Goal: Communication & Community: Answer question/provide support

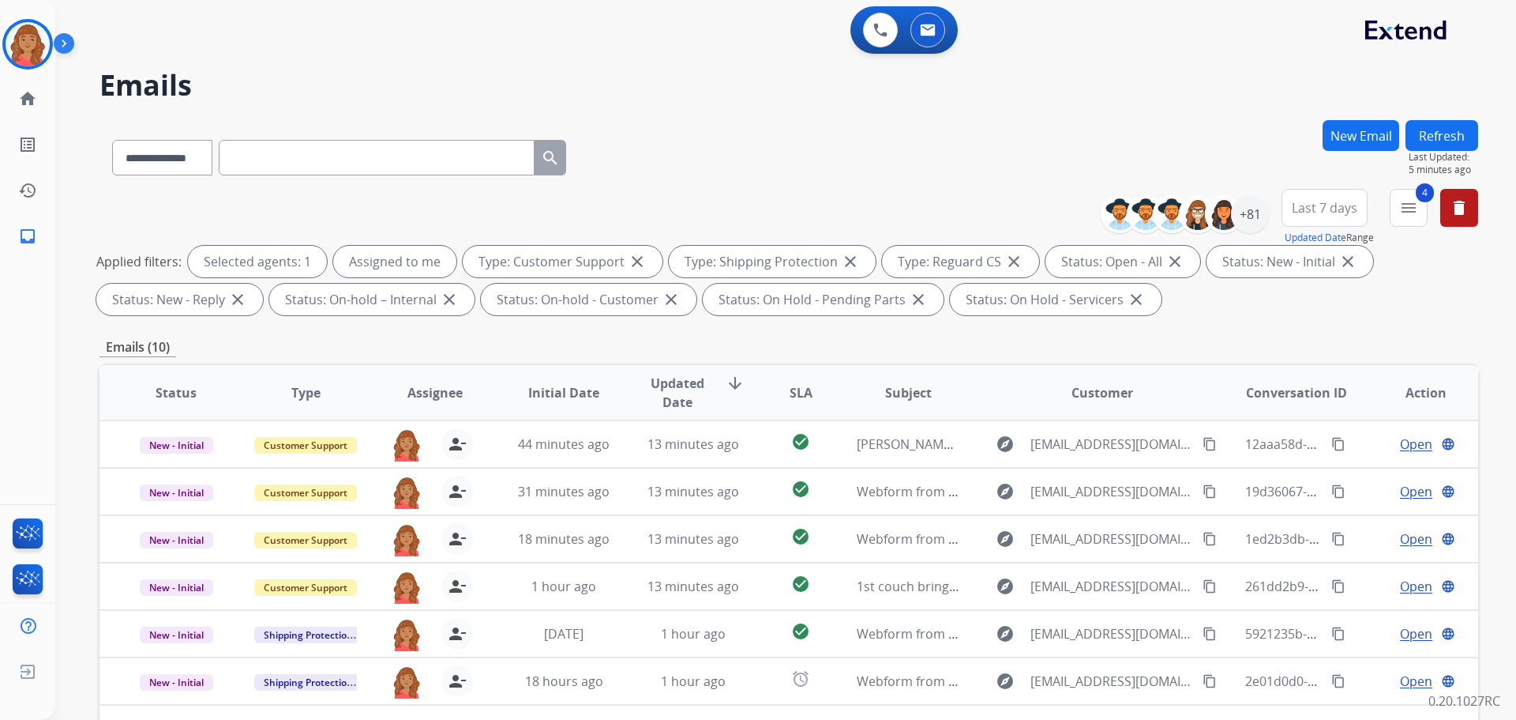
select select "**********"
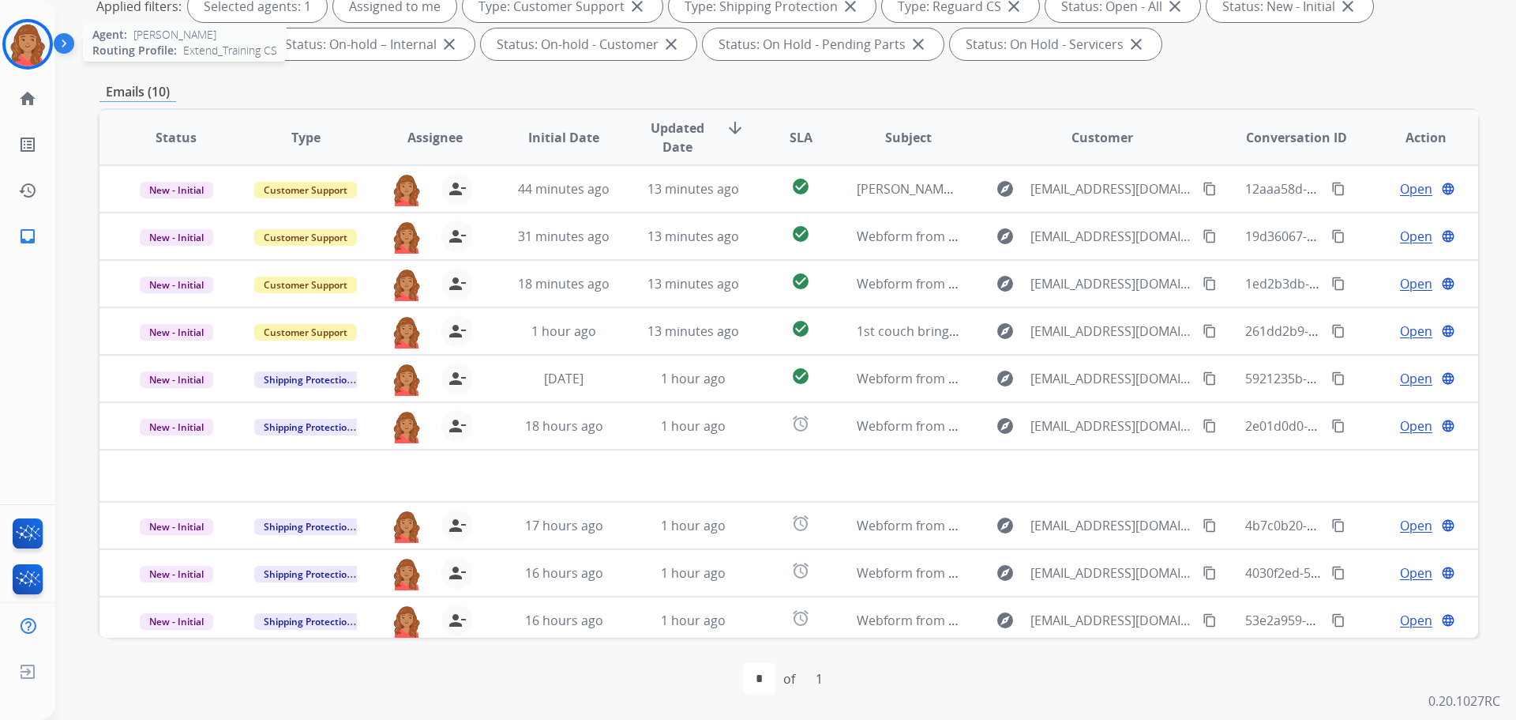
click at [32, 45] on img at bounding box center [28, 44] width 44 height 44
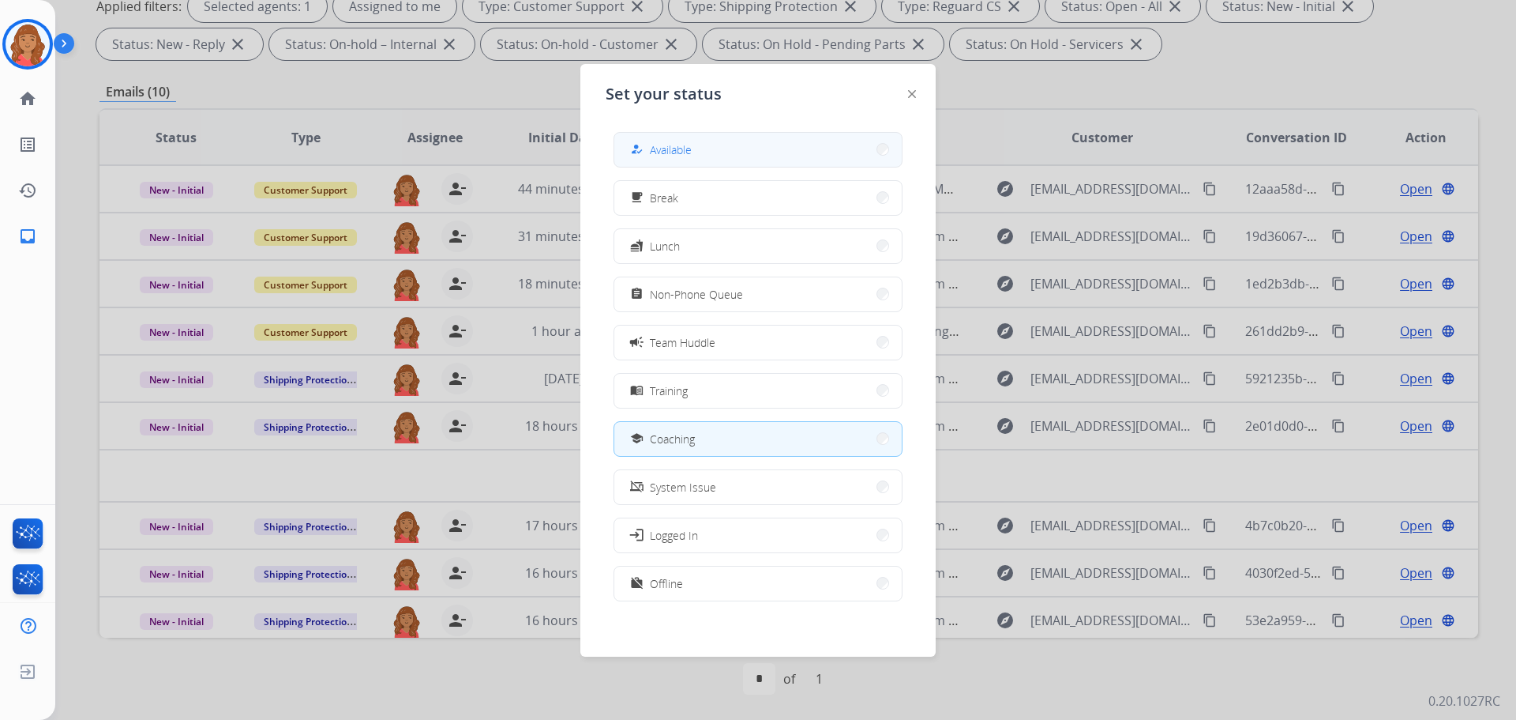
click at [693, 137] on button "how_to_reg Available" at bounding box center [757, 150] width 287 height 34
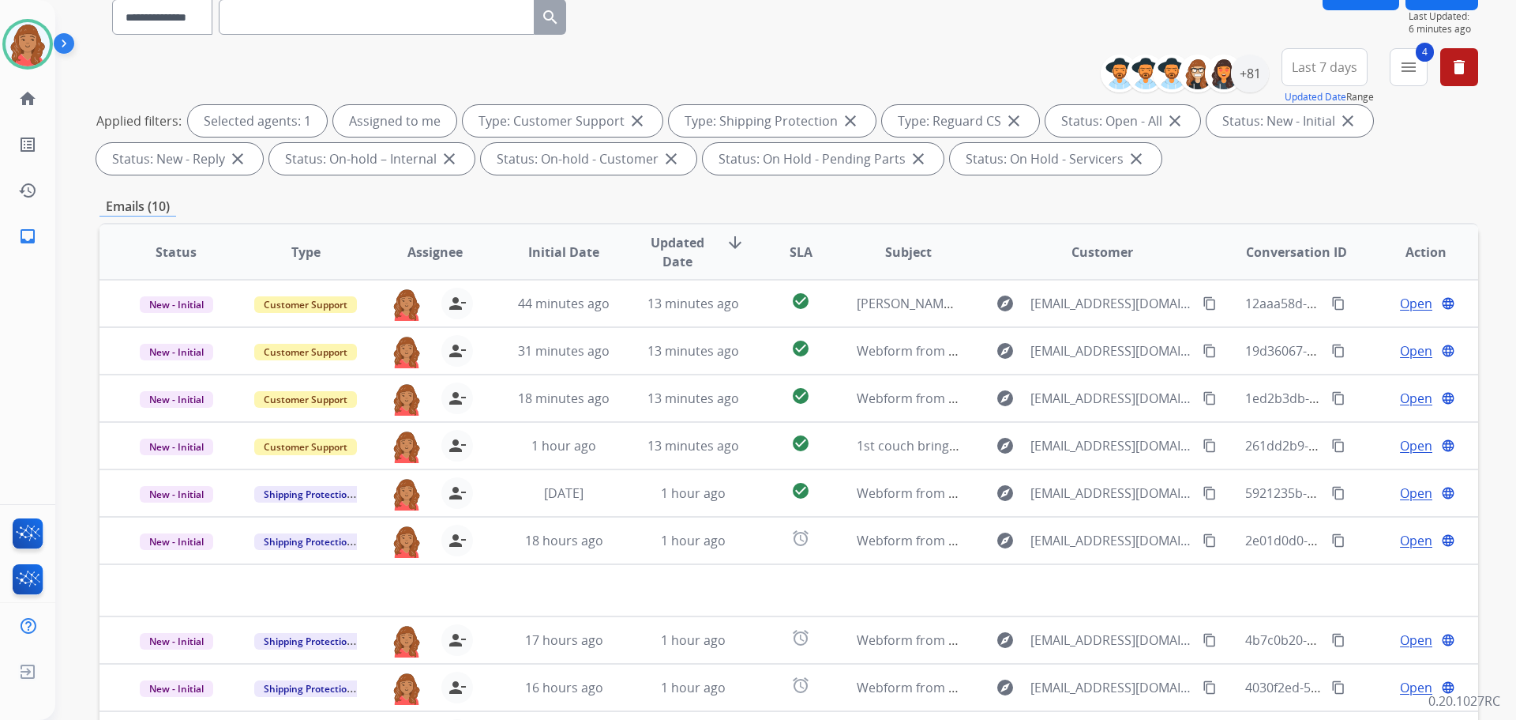
scroll to position [0, 0]
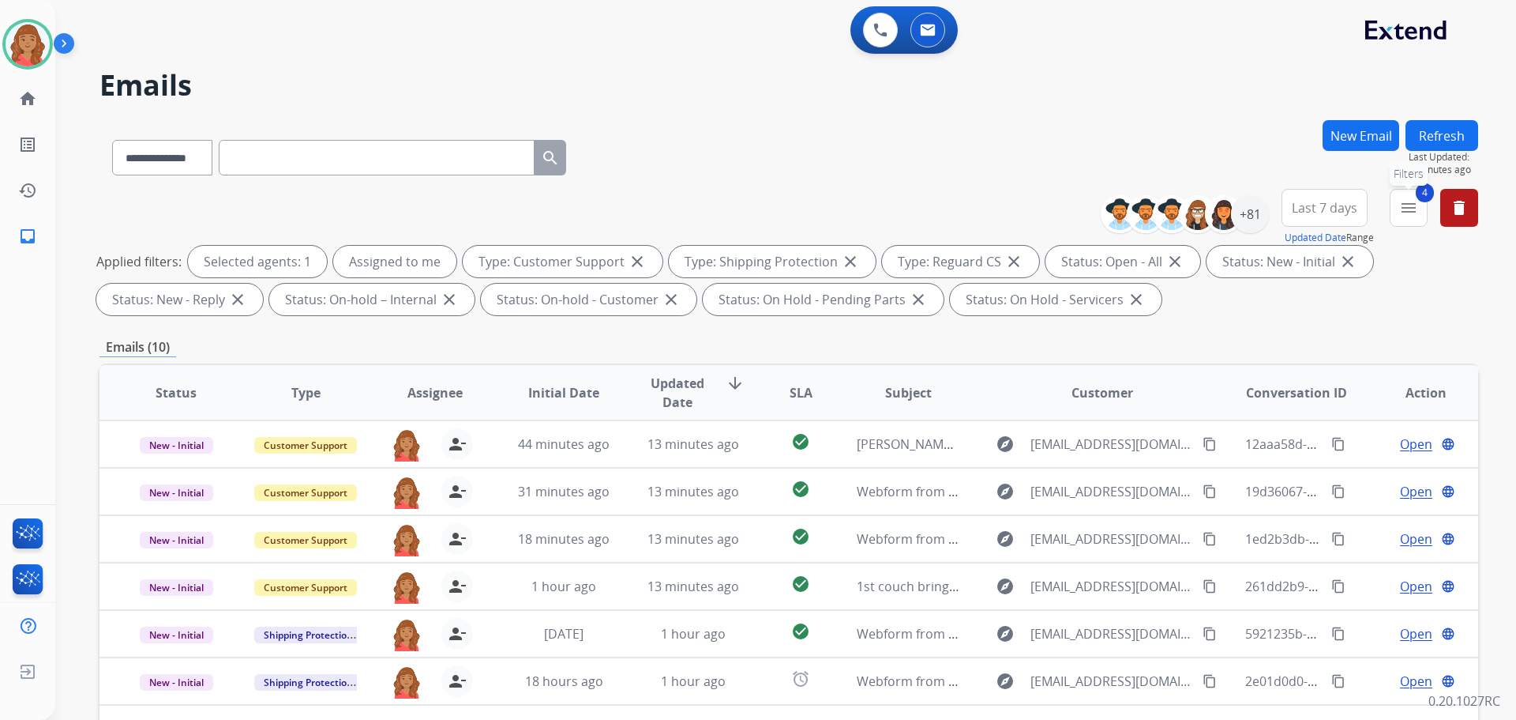
drag, startPoint x: 1407, startPoint y: 210, endPoint x: 1343, endPoint y: 239, distance: 70.7
click at [1408, 211] on mat-icon "menu" at bounding box center [1409, 207] width 19 height 19
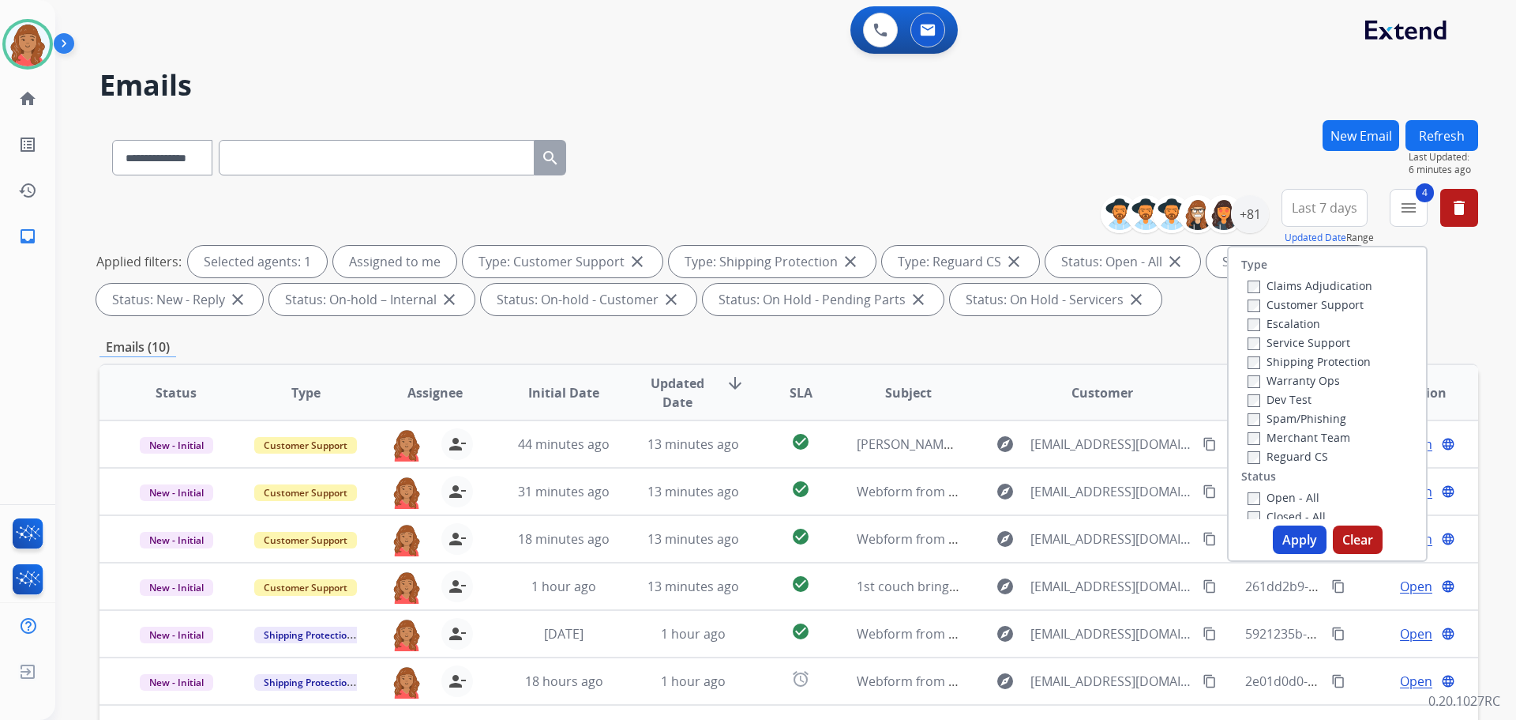
click at [1292, 525] on button "Apply" at bounding box center [1300, 539] width 54 height 28
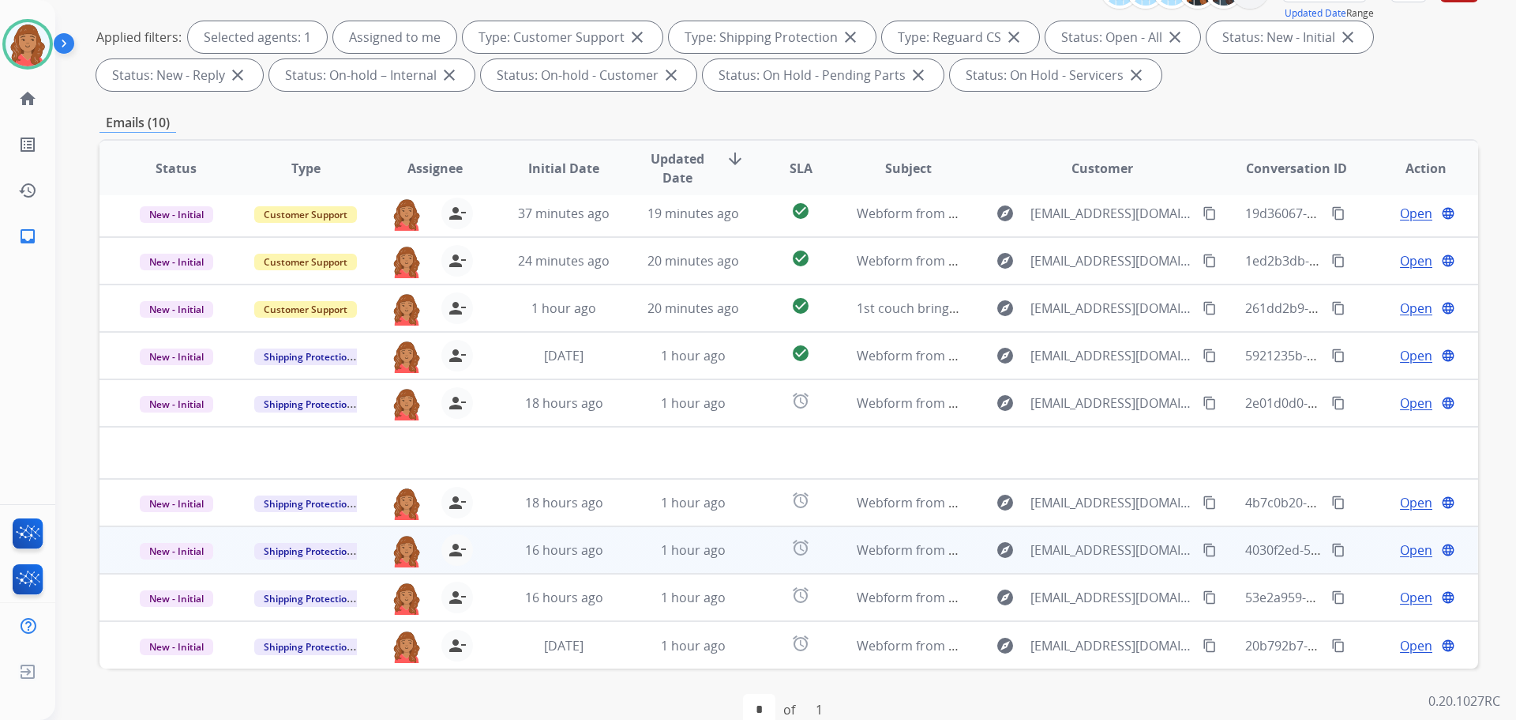
scroll to position [255, 0]
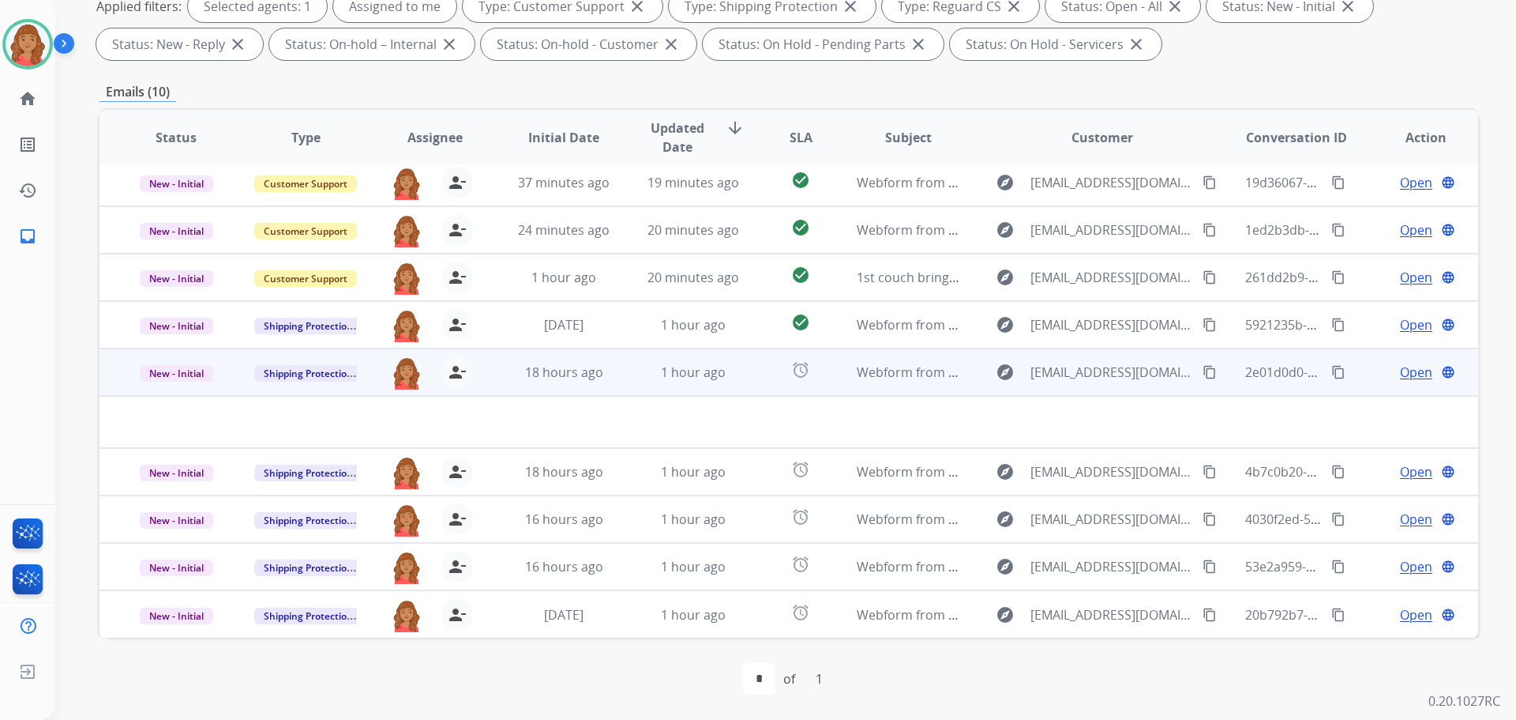
click at [510, 416] on td at bounding box center [660, 422] width 1121 height 52
click at [538, 410] on td at bounding box center [660, 422] width 1121 height 52
click at [688, 392] on td "1 hour ago" at bounding box center [682, 371] width 130 height 47
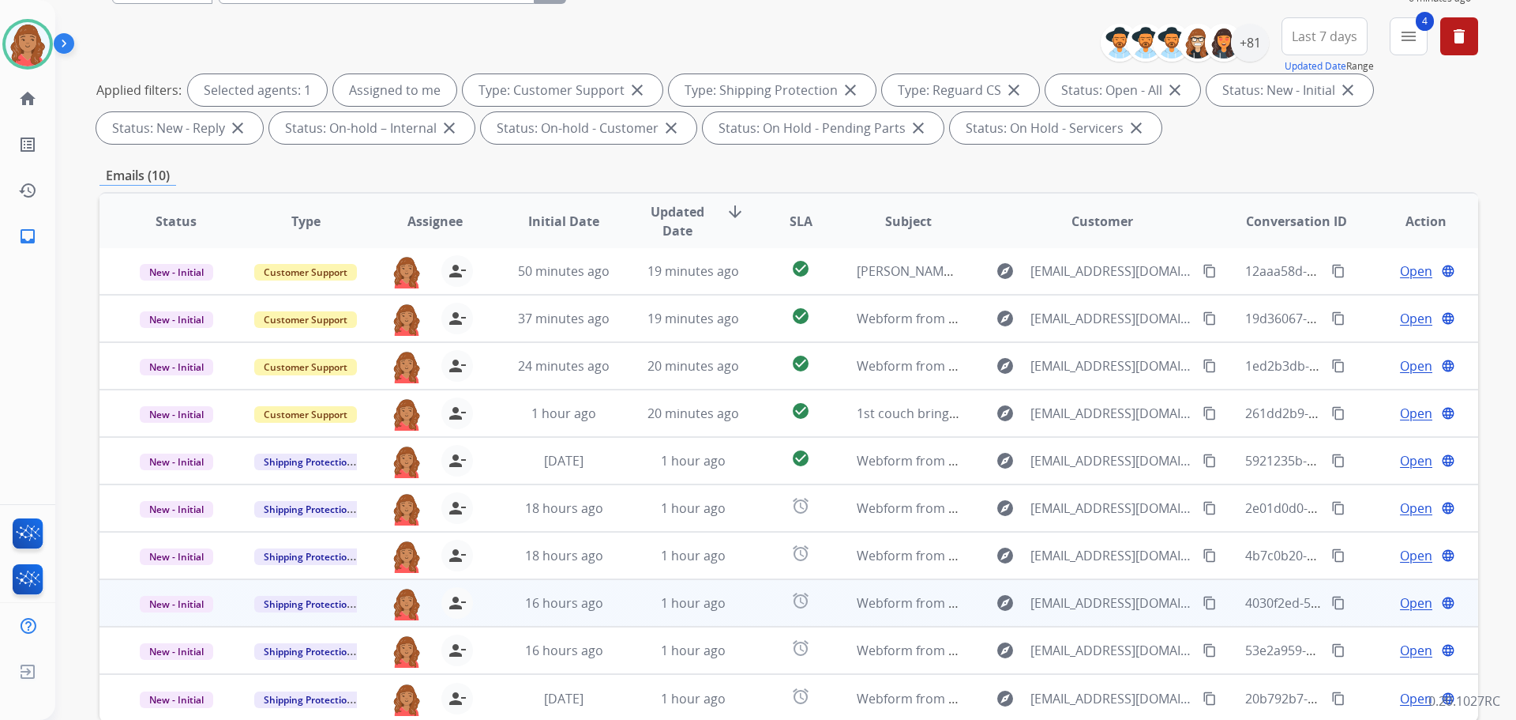
scroll to position [237, 0]
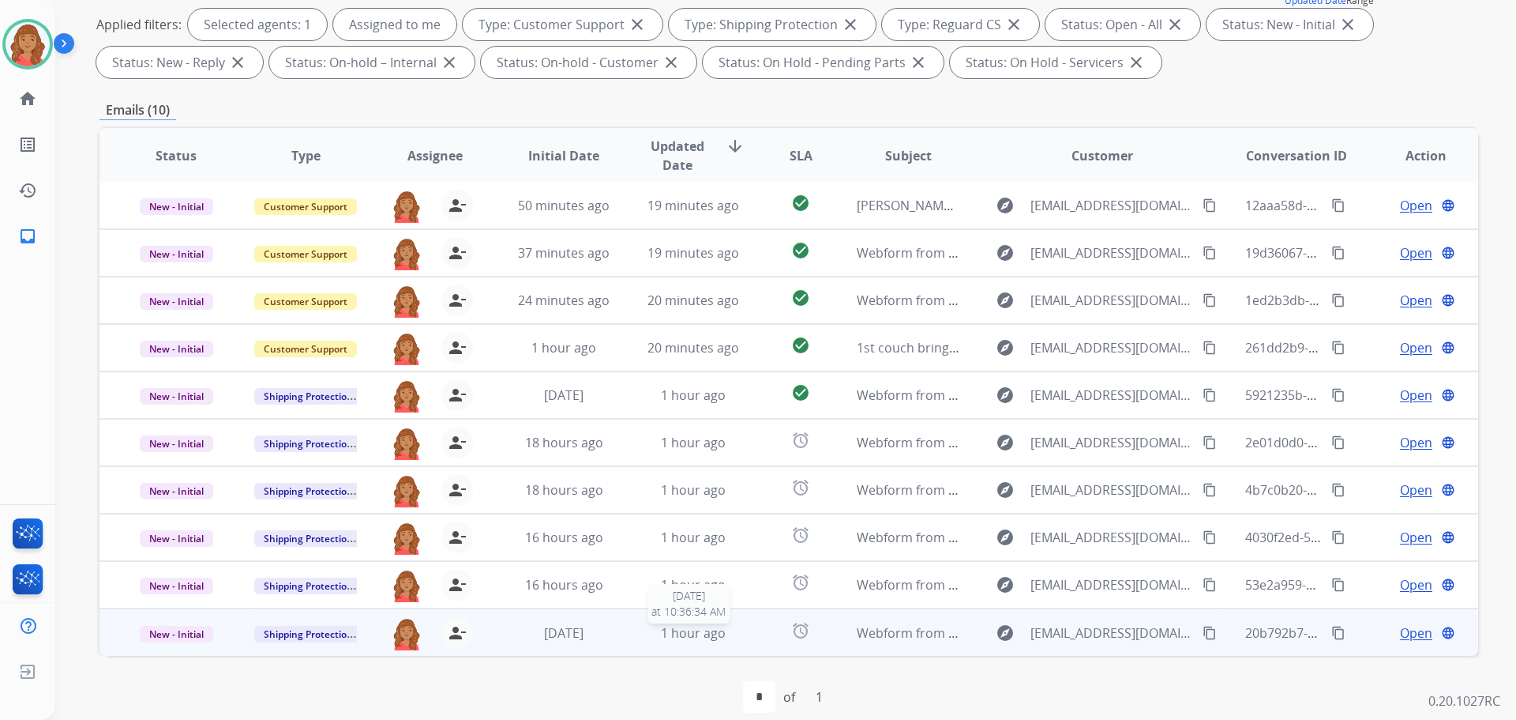
click at [653, 626] on div "1 hour ago" at bounding box center [693, 632] width 103 height 19
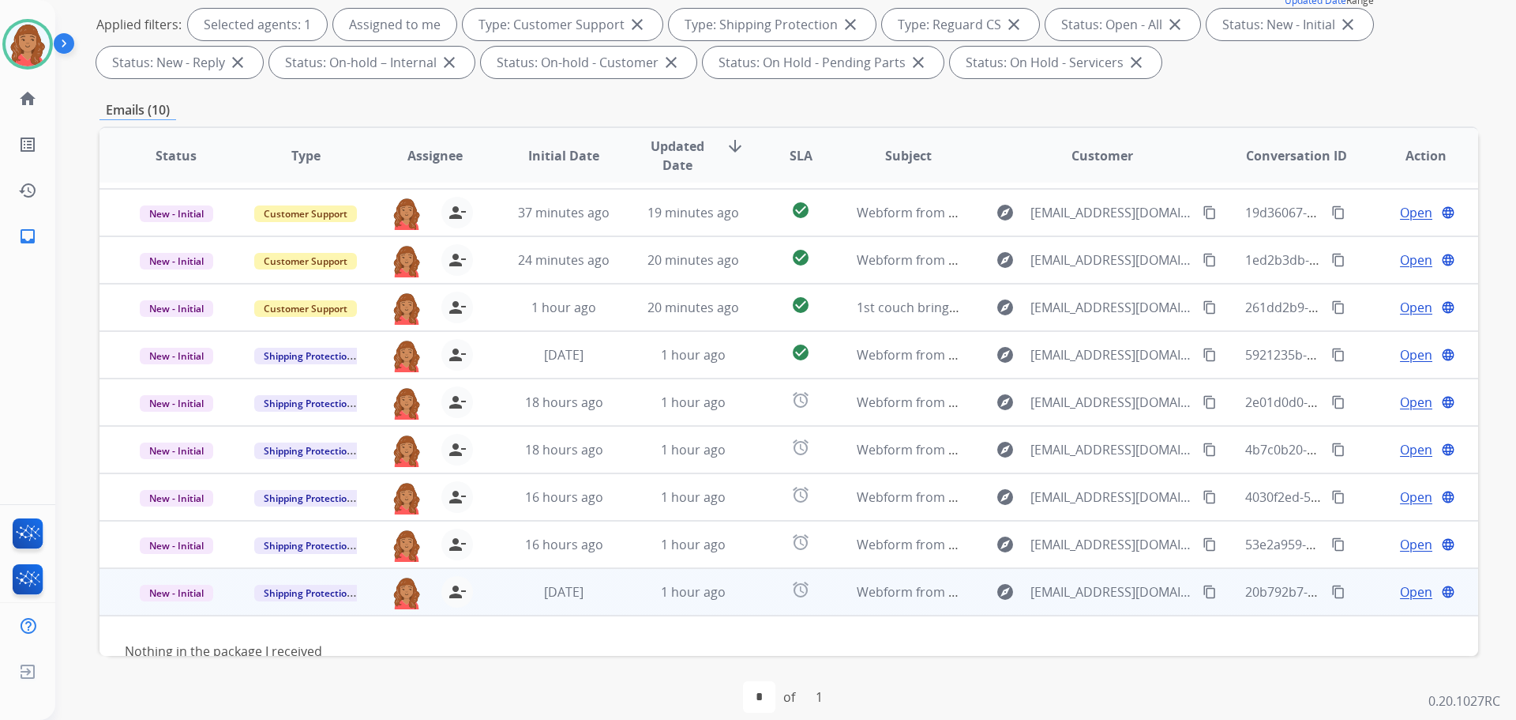
scroll to position [72, 0]
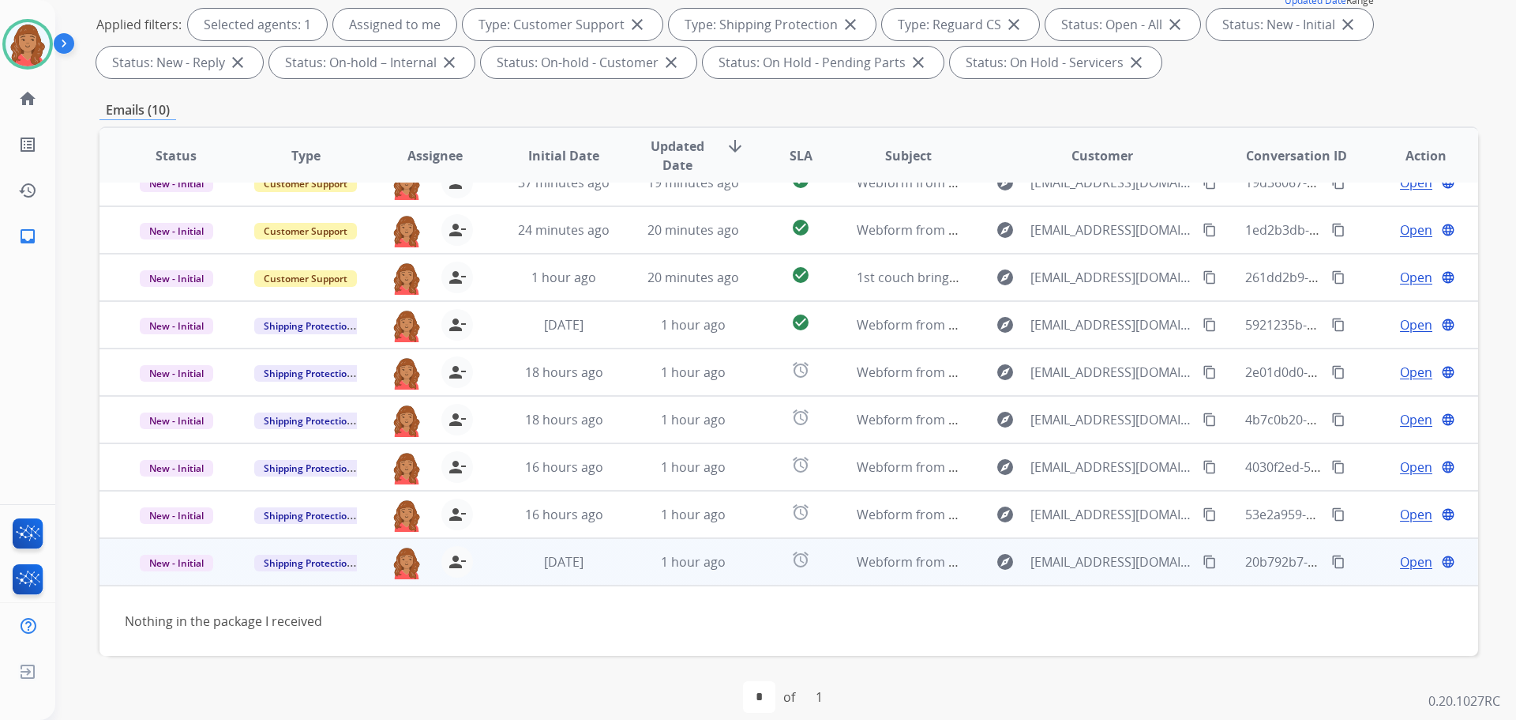
click at [1203, 565] on mat-icon "content_copy" at bounding box center [1210, 561] width 14 height 14
click at [1403, 560] on span "Open" at bounding box center [1416, 561] width 32 height 19
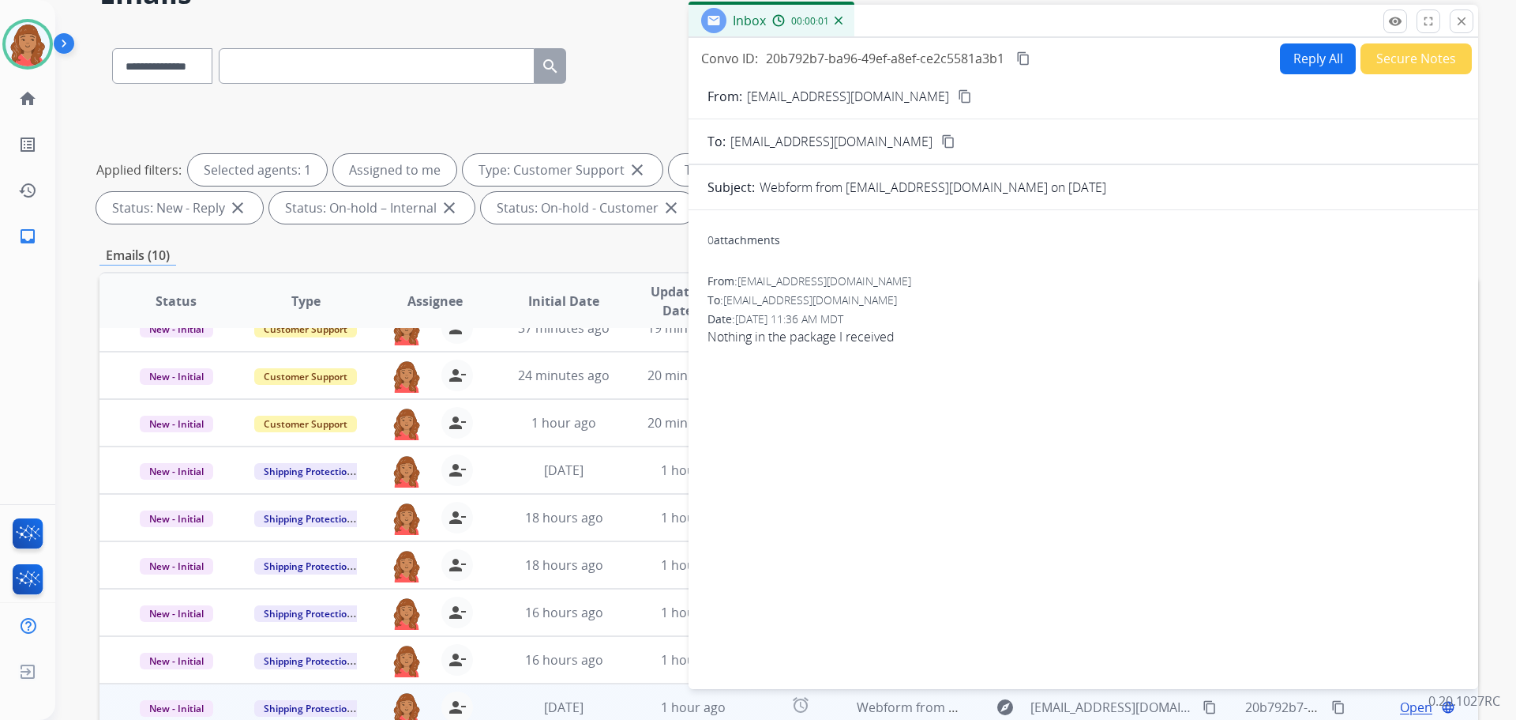
scroll to position [0, 0]
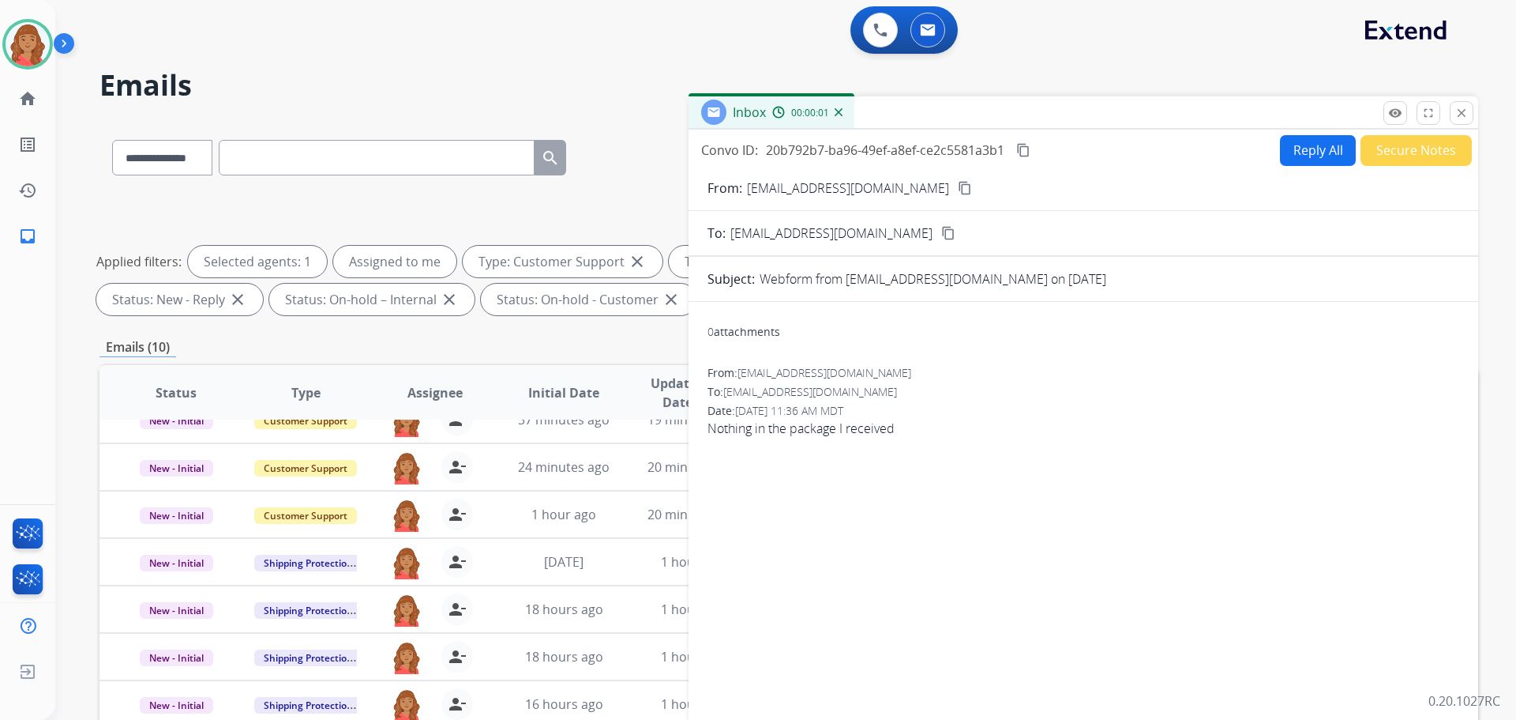
click at [1298, 163] on button "Reply All" at bounding box center [1318, 150] width 76 height 31
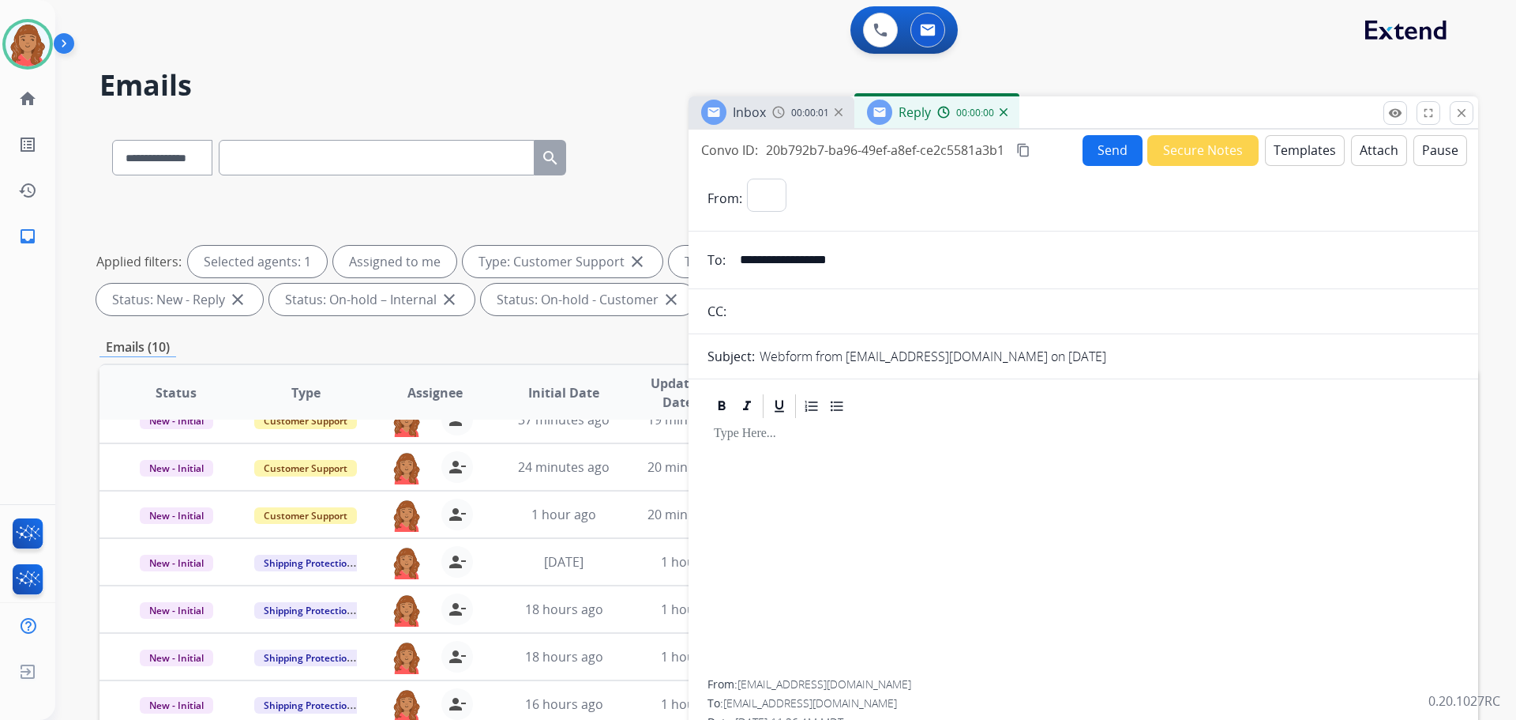
select select "**********"
click at [1280, 153] on button "Templates" at bounding box center [1305, 150] width 80 height 31
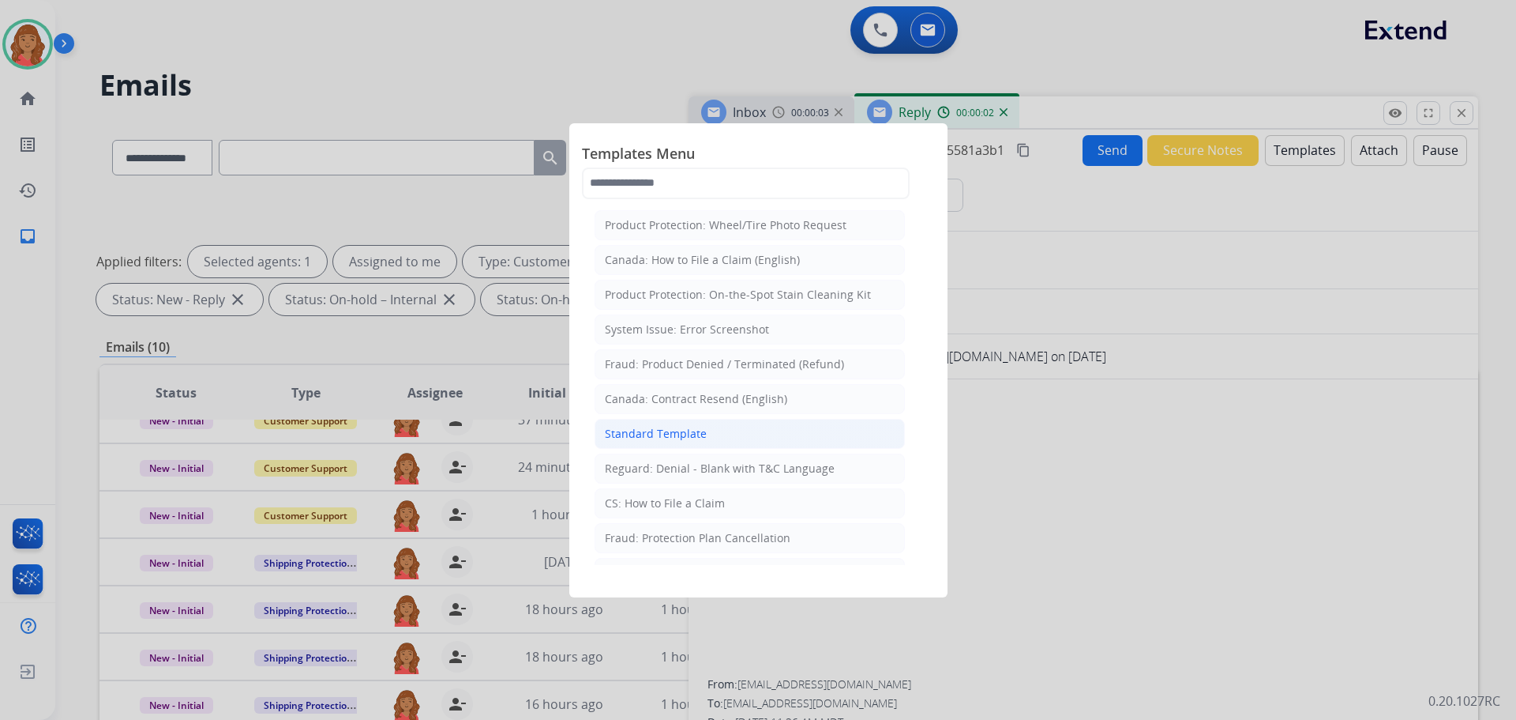
click at [654, 434] on div "Standard Template" at bounding box center [656, 434] width 102 height 16
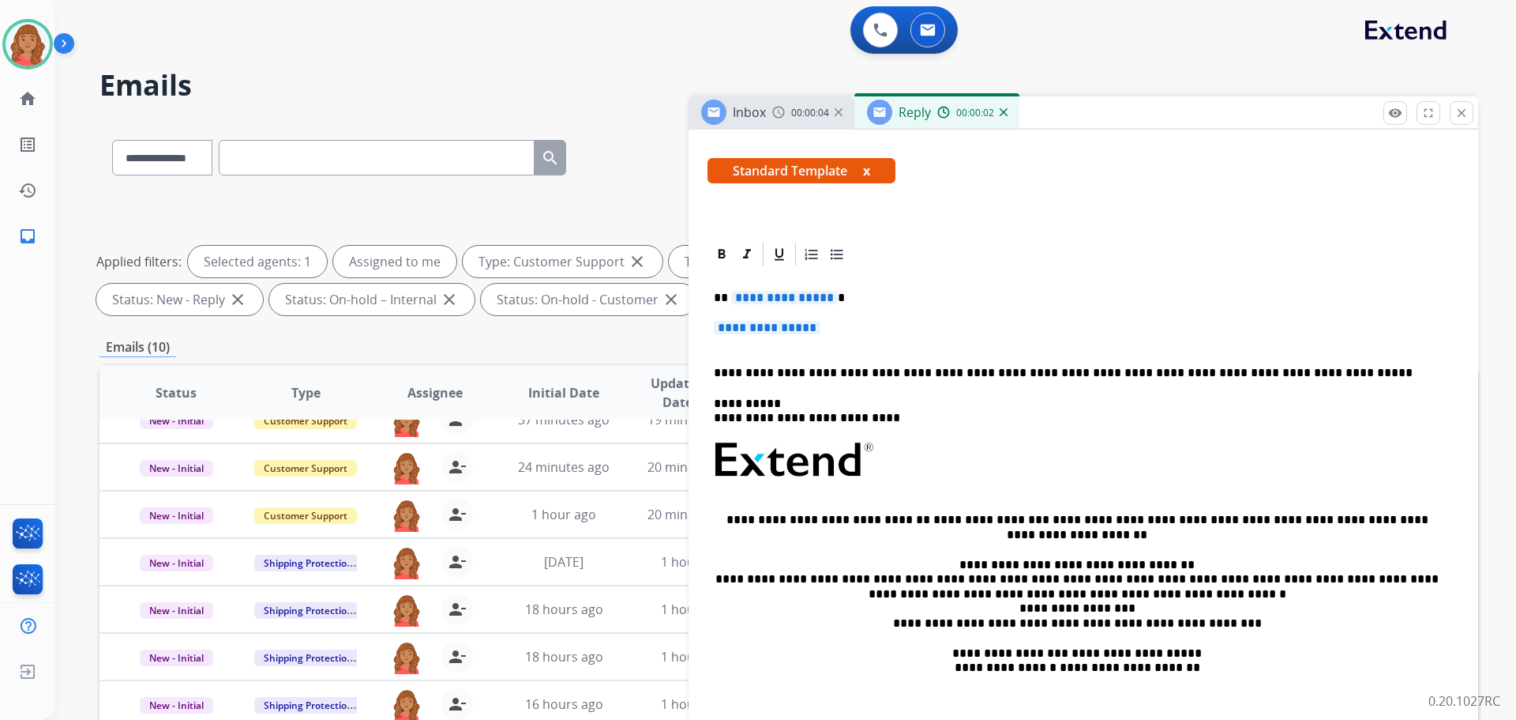
scroll to position [291, 0]
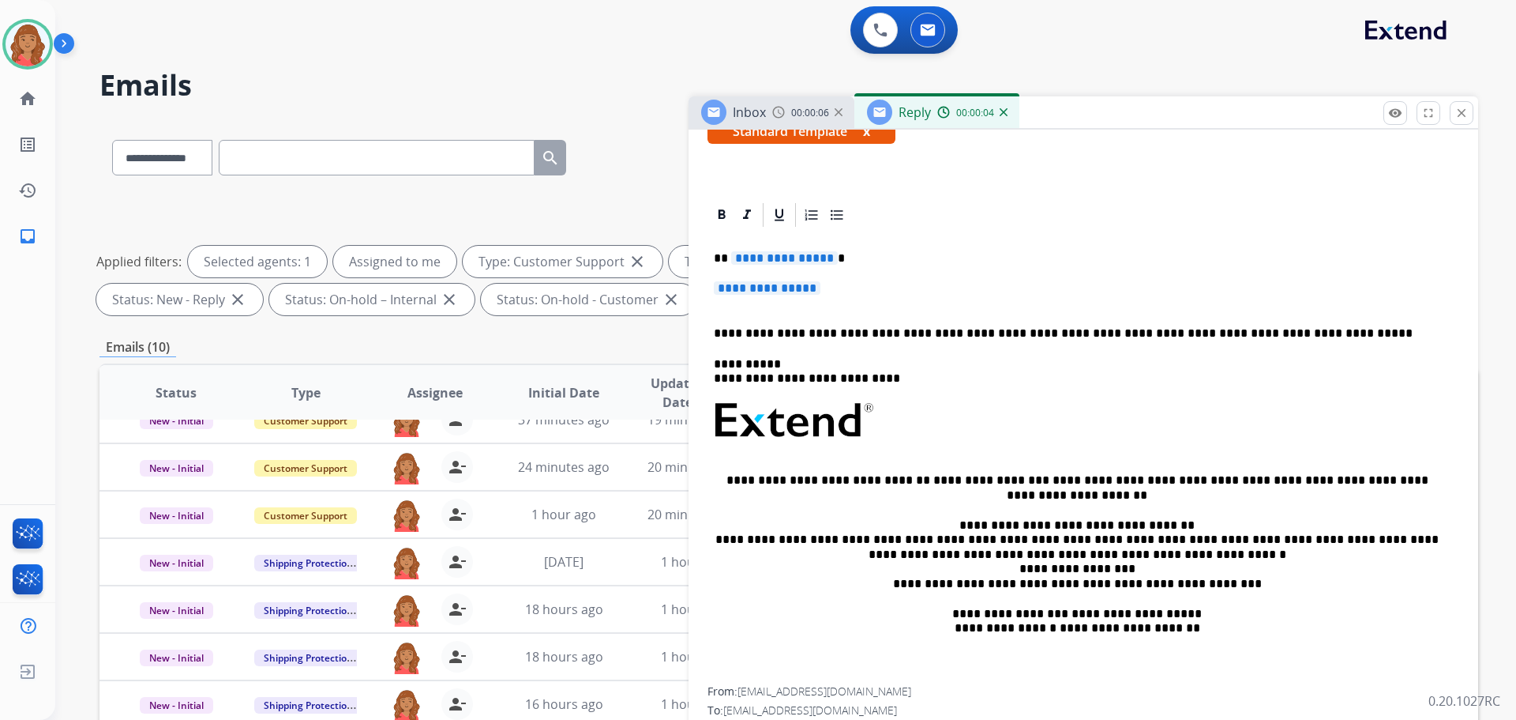
drag, startPoint x: 832, startPoint y: 297, endPoint x: 761, endPoint y: 293, distance: 72.0
click at [760, 293] on p "**********" at bounding box center [1083, 295] width 739 height 29
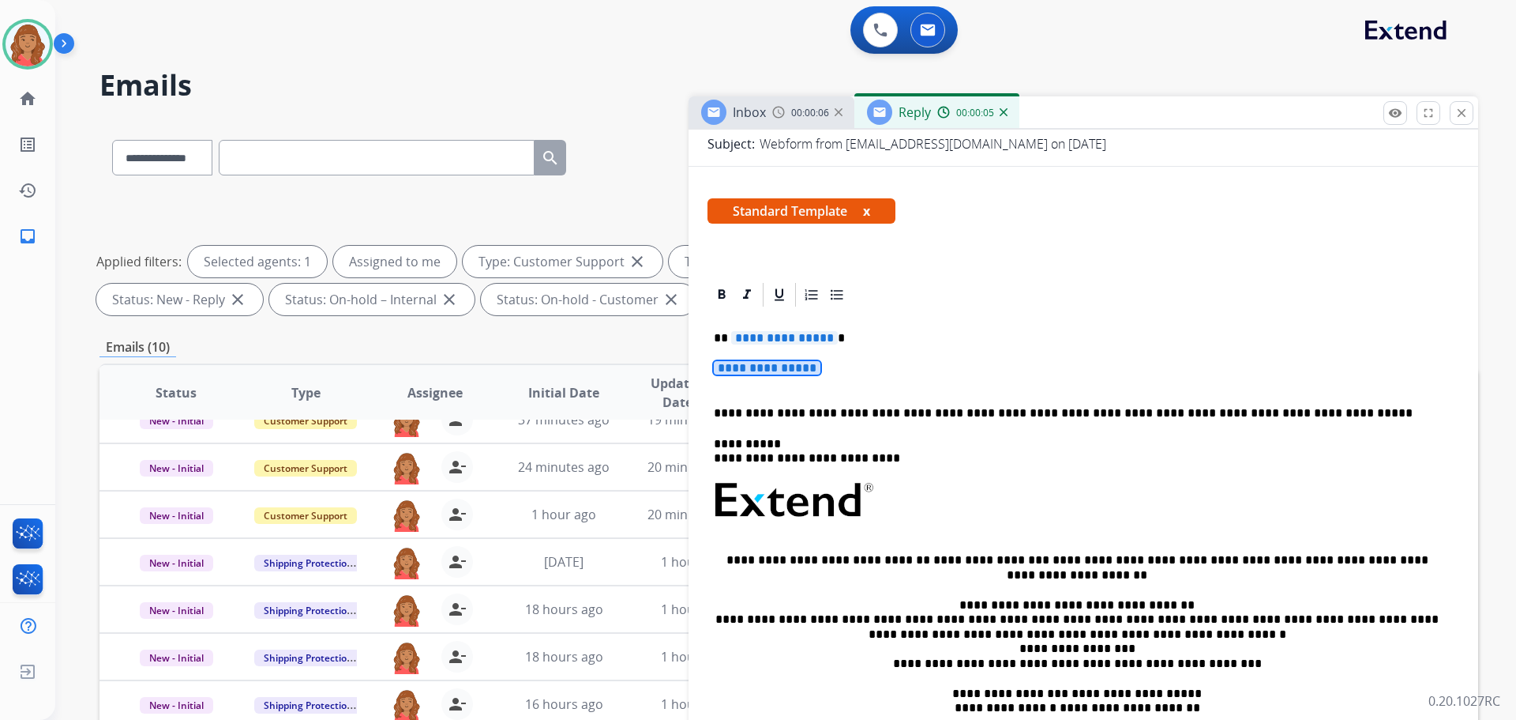
scroll to position [0, 0]
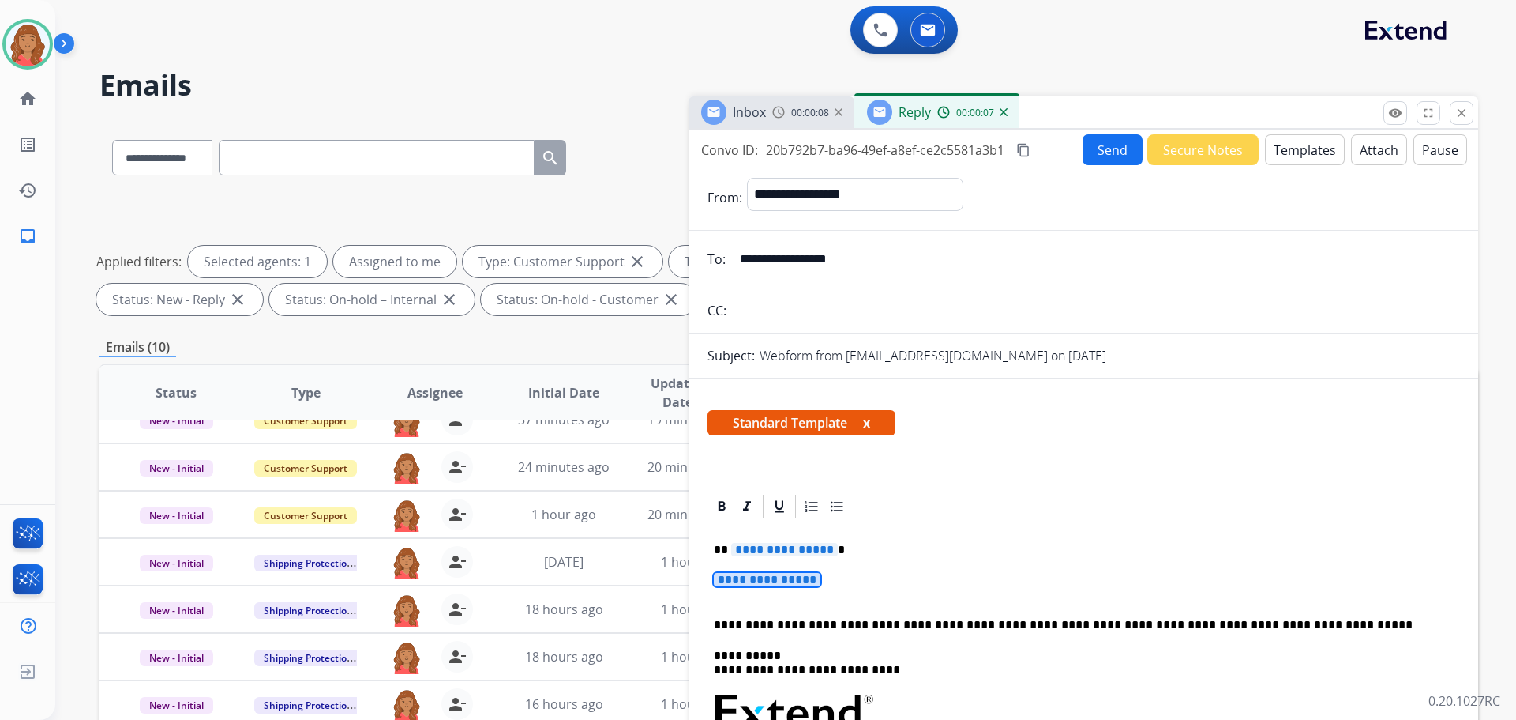
click at [1298, 155] on button "Templates" at bounding box center [1305, 149] width 80 height 31
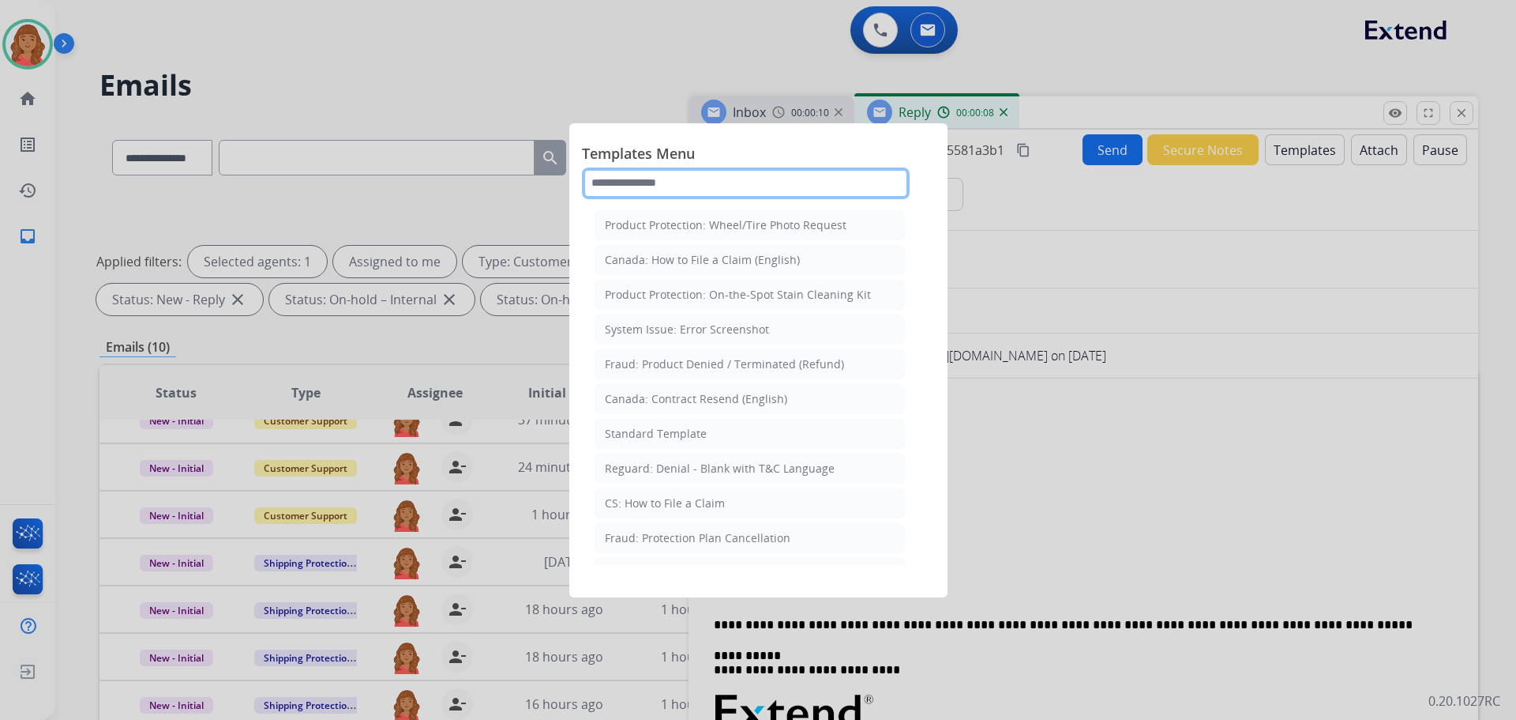
click at [685, 180] on input "text" at bounding box center [746, 183] width 328 height 32
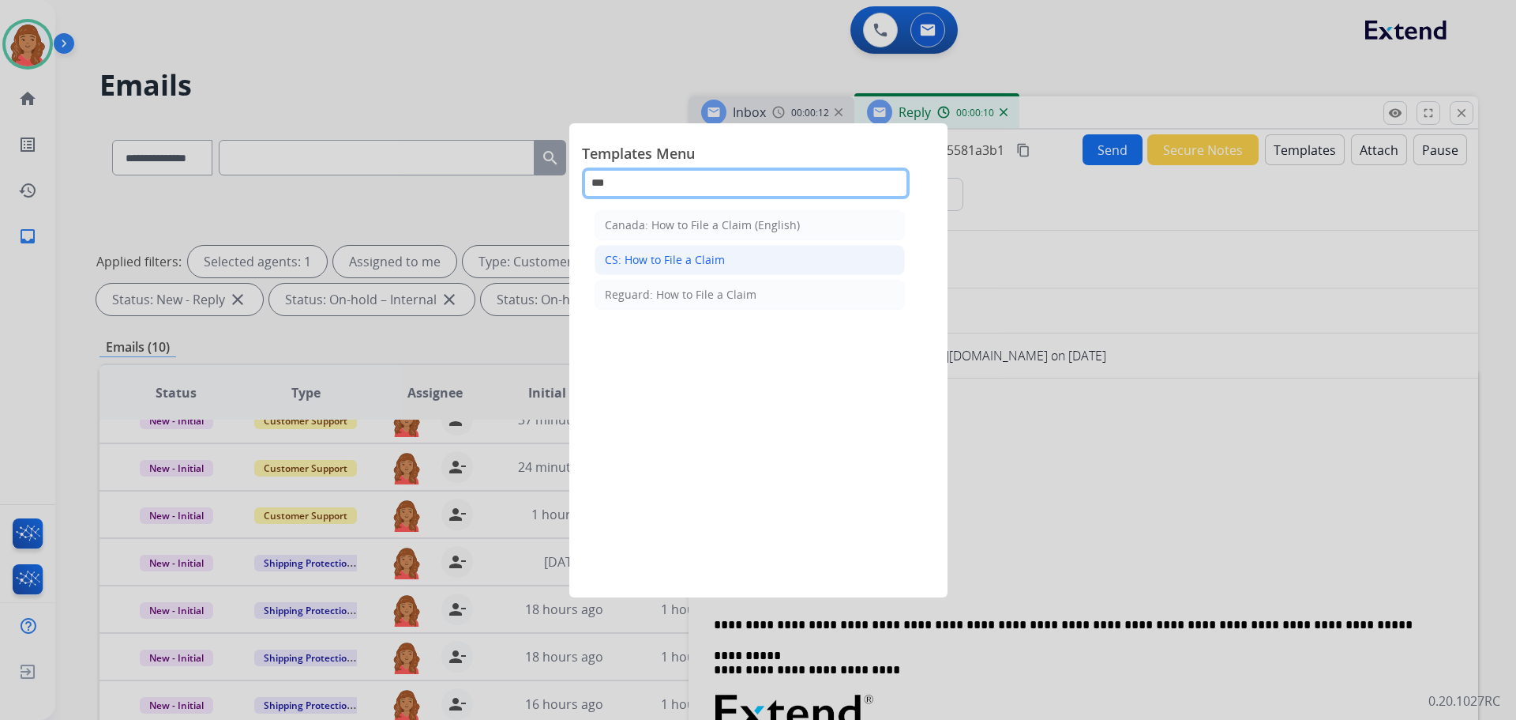
type input "***"
click at [677, 263] on div "CS: How to File a Claim" at bounding box center [665, 260] width 120 height 16
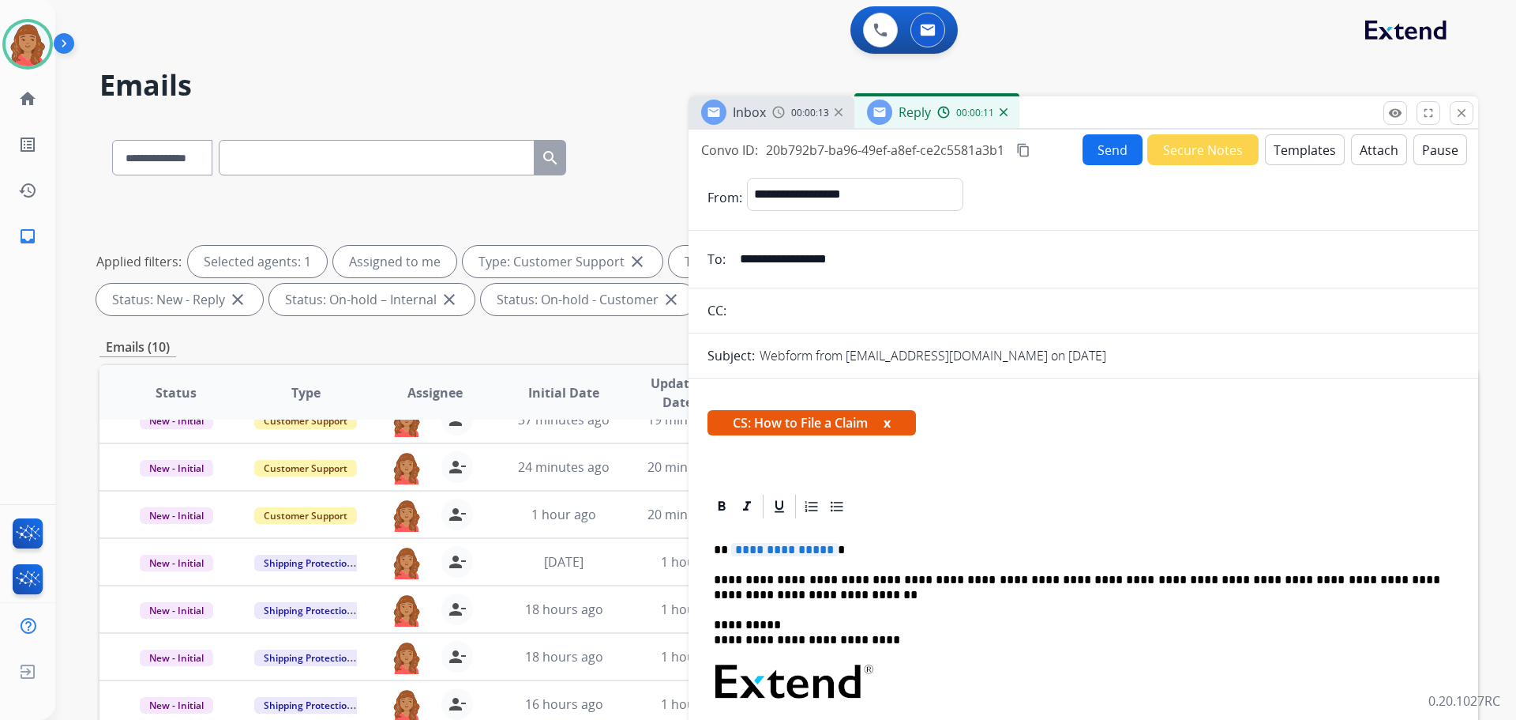
click at [824, 549] on span "**********" at bounding box center [784, 549] width 107 height 13
click at [730, 548] on p "****" at bounding box center [1077, 550] width 727 height 14
drag, startPoint x: 1022, startPoint y: 144, endPoint x: 961, endPoint y: 178, distance: 70.0
click at [1023, 144] on mat-icon "content_copy" at bounding box center [1023, 150] width 14 height 14
click at [1092, 148] on button "Send" at bounding box center [1113, 149] width 60 height 31
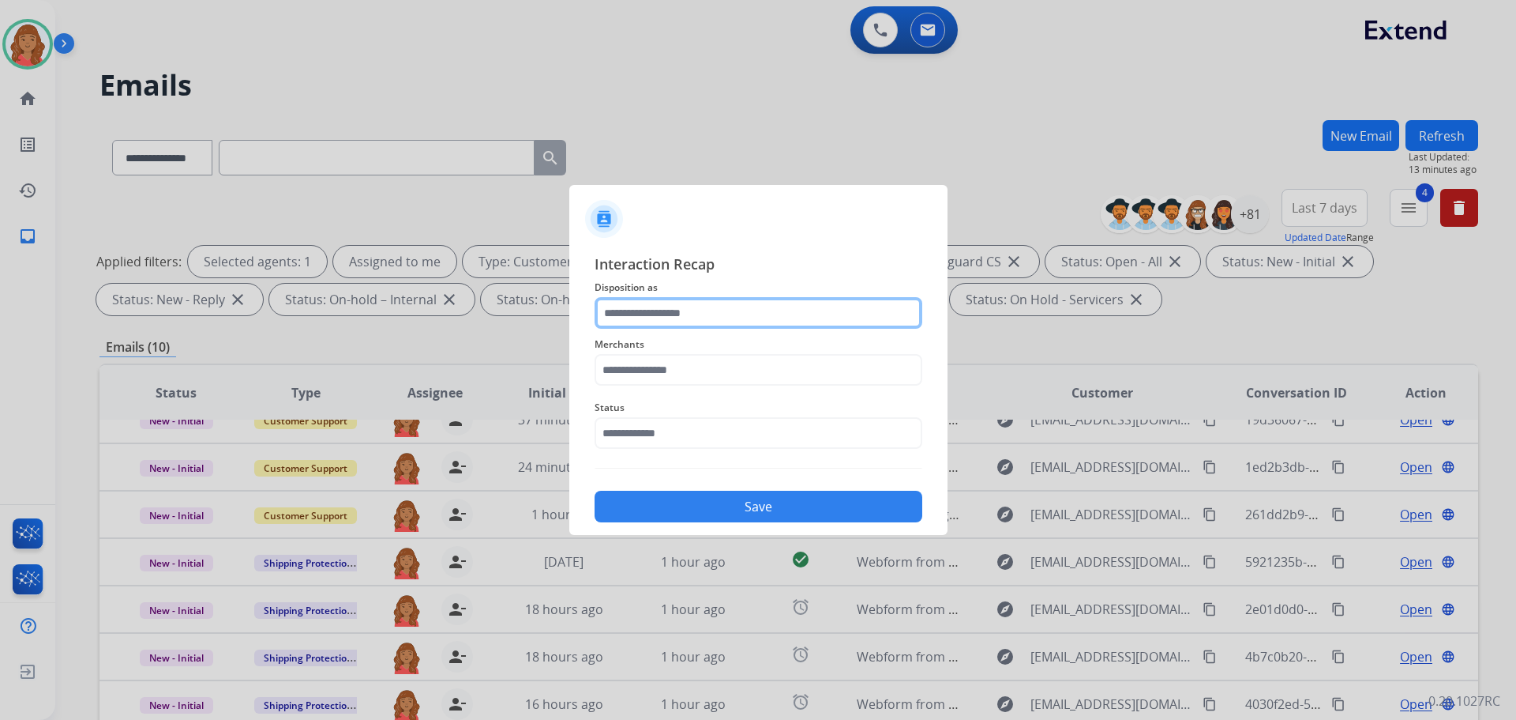
click at [668, 306] on input "text" at bounding box center [759, 313] width 328 height 32
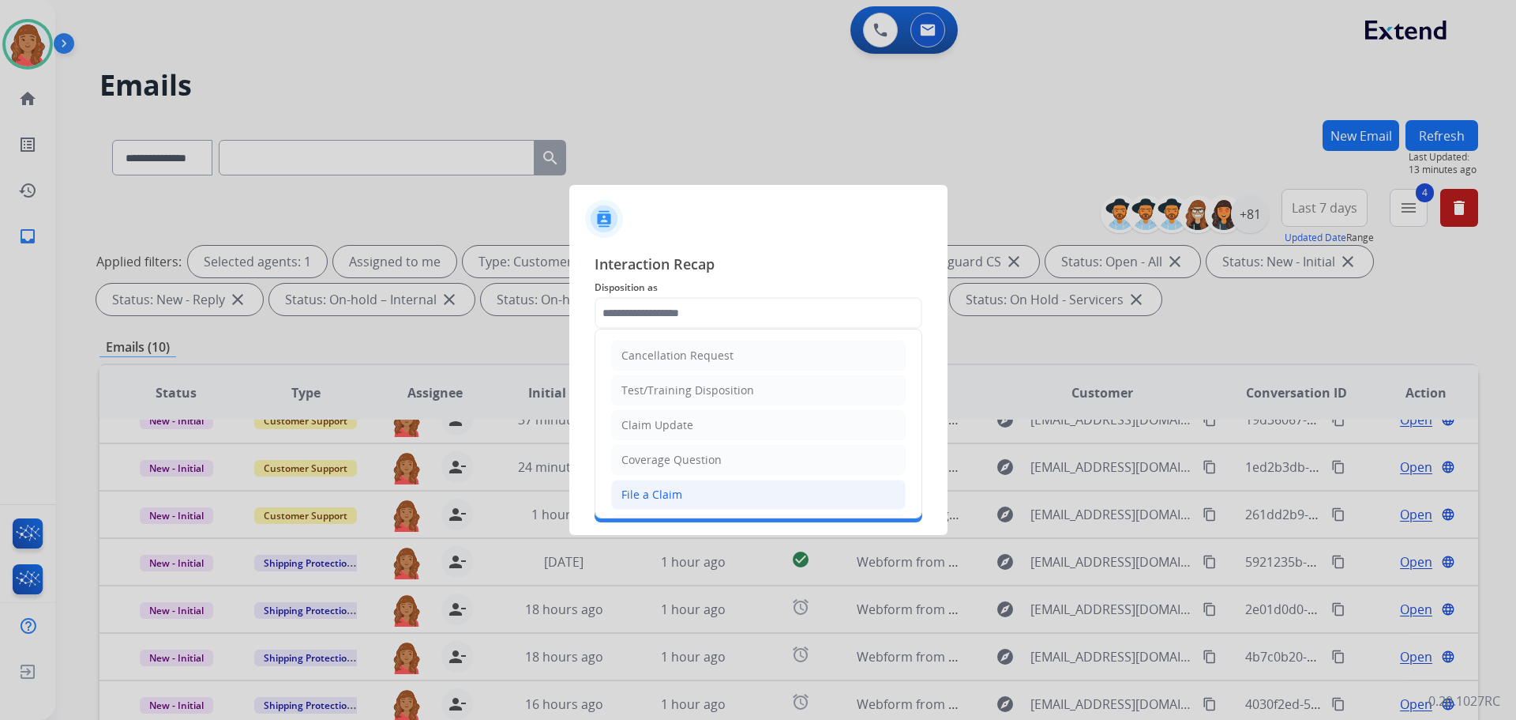
drag, startPoint x: 659, startPoint y: 501, endPoint x: 656, endPoint y: 407, distance: 94.0
click at [659, 500] on div "File a Claim" at bounding box center [652, 495] width 61 height 16
type input "**********"
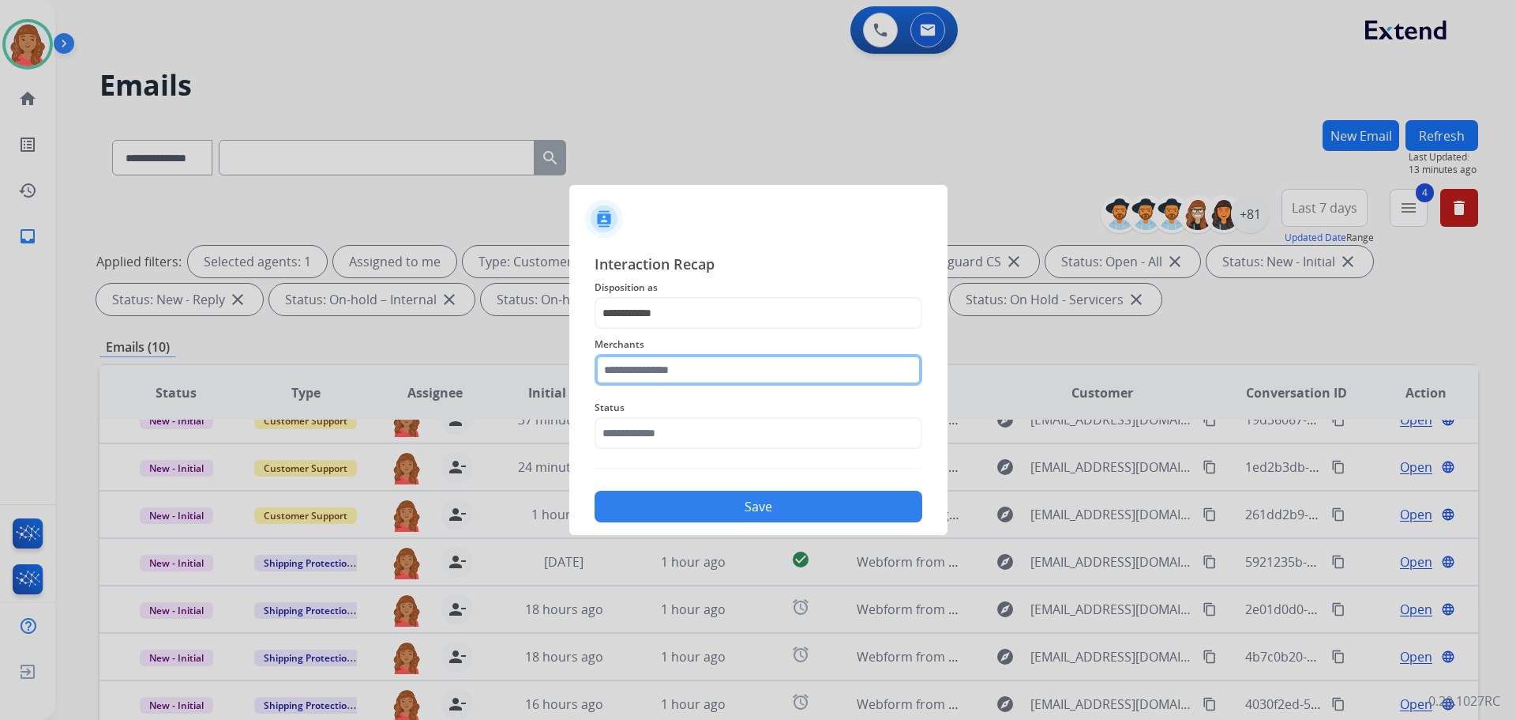
drag, startPoint x: 655, startPoint y: 367, endPoint x: 658, endPoint y: 375, distance: 8.5
click at [658, 370] on input "text" at bounding box center [759, 370] width 328 height 32
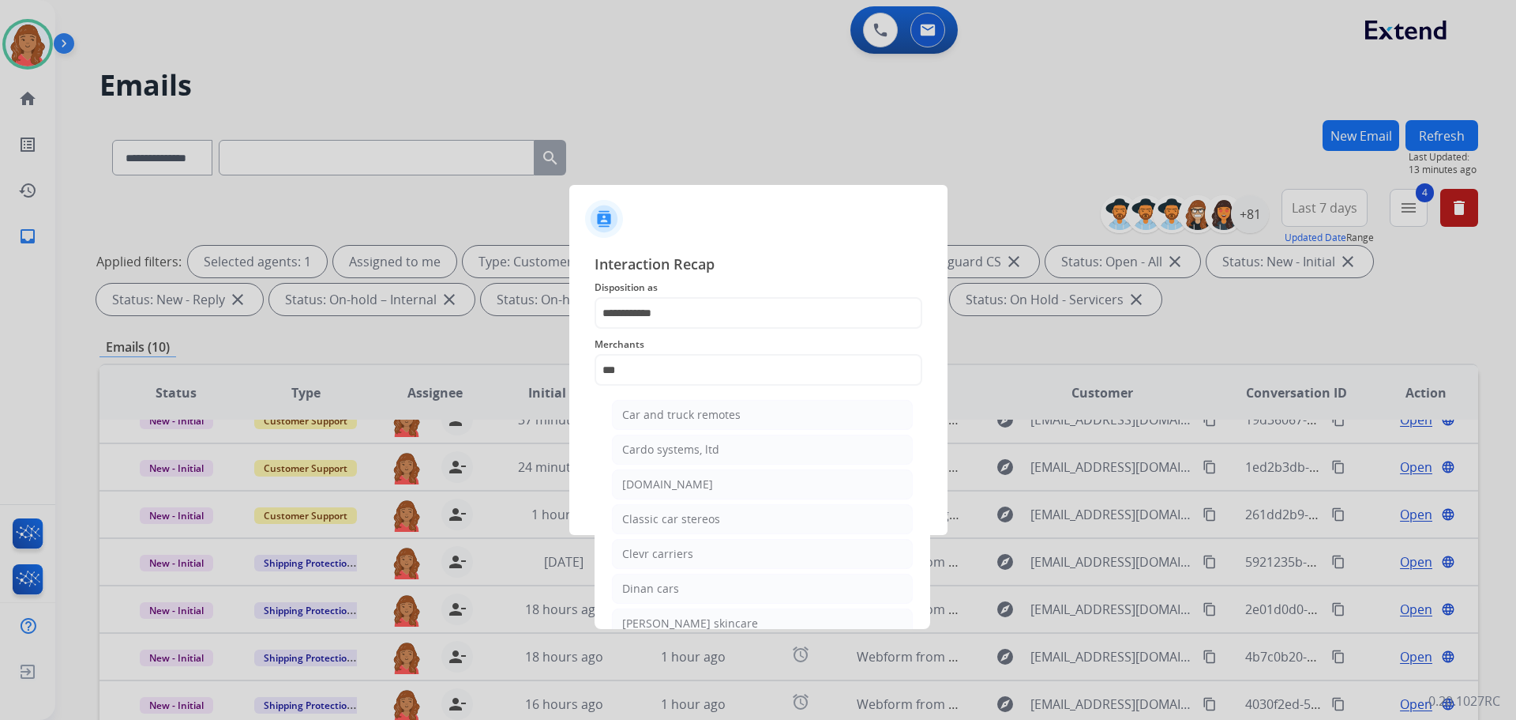
click at [656, 481] on div "[DOMAIN_NAME]" at bounding box center [667, 484] width 91 height 16
type input "**********"
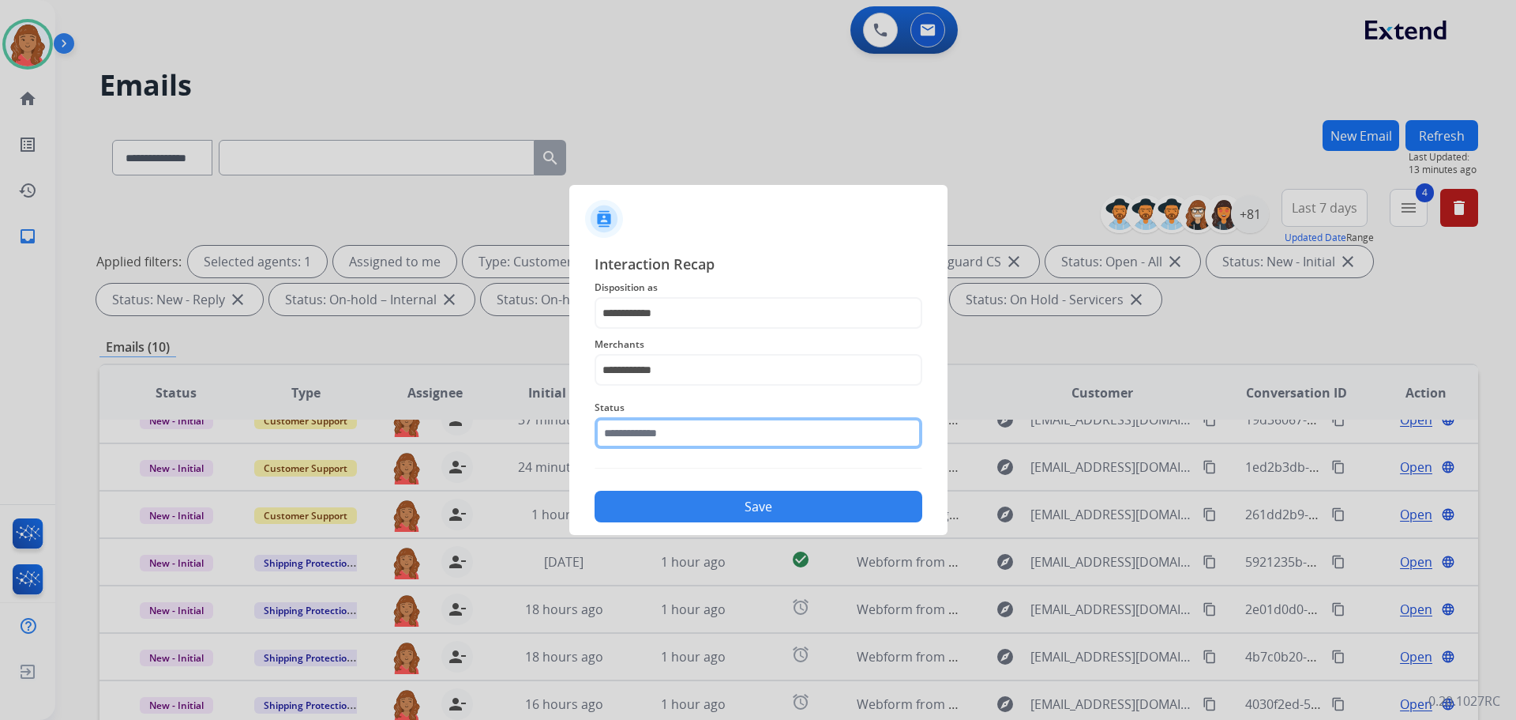
drag, startPoint x: 656, startPoint y: 438, endPoint x: 660, endPoint y: 453, distance: 16.5
click at [656, 437] on input "text" at bounding box center [759, 433] width 328 height 32
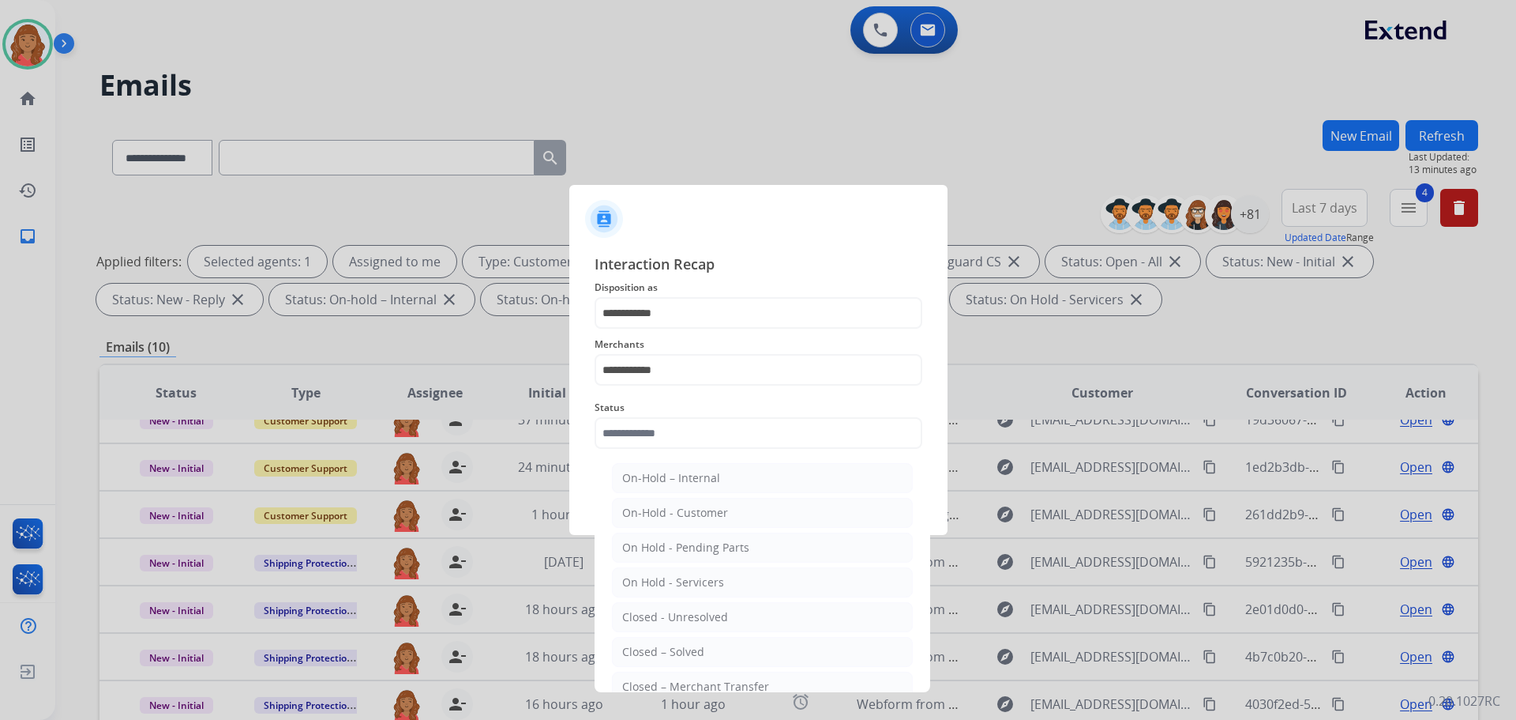
drag, startPoint x: 649, startPoint y: 645, endPoint x: 667, endPoint y: 569, distance: 78.0
click at [652, 644] on div "Closed – Solved" at bounding box center [663, 652] width 82 height 16
type input "**********"
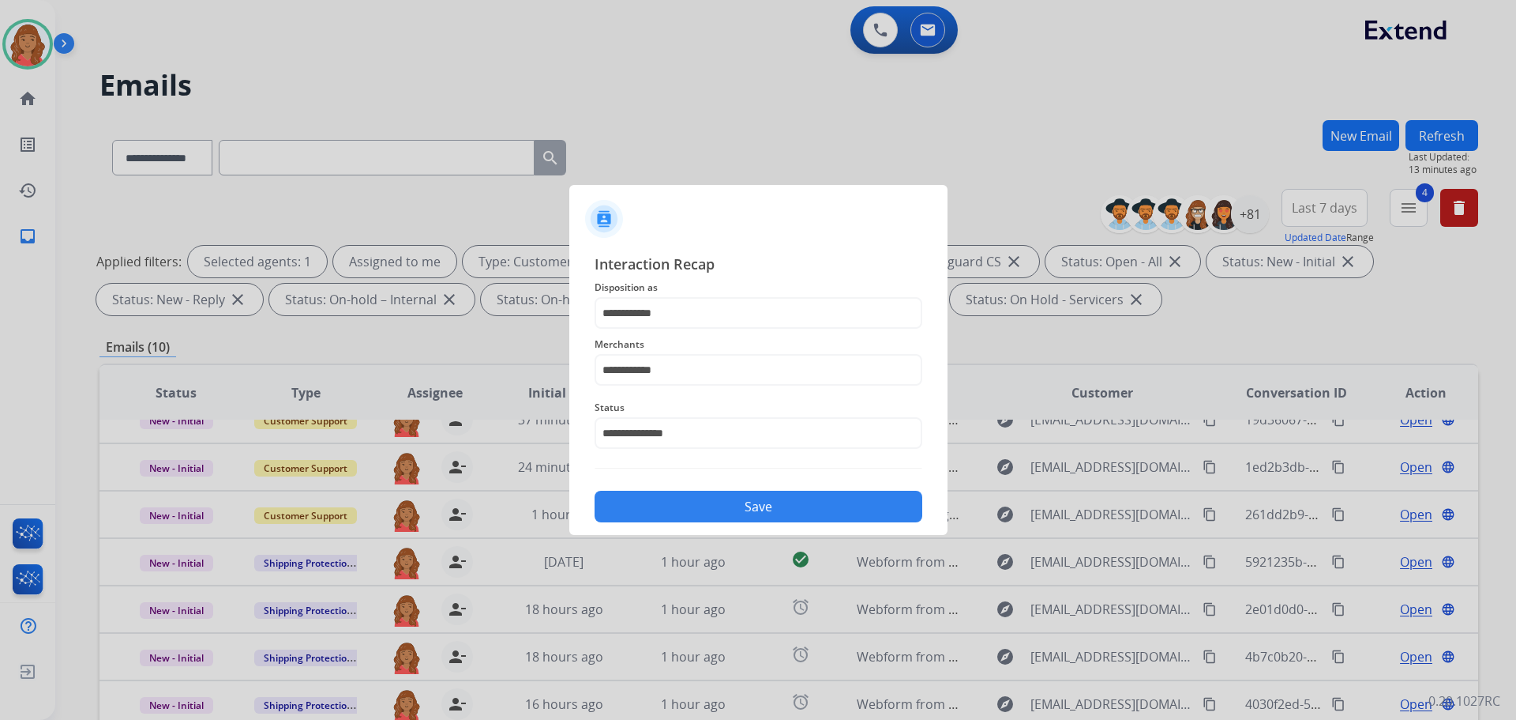
click at [673, 509] on button "Save" at bounding box center [759, 506] width 328 height 32
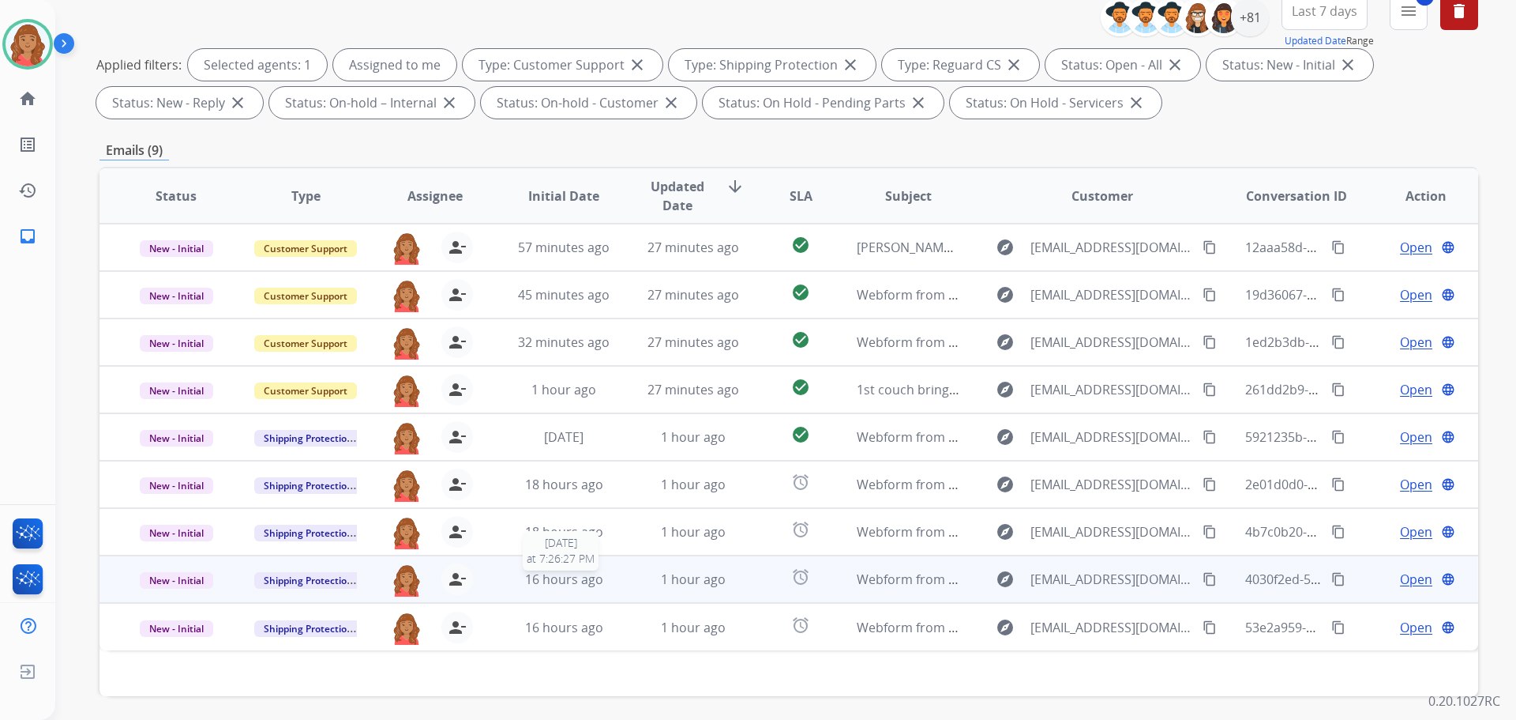
scroll to position [255, 0]
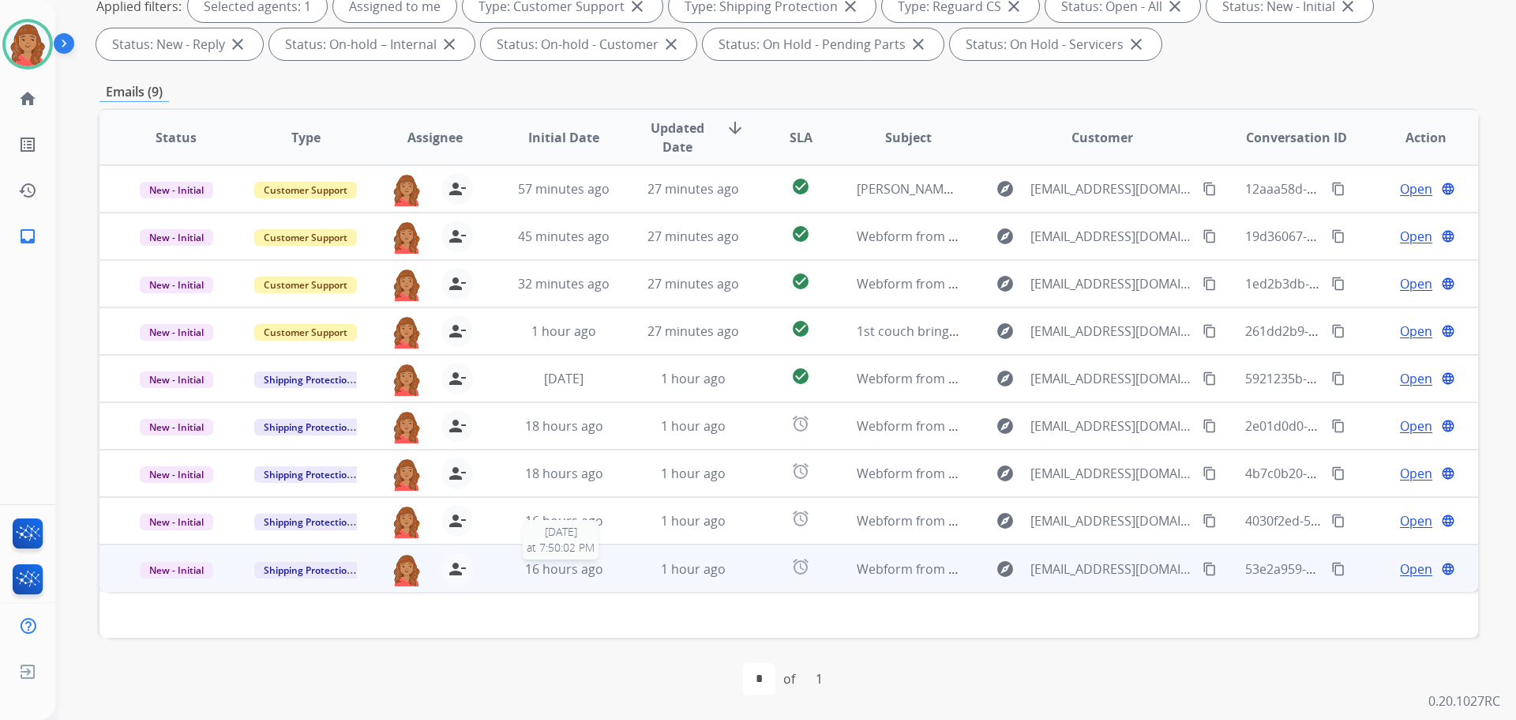
click at [573, 573] on span "16 hours ago" at bounding box center [564, 568] width 78 height 17
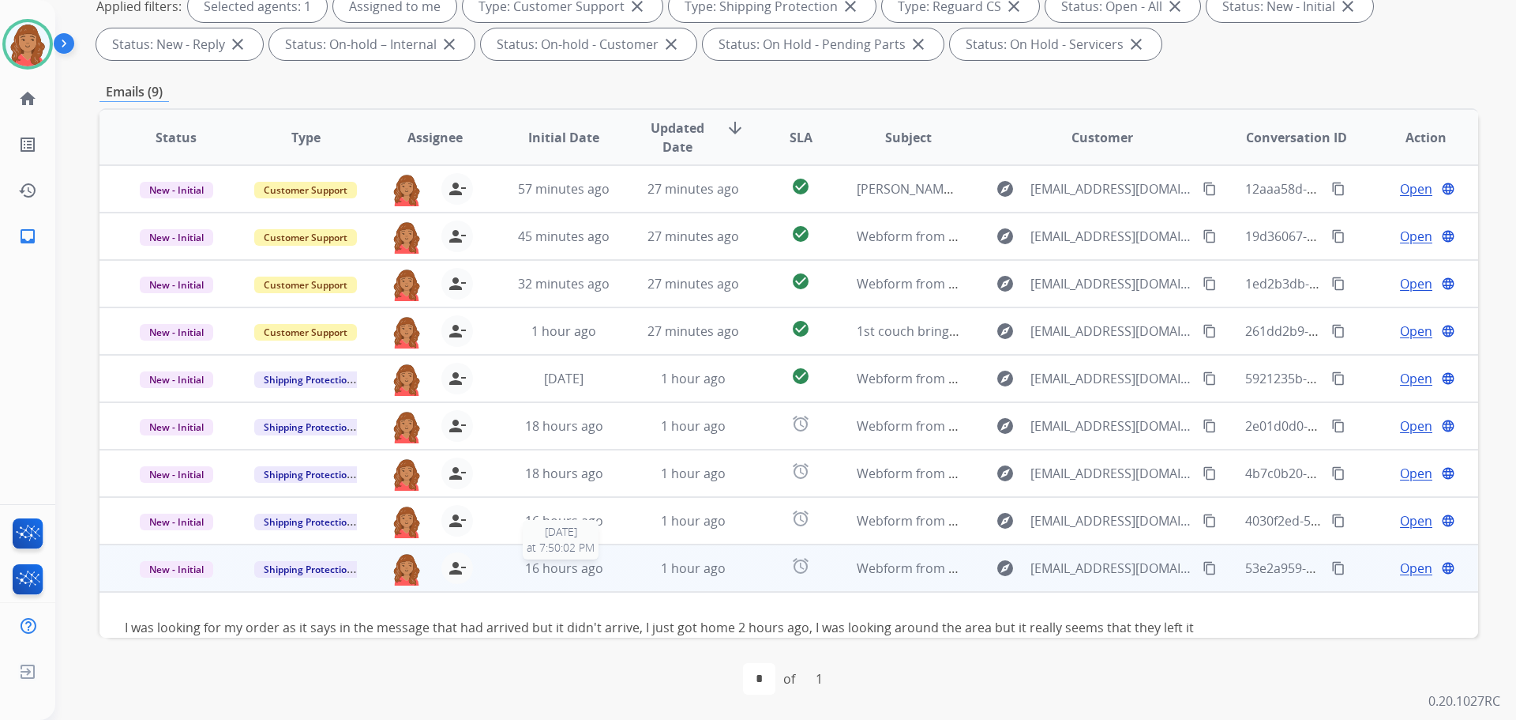
scroll to position [43, 0]
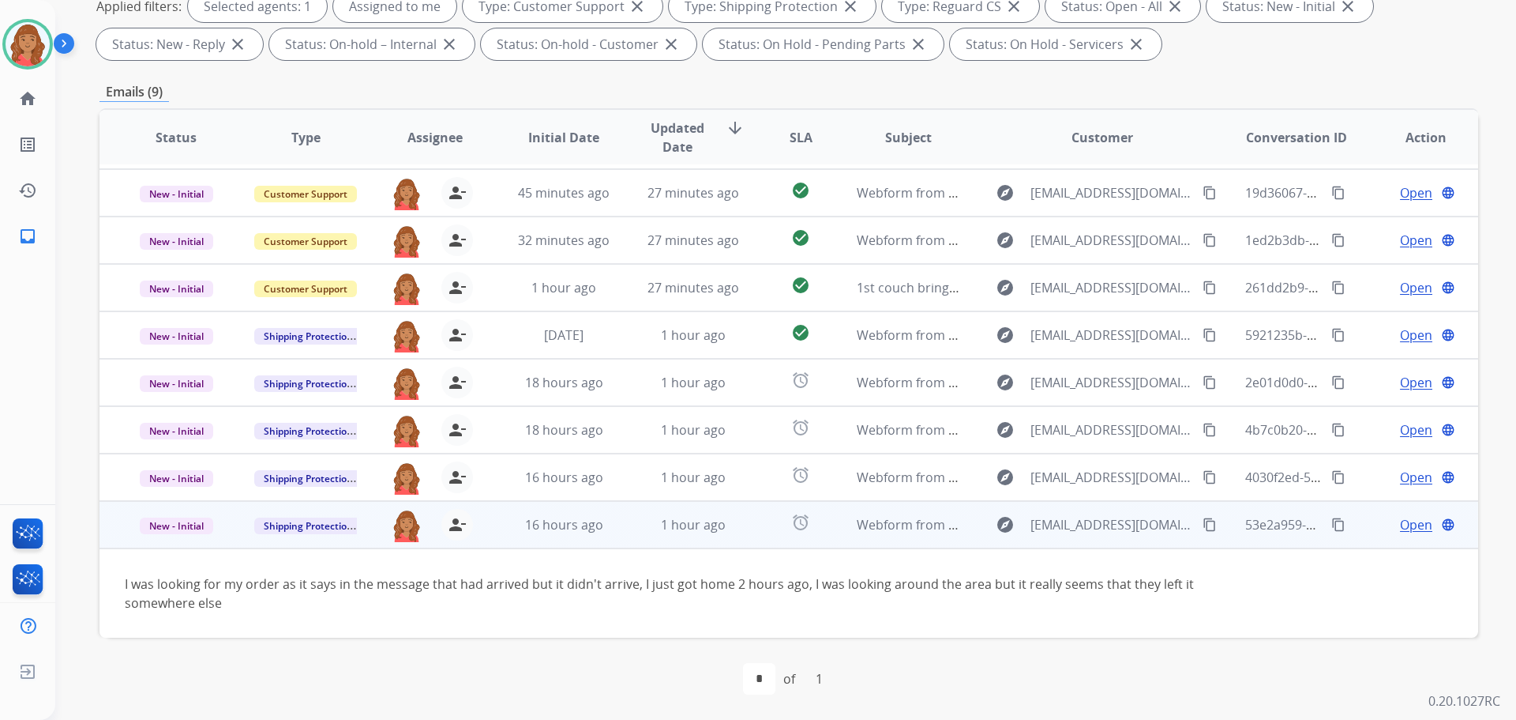
click at [1406, 517] on span "Open" at bounding box center [1416, 524] width 32 height 19
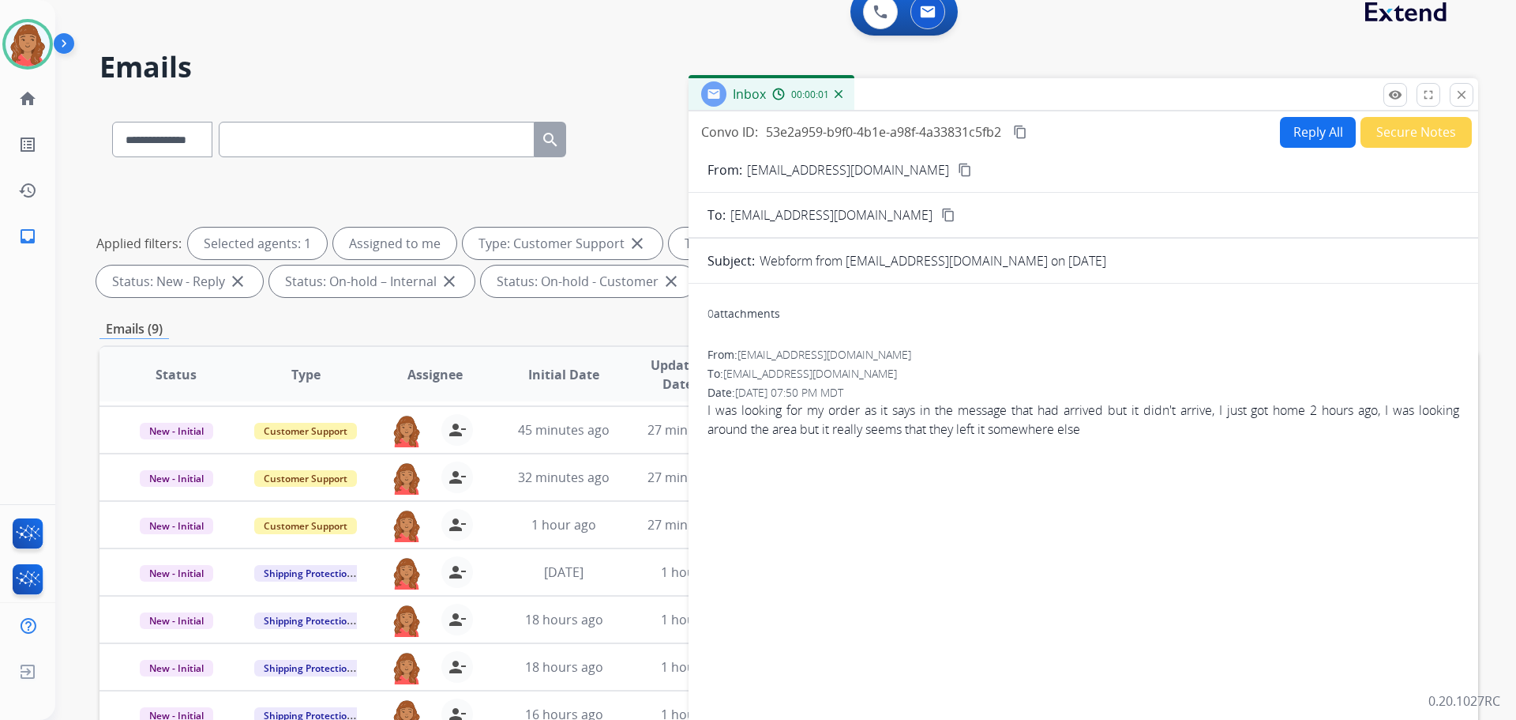
scroll to position [0, 0]
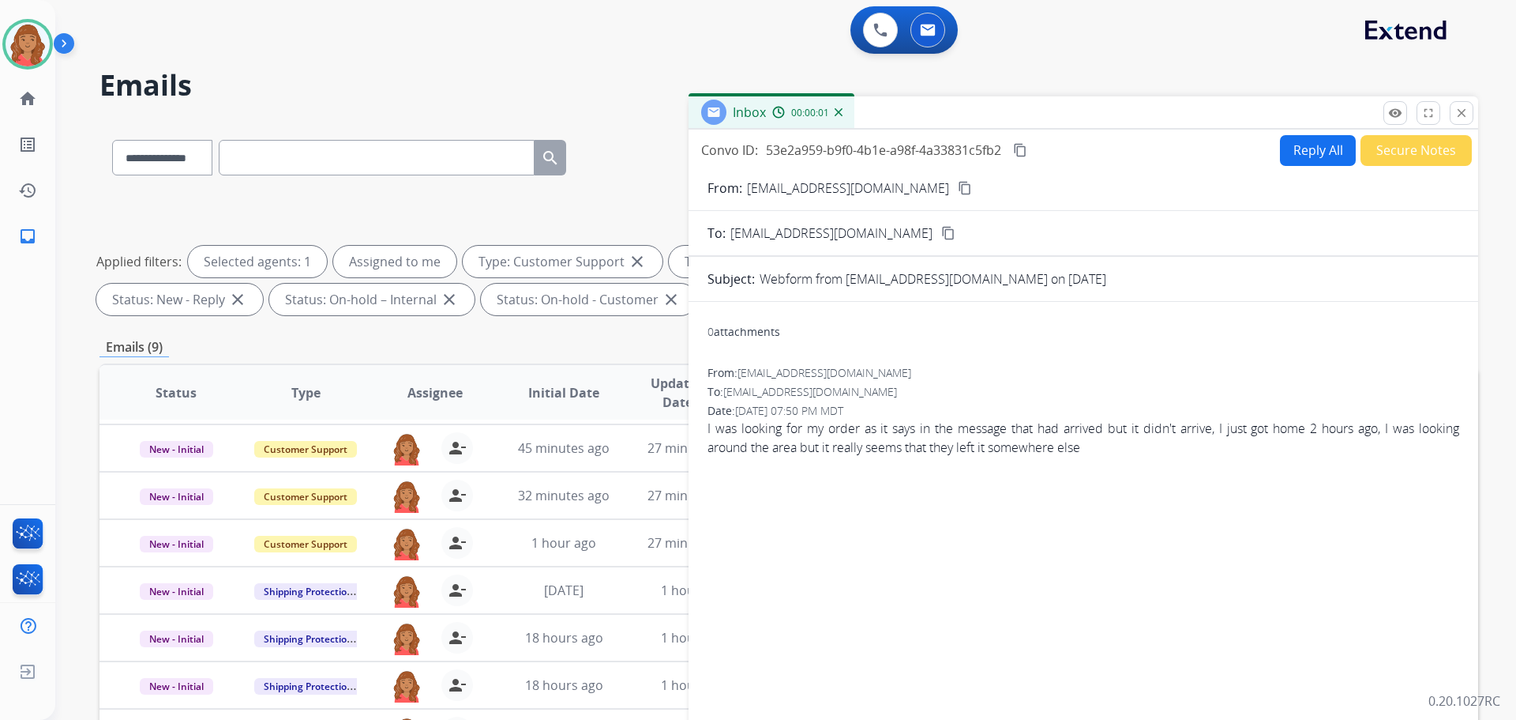
click at [1285, 144] on button "Reply All" at bounding box center [1318, 150] width 76 height 31
select select "**********"
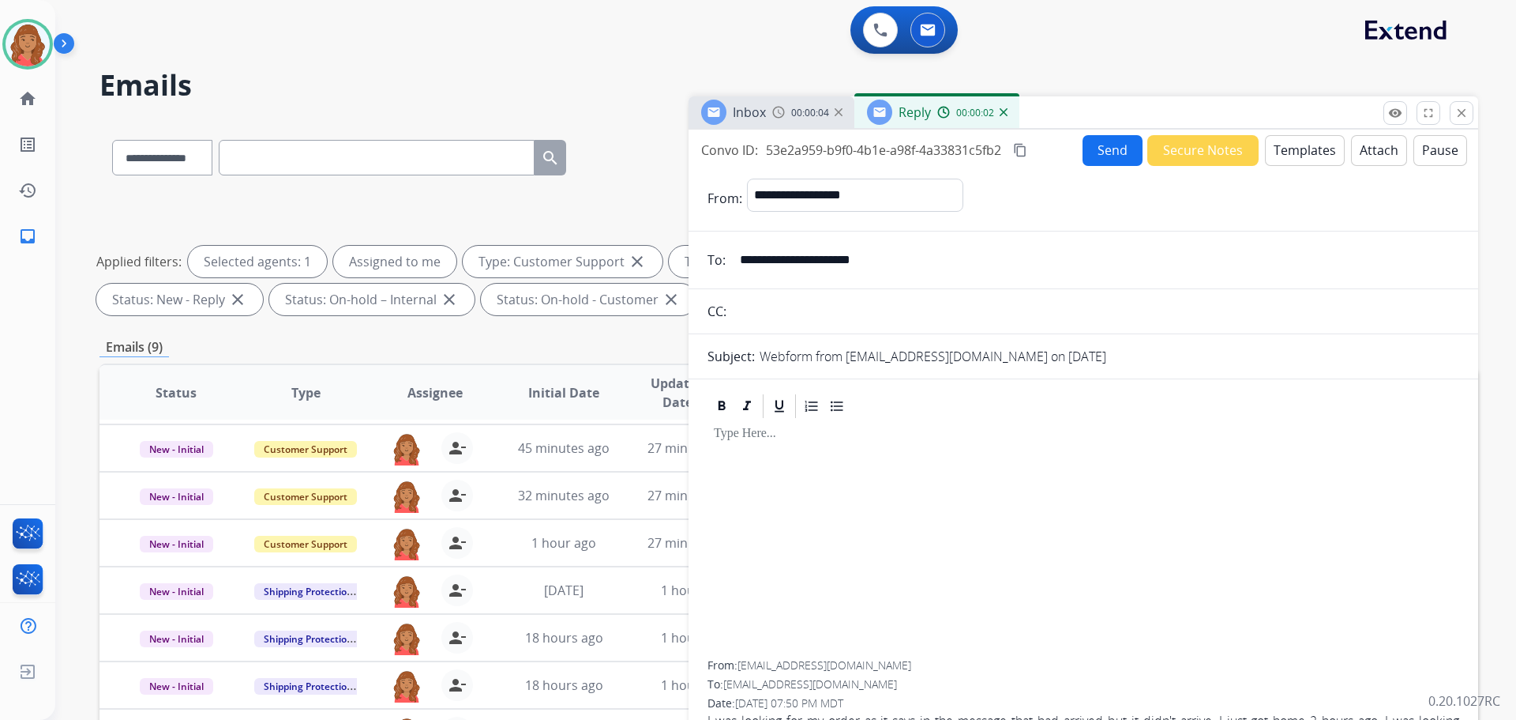
click at [1306, 158] on button "Templates" at bounding box center [1305, 150] width 80 height 31
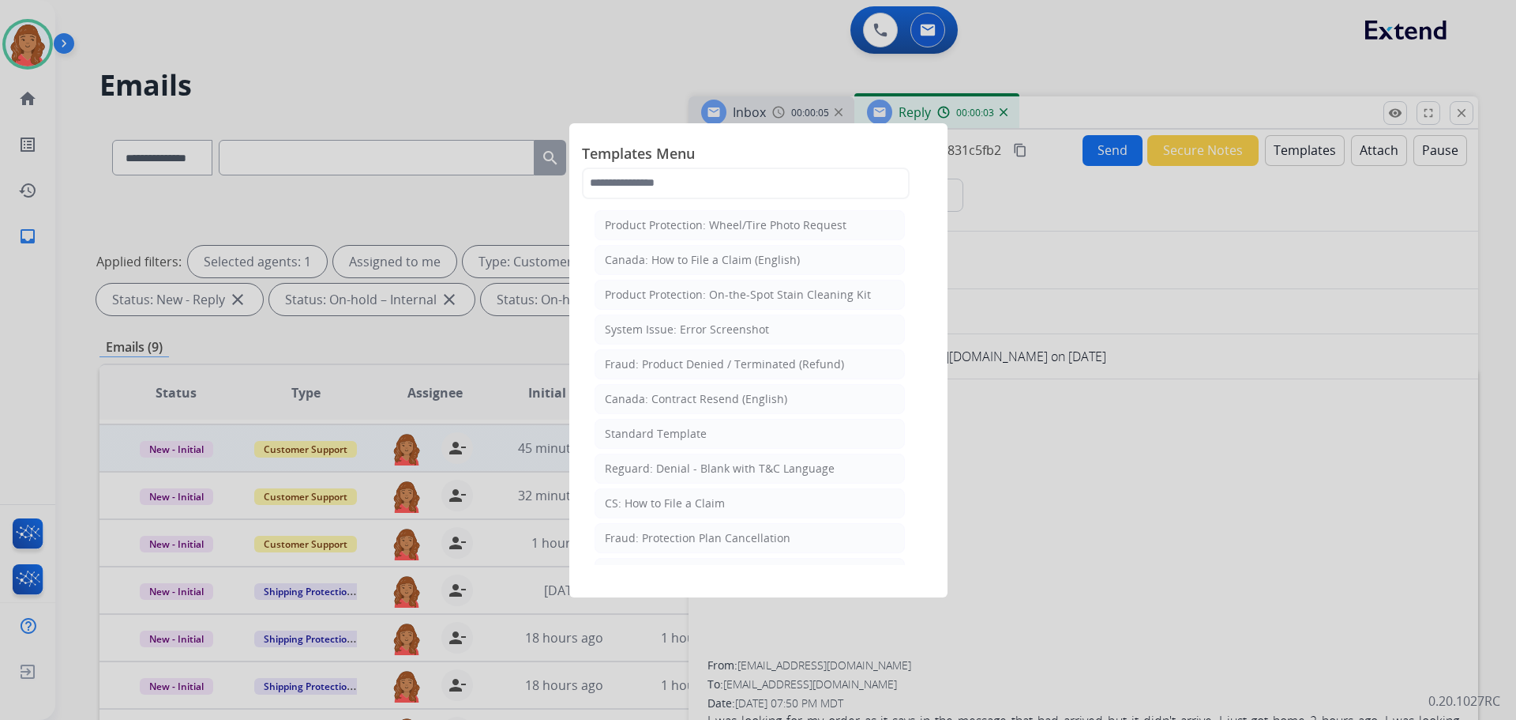
click at [642, 427] on div "Standard Template" at bounding box center [656, 434] width 102 height 16
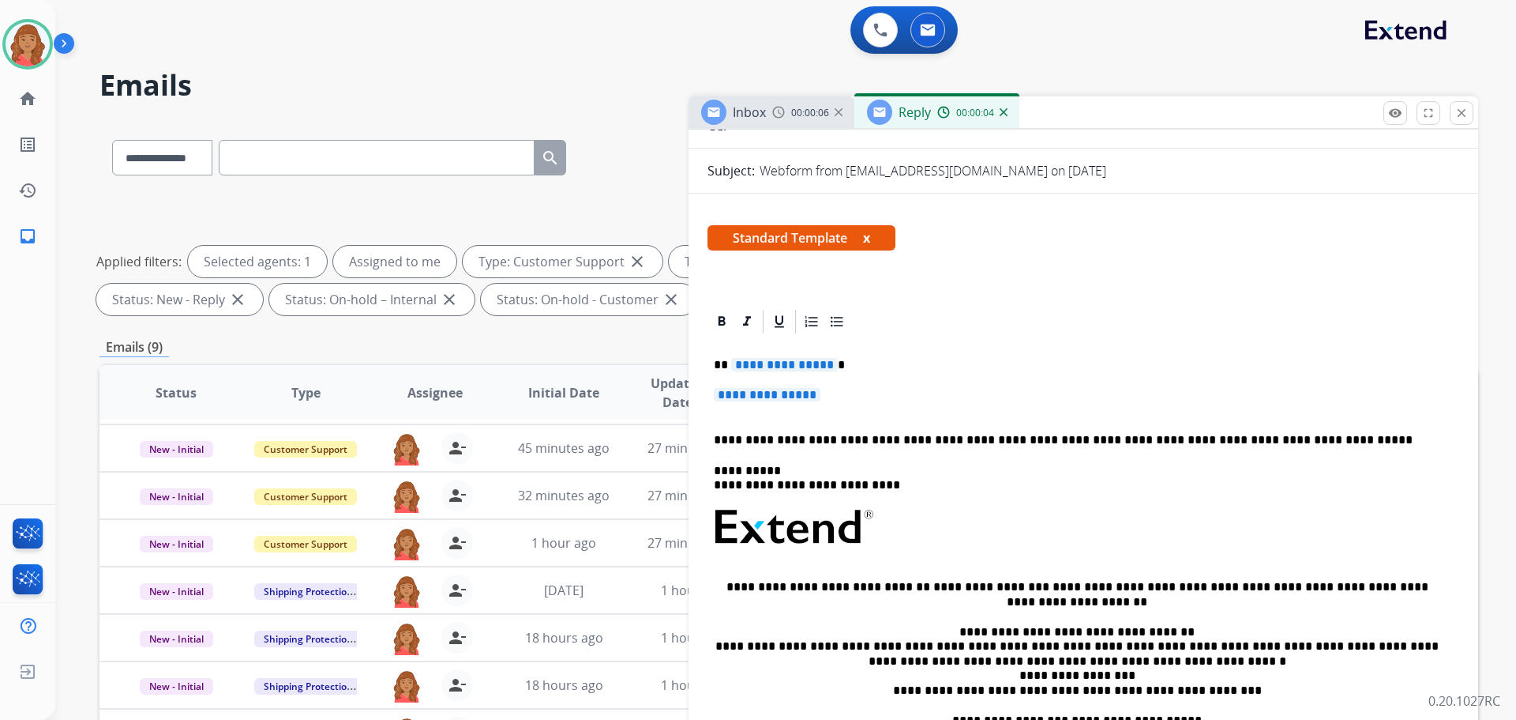
scroll to position [310, 0]
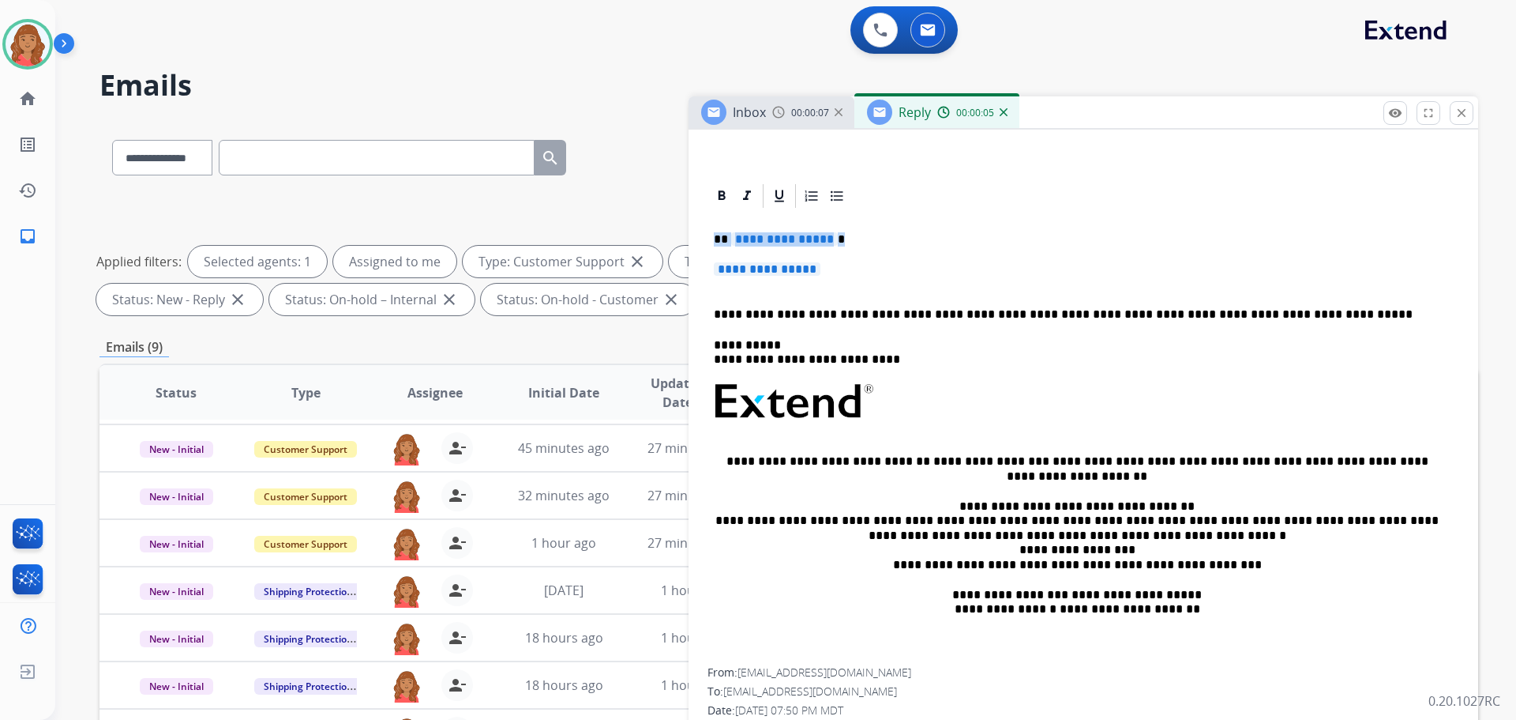
drag, startPoint x: 851, startPoint y: 274, endPoint x: 692, endPoint y: 231, distance: 165.1
click at [704, 226] on div "**********" at bounding box center [1084, 475] width 790 height 587
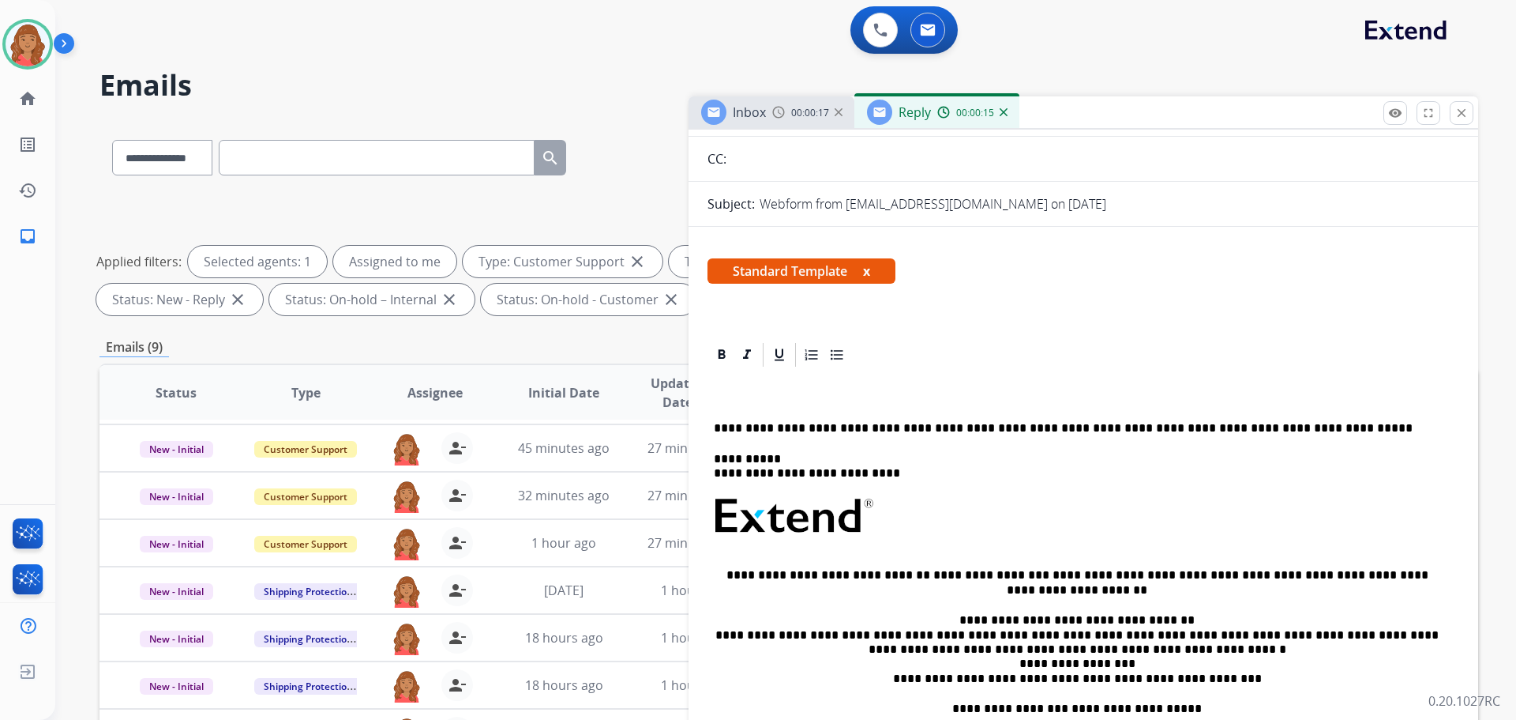
scroll to position [0, 0]
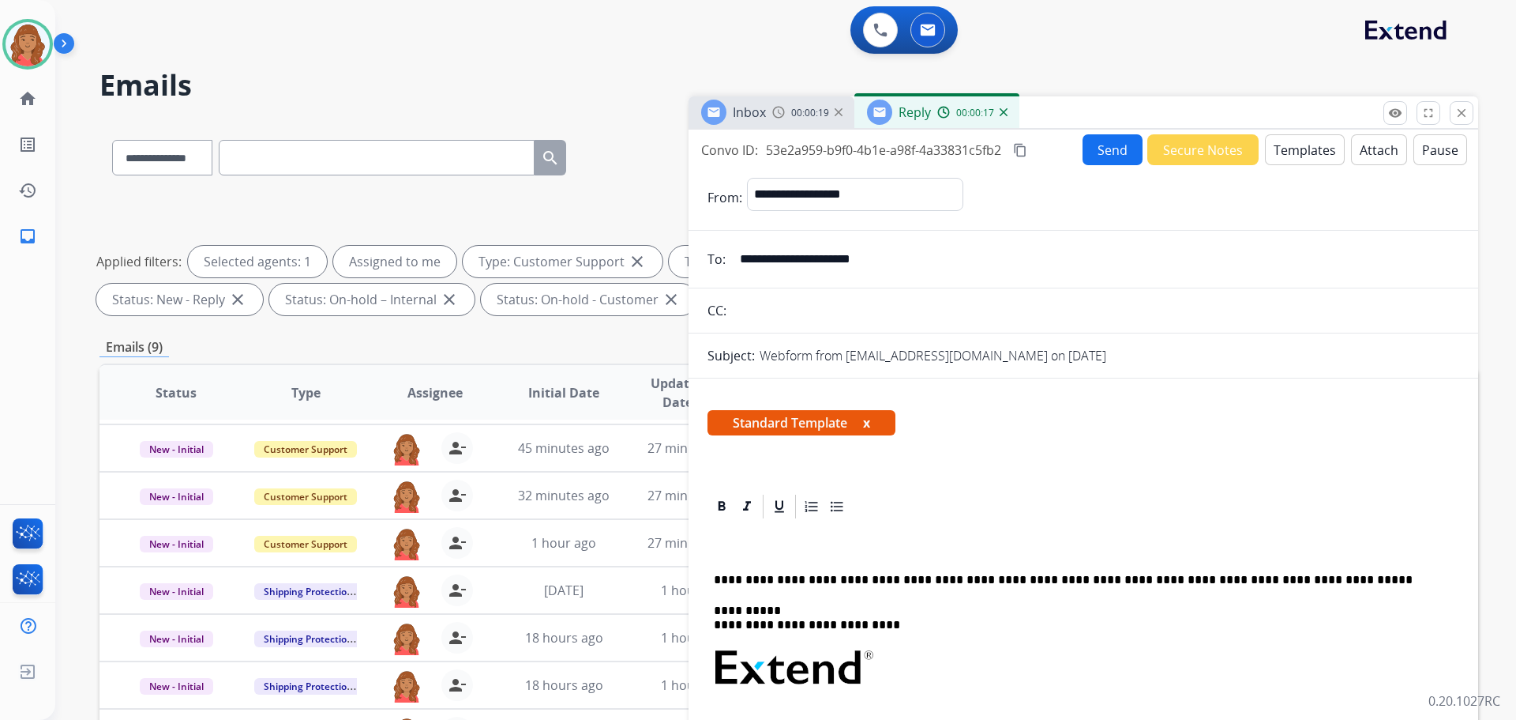
drag, startPoint x: 925, startPoint y: 272, endPoint x: 731, endPoint y: 259, distance: 193.9
click at [731, 259] on input "**********" at bounding box center [1095, 259] width 729 height 32
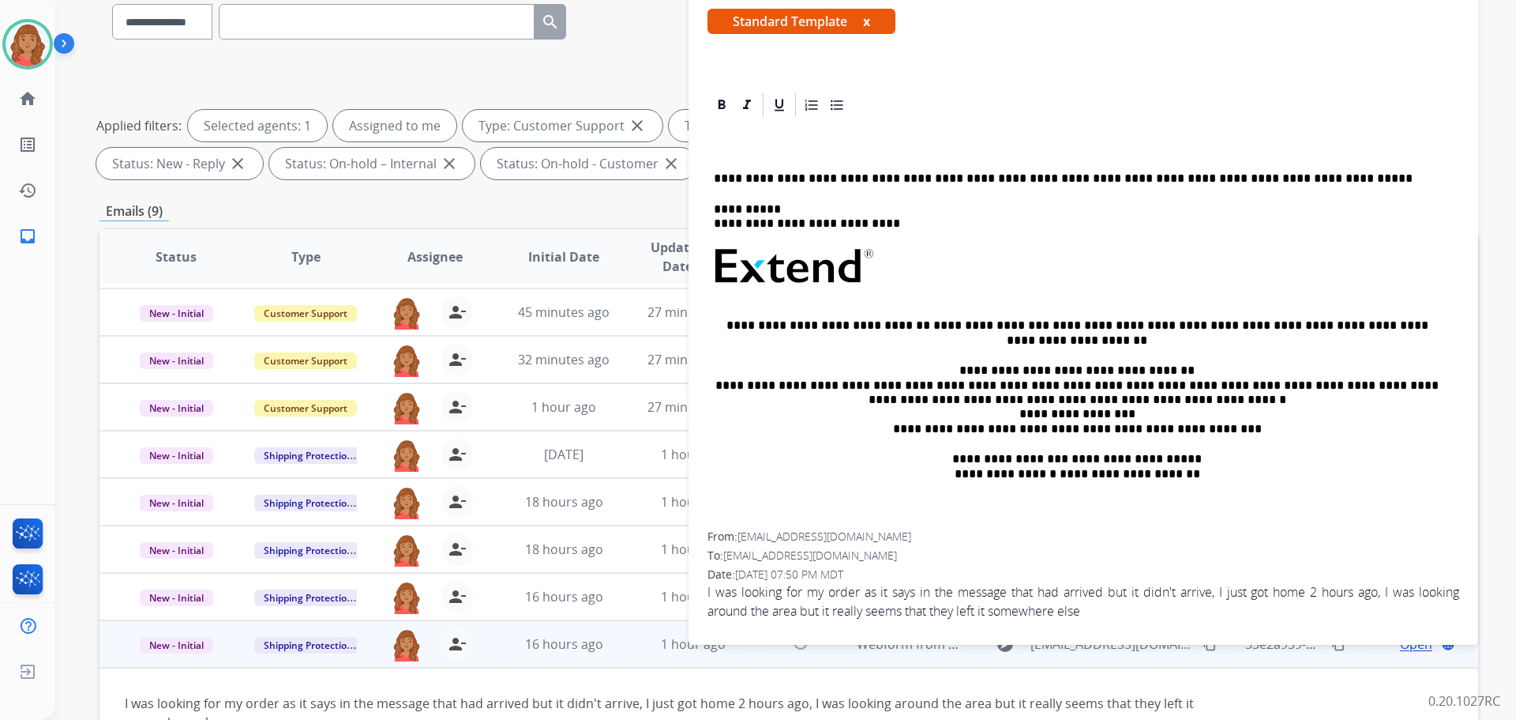
scroll to position [255, 0]
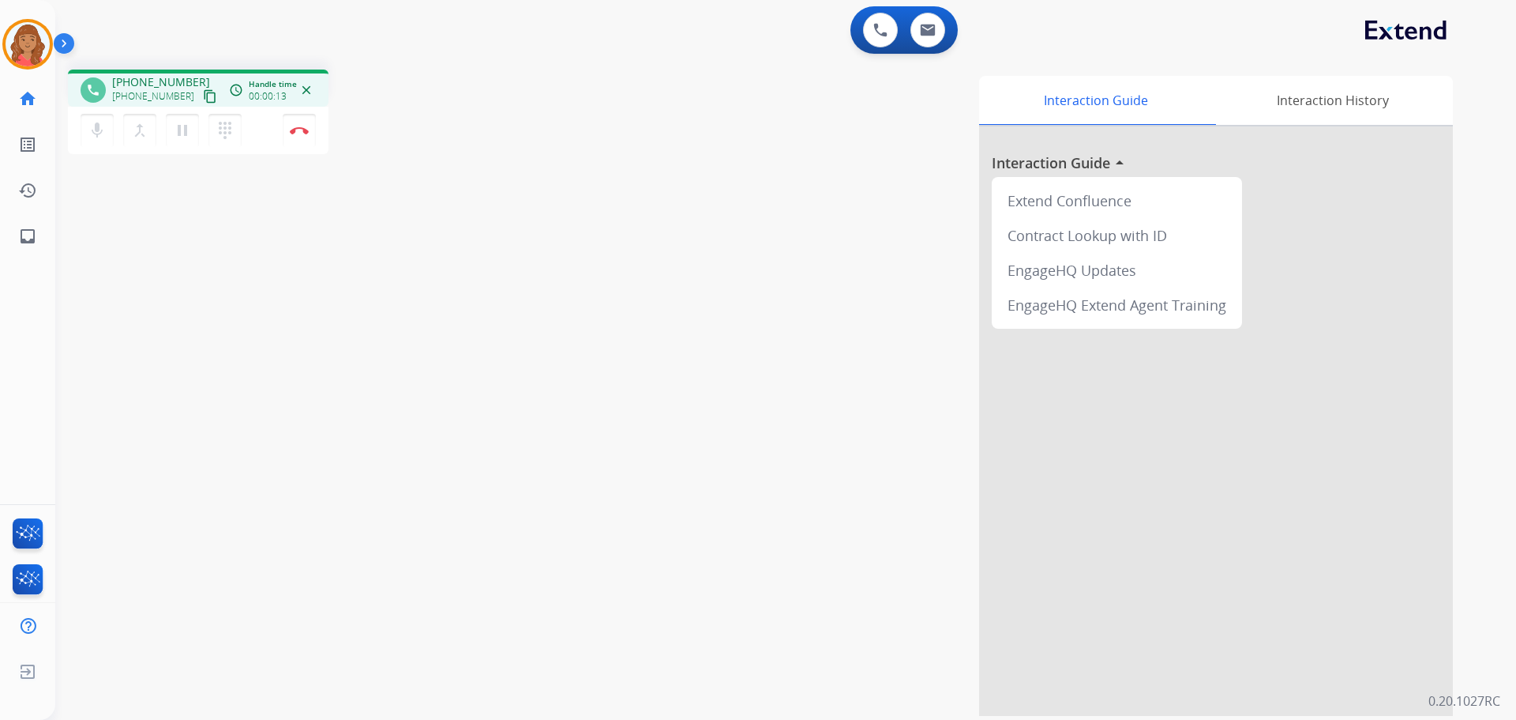
click at [203, 99] on mat-icon "content_copy" at bounding box center [210, 96] width 14 height 14
drag, startPoint x: 302, startPoint y: 127, endPoint x: 299, endPoint y: 140, distance: 12.9
click at [302, 127] on img at bounding box center [299, 130] width 19 height 8
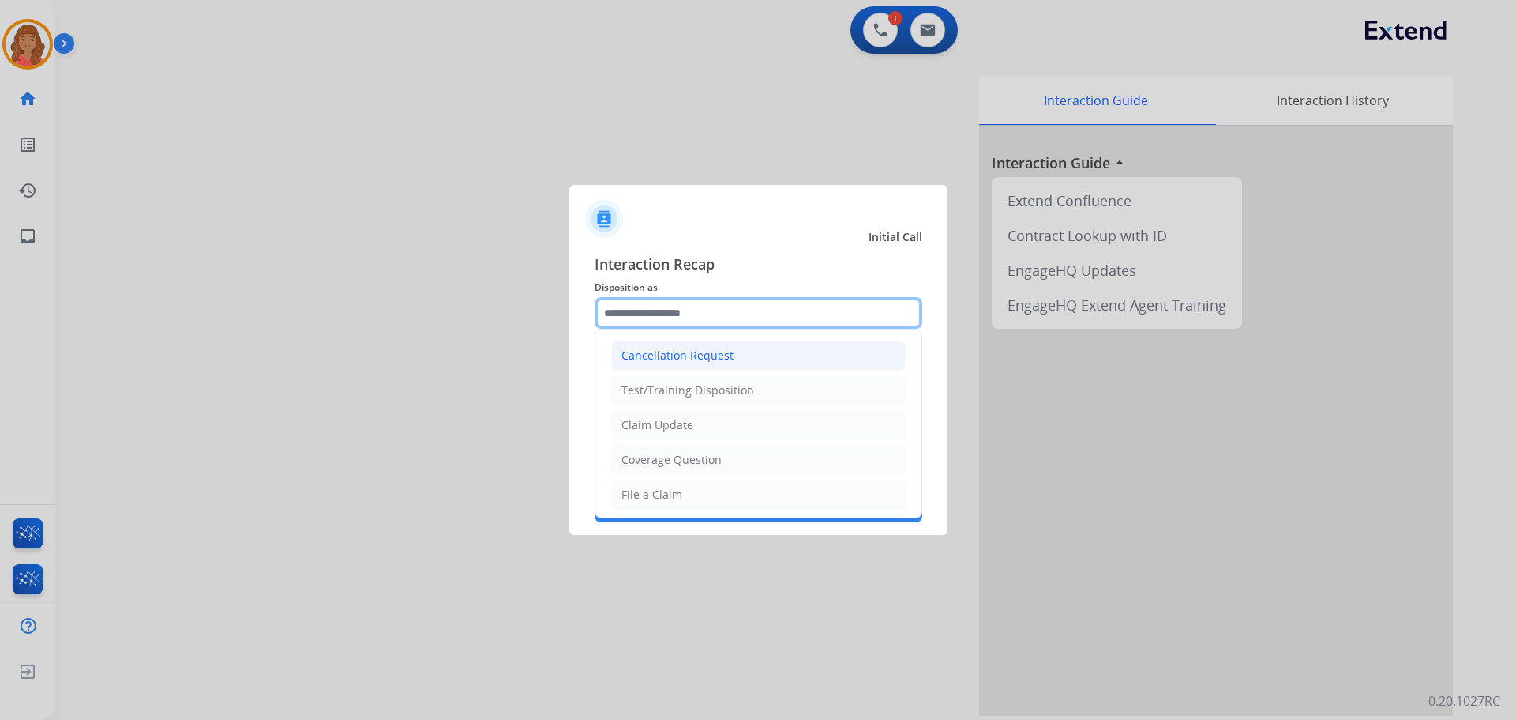
drag, startPoint x: 658, startPoint y: 323, endPoint x: 649, endPoint y: 348, distance: 26.0
click at [658, 325] on input "text" at bounding box center [759, 313] width 328 height 32
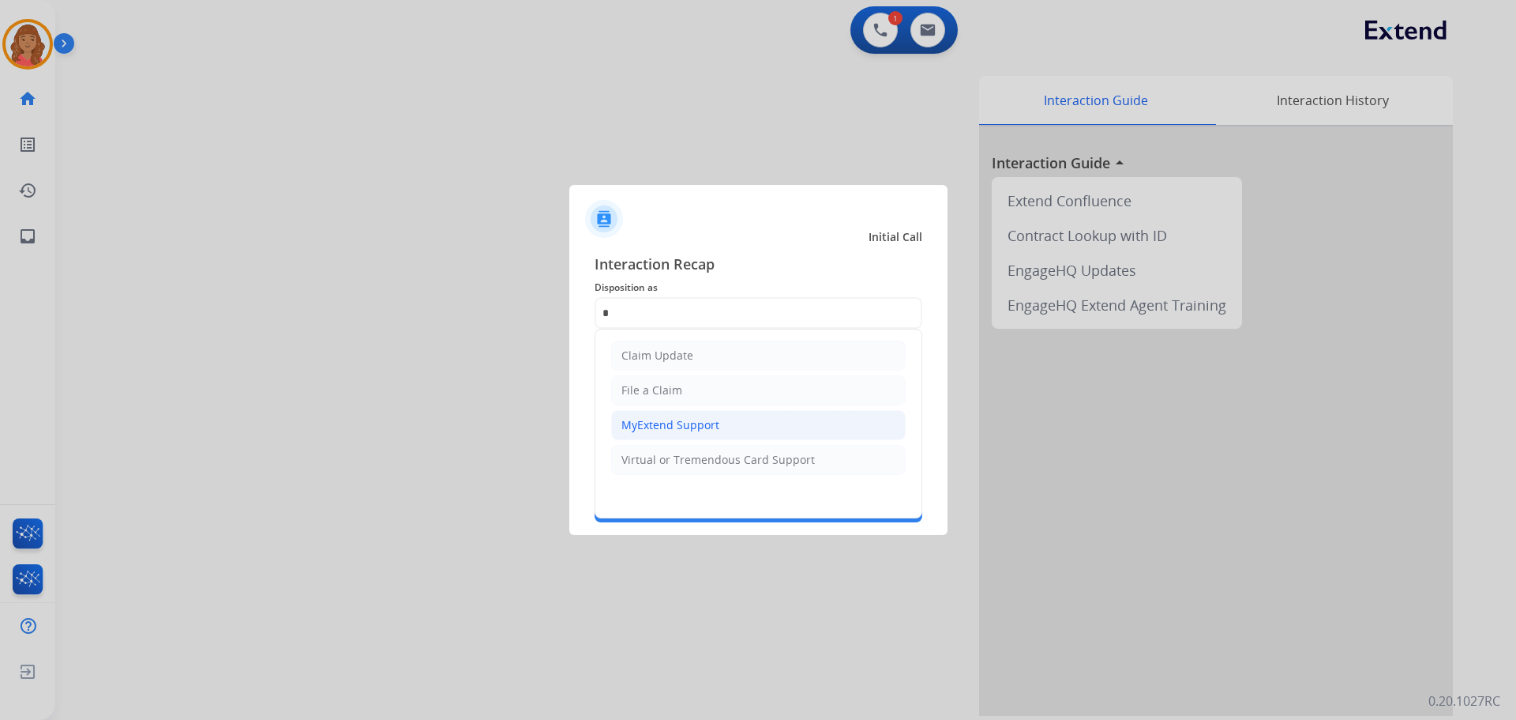
click at [651, 415] on li "MyExtend Support" at bounding box center [758, 425] width 295 height 30
type input "**********"
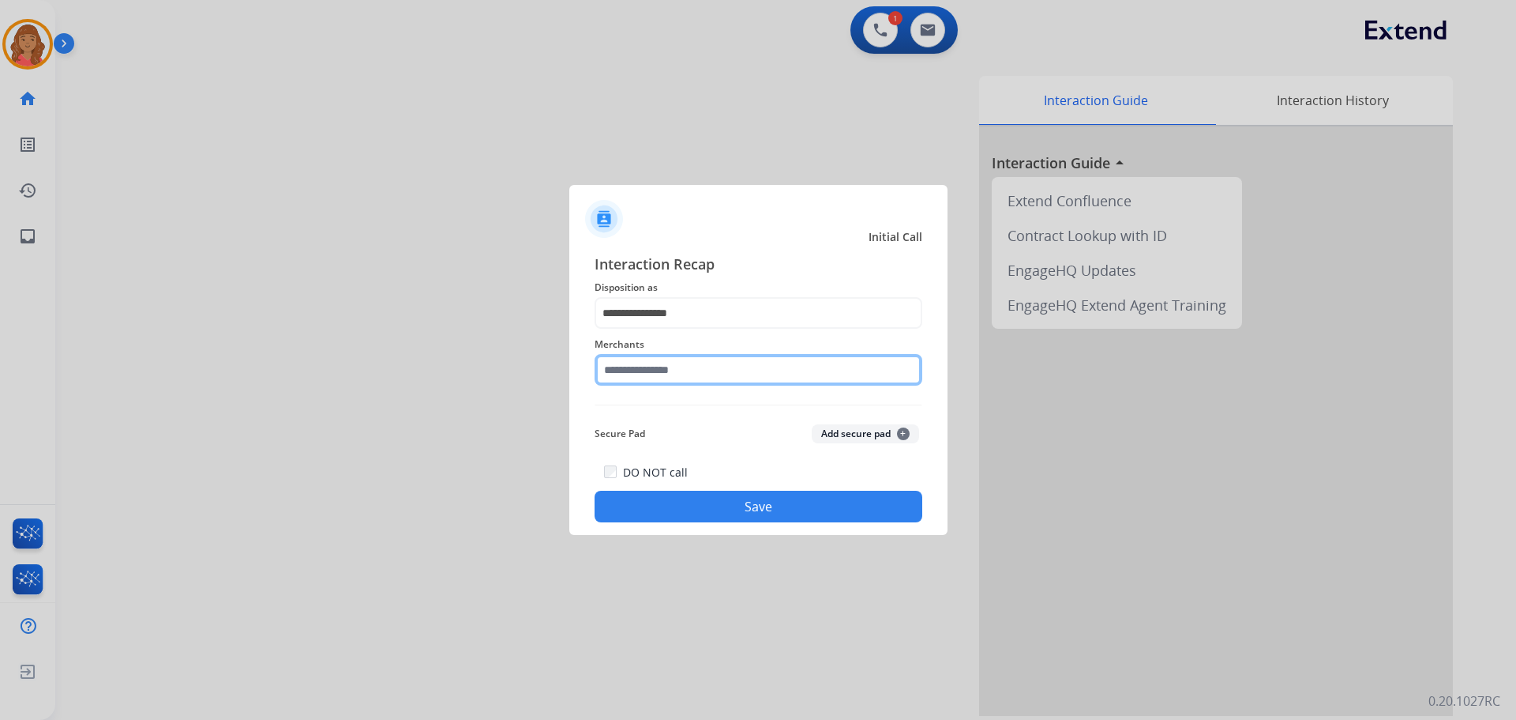
click at [644, 368] on input "text" at bounding box center [759, 370] width 328 height 32
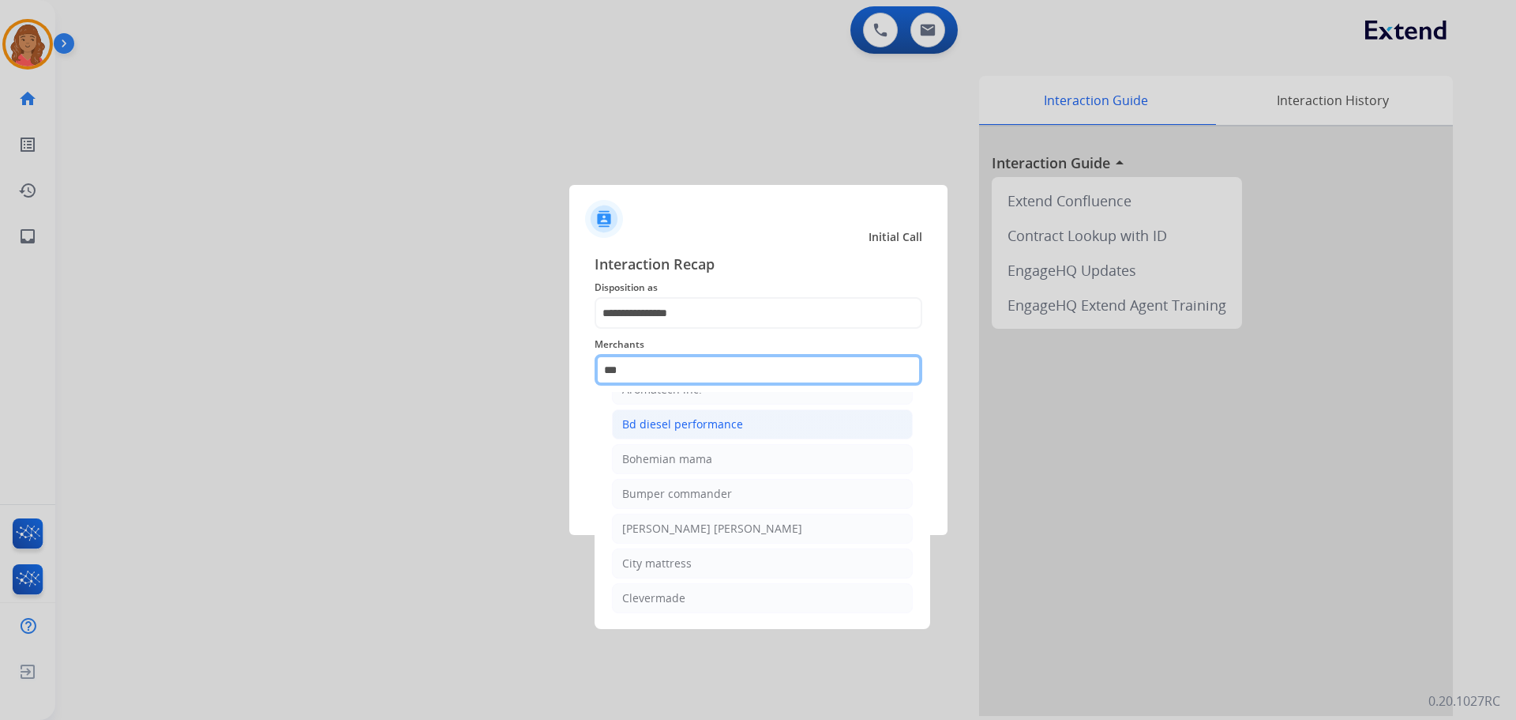
scroll to position [25, 0]
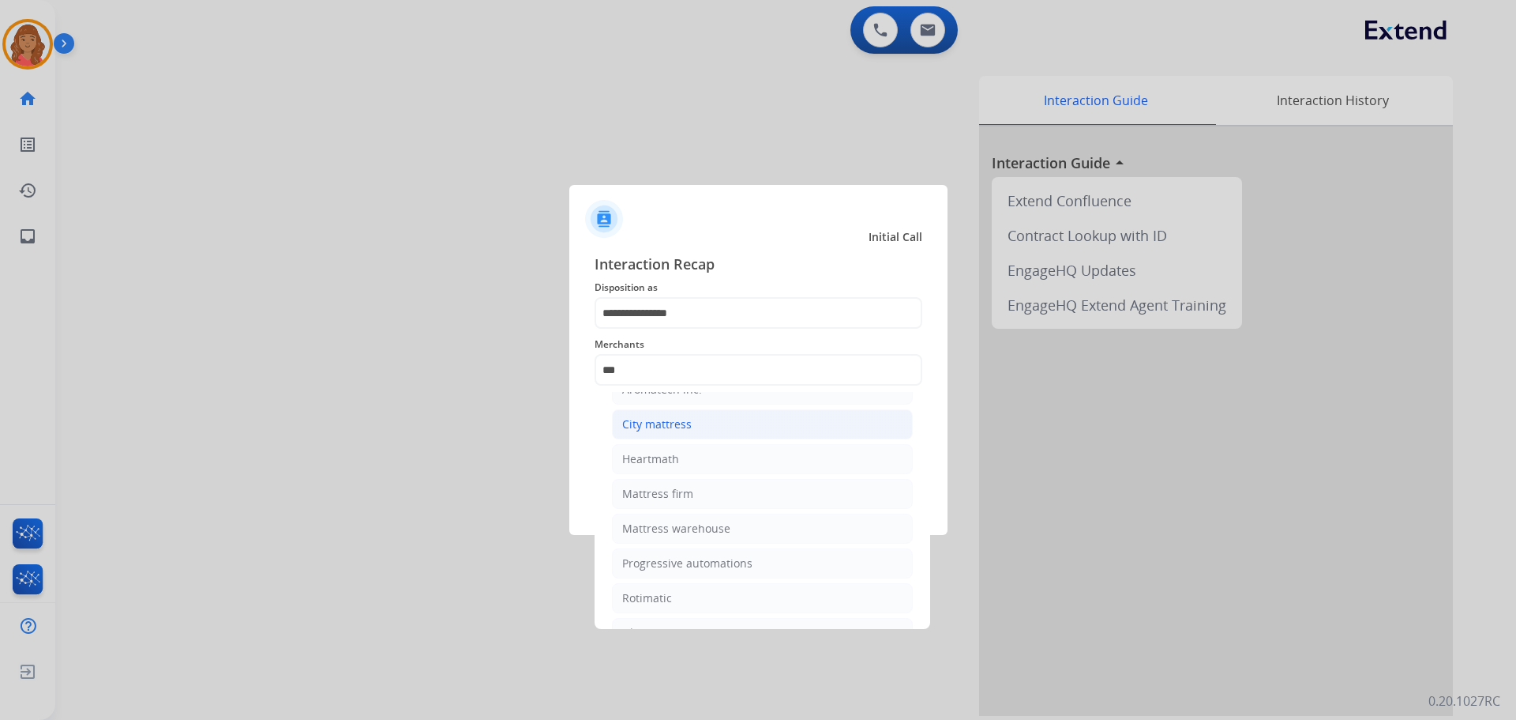
click at [654, 431] on div "City mattress" at bounding box center [657, 424] width 70 height 16
type input "**********"
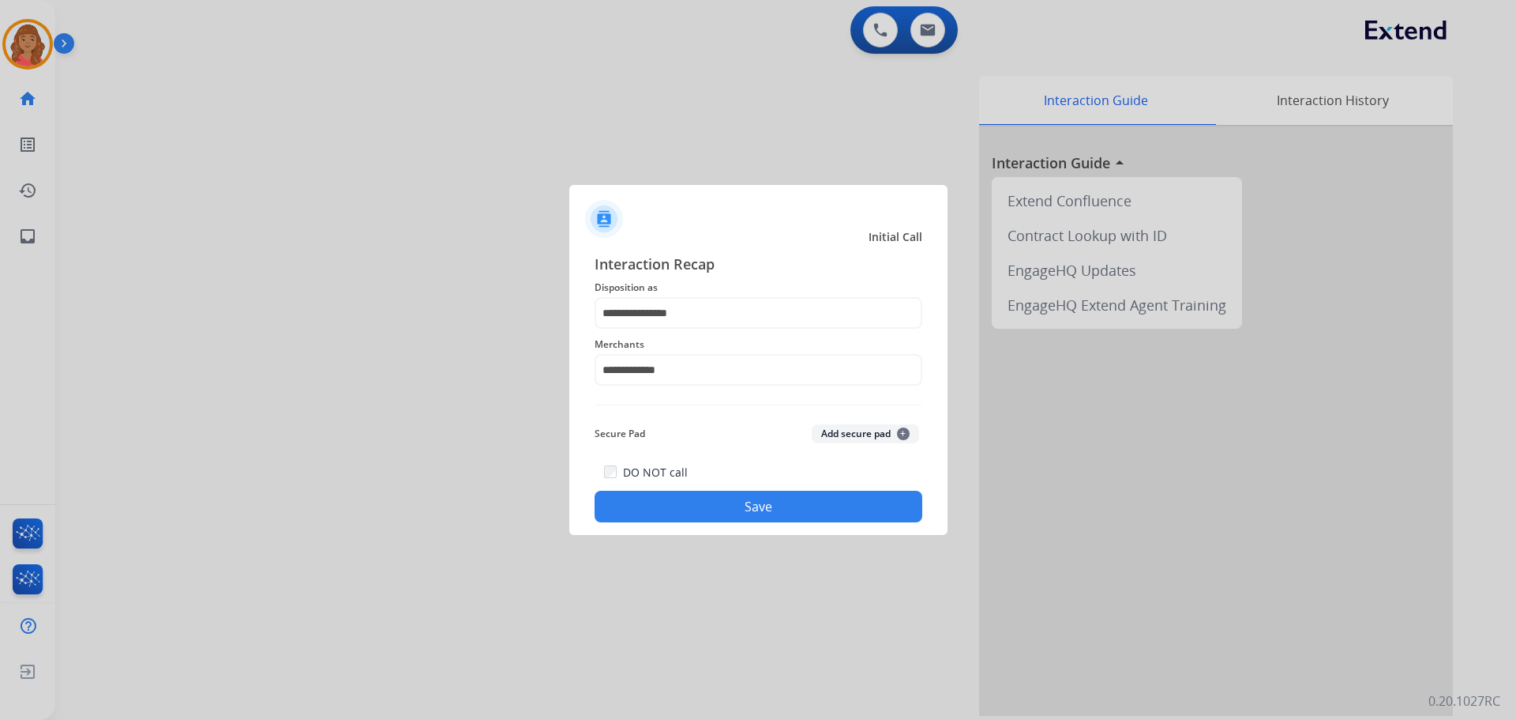
click at [680, 505] on button "Save" at bounding box center [759, 506] width 328 height 32
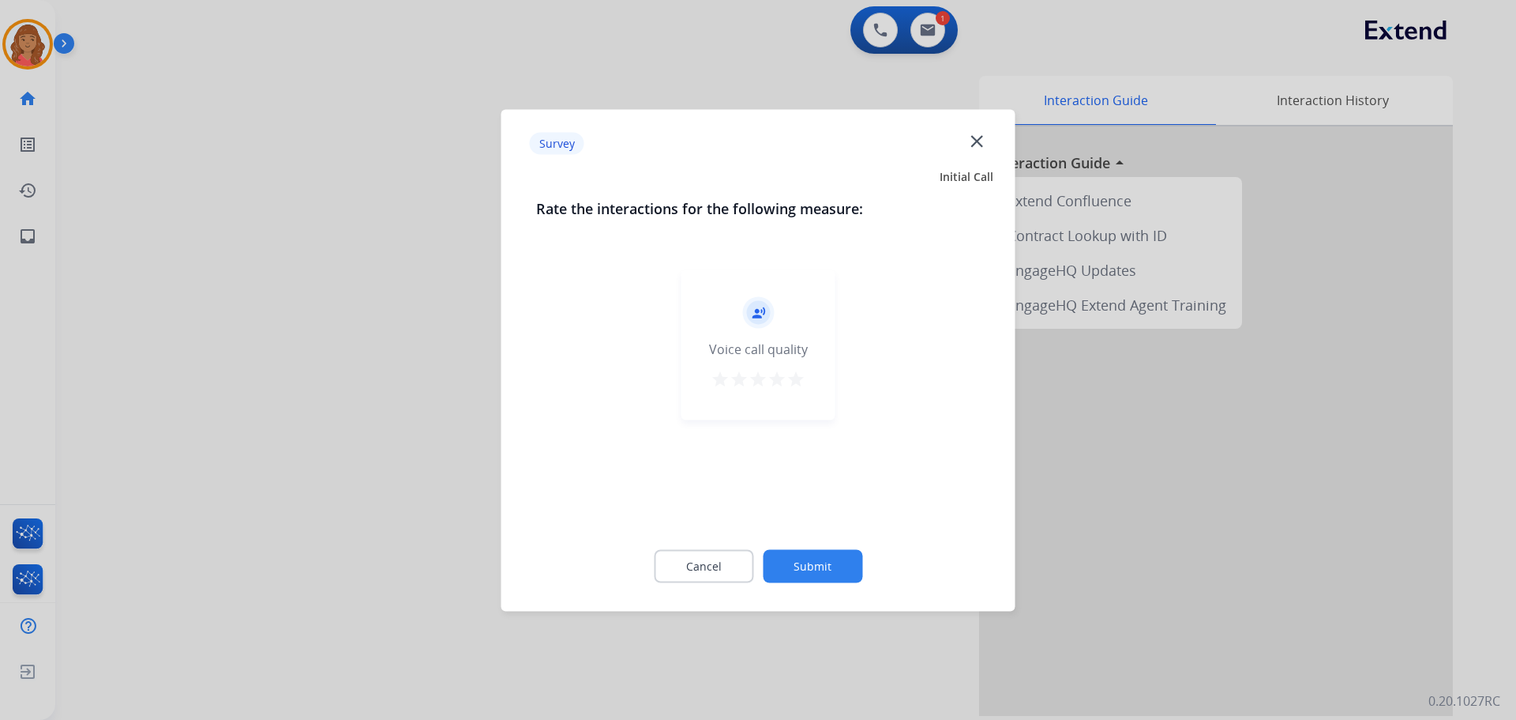
drag, startPoint x: 801, startPoint y: 386, endPoint x: 812, endPoint y: 397, distance: 15.6
click at [809, 390] on div "record_voice_over Voice call quality star star star star star" at bounding box center [759, 344] width 154 height 150
click at [799, 383] on mat-icon "star" at bounding box center [796, 378] width 19 height 19
click at [827, 557] on button "Submit" at bounding box center [813, 565] width 100 height 33
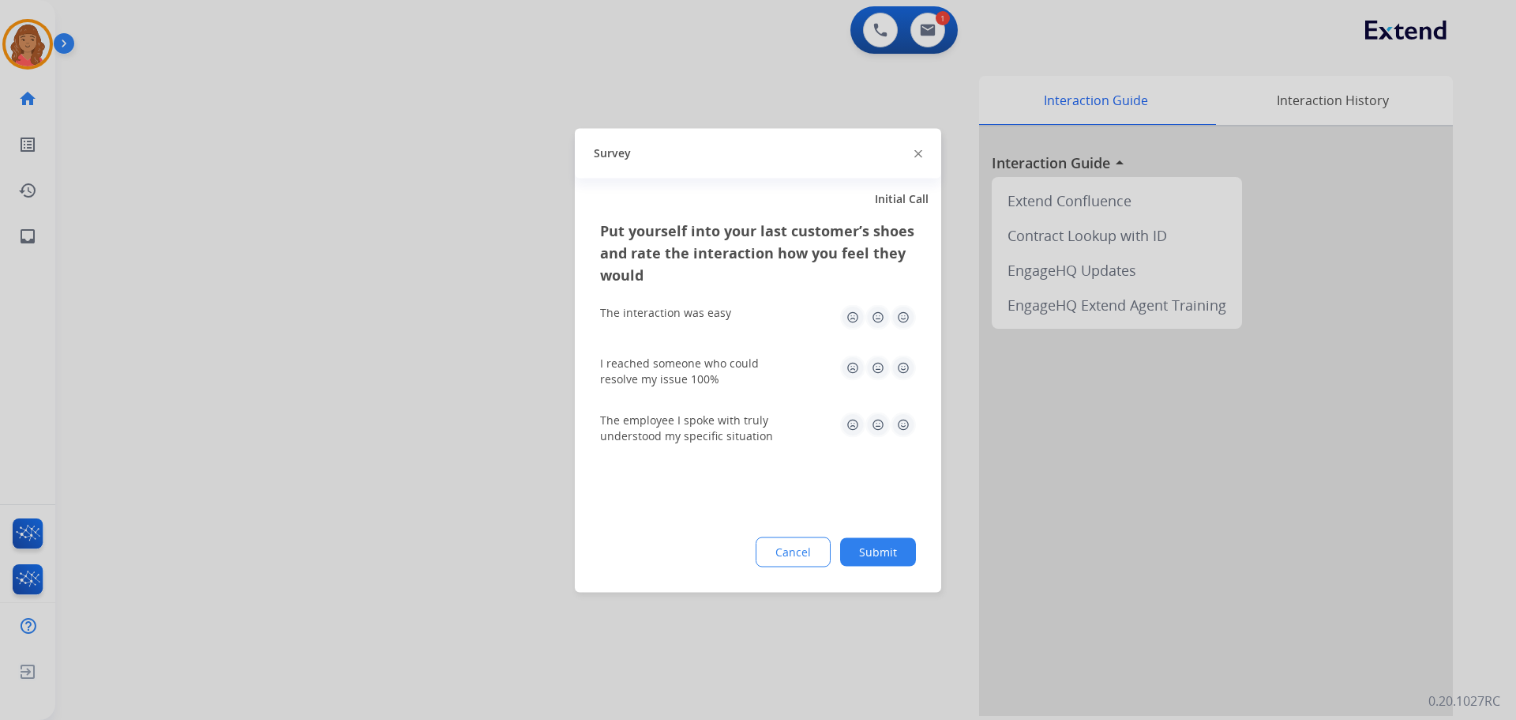
click at [904, 318] on img at bounding box center [903, 316] width 25 height 25
click at [909, 370] on img at bounding box center [903, 367] width 25 height 25
click at [904, 426] on img at bounding box center [903, 423] width 25 height 25
click at [887, 552] on button "Submit" at bounding box center [878, 551] width 76 height 28
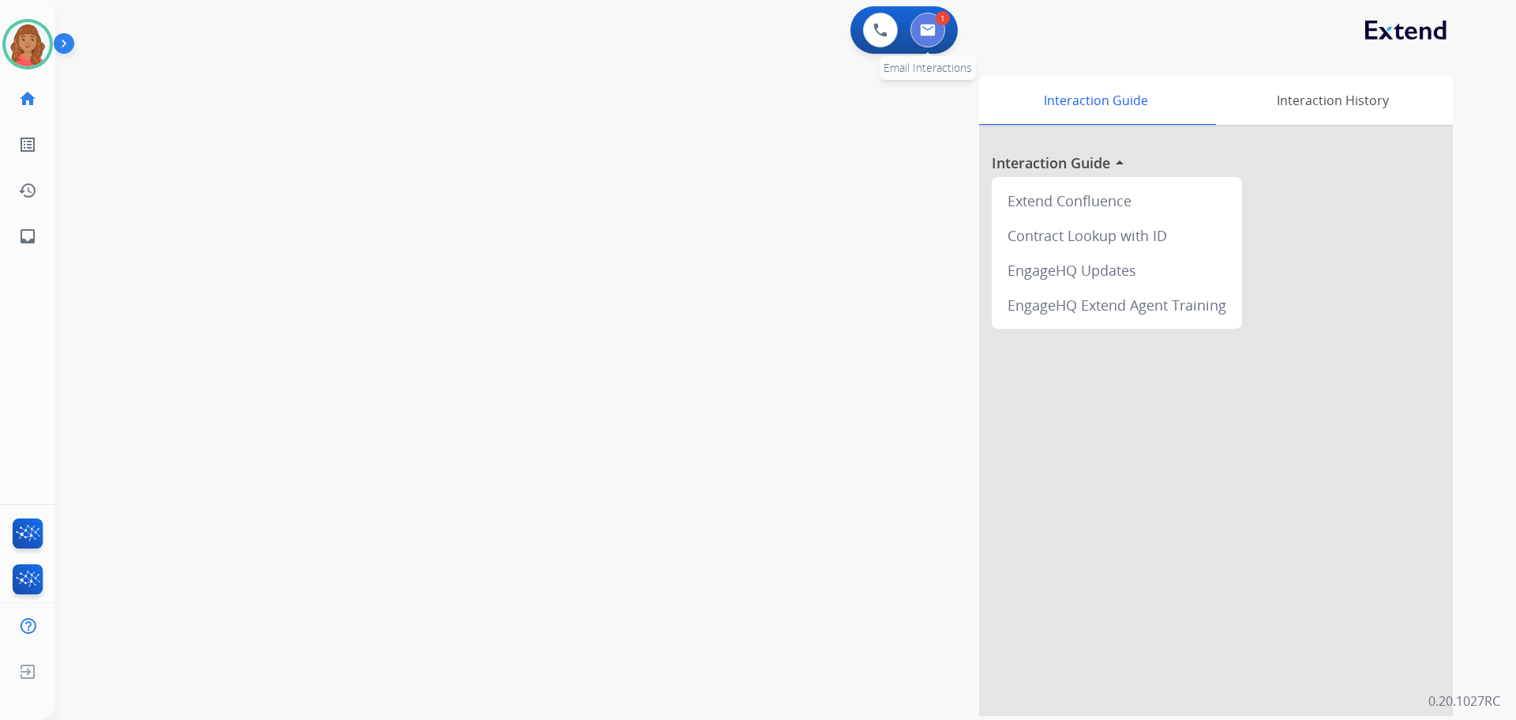
click at [924, 31] on img at bounding box center [928, 30] width 16 height 13
select select "**********"
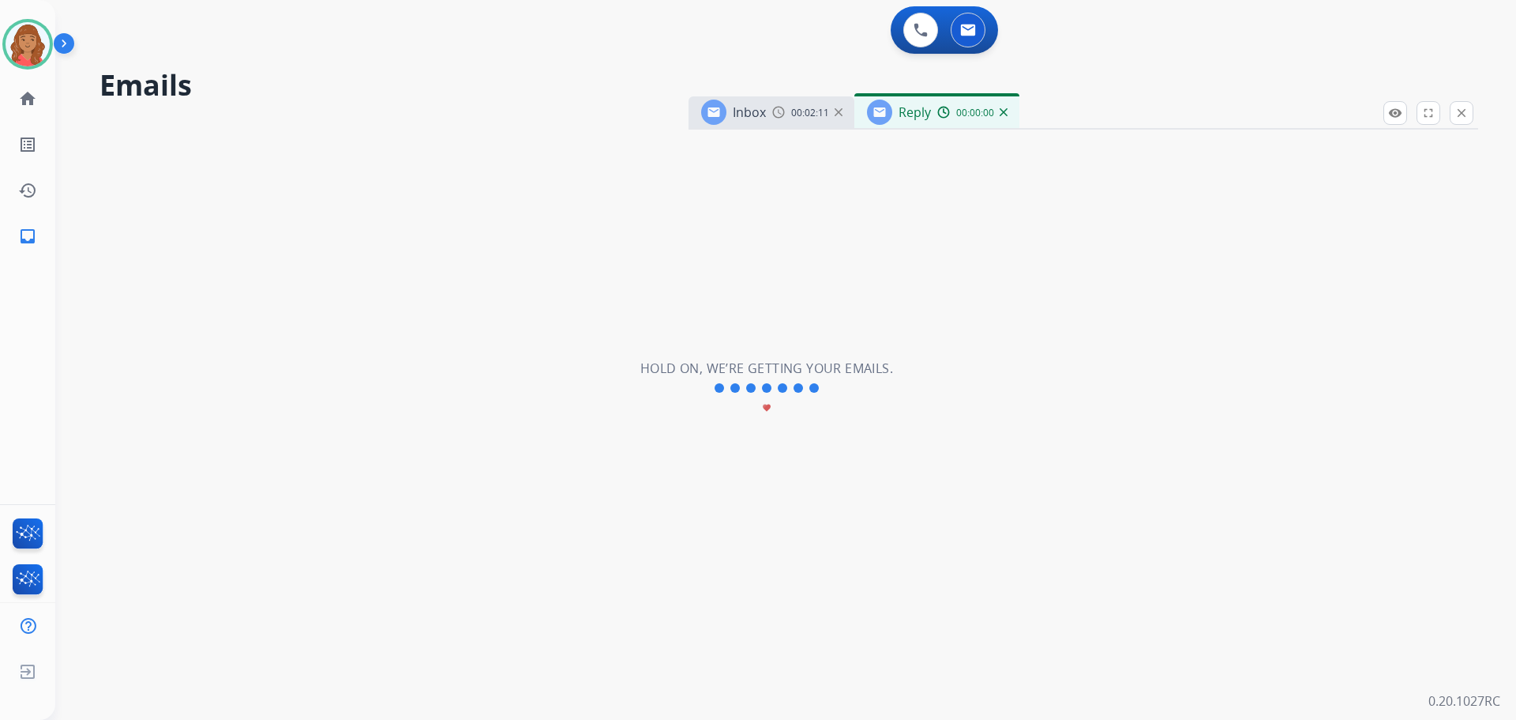
select select "**********"
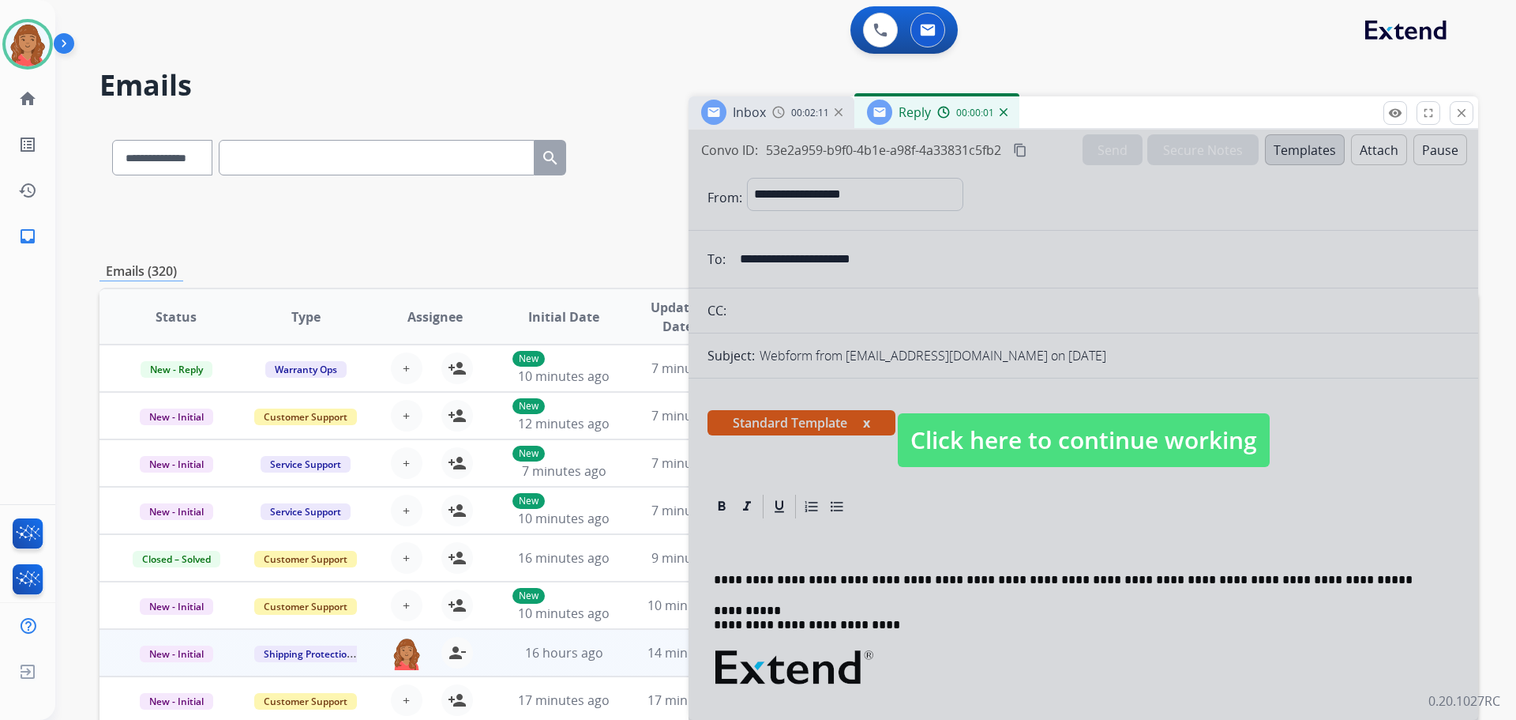
click at [954, 430] on span "Click here to continue working" at bounding box center [1084, 440] width 372 height 54
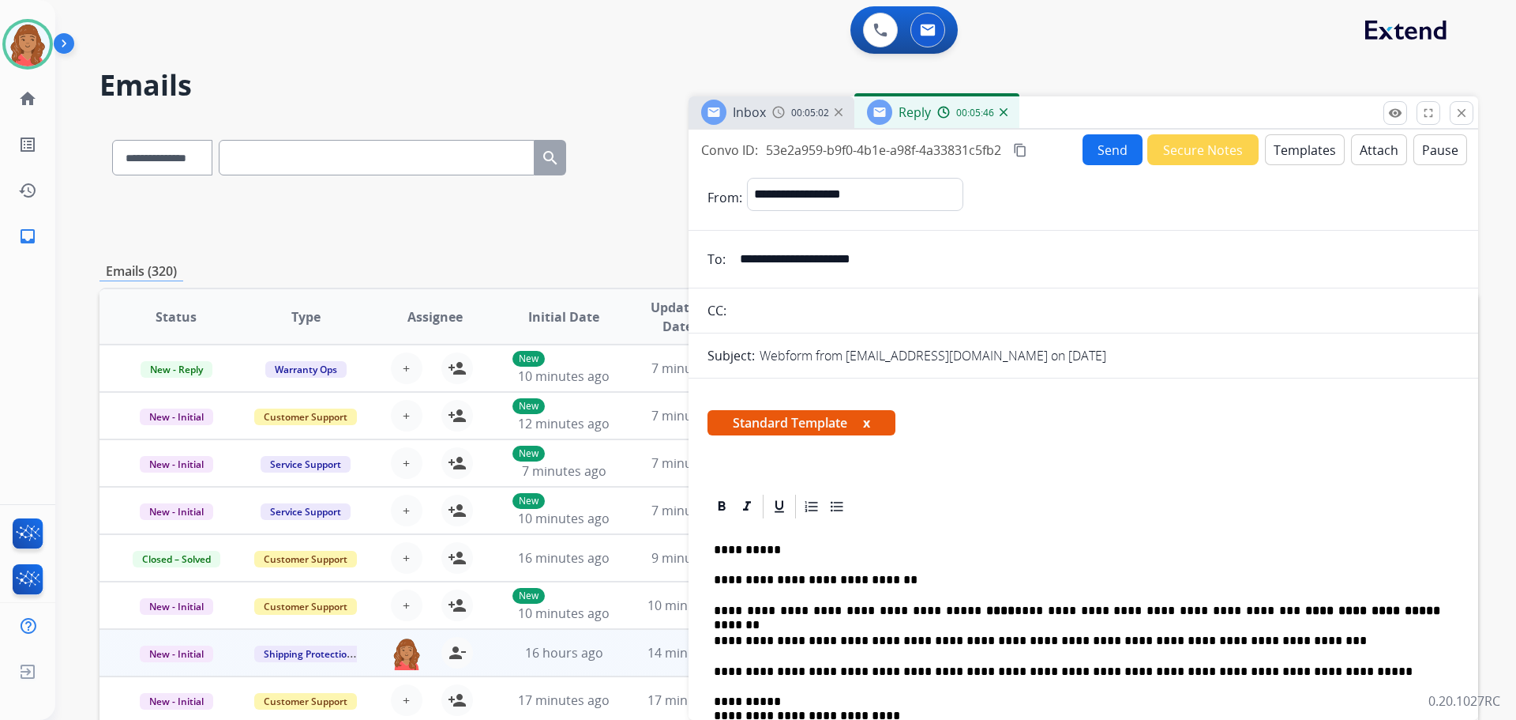
click at [1023, 148] on mat-icon "content_copy" at bounding box center [1020, 150] width 14 height 14
click at [1085, 149] on button "Send" at bounding box center [1113, 149] width 60 height 31
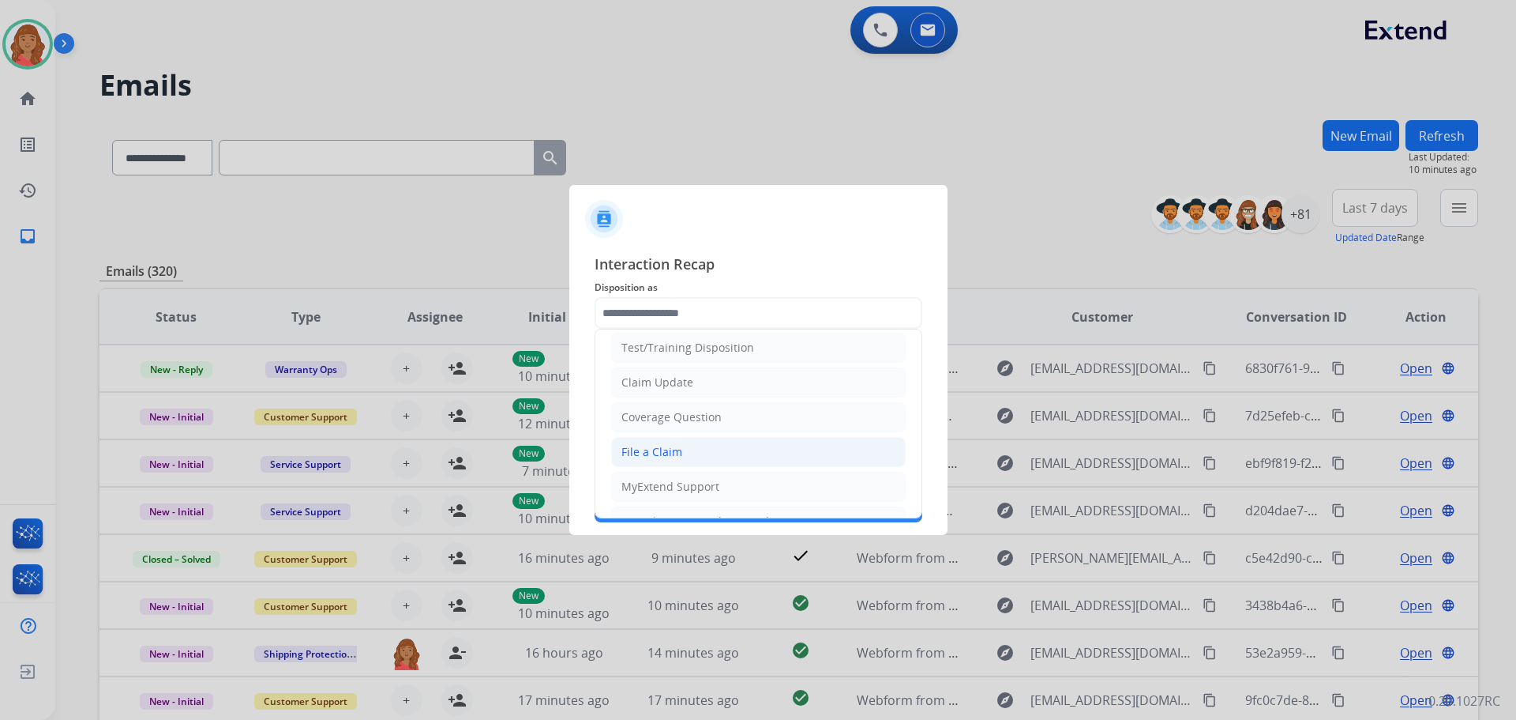
scroll to position [79, 0]
click at [655, 412] on div "File a Claim" at bounding box center [652, 416] width 61 height 16
type input "**********"
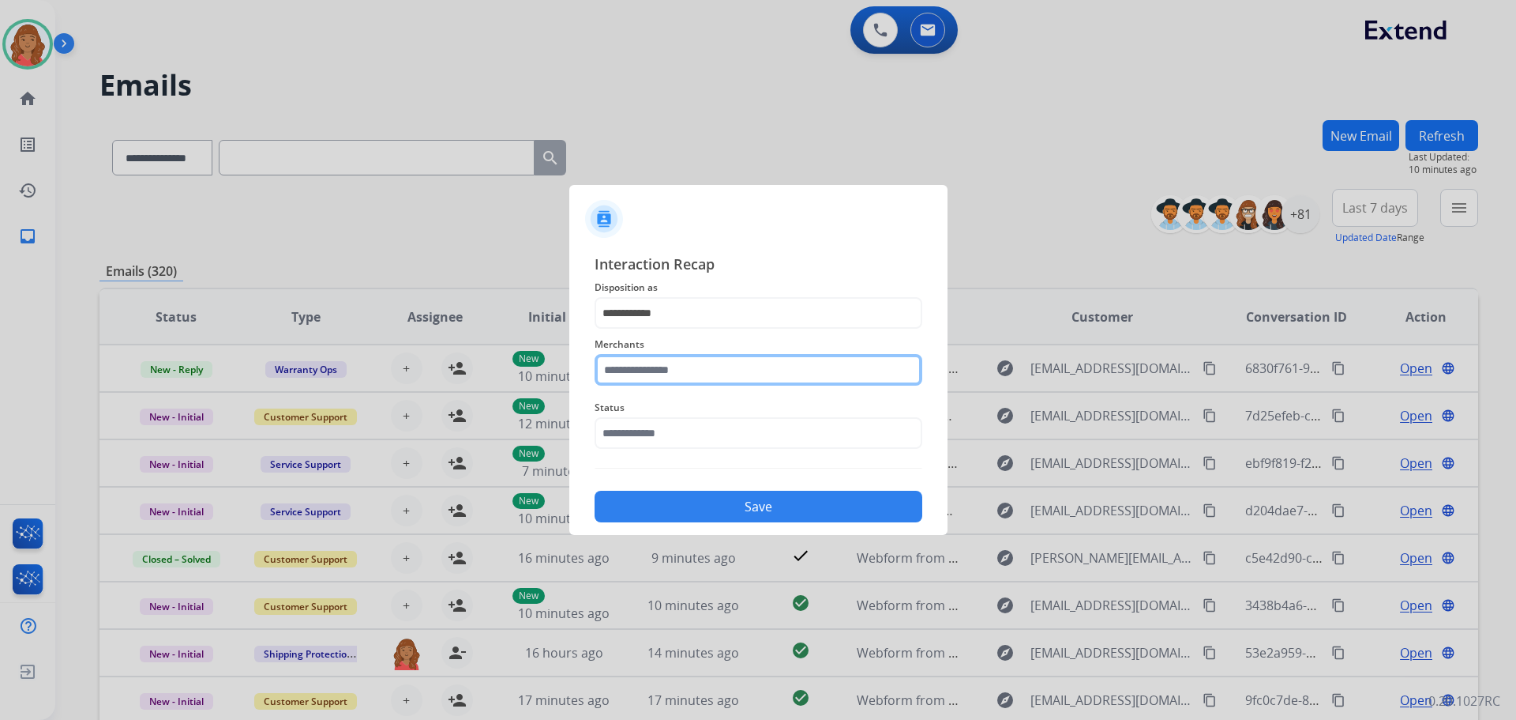
click at [644, 365] on input "text" at bounding box center [759, 370] width 328 height 32
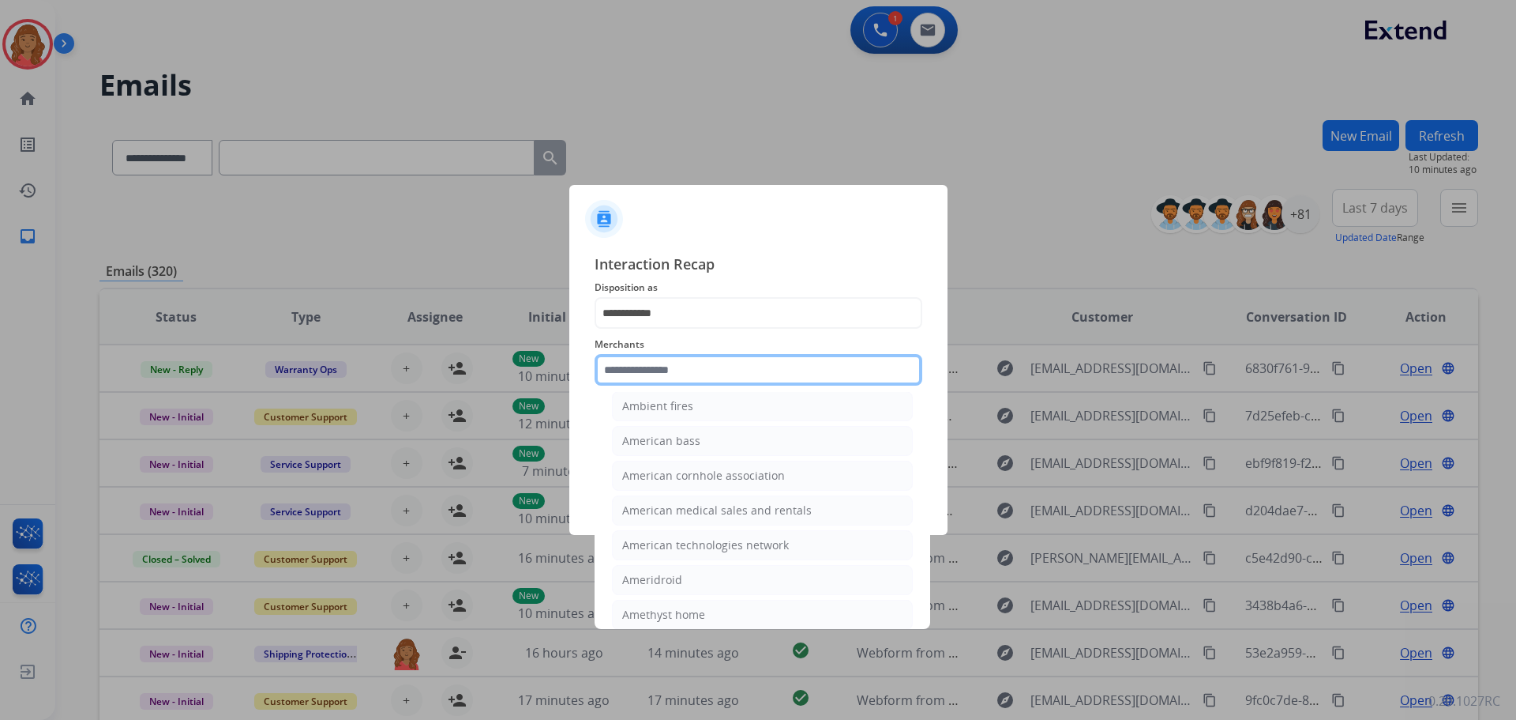
scroll to position [1343, 0]
click at [652, 366] on input "text" at bounding box center [759, 370] width 328 height 32
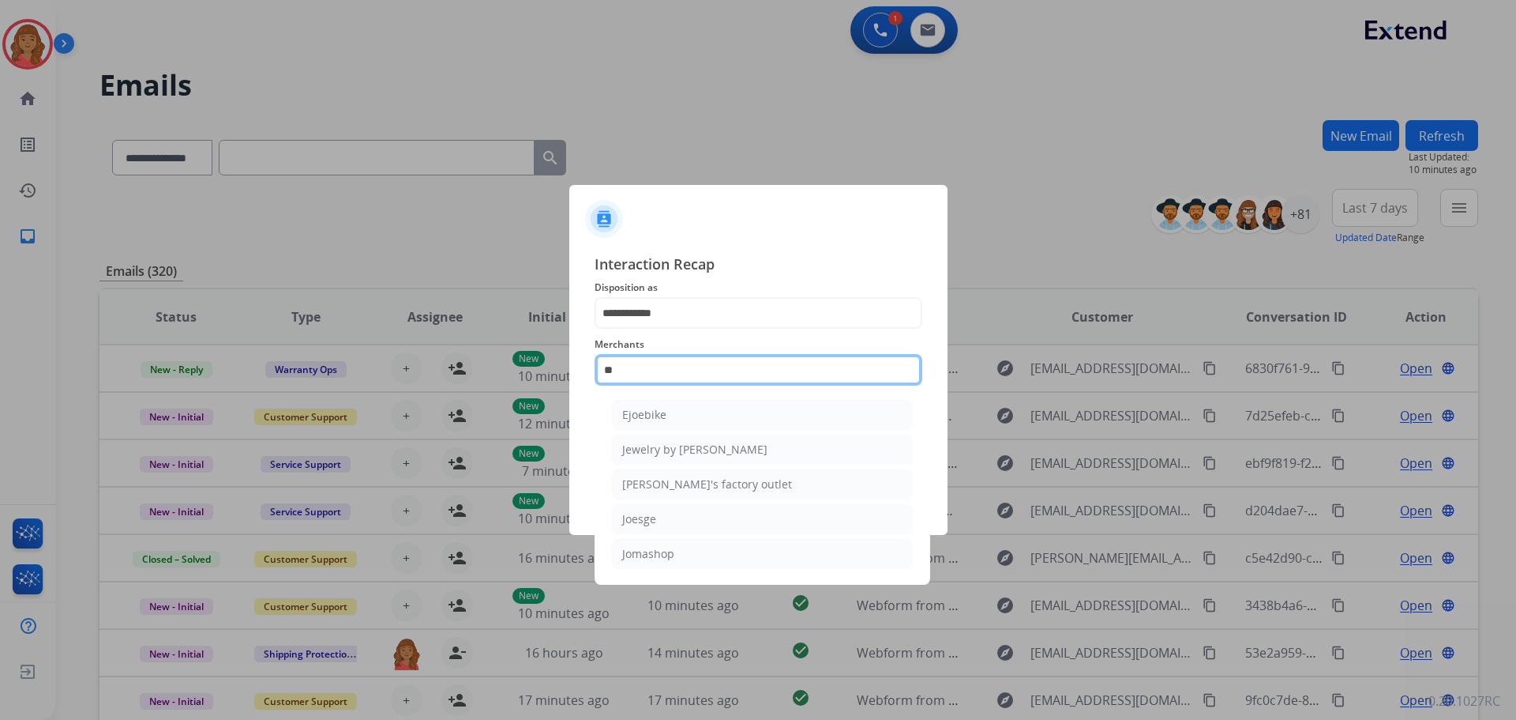
scroll to position [0, 0]
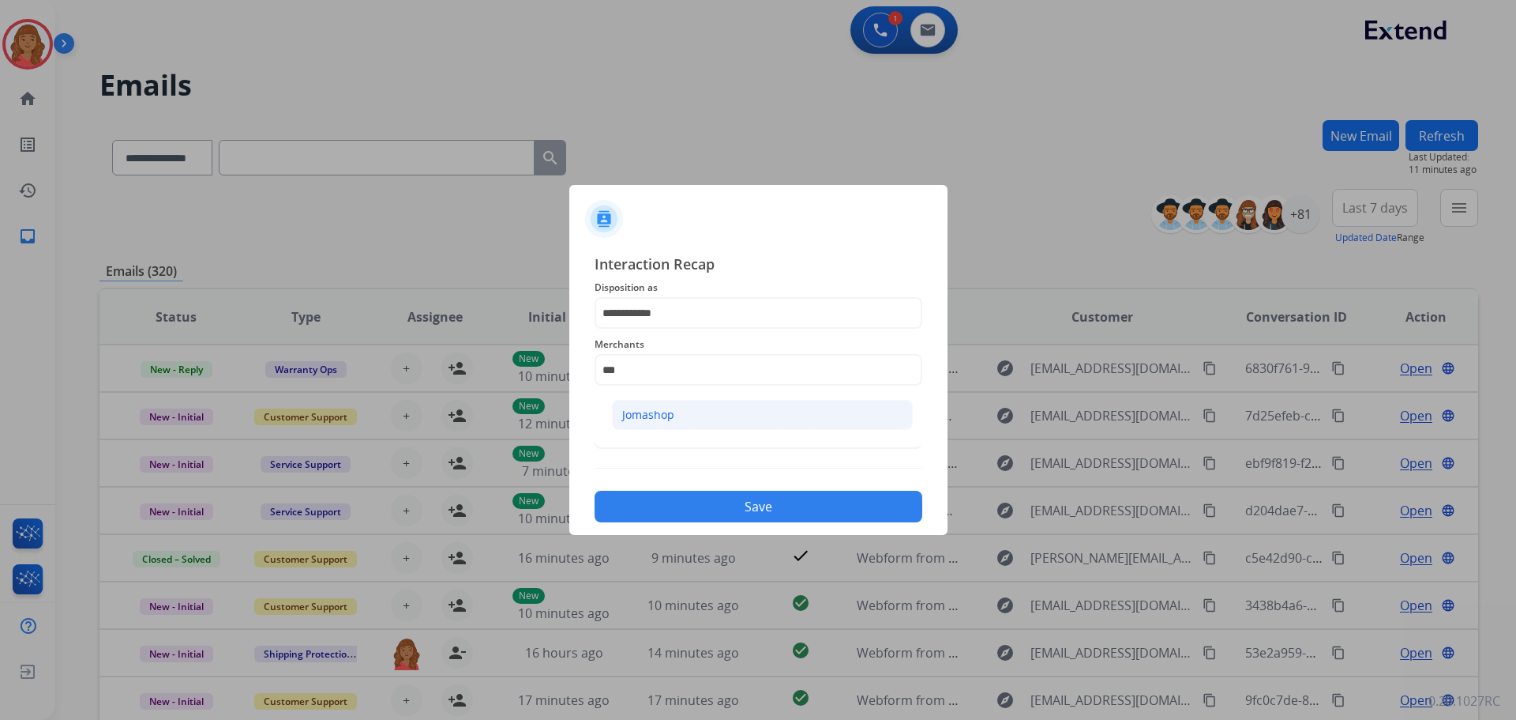
click at [627, 410] on div "Jomashop" at bounding box center [648, 415] width 52 height 16
type input "********"
click at [629, 424] on input "text" at bounding box center [759, 433] width 328 height 32
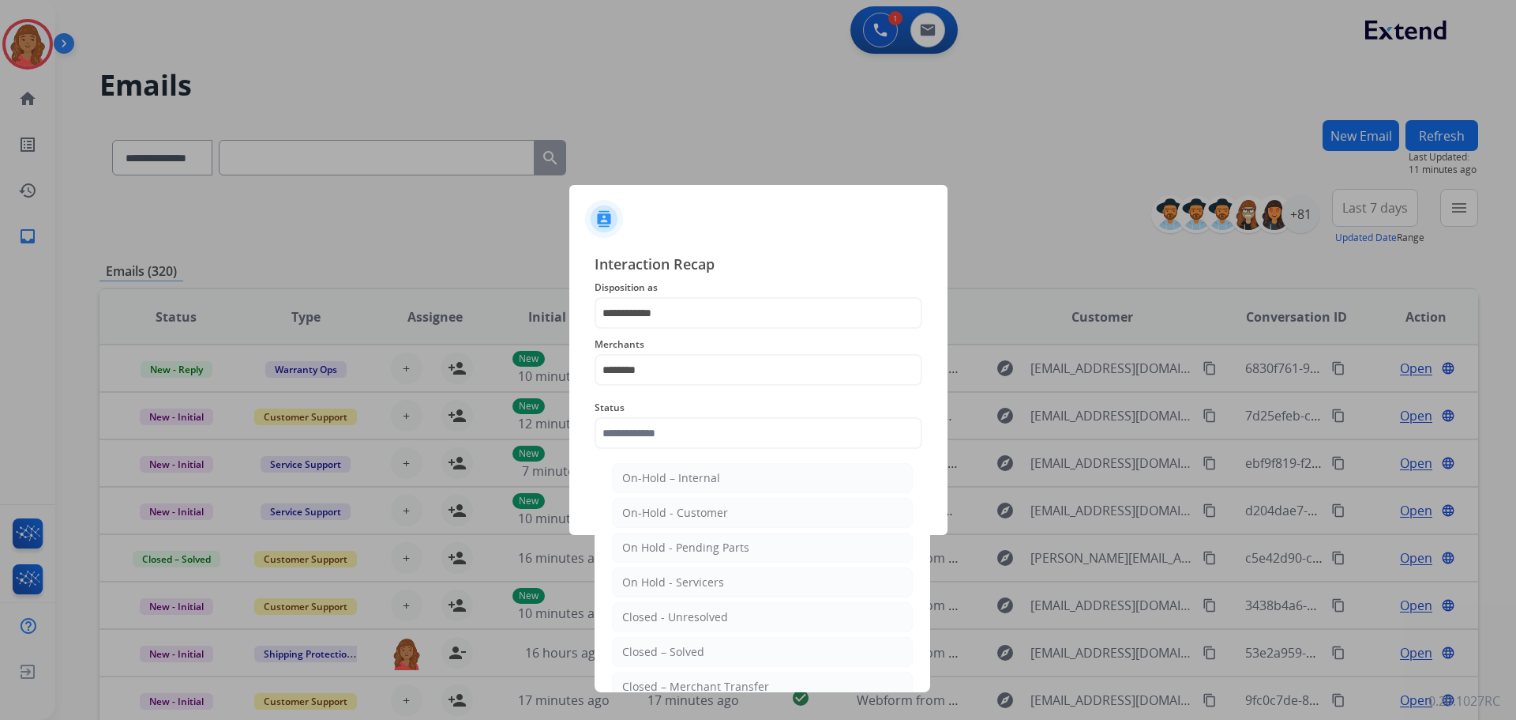
drag, startPoint x: 652, startPoint y: 647, endPoint x: 659, endPoint y: 608, distance: 39.5
click at [654, 644] on div "Closed – Solved" at bounding box center [663, 652] width 82 height 16
type input "**********"
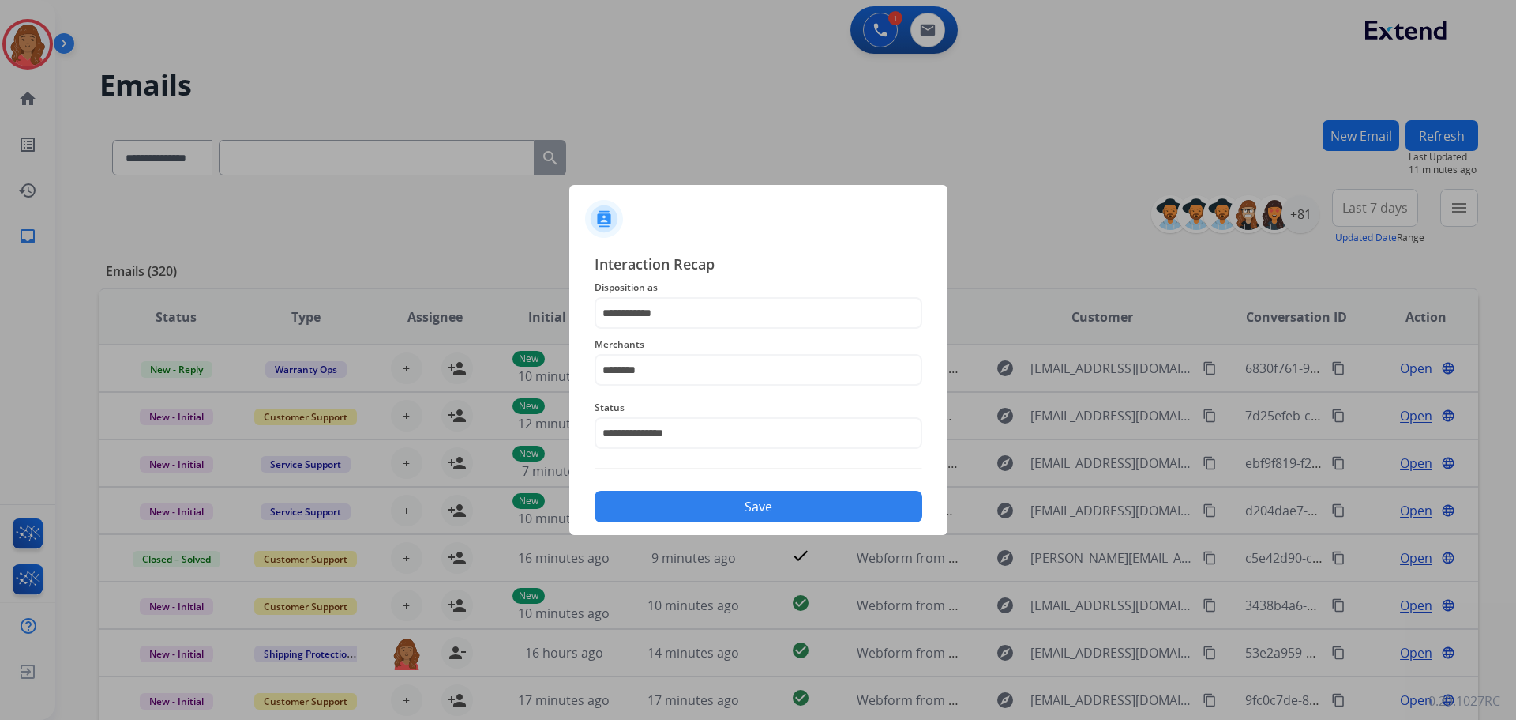
click at [679, 516] on button "Save" at bounding box center [759, 506] width 328 height 32
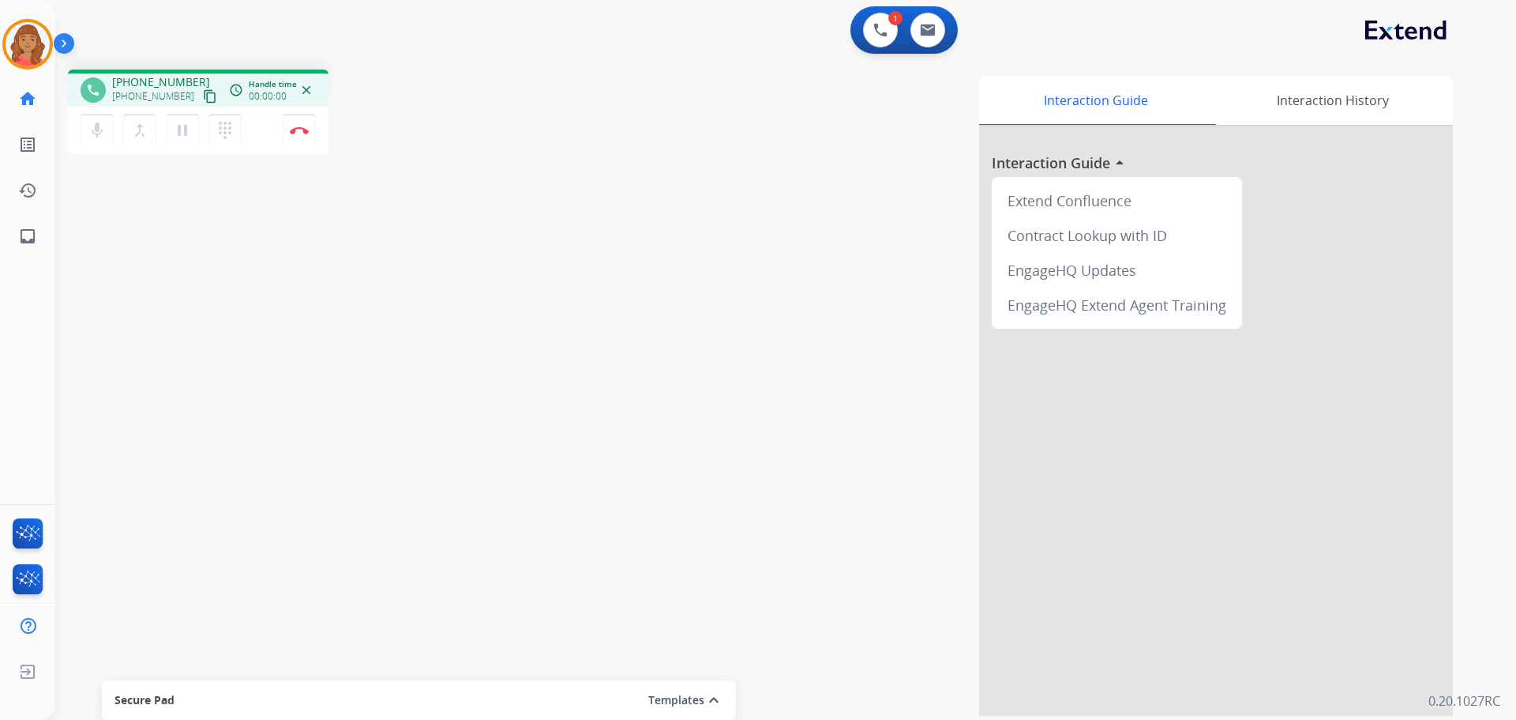
click at [203, 99] on mat-icon "content_copy" at bounding box center [210, 96] width 14 height 14
click at [296, 135] on button "Disconnect" at bounding box center [299, 130] width 33 height 33
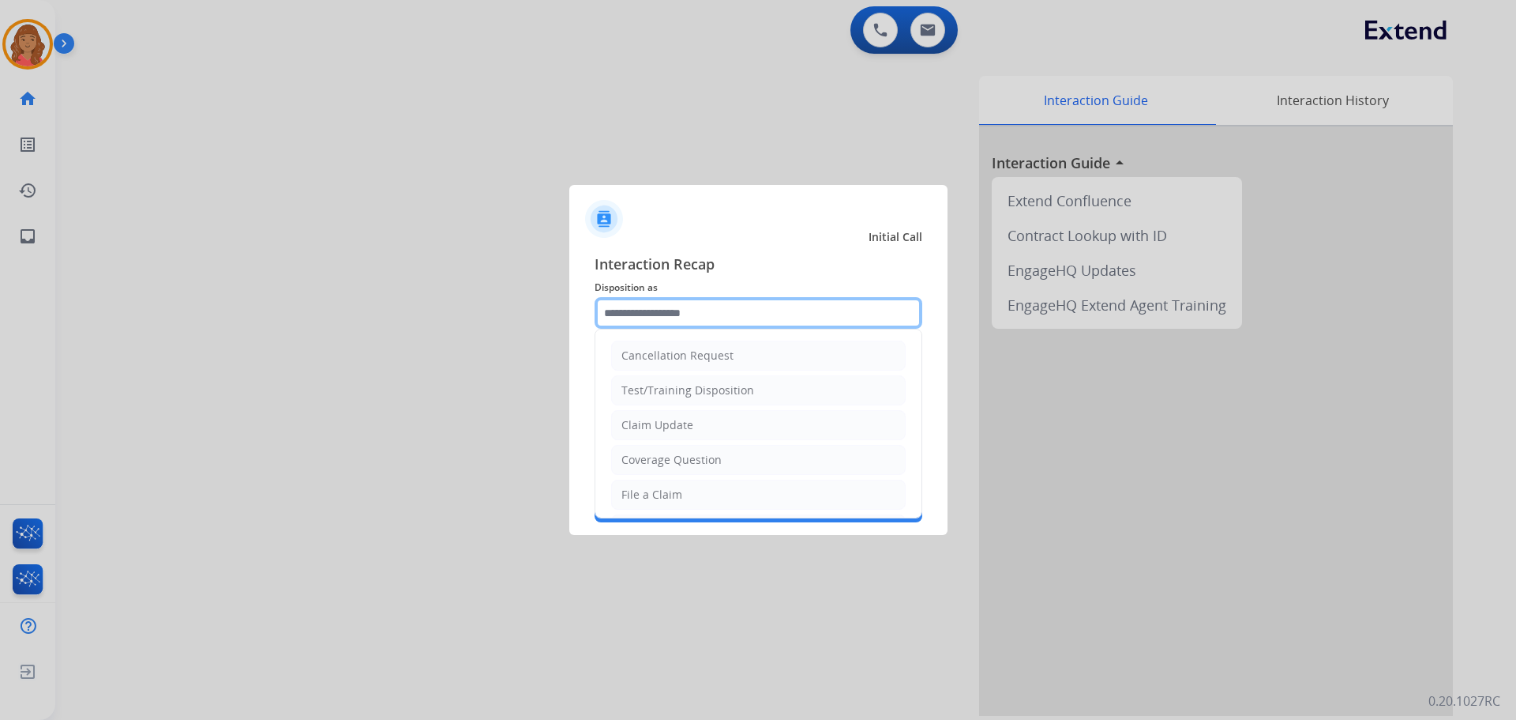
click at [653, 321] on input "text" at bounding box center [759, 313] width 328 height 32
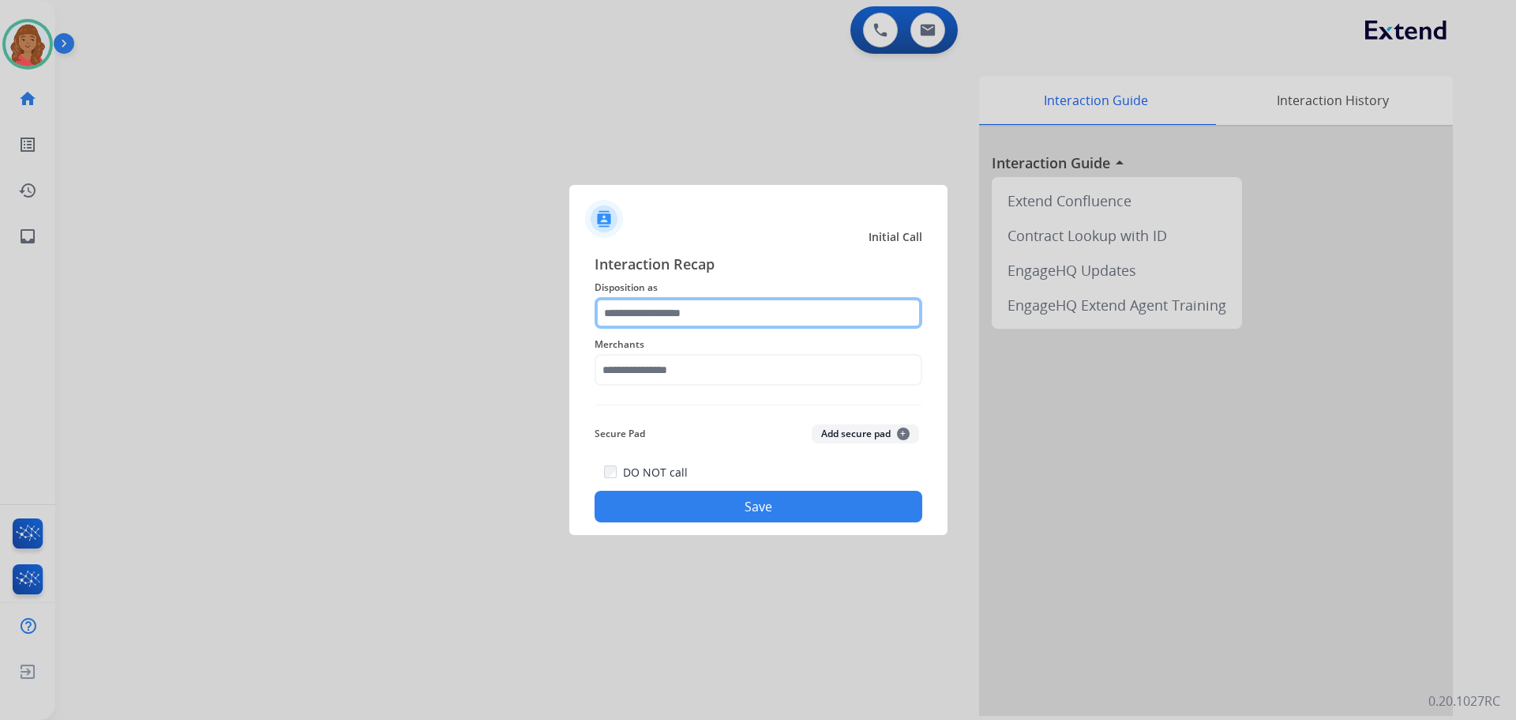
click at [685, 318] on input "text" at bounding box center [759, 313] width 328 height 32
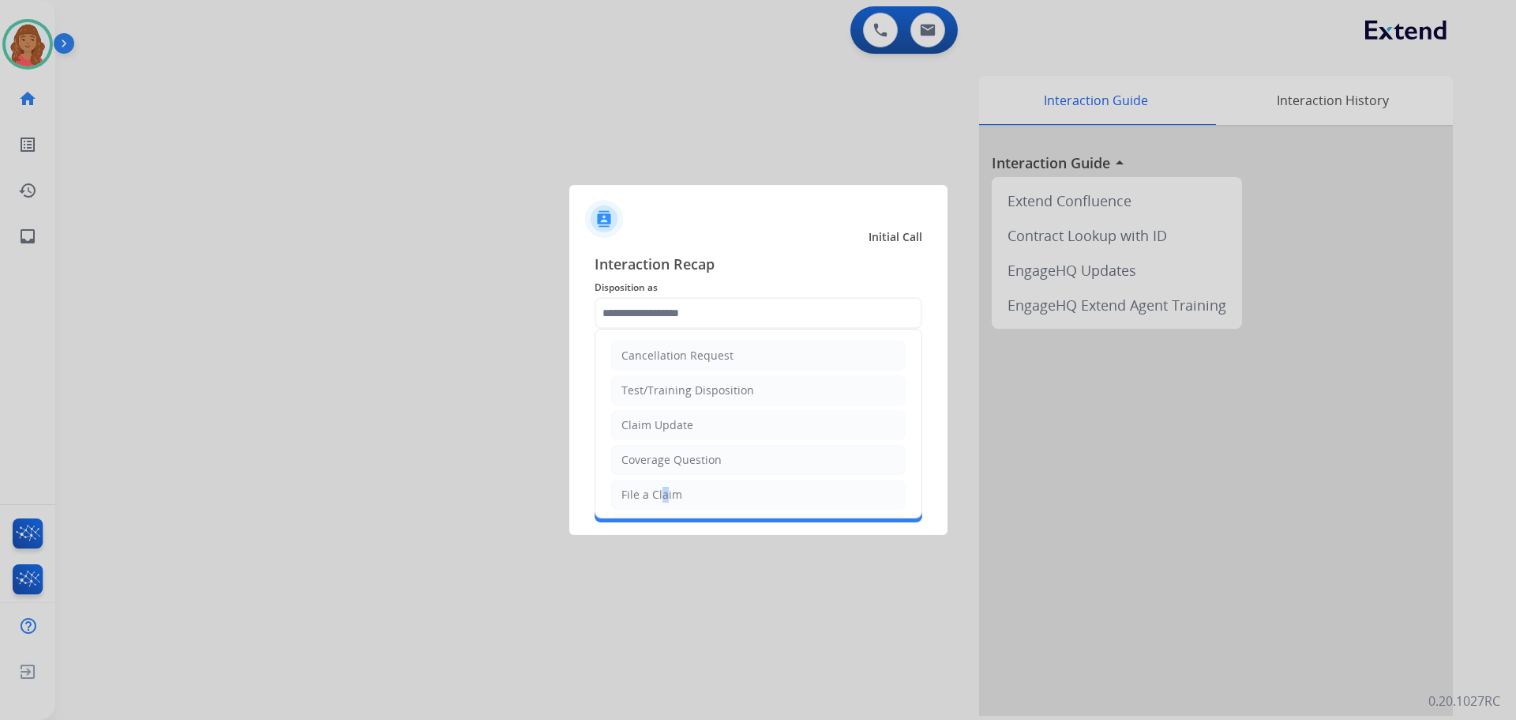
click at [661, 491] on div "File a Claim" at bounding box center [652, 495] width 61 height 16
type input "**********"
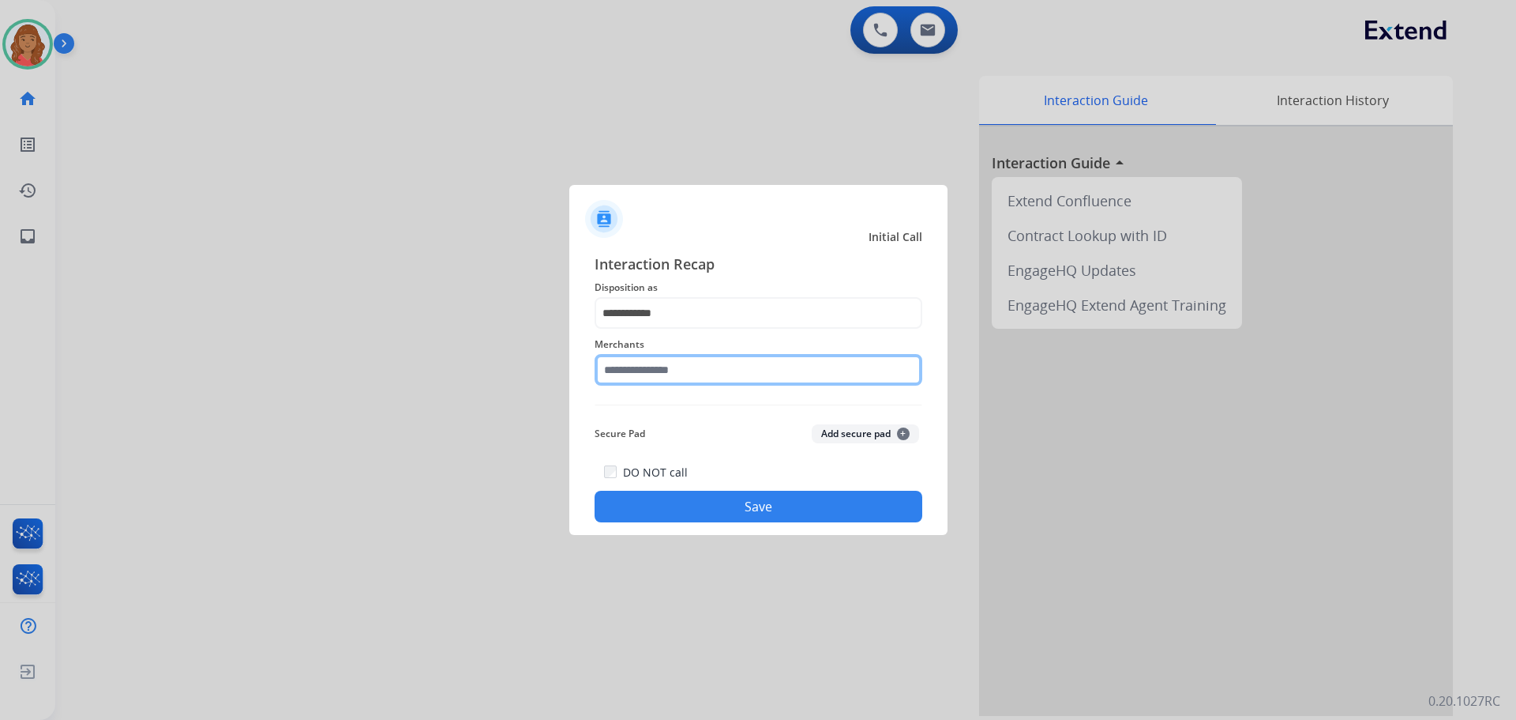
click at [671, 383] on input "text" at bounding box center [759, 370] width 328 height 32
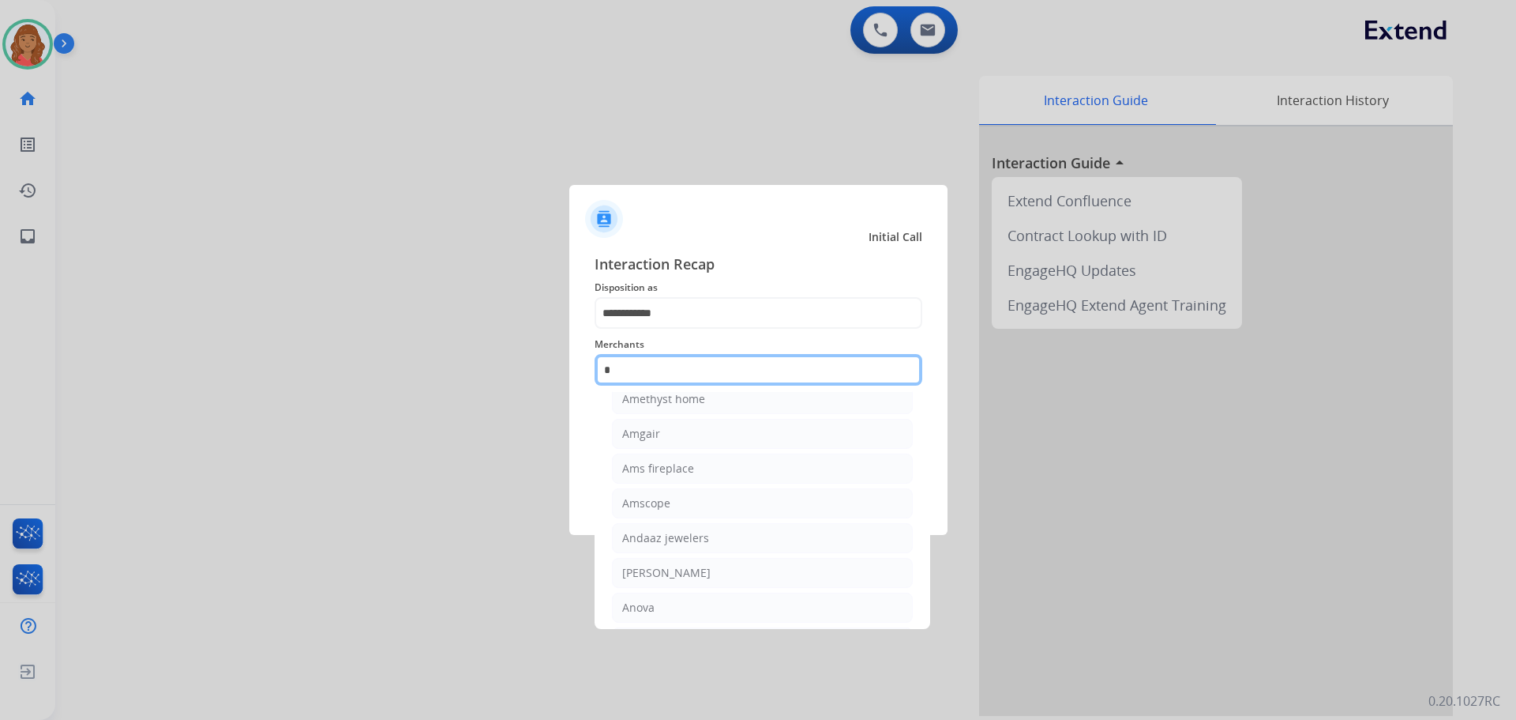
scroll to position [130, 0]
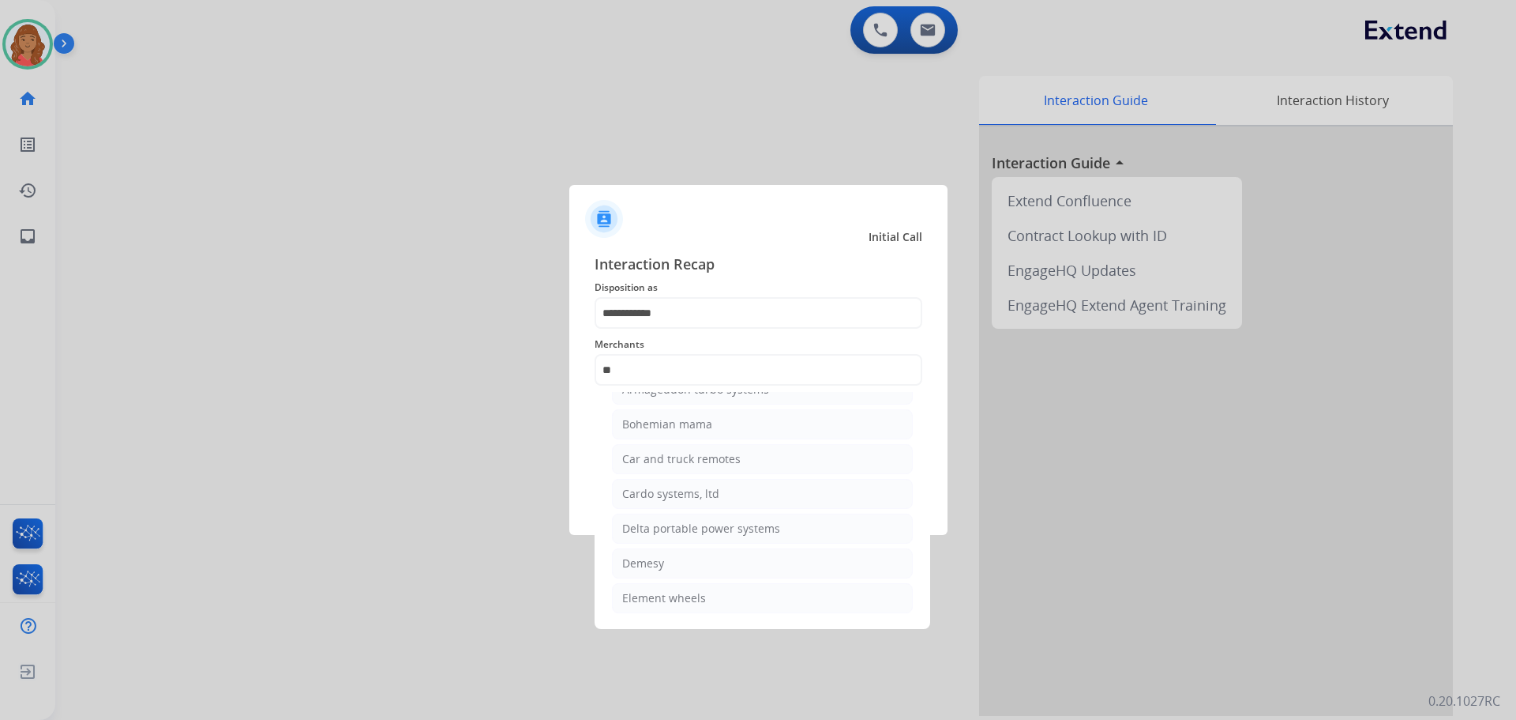
click at [644, 487] on div "Cardo systems, ltd" at bounding box center [670, 494] width 97 height 16
type input "**********"
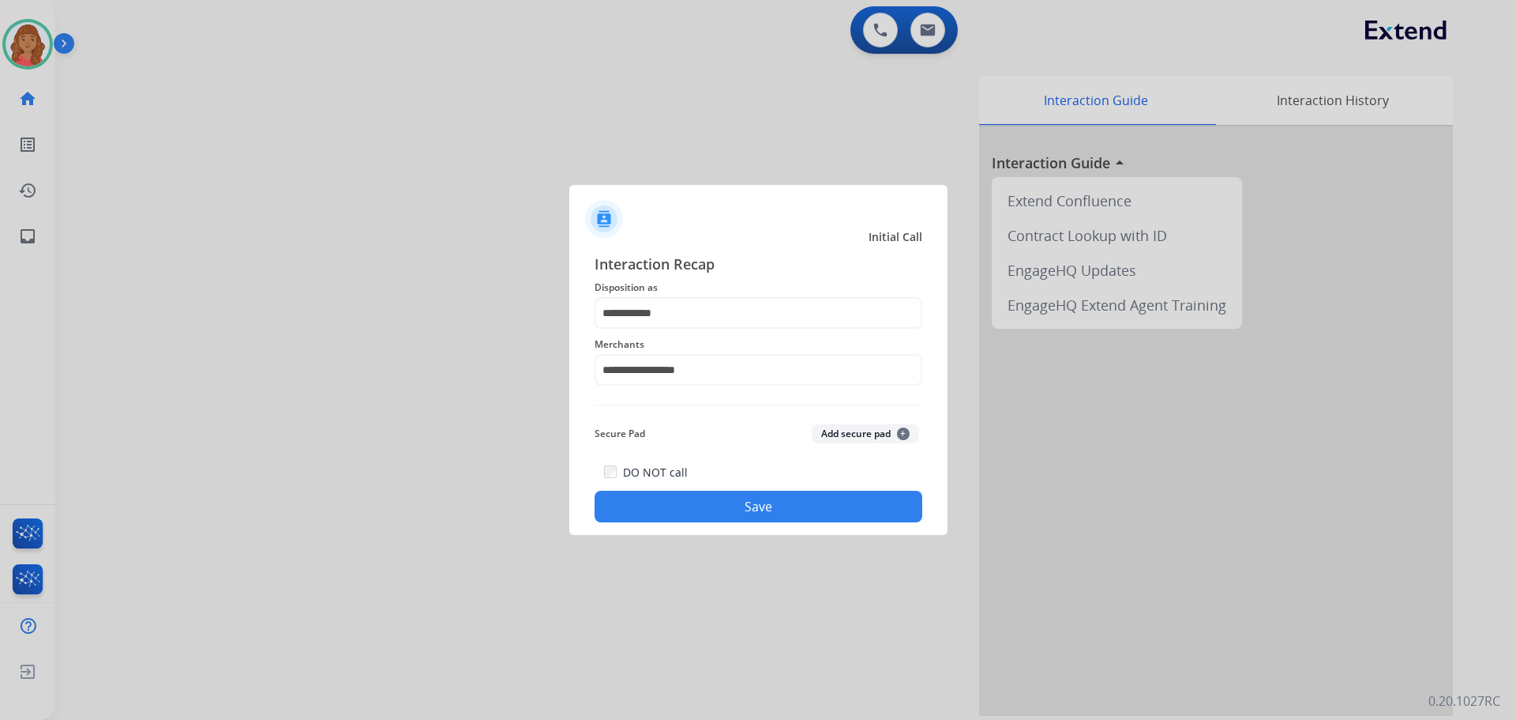
click at [701, 505] on button "Save" at bounding box center [759, 506] width 328 height 32
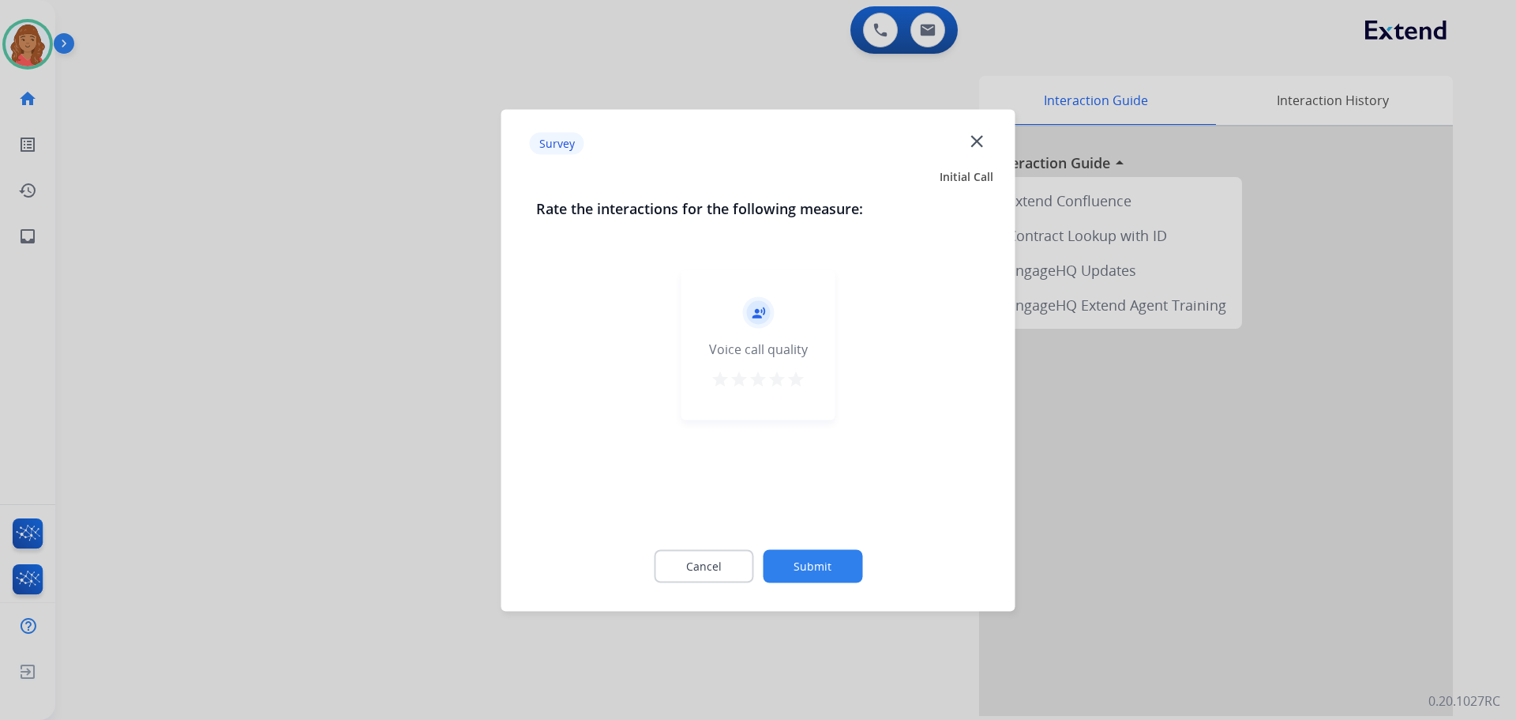
drag, startPoint x: 801, startPoint y: 374, endPoint x: 830, endPoint y: 449, distance: 80.5
click at [803, 374] on mat-icon "star" at bounding box center [796, 378] width 19 height 19
click at [832, 568] on button "Submit" at bounding box center [813, 565] width 100 height 33
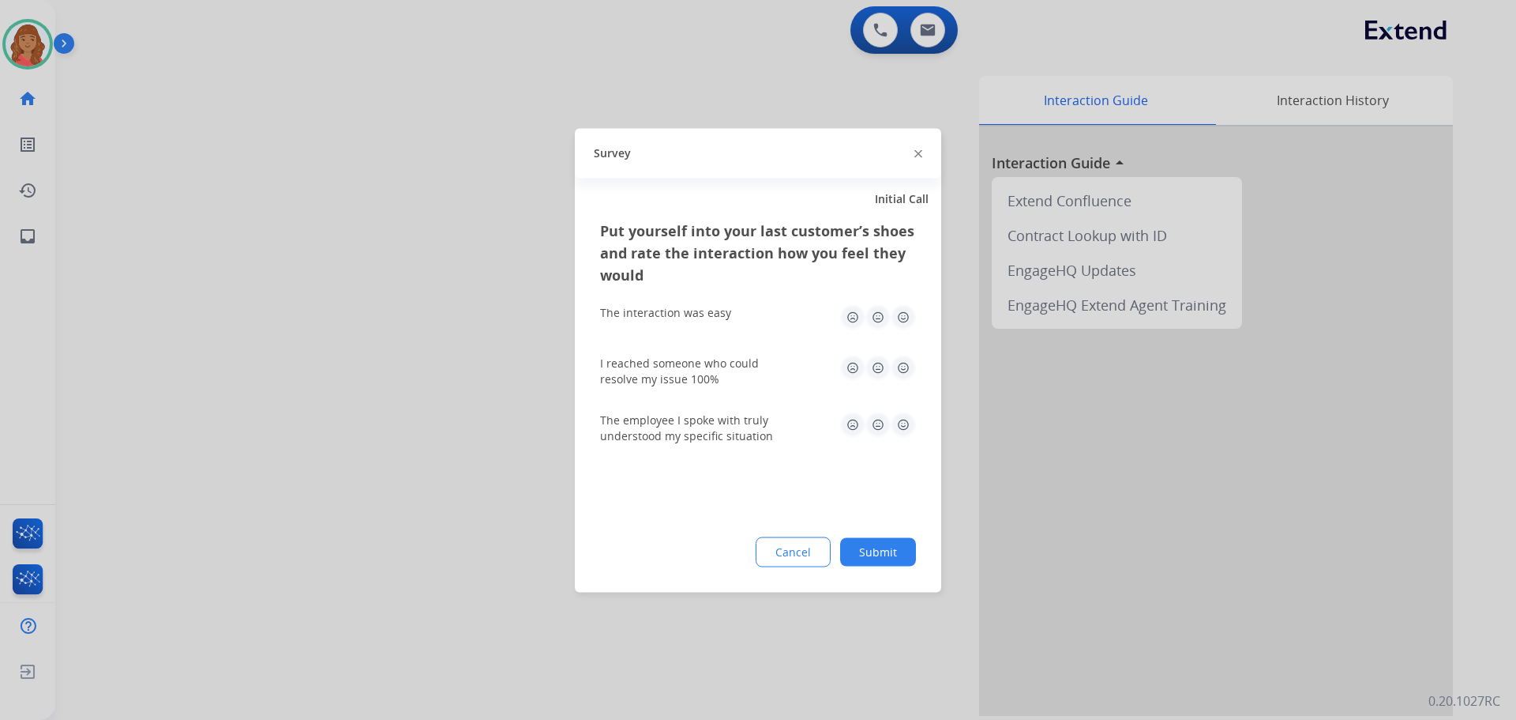
drag, startPoint x: 900, startPoint y: 312, endPoint x: 907, endPoint y: 329, distance: 18.5
click at [901, 312] on img at bounding box center [903, 316] width 25 height 25
click at [904, 361] on img at bounding box center [903, 367] width 25 height 25
drag, startPoint x: 904, startPoint y: 419, endPoint x: 888, endPoint y: 490, distance: 73.0
click at [903, 420] on img at bounding box center [903, 423] width 25 height 25
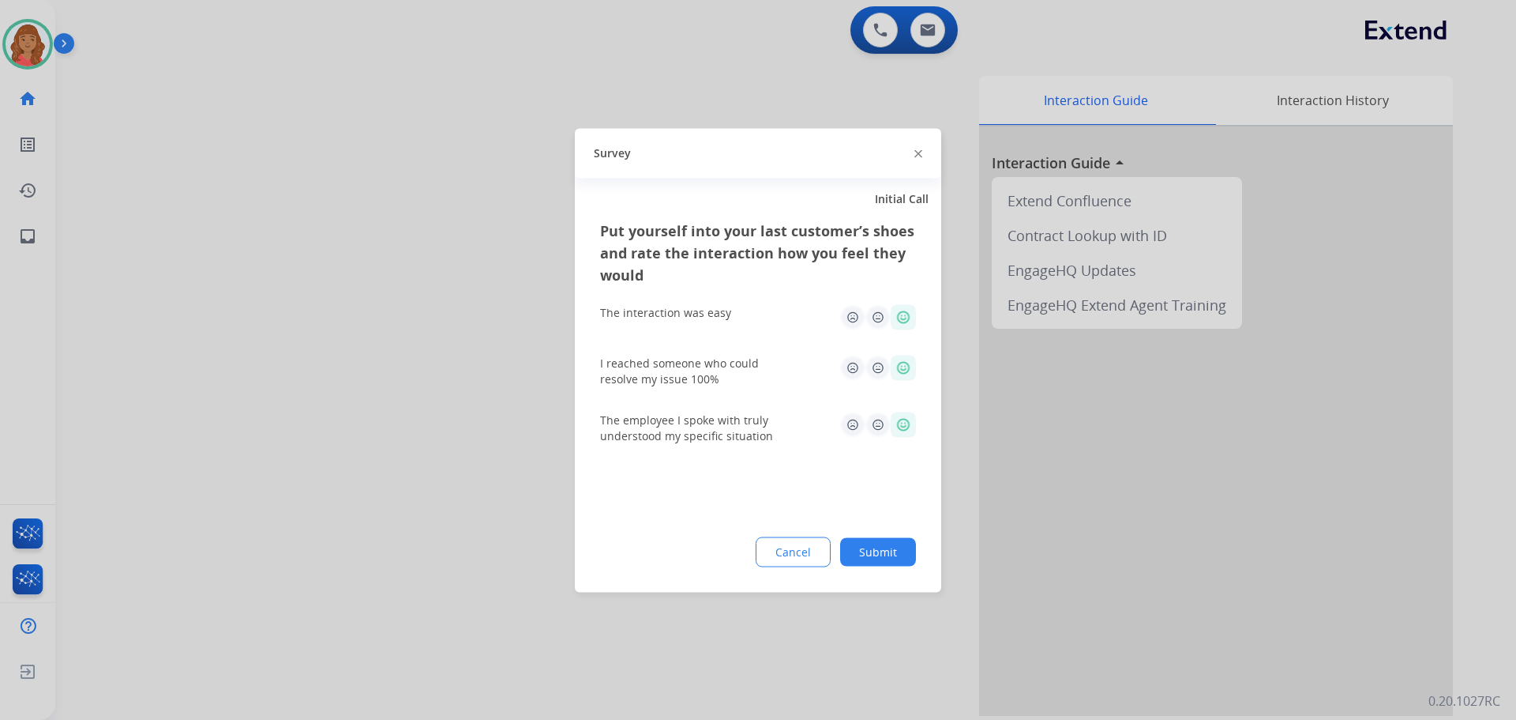
click at [884, 538] on button "Submit" at bounding box center [878, 551] width 76 height 28
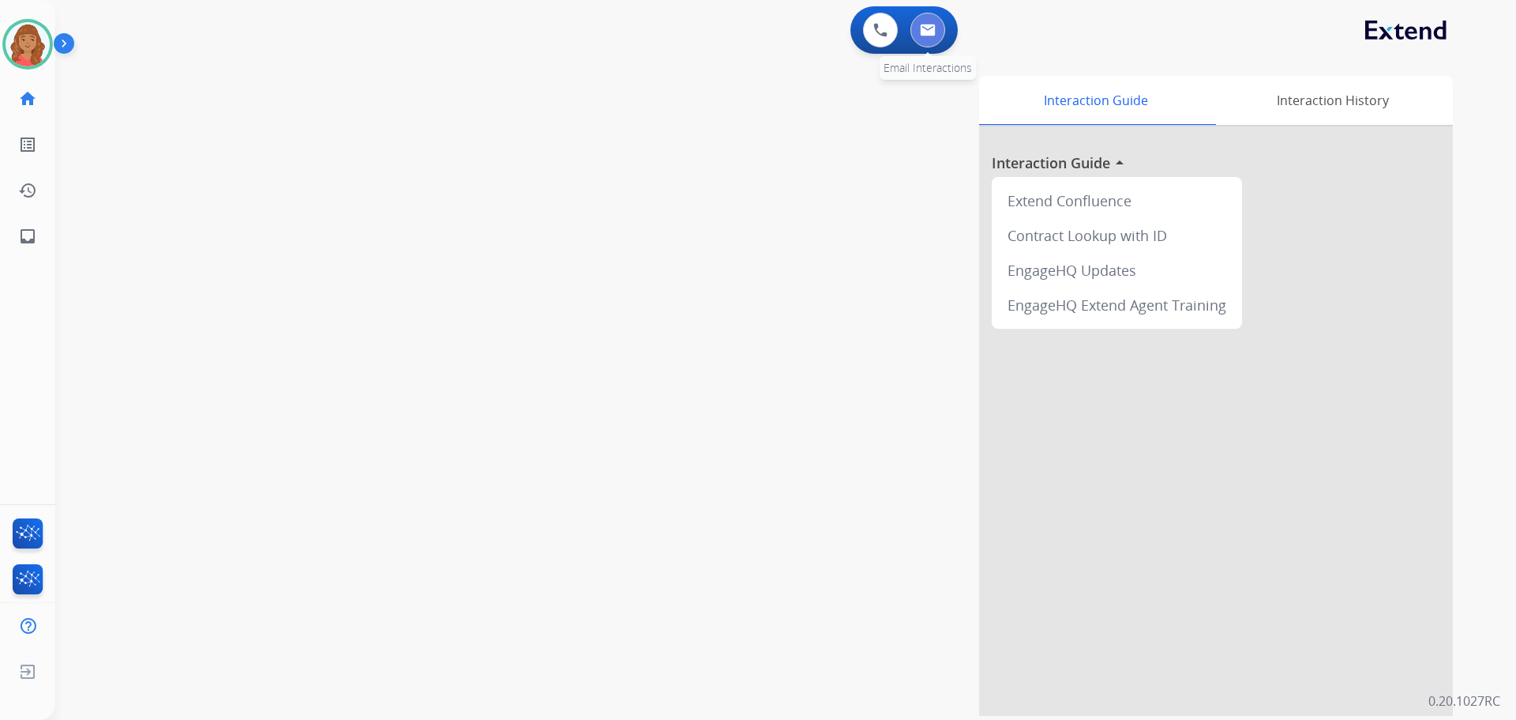
click at [928, 41] on button at bounding box center [928, 30] width 35 height 35
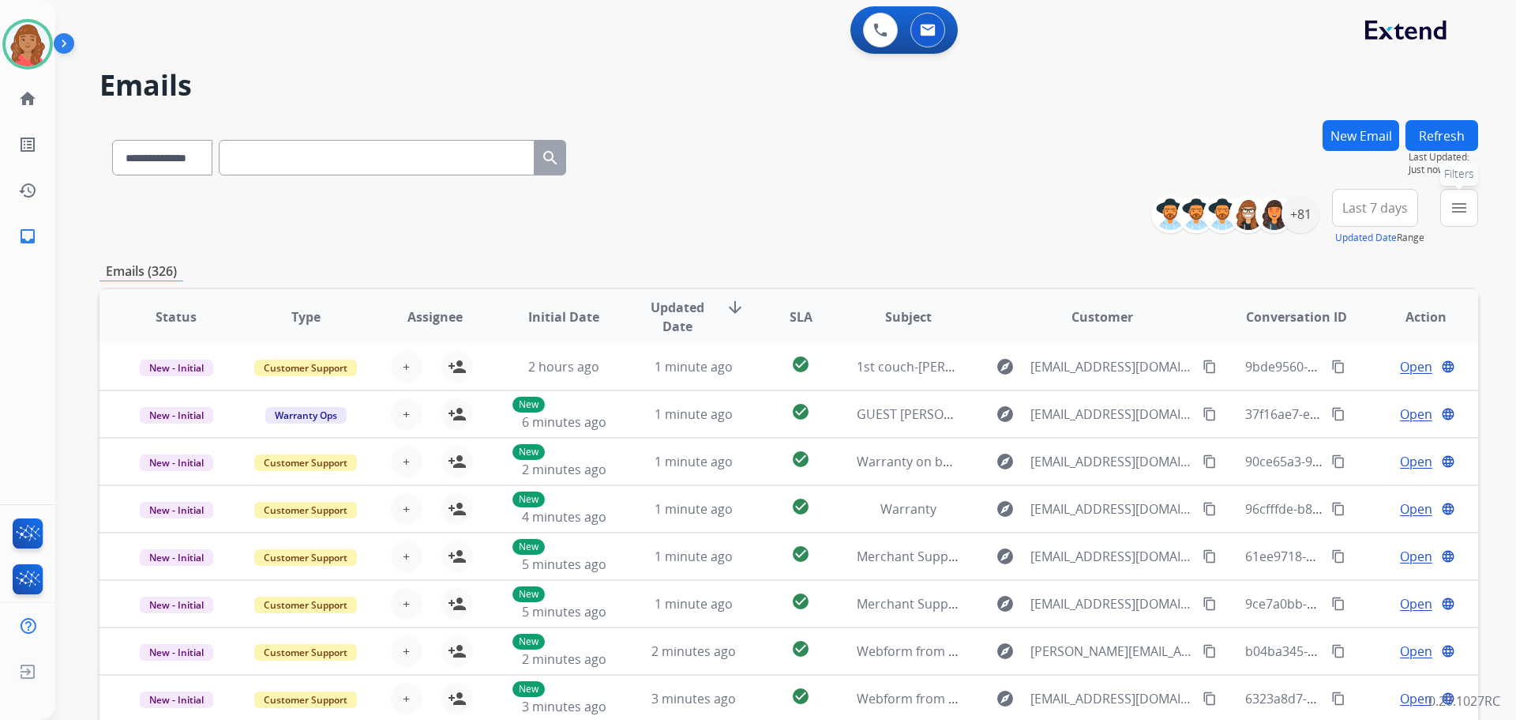
click at [1461, 205] on mat-icon "menu" at bounding box center [1459, 207] width 19 height 19
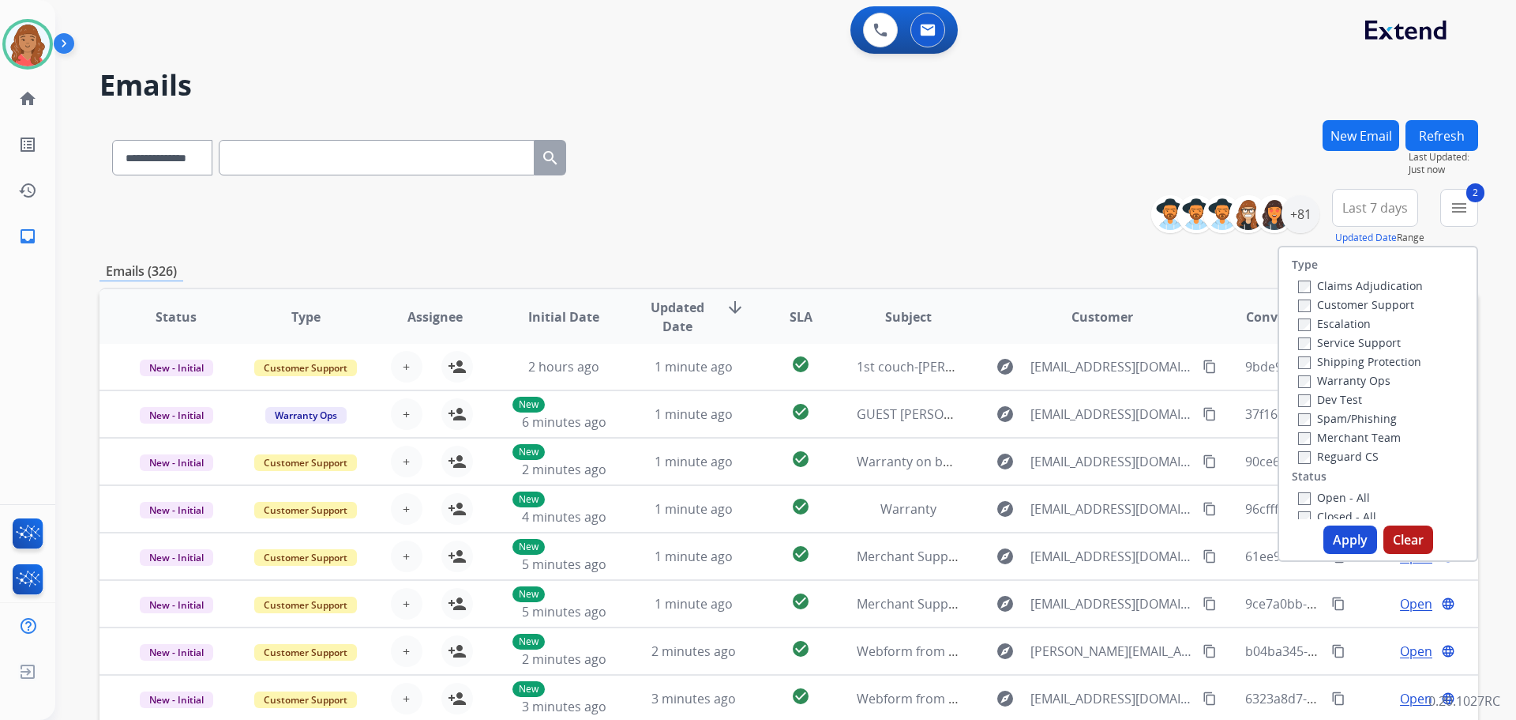
click at [1302, 448] on div "Reguard CS" at bounding box center [1360, 455] width 125 height 19
click at [1347, 535] on button "Apply" at bounding box center [1351, 539] width 54 height 28
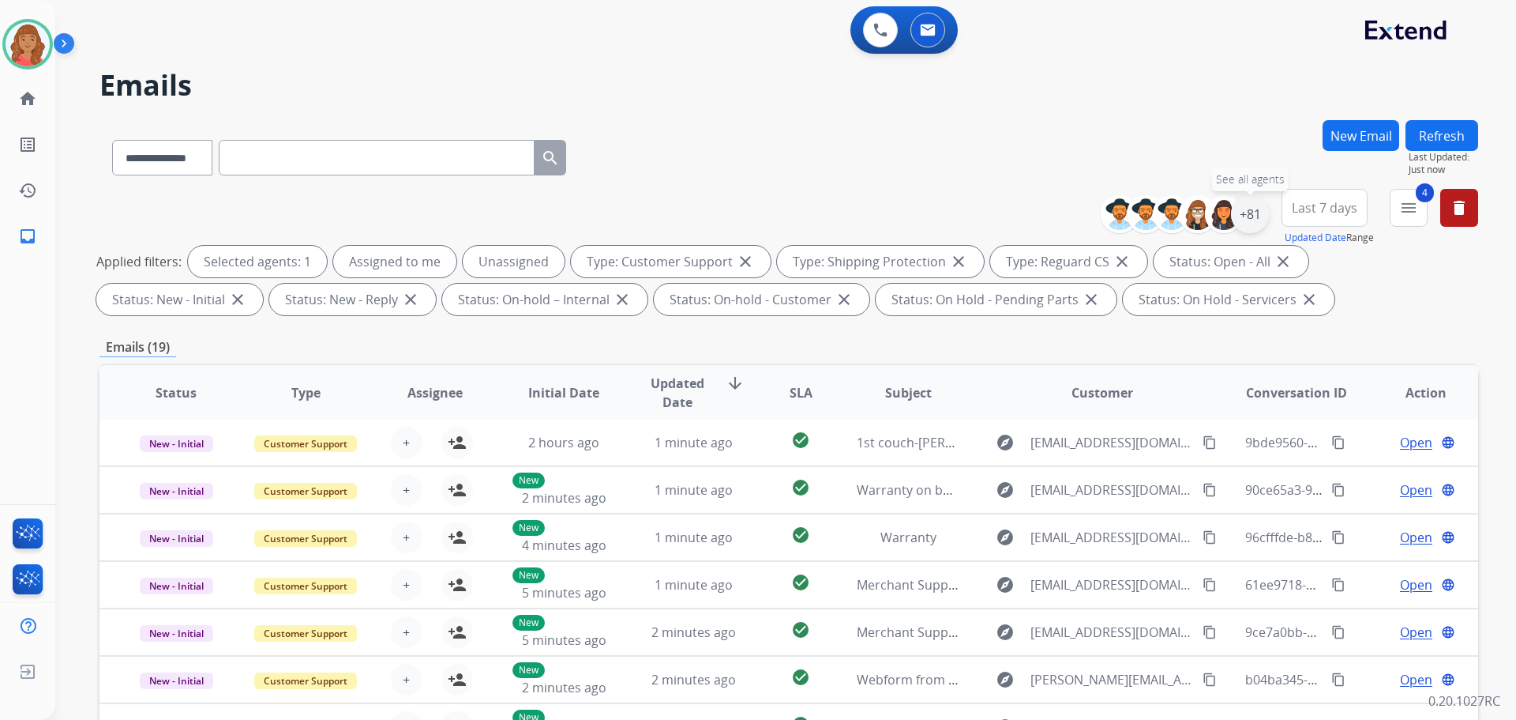
click at [1257, 214] on div "+81" at bounding box center [1250, 214] width 38 height 38
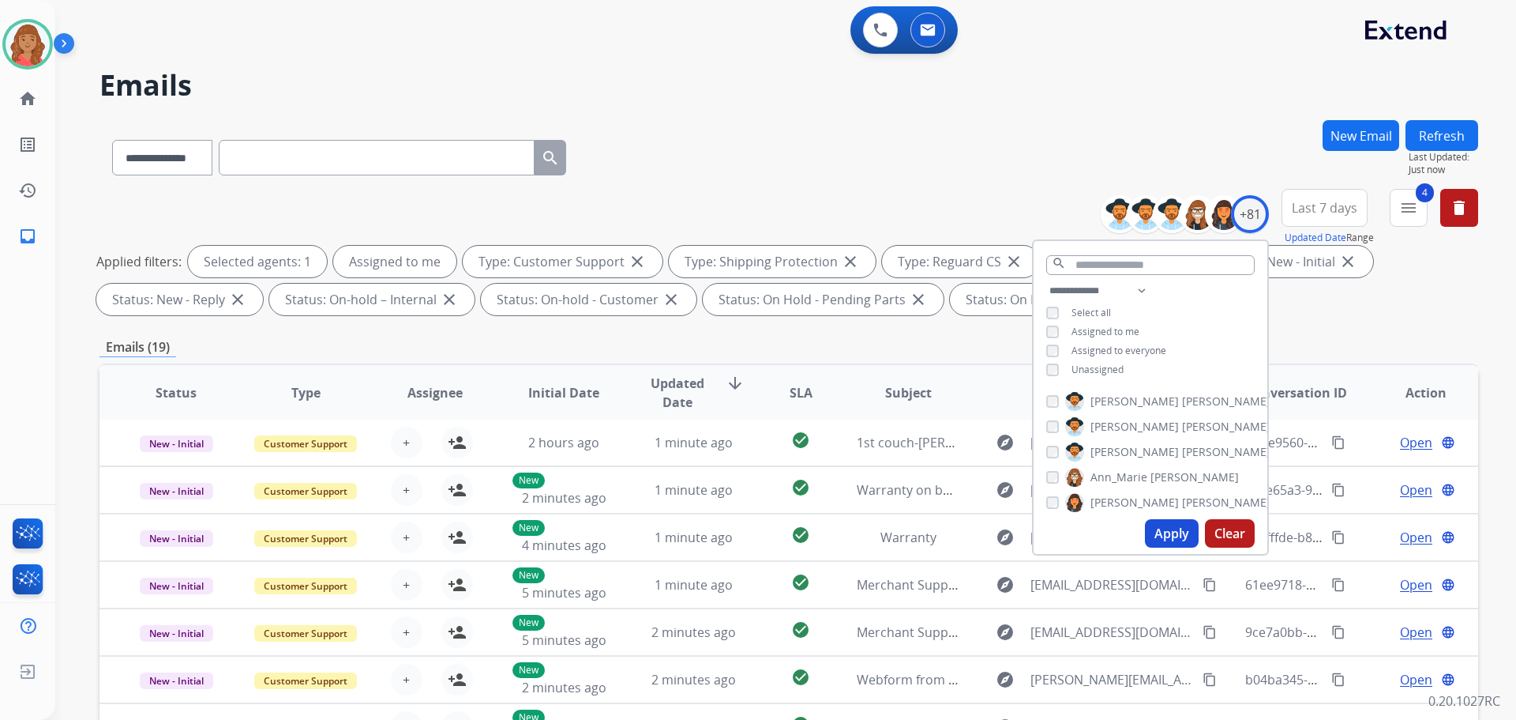
click at [1160, 537] on button "Apply" at bounding box center [1172, 533] width 54 height 28
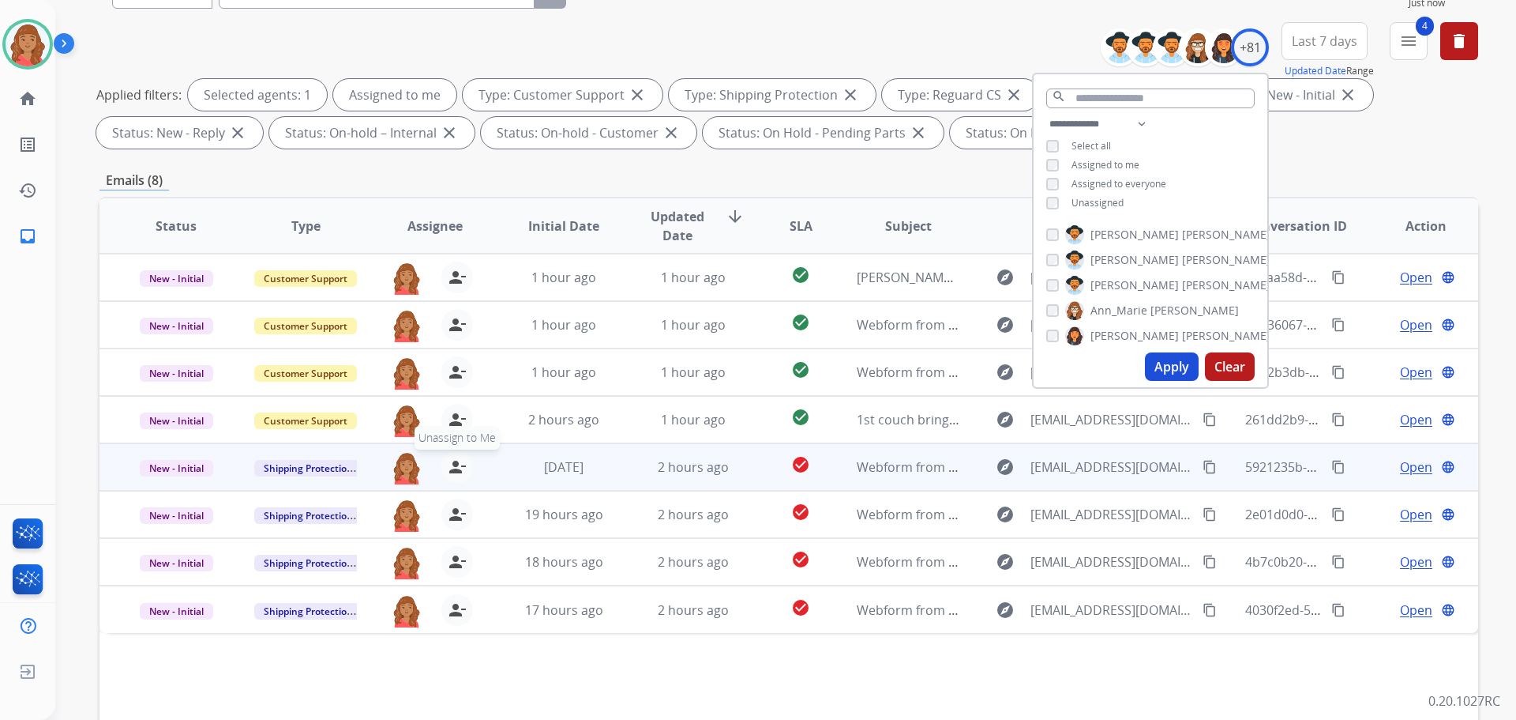
scroll to position [255, 0]
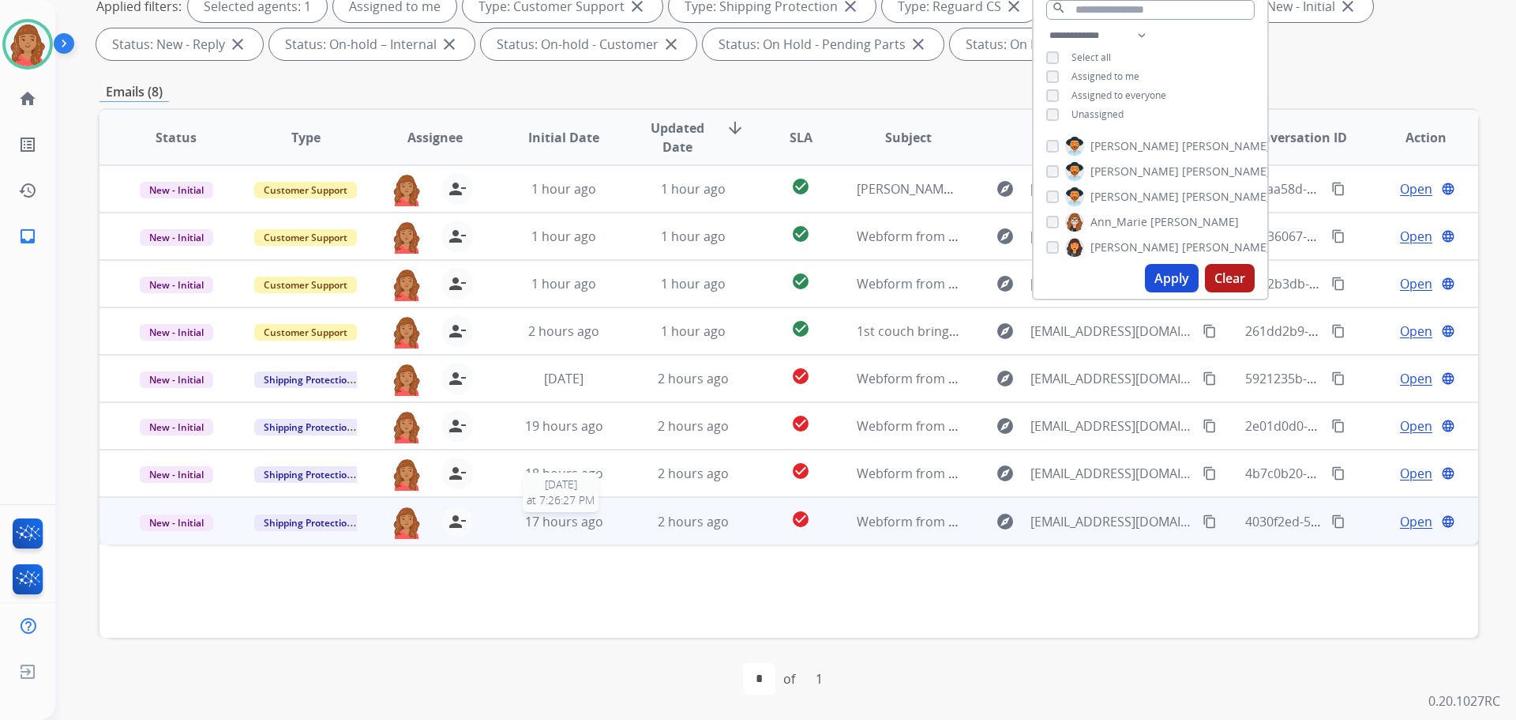
click at [584, 524] on span "17 hours ago" at bounding box center [564, 521] width 78 height 17
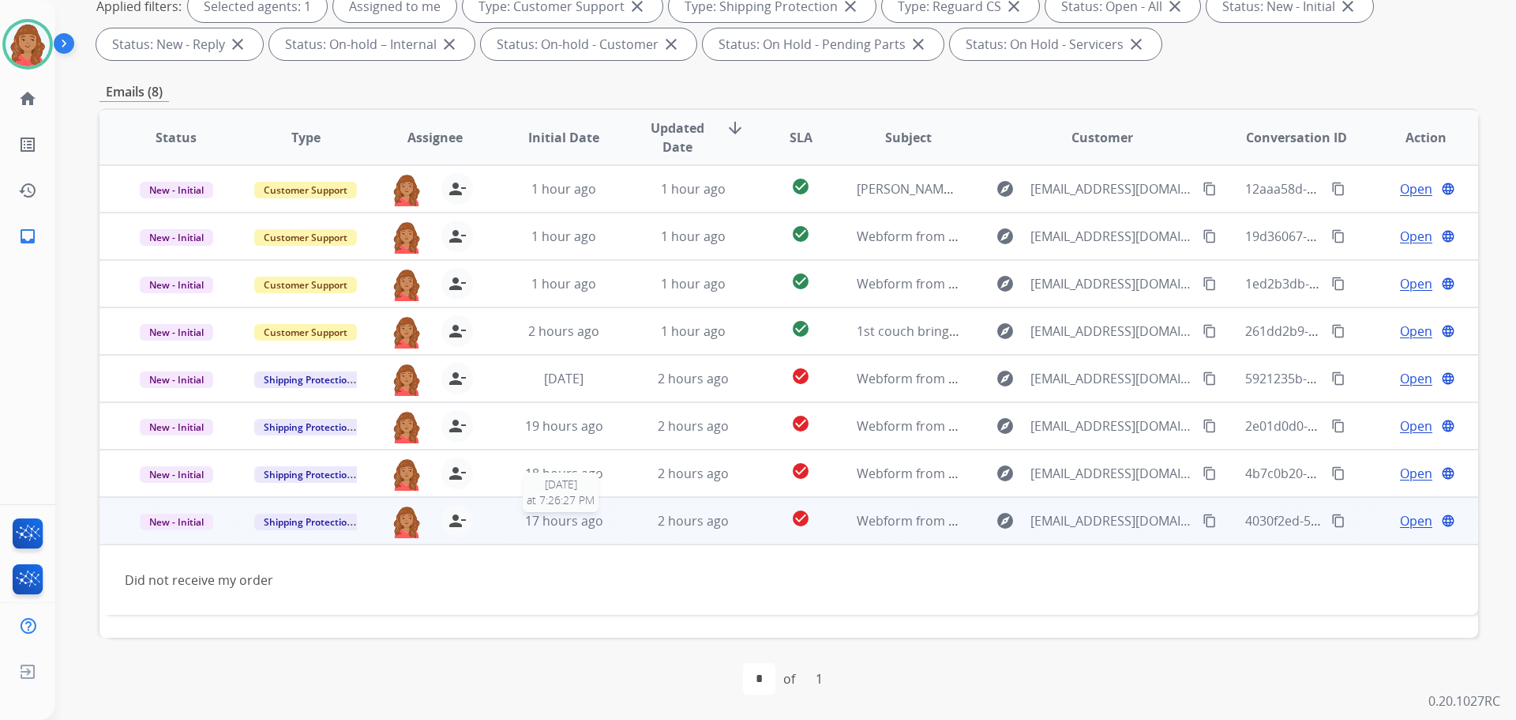
click at [584, 524] on span "17 hours ago" at bounding box center [564, 520] width 78 height 17
click at [513, 528] on div "17 hours ago" at bounding box center [564, 521] width 103 height 19
click at [1200, 513] on button "content_copy" at bounding box center [1209, 520] width 19 height 19
click at [1401, 521] on span "Open" at bounding box center [1416, 520] width 32 height 19
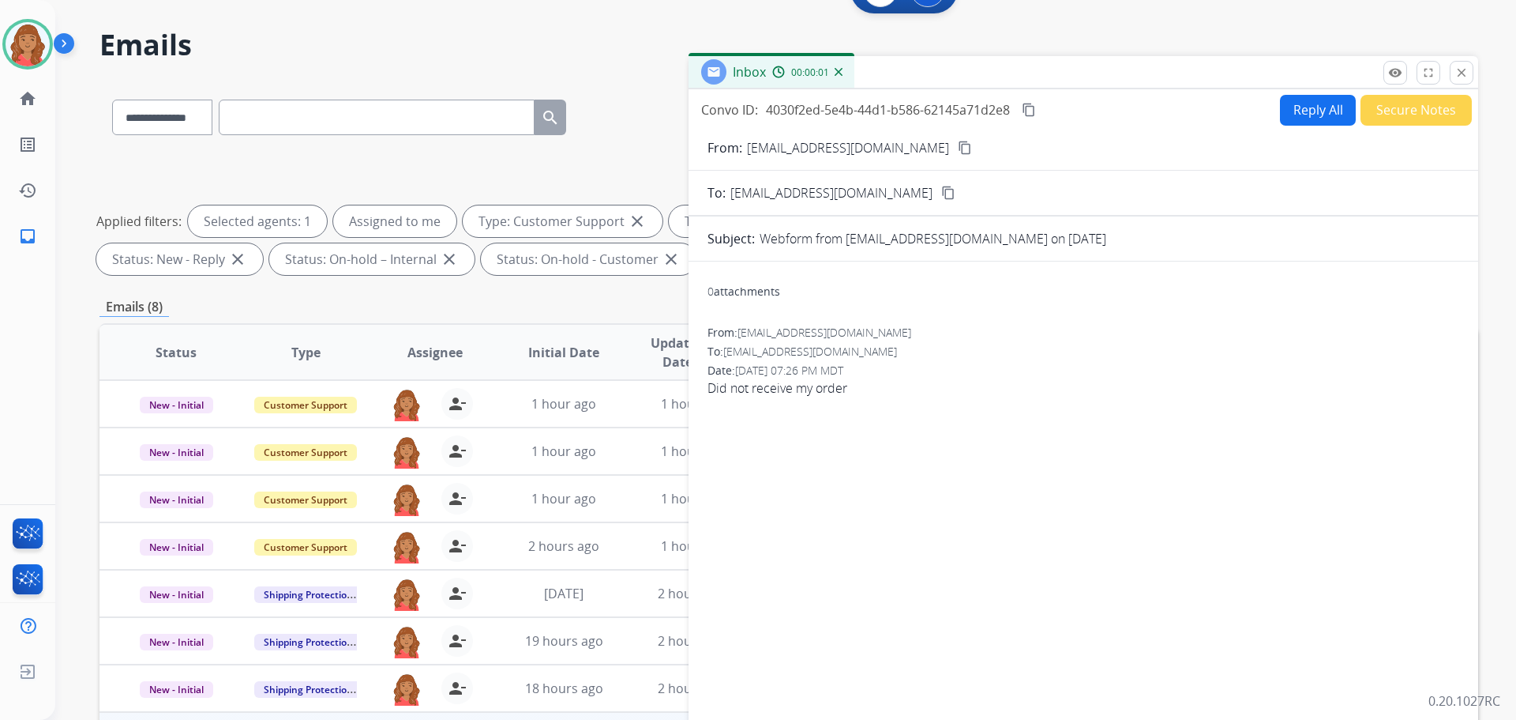
scroll to position [0, 0]
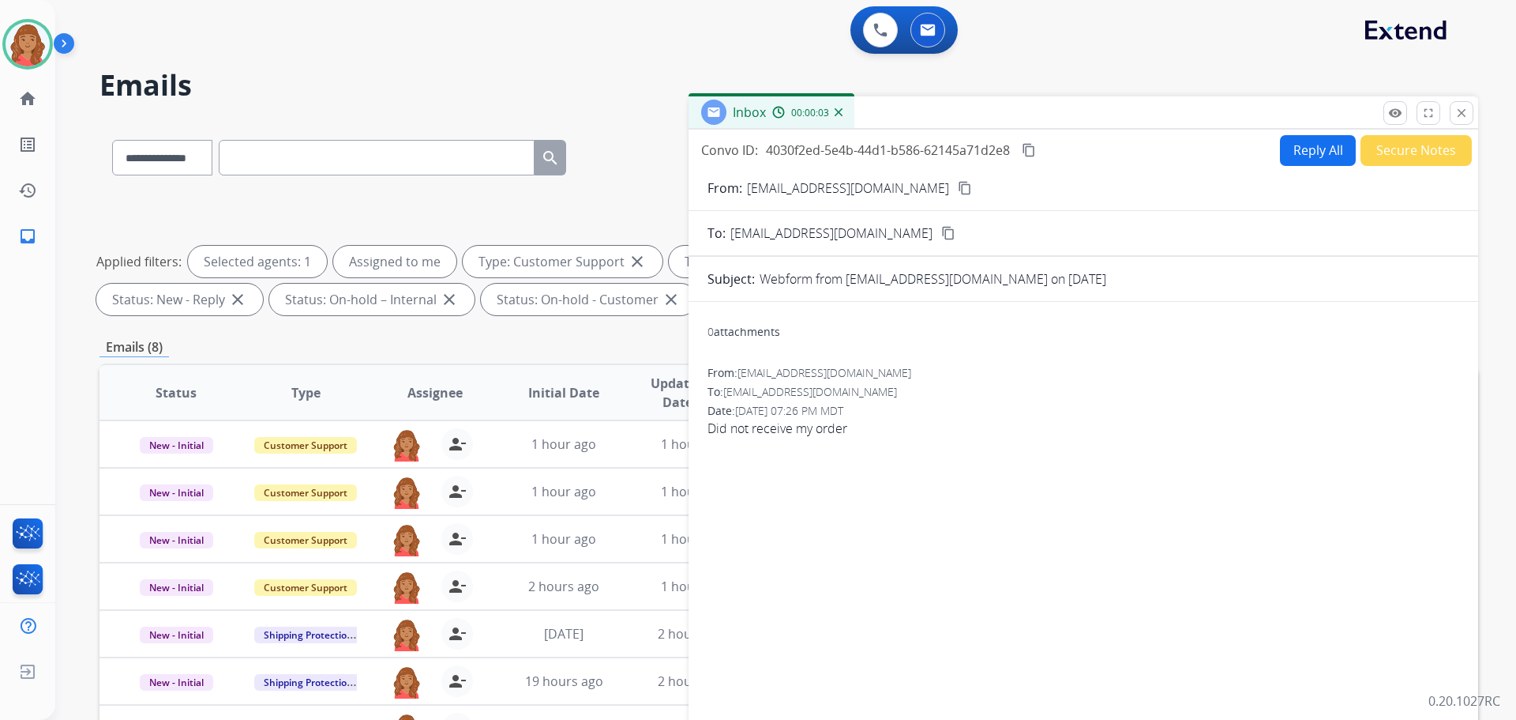
click at [1296, 148] on button "Reply All" at bounding box center [1318, 150] width 76 height 31
select select "**********"
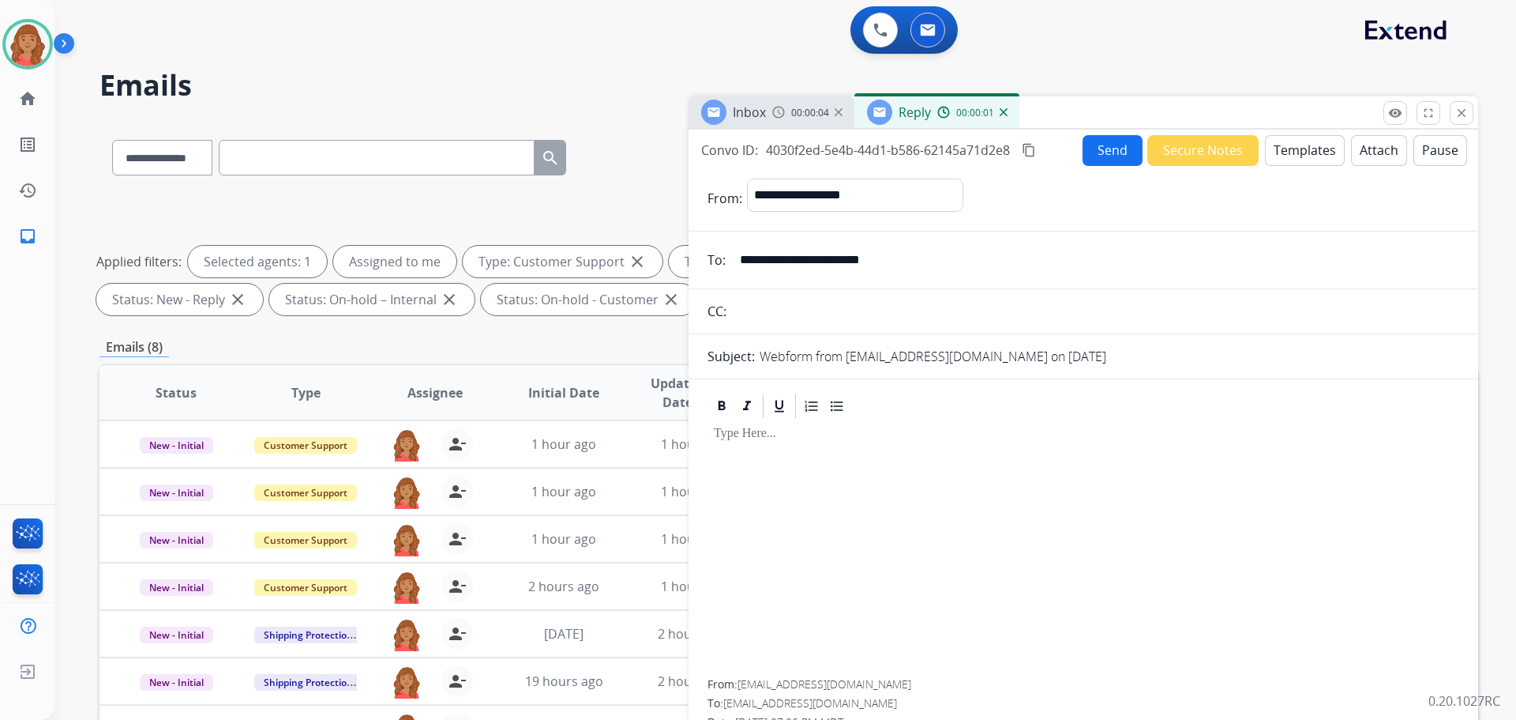
click at [1028, 148] on mat-icon "content_copy" at bounding box center [1029, 150] width 14 height 14
click at [1287, 152] on button "Templates" at bounding box center [1305, 150] width 80 height 31
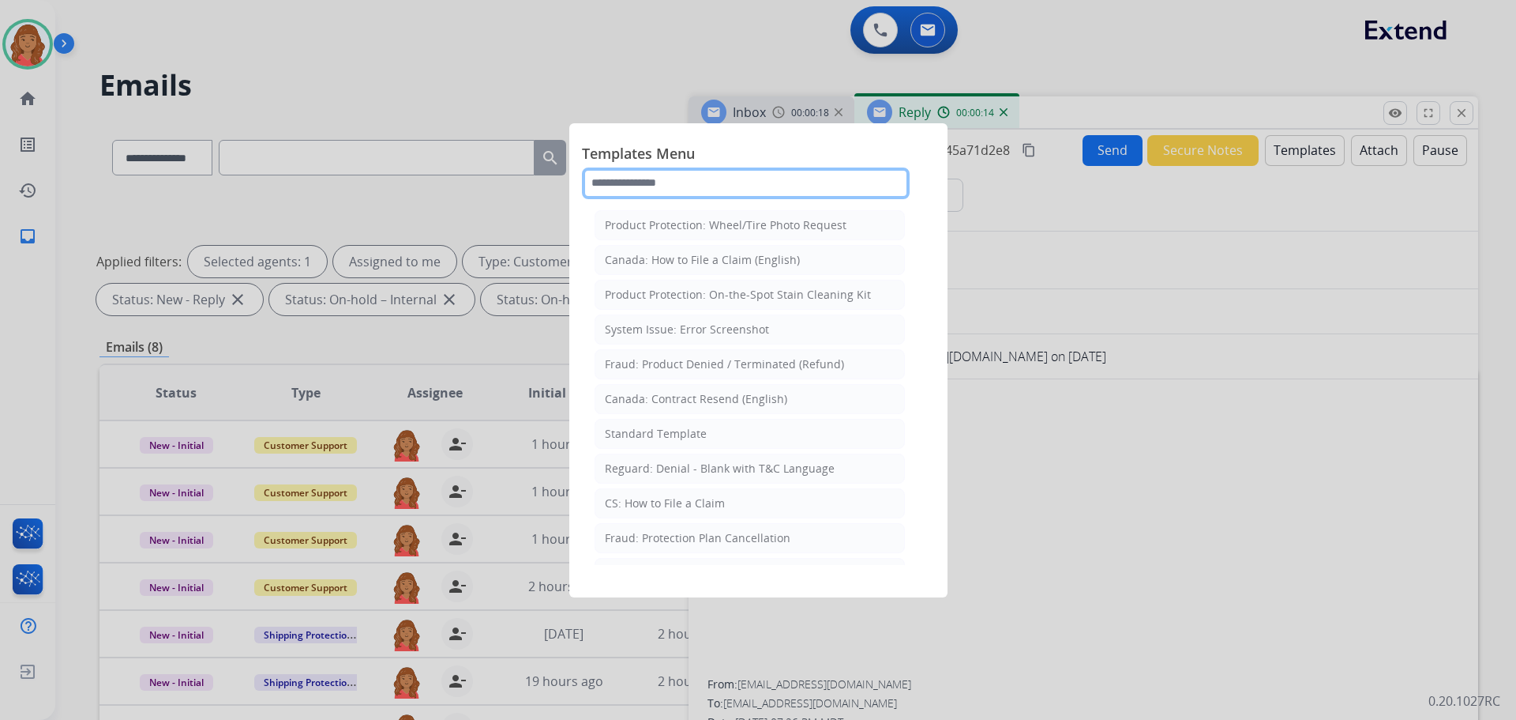
click at [673, 180] on input "text" at bounding box center [746, 183] width 328 height 32
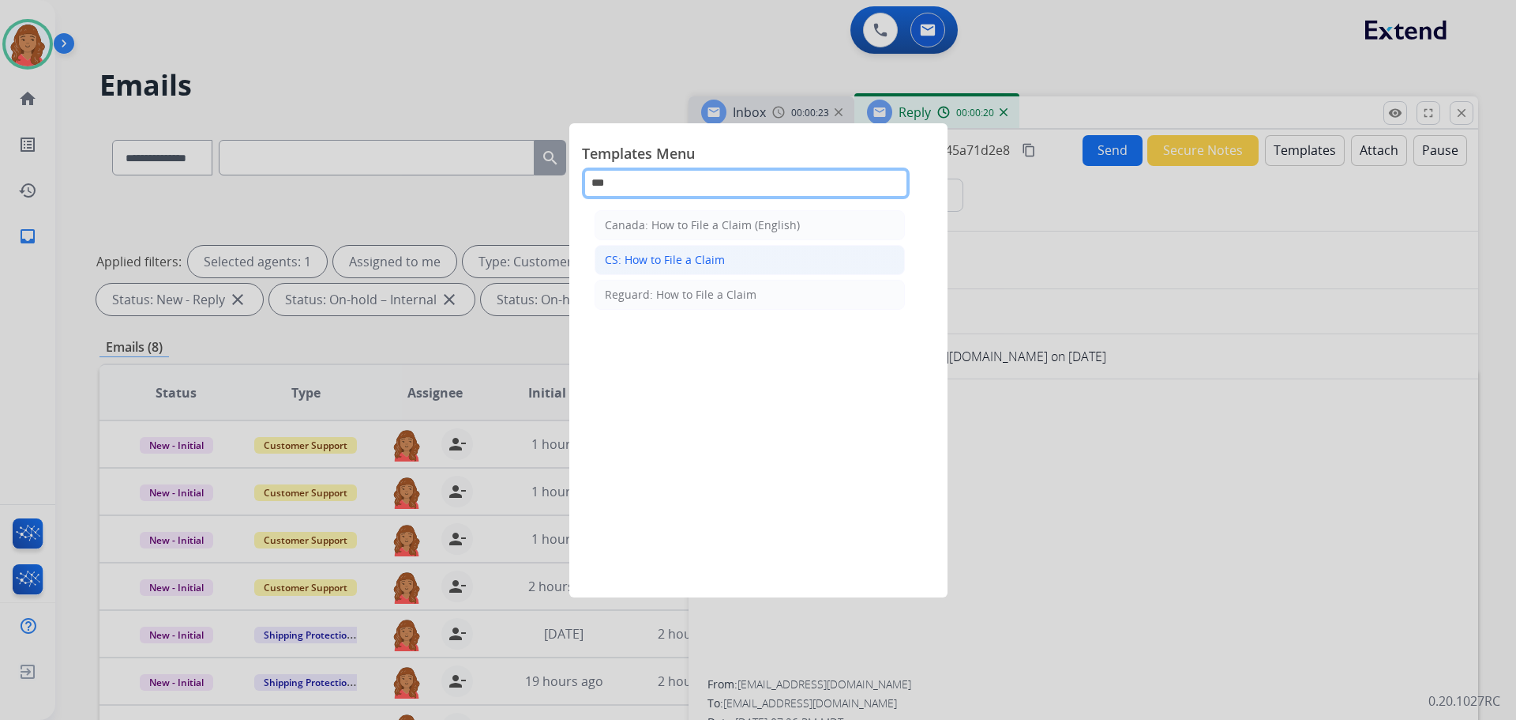
type input "***"
click at [655, 261] on div "CS: How to File a Claim" at bounding box center [665, 260] width 120 height 16
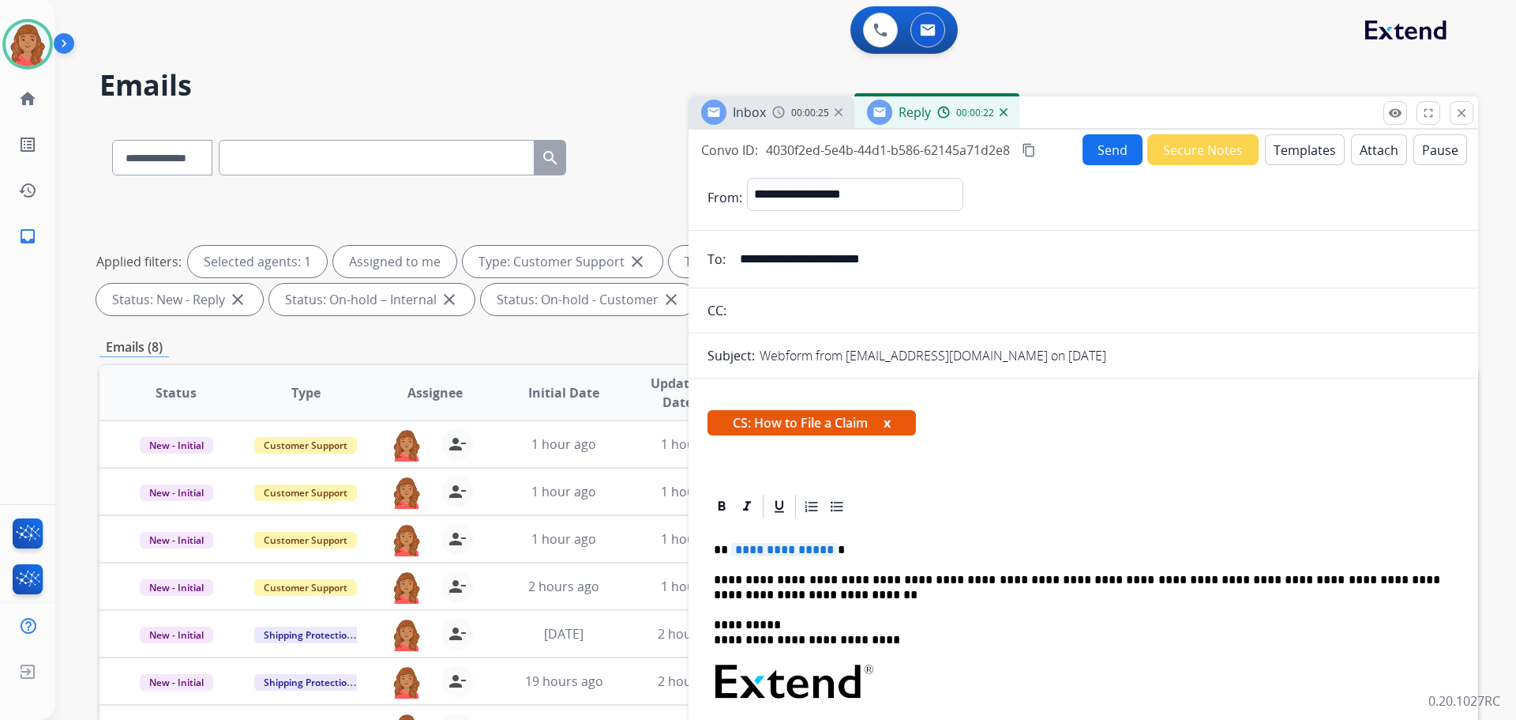
click at [824, 551] on span "**********" at bounding box center [784, 549] width 107 height 13
paste div
click at [731, 550] on p "**********" at bounding box center [1077, 550] width 727 height 14
click at [725, 552] on p "**********" at bounding box center [1077, 550] width 727 height 14
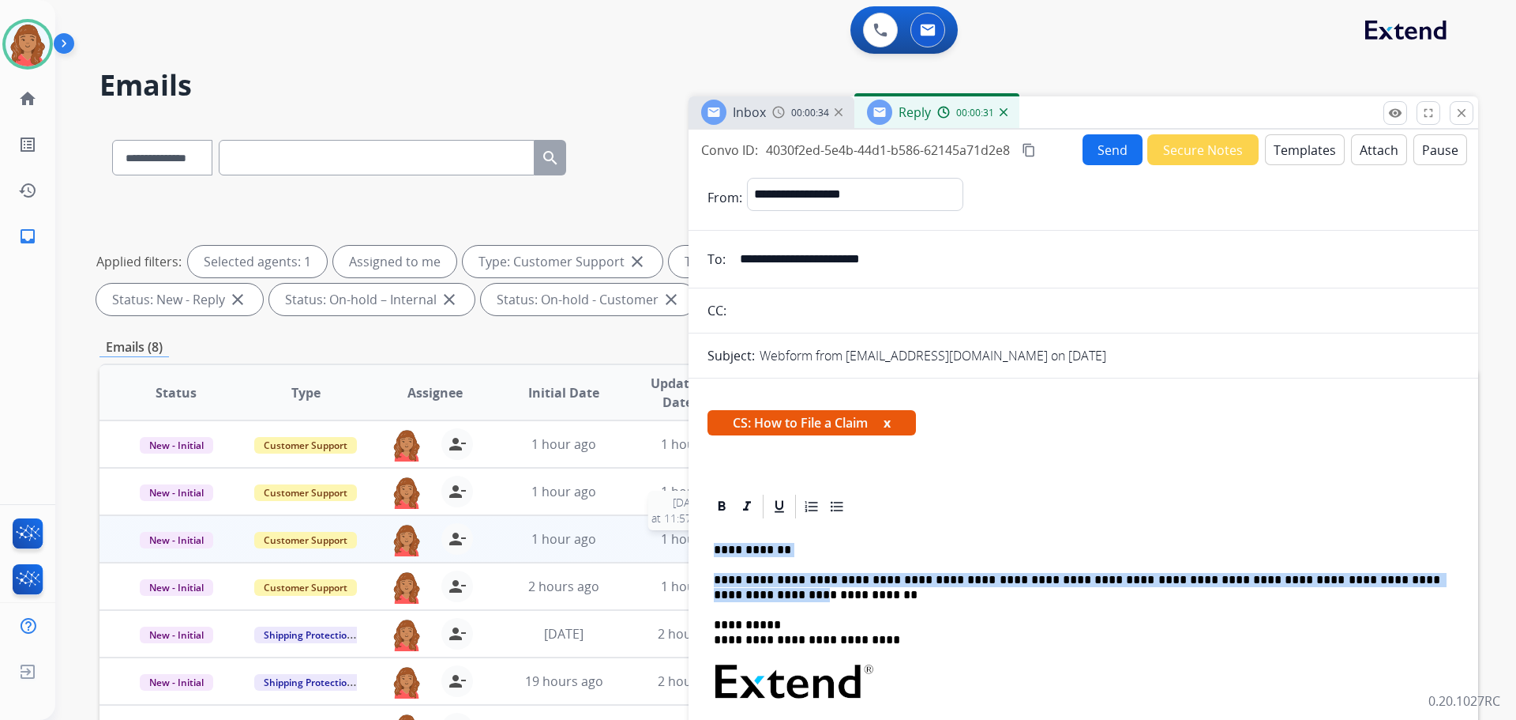
drag, startPoint x: 1460, startPoint y: 582, endPoint x: 664, endPoint y: 545, distance: 796.2
click at [662, 545] on div "**********" at bounding box center [789, 547] width 1379 height 855
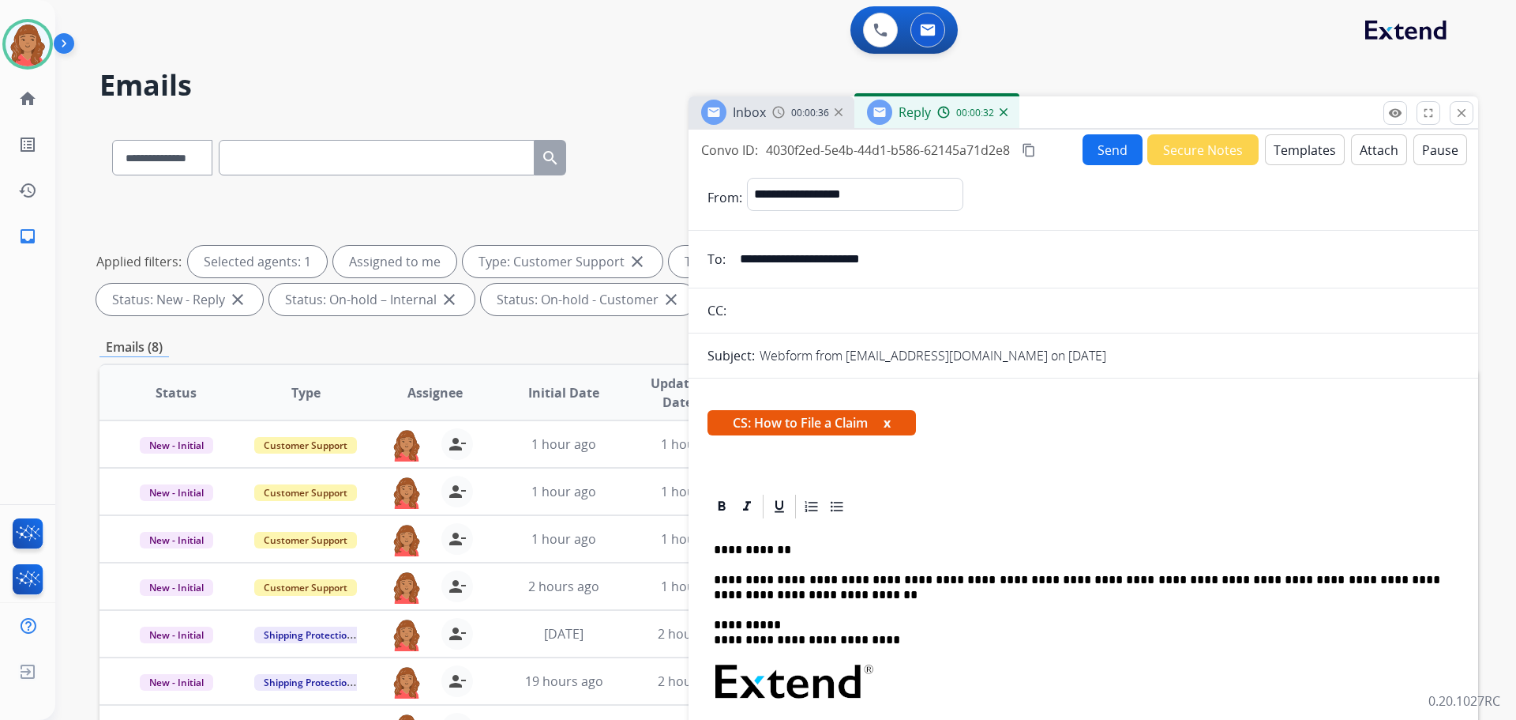
drag, startPoint x: 791, startPoint y: 572, endPoint x: 760, endPoint y: 603, distance: 44.1
click at [757, 606] on div "**********" at bounding box center [1084, 733] width 752 height 426
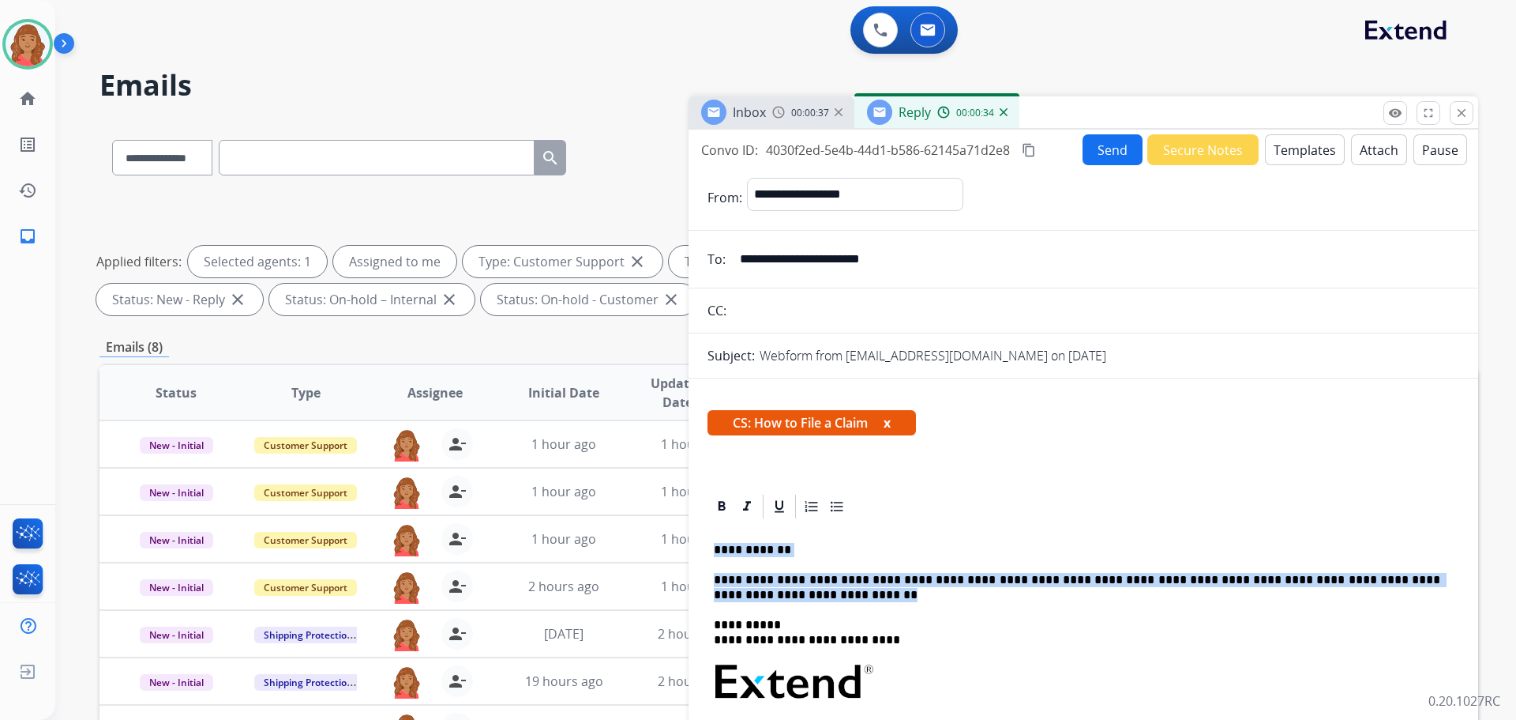
drag, startPoint x: 716, startPoint y: 590, endPoint x: 703, endPoint y: 550, distance: 41.5
copy div "**********"
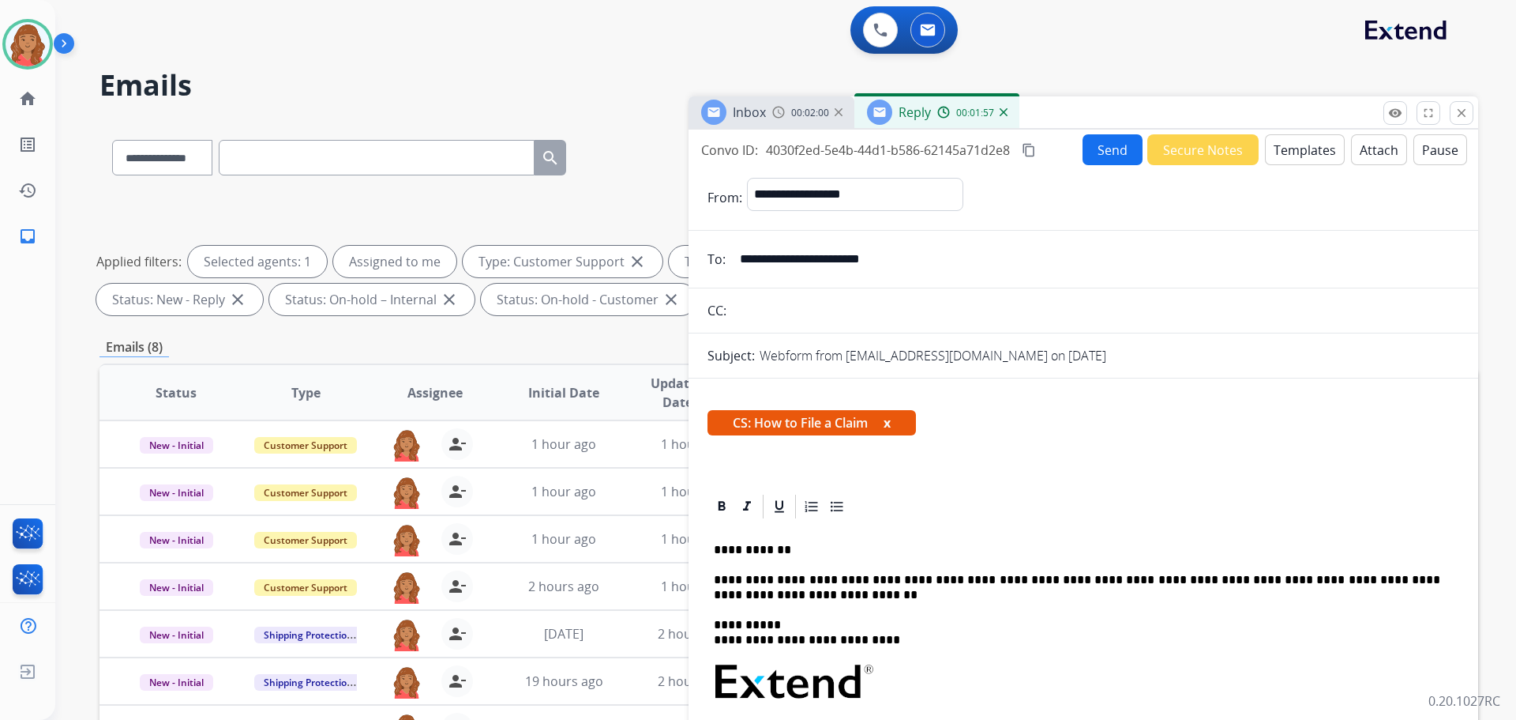
drag, startPoint x: 897, startPoint y: 262, endPoint x: 749, endPoint y: 256, distance: 148.6
click at [740, 254] on input "**********" at bounding box center [1095, 259] width 729 height 32
drag, startPoint x: 924, startPoint y: 261, endPoint x: 770, endPoint y: 268, distance: 154.2
click at [770, 268] on input "**********" at bounding box center [1095, 259] width 729 height 32
click at [906, 263] on input "**********" at bounding box center [1095, 259] width 729 height 32
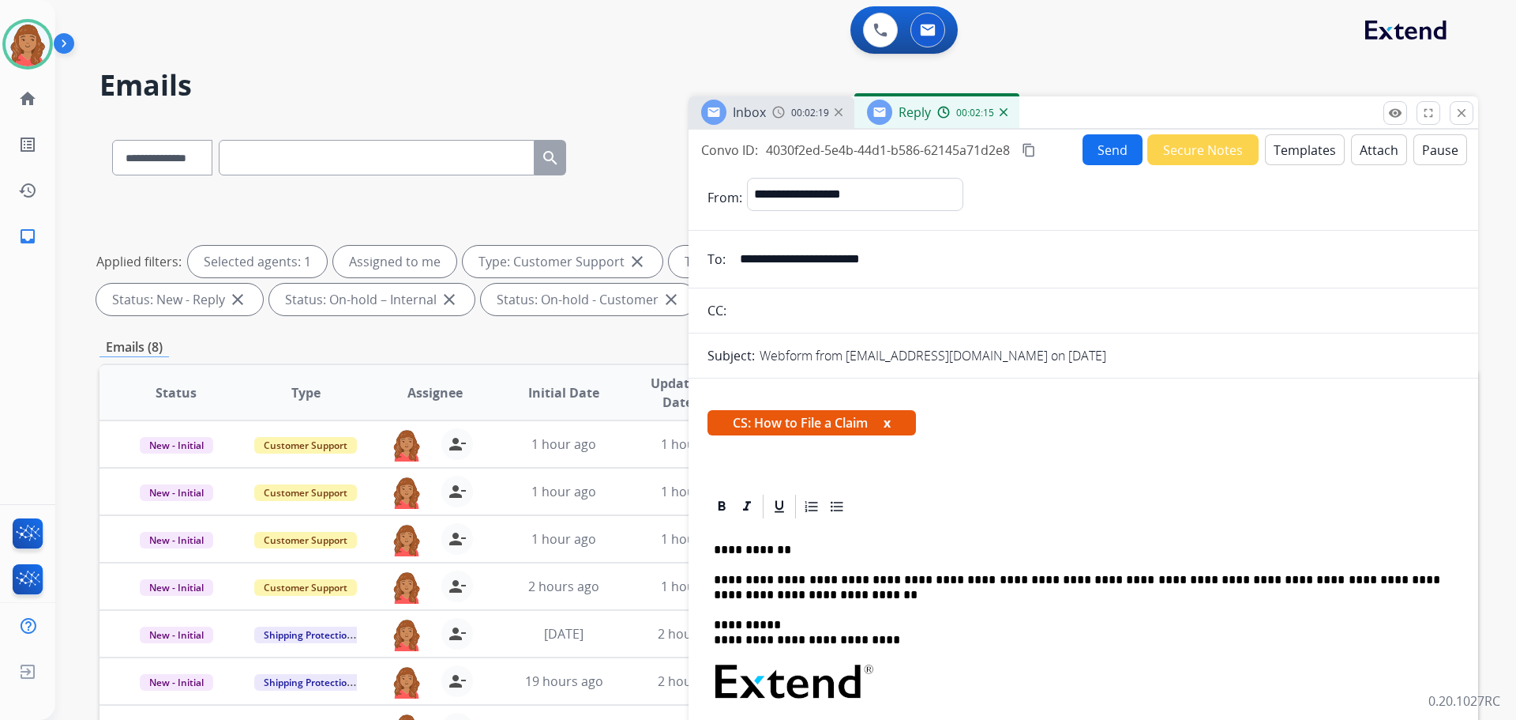
drag, startPoint x: 921, startPoint y: 255, endPoint x: 797, endPoint y: 268, distance: 124.6
click at [750, 266] on input "**********" at bounding box center [1095, 259] width 729 height 32
drag, startPoint x: 797, startPoint y: 262, endPoint x: 738, endPoint y: 258, distance: 59.4
click at [734, 257] on input "**********" at bounding box center [1095, 259] width 729 height 32
drag, startPoint x: 738, startPoint y: 258, endPoint x: 909, endPoint y: 261, distance: 170.6
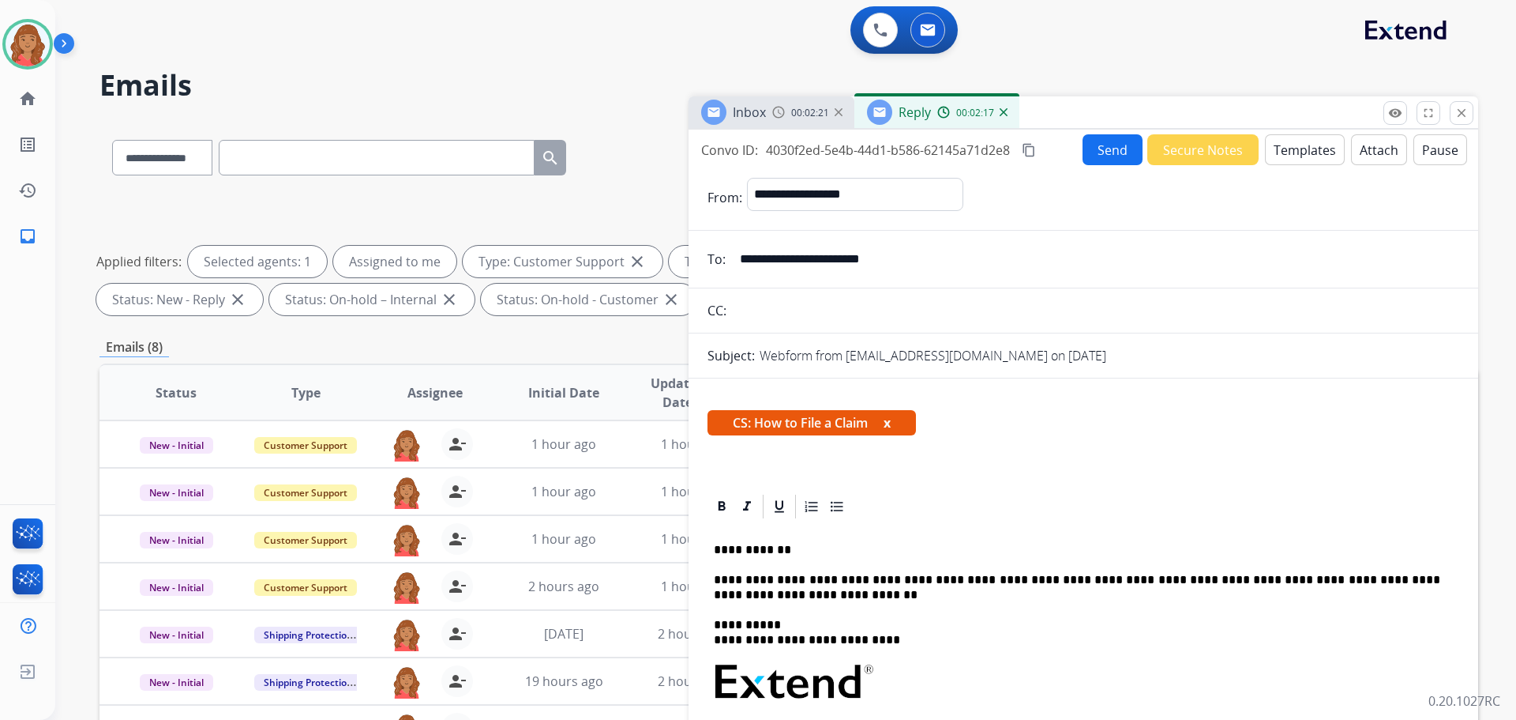
click at [909, 261] on input "**********" at bounding box center [1095, 259] width 729 height 32
click at [1118, 153] on button "Send" at bounding box center [1113, 149] width 60 height 31
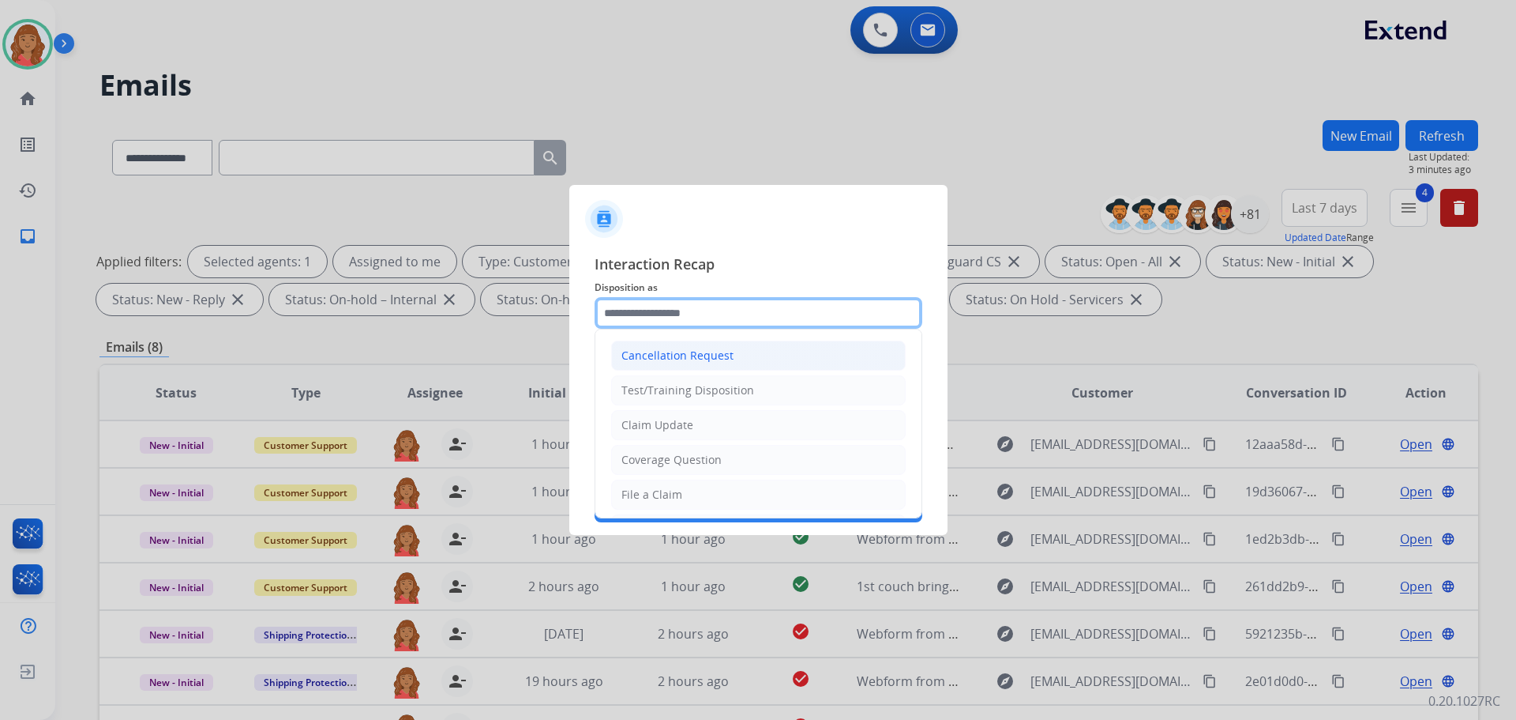
drag, startPoint x: 669, startPoint y: 315, endPoint x: 668, endPoint y: 354, distance: 38.7
click at [671, 317] on input "text" at bounding box center [759, 313] width 328 height 32
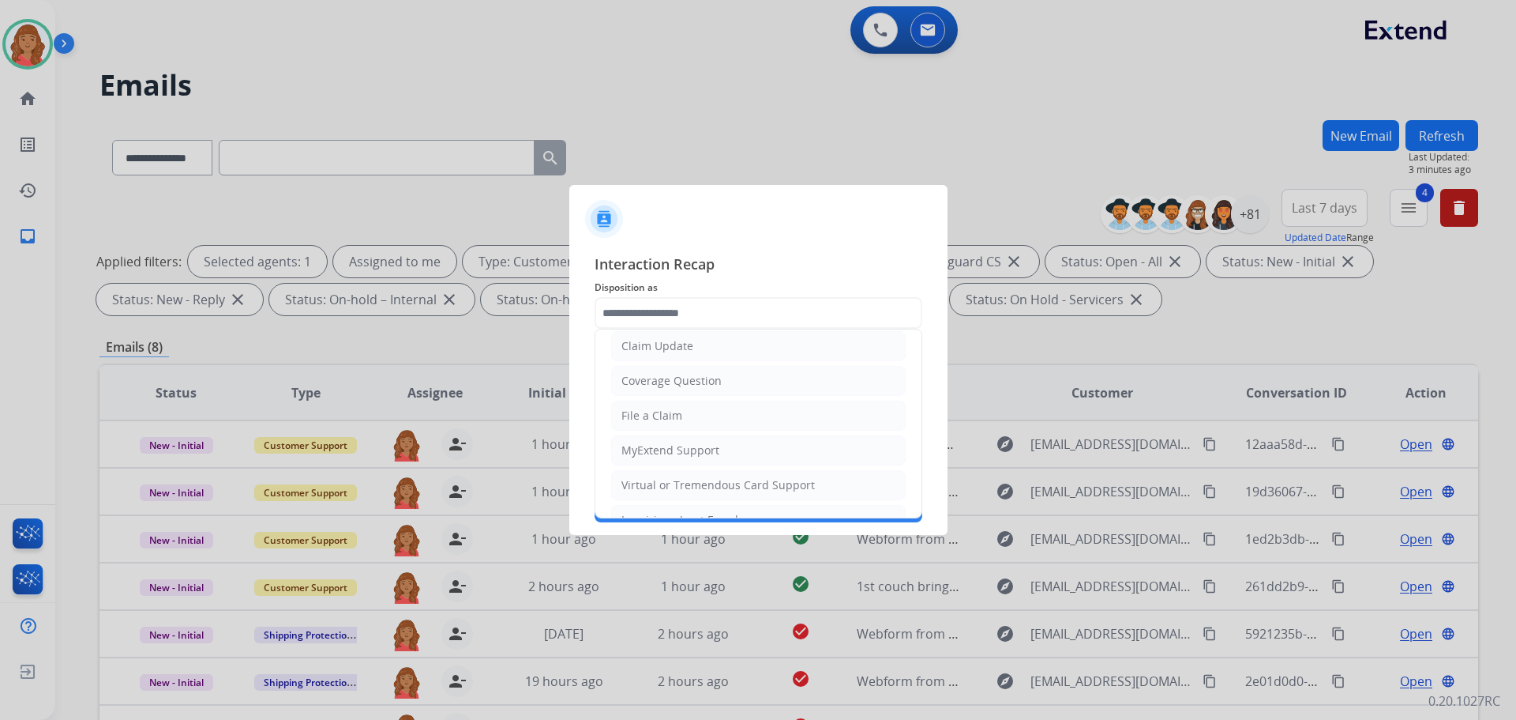
drag, startPoint x: 659, startPoint y: 420, endPoint x: 645, endPoint y: 388, distance: 35.1
click at [659, 417] on div "File a Claim" at bounding box center [652, 416] width 61 height 16
type input "**********"
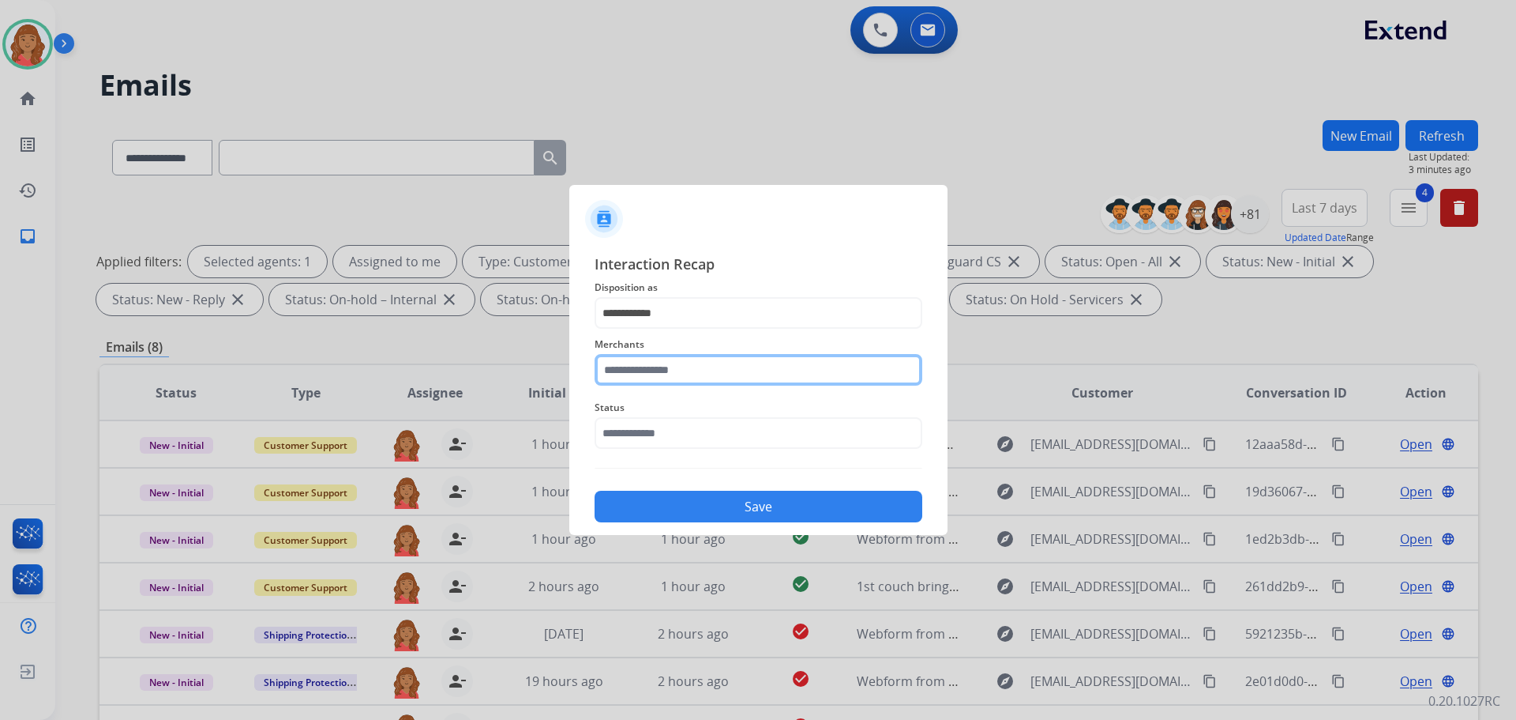
click at [659, 364] on input "text" at bounding box center [759, 370] width 328 height 32
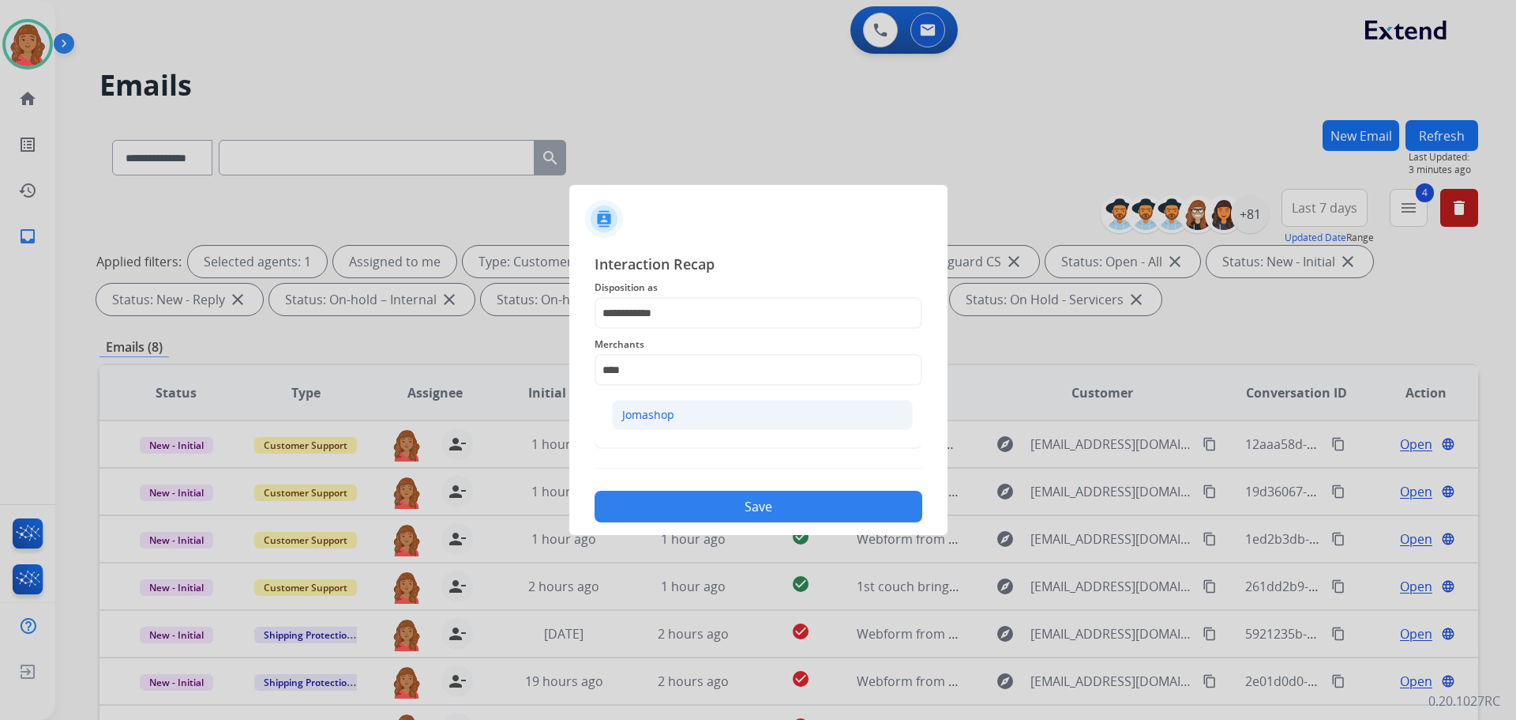
click at [658, 409] on div "Jomashop" at bounding box center [648, 415] width 52 height 16
type input "********"
click at [638, 433] on input "text" at bounding box center [759, 433] width 328 height 32
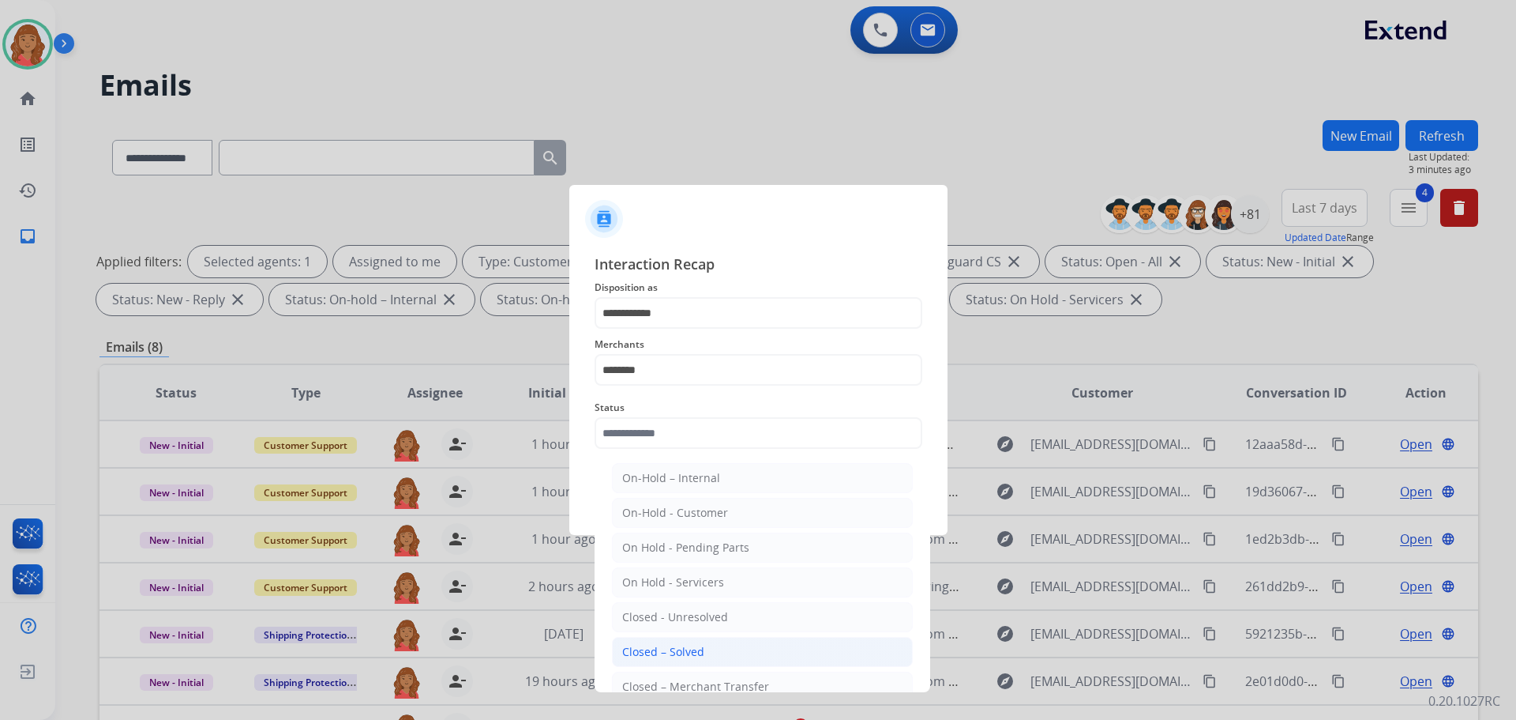
click at [657, 650] on div "Closed – Solved" at bounding box center [663, 652] width 82 height 16
type input "**********"
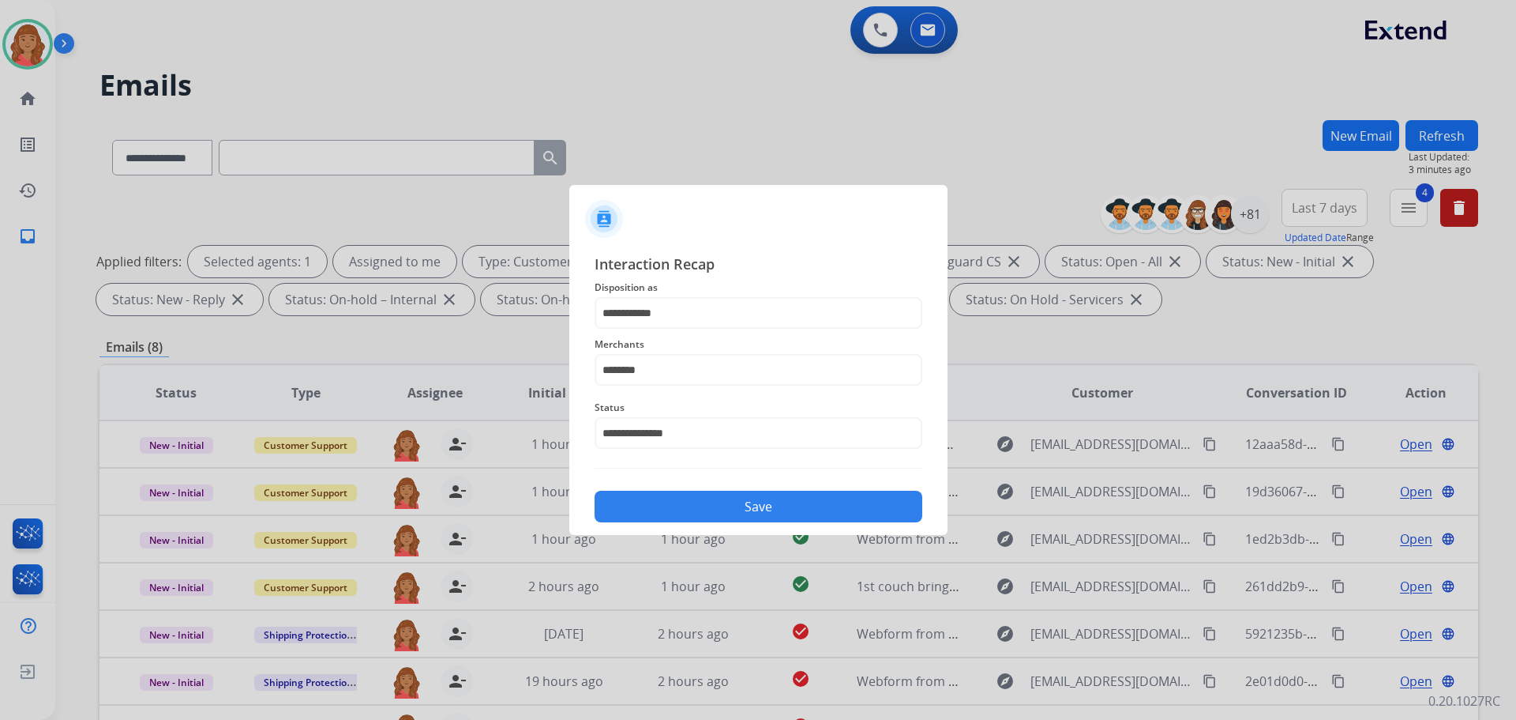
click at [661, 501] on button "Save" at bounding box center [759, 506] width 328 height 32
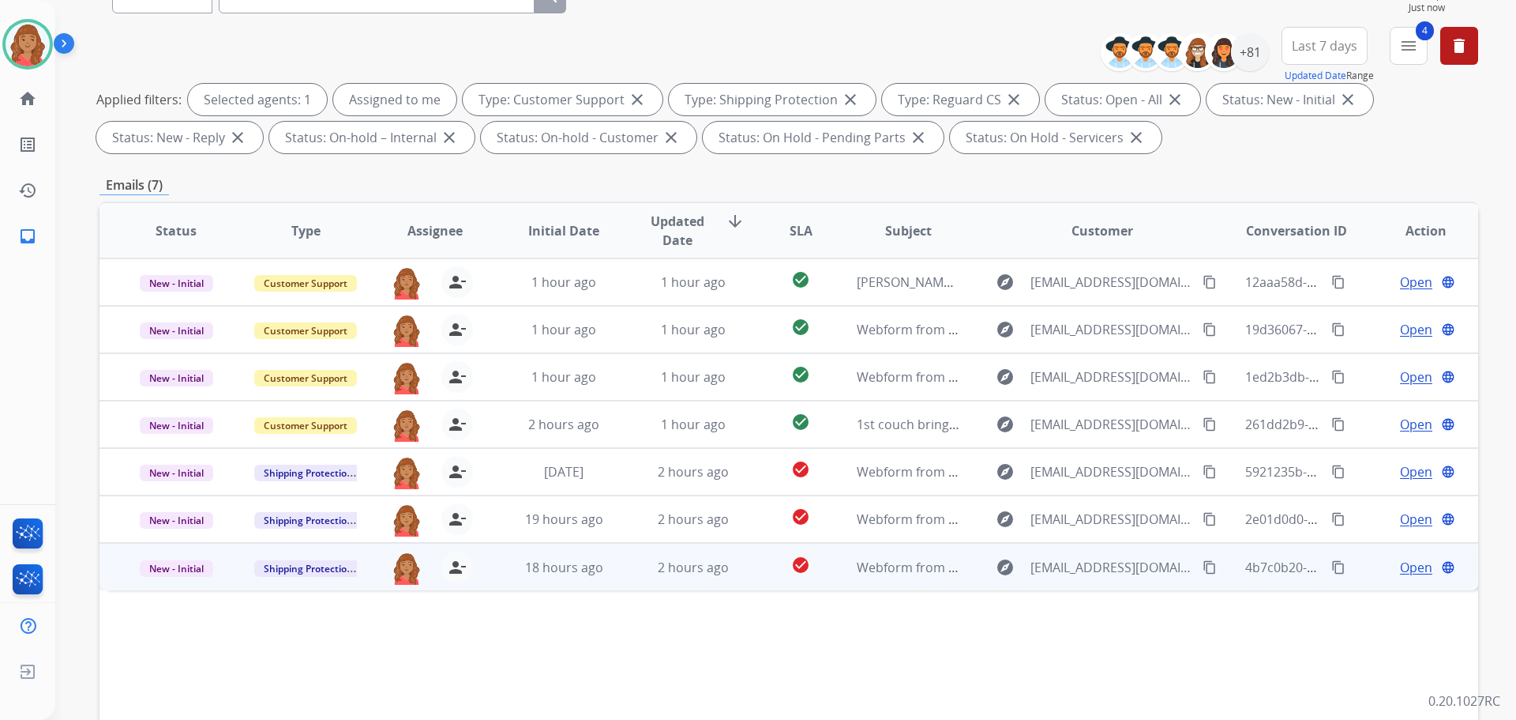
scroll to position [255, 0]
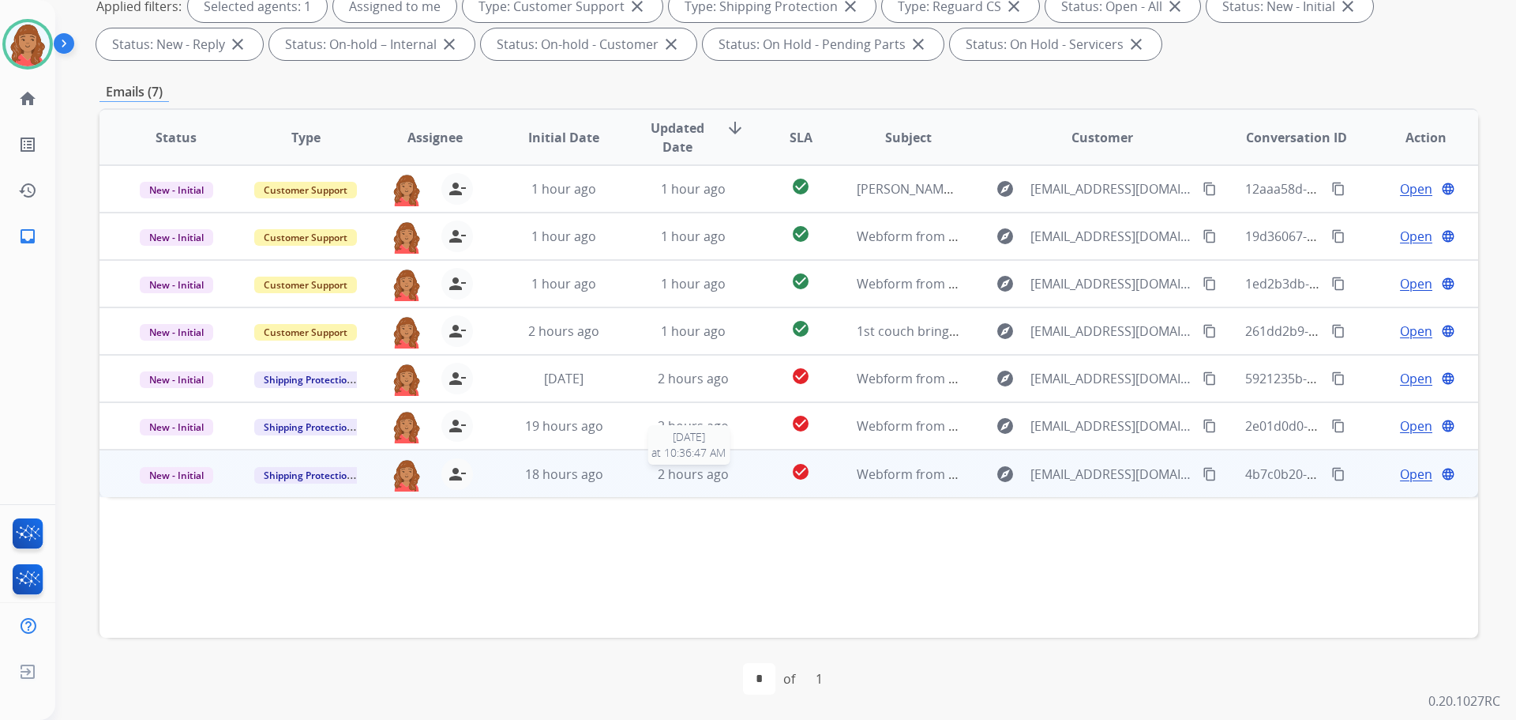
click at [696, 482] on span "2 hours ago" at bounding box center [693, 473] width 71 height 17
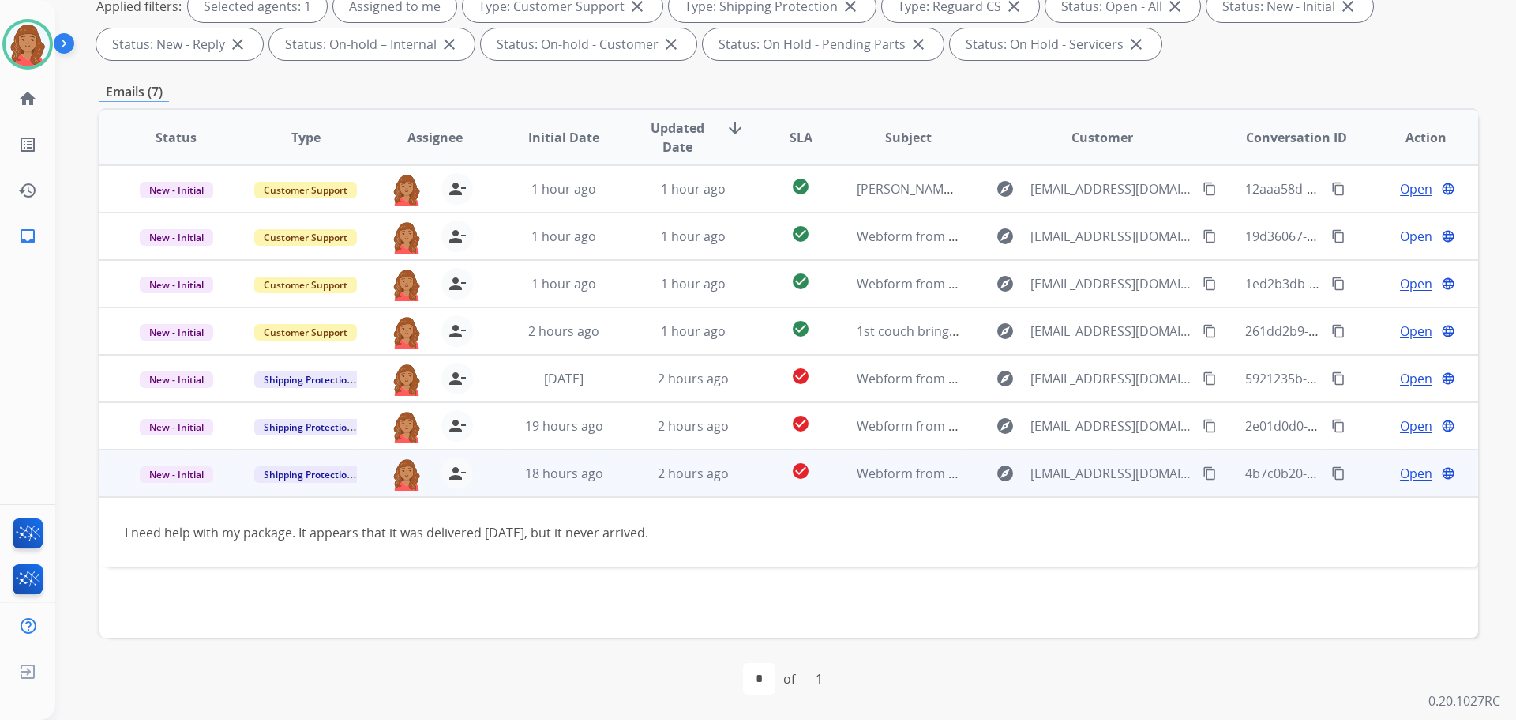
click at [1203, 474] on mat-icon "content_copy" at bounding box center [1210, 473] width 14 height 14
click at [1065, 527] on div "I need help with my package. It appears that it was delivered [DATE], but it ne…" at bounding box center [660, 532] width 1070 height 19
click at [1401, 472] on span "Open" at bounding box center [1416, 473] width 32 height 19
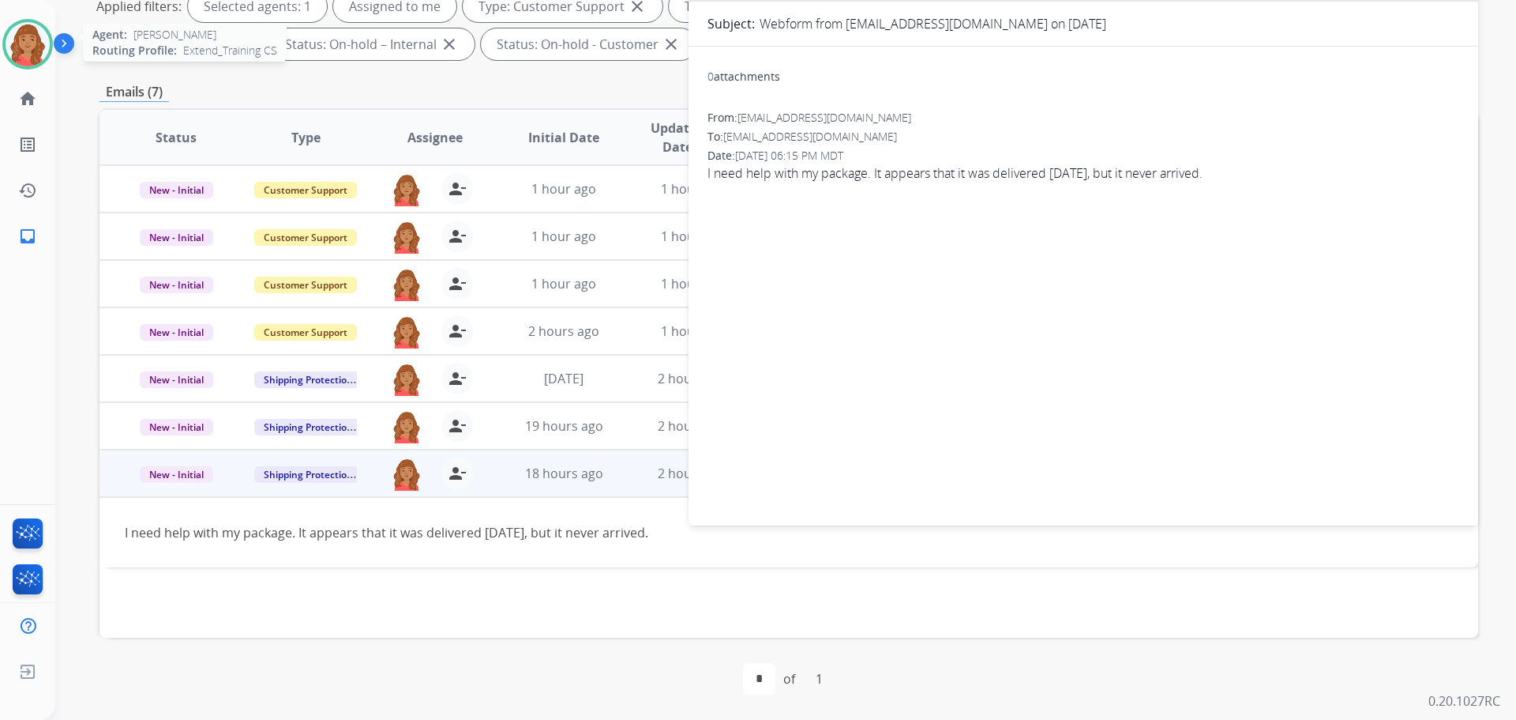
click at [25, 55] on img at bounding box center [28, 44] width 44 height 44
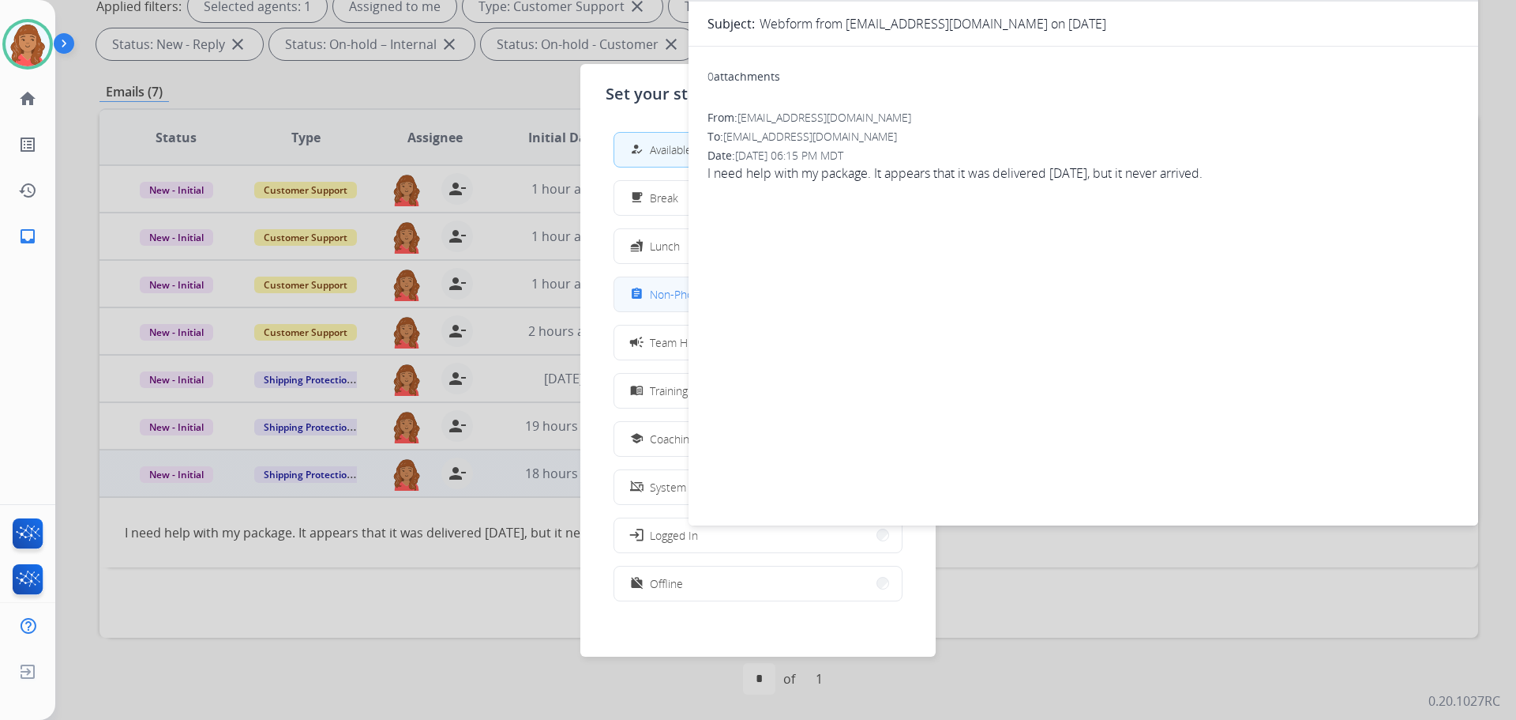
click at [641, 300] on mat-icon "assignment" at bounding box center [636, 293] width 13 height 13
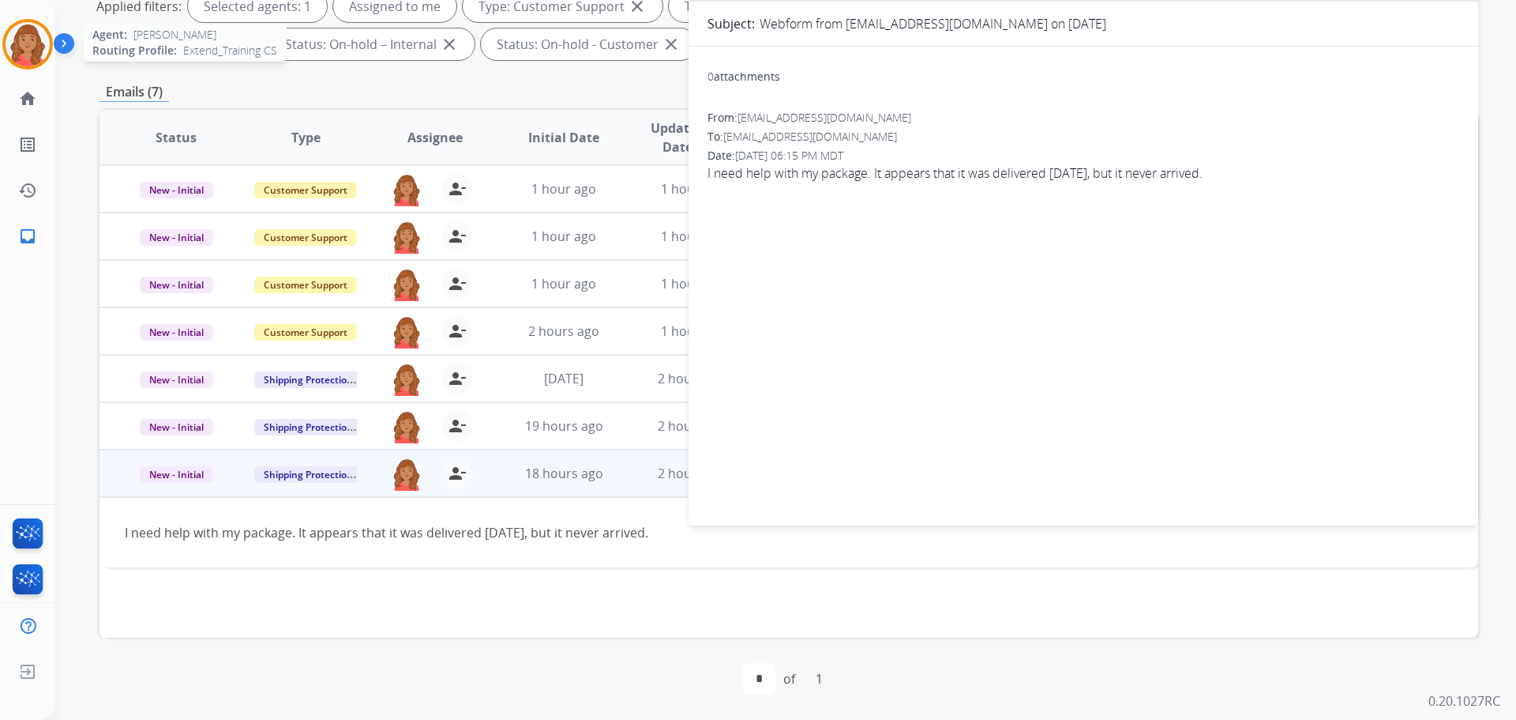
drag, startPoint x: 31, startPoint y: 202, endPoint x: 27, endPoint y: 48, distance: 154.1
click at [28, 44] on img at bounding box center [28, 44] width 44 height 44
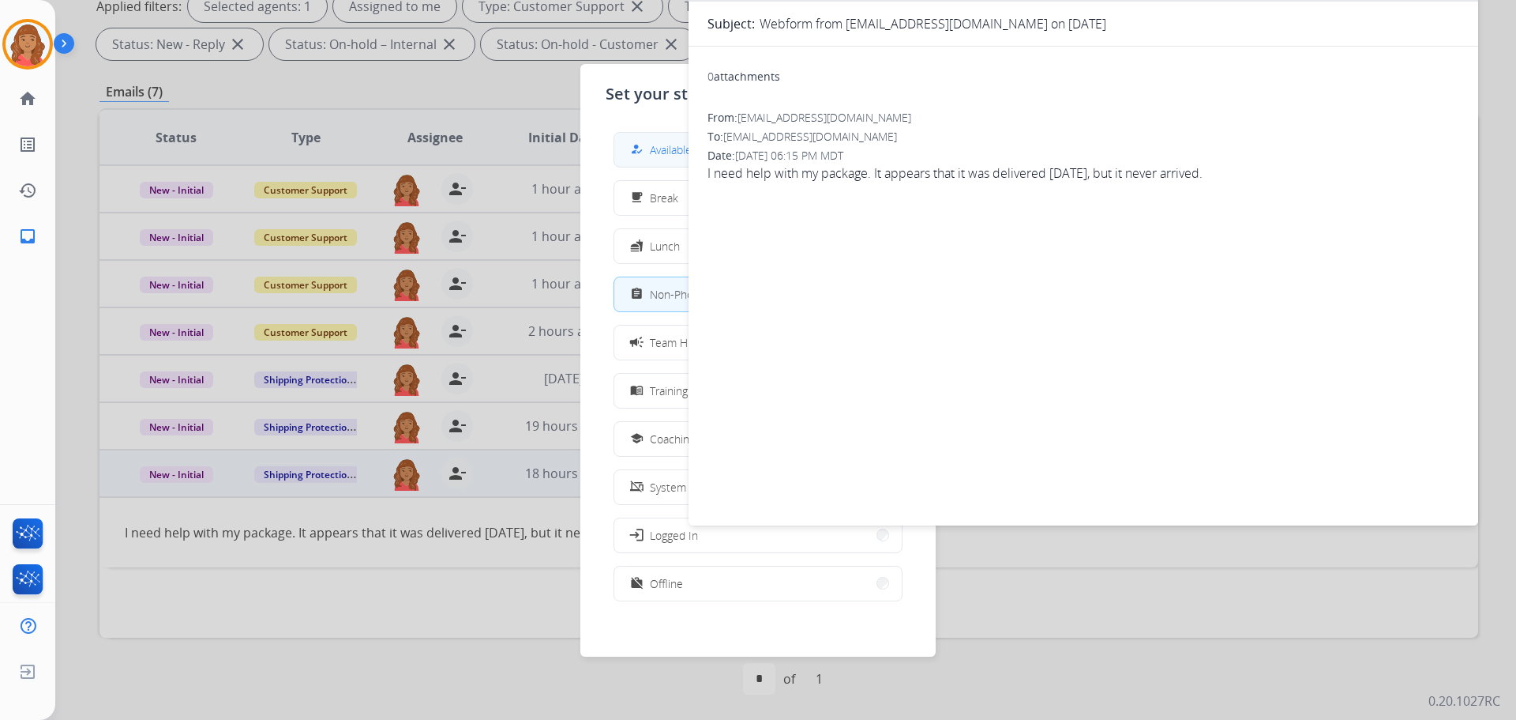
click at [645, 154] on div "how_to_reg" at bounding box center [638, 149] width 23 height 19
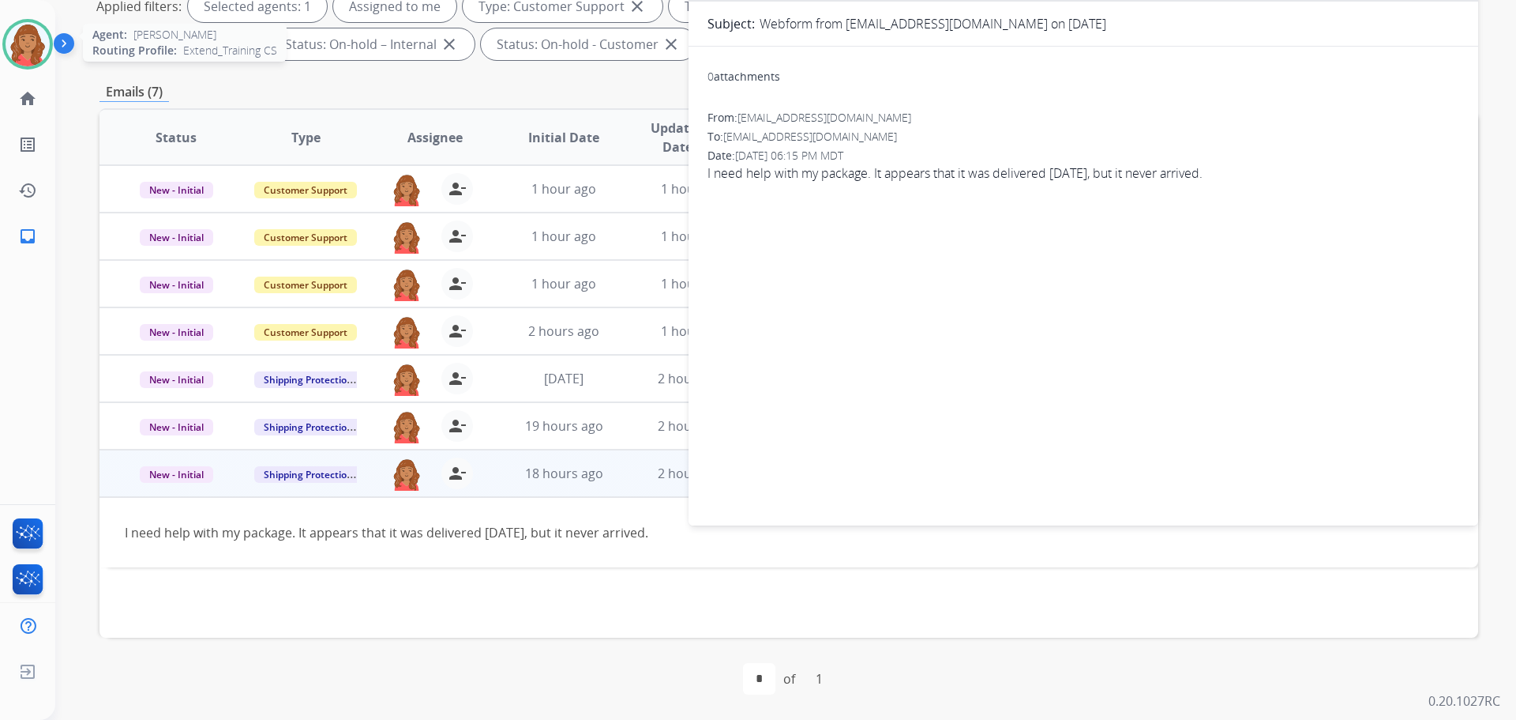
drag, startPoint x: 30, startPoint y: 53, endPoint x: 44, endPoint y: 62, distance: 16.7
click at [32, 53] on img at bounding box center [28, 44] width 44 height 44
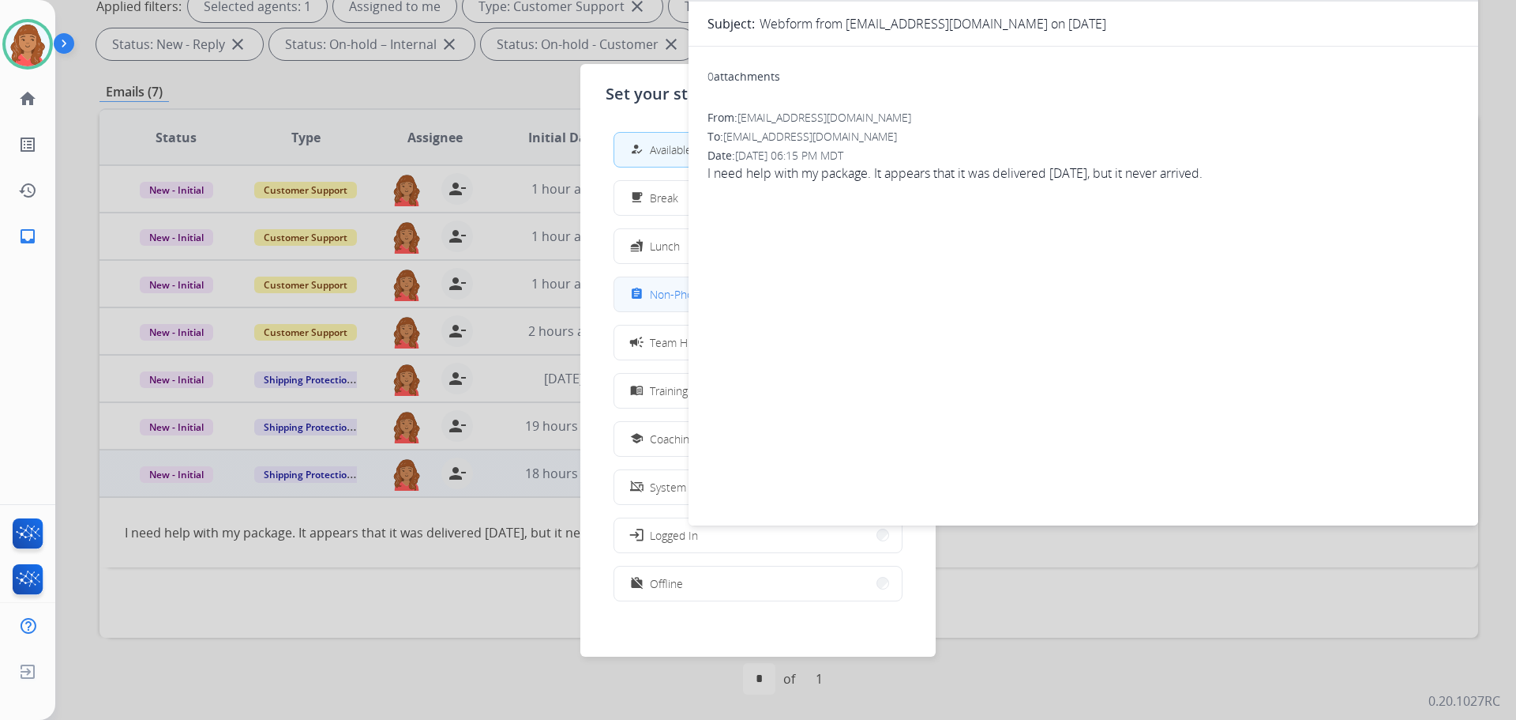
click at [652, 294] on div "assignment Non-Phone Queue" at bounding box center [685, 293] width 116 height 19
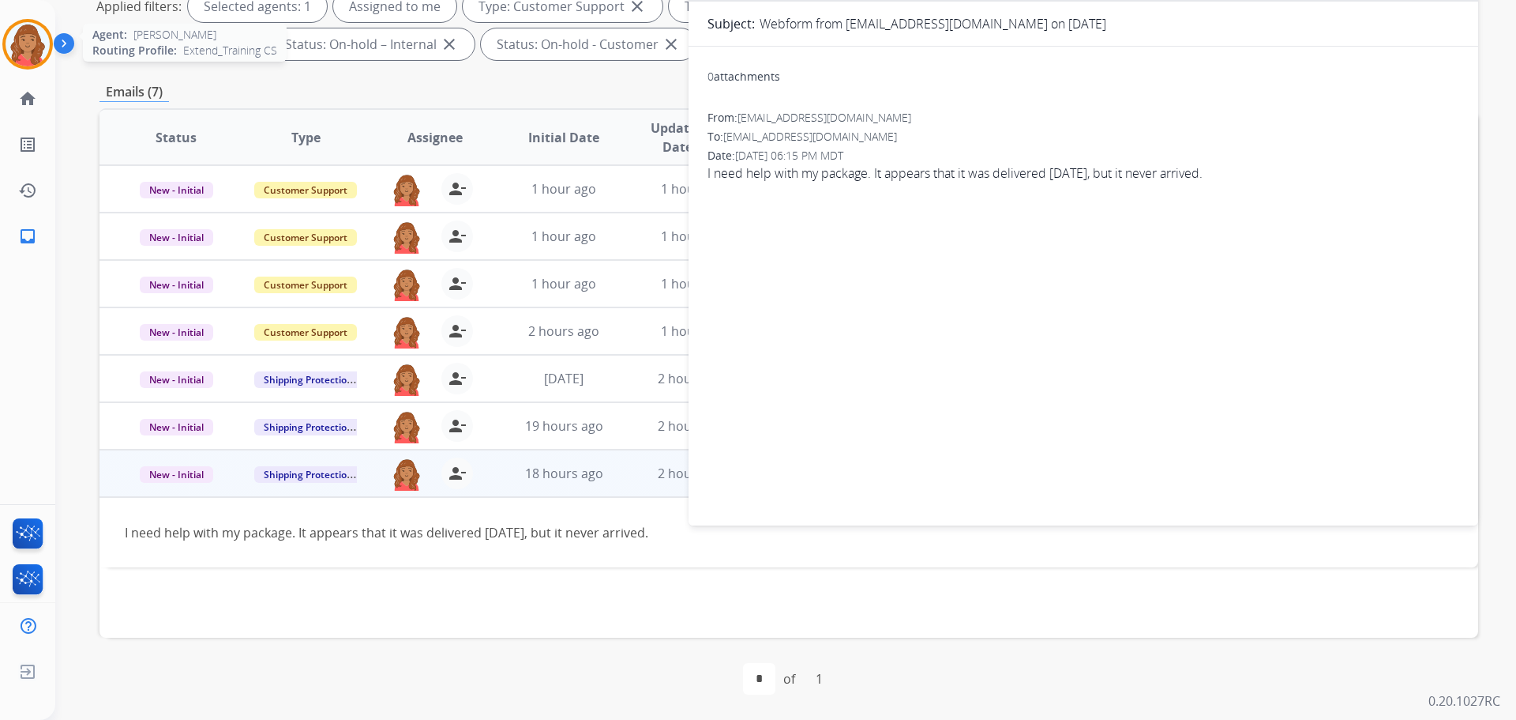
click at [21, 38] on img at bounding box center [28, 44] width 44 height 44
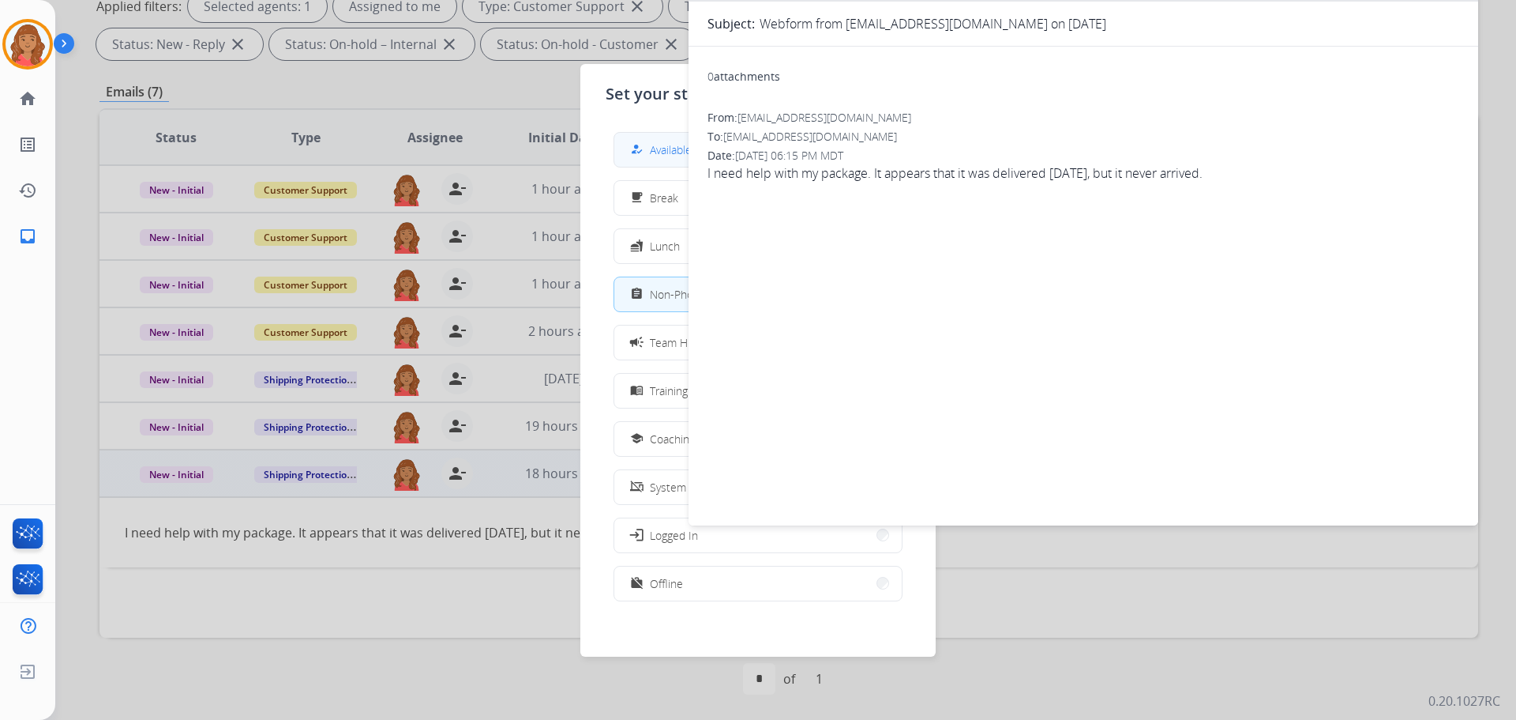
click at [646, 156] on div "how_to_reg" at bounding box center [638, 149] width 23 height 19
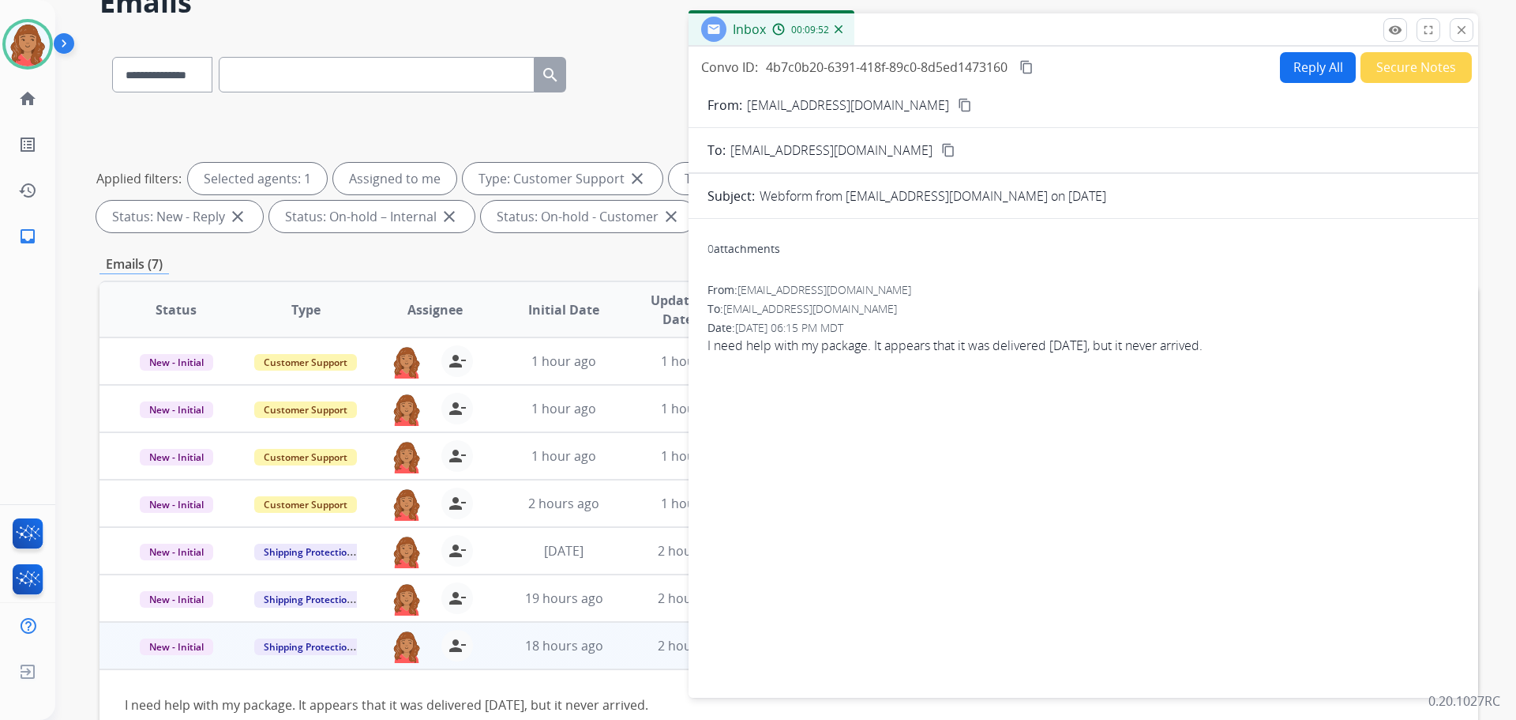
scroll to position [0, 0]
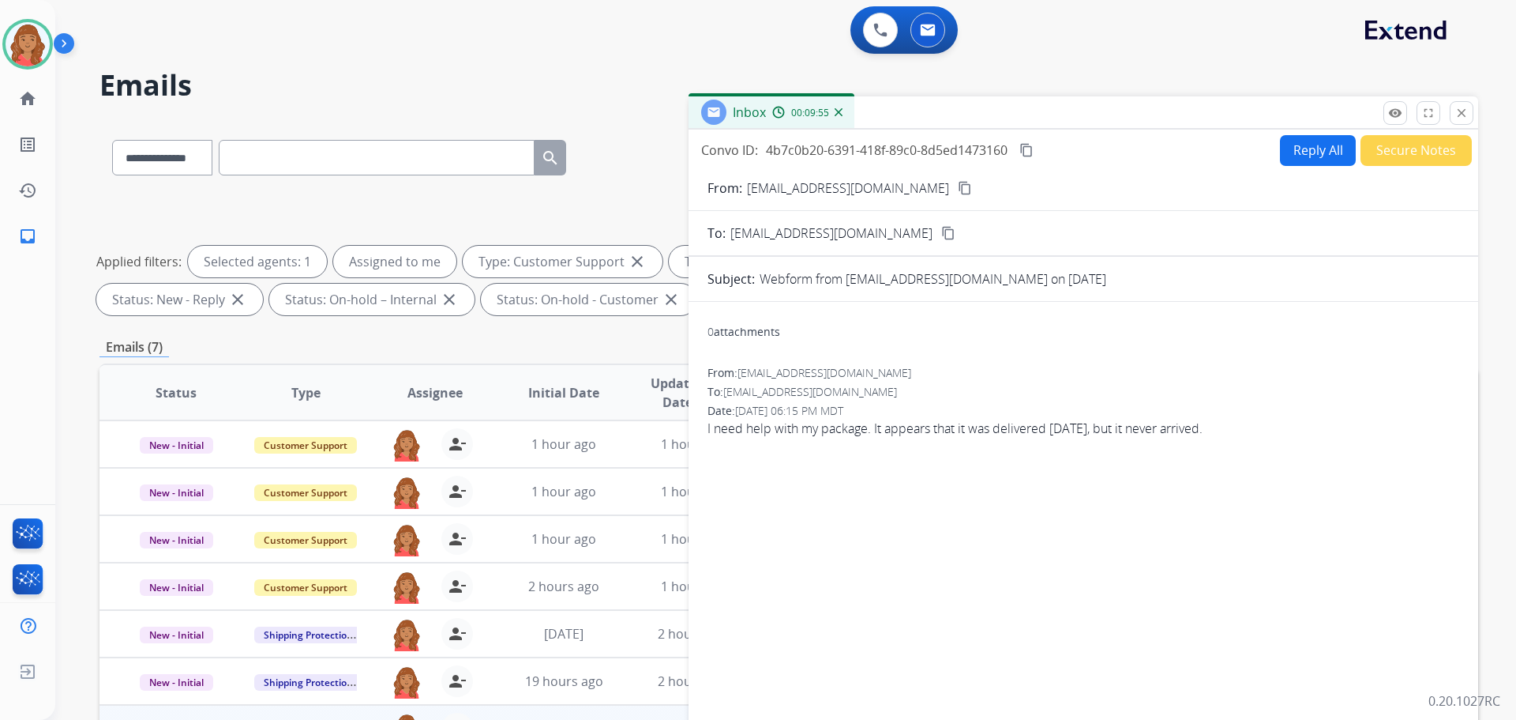
click at [958, 185] on mat-icon "content_copy" at bounding box center [965, 188] width 14 height 14
drag, startPoint x: 1460, startPoint y: 113, endPoint x: 1454, endPoint y: 119, distance: 8.4
click at [1460, 113] on mat-icon "close" at bounding box center [1462, 113] width 14 height 14
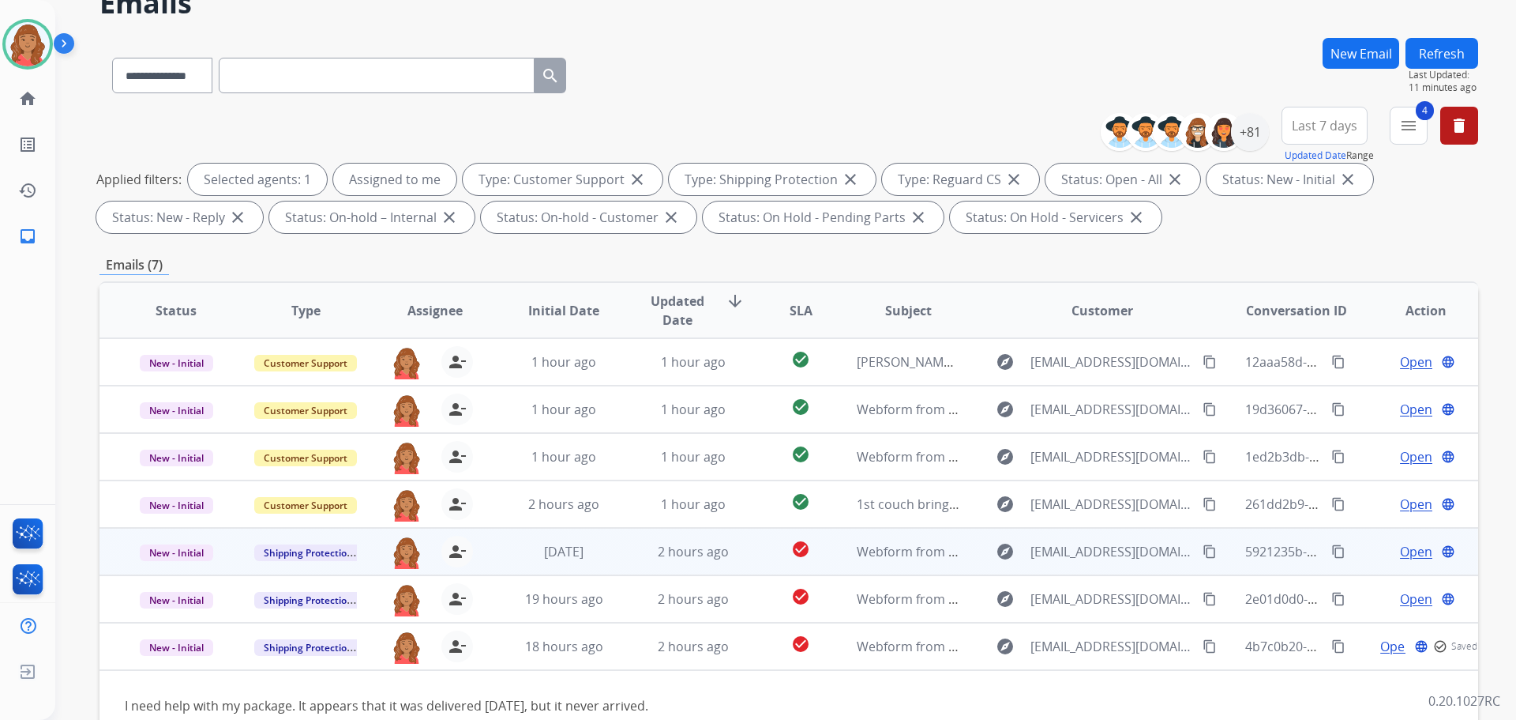
scroll to position [255, 0]
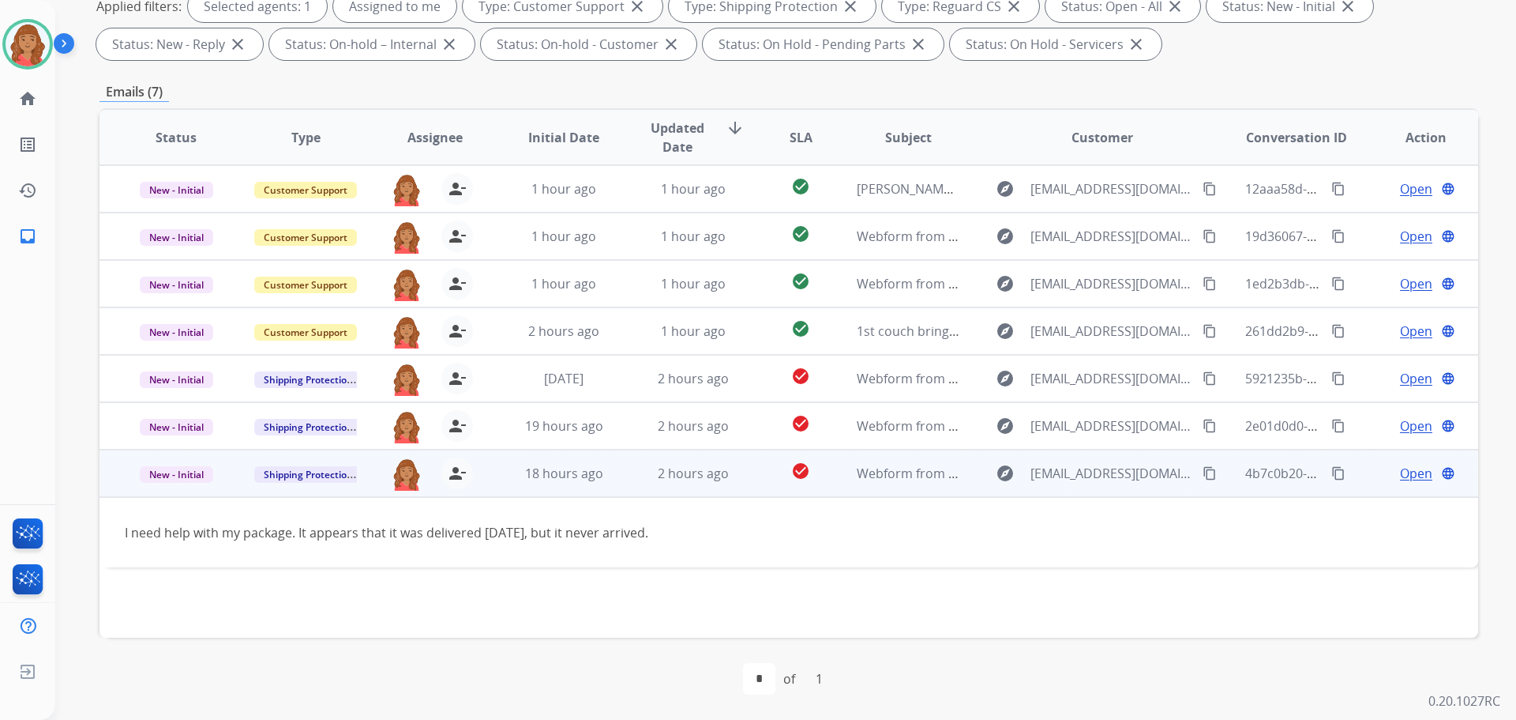
click at [1200, 470] on button "content_copy" at bounding box center [1209, 473] width 19 height 19
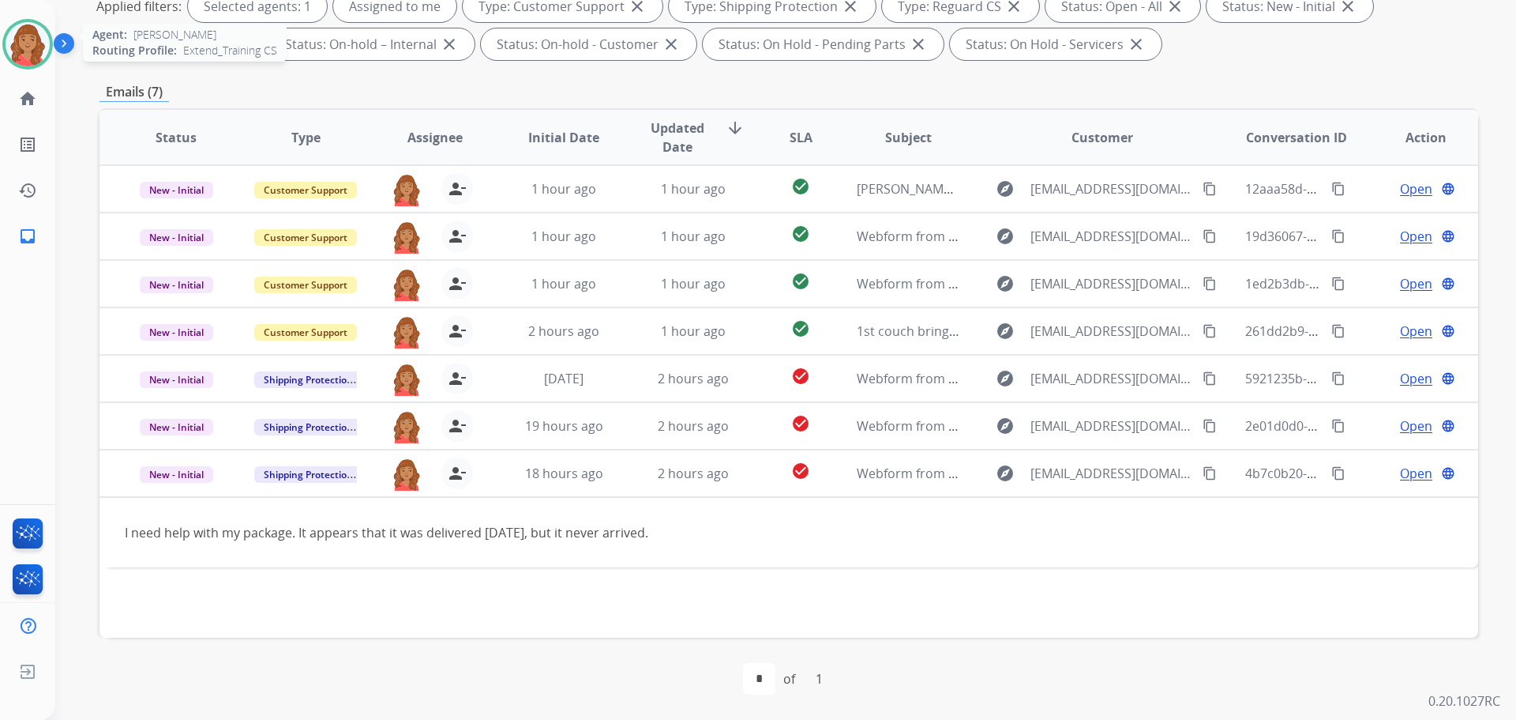
click at [32, 47] on img at bounding box center [28, 44] width 44 height 44
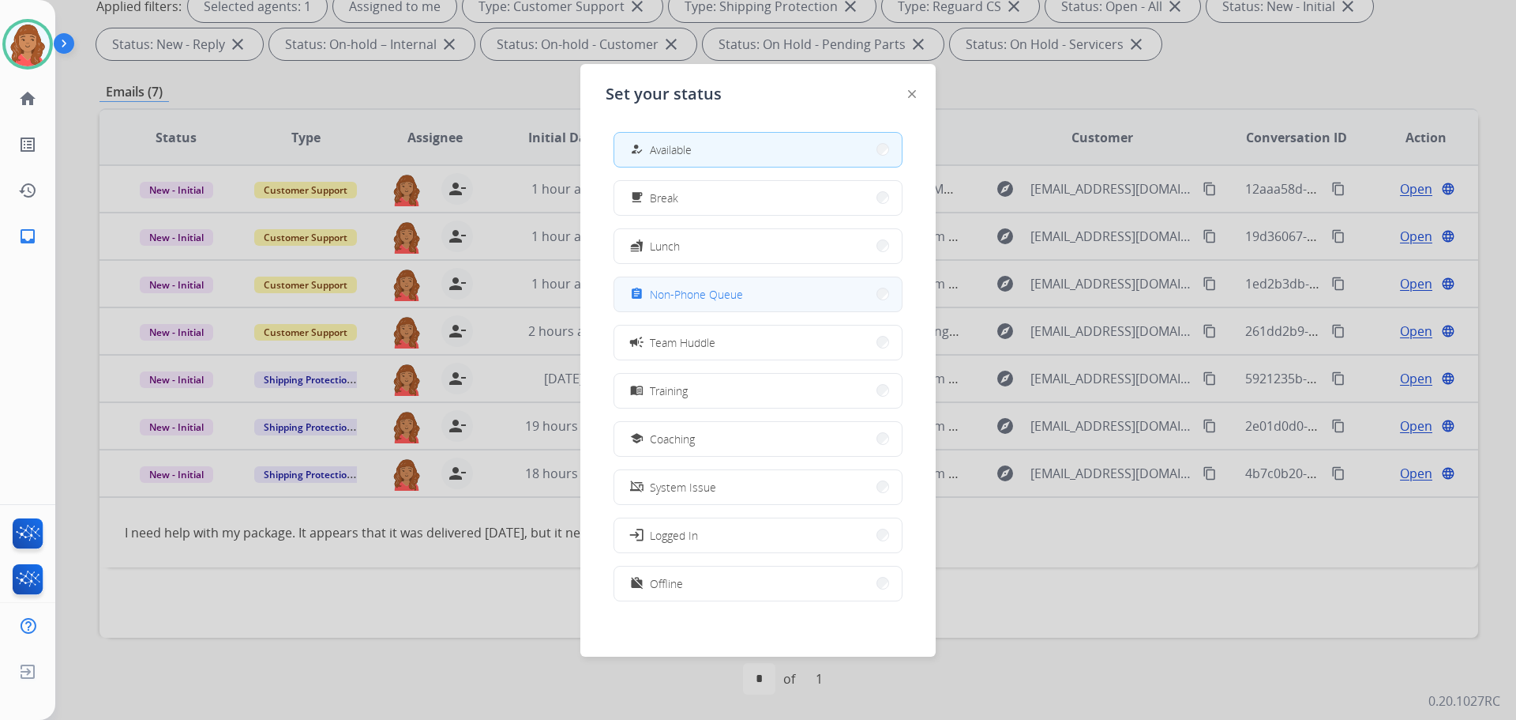
click at [723, 295] on span "Non-Phone Queue" at bounding box center [696, 294] width 93 height 17
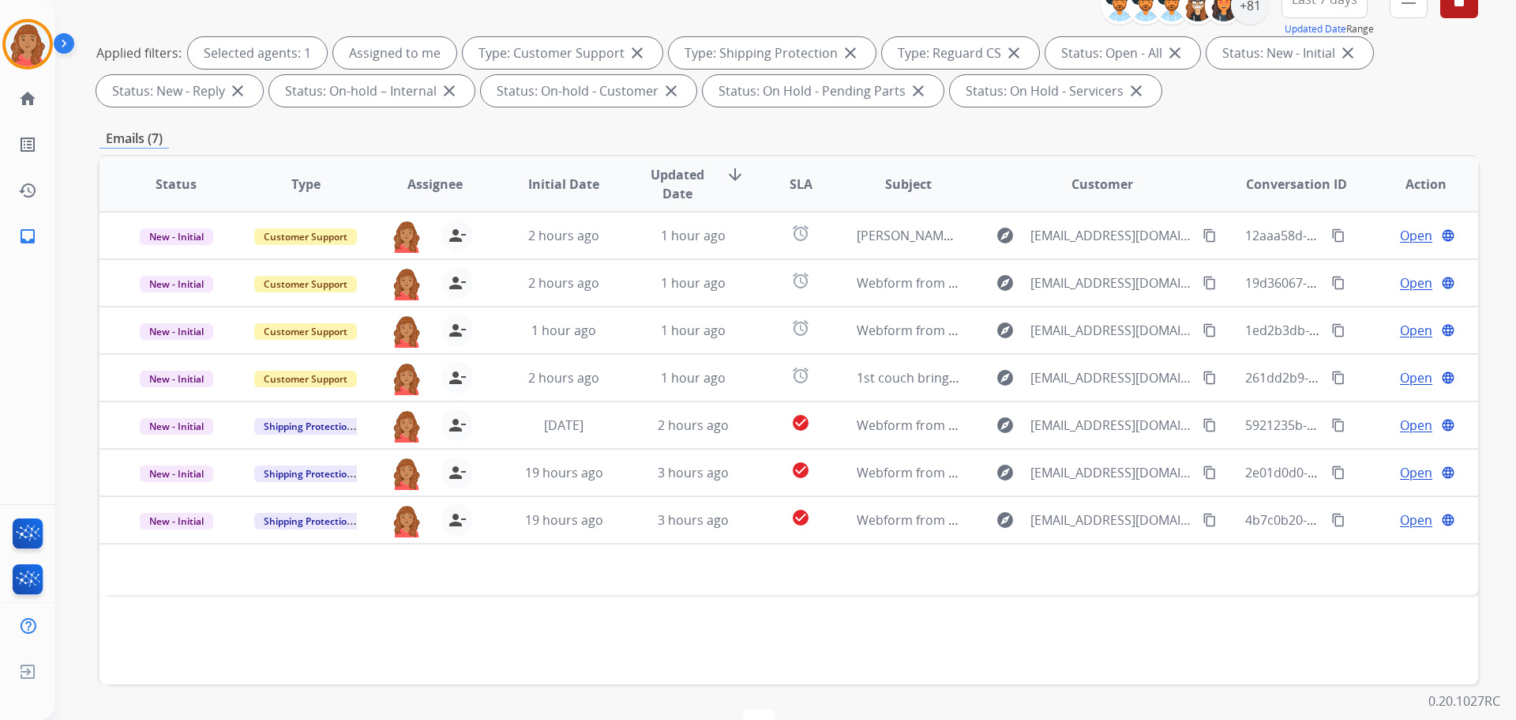
scroll to position [0, 0]
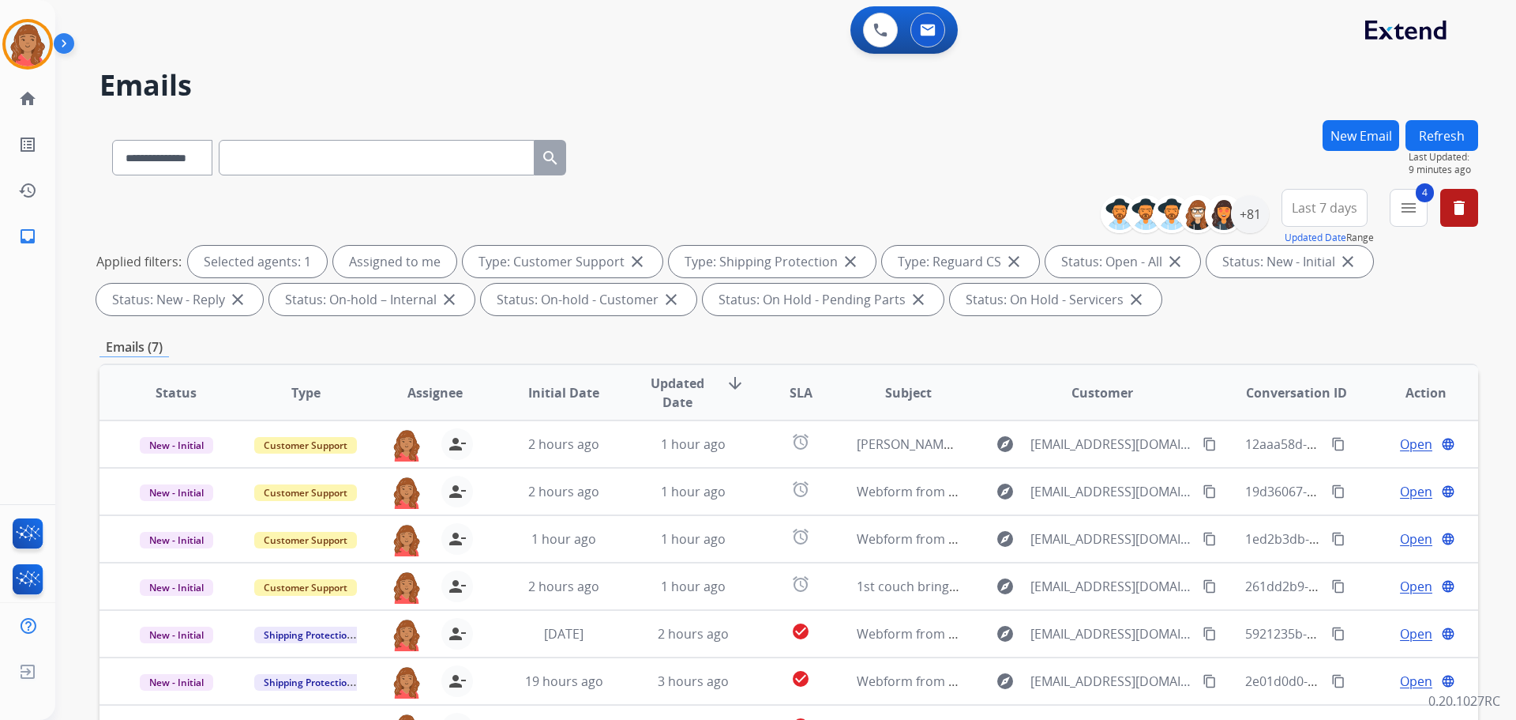
click at [1368, 132] on button "New Email" at bounding box center [1361, 135] width 77 height 31
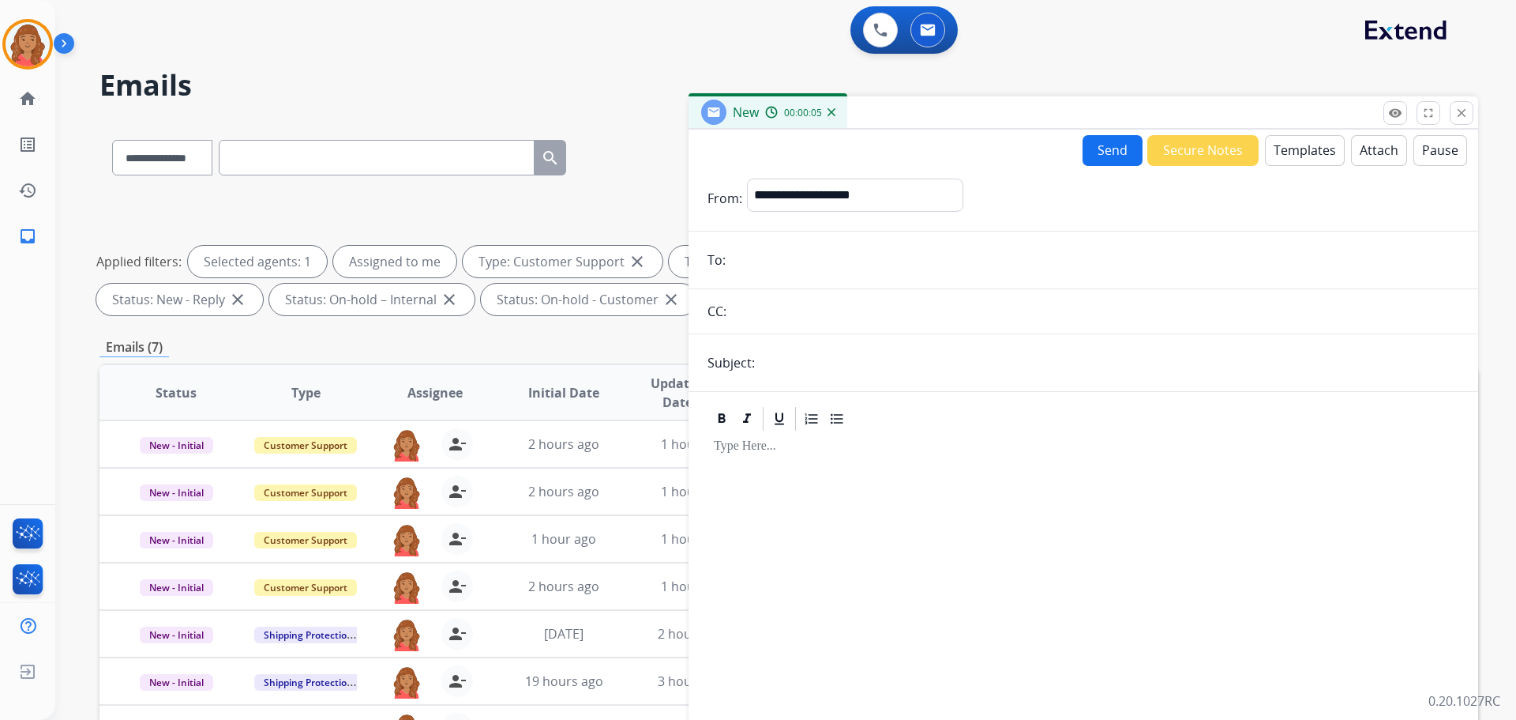
paste input "**********"
type input "**********"
drag, startPoint x: 802, startPoint y: 190, endPoint x: 808, endPoint y: 197, distance: 9.0
click at [807, 192] on select "**********" at bounding box center [854, 194] width 215 height 32
select select "**********"
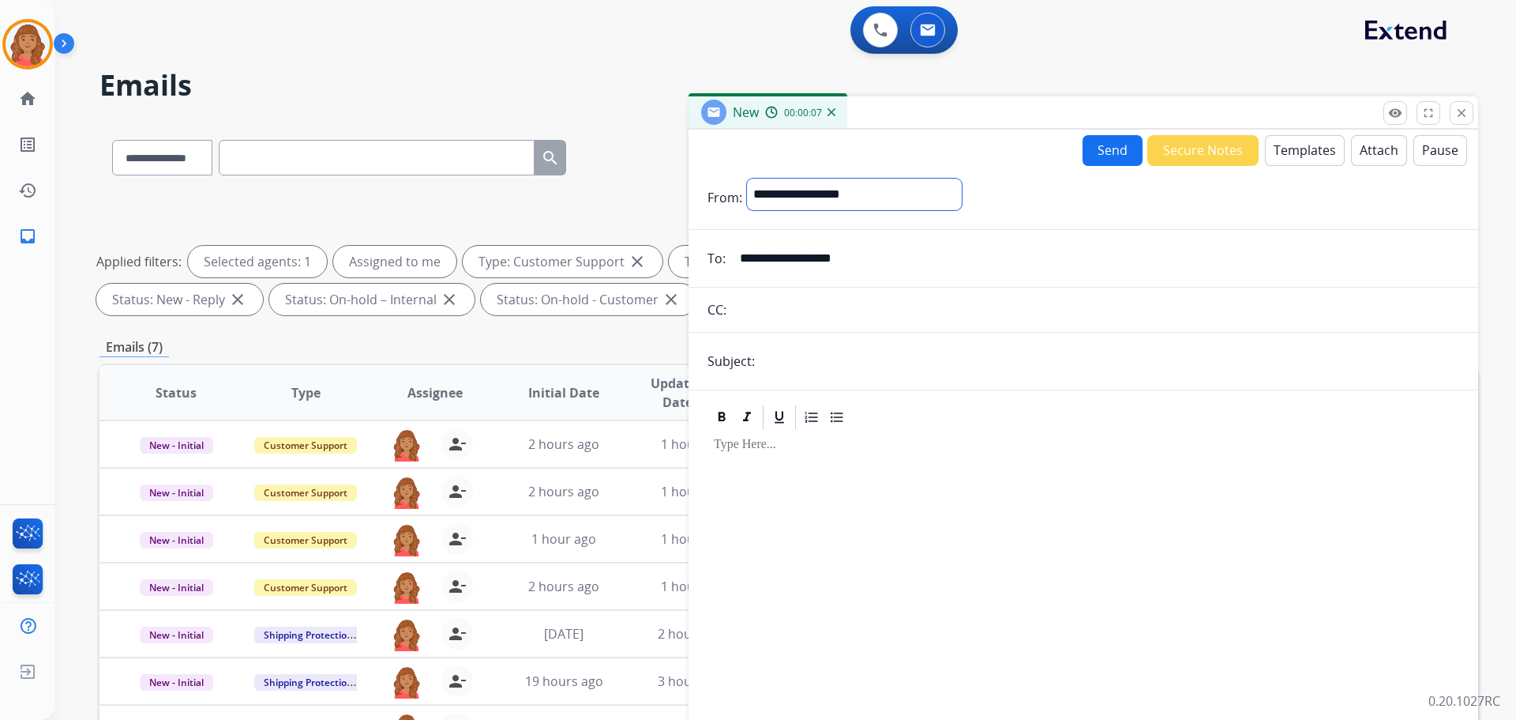
click at [747, 178] on select "**********" at bounding box center [854, 194] width 215 height 32
drag, startPoint x: 777, startPoint y: 367, endPoint x: 793, endPoint y: 367, distance: 15.8
click at [778, 367] on input "text" at bounding box center [1110, 363] width 700 height 32
type input "**********"
drag, startPoint x: 1310, startPoint y: 158, endPoint x: 1214, endPoint y: 242, distance: 127.6
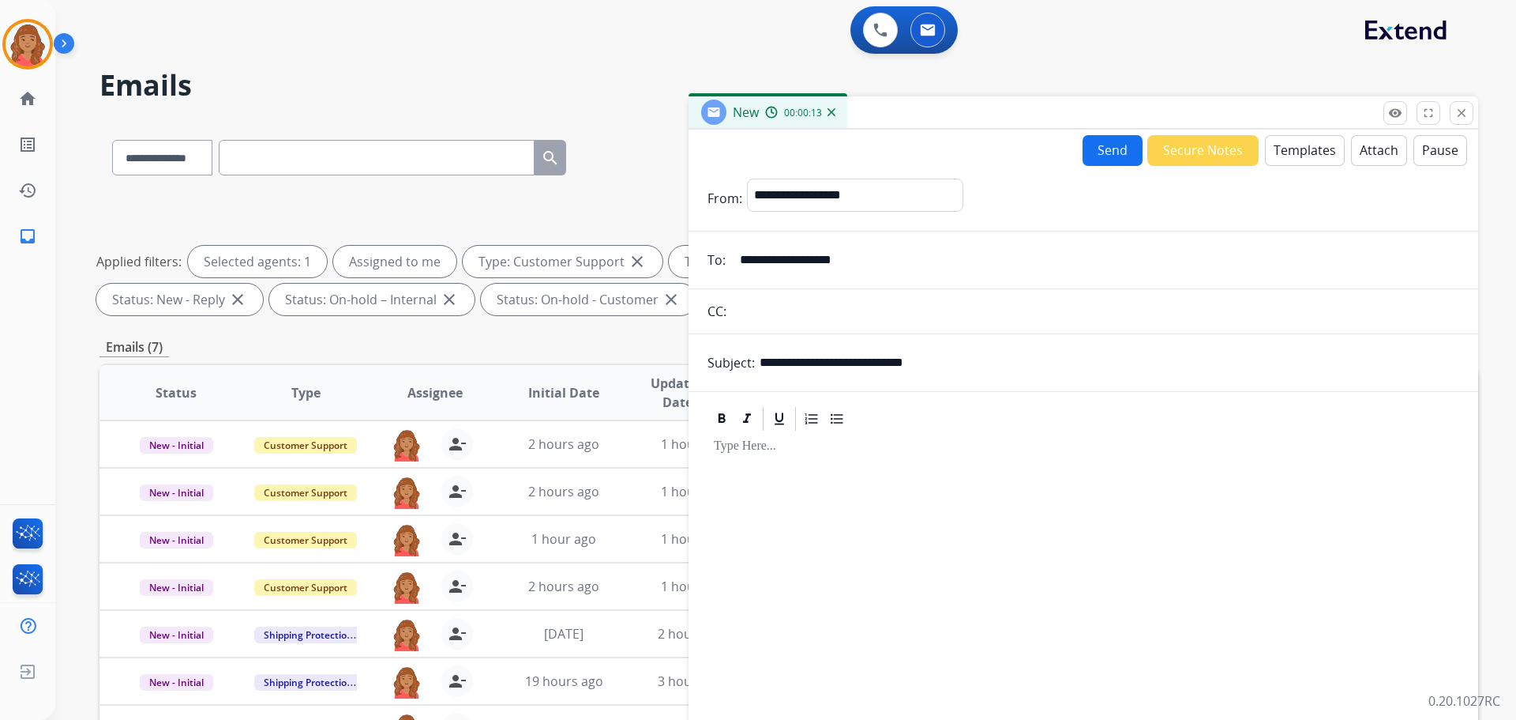
click at [1310, 166] on div "**********" at bounding box center [1084, 452] width 790 height 644
click at [1302, 145] on button "Templates" at bounding box center [1305, 150] width 80 height 31
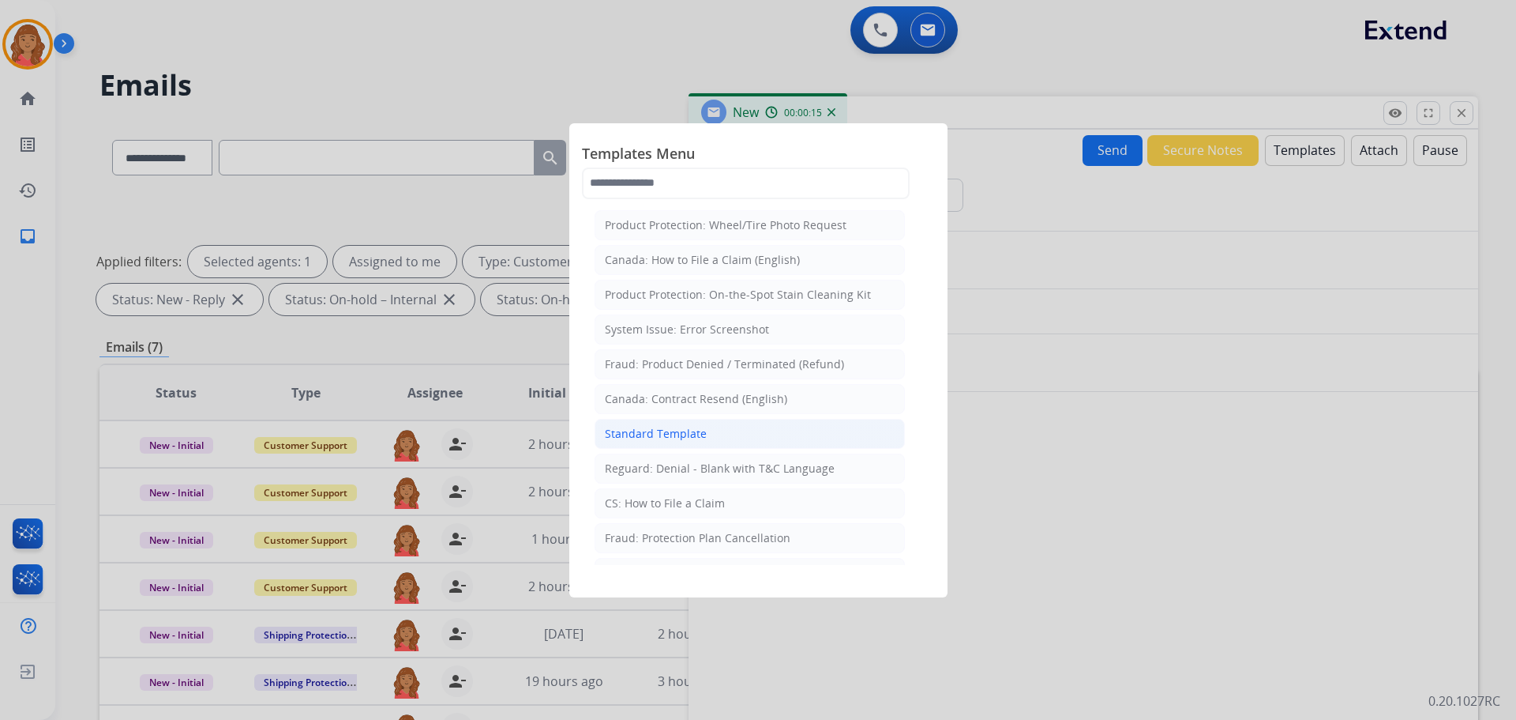
click at [726, 419] on li "Standard Template" at bounding box center [750, 434] width 310 height 30
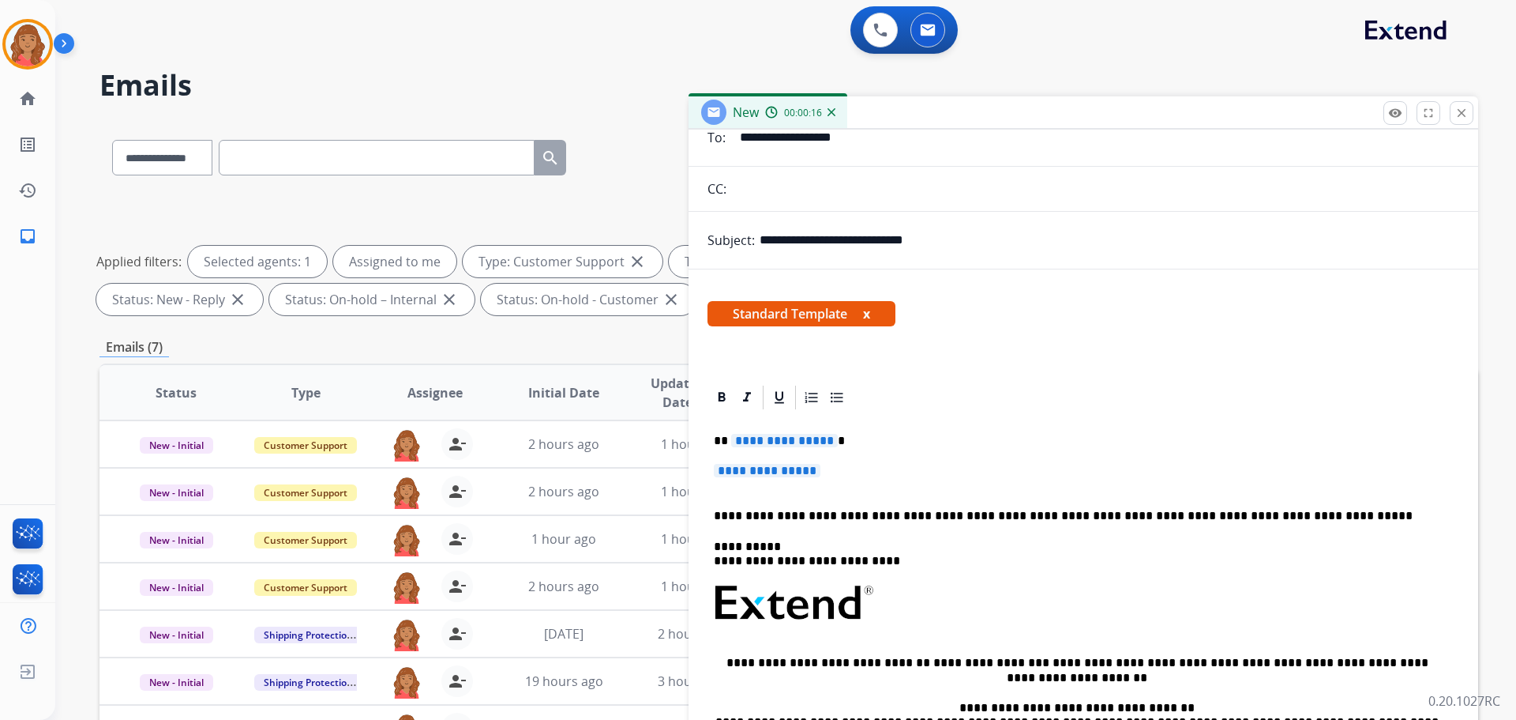
scroll to position [158, 0]
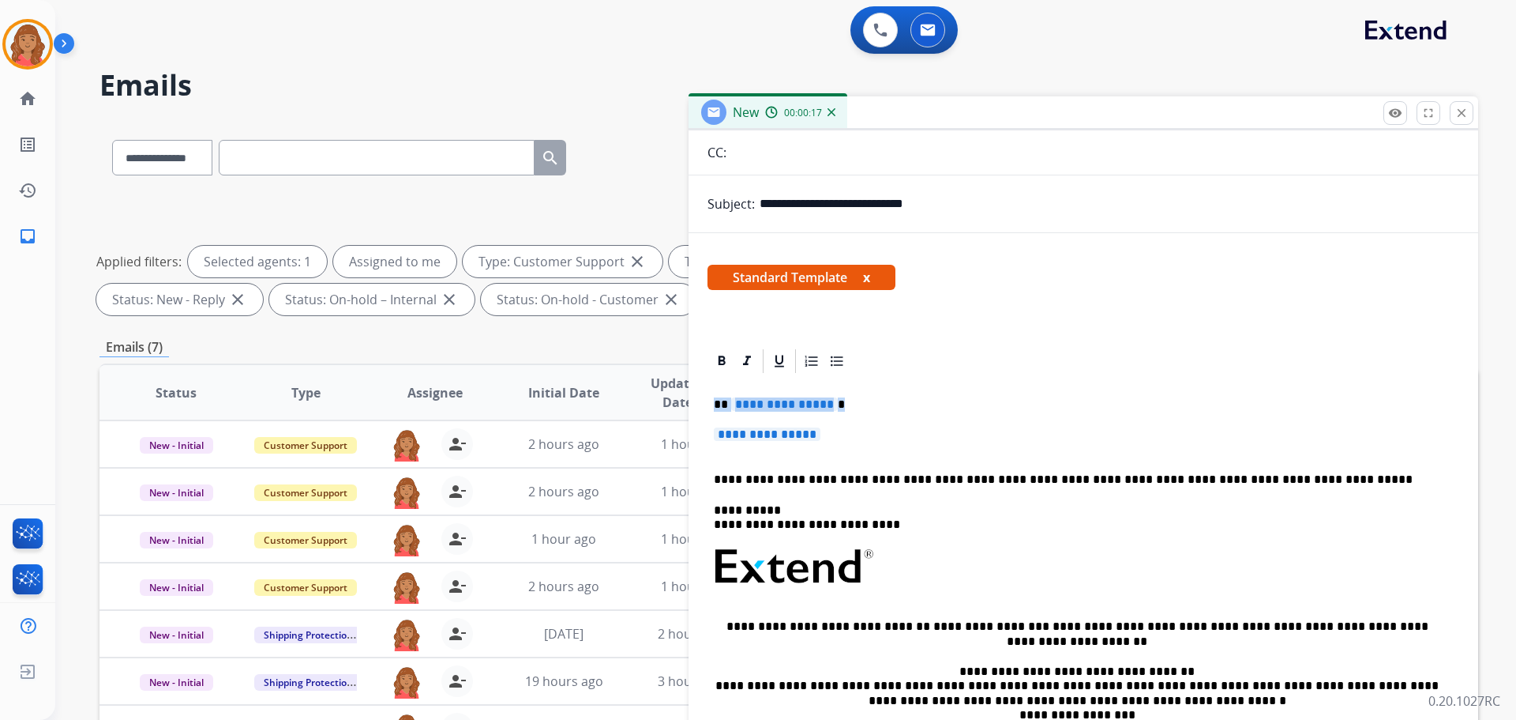
drag, startPoint x: 855, startPoint y: 440, endPoint x: 706, endPoint y: 400, distance: 153.6
click at [705, 401] on div "**********" at bounding box center [1084, 588] width 790 height 483
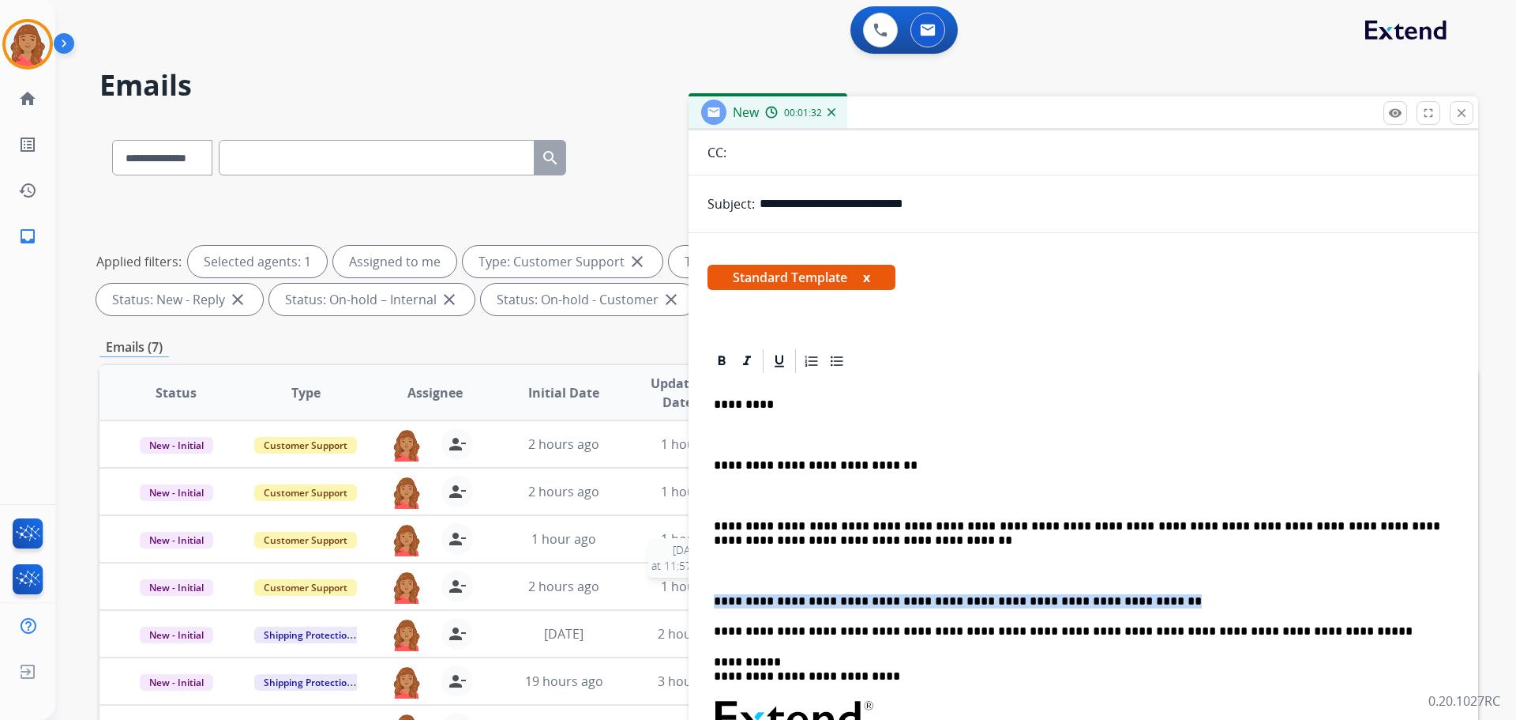
drag, startPoint x: 1098, startPoint y: 606, endPoint x: 701, endPoint y: 590, distance: 396.8
click at [698, 592] on div "**********" at bounding box center [1084, 664] width 790 height 634
click at [840, 561] on div "**********" at bounding box center [1084, 679] width 752 height 609
click at [810, 543] on p "**********" at bounding box center [1077, 533] width 727 height 29
click at [713, 596] on div "**********" at bounding box center [1084, 679] width 752 height 609
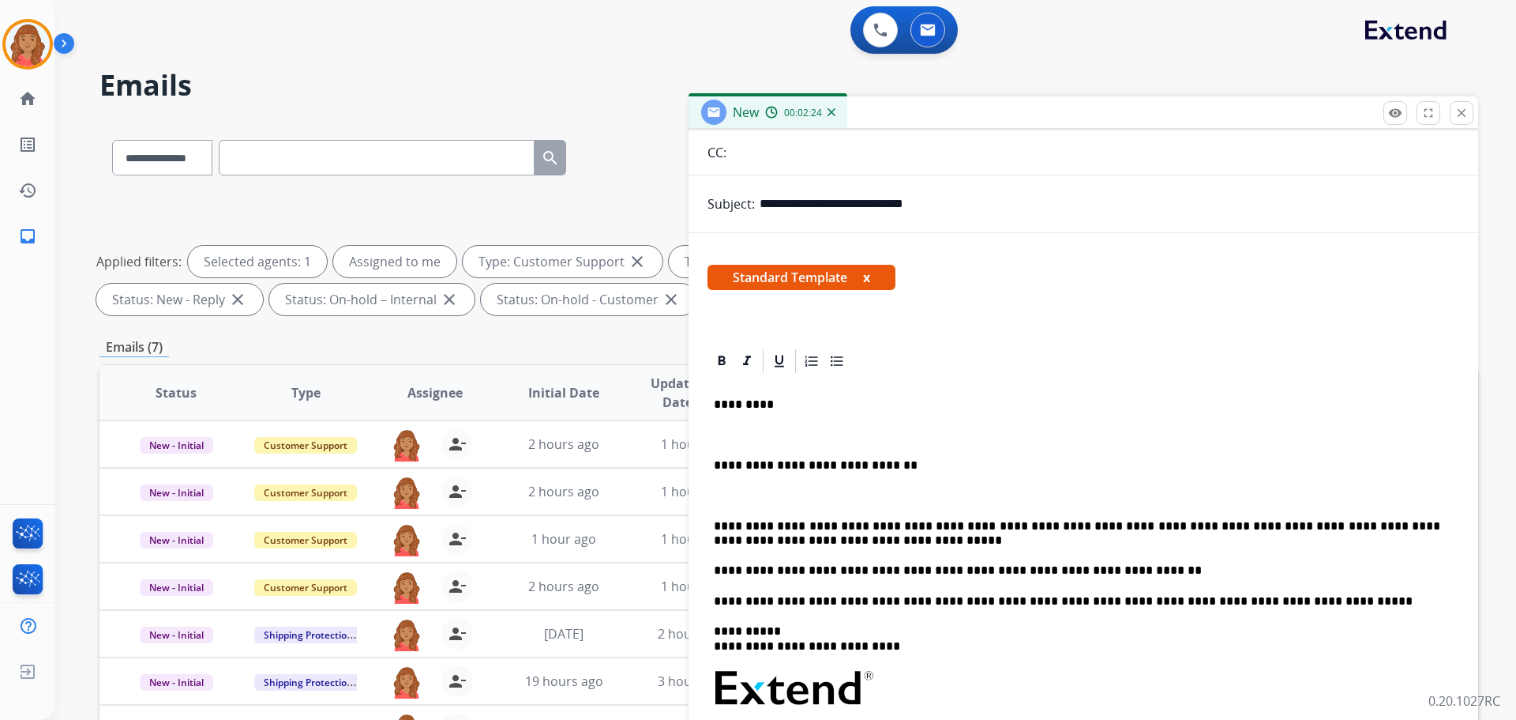
scroll to position [0, 0]
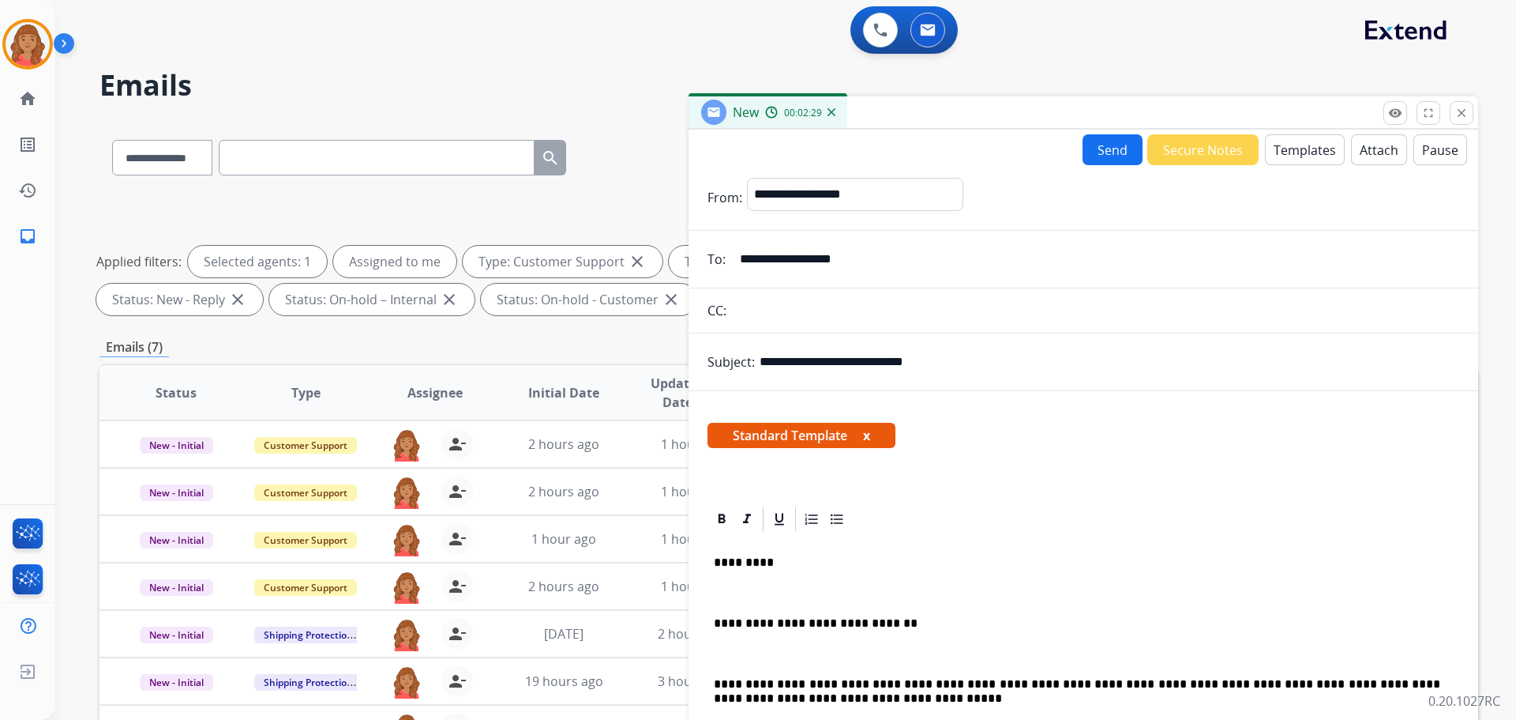
click at [1098, 158] on button "Send" at bounding box center [1113, 149] width 60 height 31
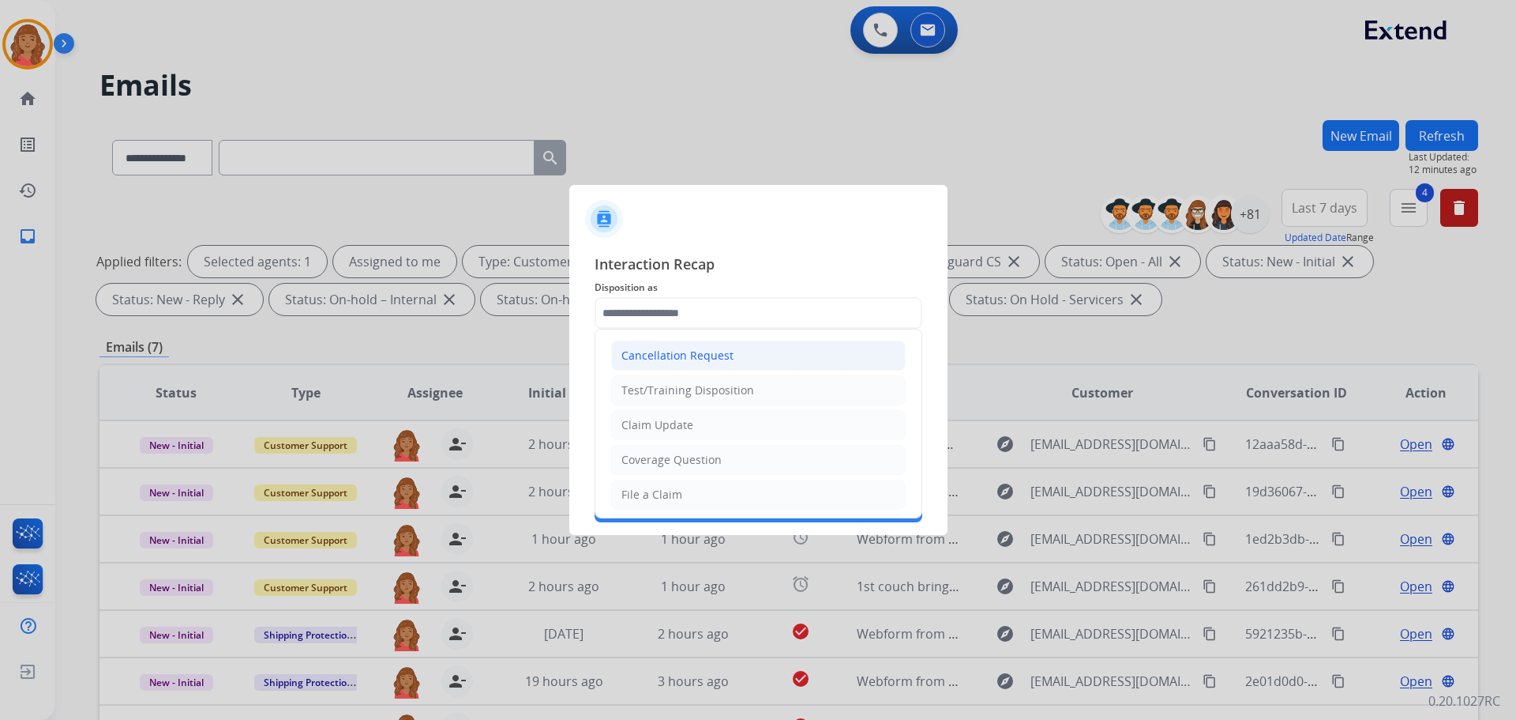
click at [712, 302] on input "text" at bounding box center [759, 313] width 328 height 32
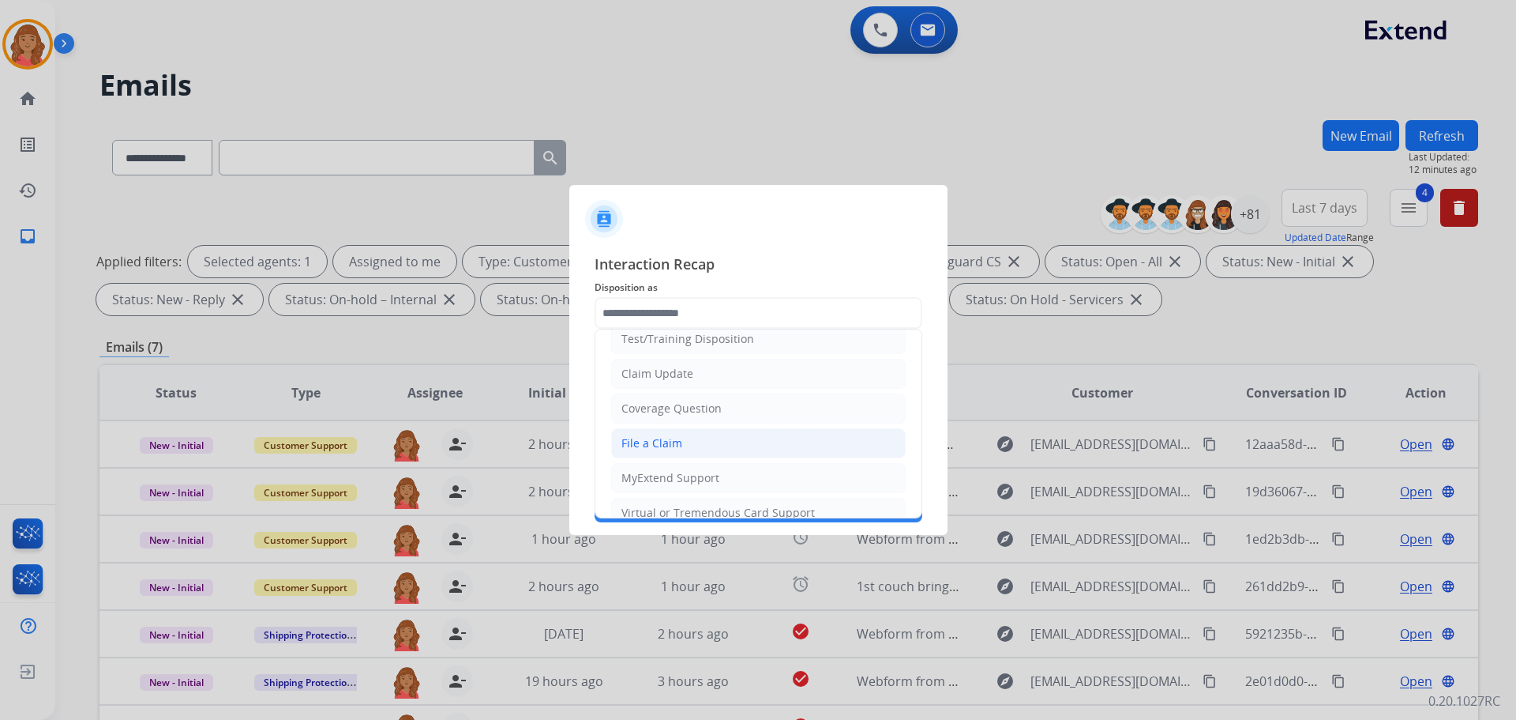
scroll to position [79, 0]
click at [667, 348] on div "Claim Update" at bounding box center [658, 346] width 72 height 16
type input "**********"
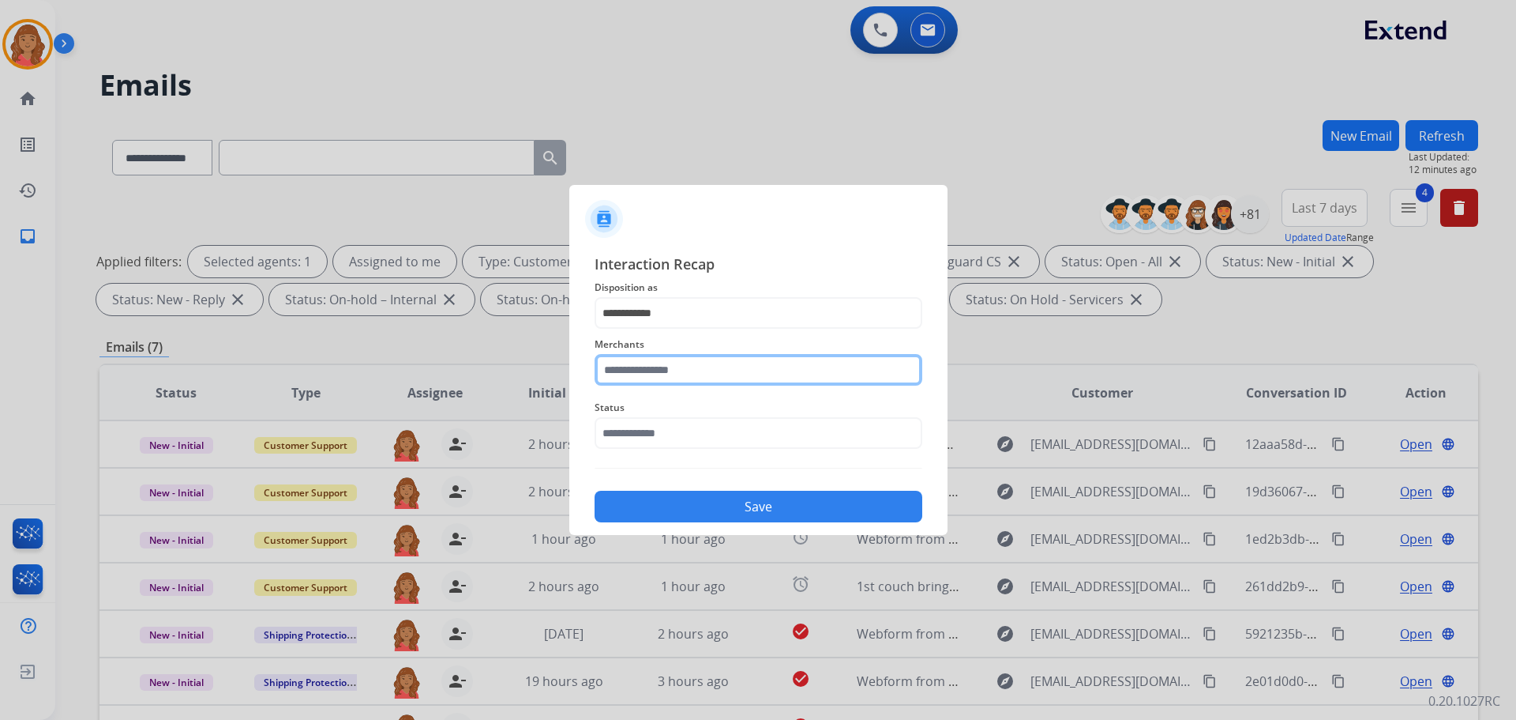
click at [659, 368] on input "text" at bounding box center [759, 370] width 328 height 32
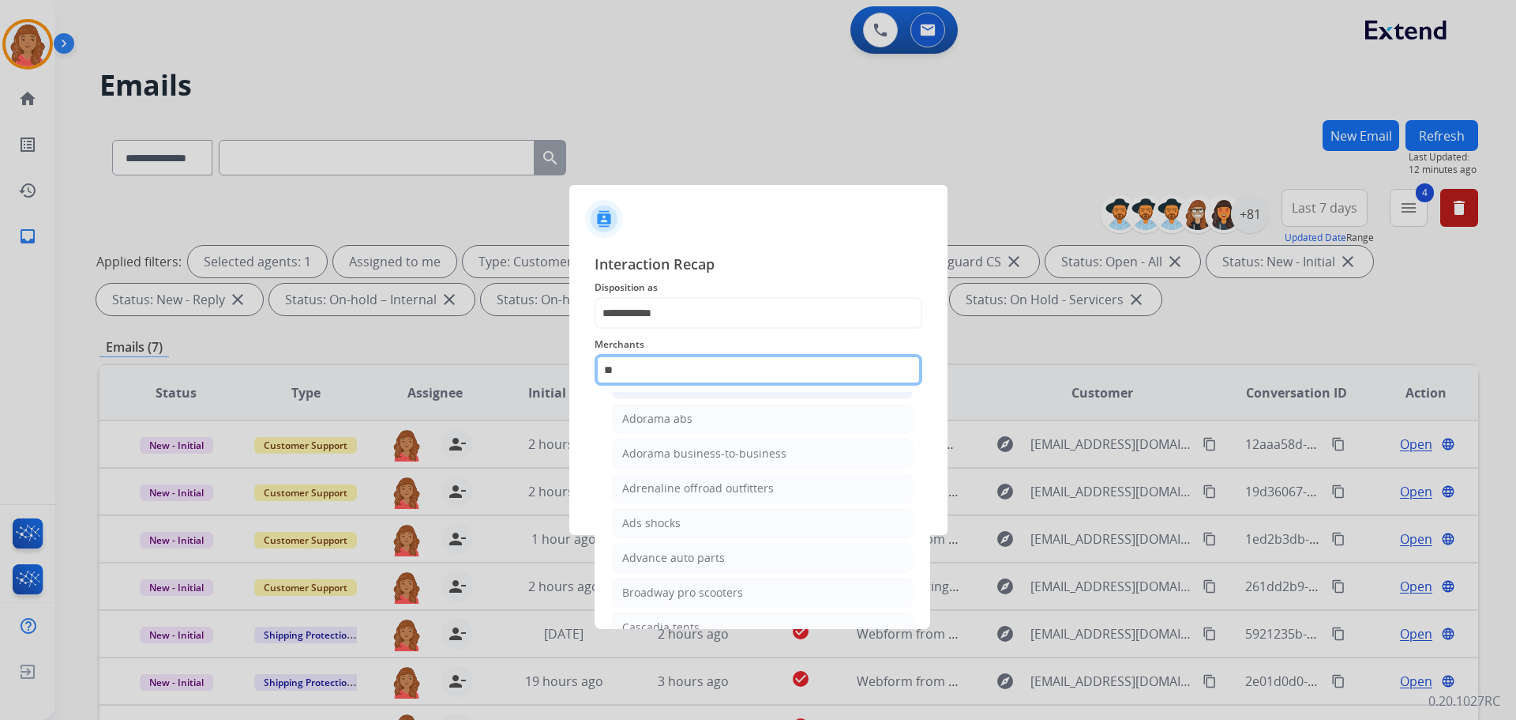
scroll to position [0, 0]
type input "*"
click at [662, 367] on input "**" at bounding box center [759, 370] width 328 height 32
type input "*"
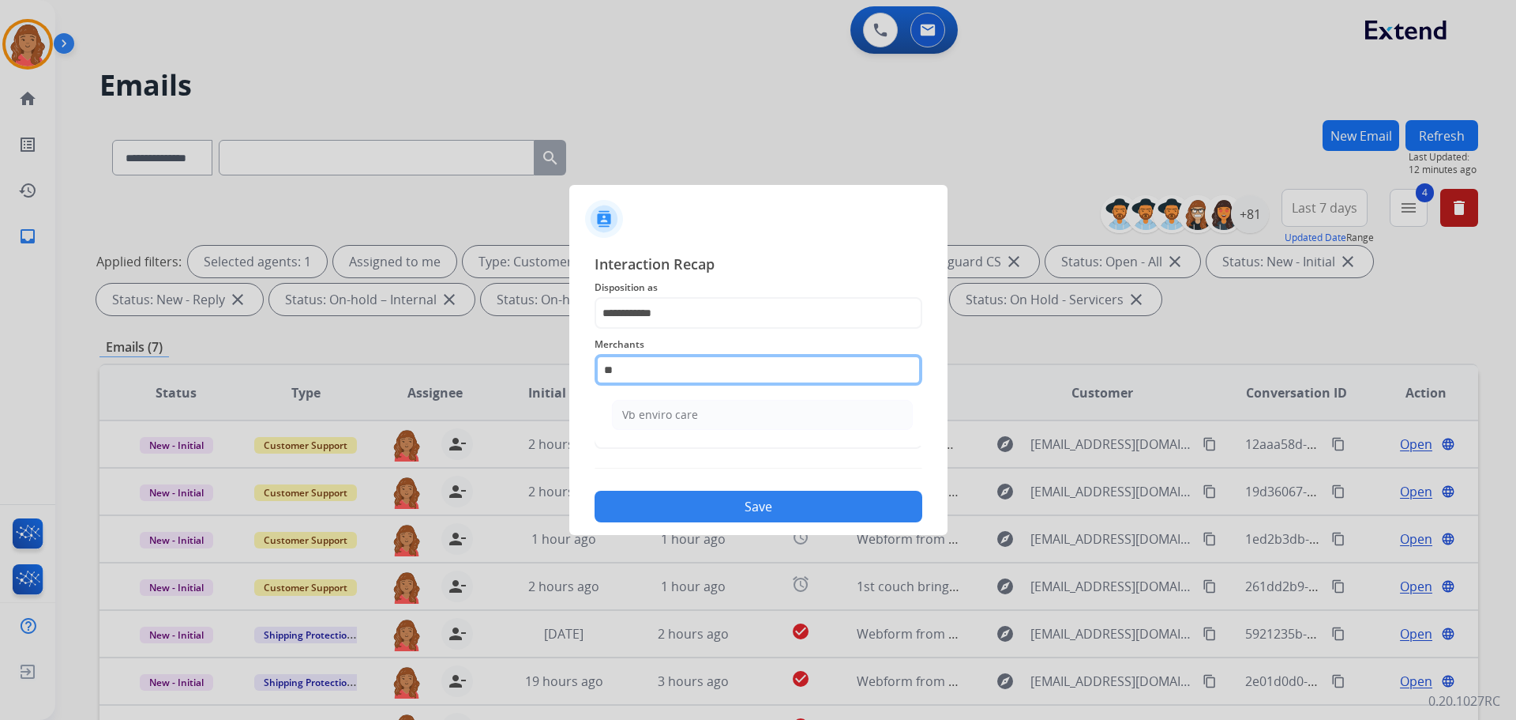
type input "*"
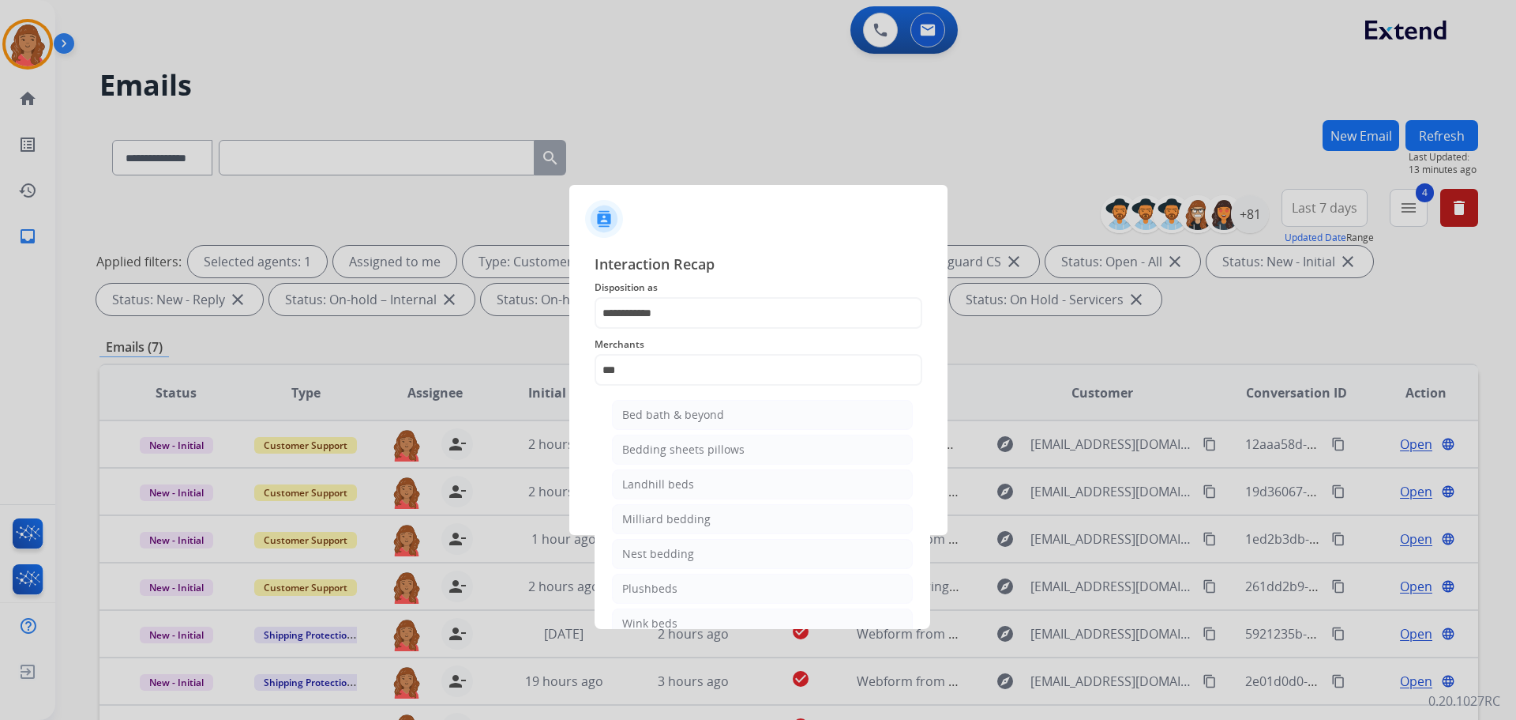
drag, startPoint x: 647, startPoint y: 406, endPoint x: 656, endPoint y: 412, distance: 10.7
click at [650, 408] on li "Bed bath & beyond" at bounding box center [762, 415] width 301 height 30
type input "**********"
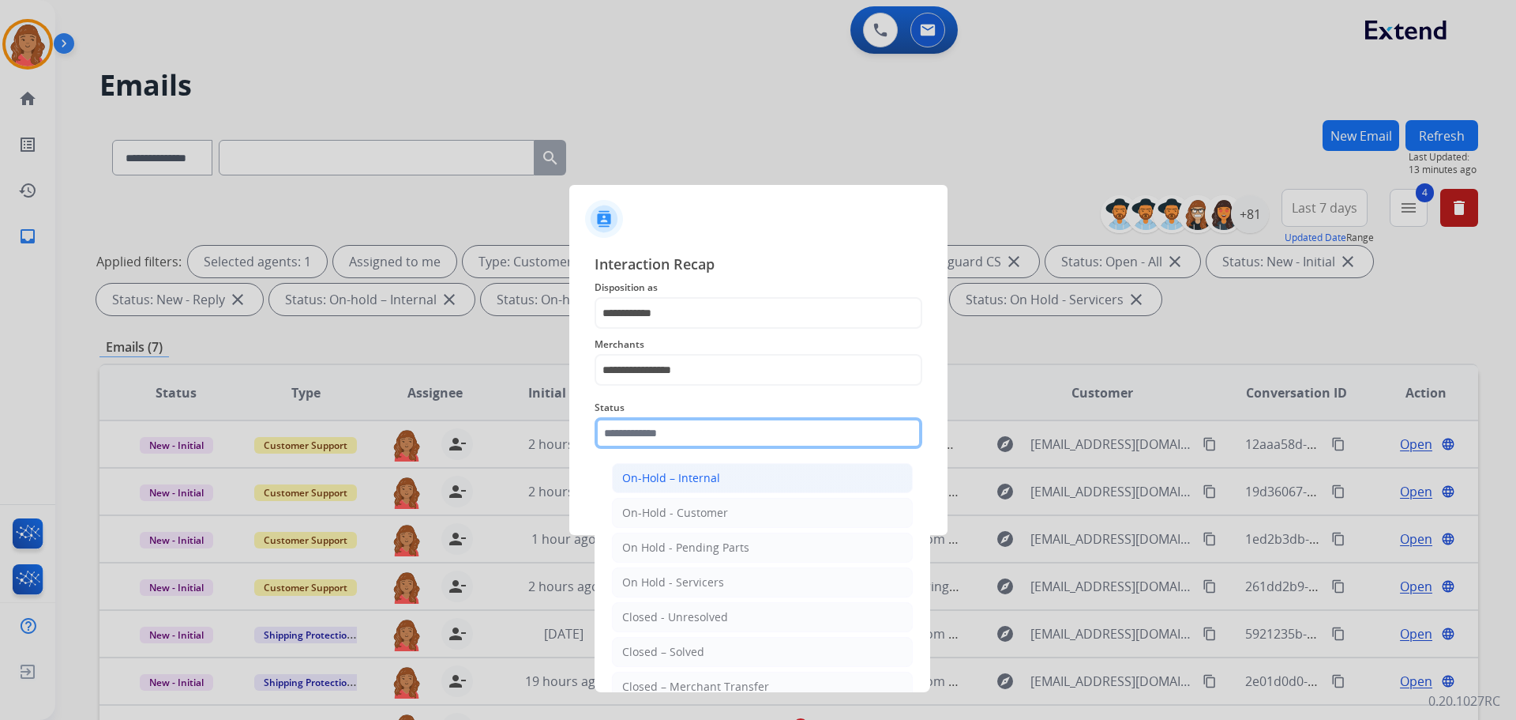
drag, startPoint x: 652, startPoint y: 433, endPoint x: 650, endPoint y: 478, distance: 45.0
click at [652, 435] on input "text" at bounding box center [759, 433] width 328 height 32
click at [659, 650] on div "Closed – Solved" at bounding box center [663, 652] width 82 height 16
type input "**********"
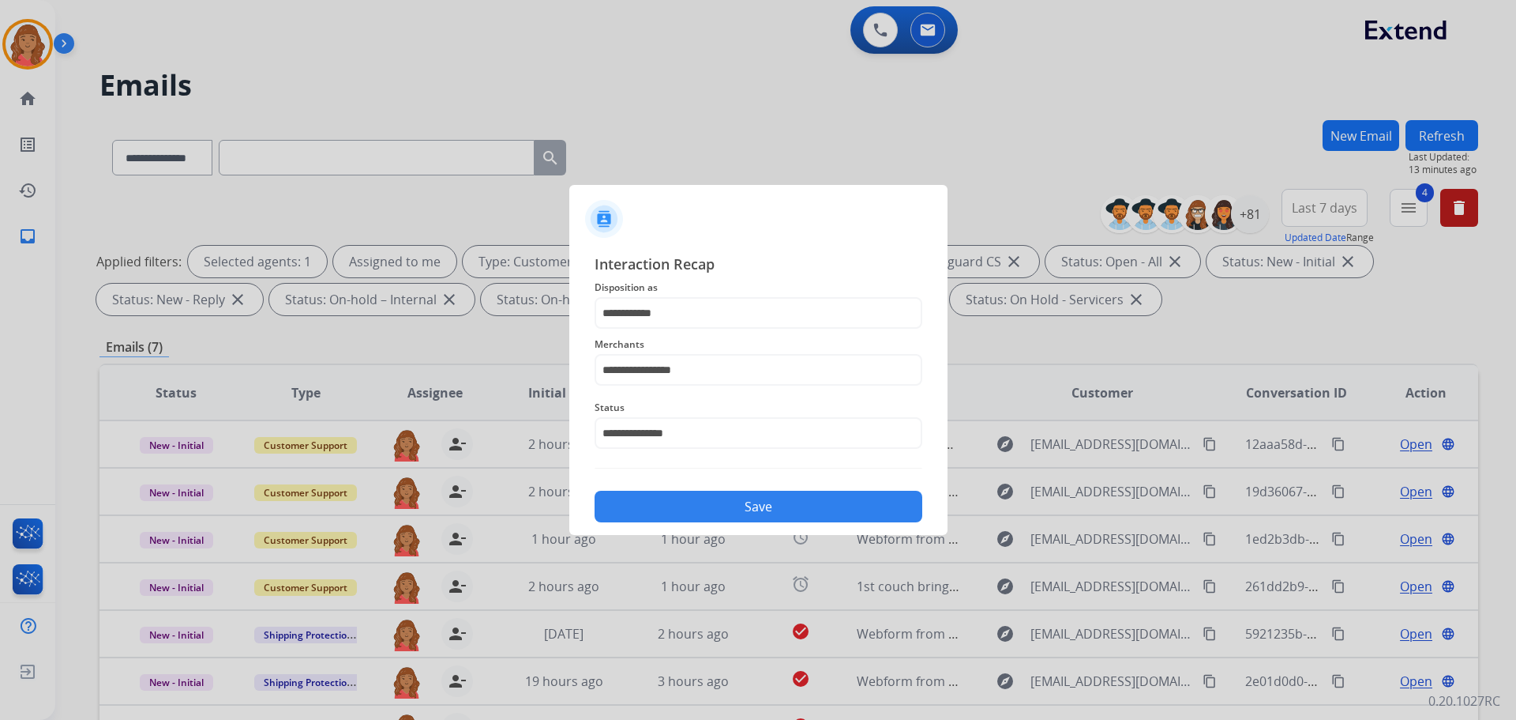
click at [678, 493] on button "Save" at bounding box center [759, 506] width 328 height 32
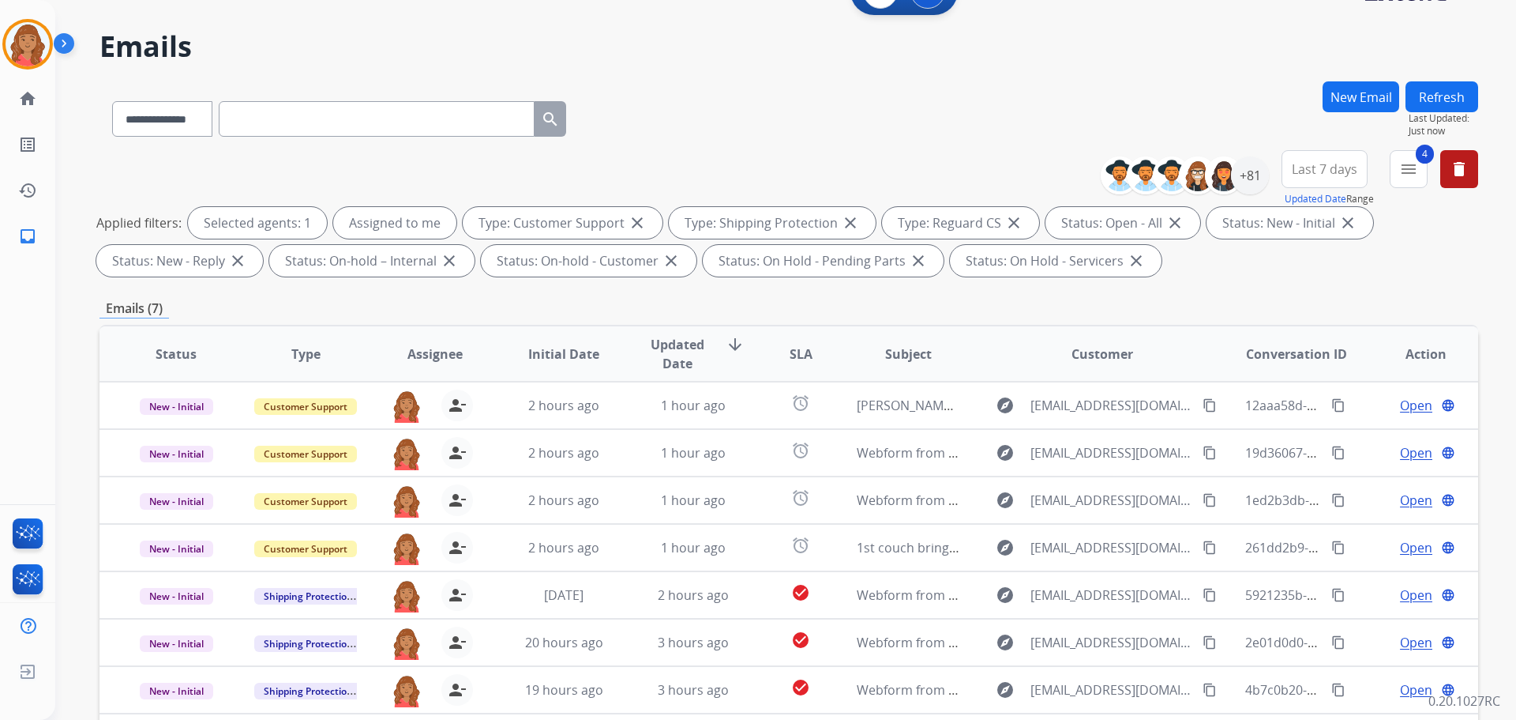
scroll to position [255, 0]
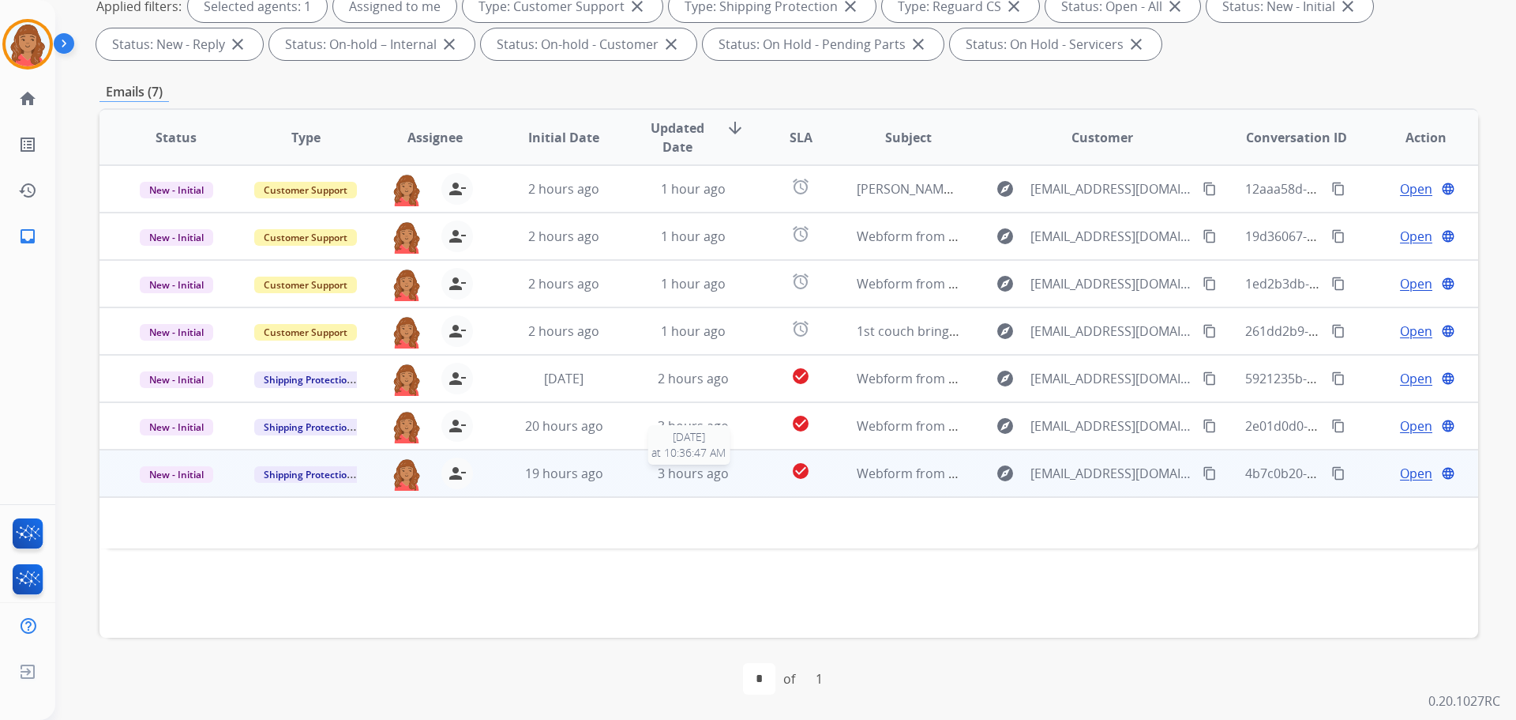
click at [644, 481] on div "3 hours ago" at bounding box center [693, 473] width 103 height 19
click at [642, 472] on div "3 hours ago" at bounding box center [693, 473] width 103 height 19
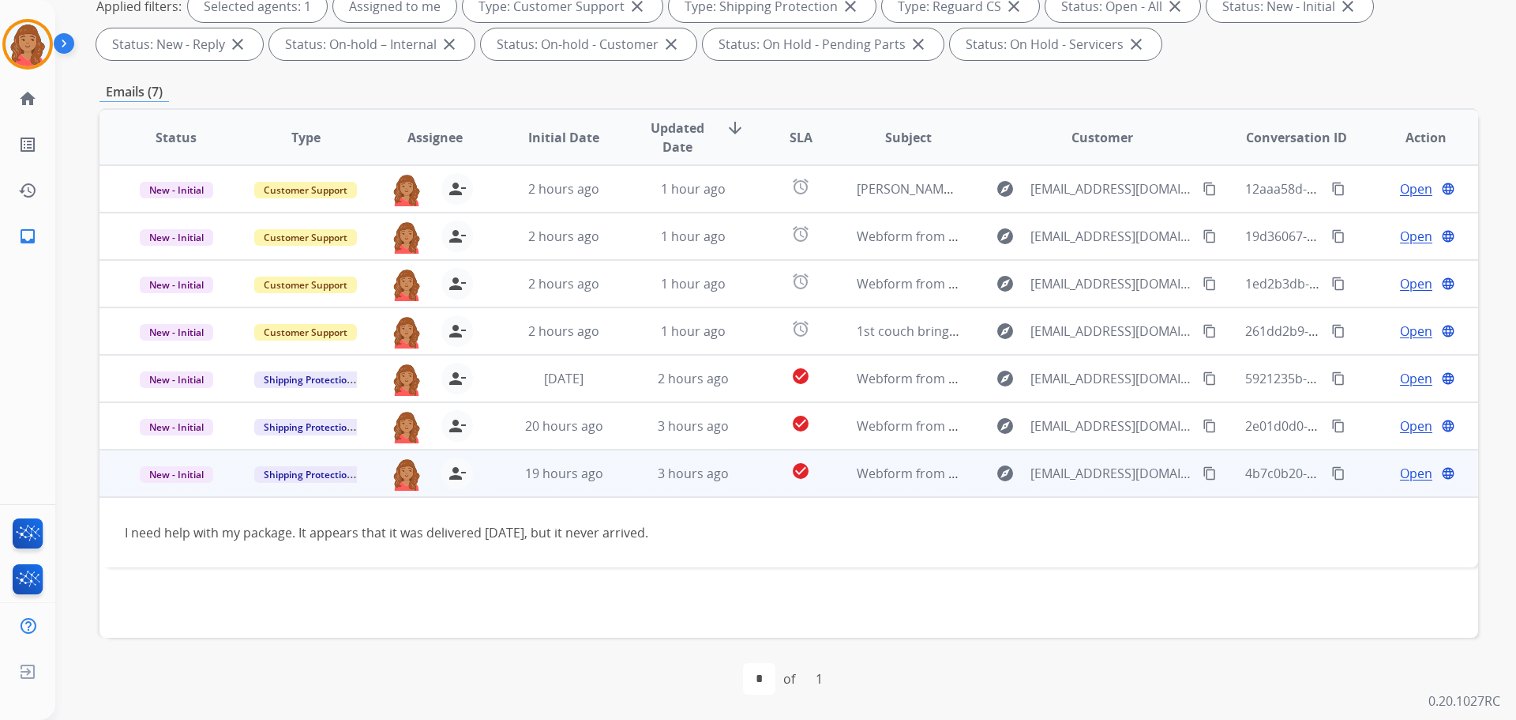
click at [1203, 471] on mat-icon "content_copy" at bounding box center [1210, 473] width 14 height 14
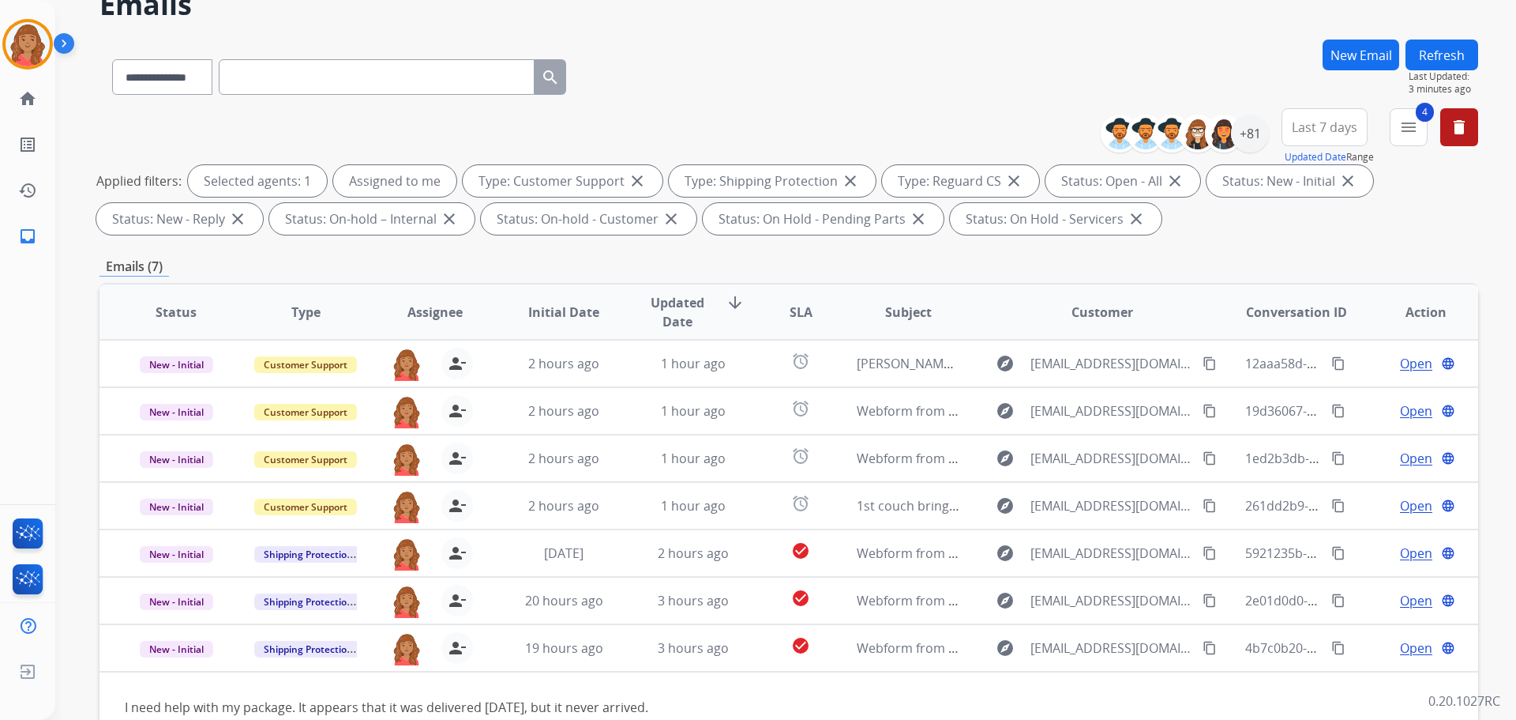
scroll to position [0, 0]
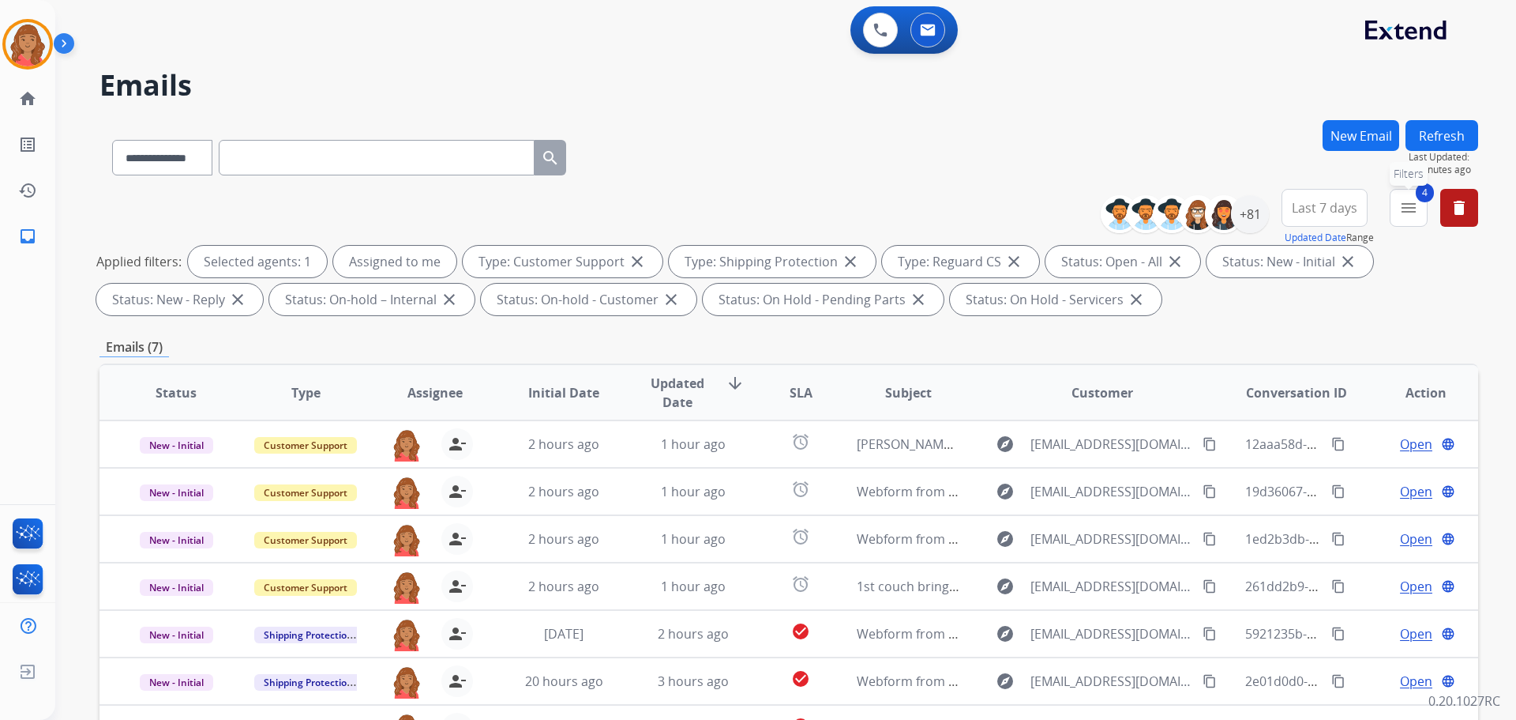
click at [1415, 209] on mat-icon "menu" at bounding box center [1409, 207] width 19 height 19
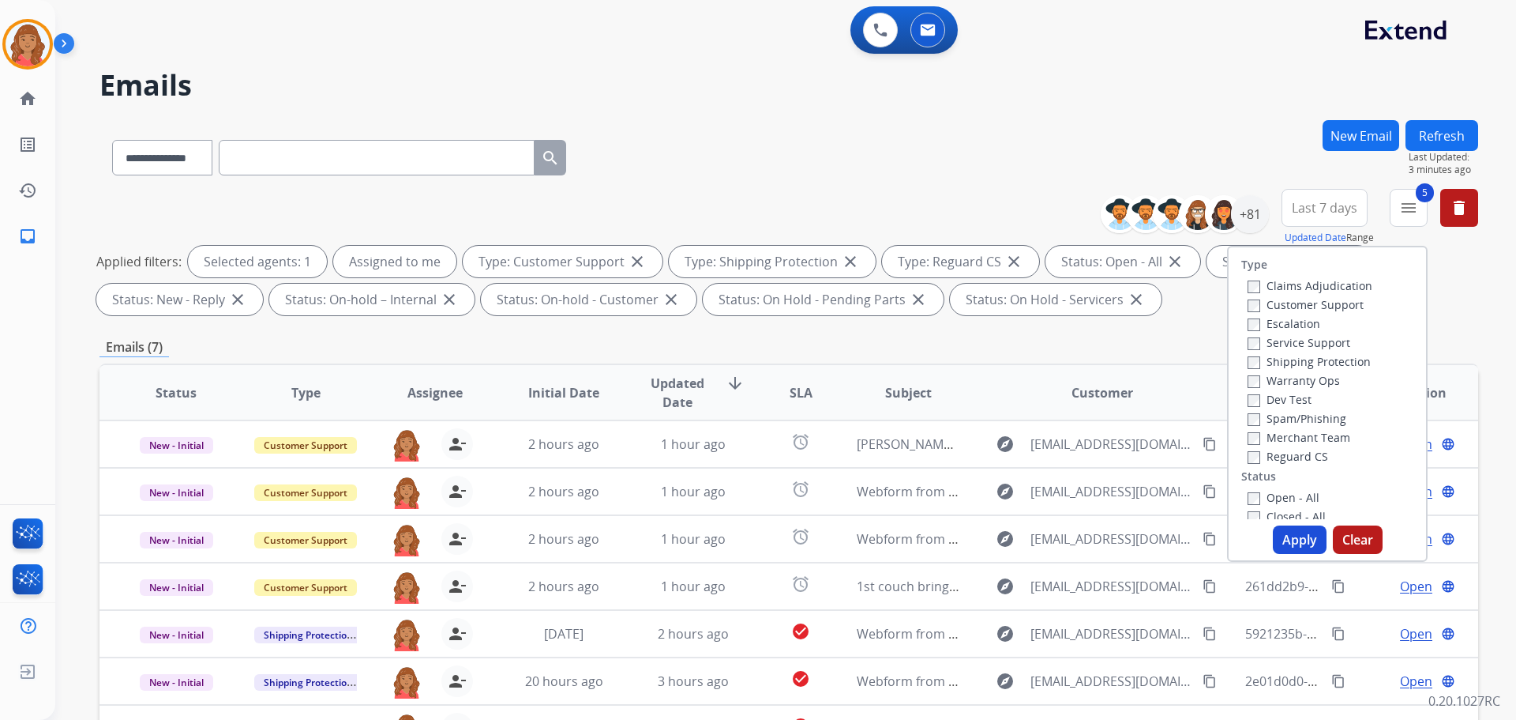
click at [1248, 493] on label "Open - All" at bounding box center [1284, 497] width 72 height 15
click at [1290, 541] on button "Apply" at bounding box center [1300, 539] width 54 height 28
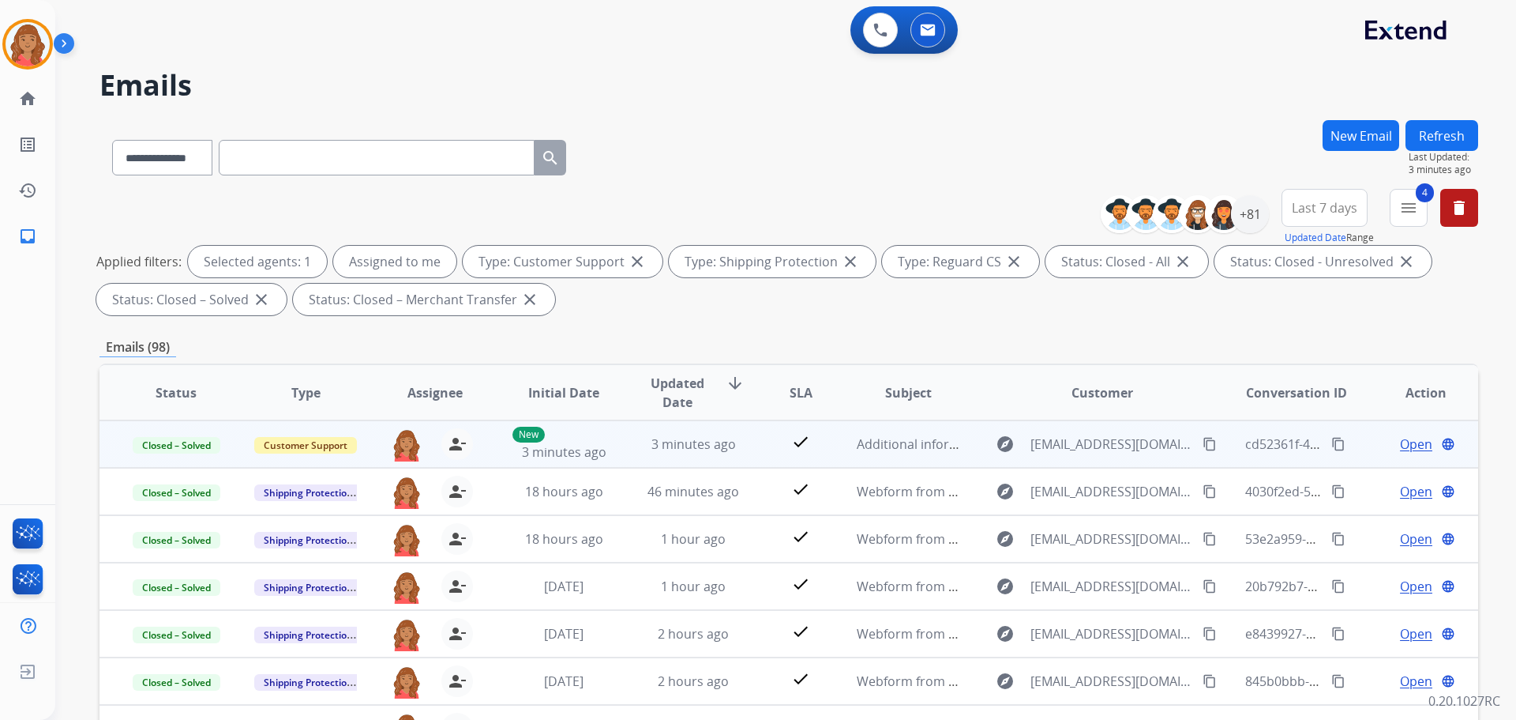
click at [1332, 445] on mat-icon "content_copy" at bounding box center [1339, 444] width 14 height 14
click at [1401, 447] on span "Open" at bounding box center [1416, 443] width 32 height 19
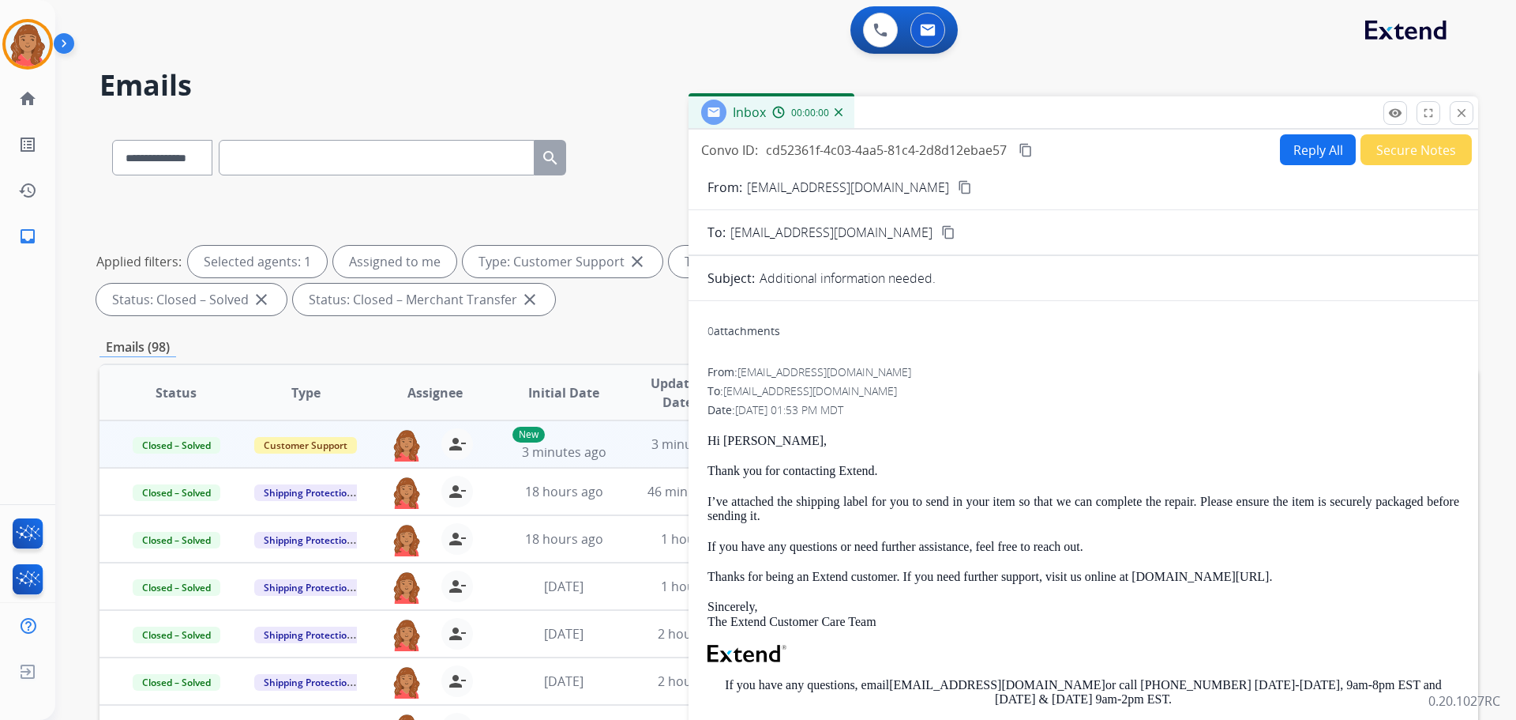
click at [1307, 152] on button "Reply All" at bounding box center [1318, 149] width 76 height 31
select select "**********"
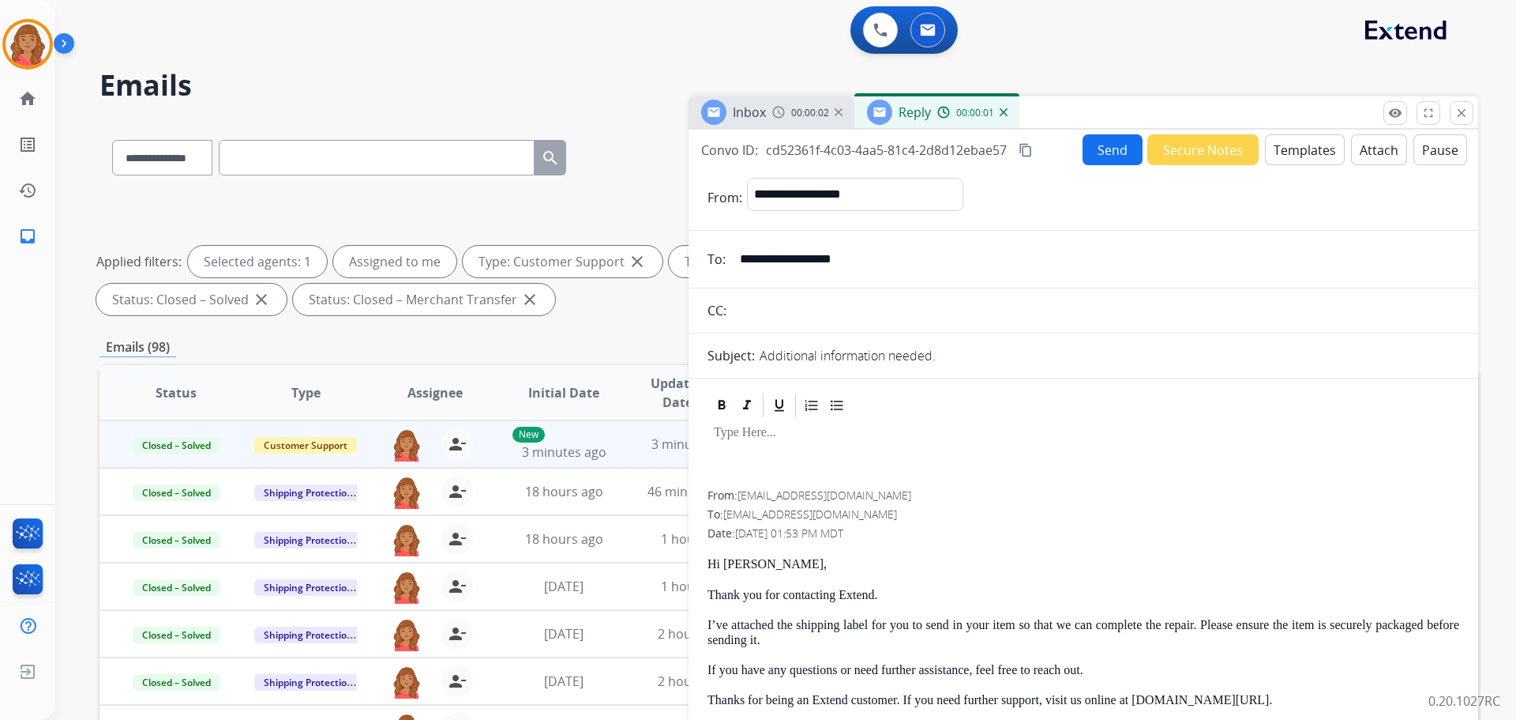
click at [1354, 152] on button "Attach" at bounding box center [1379, 149] width 56 height 31
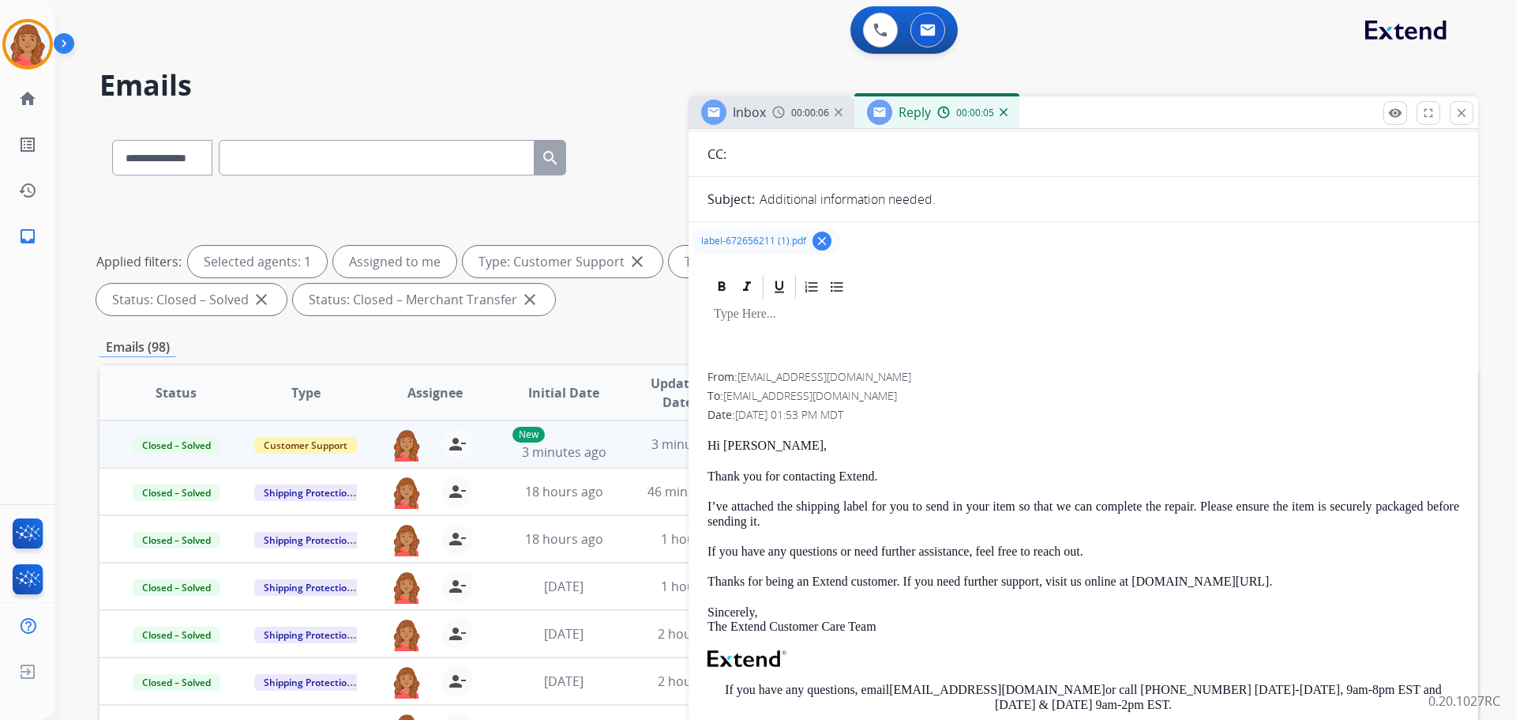
scroll to position [158, 0]
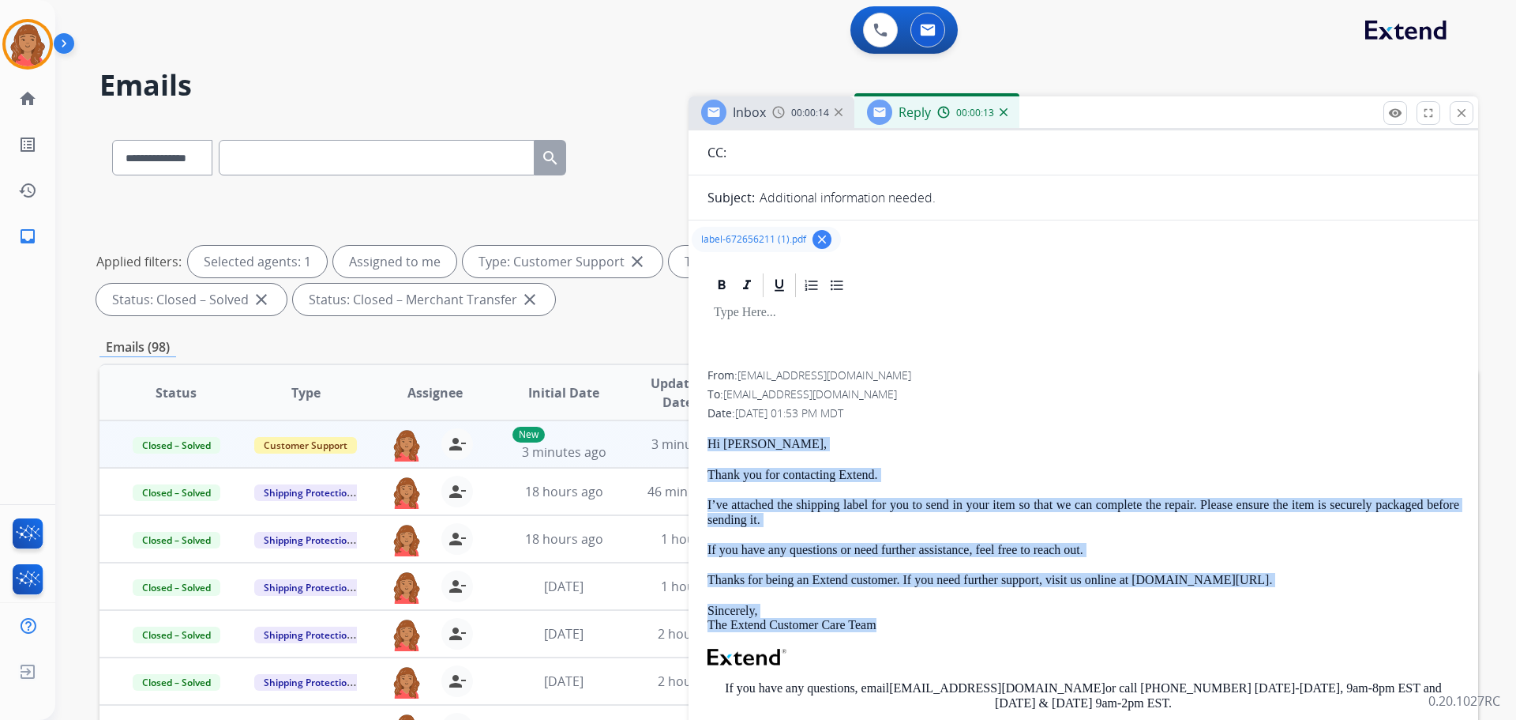
drag, startPoint x: 708, startPoint y: 442, endPoint x: 1214, endPoint y: 631, distance: 540.3
click at [1214, 631] on div "From: [EMAIL_ADDRESS][DOMAIN_NAME] To: [EMAIL_ADDRESS][DOMAIN_NAME] Date: [DATE…" at bounding box center [1084, 576] width 790 height 611
copy div "Hi [PERSON_NAME], Thank you for contacting Extend. I’ve attached the shipping l…"
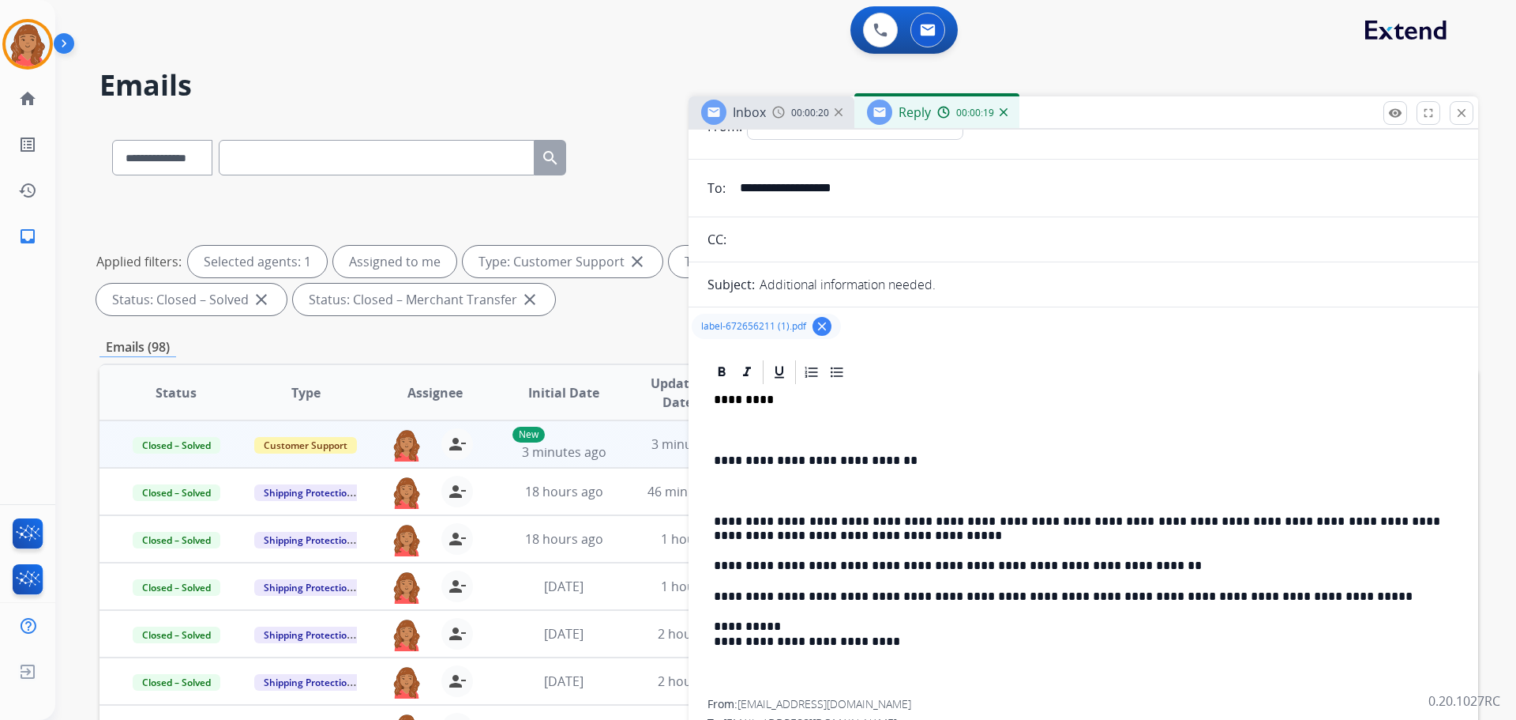
scroll to position [0, 0]
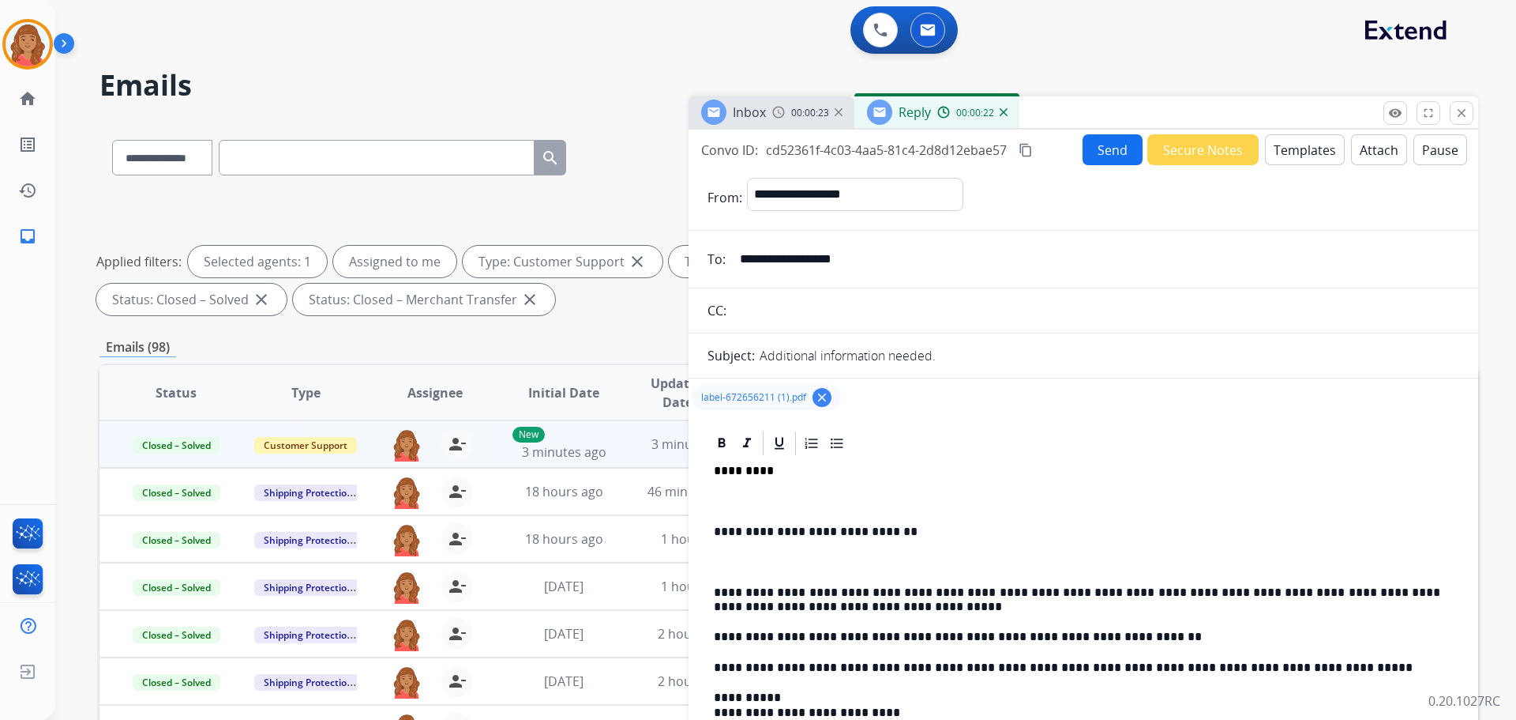
click at [1110, 147] on button "Send" at bounding box center [1113, 149] width 60 height 31
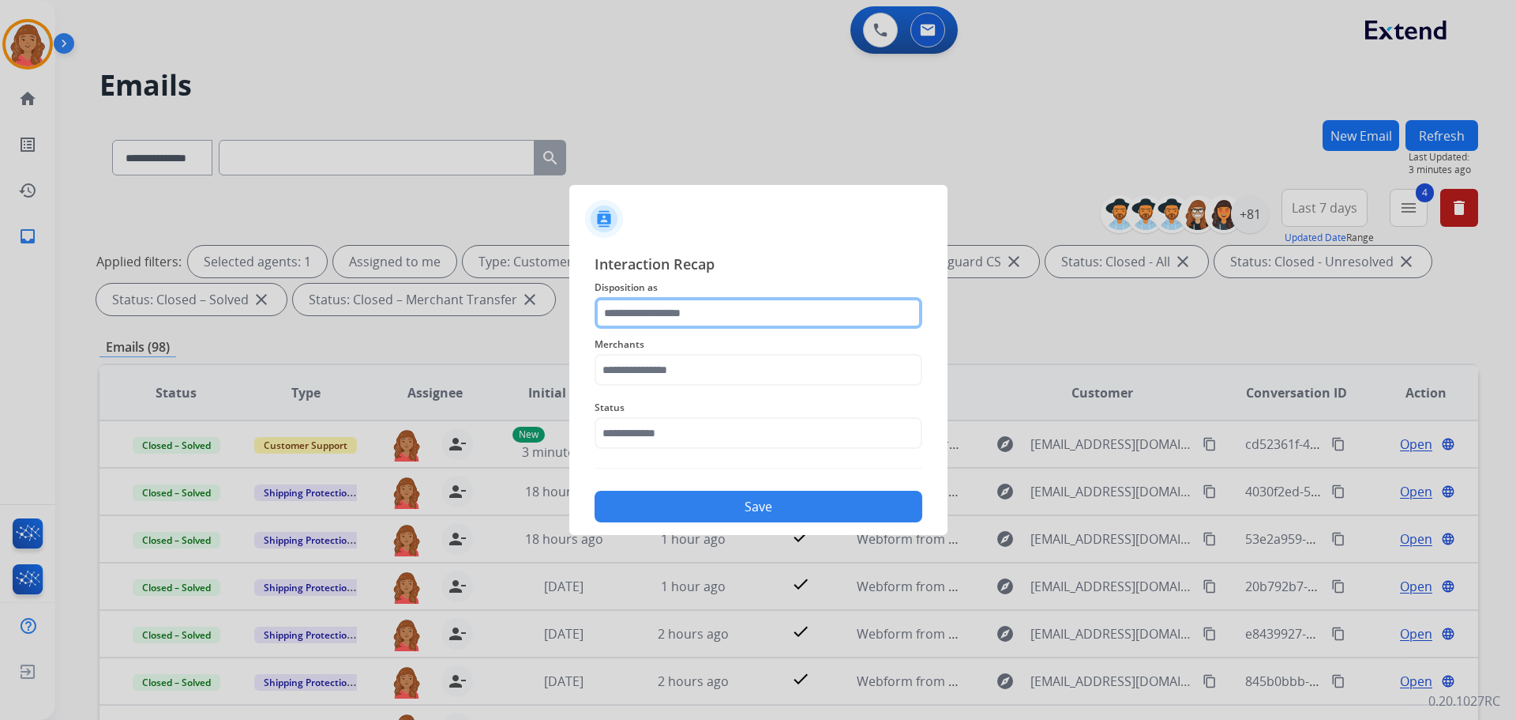
drag, startPoint x: 653, startPoint y: 312, endPoint x: 643, endPoint y: 321, distance: 13.4
click at [654, 312] on input "text" at bounding box center [759, 313] width 328 height 32
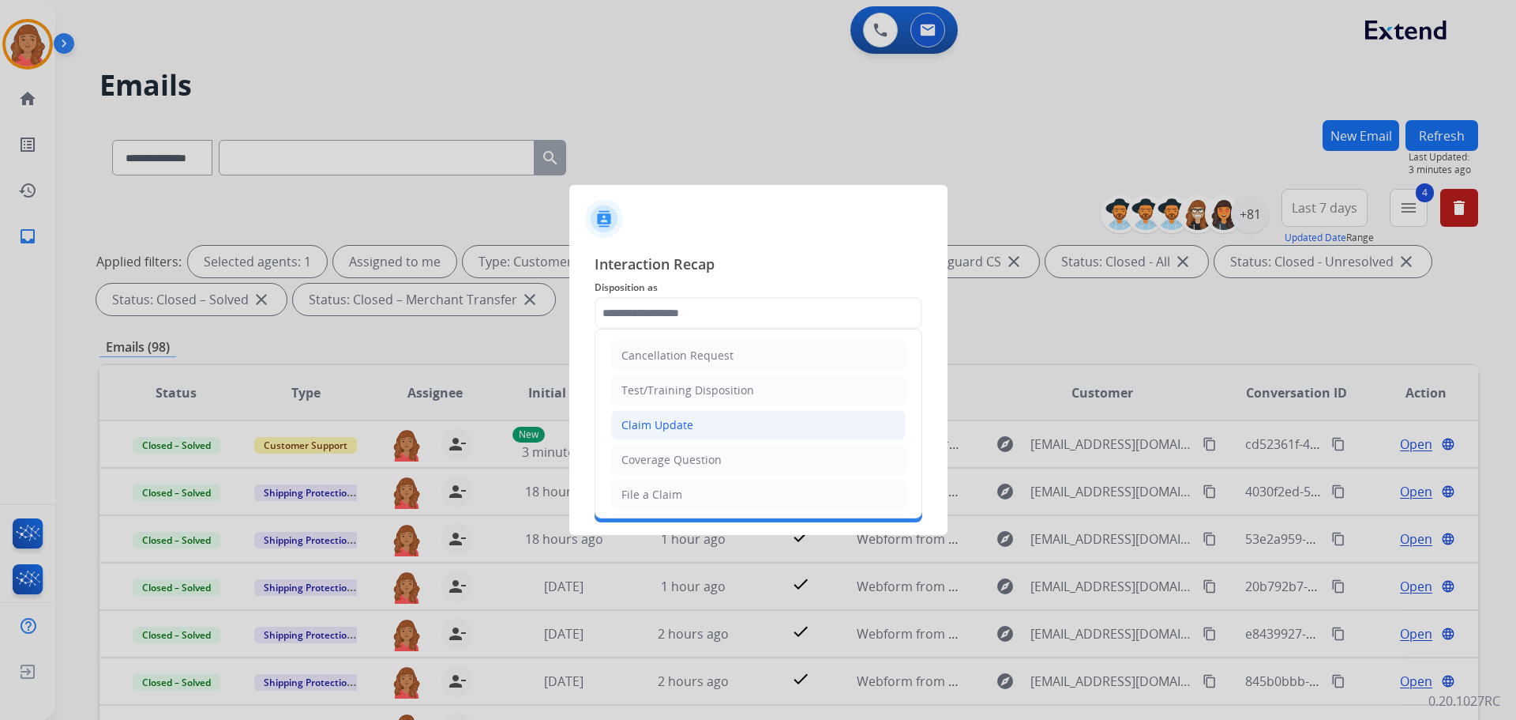
click at [648, 428] on div "Claim Update" at bounding box center [658, 425] width 72 height 16
type input "**********"
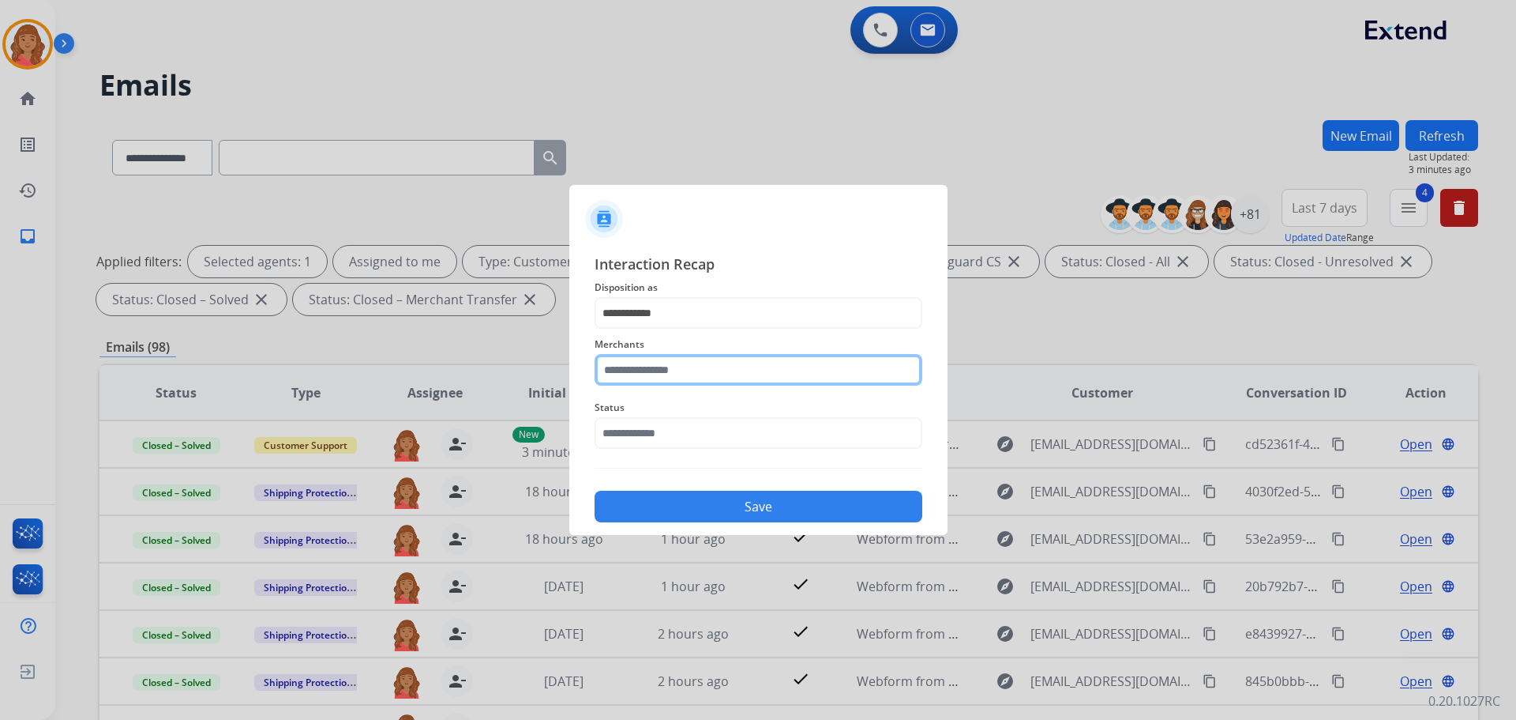
click at [639, 376] on input "text" at bounding box center [759, 370] width 328 height 32
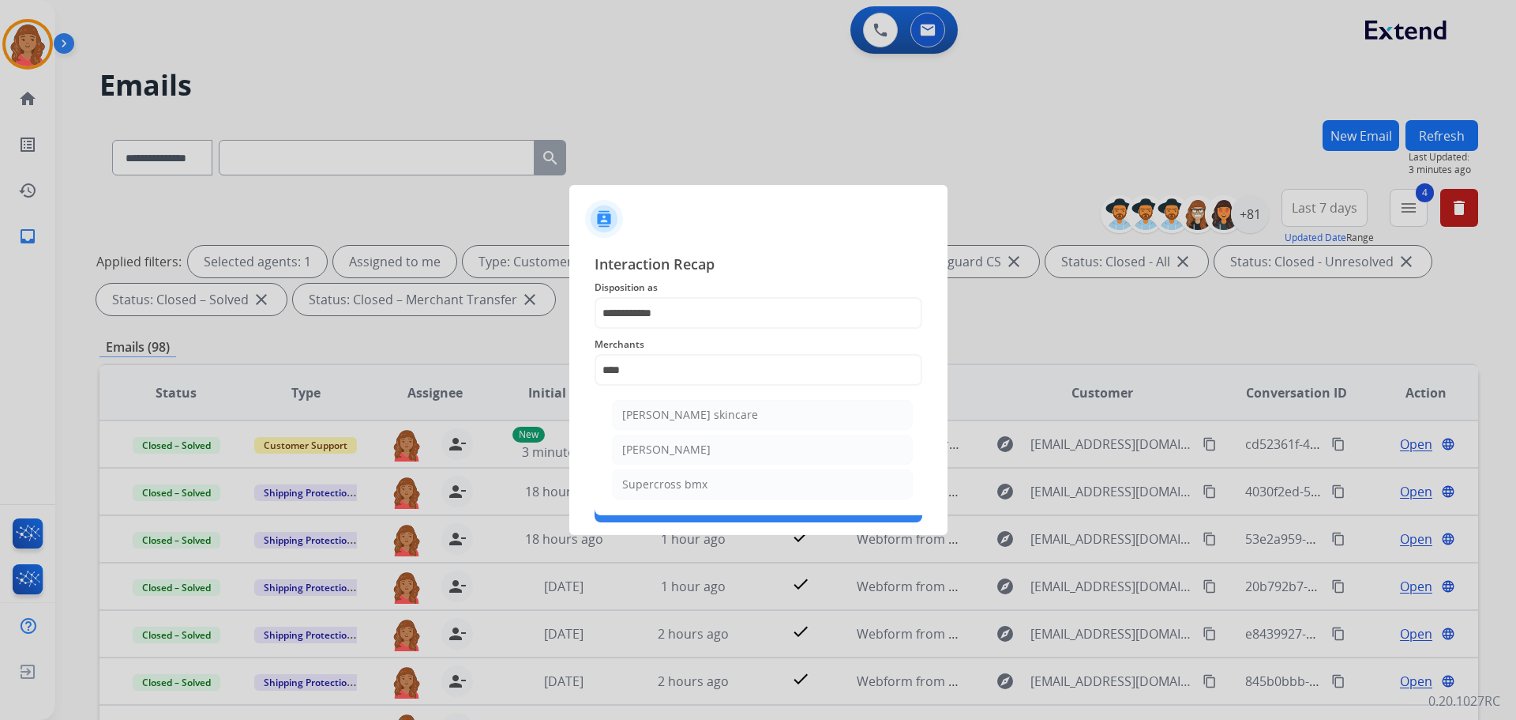
click at [644, 447] on div "[PERSON_NAME]" at bounding box center [666, 449] width 88 height 16
type input "**********"
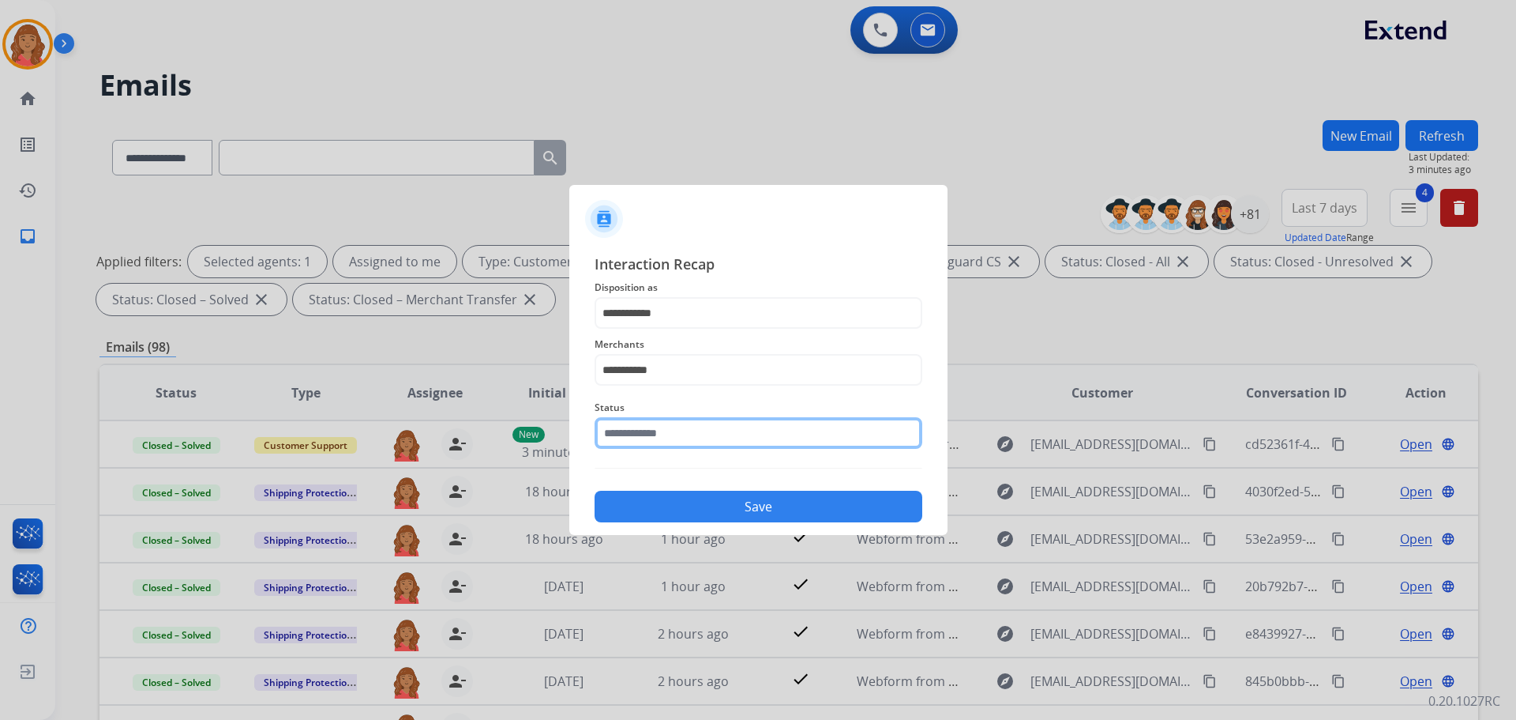
click at [656, 433] on input "text" at bounding box center [759, 433] width 328 height 32
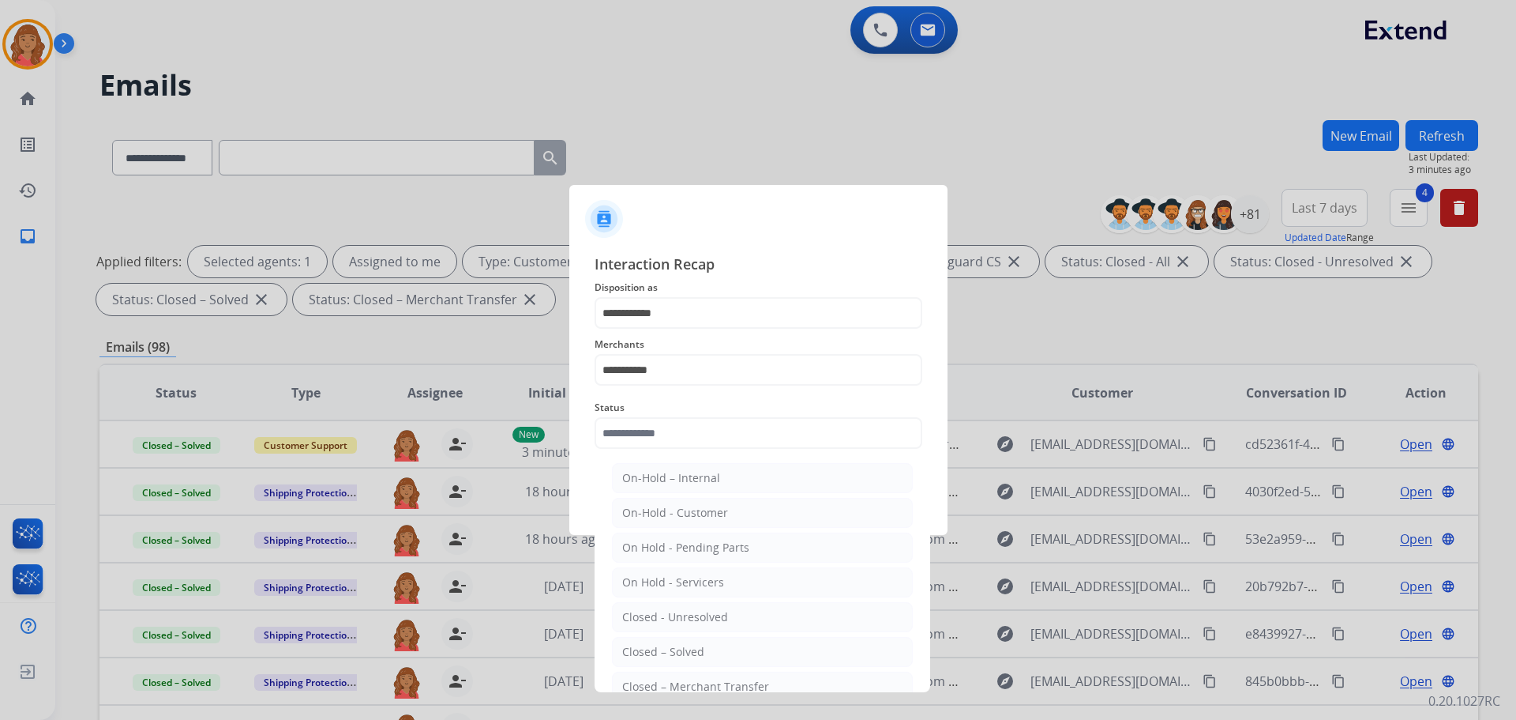
drag, startPoint x: 665, startPoint y: 644, endPoint x: 670, endPoint y: 612, distance: 32.7
click at [667, 644] on div "Closed – Solved" at bounding box center [663, 652] width 82 height 16
type input "**********"
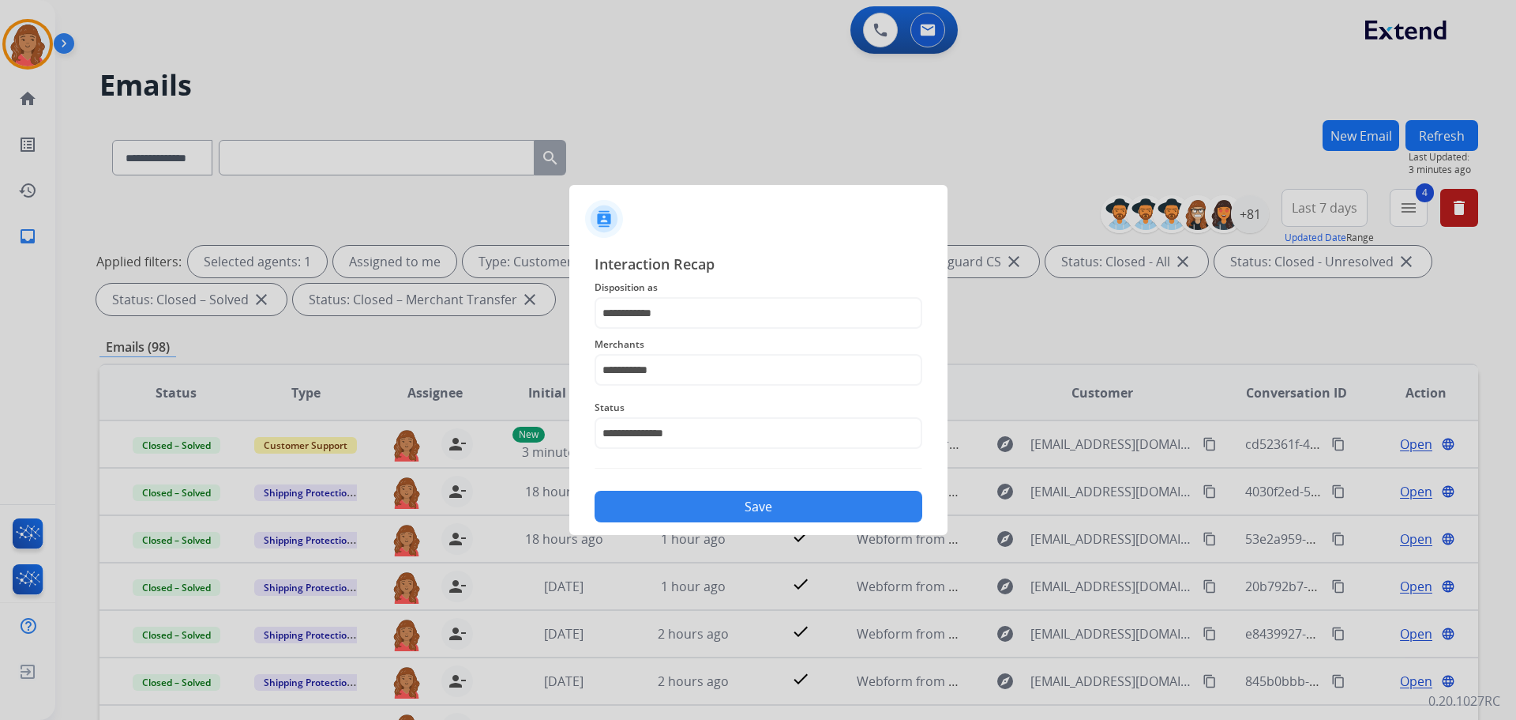
click at [680, 505] on button "Save" at bounding box center [759, 506] width 328 height 32
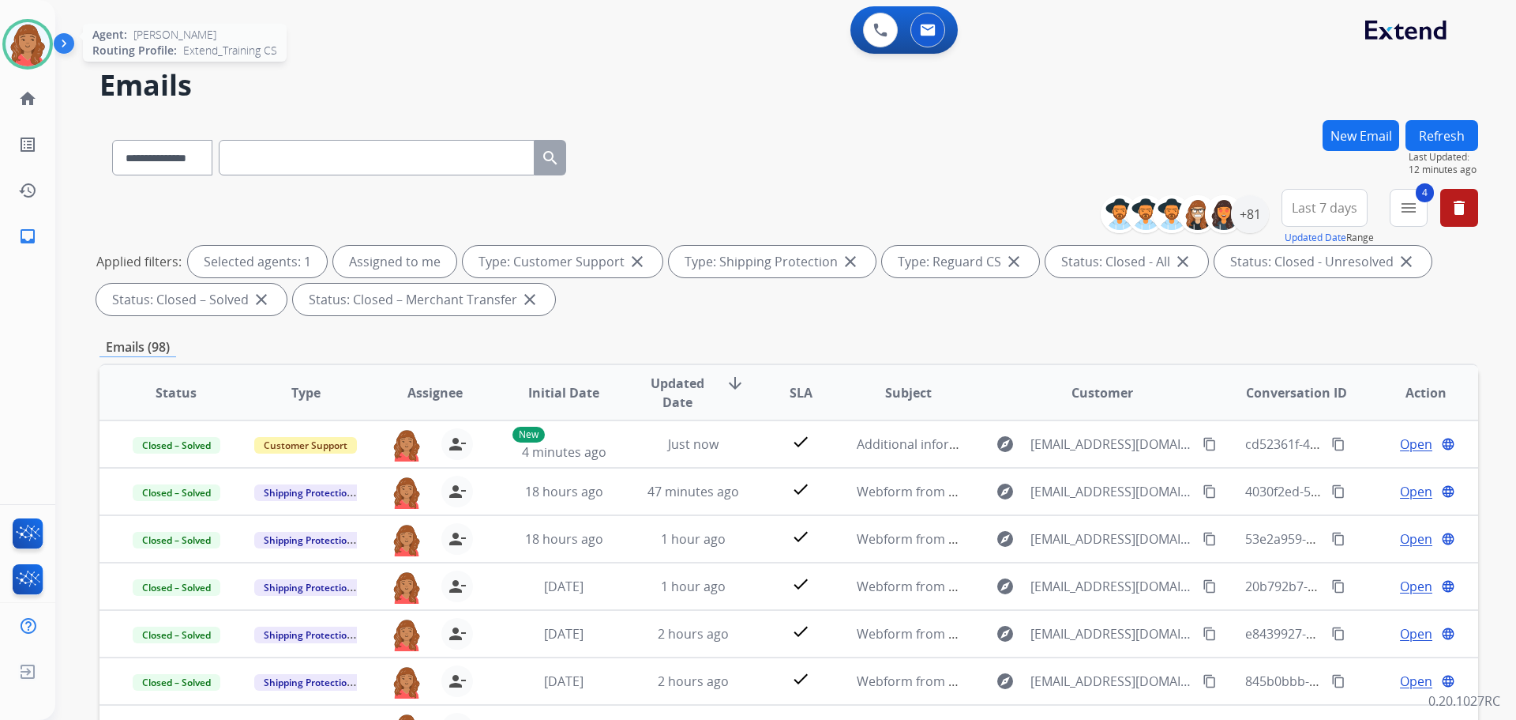
click at [25, 41] on img at bounding box center [28, 44] width 44 height 44
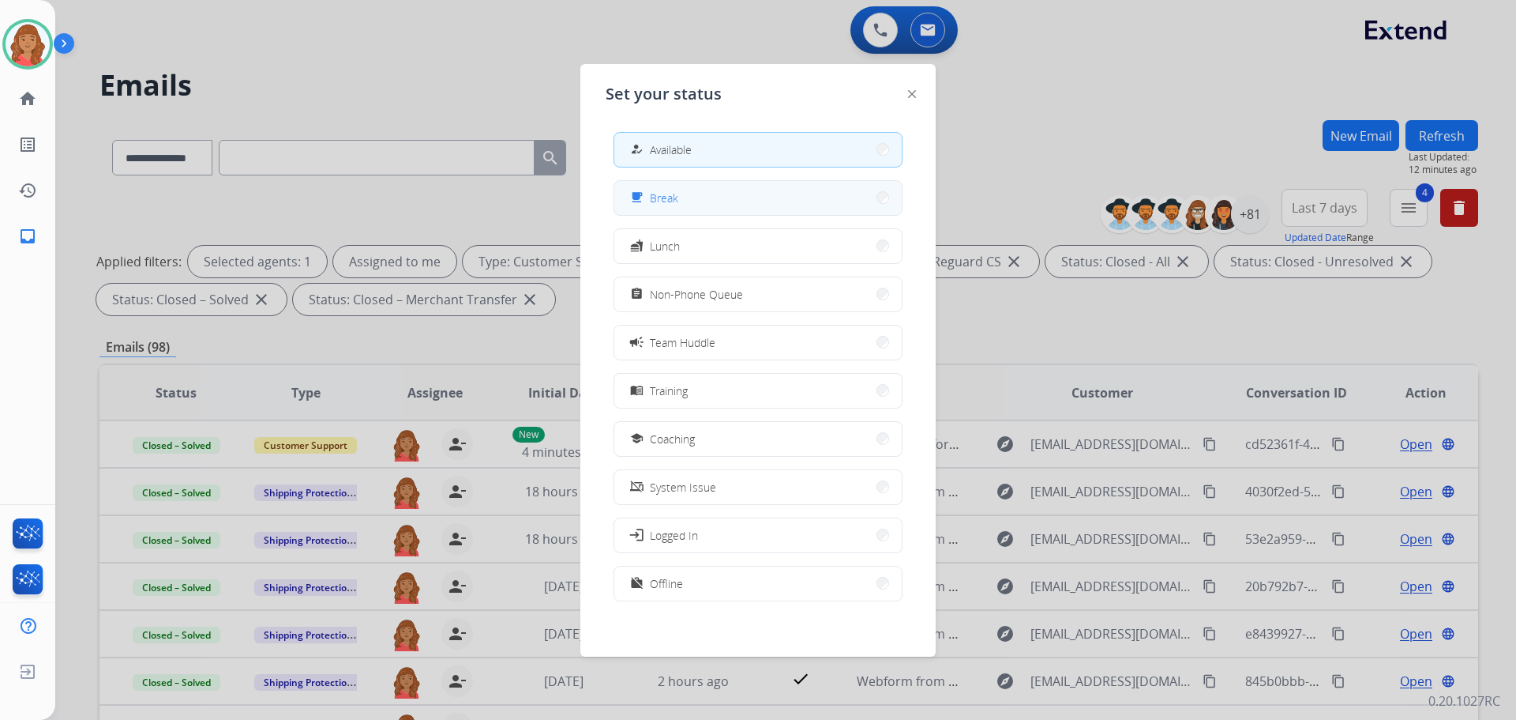
click at [656, 197] on span "Break" at bounding box center [664, 198] width 28 height 17
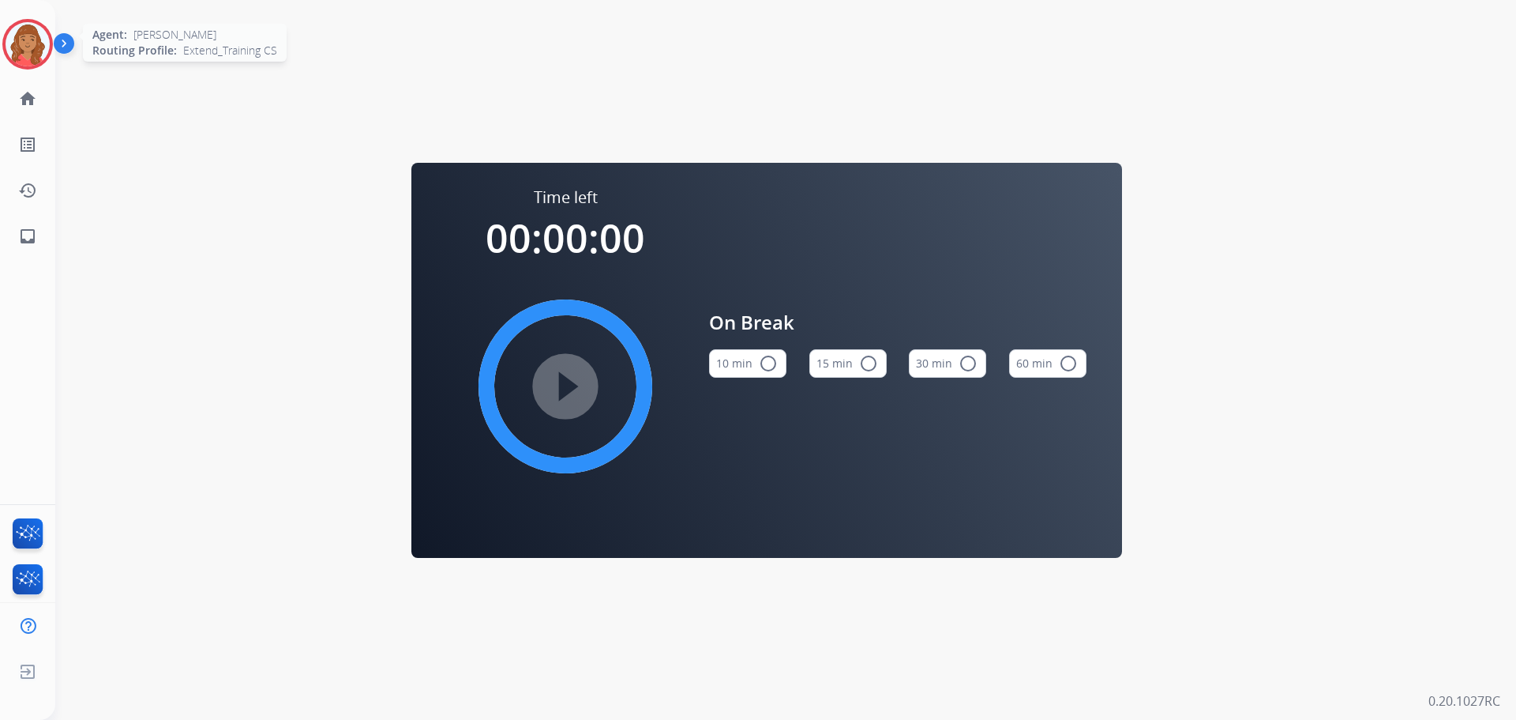
drag, startPoint x: 24, startPoint y: 55, endPoint x: 47, endPoint y: 66, distance: 25.1
click at [24, 55] on img at bounding box center [28, 44] width 44 height 44
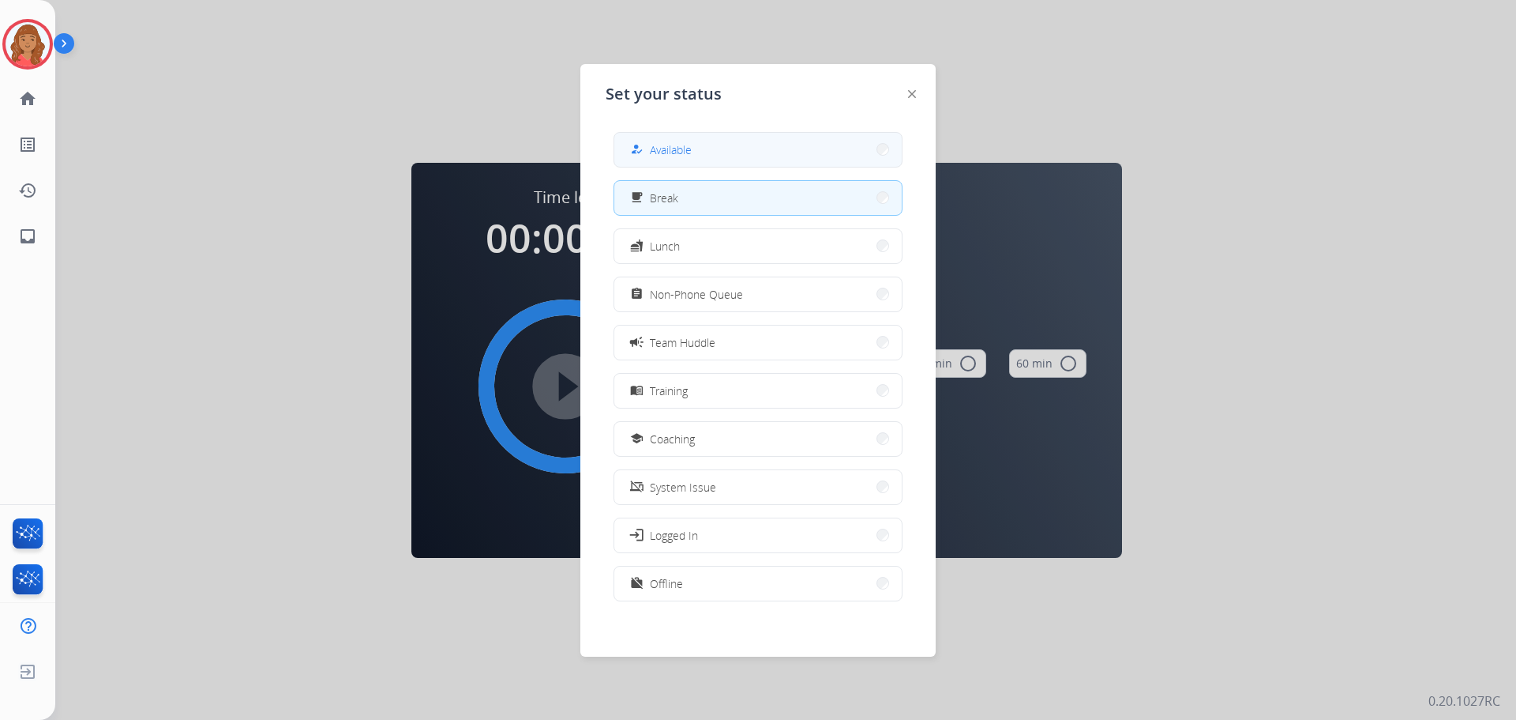
click at [680, 155] on span "Available" at bounding box center [671, 149] width 42 height 17
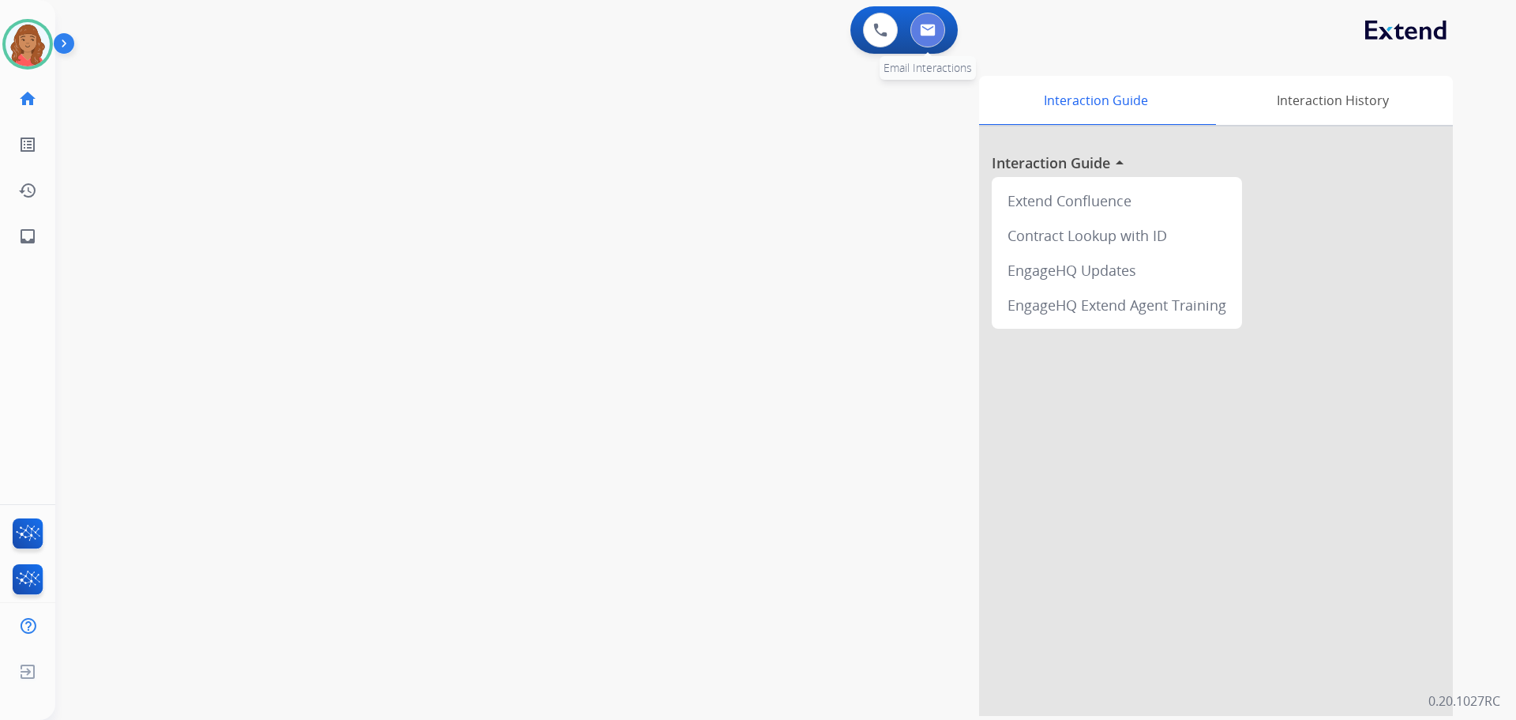
click at [934, 28] on img at bounding box center [928, 30] width 16 height 13
select select "**********"
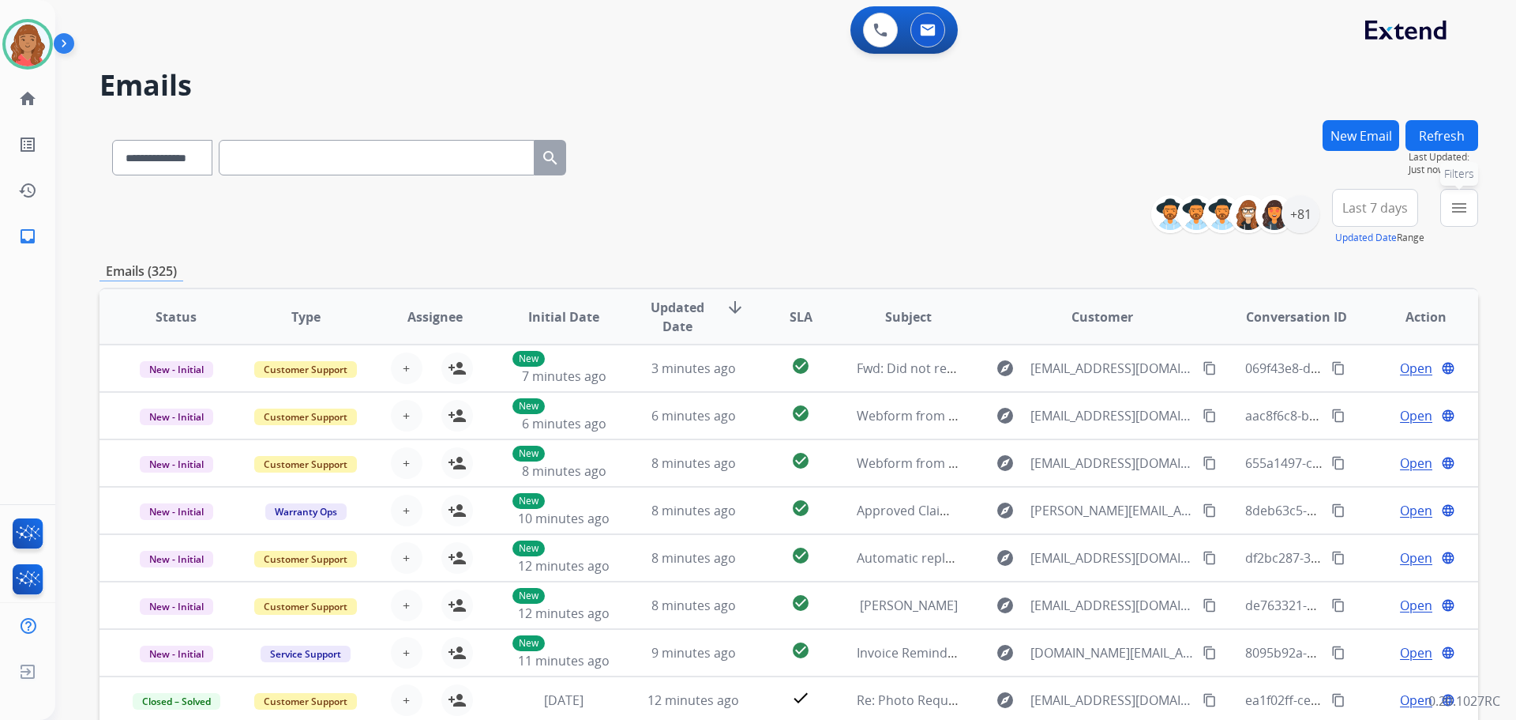
drag, startPoint x: 1458, startPoint y: 199, endPoint x: 1440, endPoint y: 231, distance: 36.4
click at [1458, 200] on mat-icon "menu" at bounding box center [1459, 207] width 19 height 19
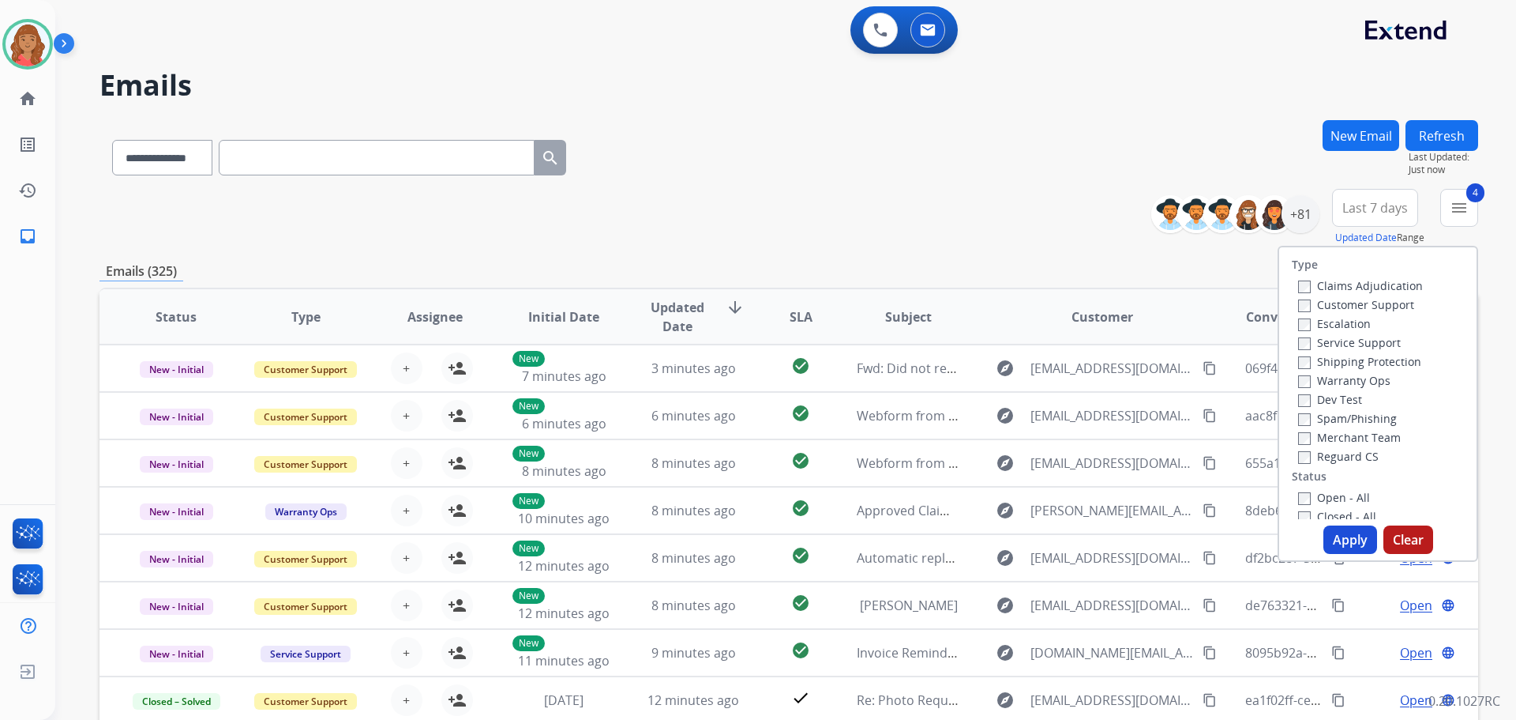
click at [1336, 532] on button "Apply" at bounding box center [1351, 539] width 54 height 28
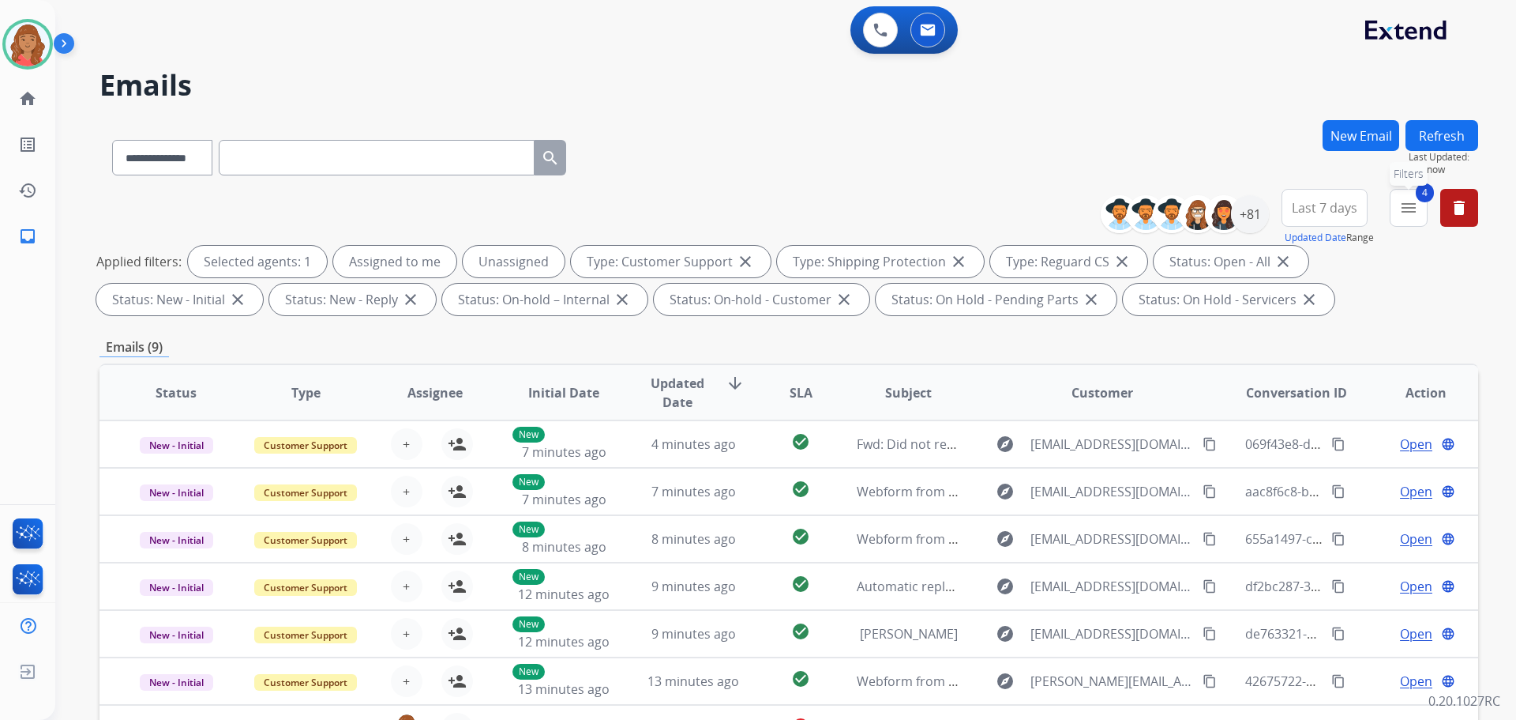
click at [1412, 210] on mat-icon "menu" at bounding box center [1409, 207] width 19 height 19
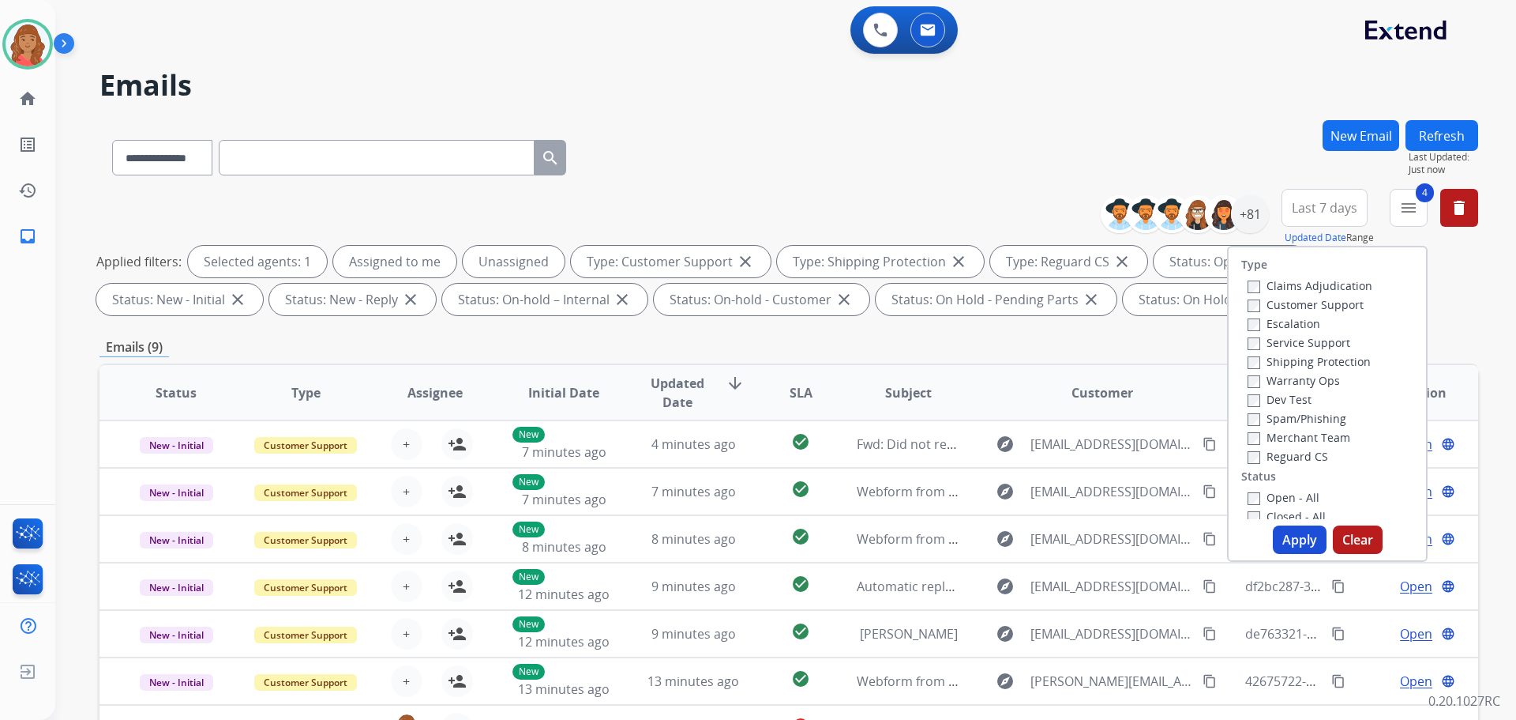
click at [1157, 335] on div "**********" at bounding box center [789, 547] width 1379 height 855
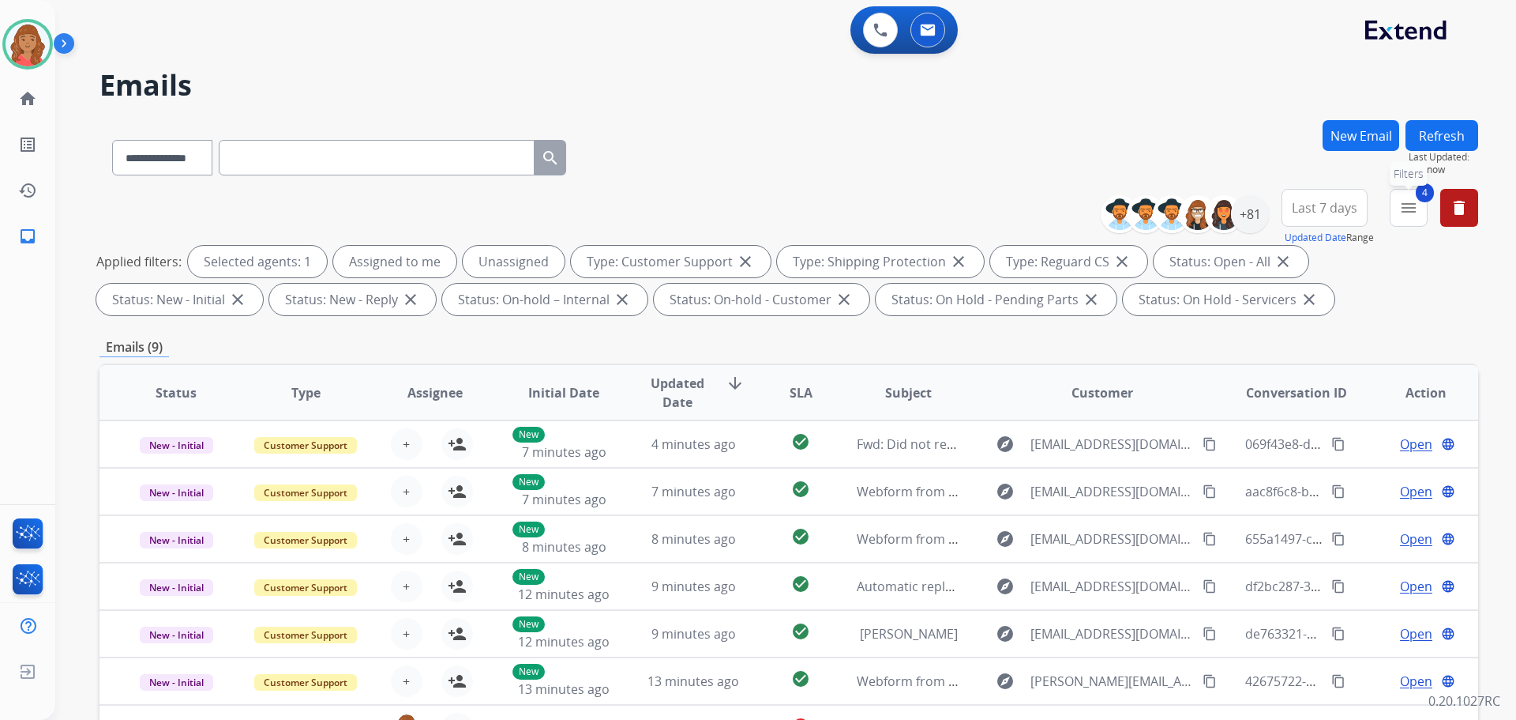
click at [1405, 209] on mat-icon "menu" at bounding box center [1409, 207] width 19 height 19
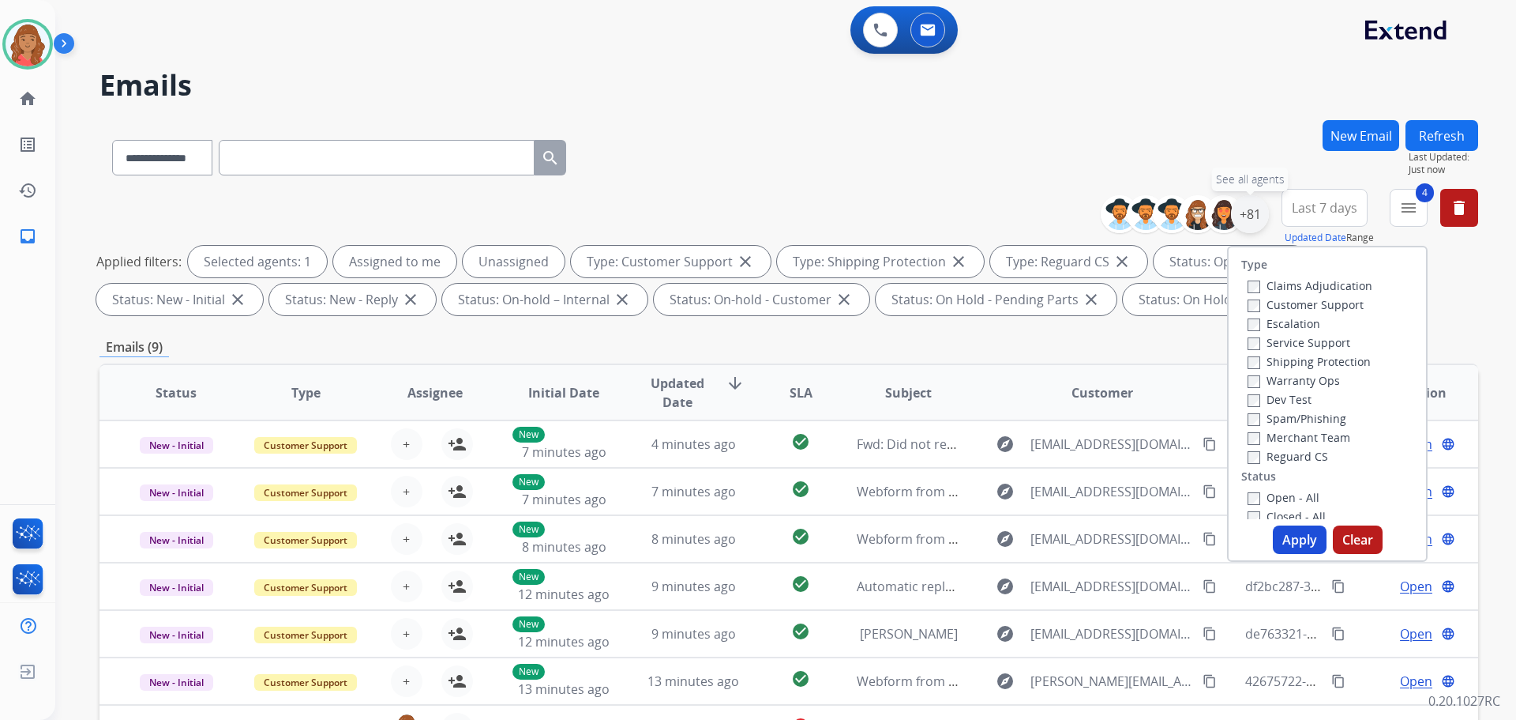
click at [1253, 220] on div "+81" at bounding box center [1250, 214] width 38 height 38
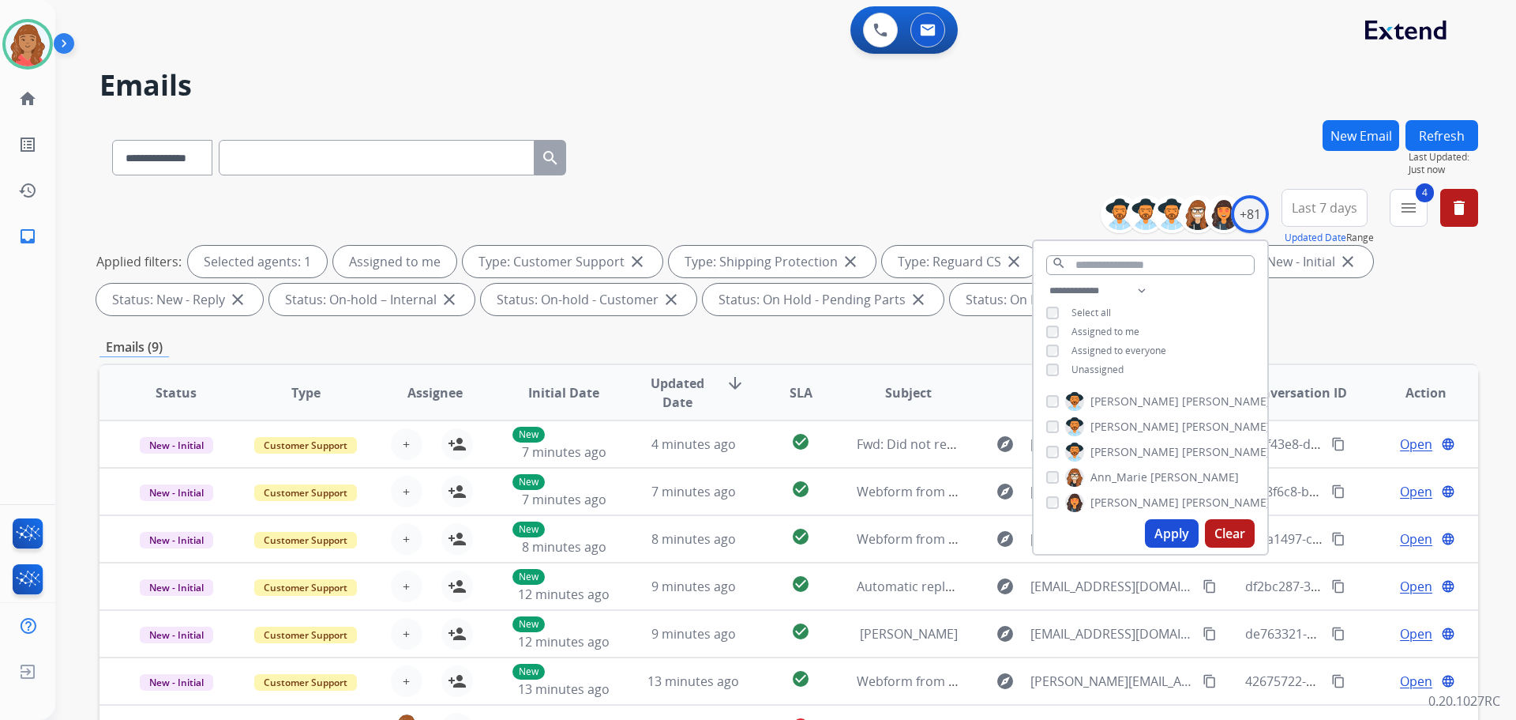
click at [1155, 528] on button "Apply" at bounding box center [1172, 533] width 54 height 28
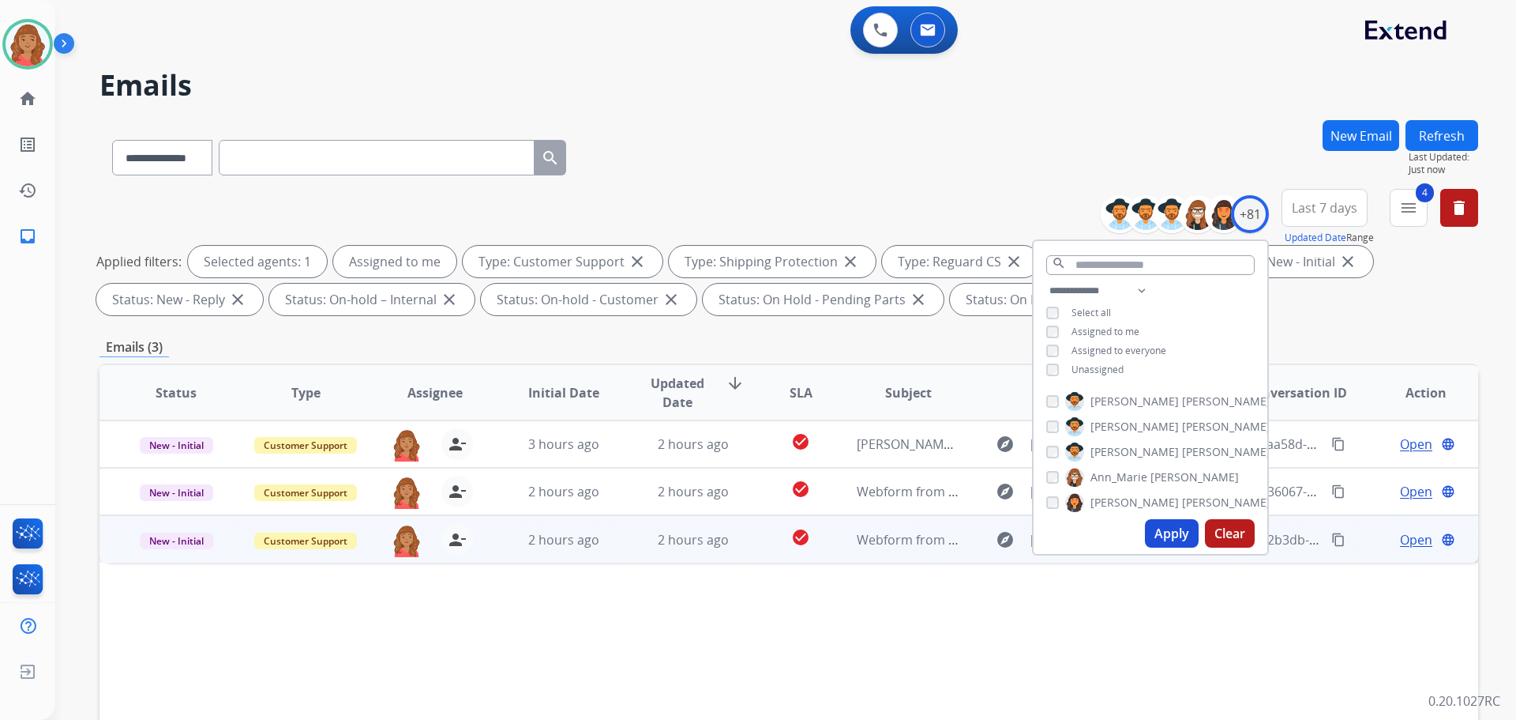
click at [633, 547] on td "2 hours ago" at bounding box center [682, 538] width 130 height 47
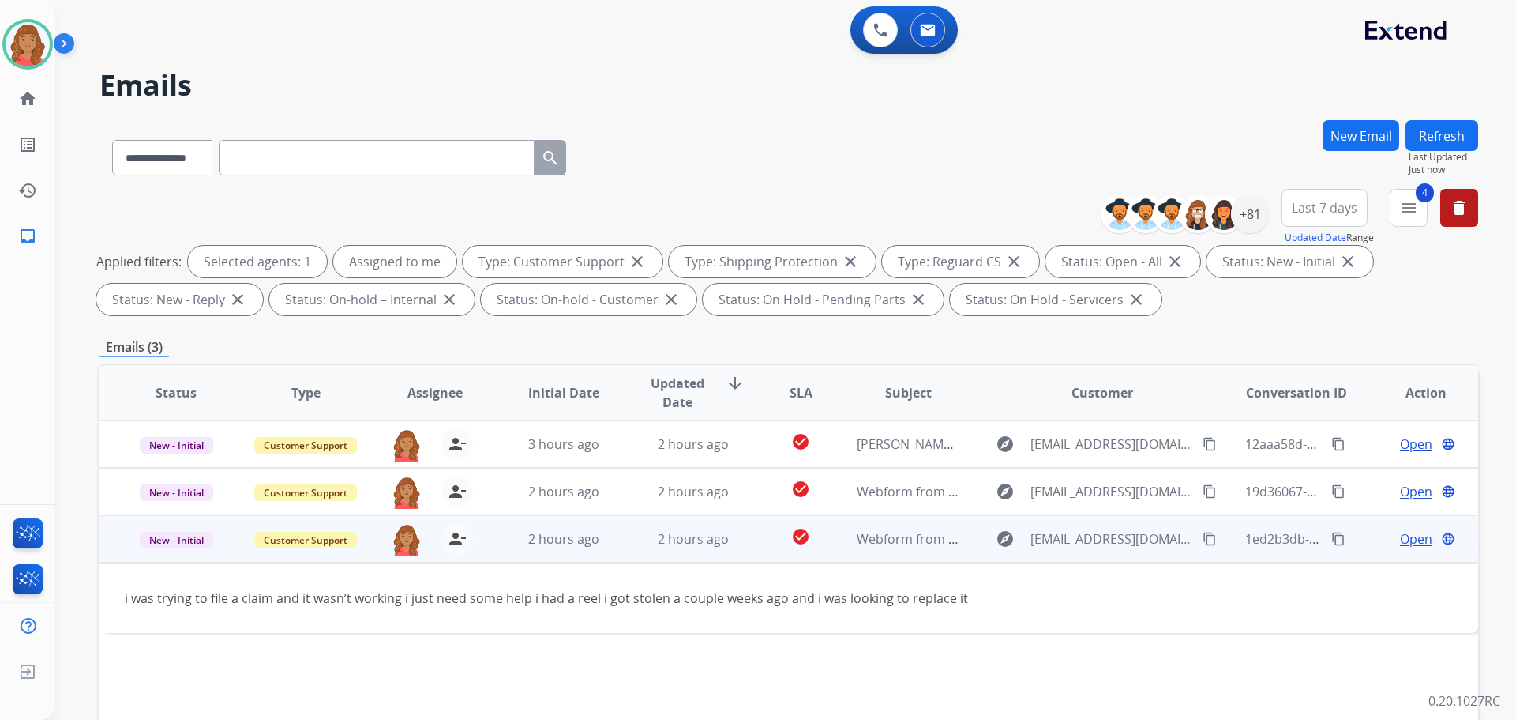
click at [1203, 541] on mat-icon "content_copy" at bounding box center [1210, 539] width 14 height 14
click at [1400, 529] on span "Open" at bounding box center [1416, 538] width 32 height 19
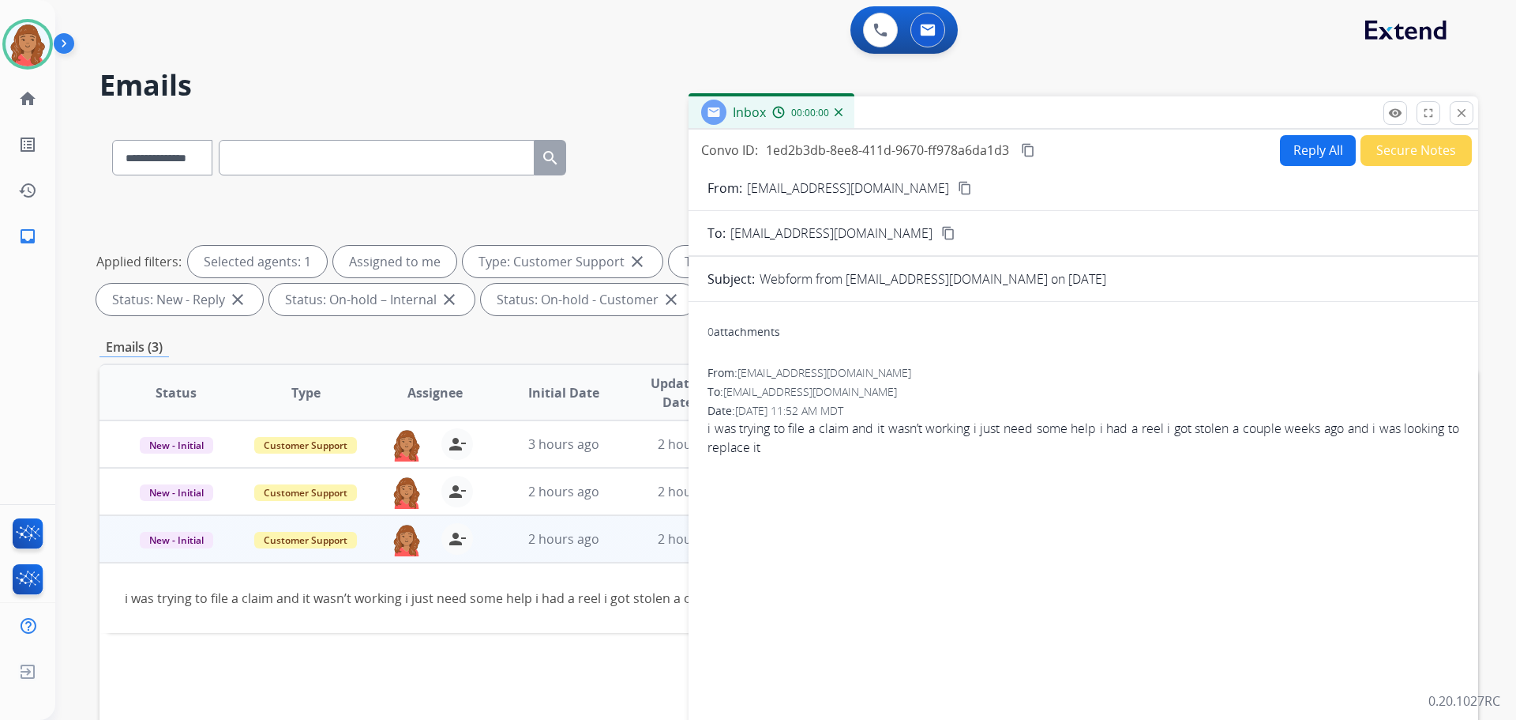
click at [1399, 543] on div "0 attachments From: [EMAIL_ADDRESS][DOMAIN_NAME] To: [EMAIL_ADDRESS][DOMAIN_NAM…" at bounding box center [1084, 537] width 790 height 447
click at [1280, 148] on button "Reply All" at bounding box center [1318, 150] width 76 height 31
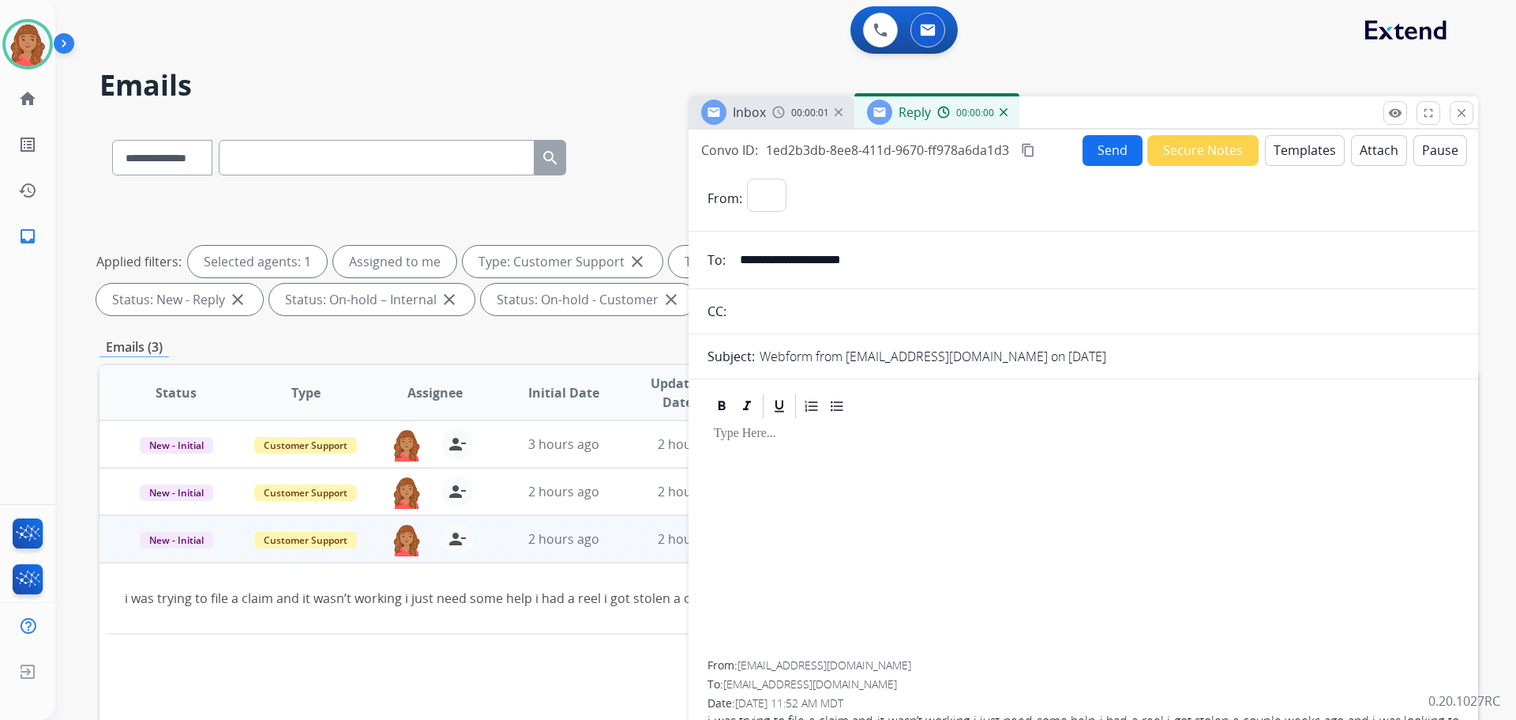
select select "**********"
click at [1294, 155] on button "Templates" at bounding box center [1305, 150] width 80 height 31
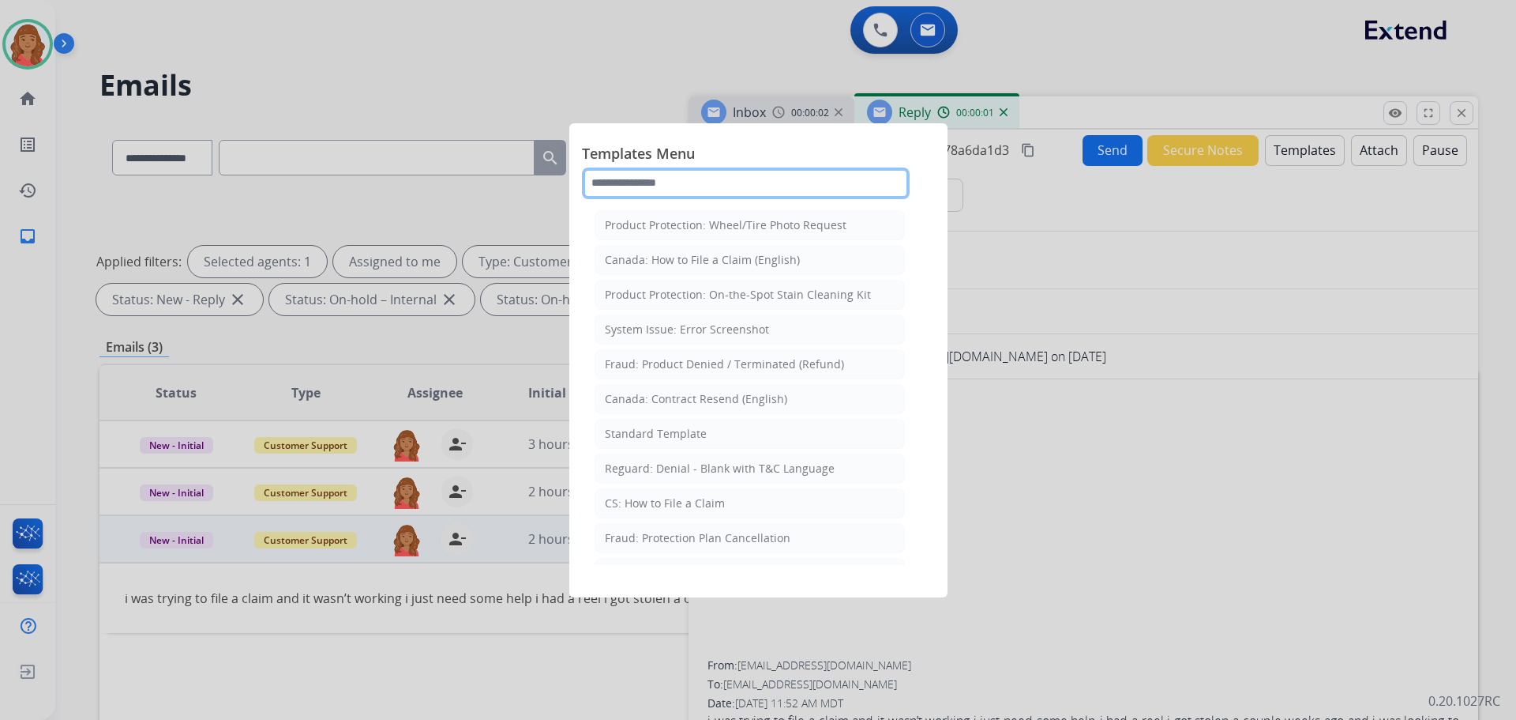
click at [697, 183] on input "text" at bounding box center [746, 183] width 328 height 32
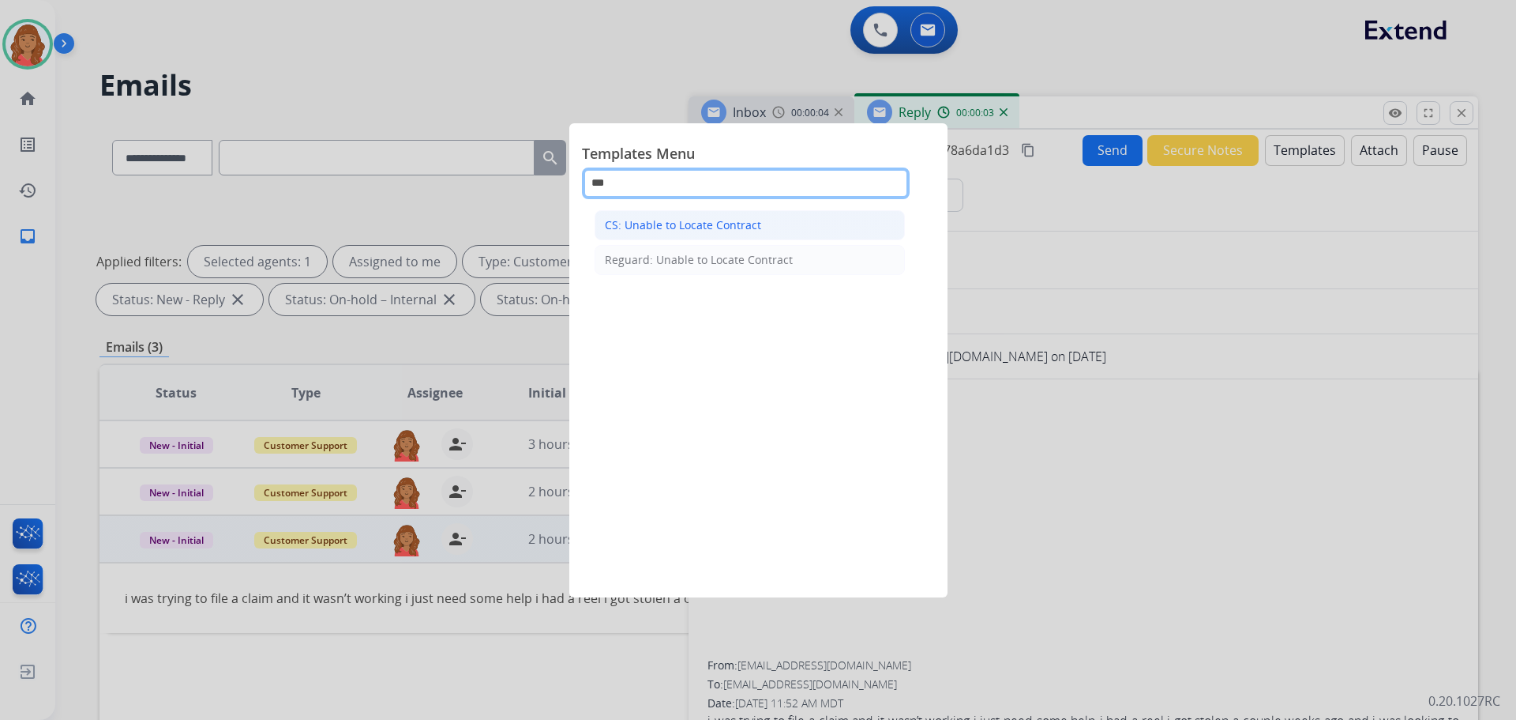
type input "***"
drag, startPoint x: 667, startPoint y: 217, endPoint x: 691, endPoint y: 273, distance: 61.2
click at [668, 219] on div "CS: Unable to Locate Contract" at bounding box center [683, 225] width 156 height 16
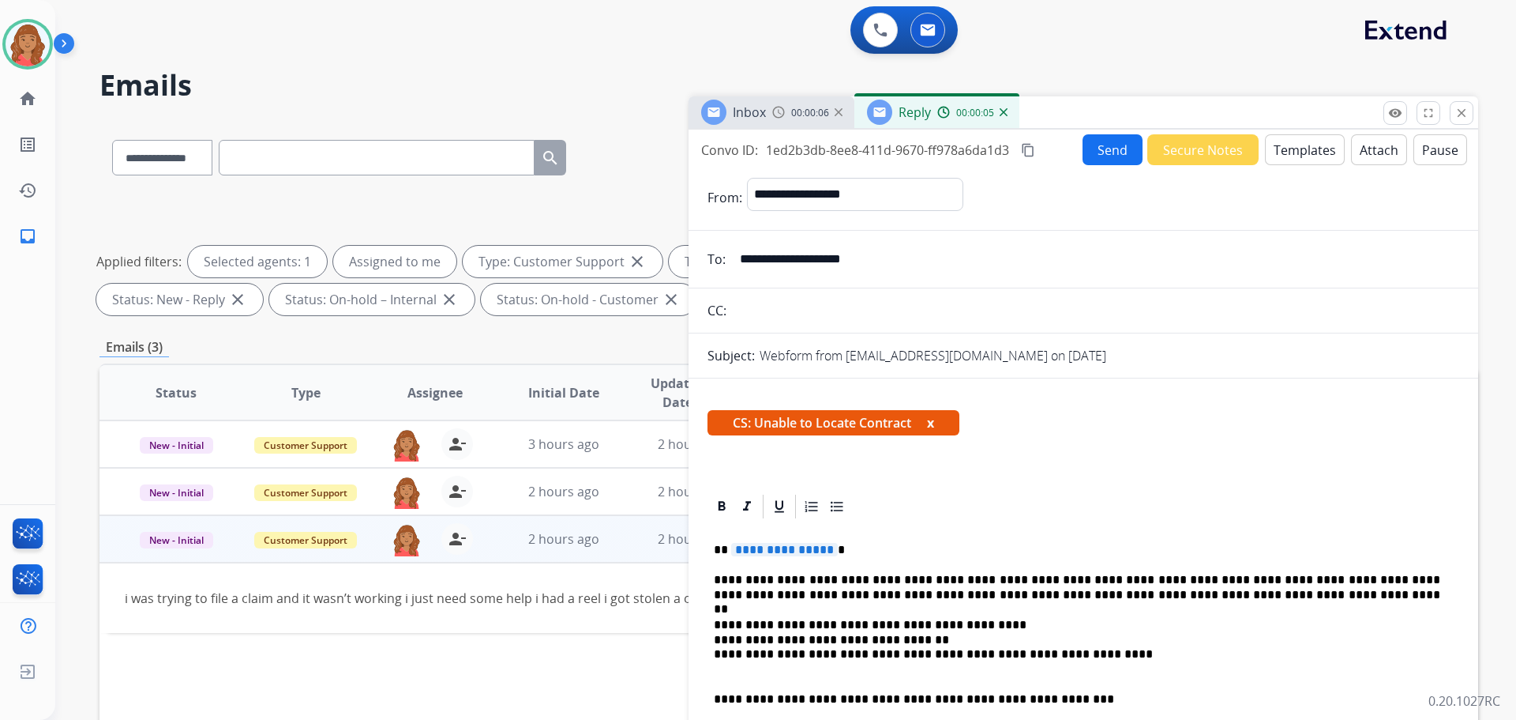
click at [825, 547] on span "**********" at bounding box center [784, 549] width 107 height 13
click at [1105, 149] on button "Send" at bounding box center [1113, 149] width 60 height 31
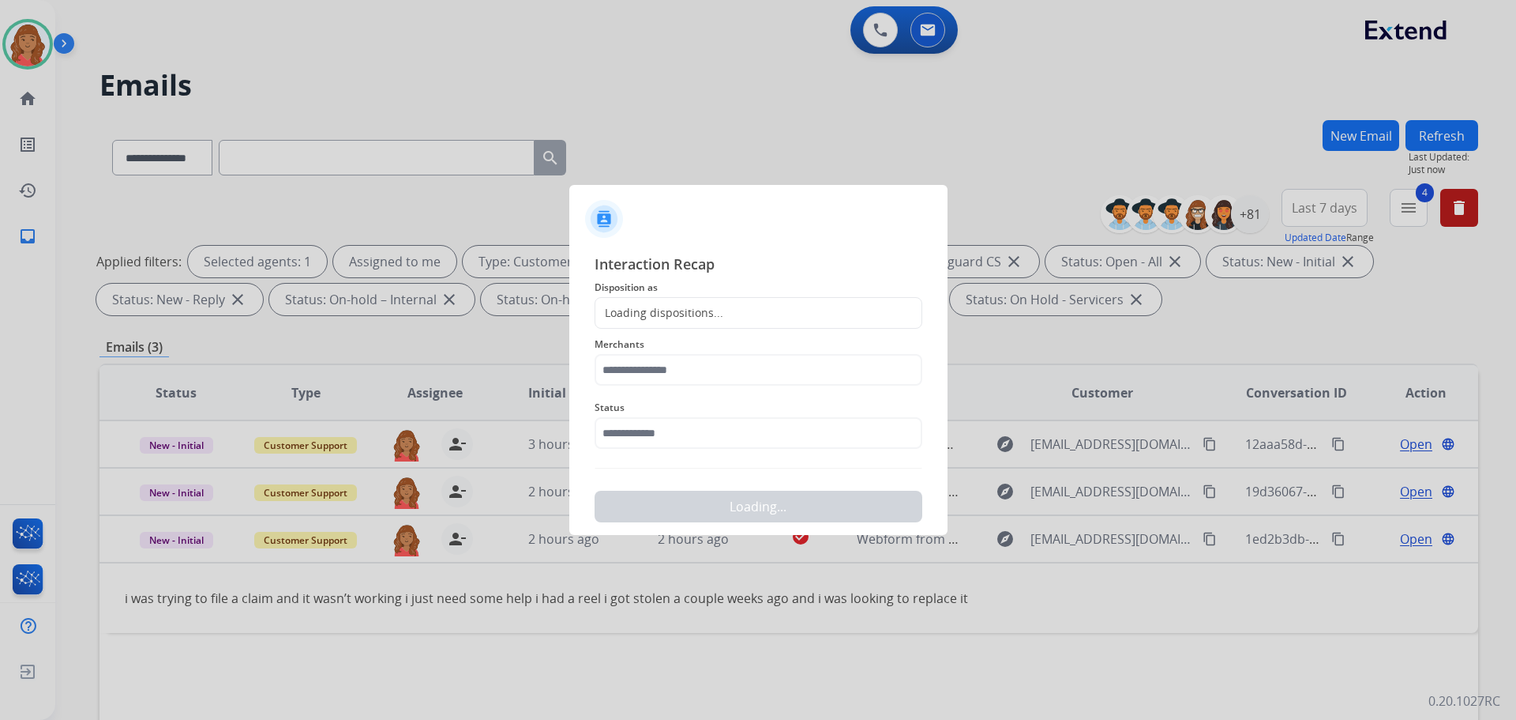
click at [708, 317] on div "Loading dispositions..." at bounding box center [660, 313] width 128 height 16
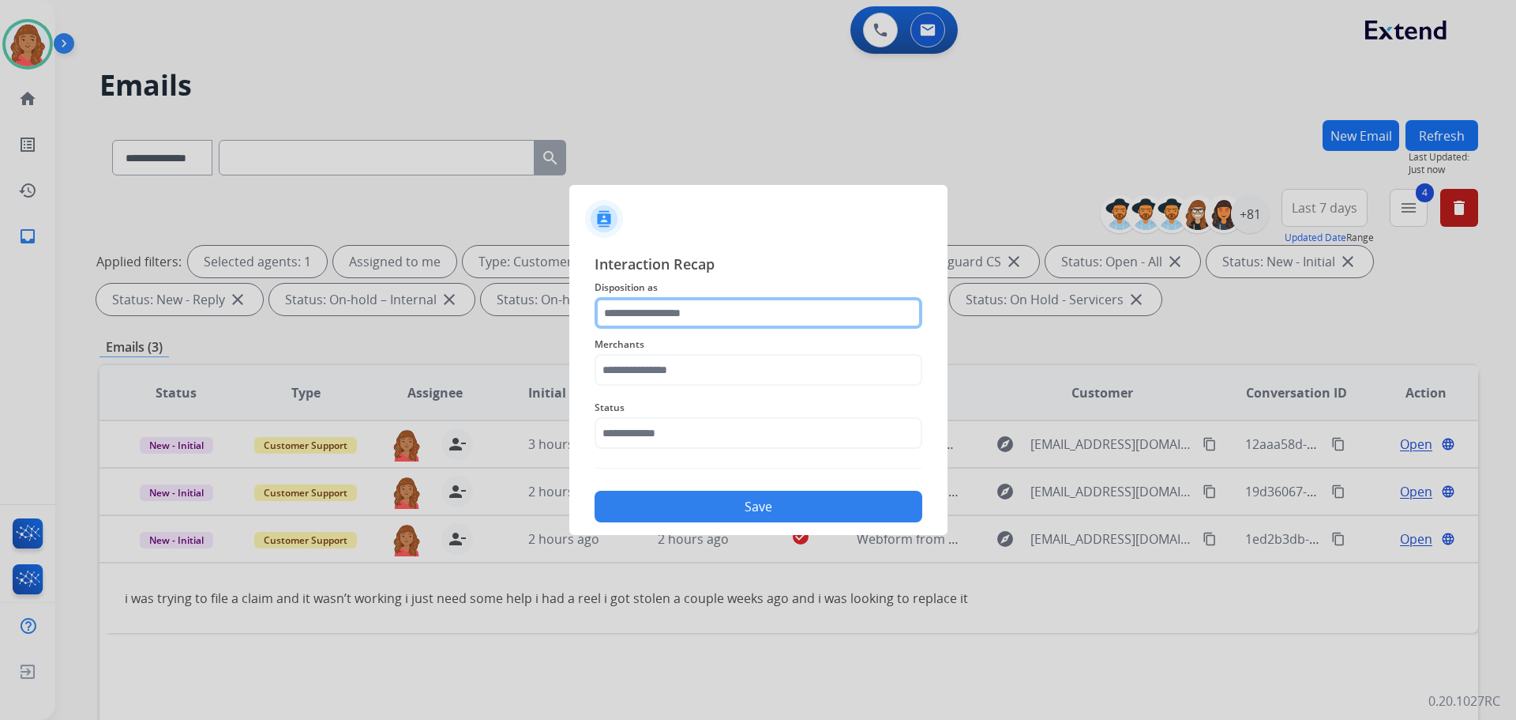
click at [667, 311] on input "text" at bounding box center [759, 313] width 328 height 32
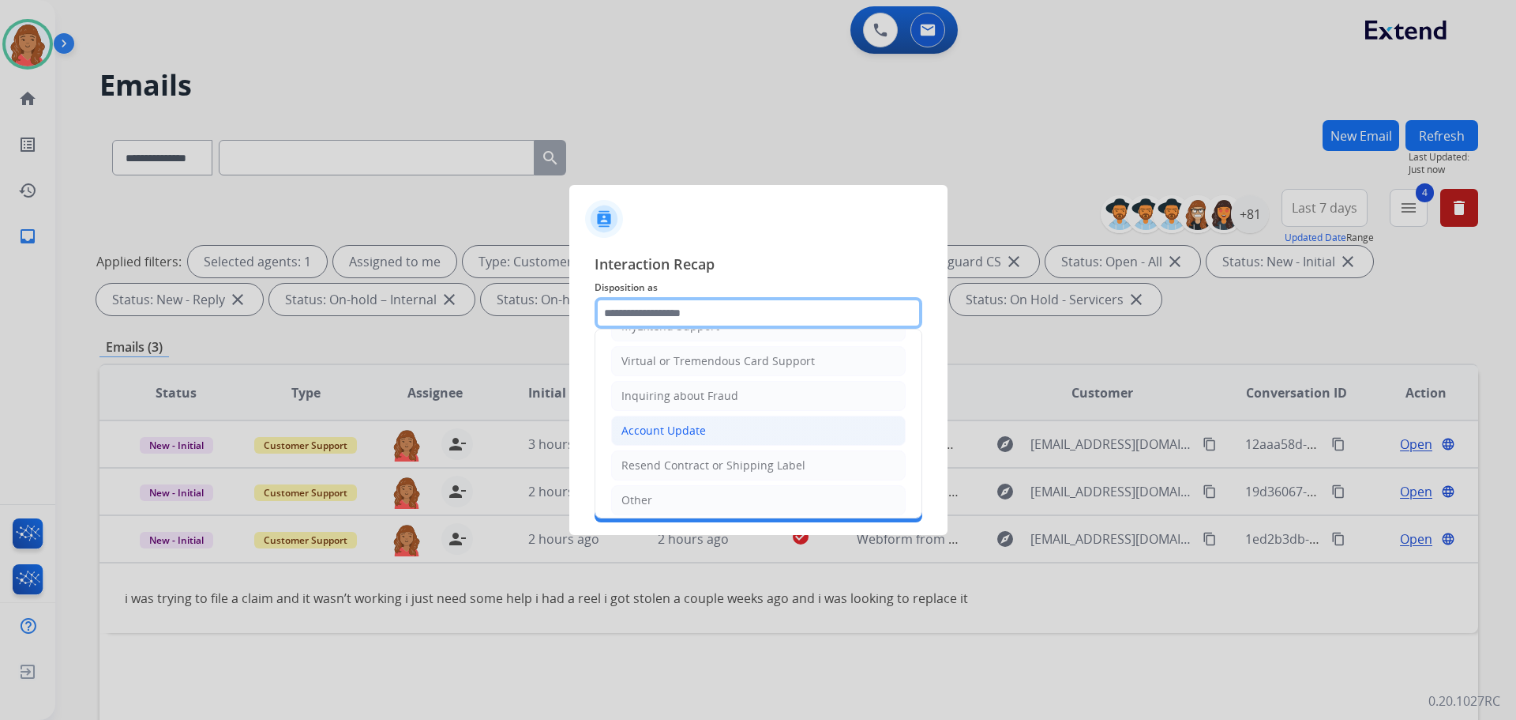
scroll to position [246, 0]
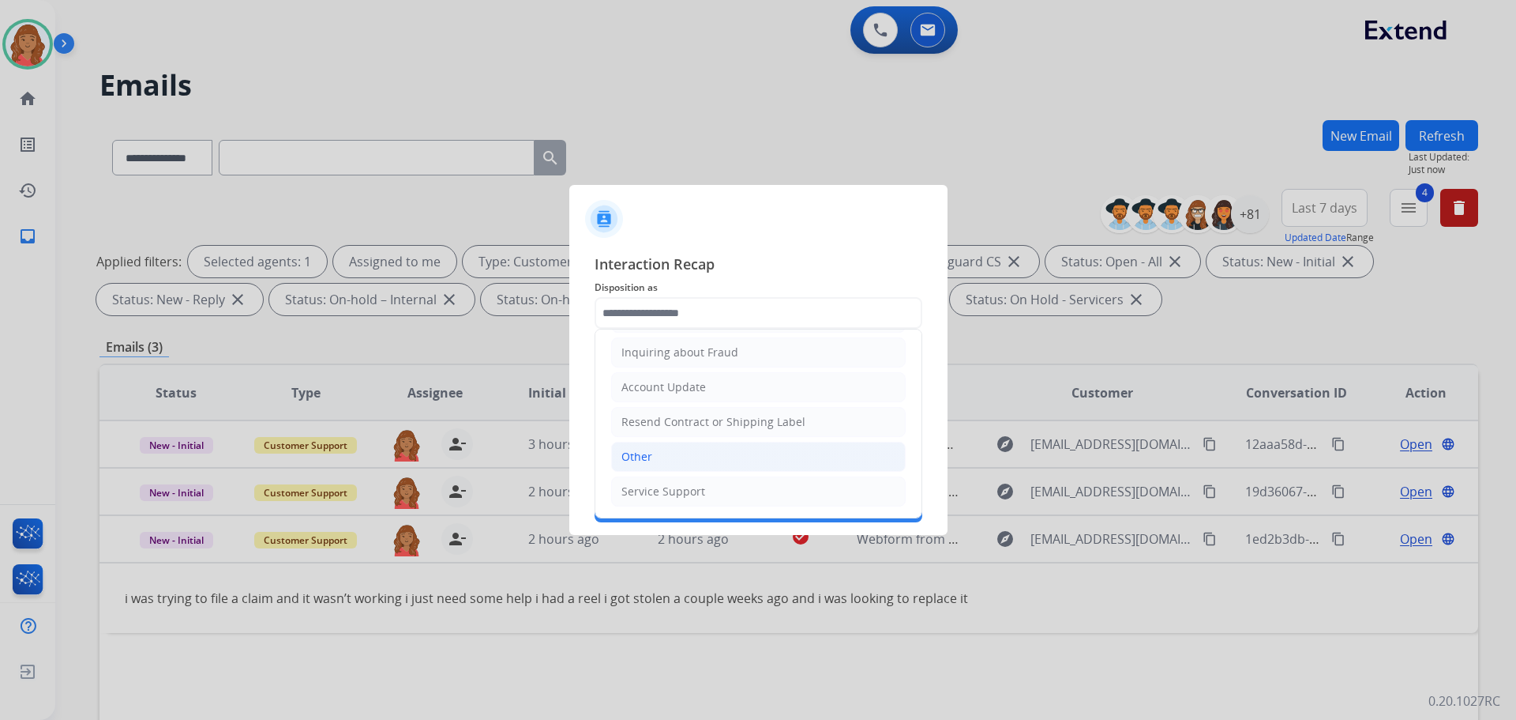
click at [648, 464] on div "Other" at bounding box center [637, 457] width 31 height 16
type input "*****"
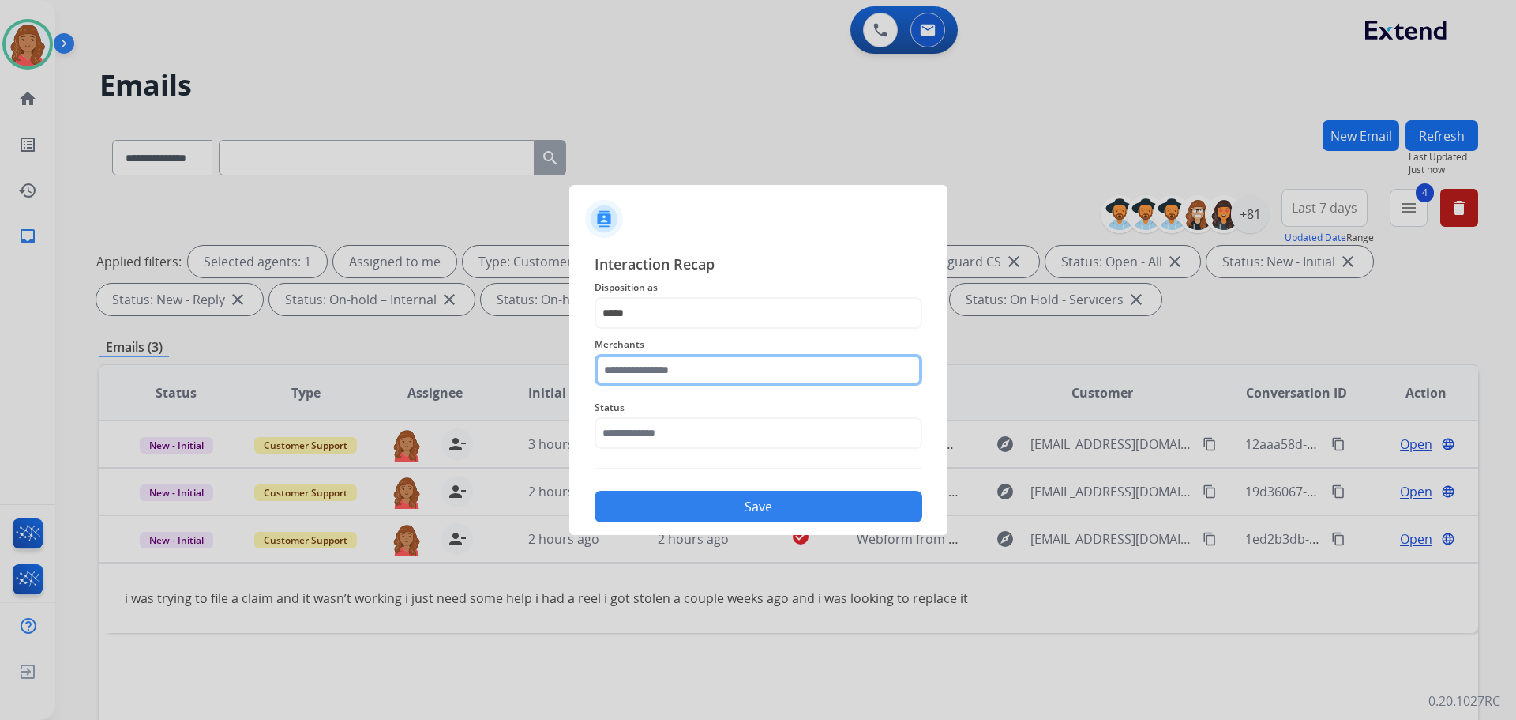
click at [648, 376] on input "text" at bounding box center [759, 370] width 328 height 32
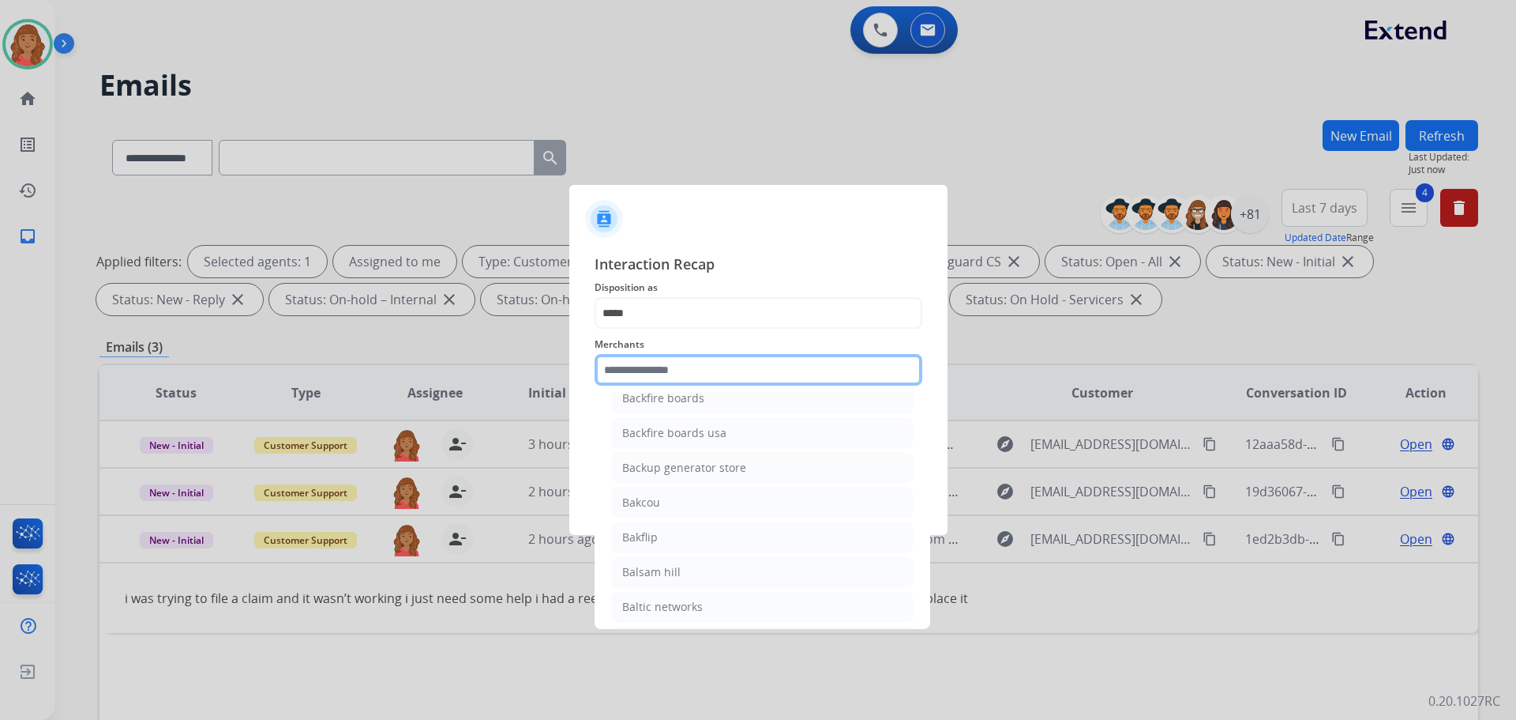
scroll to position [3712, 0]
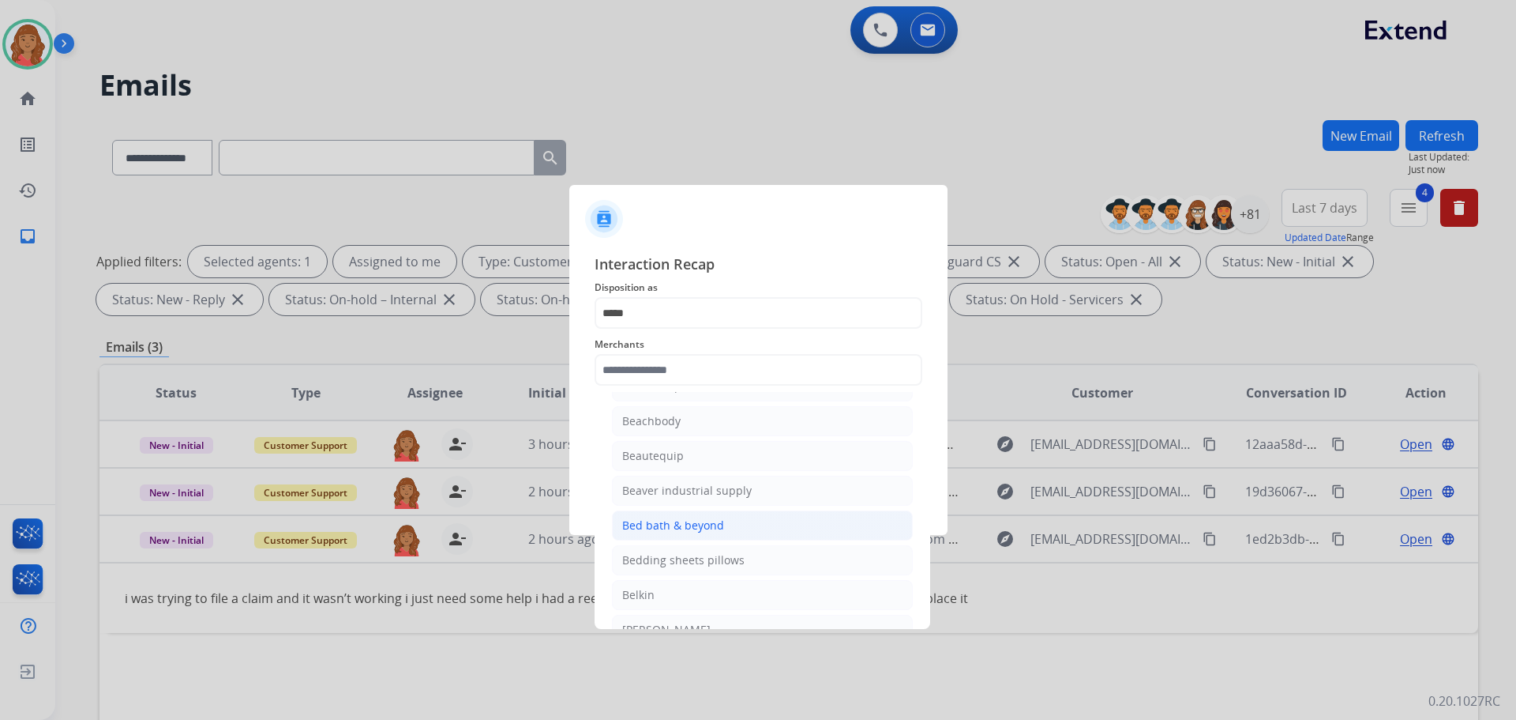
click at [654, 524] on div "Bed bath & beyond" at bounding box center [673, 525] width 102 height 16
type input "**********"
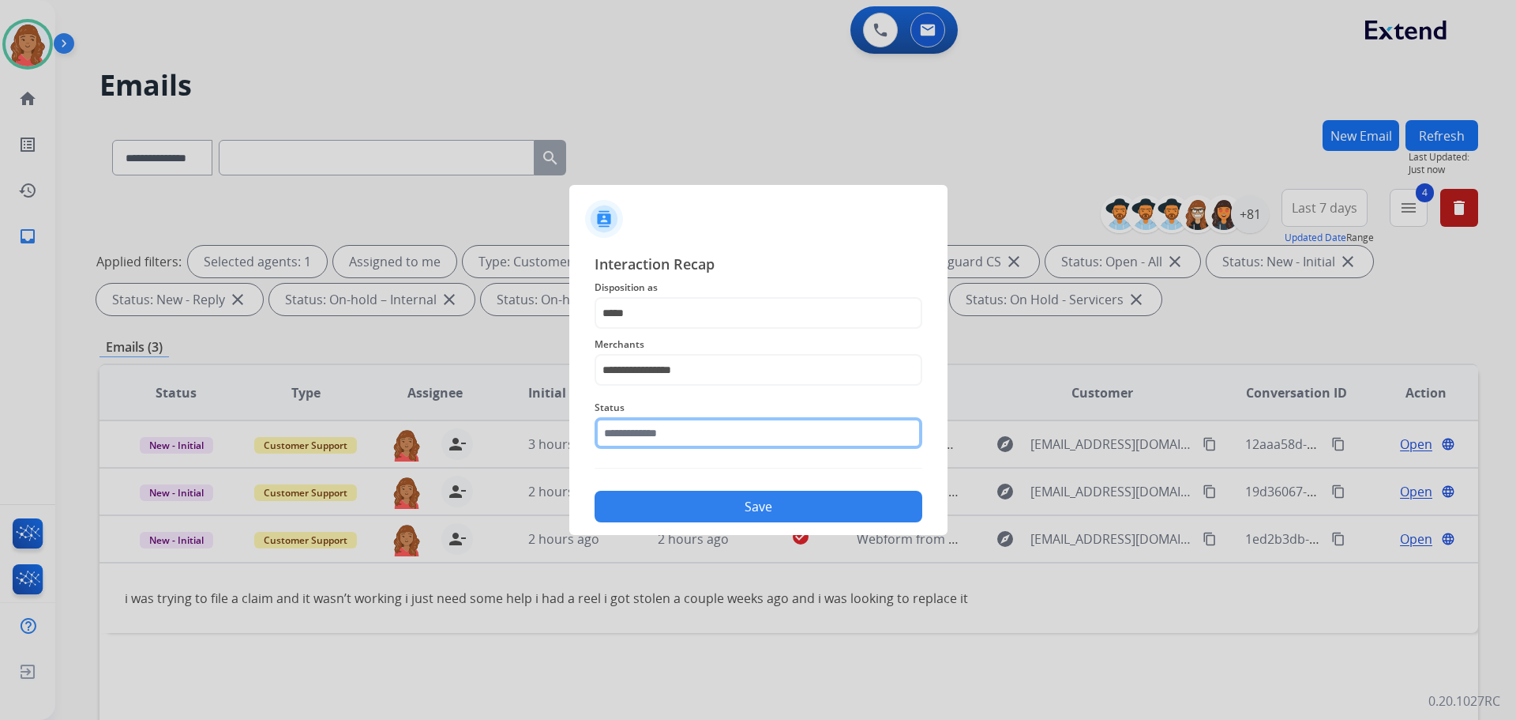
drag, startPoint x: 659, startPoint y: 433, endPoint x: 659, endPoint y: 442, distance: 9.5
click at [659, 435] on input "text" at bounding box center [759, 433] width 328 height 32
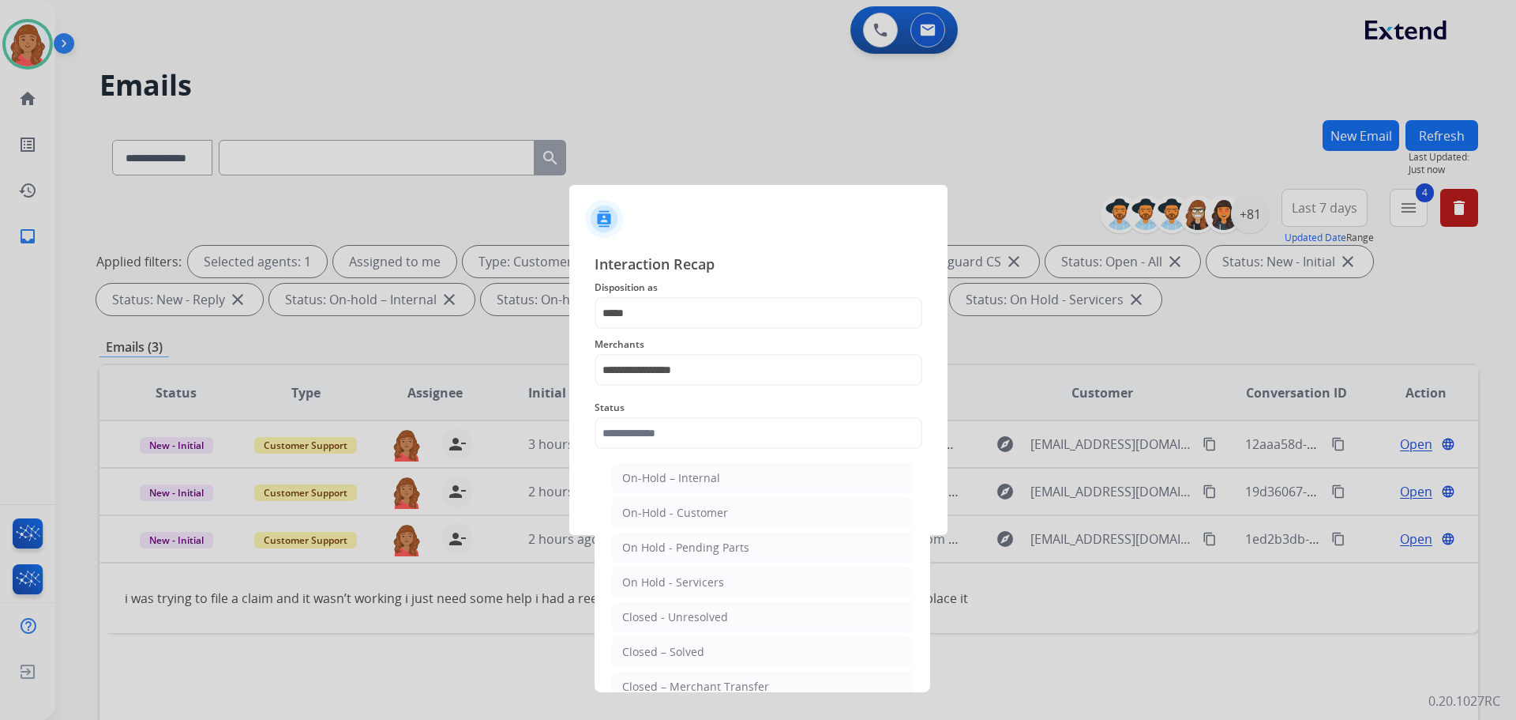
drag, startPoint x: 660, startPoint y: 652, endPoint x: 671, endPoint y: 585, distance: 68.0
click at [663, 651] on div "Closed – Solved" at bounding box center [663, 652] width 82 height 16
type input "**********"
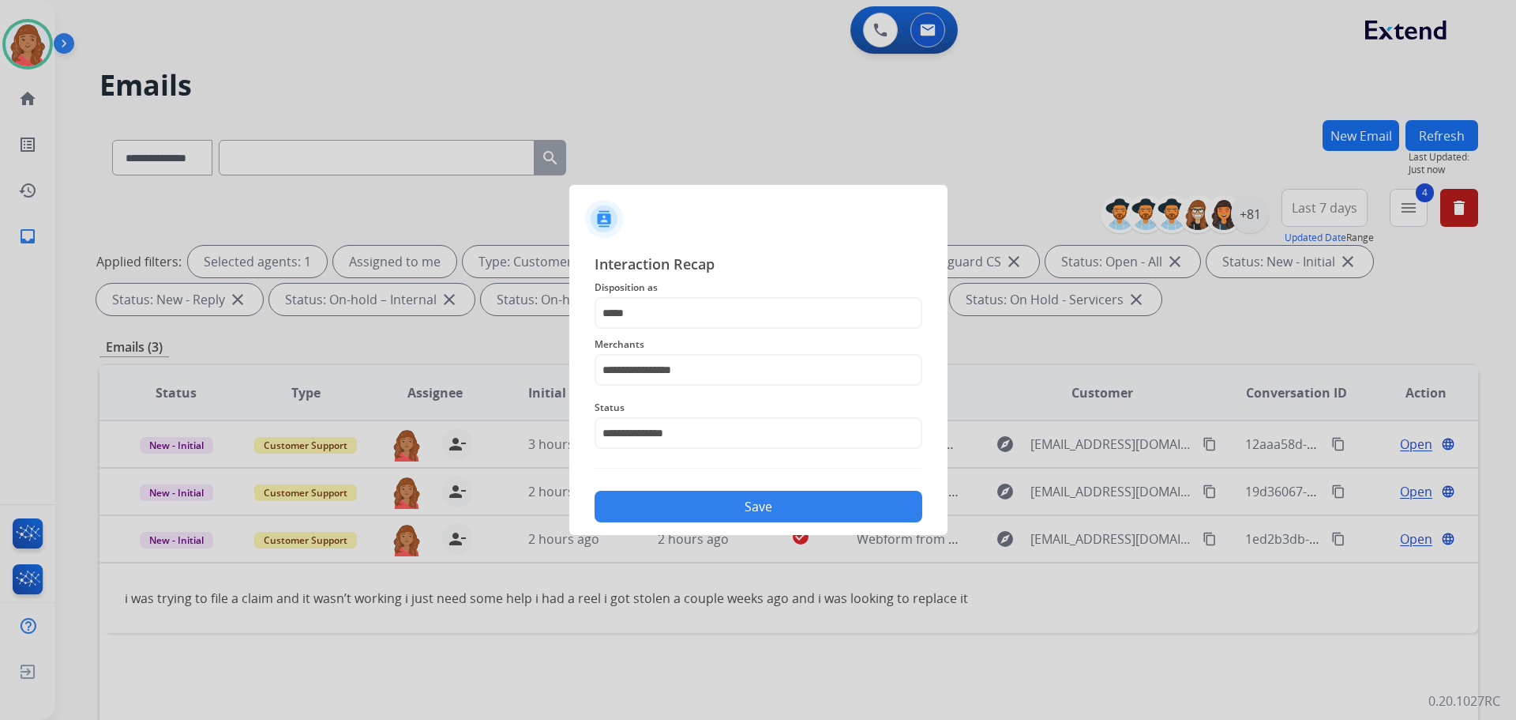
click at [683, 512] on button "Save" at bounding box center [759, 506] width 328 height 32
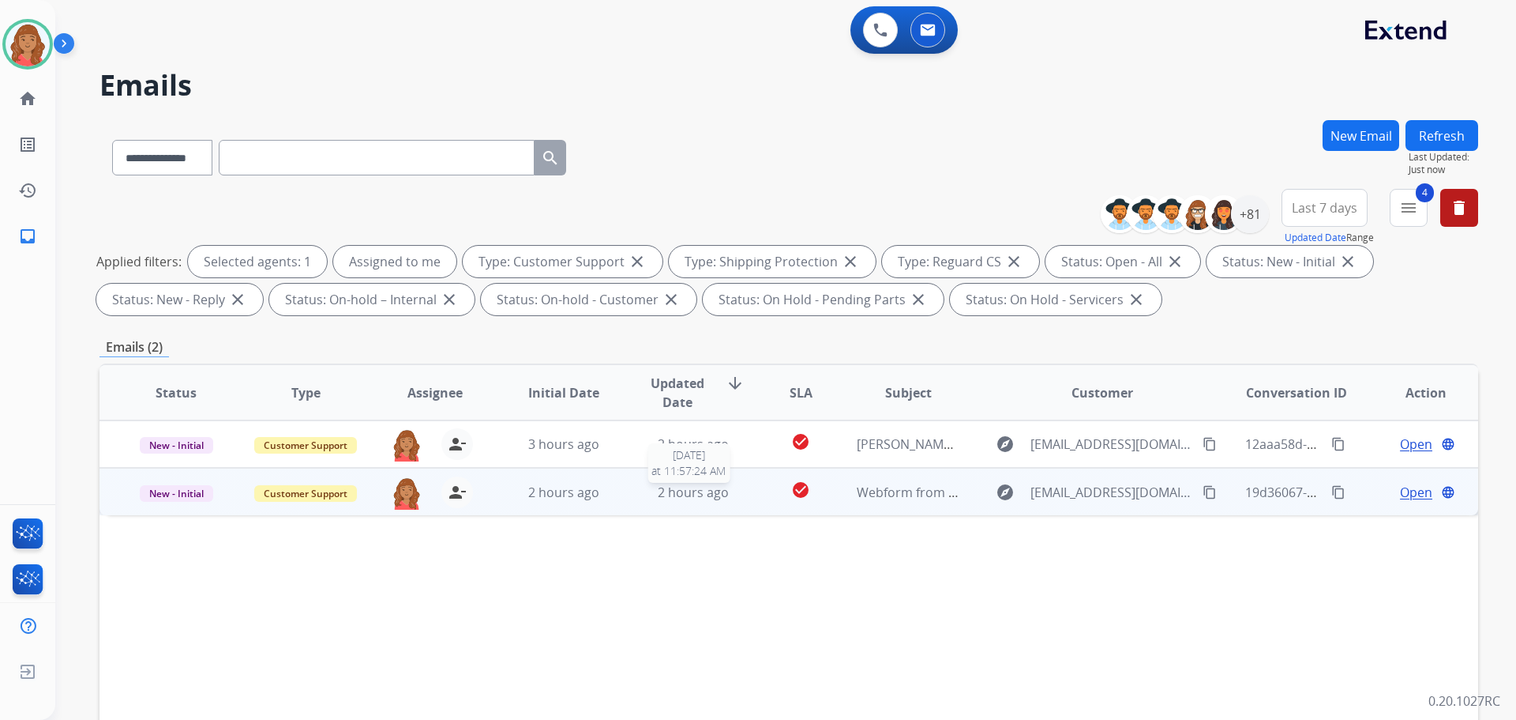
click at [682, 489] on span "2 hours ago" at bounding box center [693, 491] width 71 height 17
click at [1203, 490] on mat-icon "content_copy" at bounding box center [1210, 491] width 14 height 14
click at [1400, 494] on span "Open" at bounding box center [1416, 491] width 32 height 19
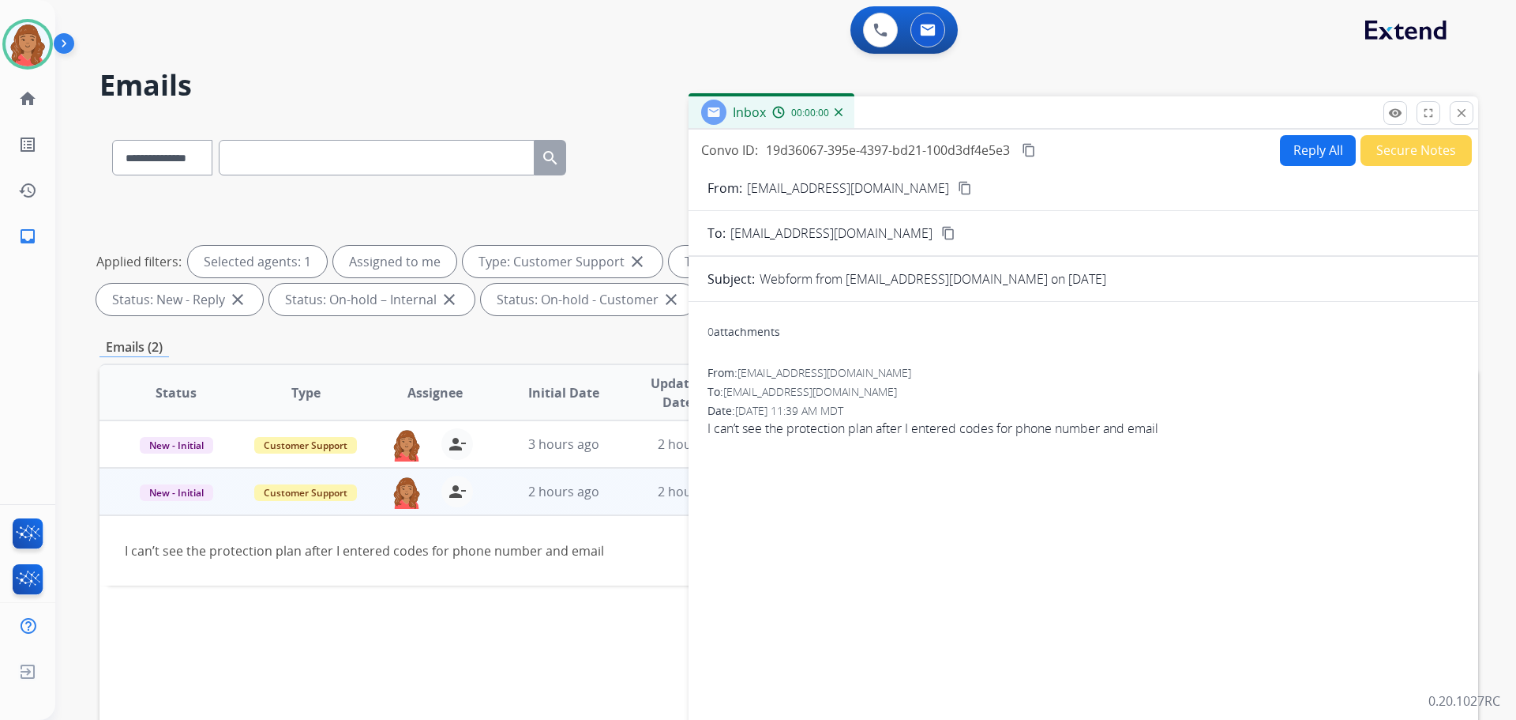
click at [1290, 153] on button "Reply All" at bounding box center [1318, 150] width 76 height 31
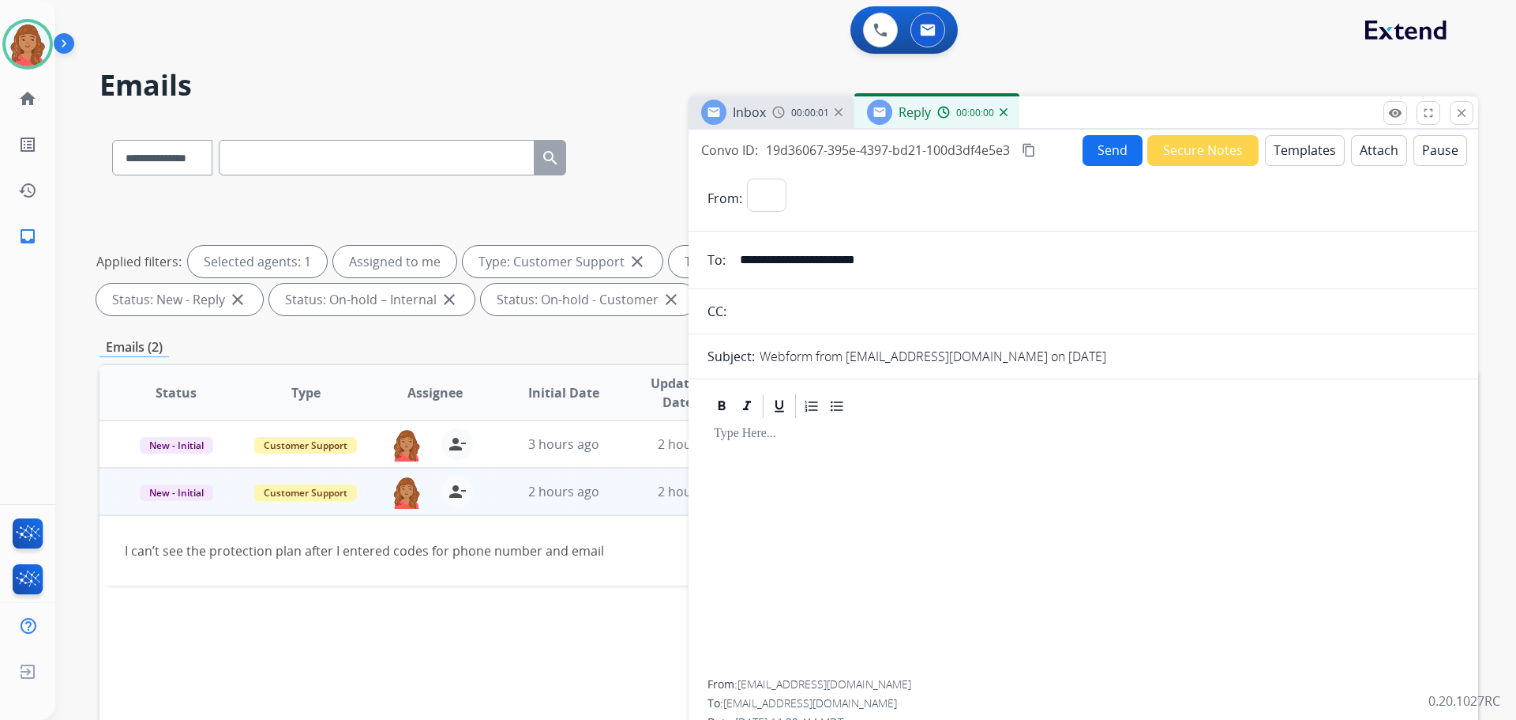
select select "**********"
click at [1289, 154] on button "Templates" at bounding box center [1305, 150] width 80 height 31
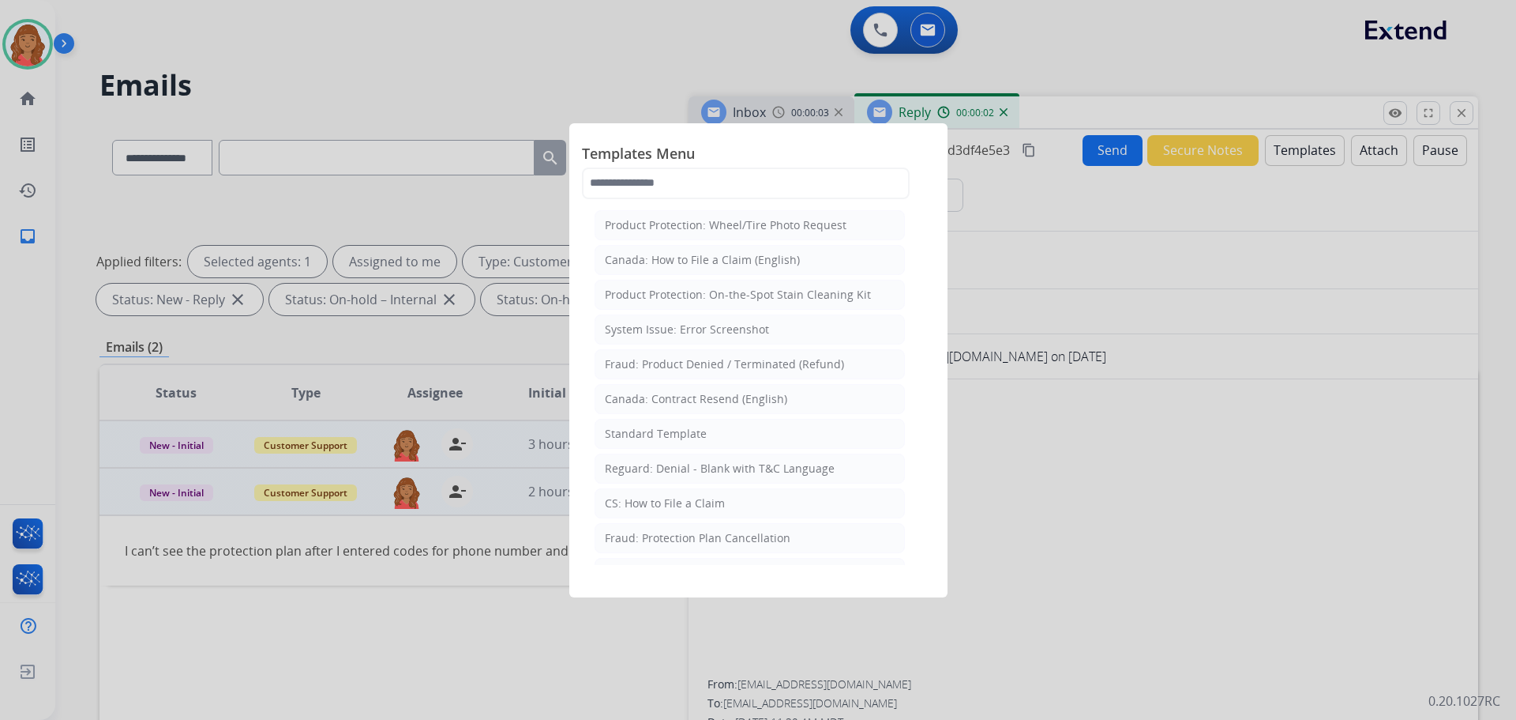
click at [659, 433] on div "Standard Template" at bounding box center [656, 434] width 102 height 16
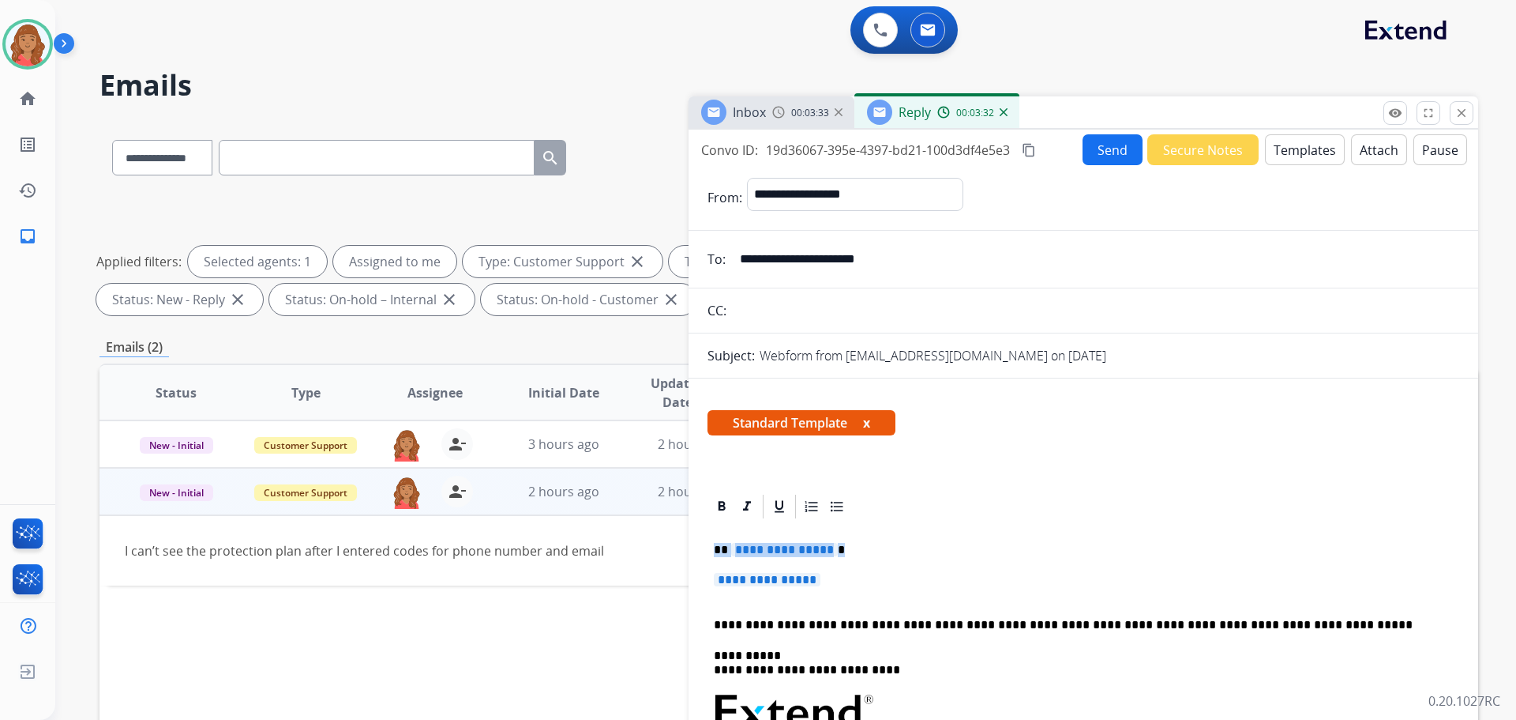
drag, startPoint x: 840, startPoint y: 581, endPoint x: 695, endPoint y: 541, distance: 149.8
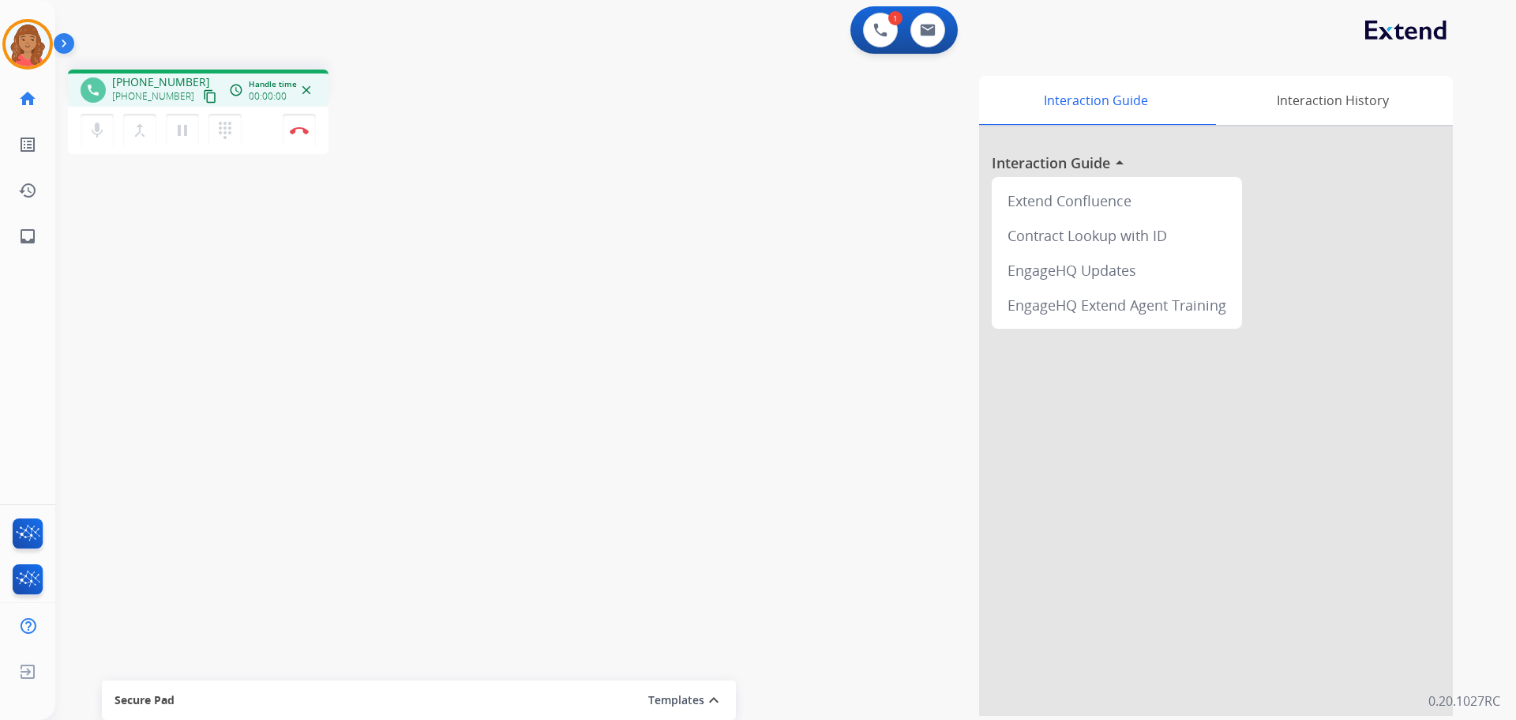
drag, startPoint x: 191, startPoint y: 96, endPoint x: 74, endPoint y: 129, distance: 121.3
click at [203, 96] on mat-icon "content_copy" at bounding box center [210, 96] width 14 height 14
click at [203, 100] on mat-icon "content_copy" at bounding box center [210, 96] width 14 height 14
click at [296, 130] on img at bounding box center [299, 130] width 19 height 8
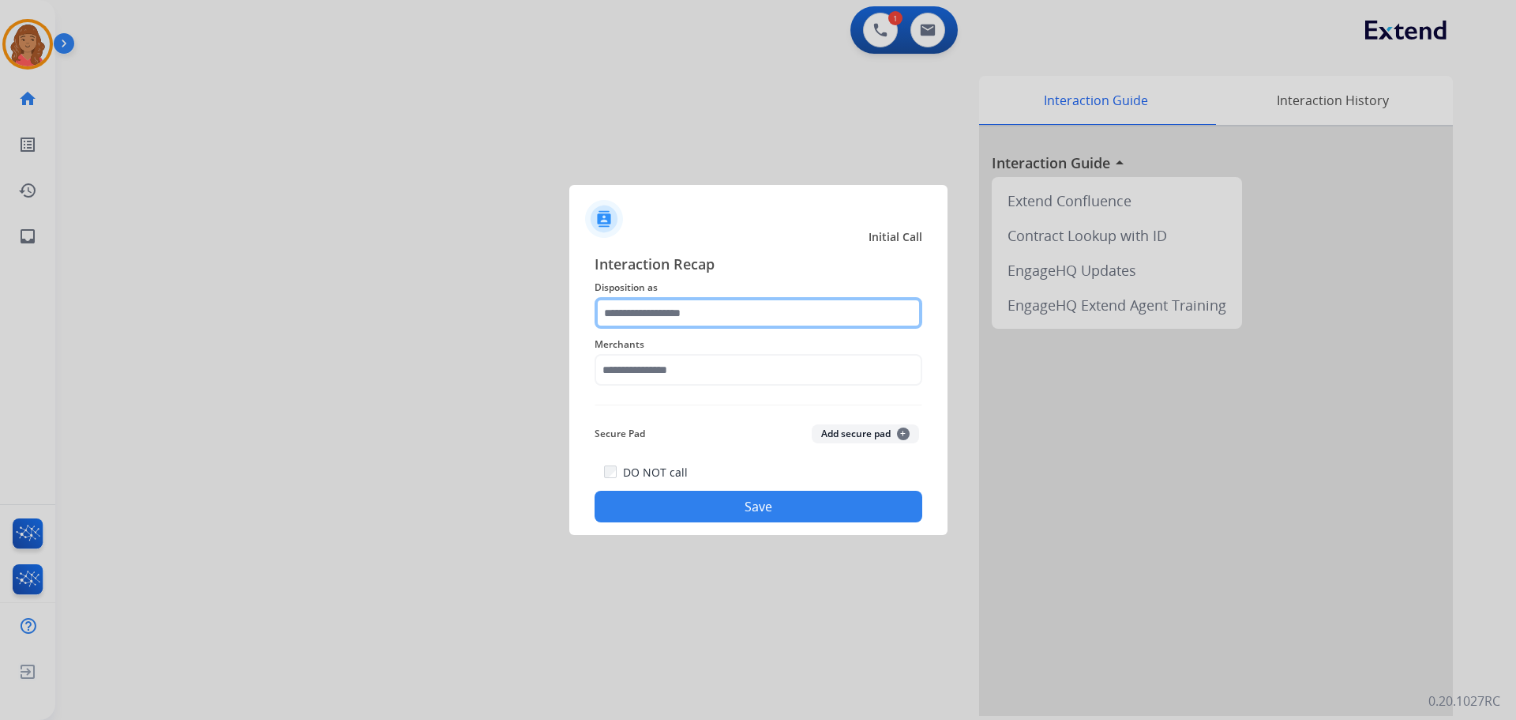
click at [689, 314] on input "text" at bounding box center [759, 313] width 328 height 32
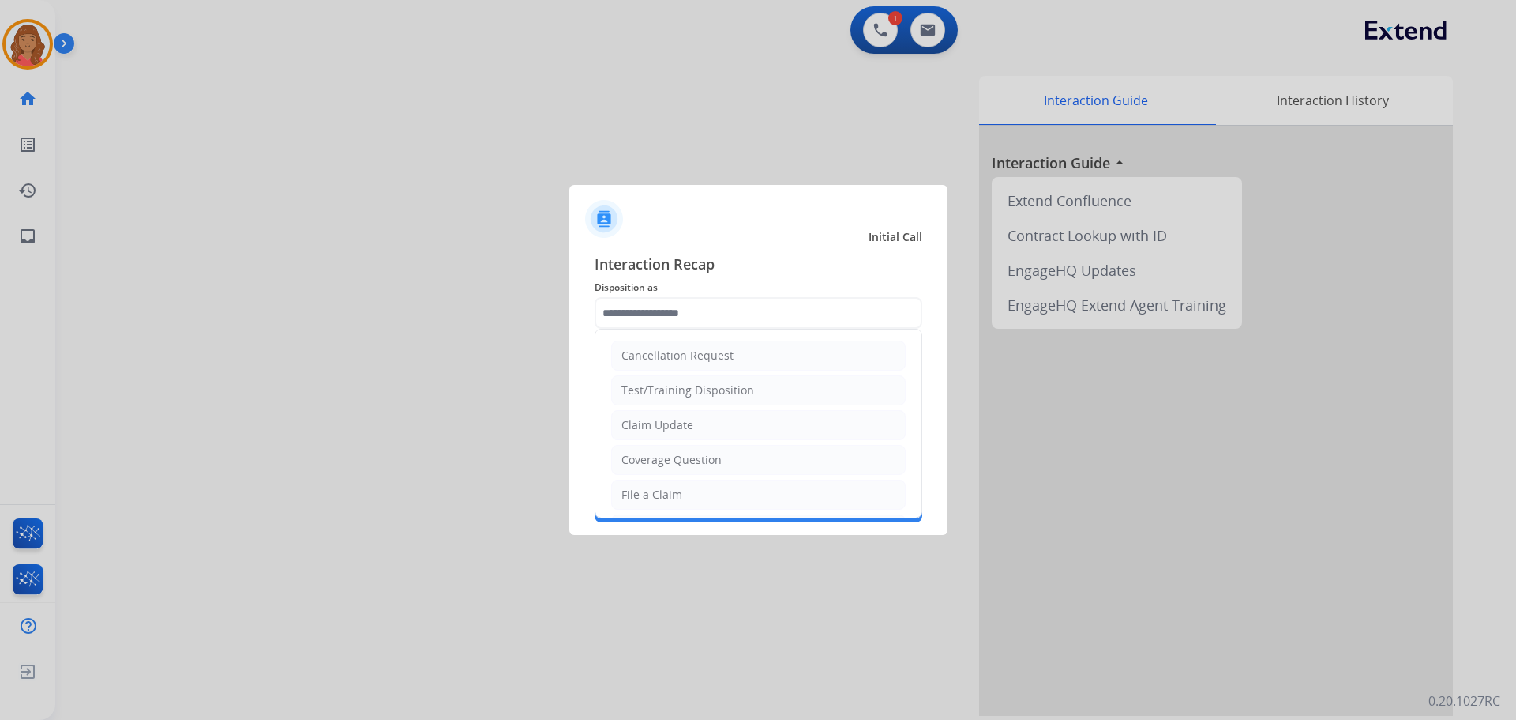
drag, startPoint x: 663, startPoint y: 453, endPoint x: 663, endPoint y: 412, distance: 41.1
click at [665, 453] on div "Coverage Question" at bounding box center [672, 460] width 100 height 16
type input "**********"
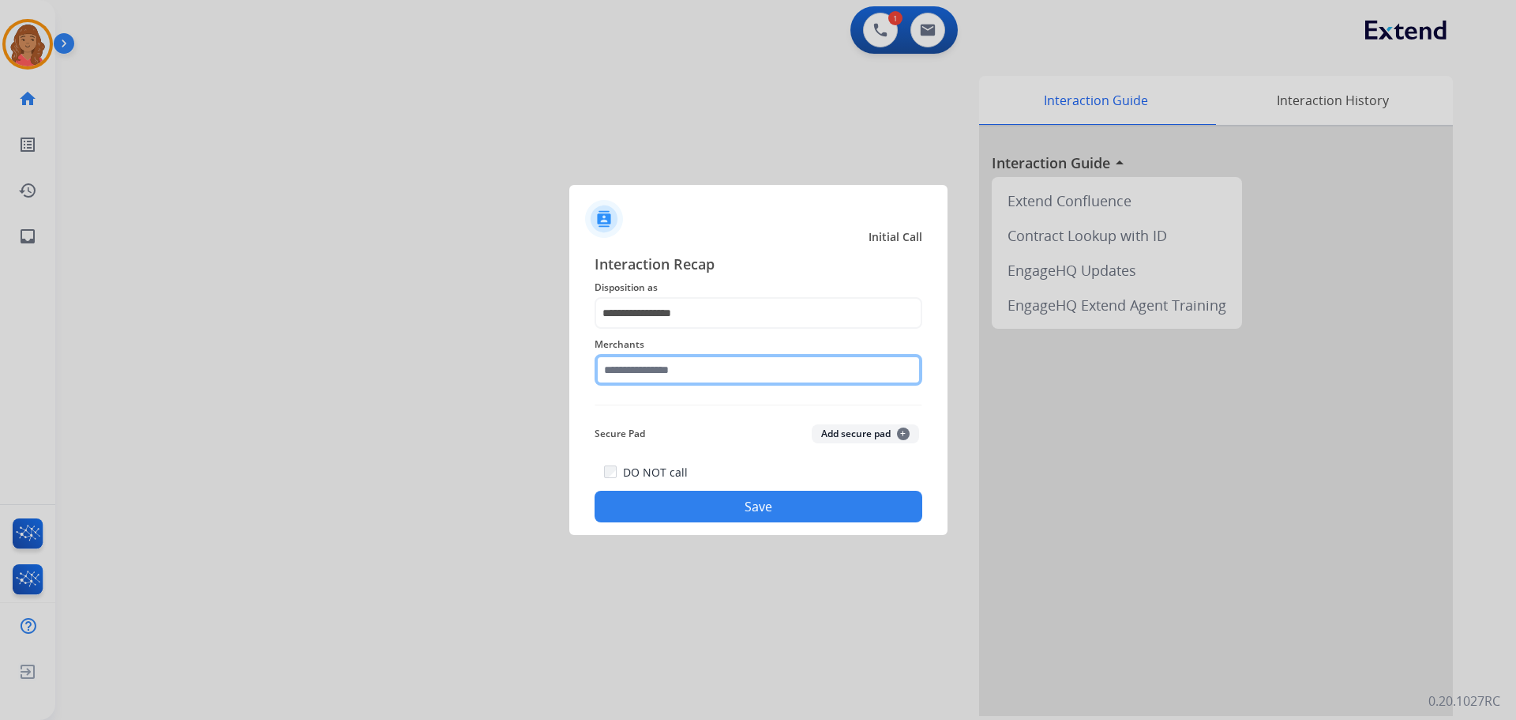
click at [658, 385] on input "text" at bounding box center [759, 370] width 328 height 32
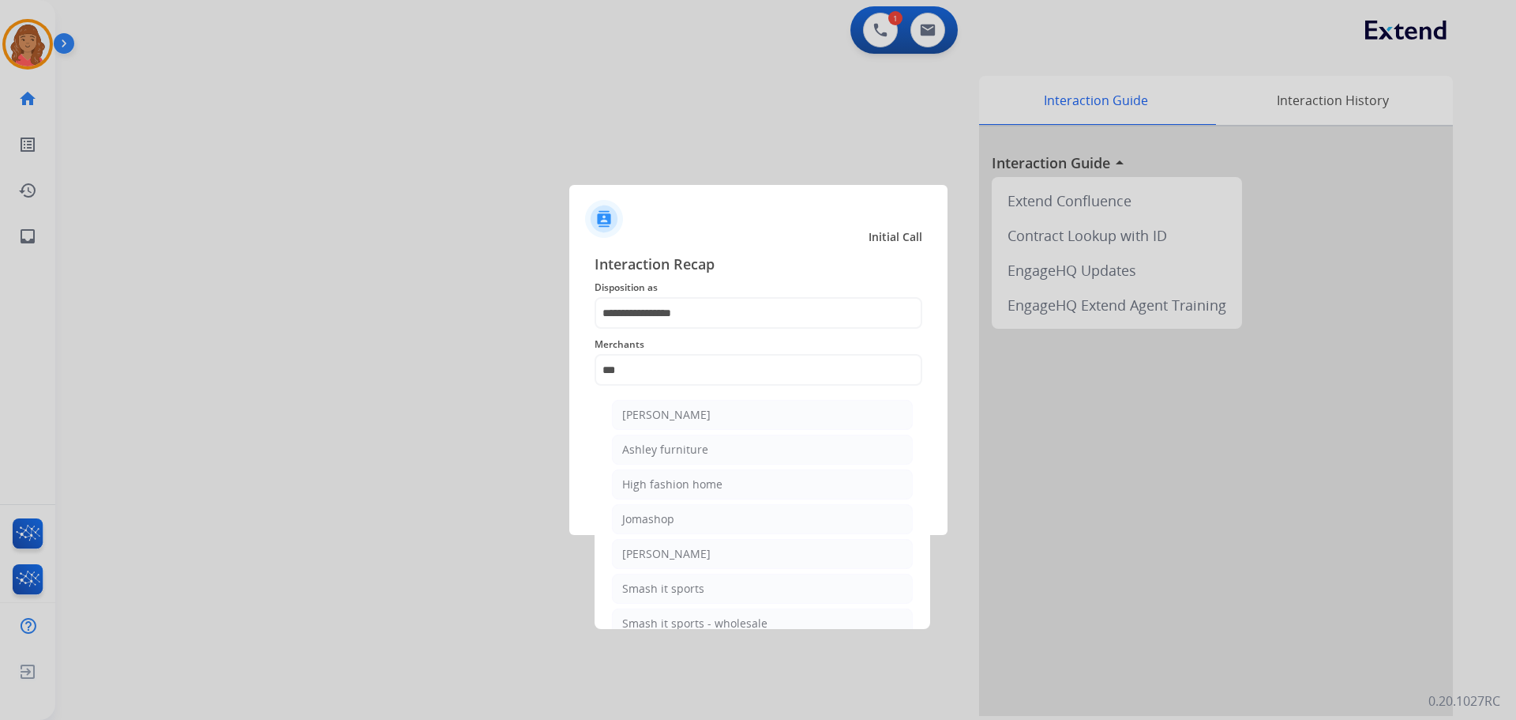
click at [671, 411] on div "[PERSON_NAME]" at bounding box center [666, 415] width 88 height 16
type input "**********"
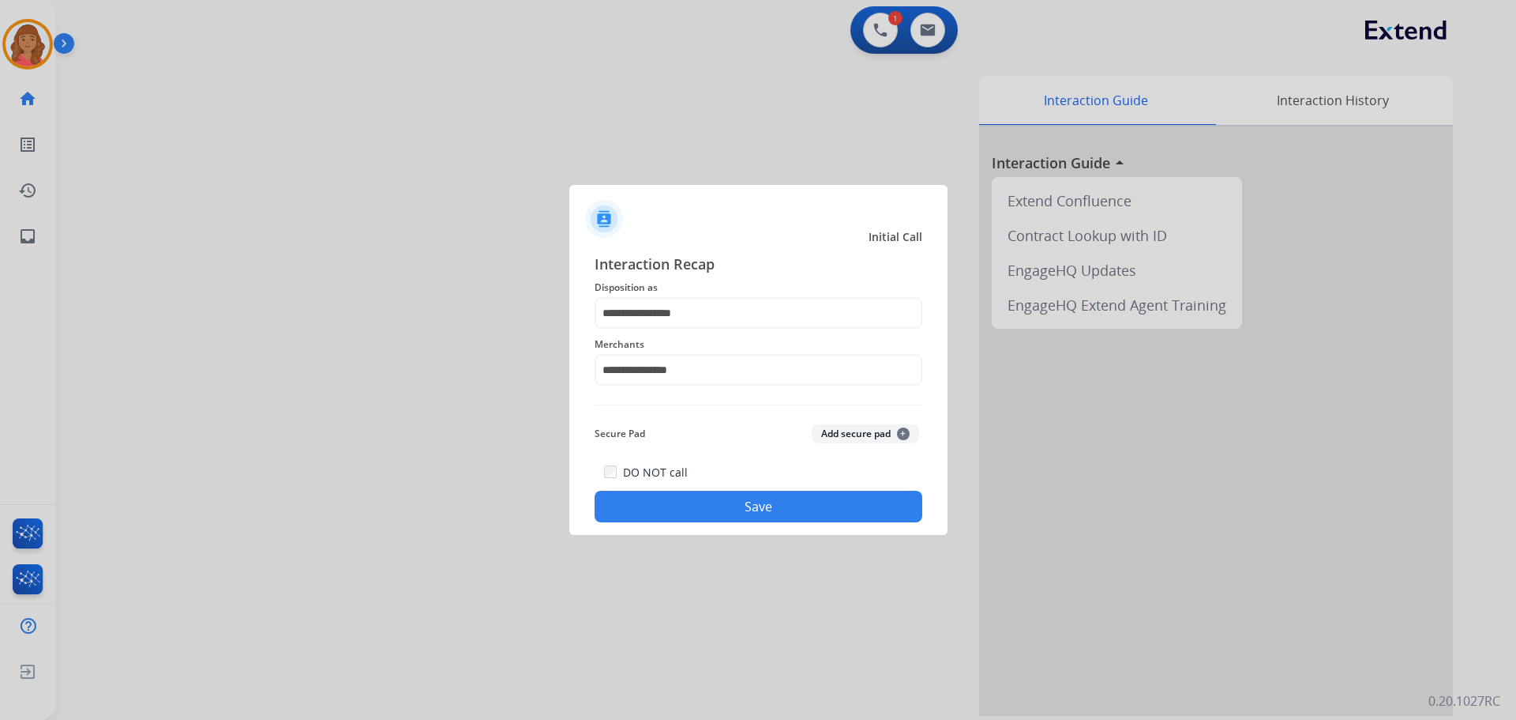
click at [686, 506] on button "Save" at bounding box center [759, 506] width 328 height 32
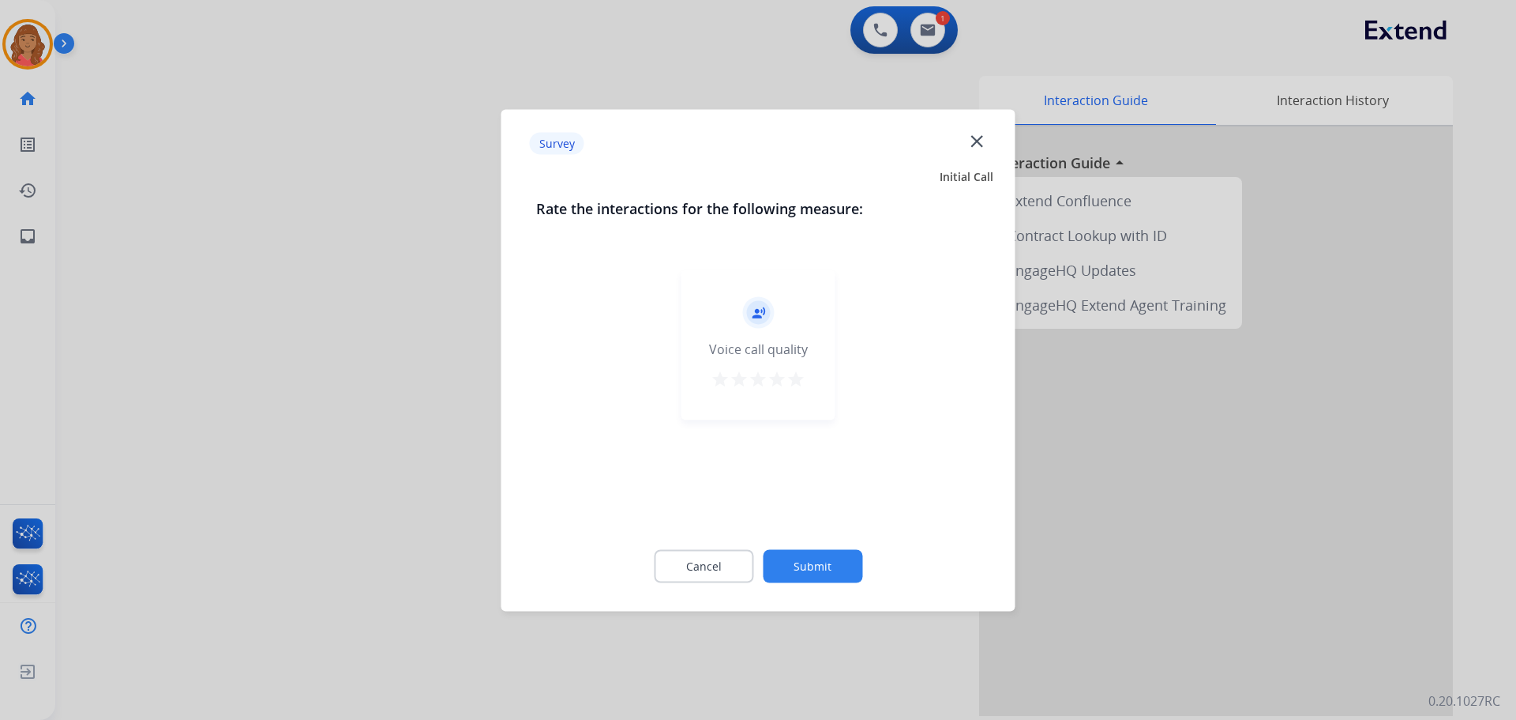
click at [800, 381] on mat-icon "star" at bounding box center [796, 378] width 19 height 19
drag, startPoint x: 814, startPoint y: 535, endPoint x: 804, endPoint y: 573, distance: 38.5
click at [813, 545] on div "Cancel Submit" at bounding box center [758, 565] width 445 height 71
click at [791, 595] on div "Cancel Submit" at bounding box center [758, 565] width 445 height 71
click at [797, 582] on div "Cancel Submit" at bounding box center [758, 565] width 445 height 71
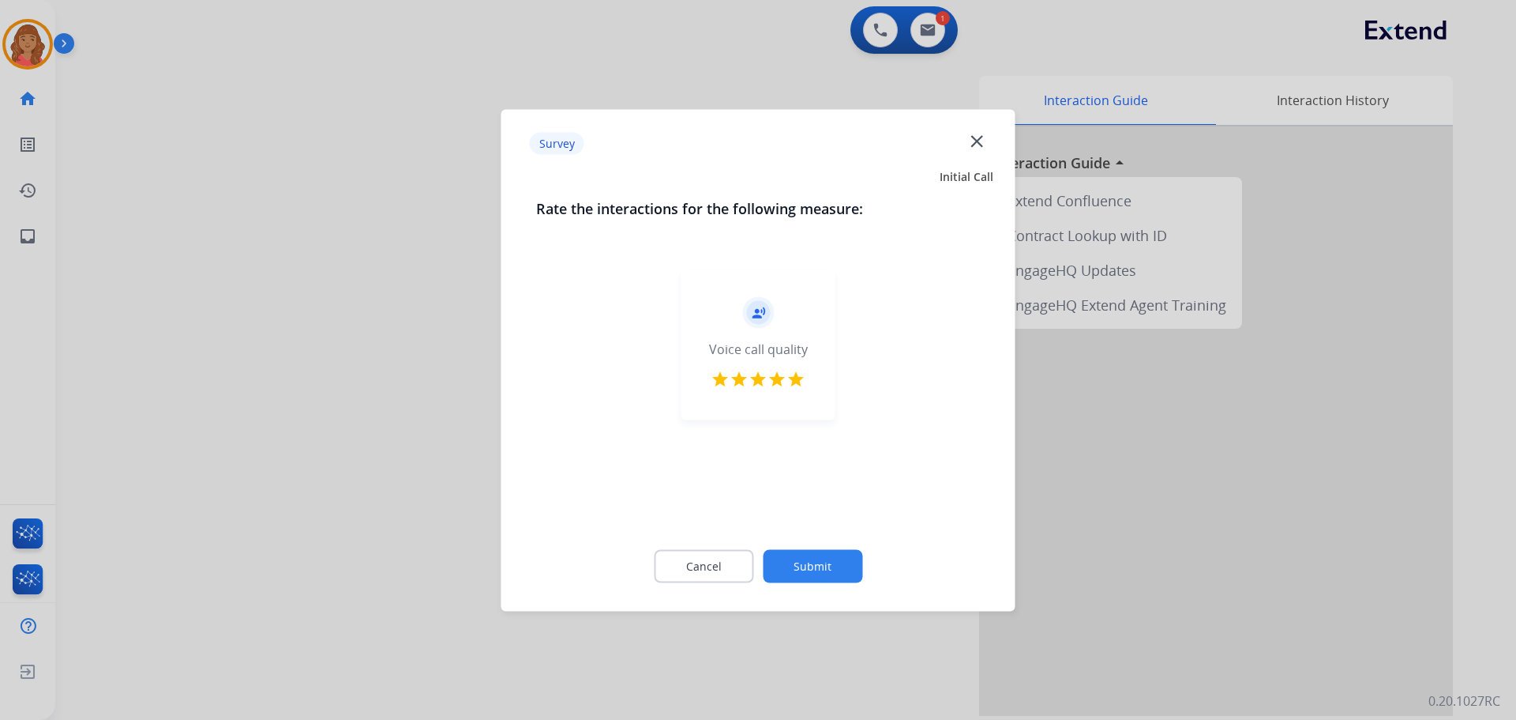
drag, startPoint x: 805, startPoint y: 547, endPoint x: 791, endPoint y: 645, distance: 98.9
click at [805, 550] on div "Cancel Submit" at bounding box center [758, 565] width 445 height 71
click at [800, 574] on button "Submit" at bounding box center [813, 565] width 100 height 33
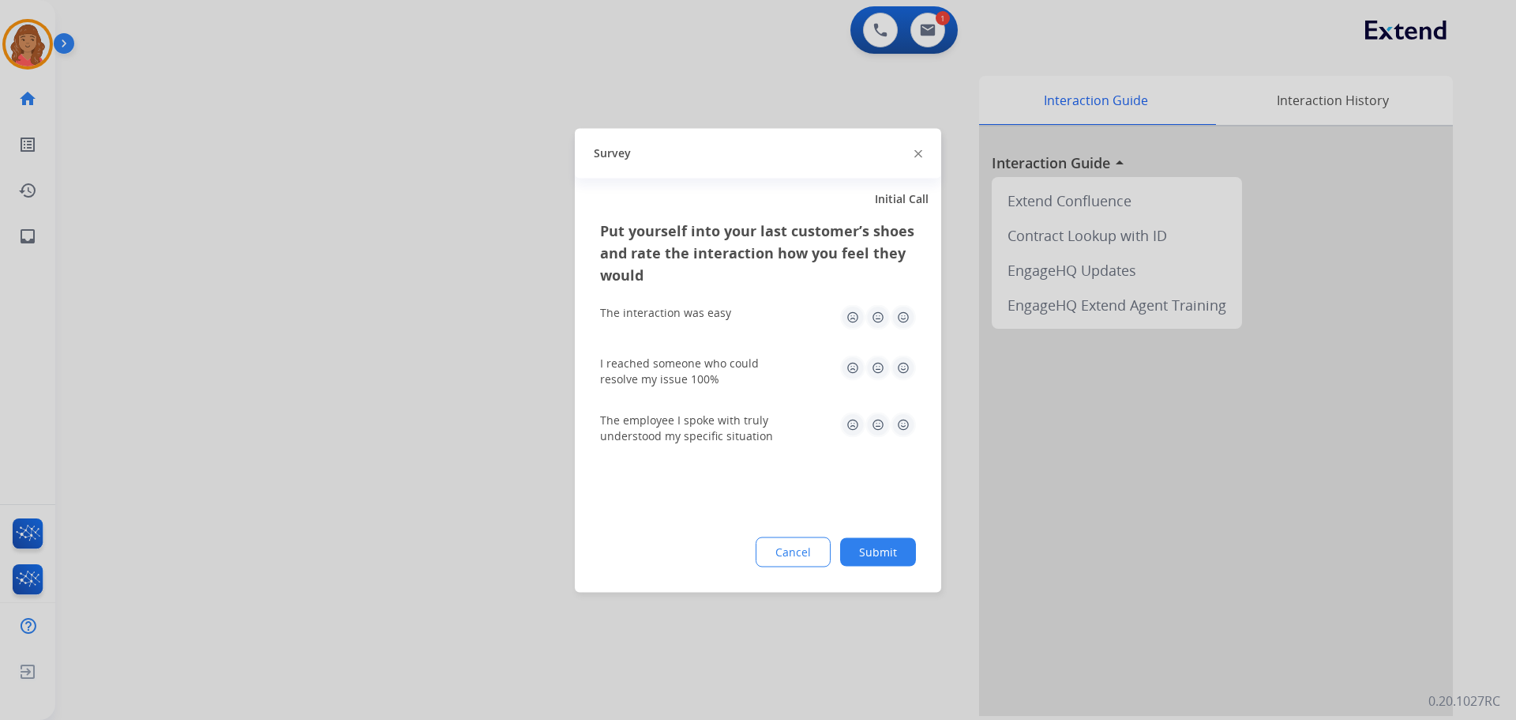
drag, startPoint x: 904, startPoint y: 321, endPoint x: 900, endPoint y: 359, distance: 38.1
click at [904, 322] on img at bounding box center [903, 316] width 25 height 25
click at [904, 362] on img at bounding box center [903, 367] width 25 height 25
click at [904, 415] on img at bounding box center [903, 423] width 25 height 25
click at [884, 555] on button "Submit" at bounding box center [878, 551] width 76 height 28
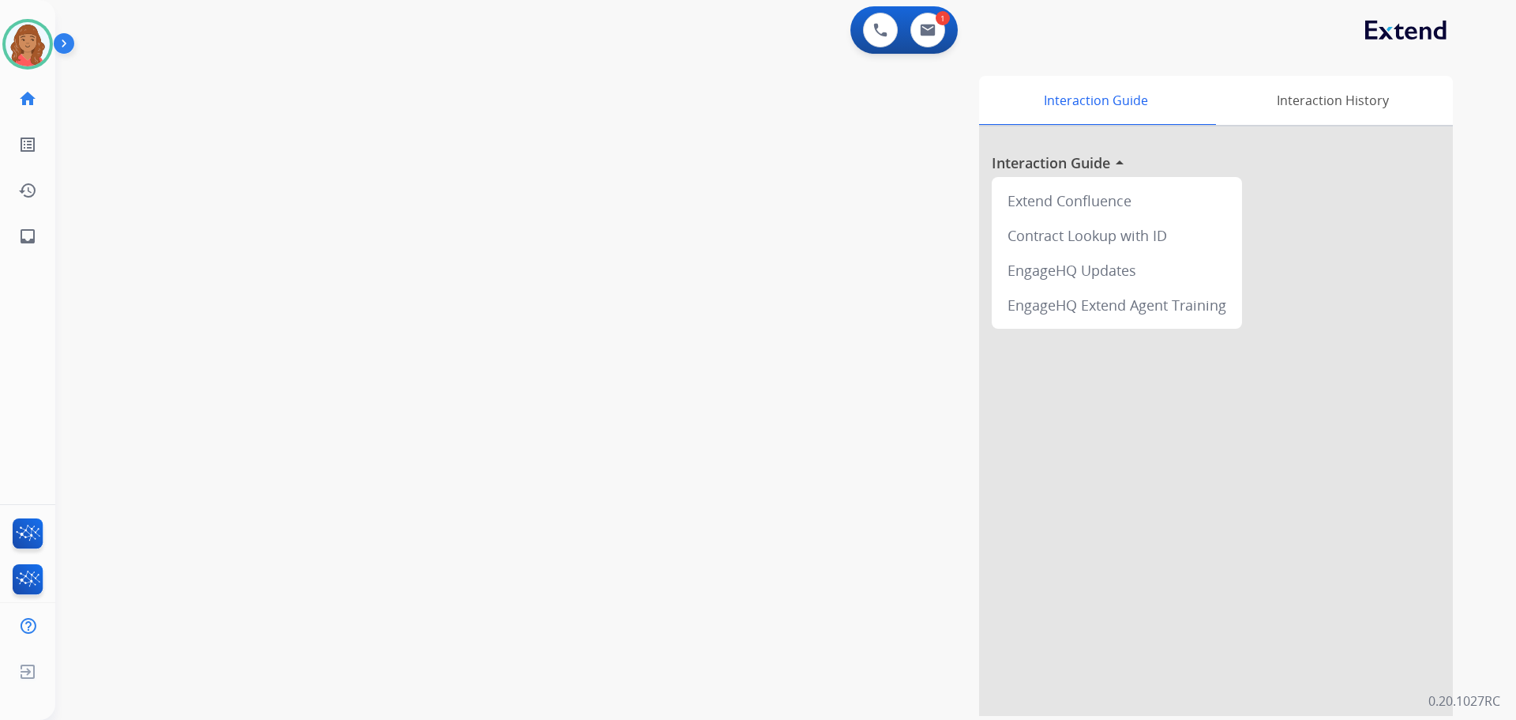
drag, startPoint x: 945, startPoint y: 30, endPoint x: 928, endPoint y: 51, distance: 27.5
click at [945, 30] on div "1 Email Interactions" at bounding box center [927, 30] width 47 height 35
click at [922, 27] on img at bounding box center [928, 30] width 16 height 13
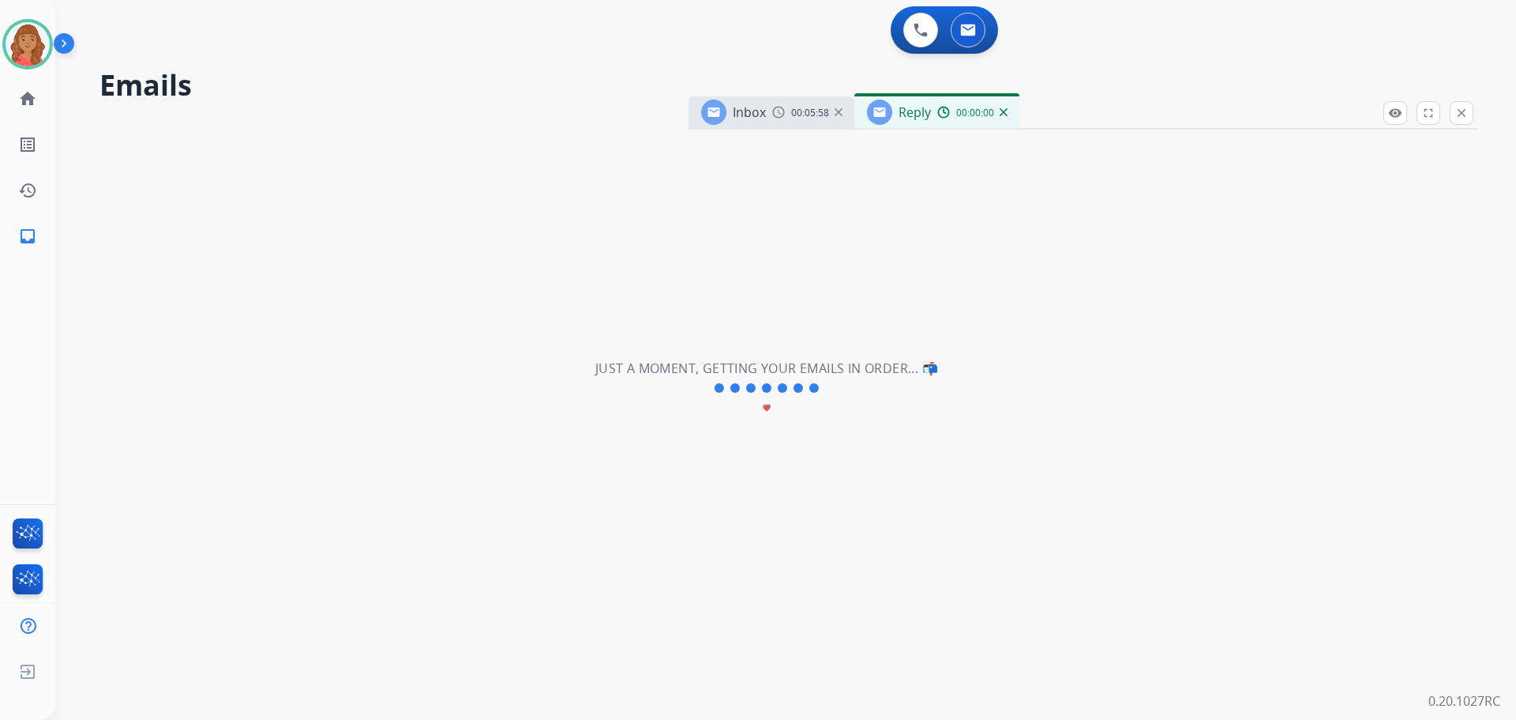
select select "**********"
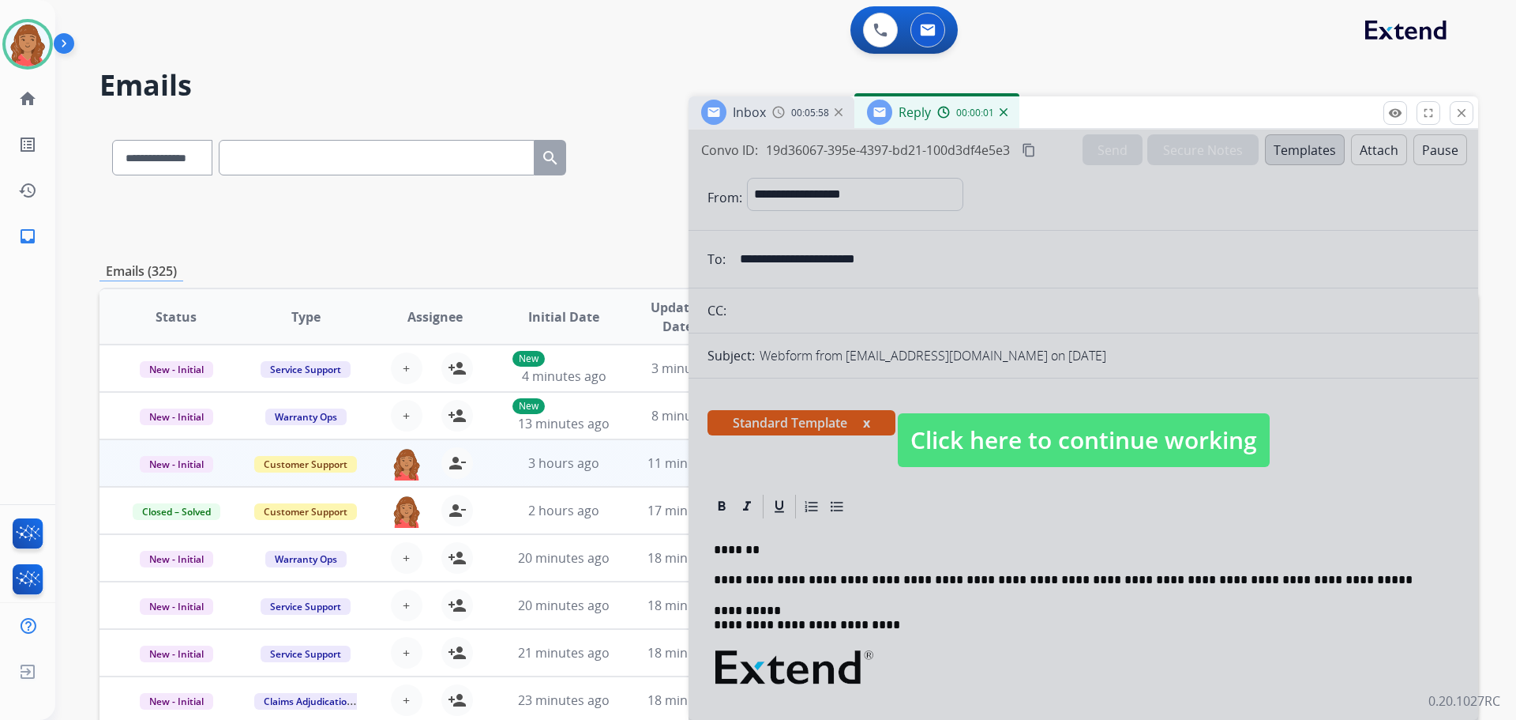
drag, startPoint x: 981, startPoint y: 438, endPoint x: 885, endPoint y: 474, distance: 102.2
click at [979, 438] on span "Click here to continue working" at bounding box center [1084, 440] width 372 height 54
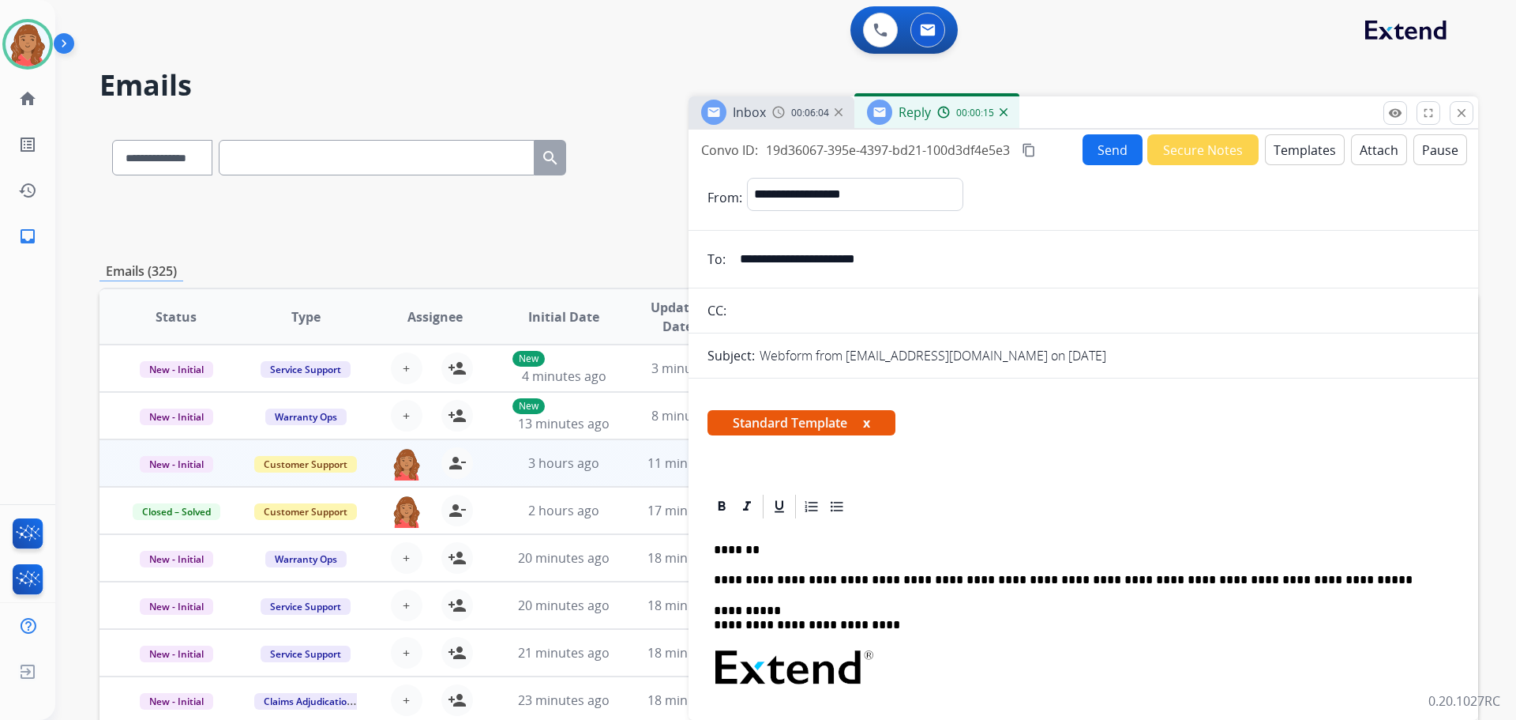
drag, startPoint x: 830, startPoint y: 249, endPoint x: 745, endPoint y: 257, distance: 85.7
click at [727, 261] on div "**********" at bounding box center [1084, 259] width 790 height 32
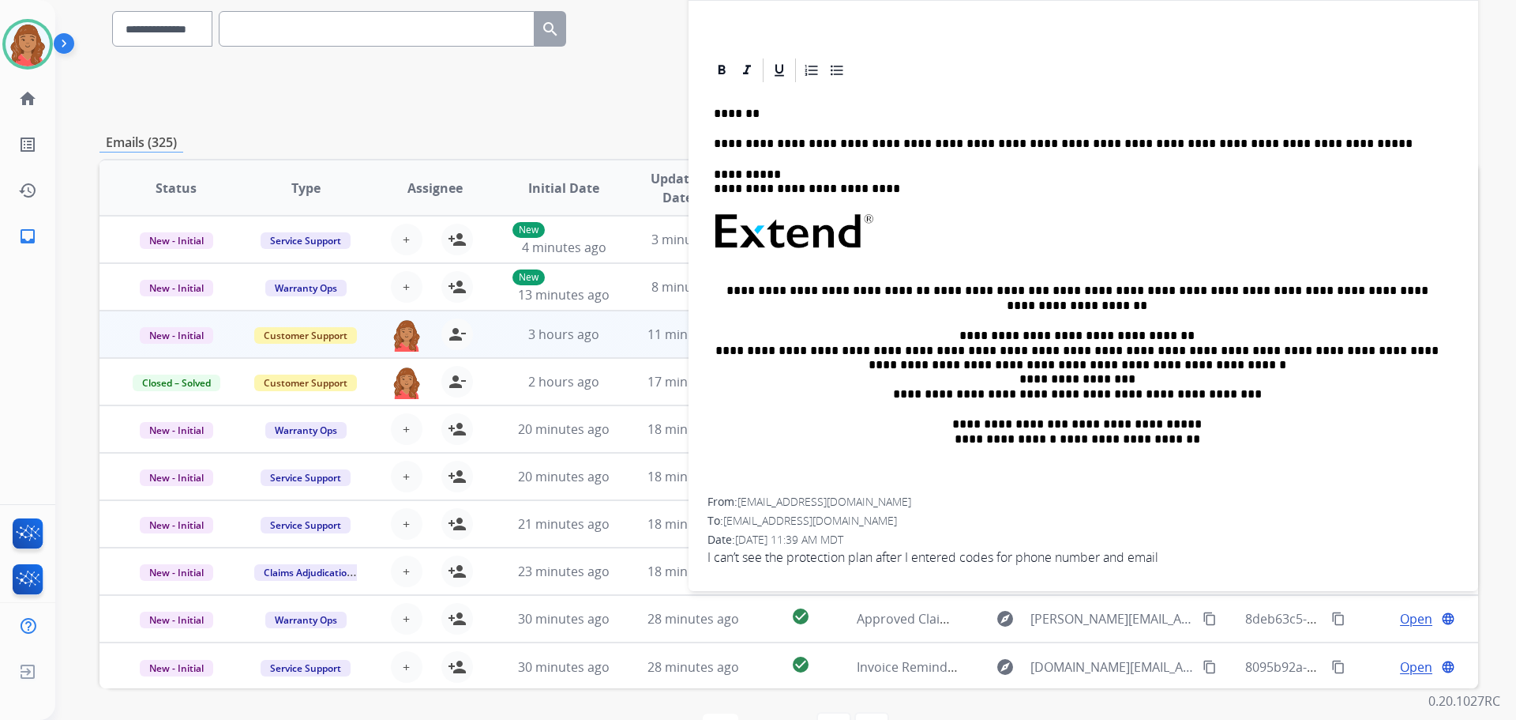
scroll to position [179, 0]
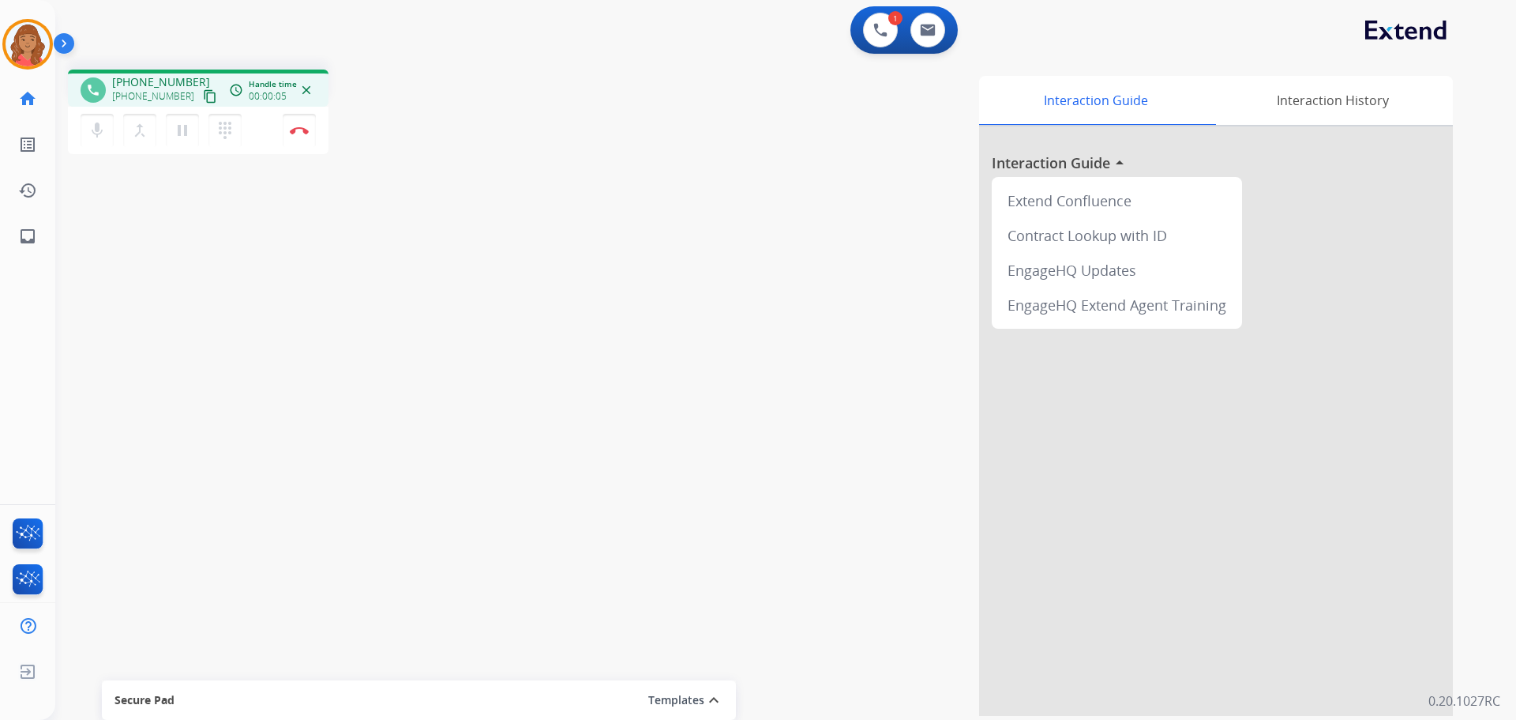
click at [201, 92] on button "content_copy" at bounding box center [210, 96] width 19 height 19
drag, startPoint x: 192, startPoint y: 100, endPoint x: 176, endPoint y: 103, distance: 16.3
click at [203, 100] on mat-icon "content_copy" at bounding box center [210, 96] width 14 height 14
click at [311, 137] on button "Disconnect" at bounding box center [299, 130] width 33 height 33
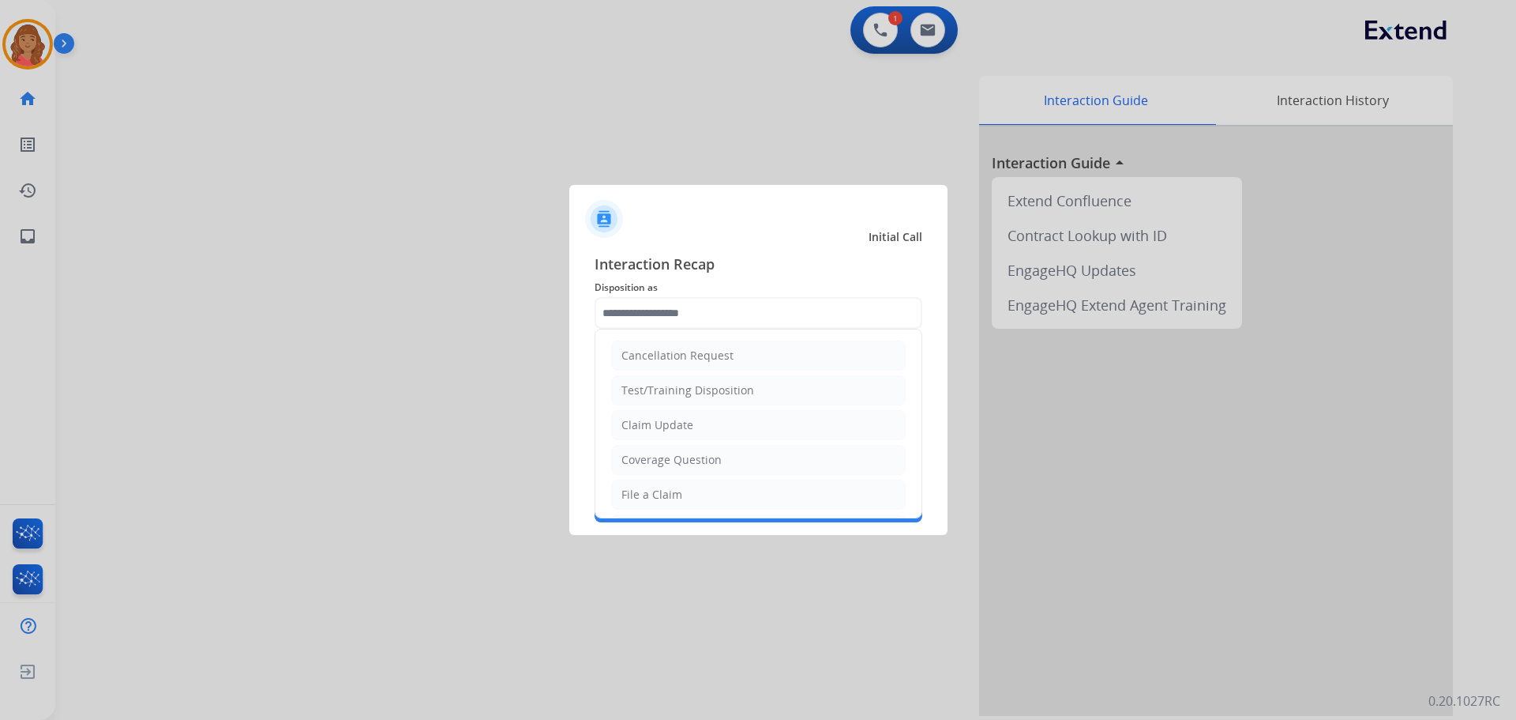
click at [644, 497] on div "File a Claim" at bounding box center [652, 495] width 61 height 16
type input "**********"
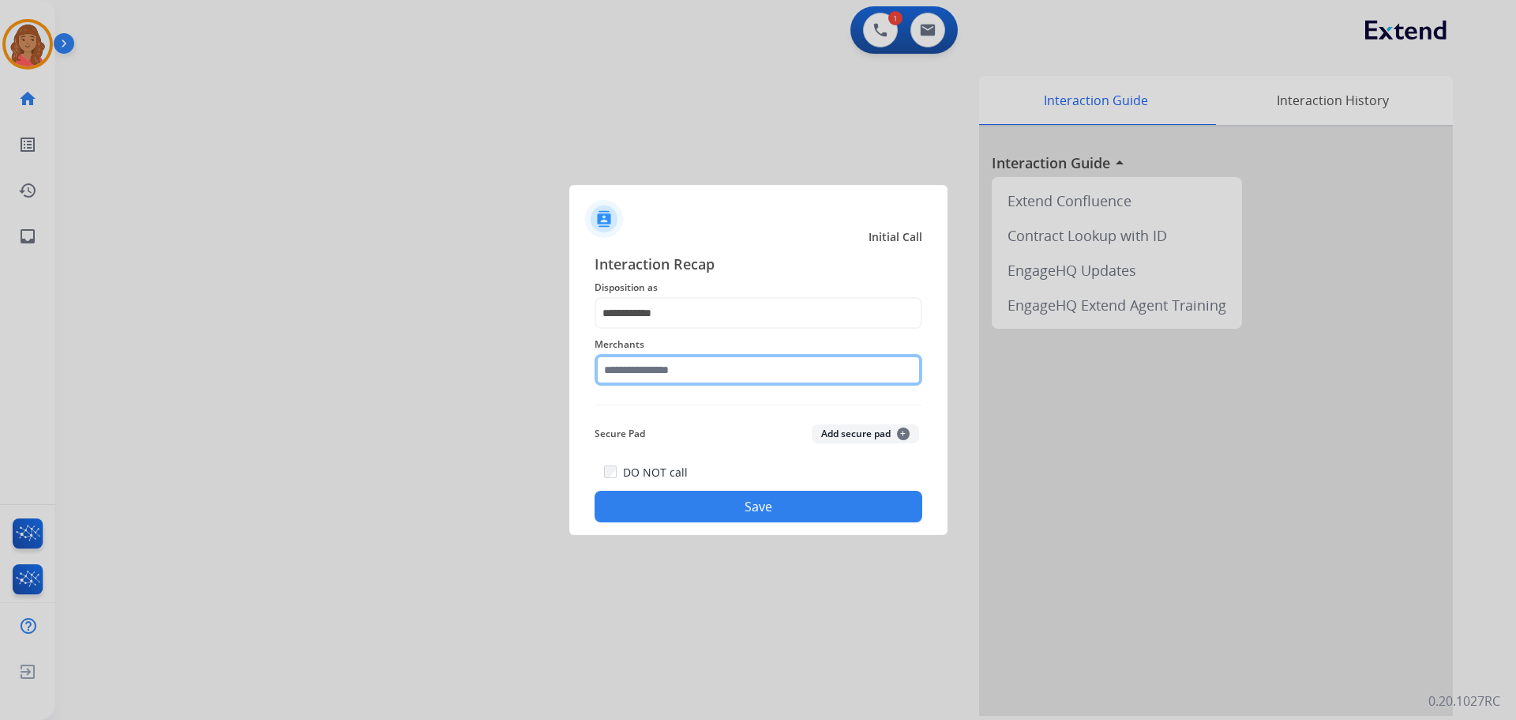
click at [701, 375] on input "text" at bounding box center [759, 370] width 328 height 32
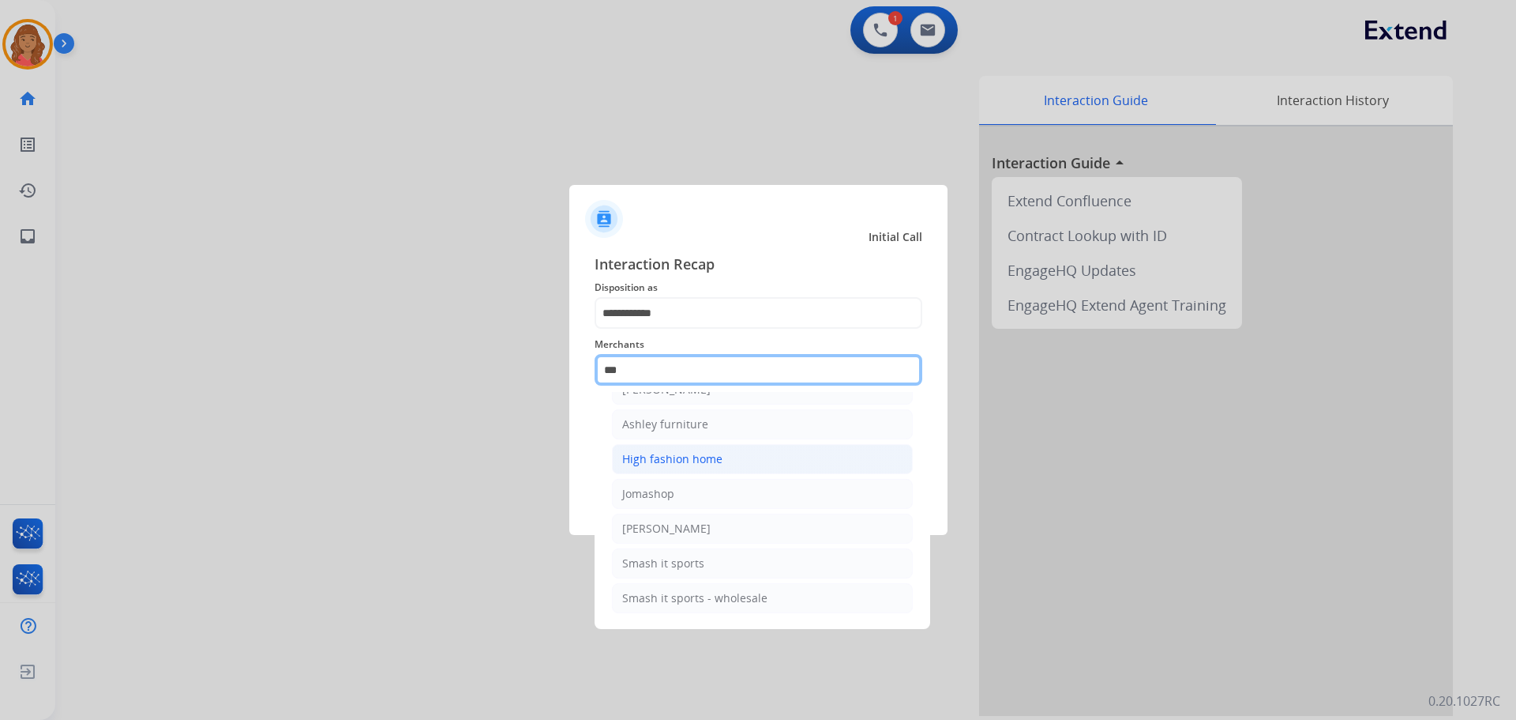
scroll to position [25, 0]
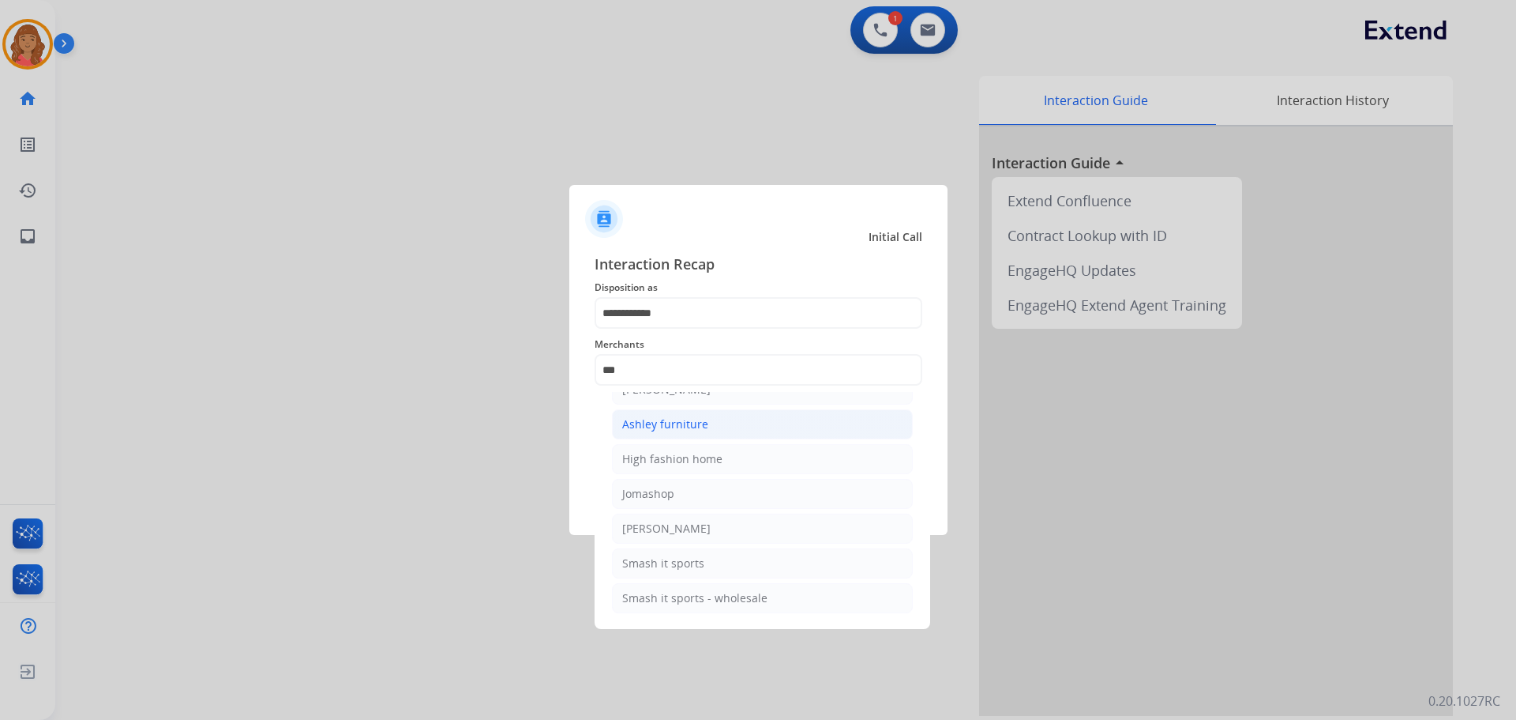
click at [663, 425] on div "Ashley furniture" at bounding box center [665, 424] width 86 height 16
type input "**********"
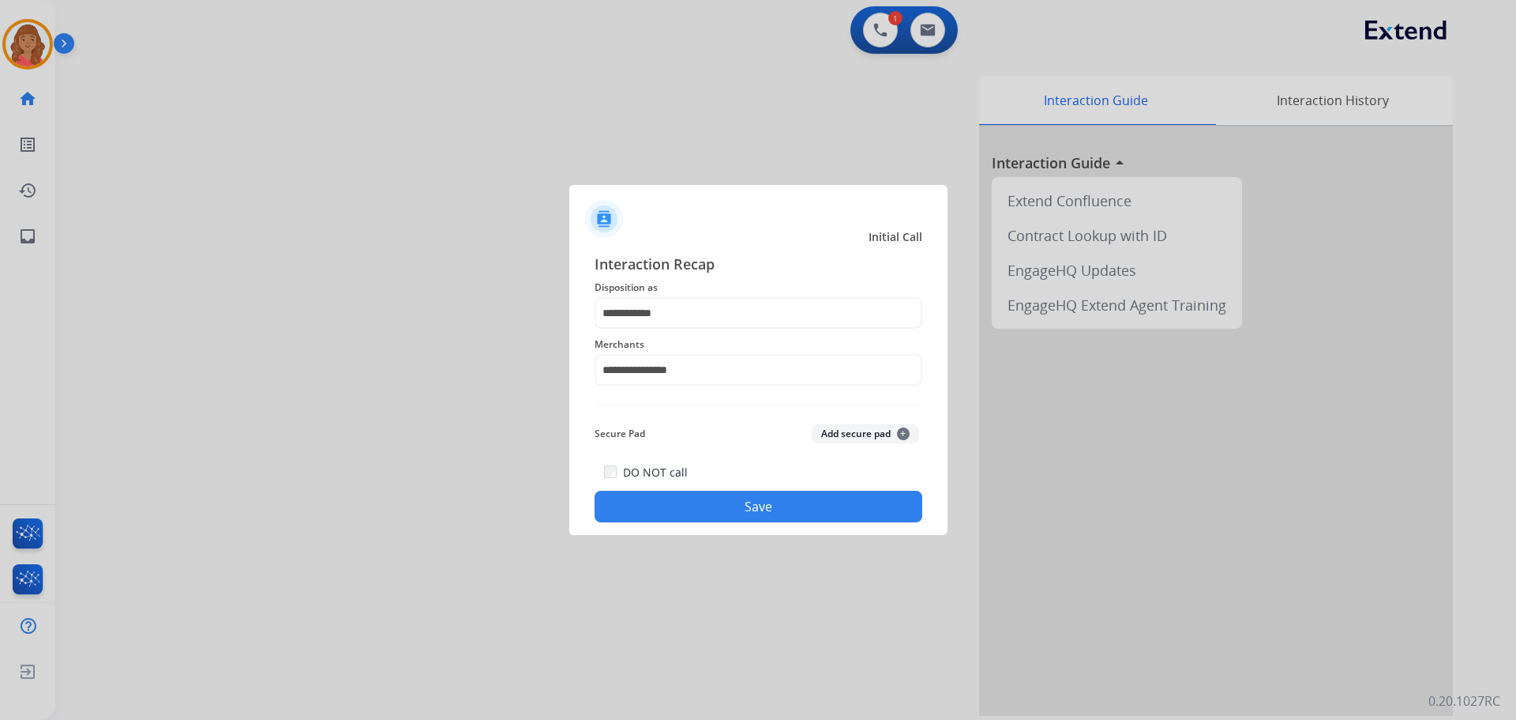
click at [674, 494] on button "Save" at bounding box center [759, 506] width 328 height 32
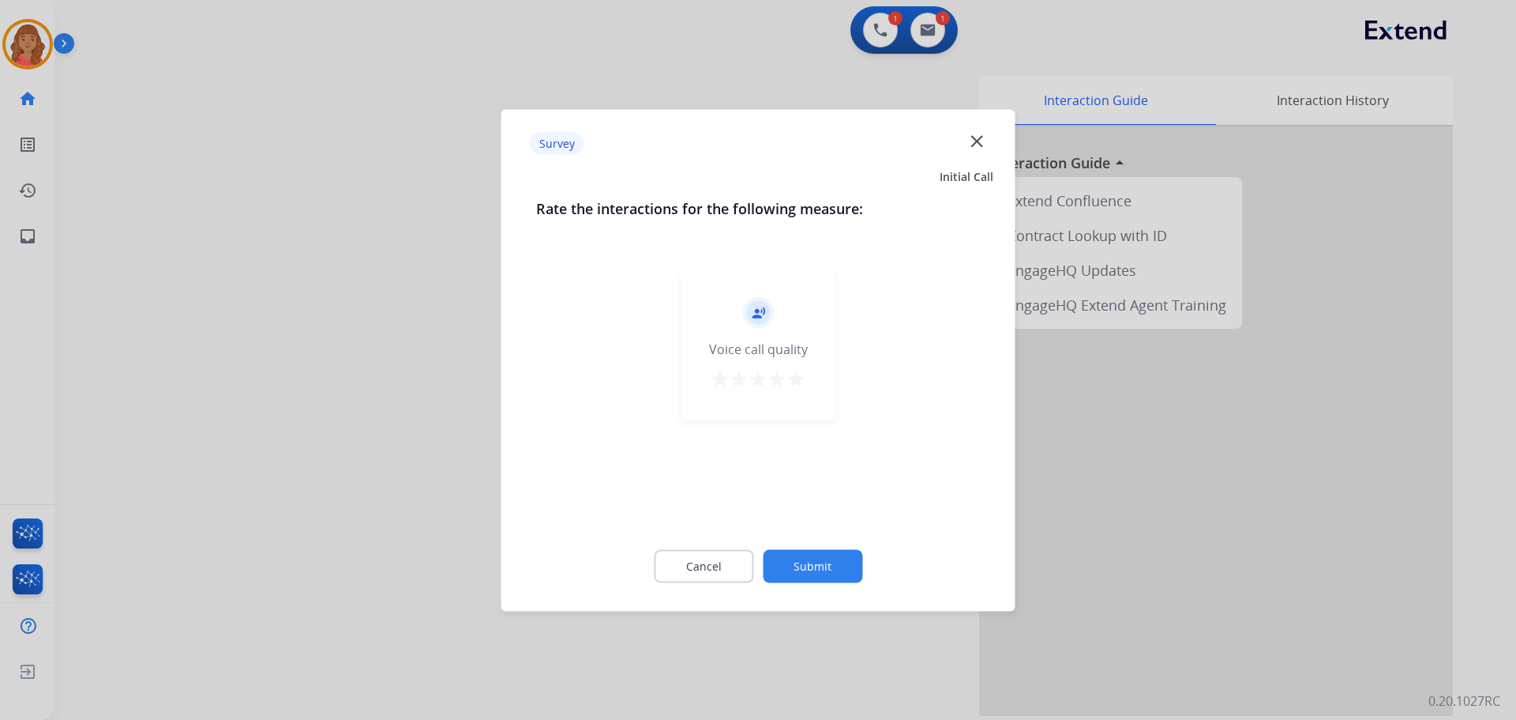
click at [812, 378] on div "record_voice_over Voice call quality star star star star star" at bounding box center [759, 344] width 154 height 150
click at [799, 375] on mat-icon "star" at bounding box center [796, 378] width 19 height 19
click at [813, 569] on button "Submit" at bounding box center [813, 565] width 100 height 33
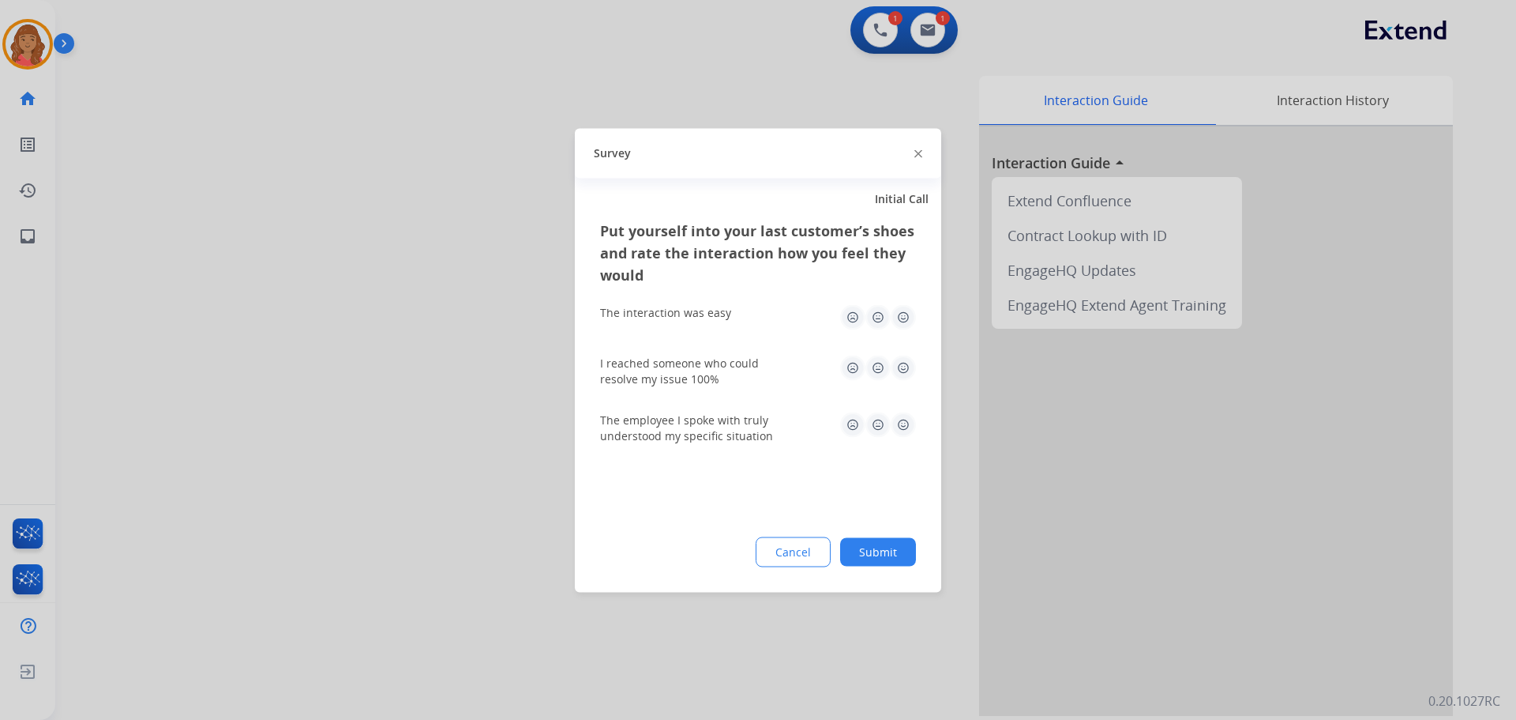
click at [898, 321] on img at bounding box center [903, 316] width 25 height 25
click at [907, 358] on img at bounding box center [903, 367] width 25 height 25
click at [904, 426] on img at bounding box center [903, 423] width 25 height 25
click at [875, 557] on button "Submit" at bounding box center [878, 551] width 76 height 28
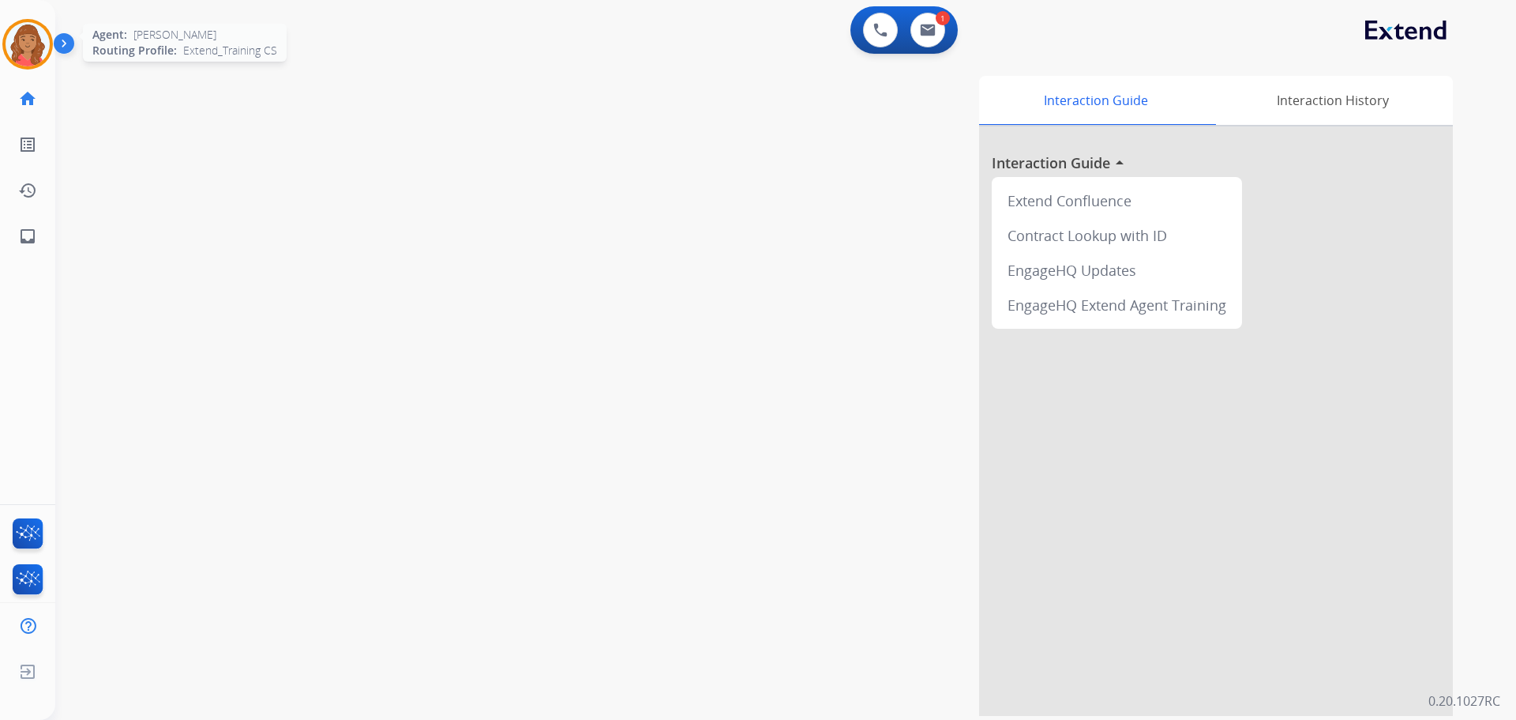
click at [31, 43] on img at bounding box center [28, 44] width 44 height 44
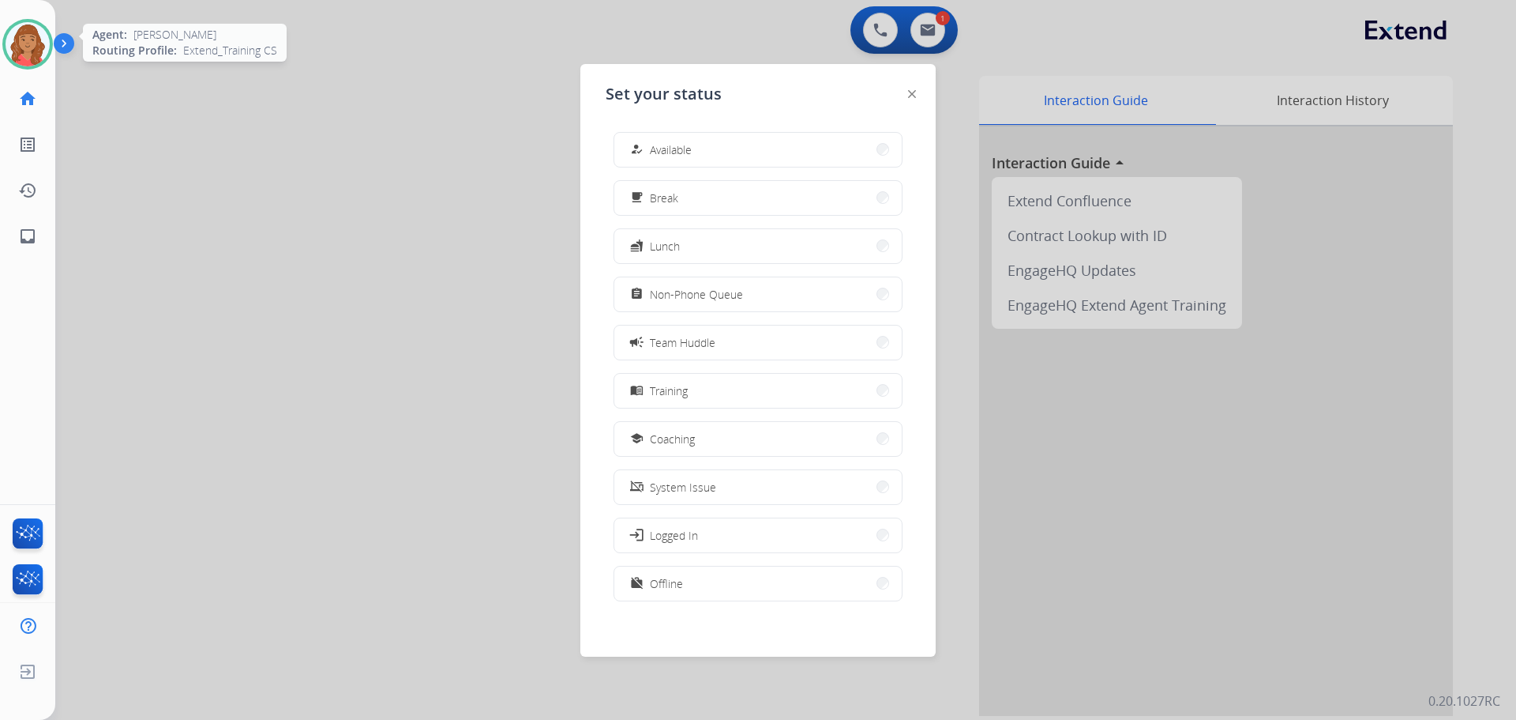
click at [10, 48] on img at bounding box center [28, 44] width 44 height 44
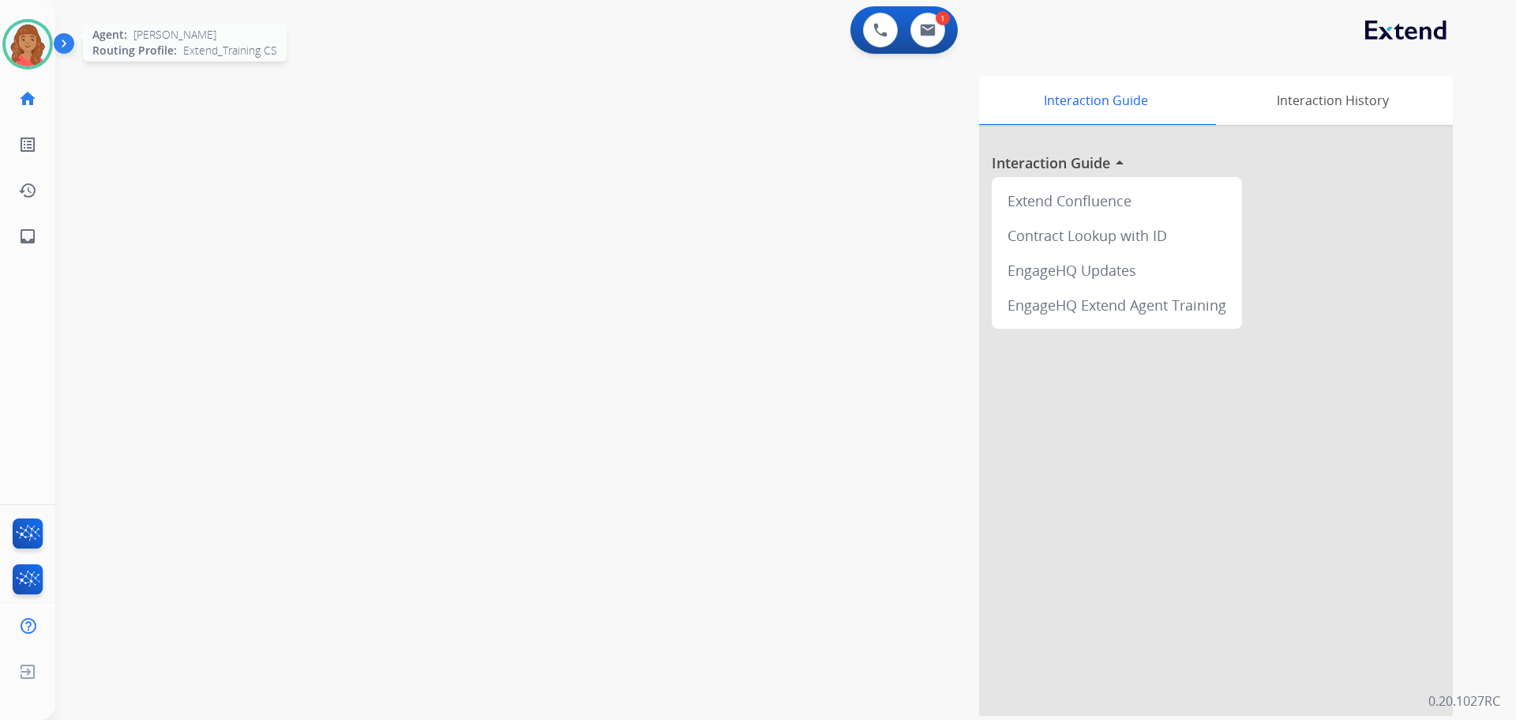
click at [24, 44] on img at bounding box center [28, 44] width 44 height 44
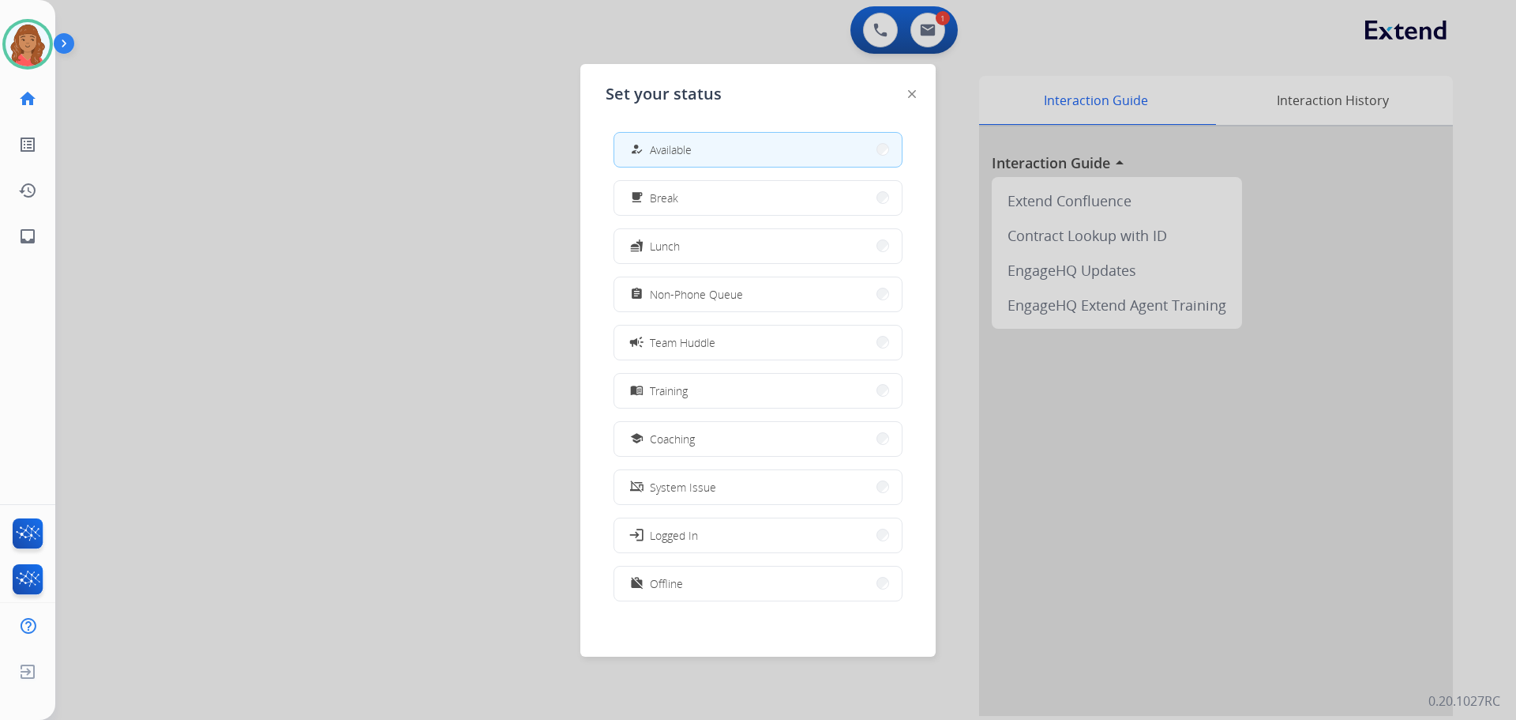
click at [686, 298] on span "Non-Phone Queue" at bounding box center [696, 294] width 93 height 17
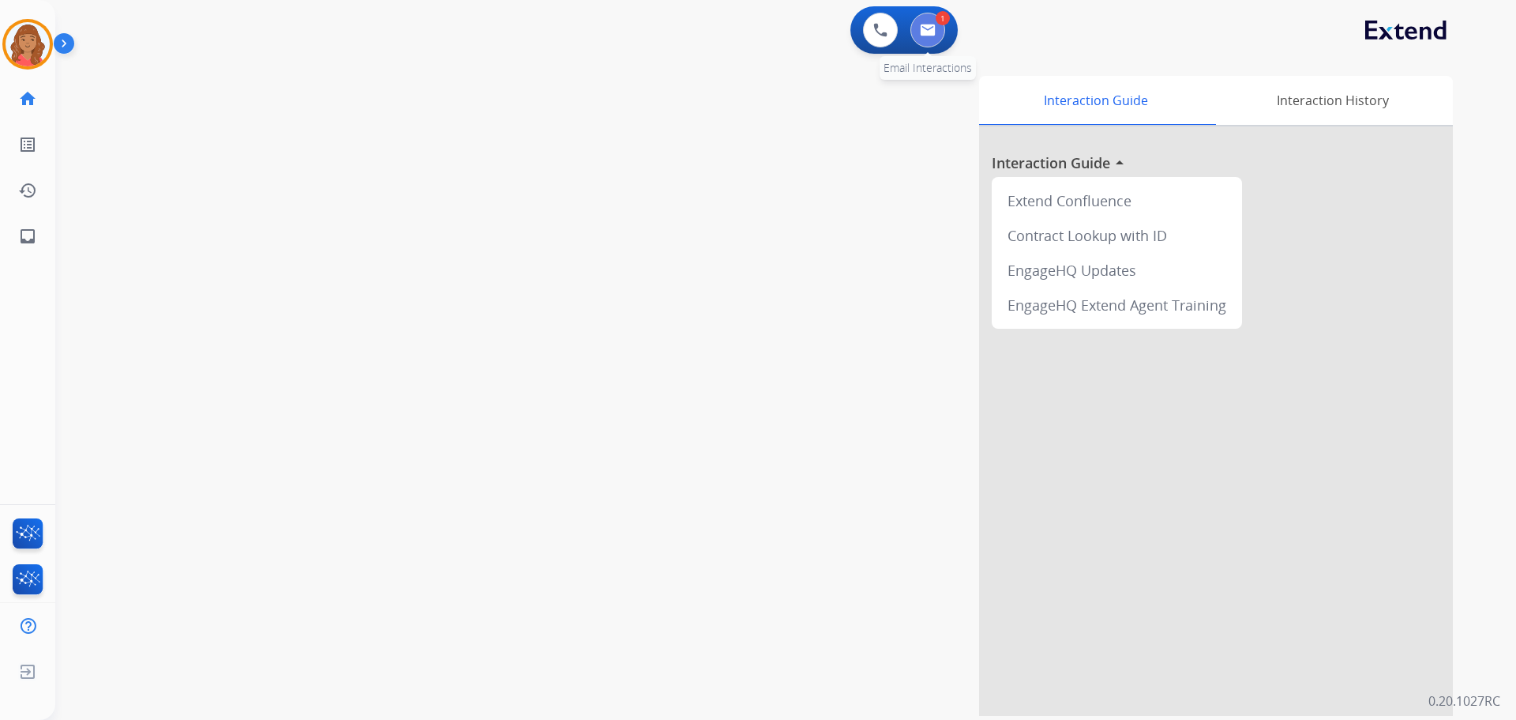
click at [925, 34] on img at bounding box center [928, 30] width 16 height 13
select select "**********"
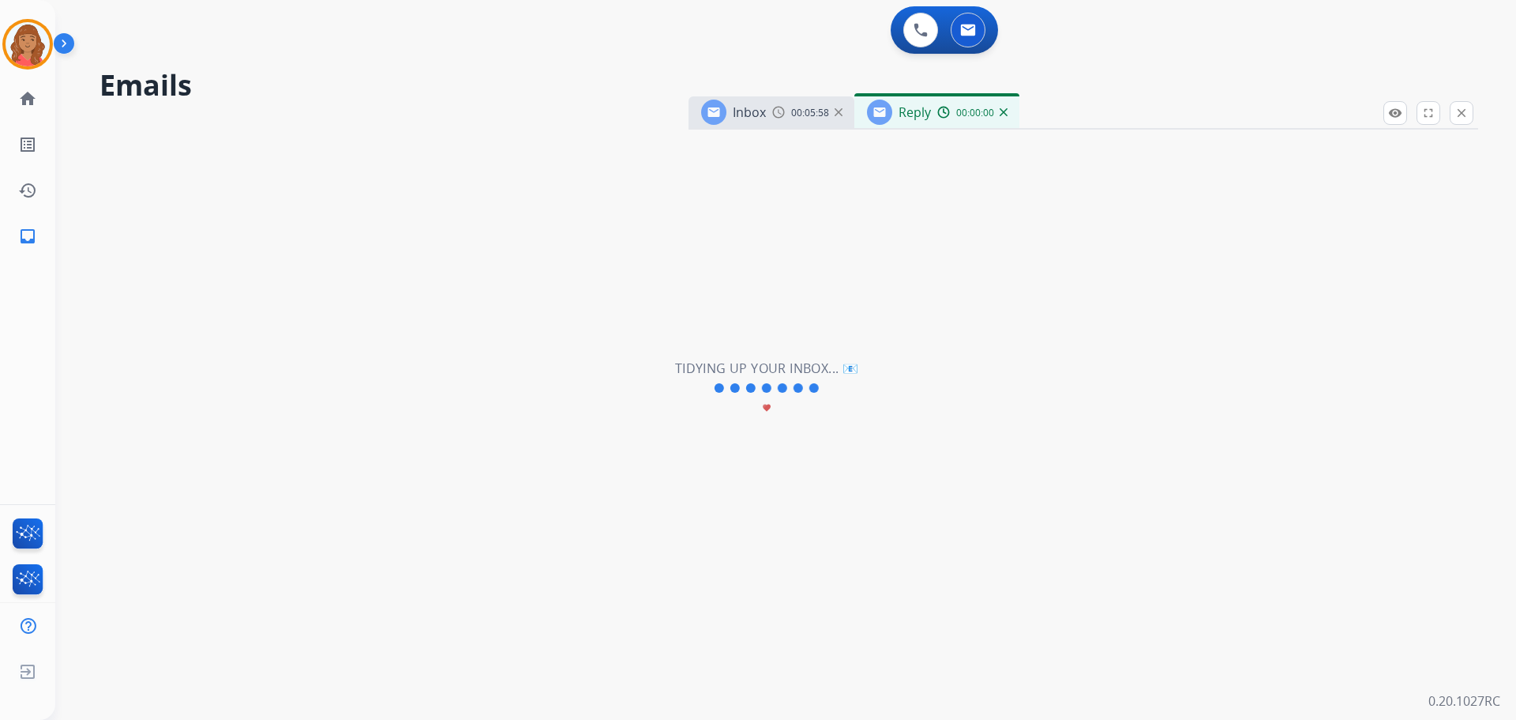
select select "**********"
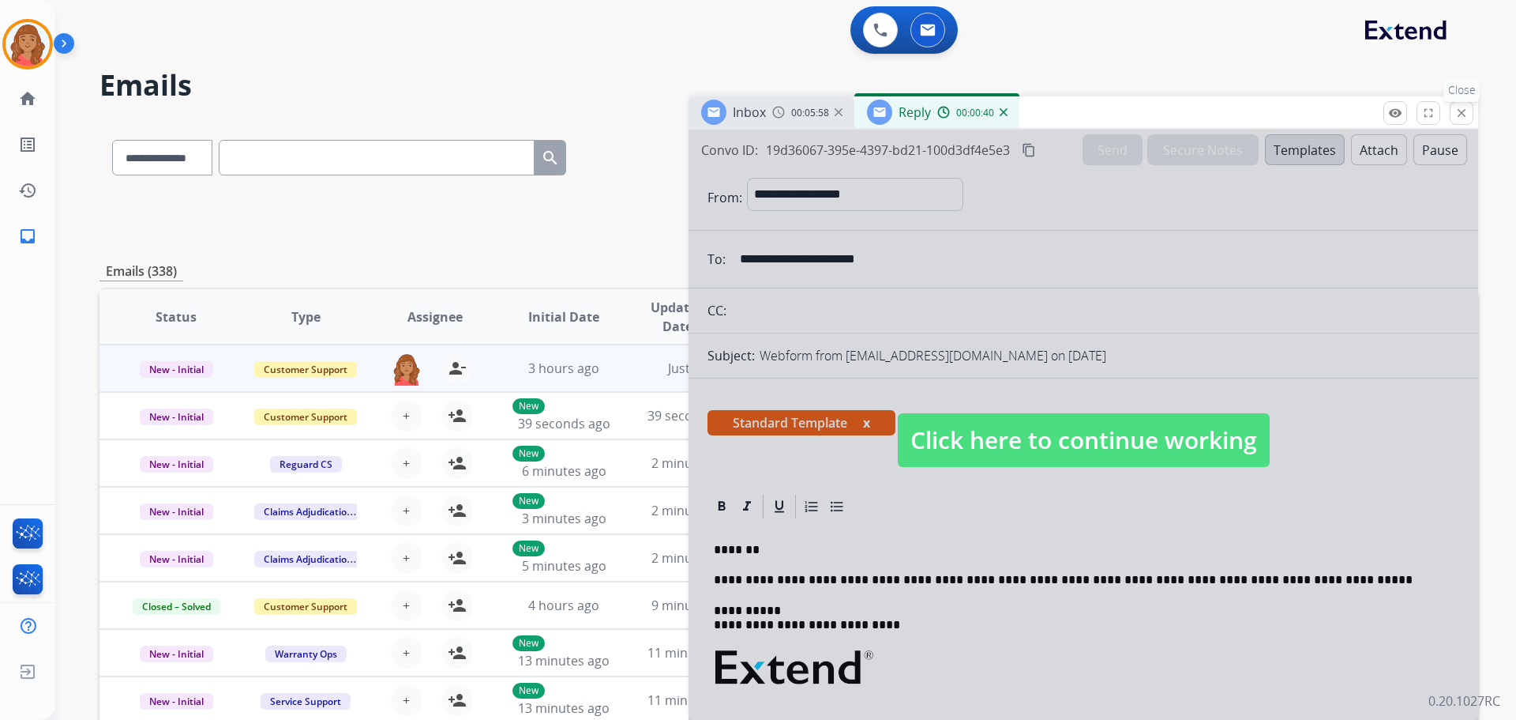
click at [1453, 112] on button "close Close" at bounding box center [1462, 113] width 24 height 24
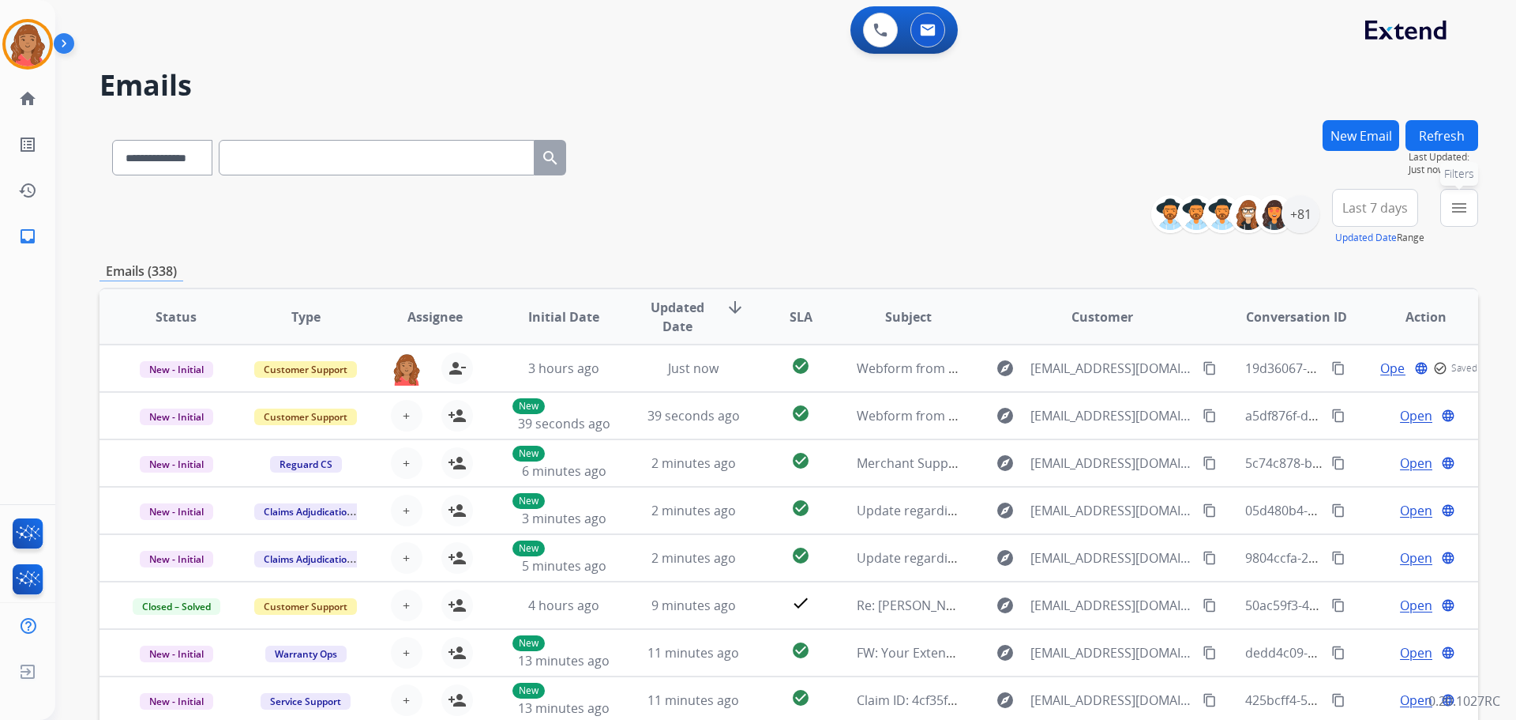
click at [1449, 214] on button "menu Filters" at bounding box center [1460, 208] width 38 height 38
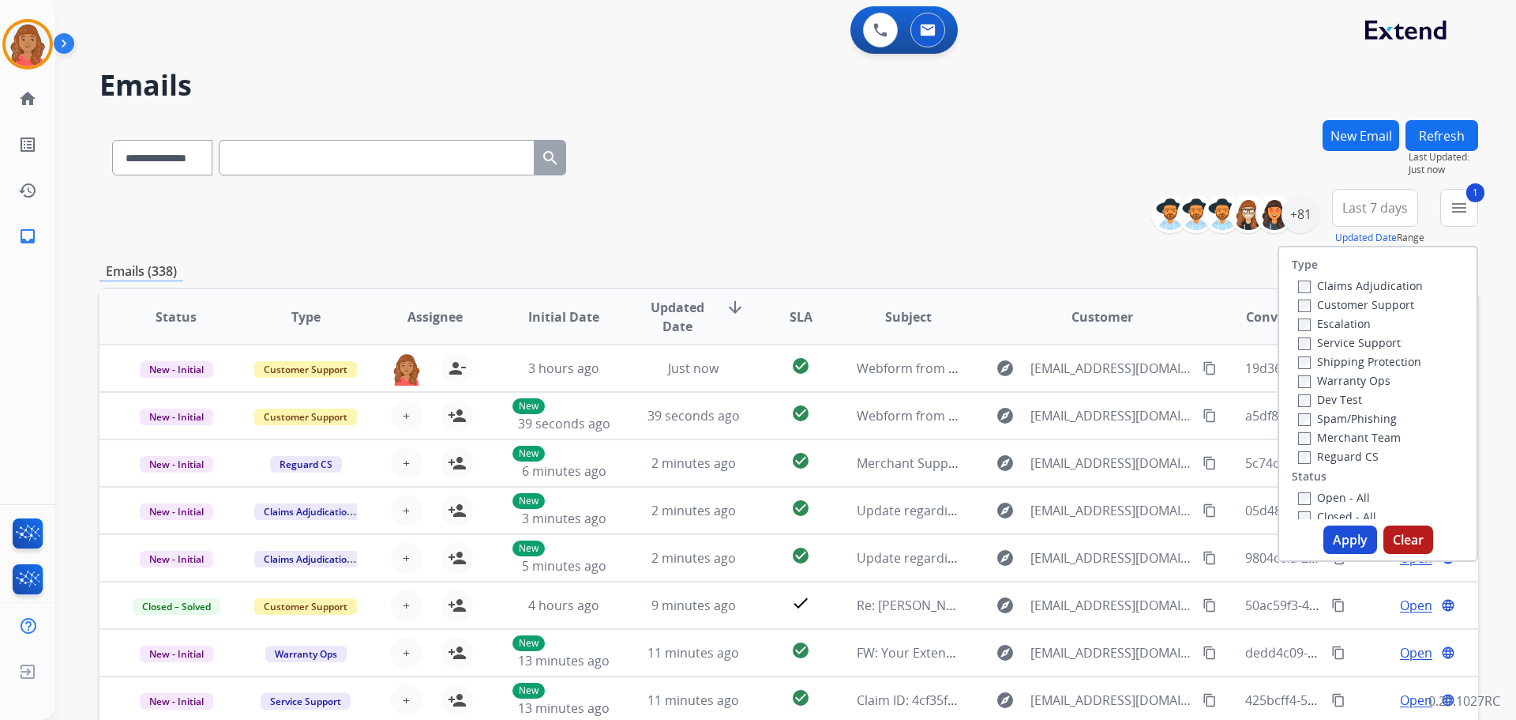
click at [1292, 363] on div "Claims Adjudication Customer Support Escalation Service Support Shipping Protec…" at bounding box center [1357, 371] width 131 height 190
click at [1358, 537] on button "Apply" at bounding box center [1351, 539] width 54 height 28
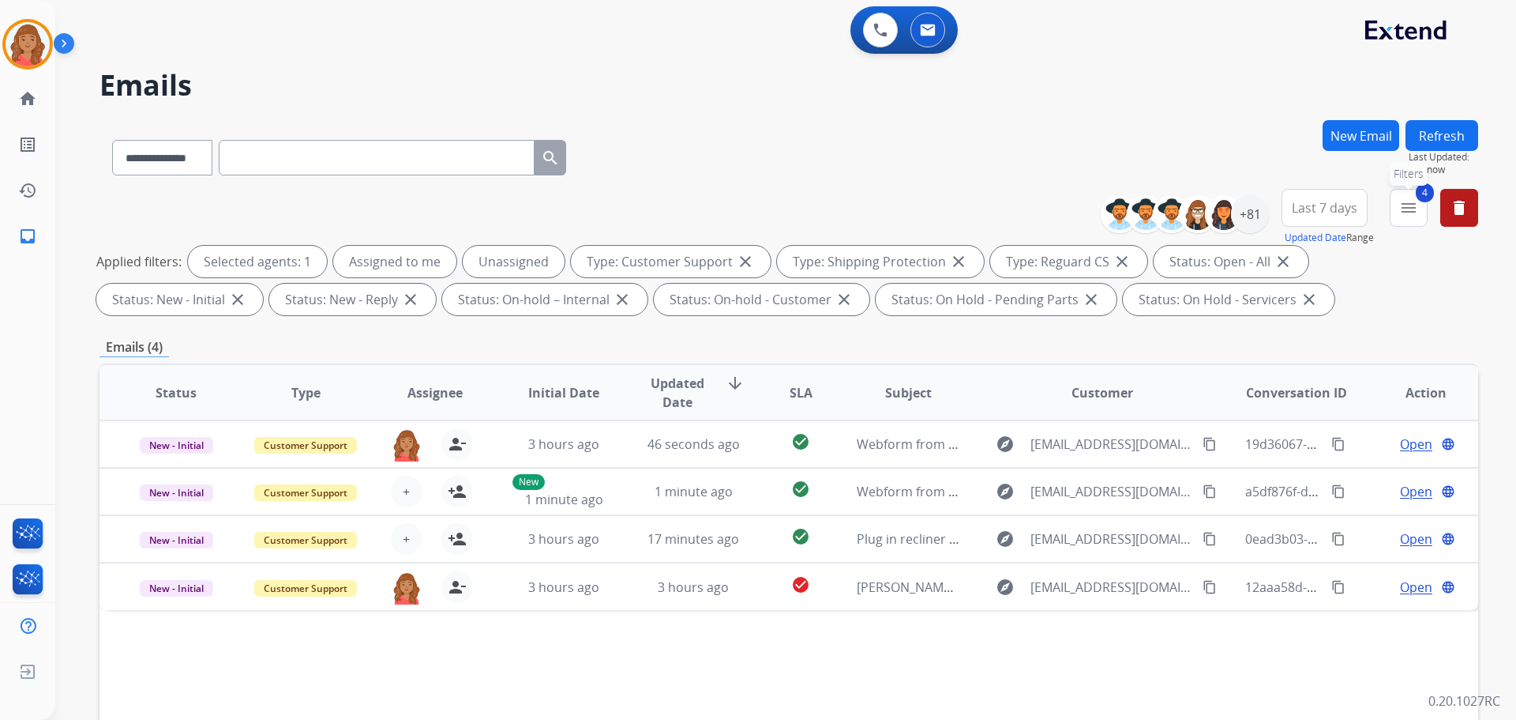
click at [1420, 221] on button "4 menu Filters" at bounding box center [1409, 208] width 38 height 38
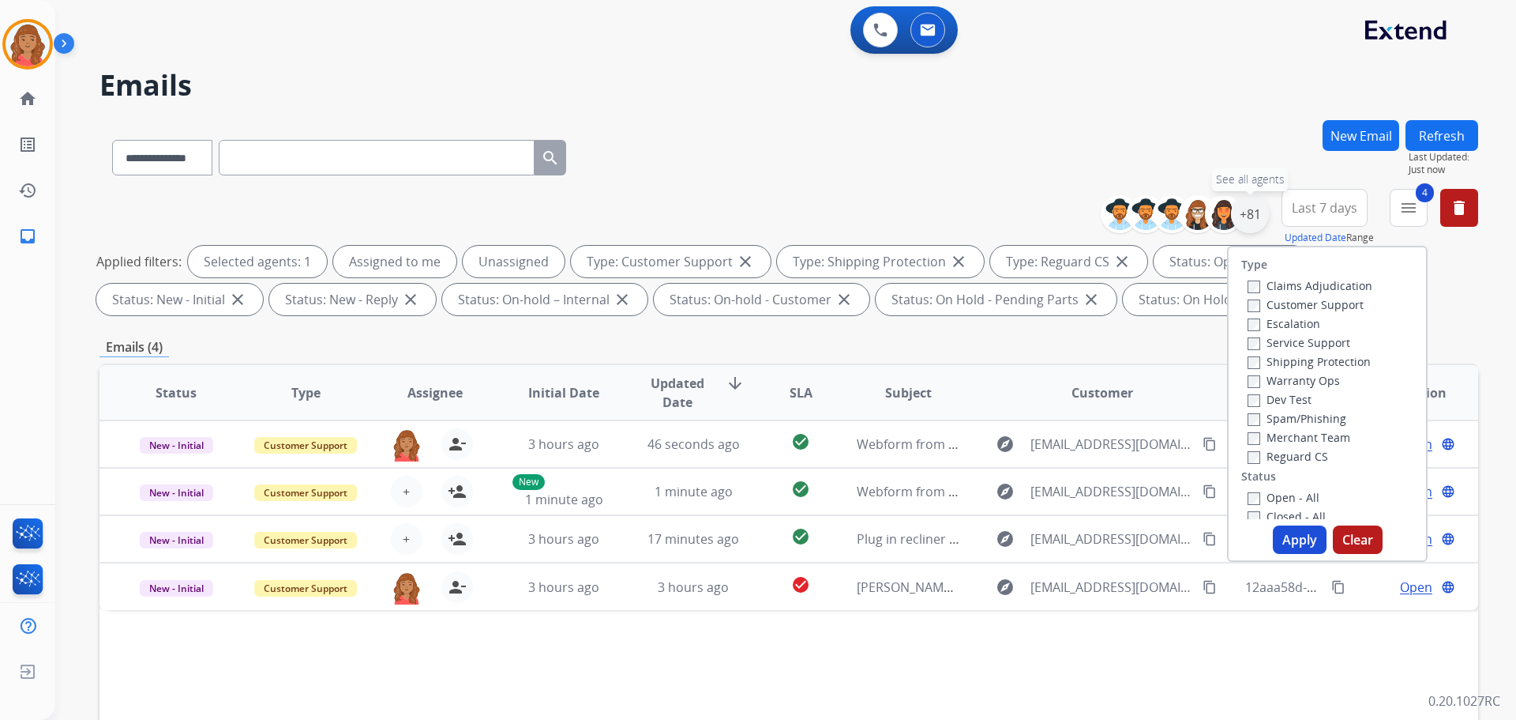
click at [1244, 217] on div "+81" at bounding box center [1250, 214] width 38 height 38
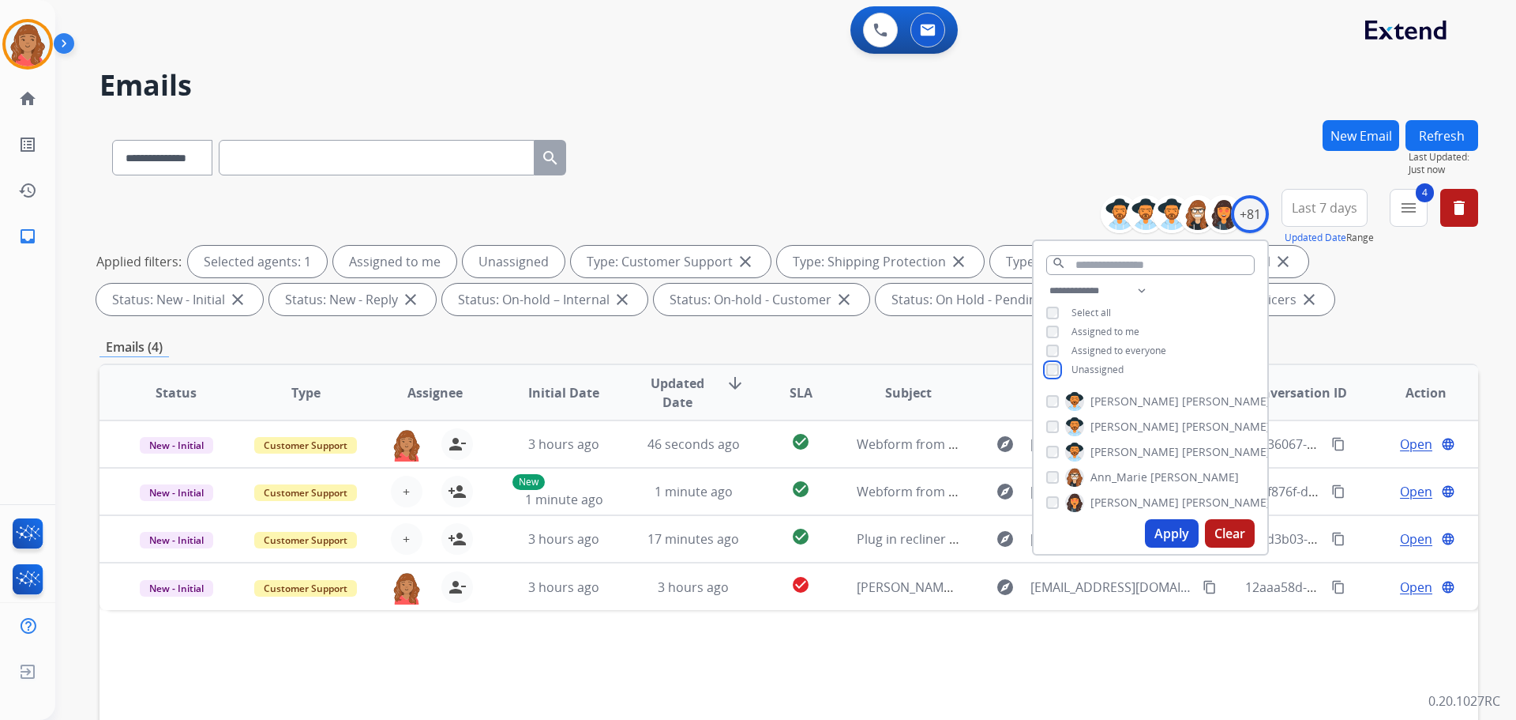
click at [1057, 374] on div "Unassigned" at bounding box center [1084, 369] width 77 height 13
click at [1161, 545] on button "Apply" at bounding box center [1172, 533] width 54 height 28
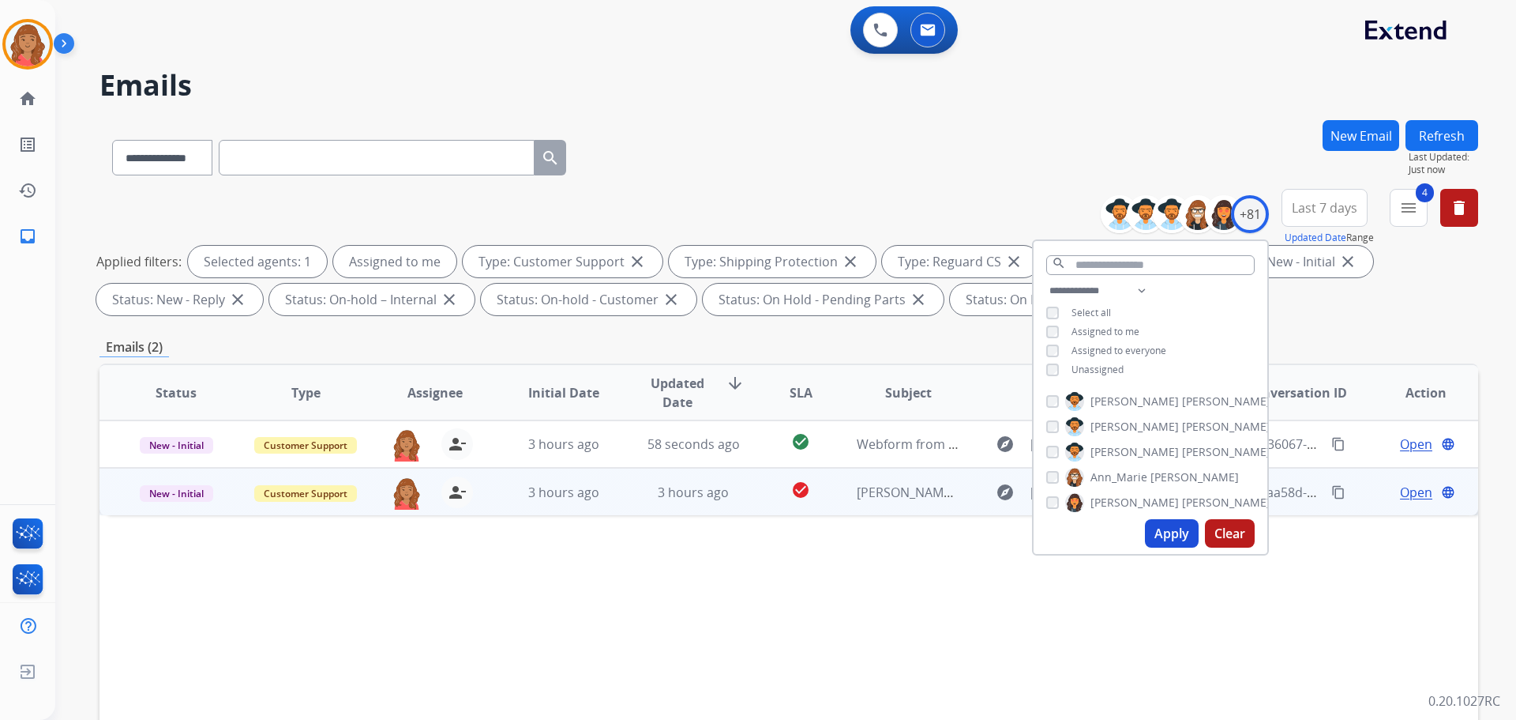
click at [708, 502] on td "3 hours ago" at bounding box center [682, 491] width 130 height 47
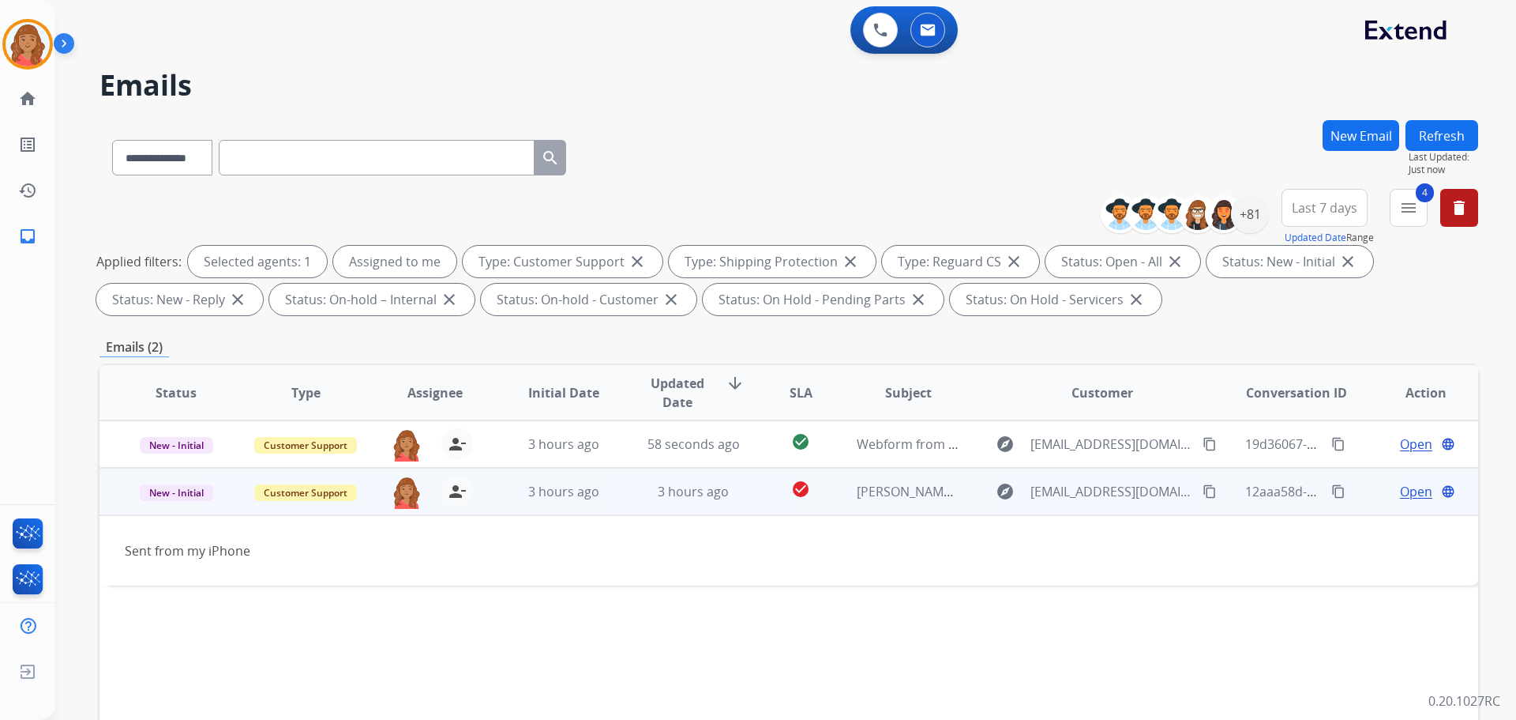
click at [1417, 493] on span "Open" at bounding box center [1416, 491] width 32 height 19
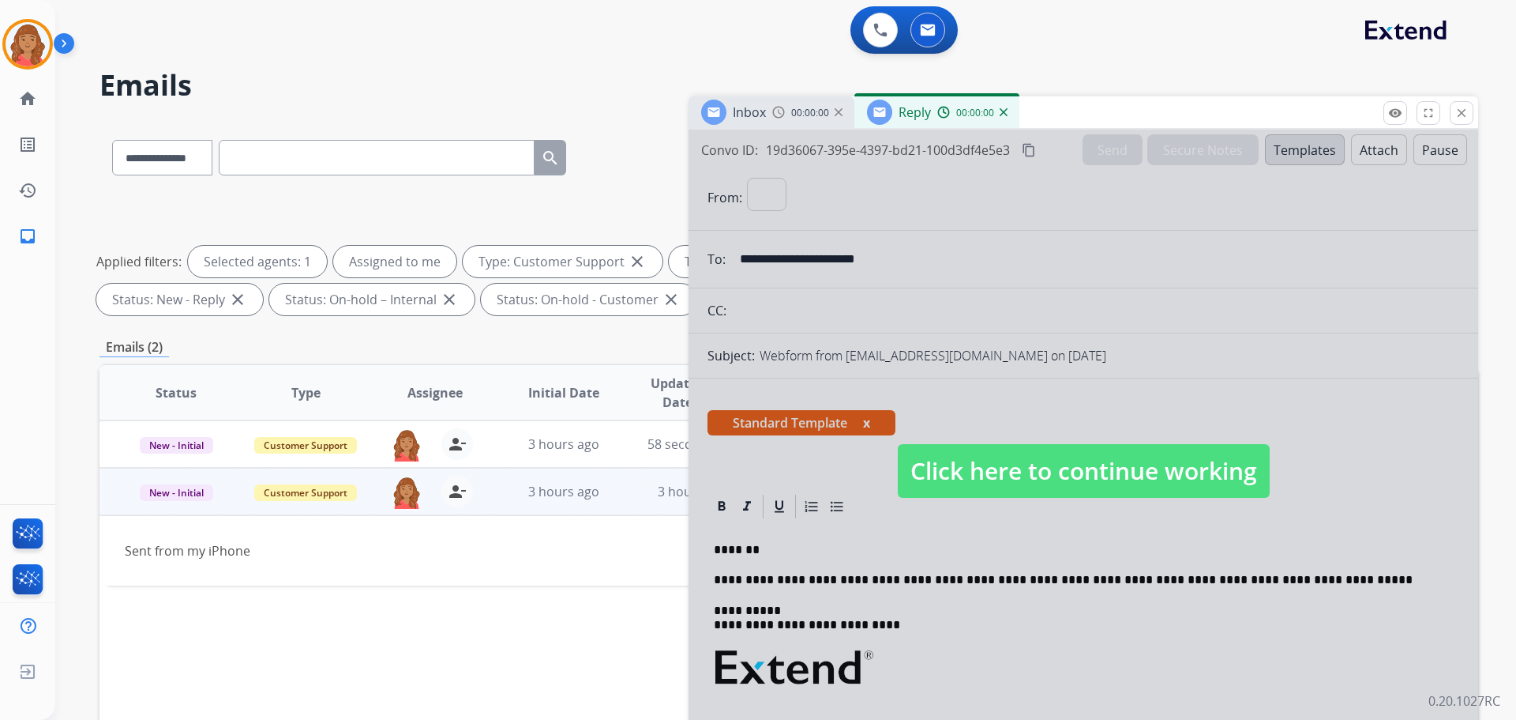
select select "**********"
click at [1091, 472] on span "Click here to continue working" at bounding box center [1084, 471] width 372 height 54
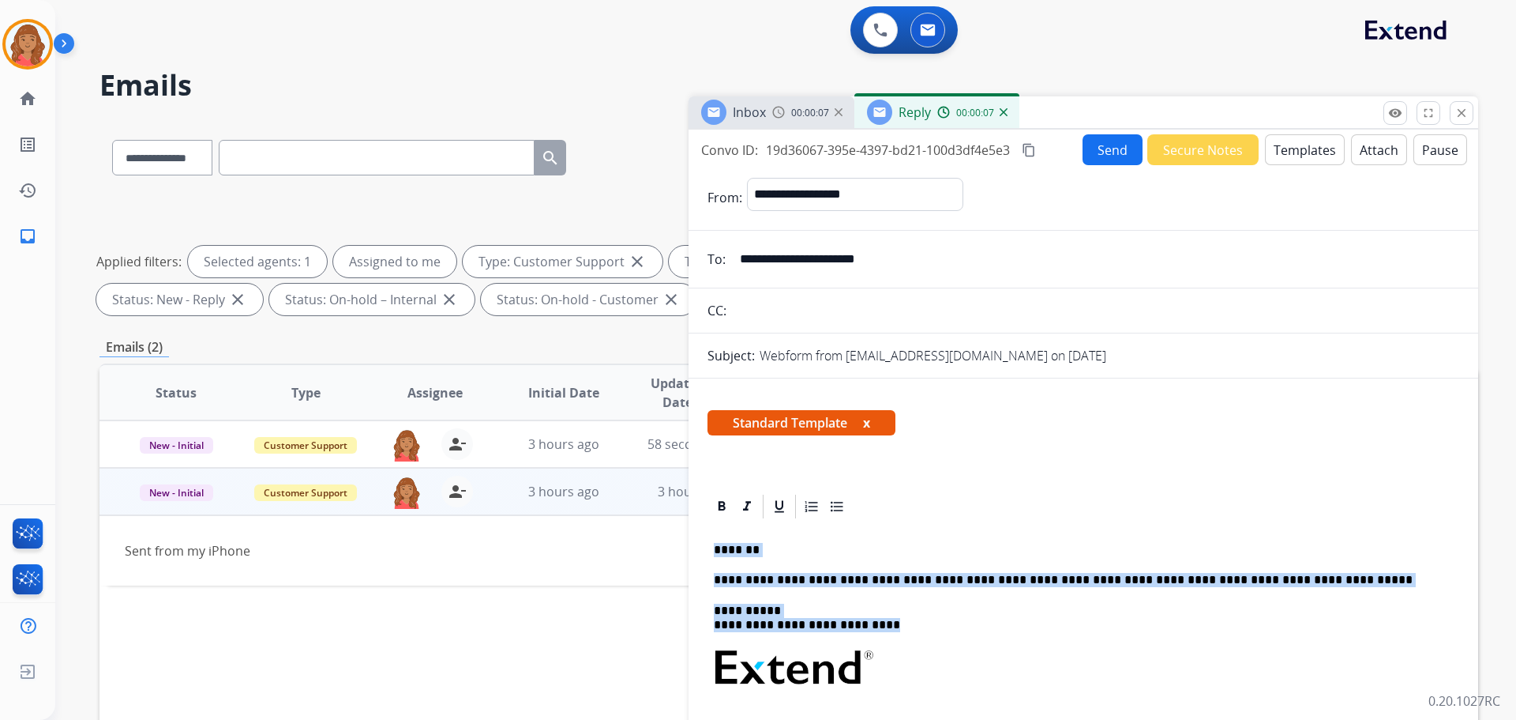
drag, startPoint x: 713, startPoint y: 541, endPoint x: 885, endPoint y: 651, distance: 203.5
click at [885, 651] on div "**********" at bounding box center [1084, 726] width 752 height 412
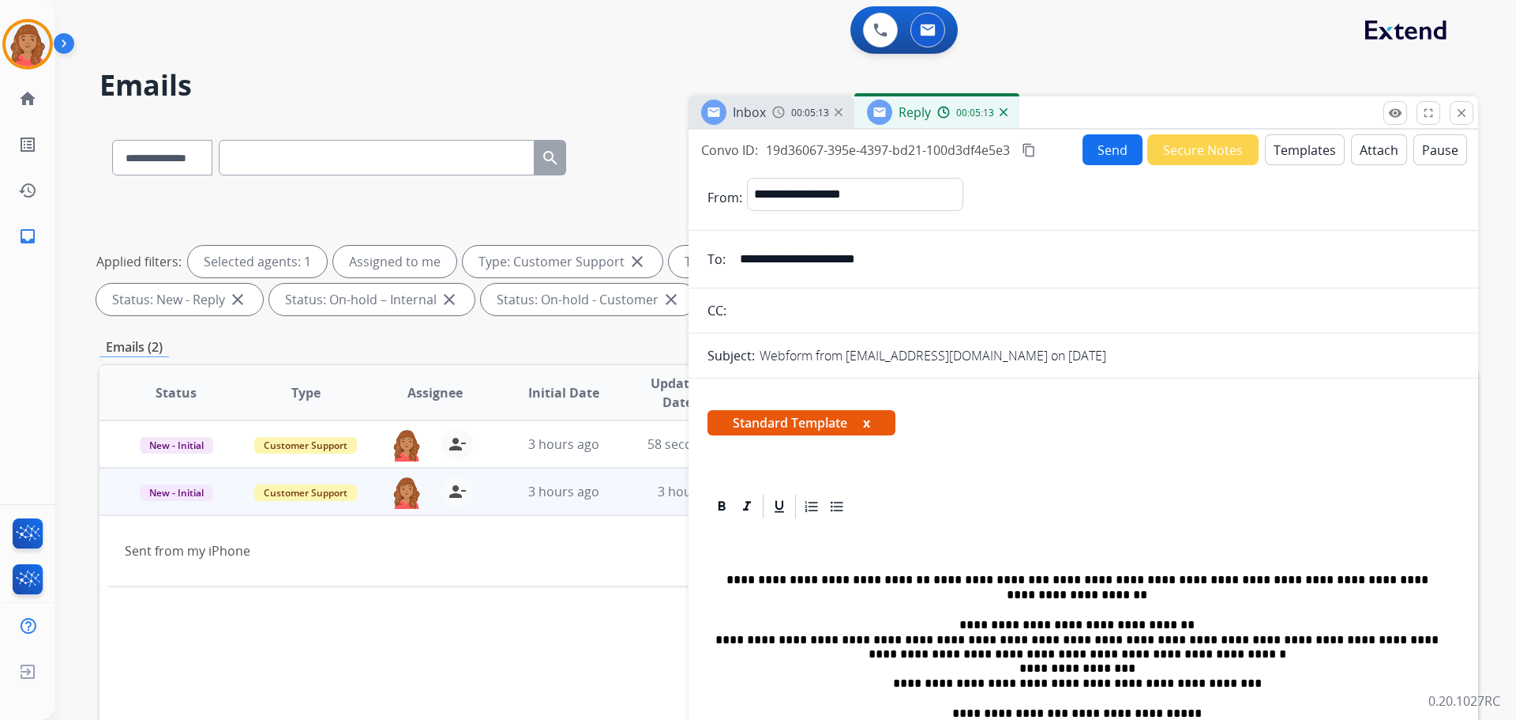
click at [1463, 110] on mat-icon "close" at bounding box center [1462, 113] width 14 height 14
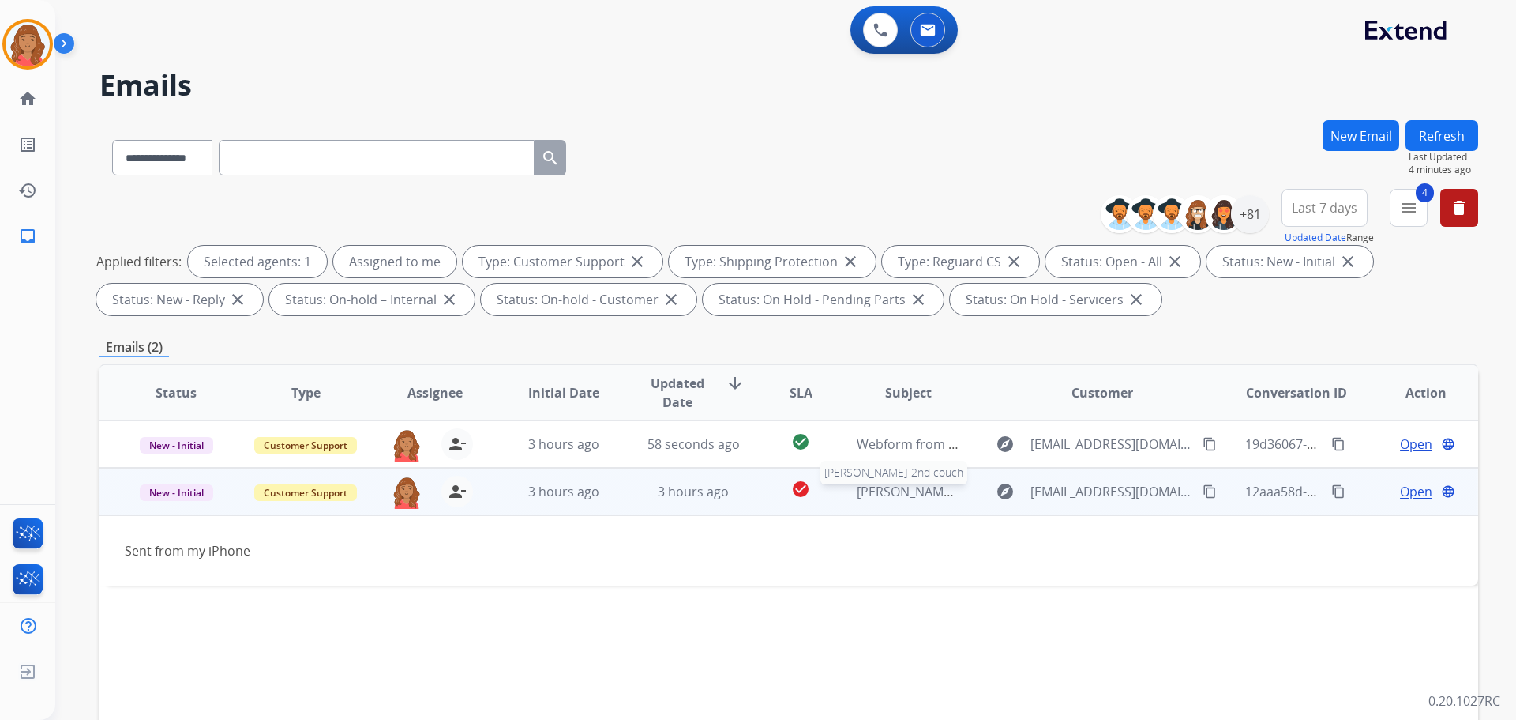
click at [885, 486] on span "[PERSON_NAME]-2nd couch" at bounding box center [939, 491] width 164 height 17
click at [589, 499] on span "3 hours ago" at bounding box center [563, 491] width 71 height 17
click at [1400, 490] on span "Open" at bounding box center [1416, 491] width 32 height 19
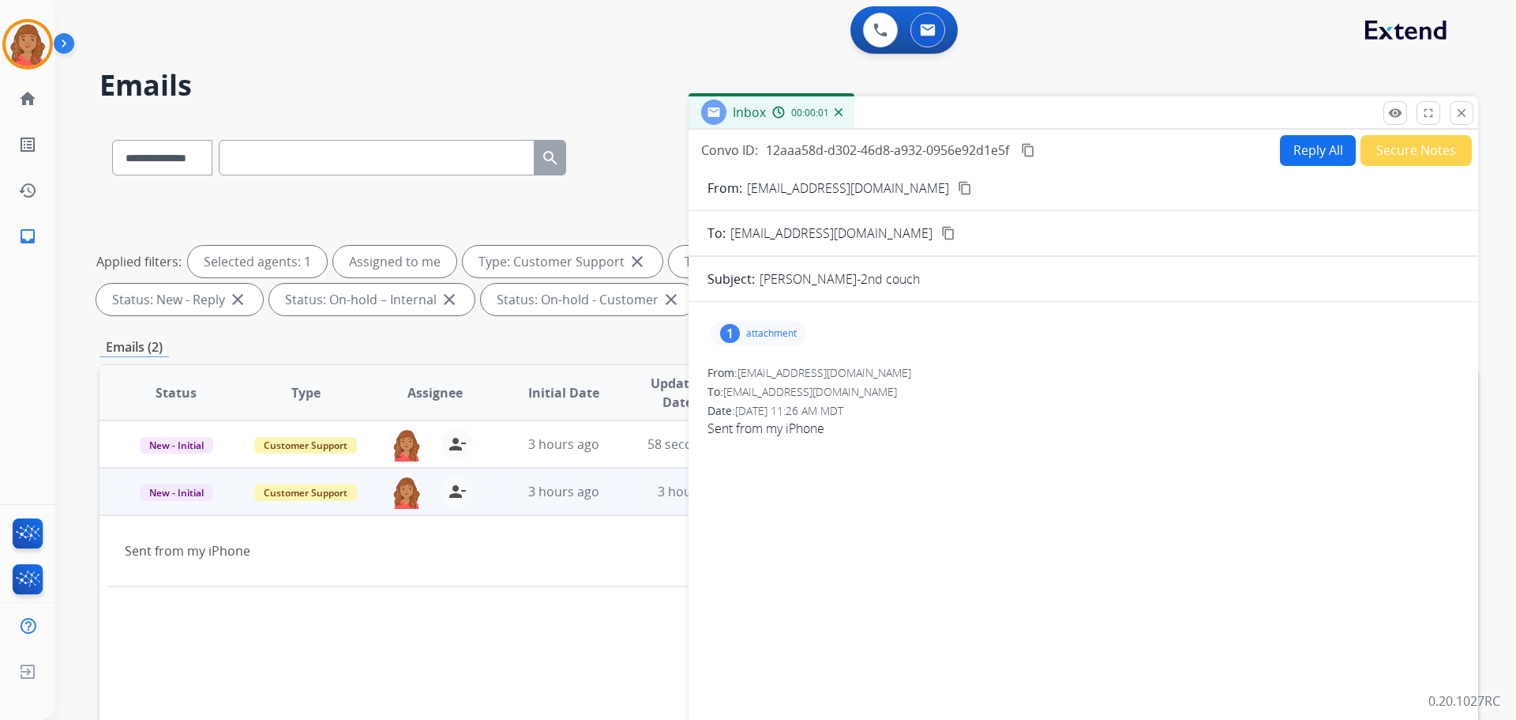
click at [747, 340] on div "1 attachment" at bounding box center [759, 333] width 96 height 25
click at [760, 378] on div at bounding box center [762, 373] width 79 height 55
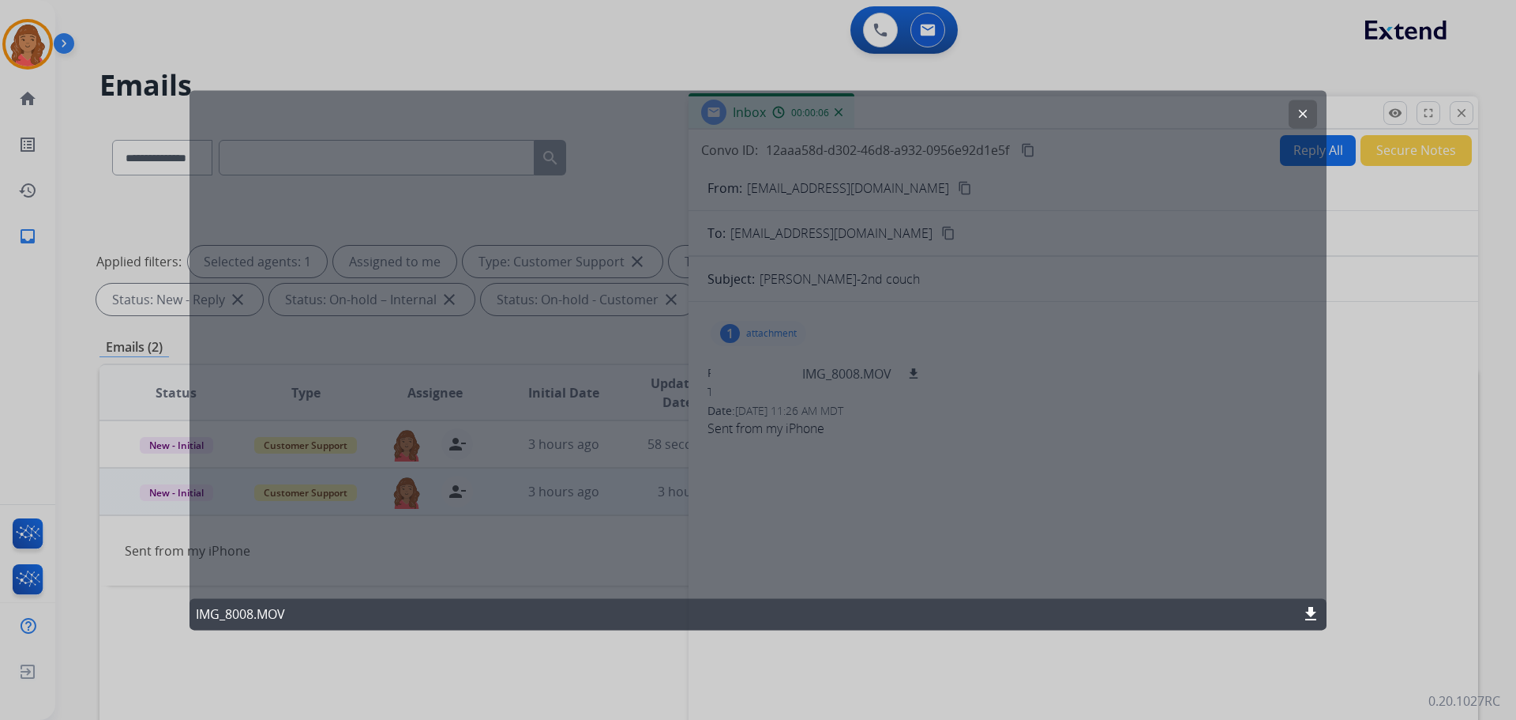
click at [1298, 112] on mat-icon "clear" at bounding box center [1303, 114] width 14 height 14
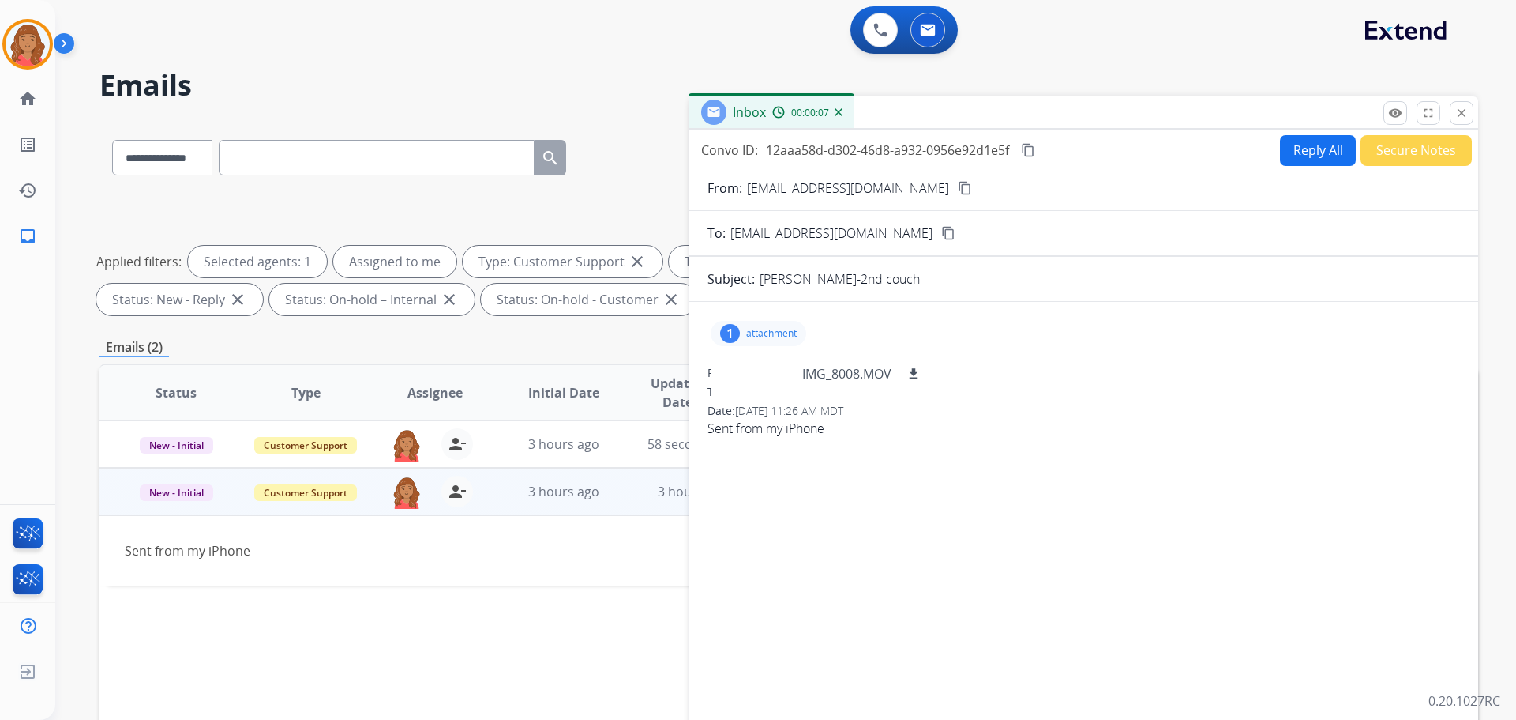
click at [765, 339] on p "attachment" at bounding box center [771, 333] width 51 height 13
click at [761, 334] on p "attachment" at bounding box center [771, 333] width 51 height 13
click at [463, 580] on div "Status Type Assignee Initial Date Updated Date arrow_downward SLA Subject Custo…" at bounding box center [789, 627] width 1379 height 529
drag, startPoint x: 1465, startPoint y: 113, endPoint x: 1385, endPoint y: 133, distance: 82.9
click at [1467, 113] on mat-icon "close" at bounding box center [1462, 113] width 14 height 14
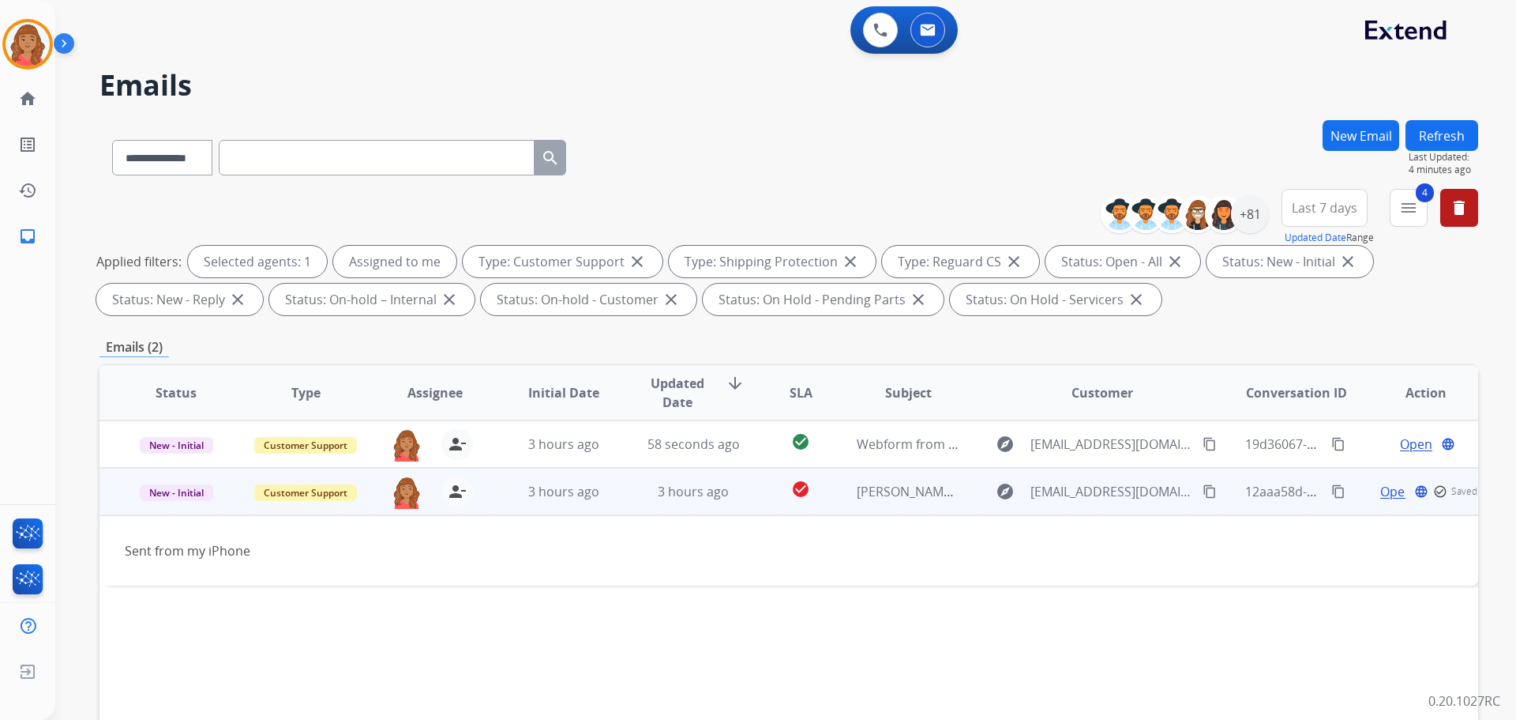
click at [866, 520] on td "Sent from my iPhone" at bounding box center [660, 550] width 1121 height 70
click at [468, 491] on button "person_remove Unassign to Me" at bounding box center [457, 491] width 32 height 32
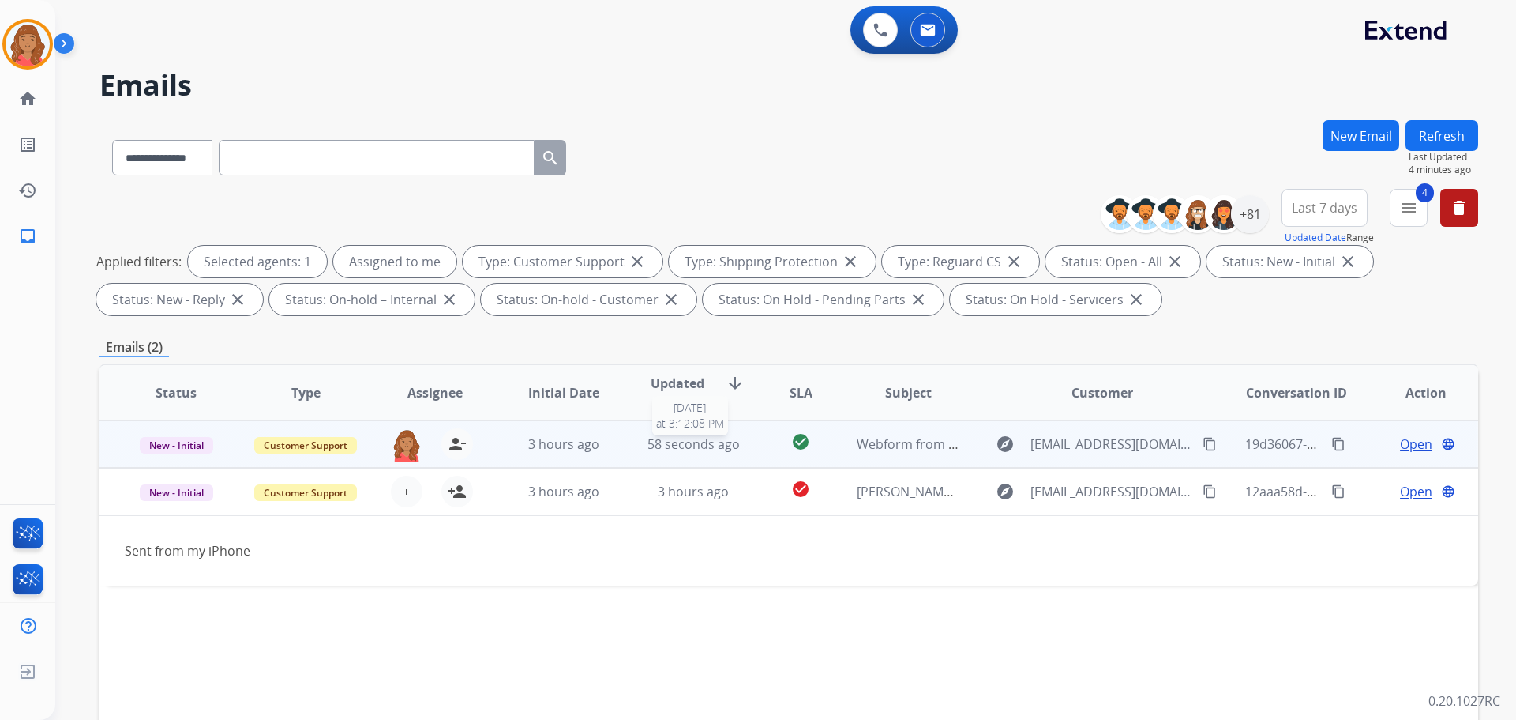
click at [705, 445] on span "58 seconds ago" at bounding box center [694, 443] width 92 height 17
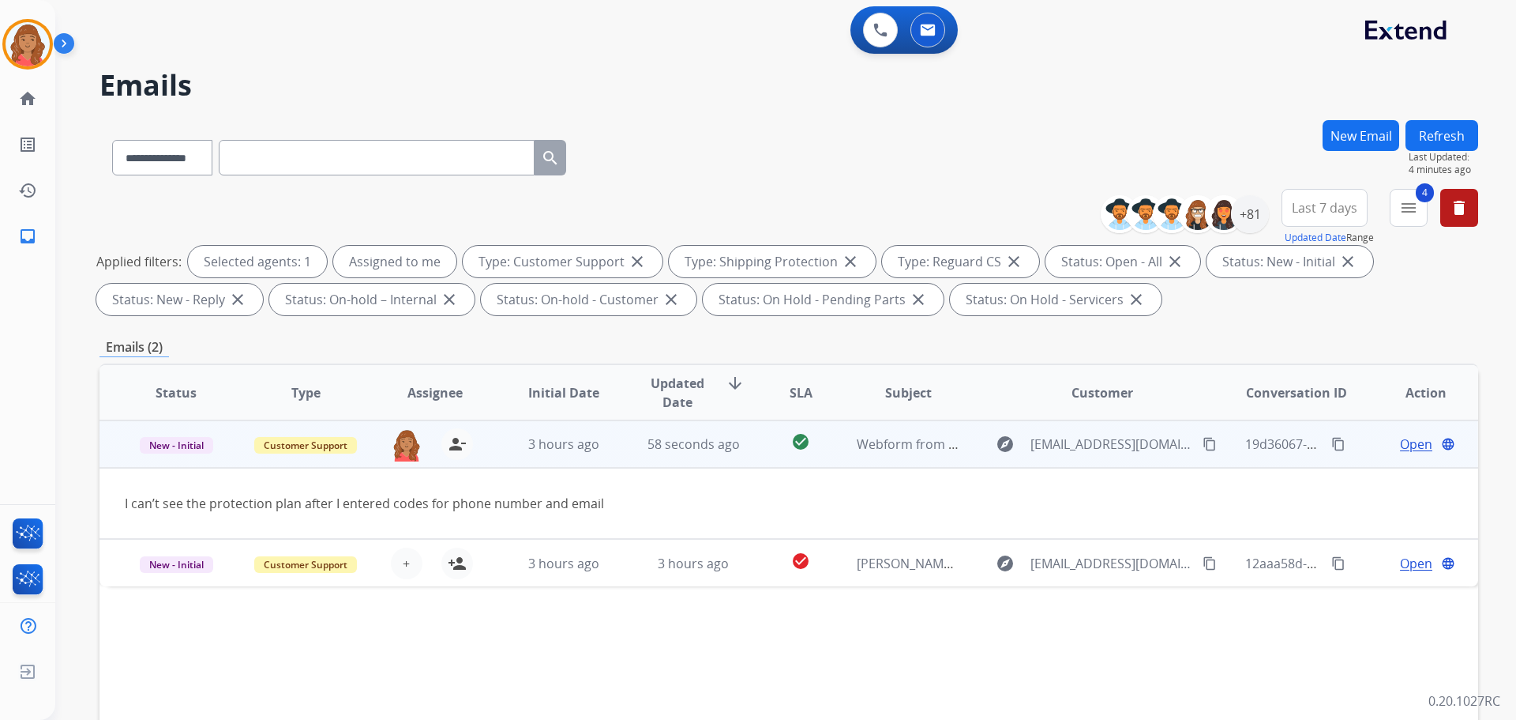
click at [195, 447] on span "New - Initial" at bounding box center [176, 445] width 73 height 17
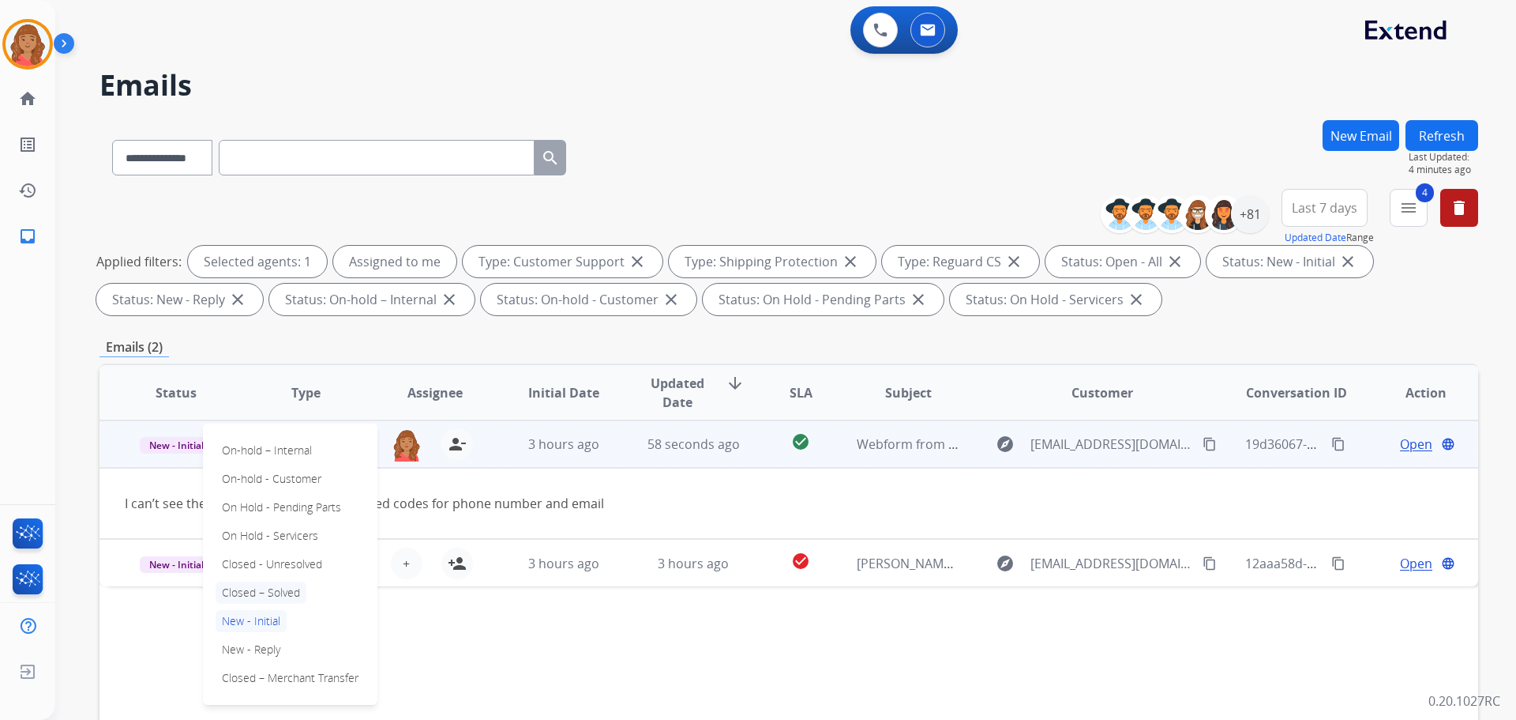
click at [248, 593] on p "Closed – Solved" at bounding box center [261, 592] width 91 height 22
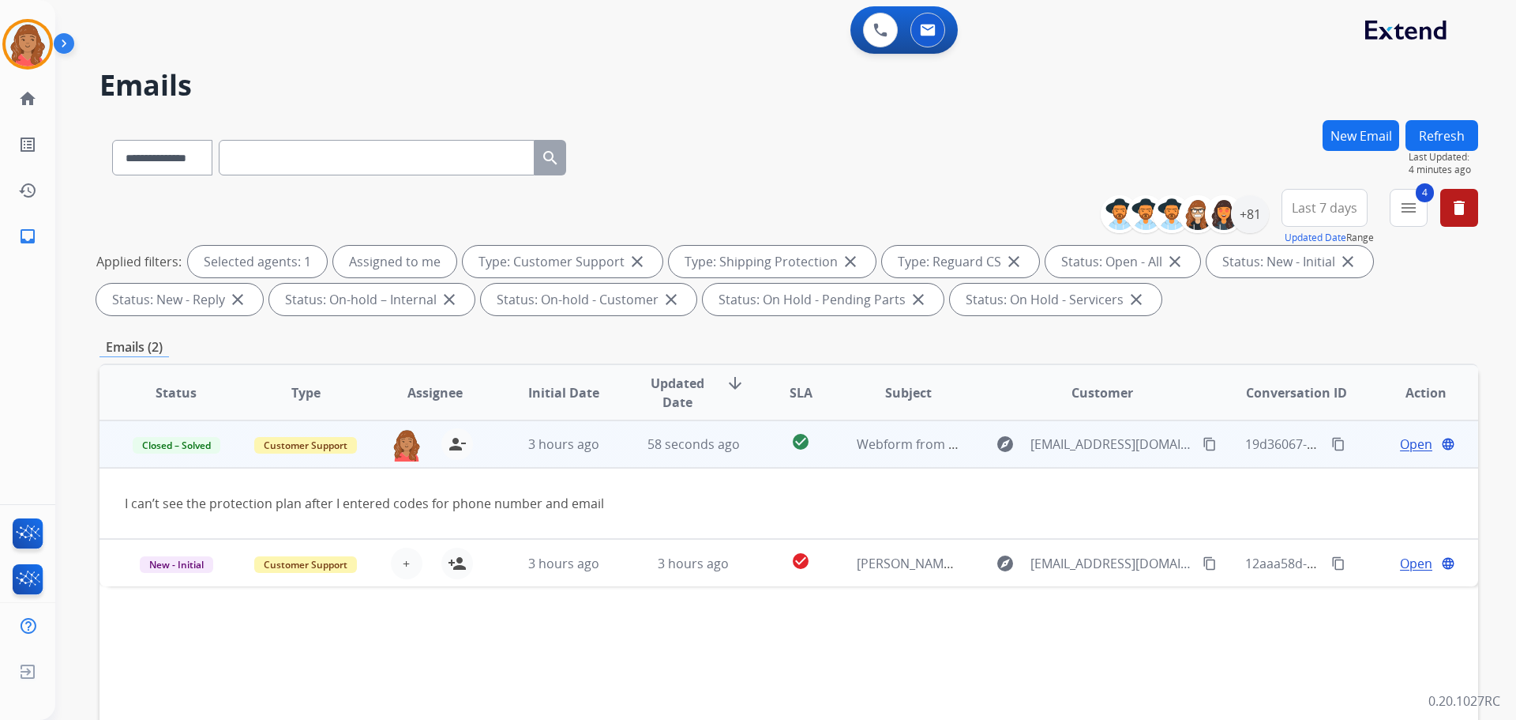
drag, startPoint x: 1300, startPoint y: 344, endPoint x: 1286, endPoint y: 344, distance: 14.2
click at [1300, 343] on div "Emails (2)" at bounding box center [789, 347] width 1379 height 20
click at [185, 452] on span "Closed – Solved" at bounding box center [177, 445] width 88 height 17
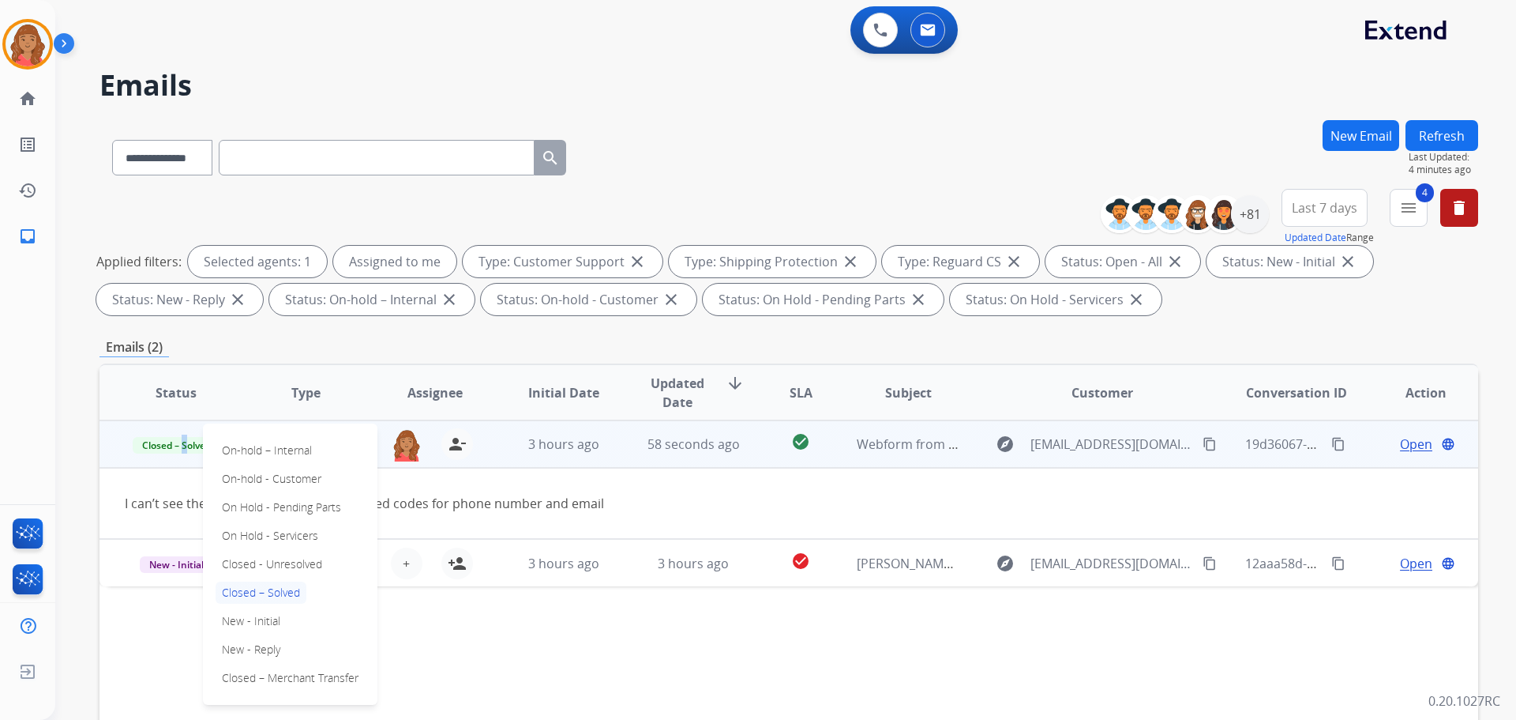
drag, startPoint x: 241, startPoint y: 642, endPoint x: 242, endPoint y: 619, distance: 23.0
click at [242, 642] on p "New - Reply" at bounding box center [251, 649] width 71 height 22
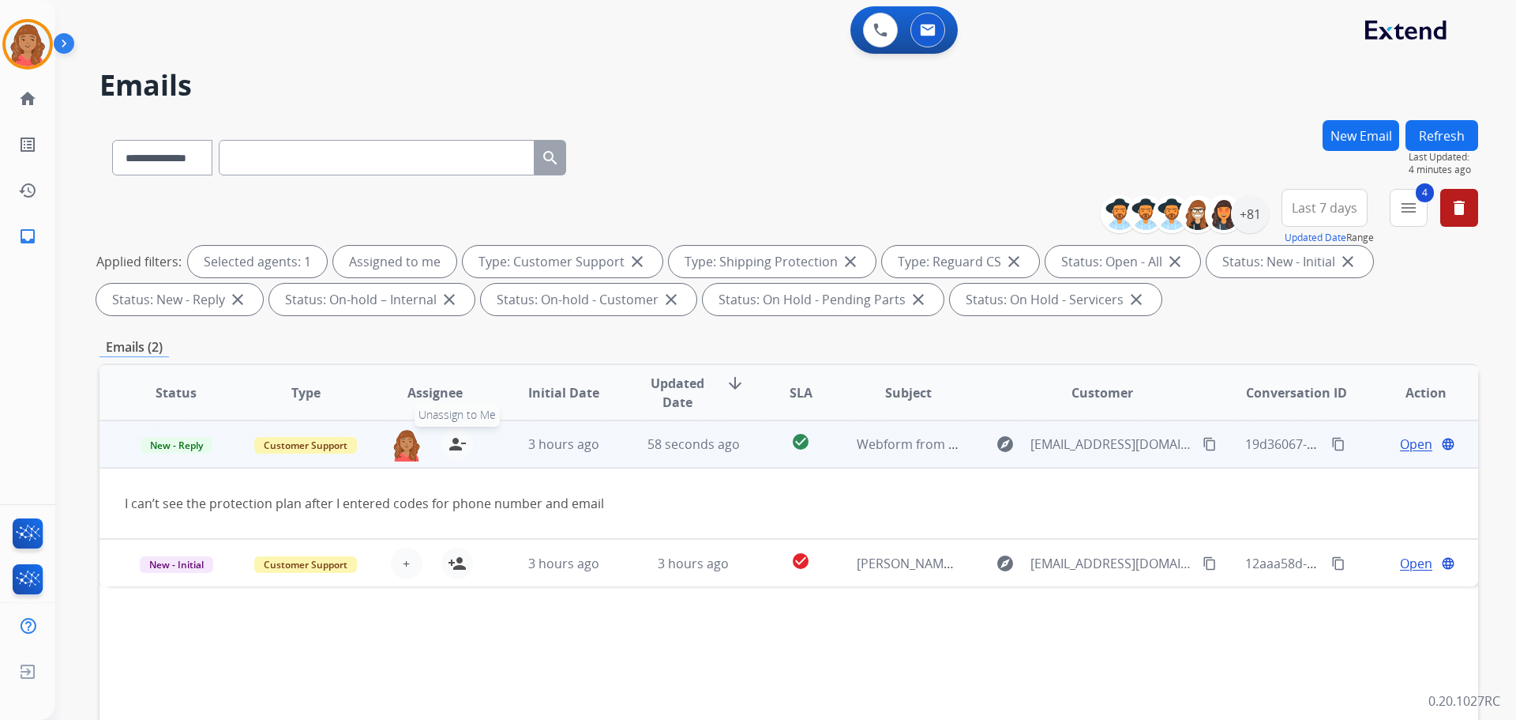
click at [444, 449] on button "person_remove Unassign to Me" at bounding box center [457, 444] width 32 height 32
click at [1413, 209] on mat-icon "menu" at bounding box center [1409, 207] width 19 height 19
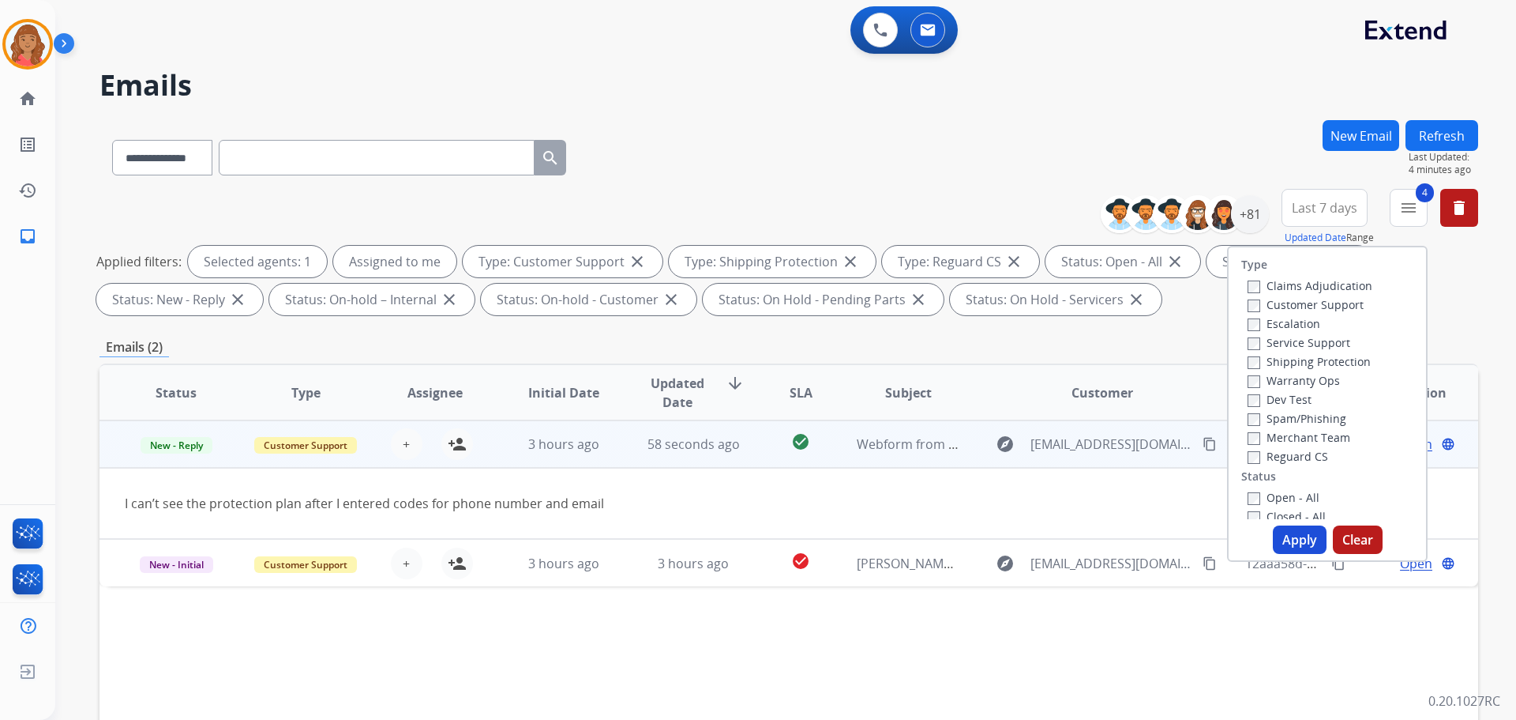
drag, startPoint x: 1289, startPoint y: 545, endPoint x: 1259, endPoint y: 535, distance: 31.5
click at [1290, 544] on button "Apply" at bounding box center [1300, 539] width 54 height 28
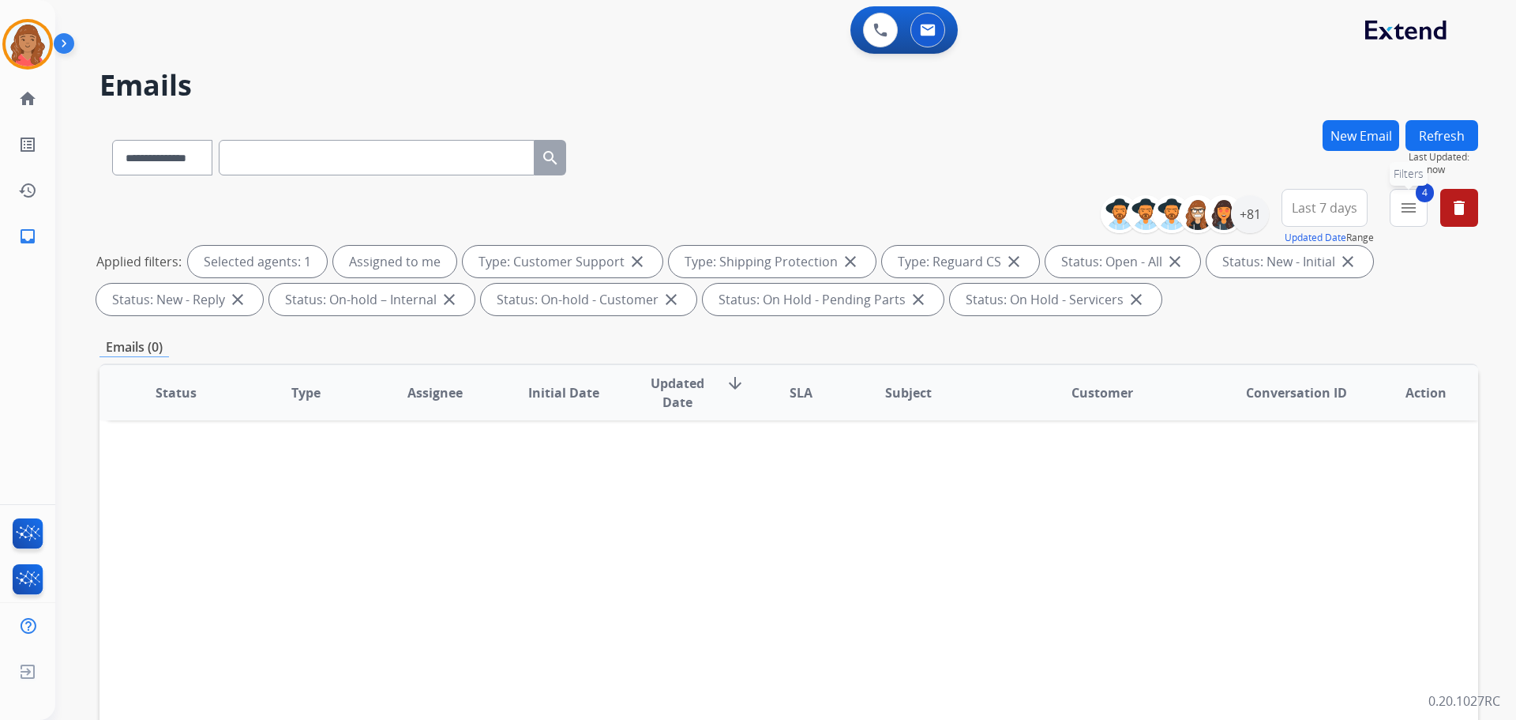
drag, startPoint x: 1419, startPoint y: 212, endPoint x: 1396, endPoint y: 225, distance: 26.2
click at [1419, 212] on button "4 menu Filters" at bounding box center [1409, 208] width 38 height 38
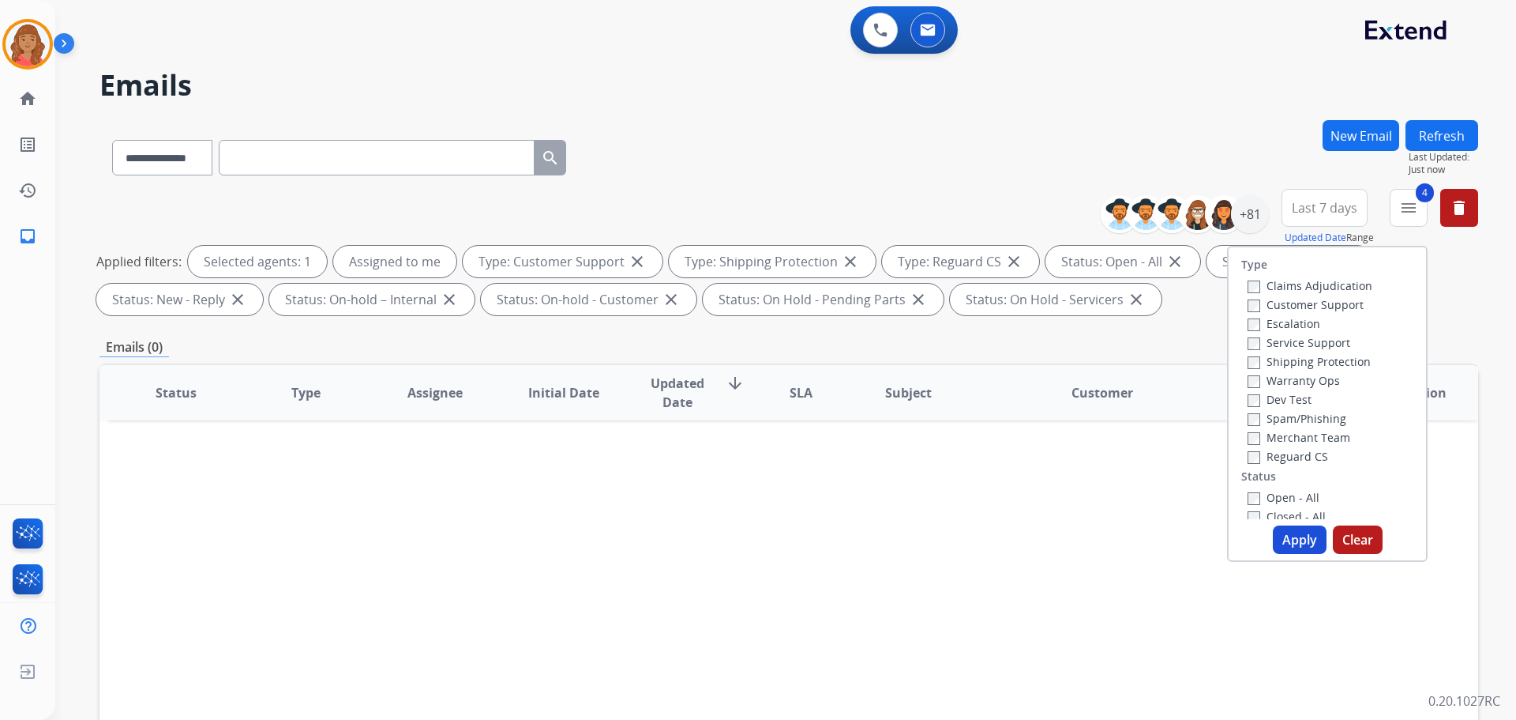
click at [1269, 150] on div "**********" at bounding box center [789, 154] width 1379 height 69
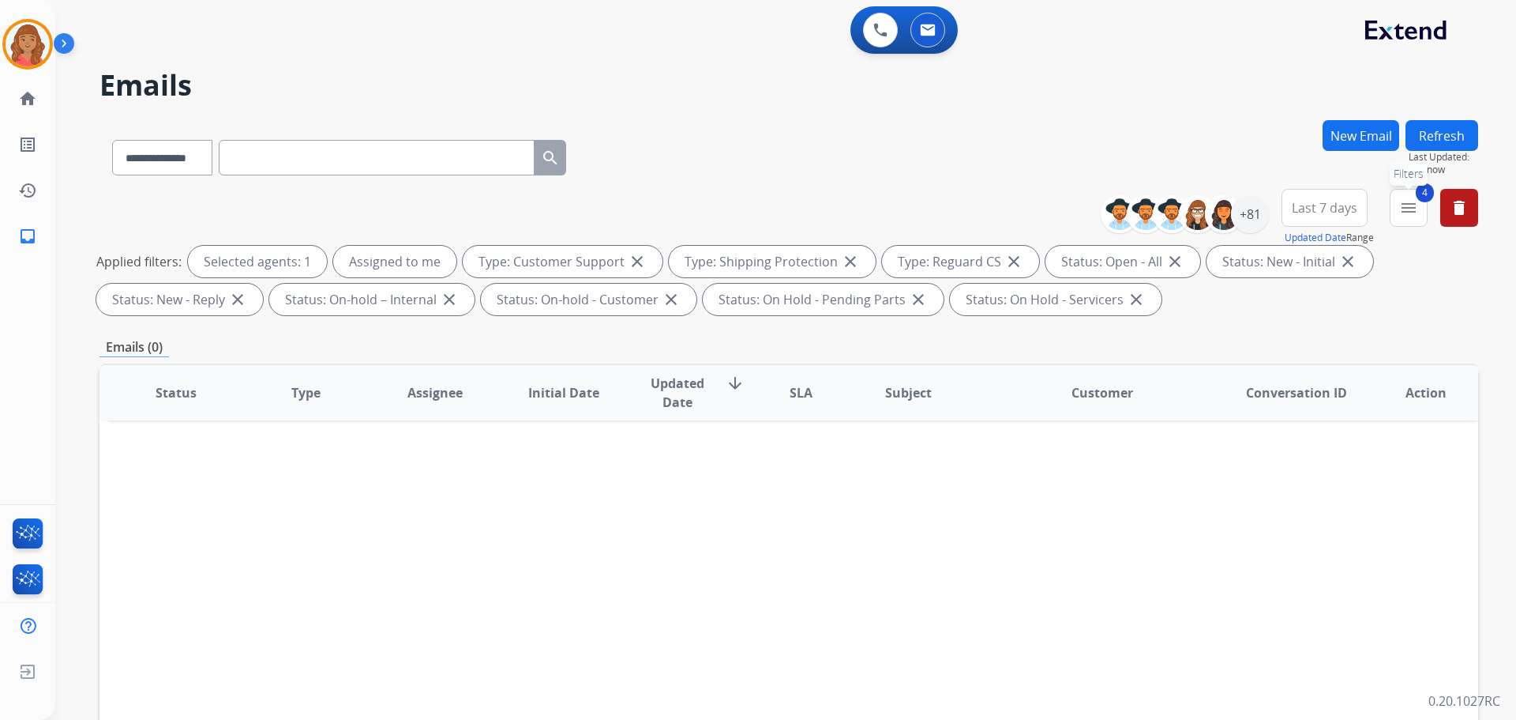
click at [1408, 216] on mat-icon "menu" at bounding box center [1409, 207] width 19 height 19
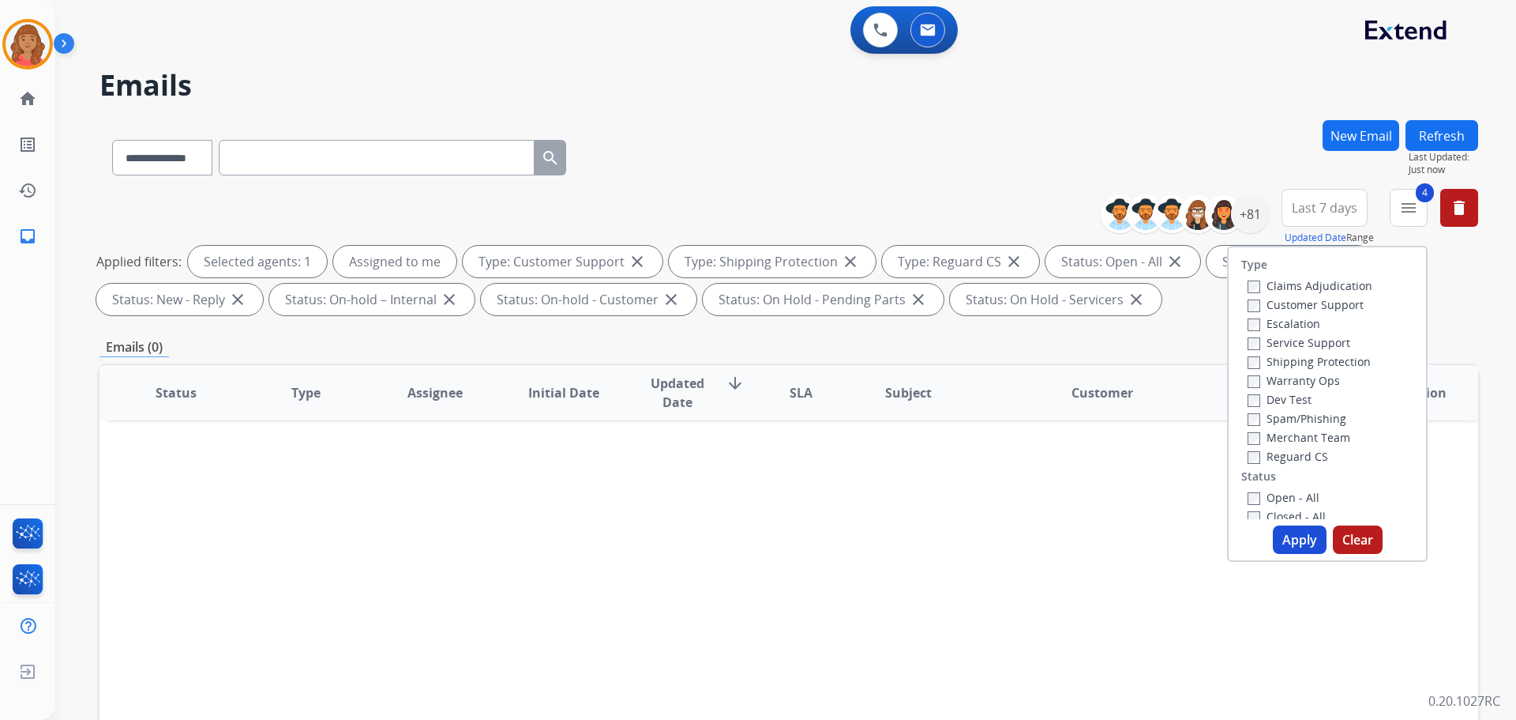
click at [1216, 138] on div "**********" at bounding box center [789, 154] width 1379 height 69
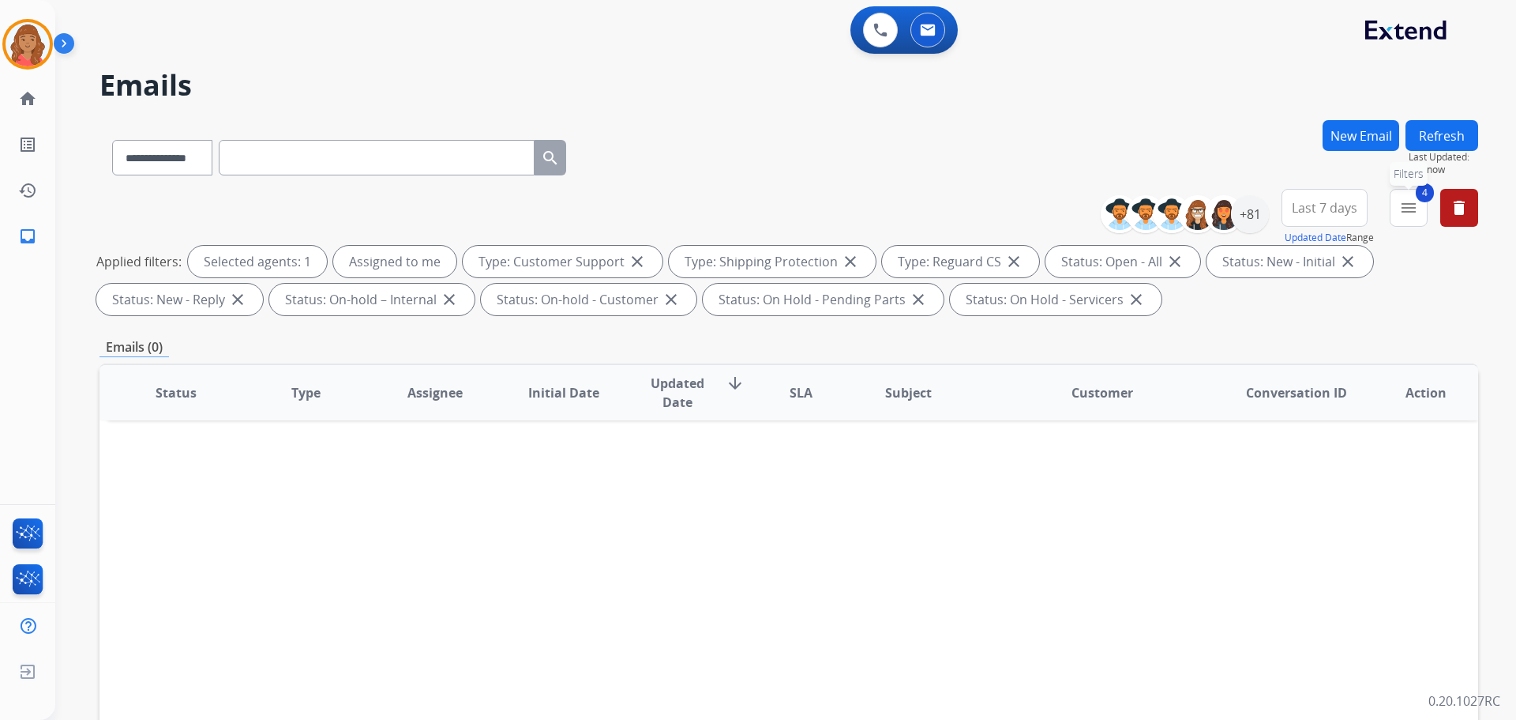
drag, startPoint x: 1415, startPoint y: 220, endPoint x: 1373, endPoint y: 269, distance: 65.0
click at [1416, 220] on button "4 menu Filters" at bounding box center [1409, 208] width 38 height 38
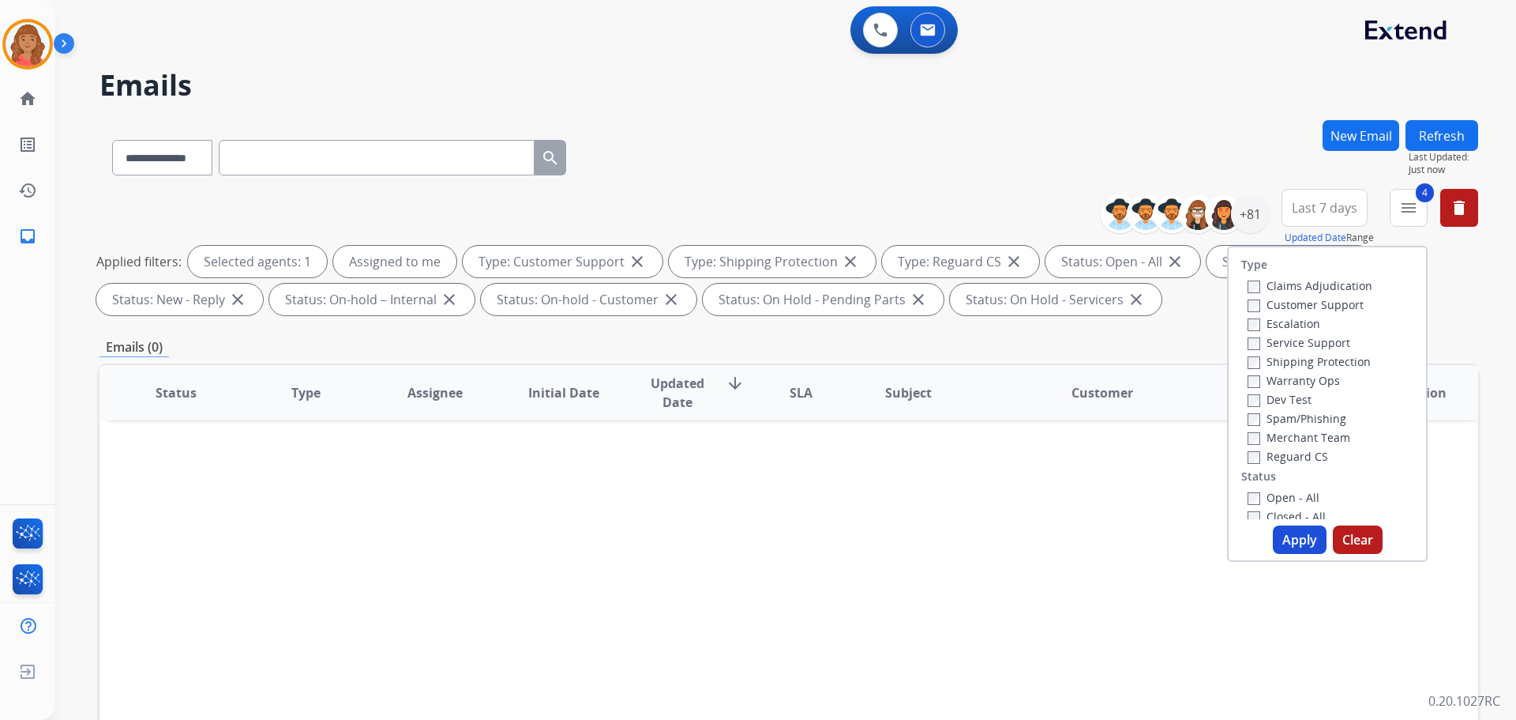
drag, startPoint x: 1287, startPoint y: 543, endPoint x: 1283, endPoint y: 515, distance: 28.0
click at [1289, 542] on button "Apply" at bounding box center [1300, 539] width 54 height 28
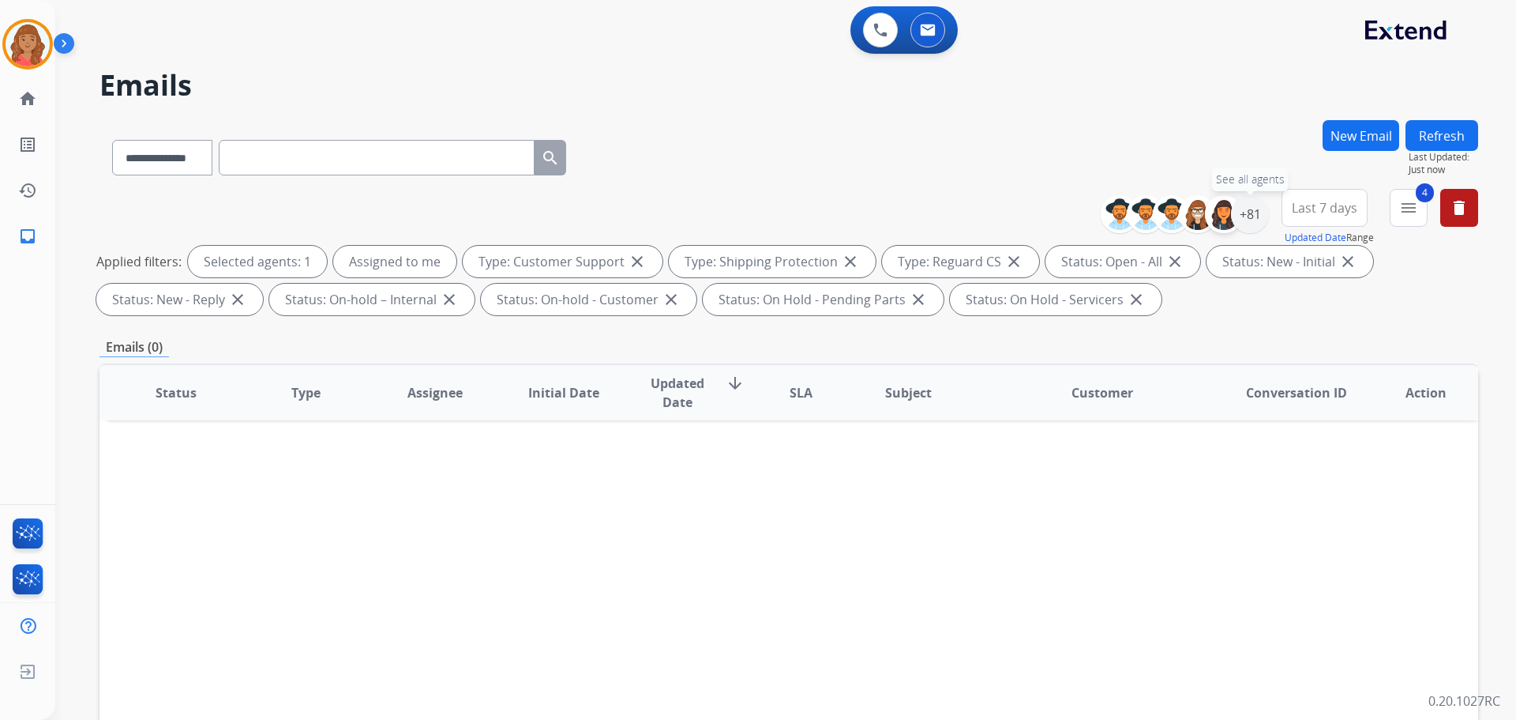
click at [1242, 217] on div "+81" at bounding box center [1250, 214] width 38 height 38
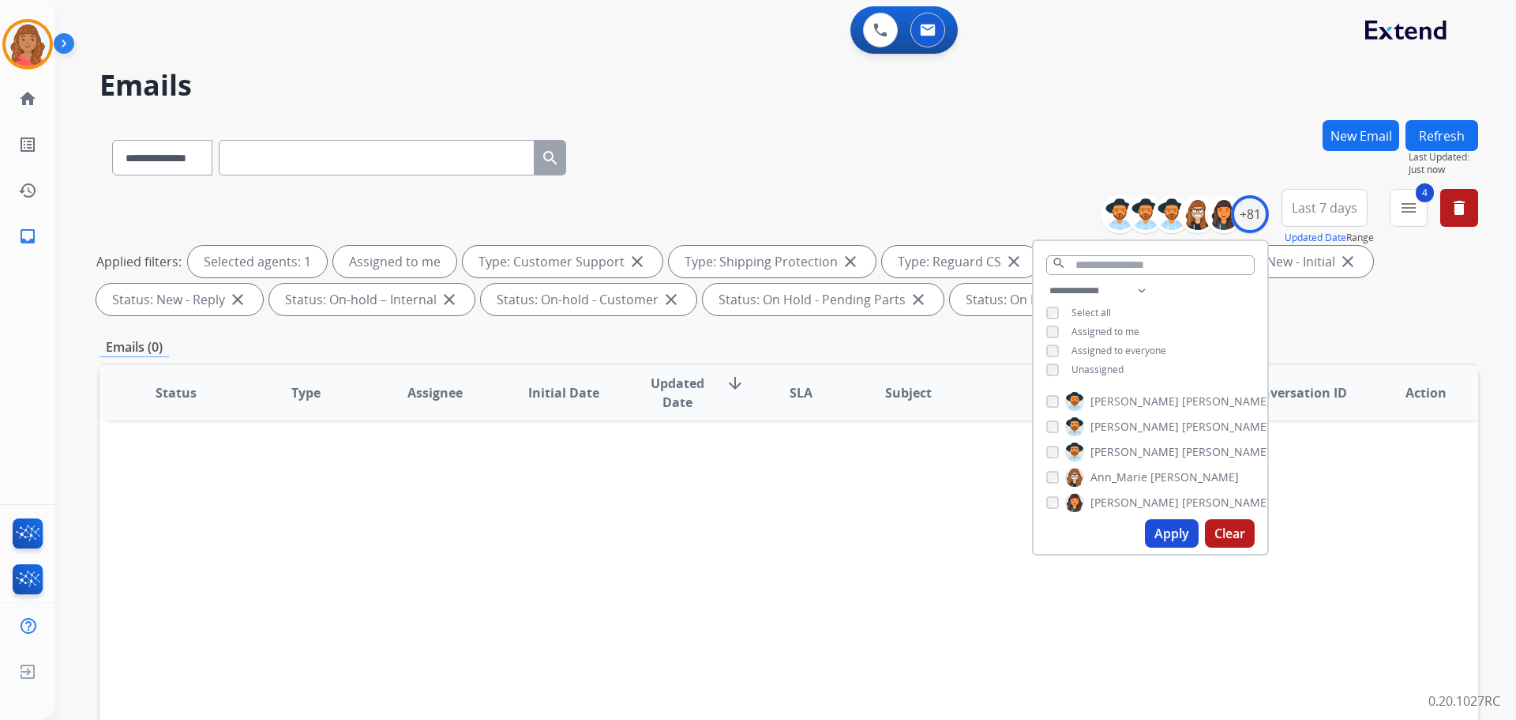
click at [1165, 537] on button "Apply" at bounding box center [1172, 533] width 54 height 28
click at [1365, 131] on button "New Email" at bounding box center [1361, 135] width 77 height 31
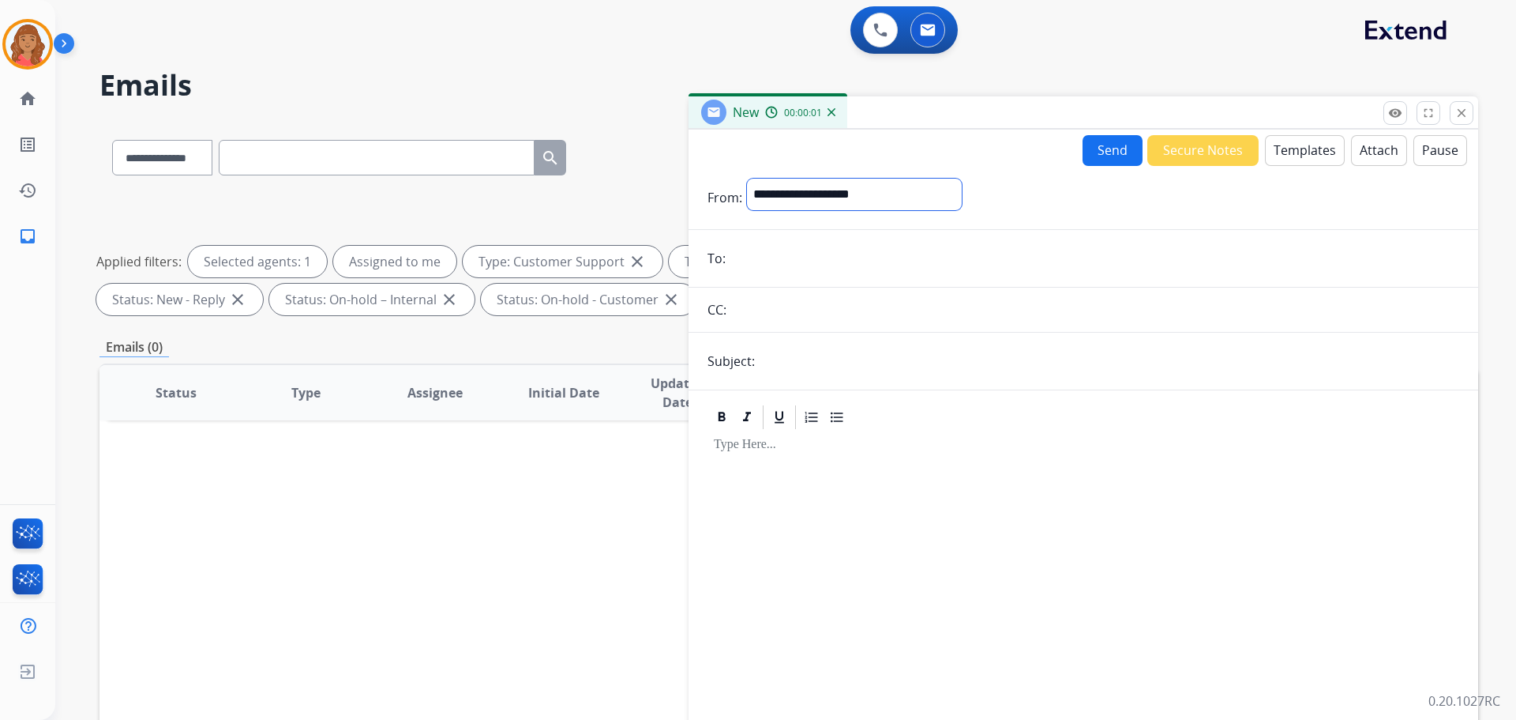
drag, startPoint x: 870, startPoint y: 189, endPoint x: 812, endPoint y: 209, distance: 60.9
click at [812, 199] on select "**********" at bounding box center [854, 194] width 215 height 32
click at [742, 254] on input "email" at bounding box center [1095, 260] width 729 height 32
paste input "**********"
type input "**********"
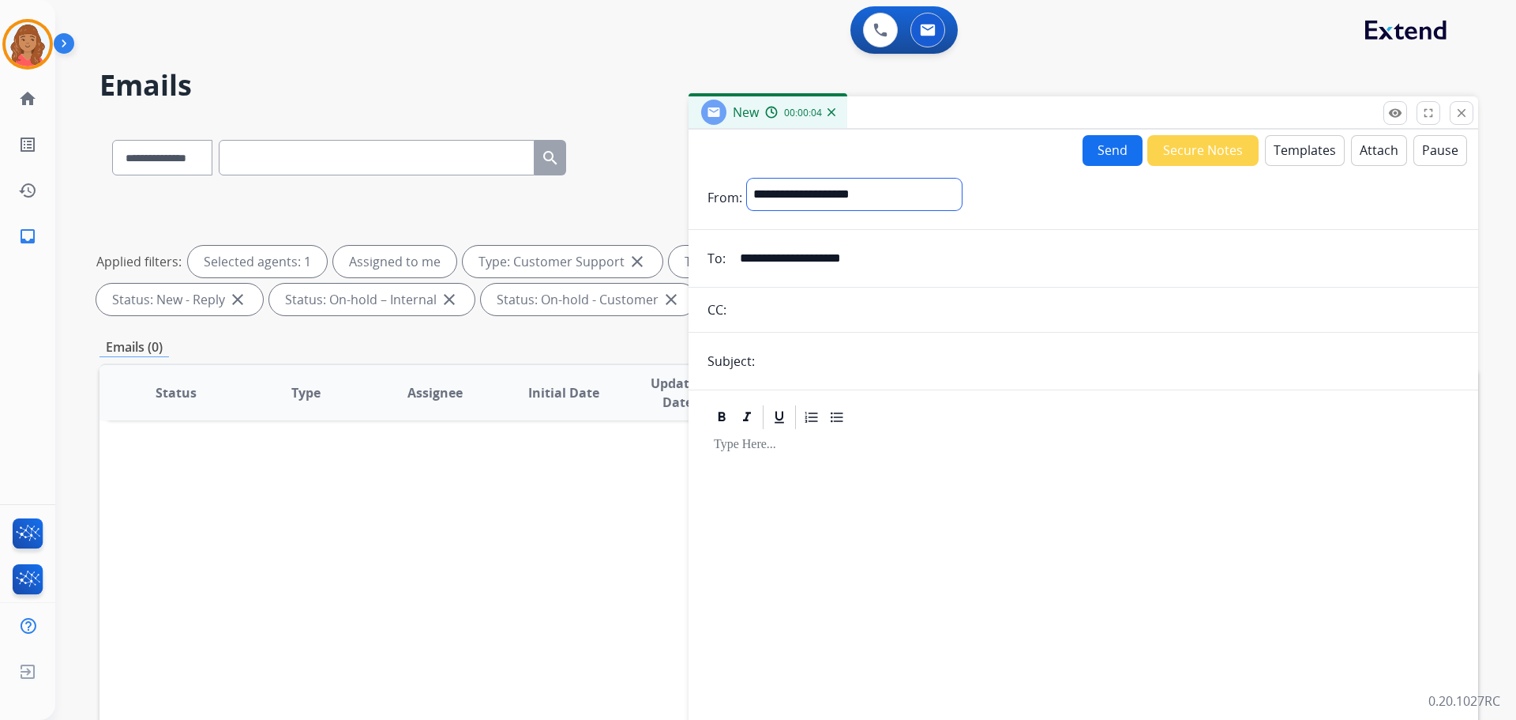
drag, startPoint x: 783, startPoint y: 194, endPoint x: 783, endPoint y: 207, distance: 12.6
click at [783, 197] on select "**********" at bounding box center [854, 194] width 215 height 32
select select "**********"
click at [747, 178] on select "**********" at bounding box center [854, 194] width 215 height 32
click at [1303, 146] on button "Templates" at bounding box center [1305, 150] width 80 height 31
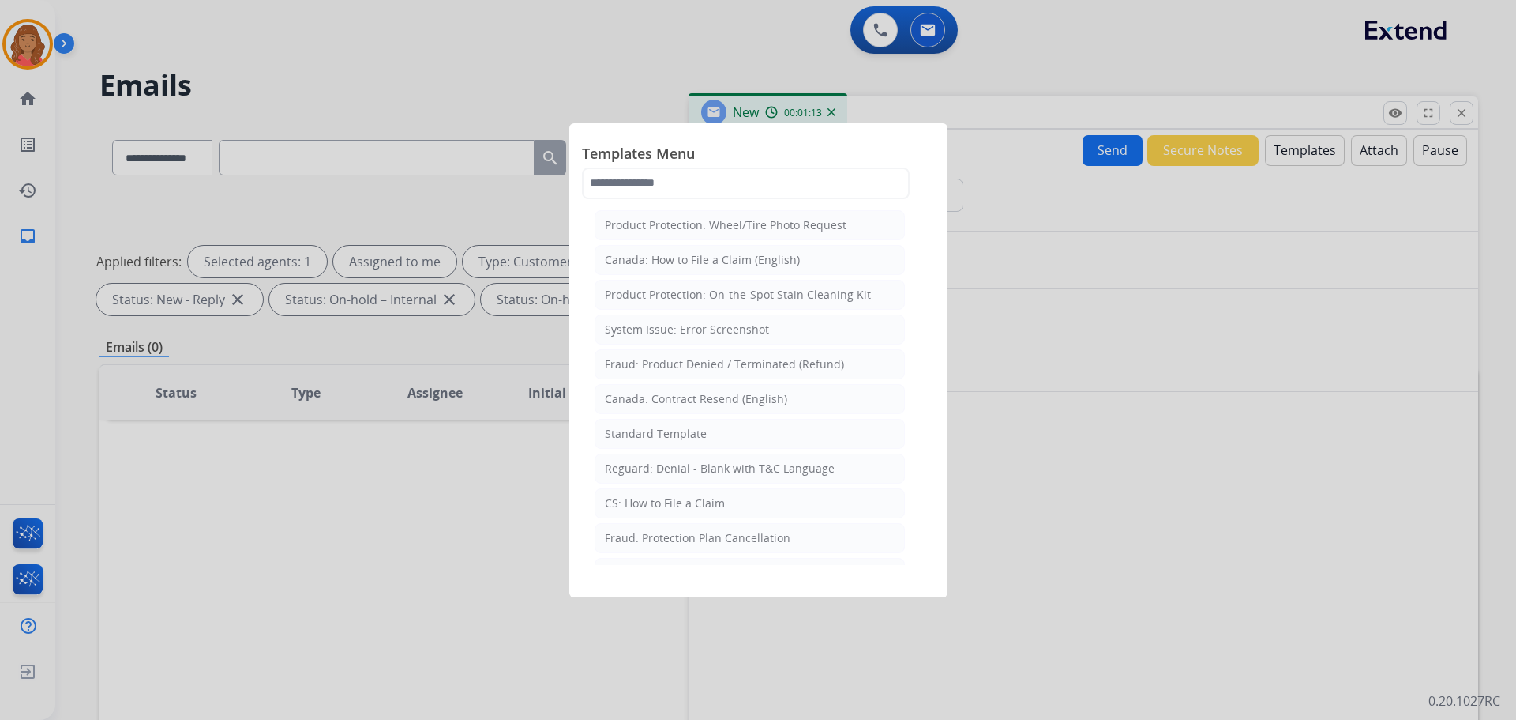
drag, startPoint x: 667, startPoint y: 435, endPoint x: 681, endPoint y: 441, distance: 15.3
click at [667, 435] on div "Standard Template" at bounding box center [656, 434] width 102 height 16
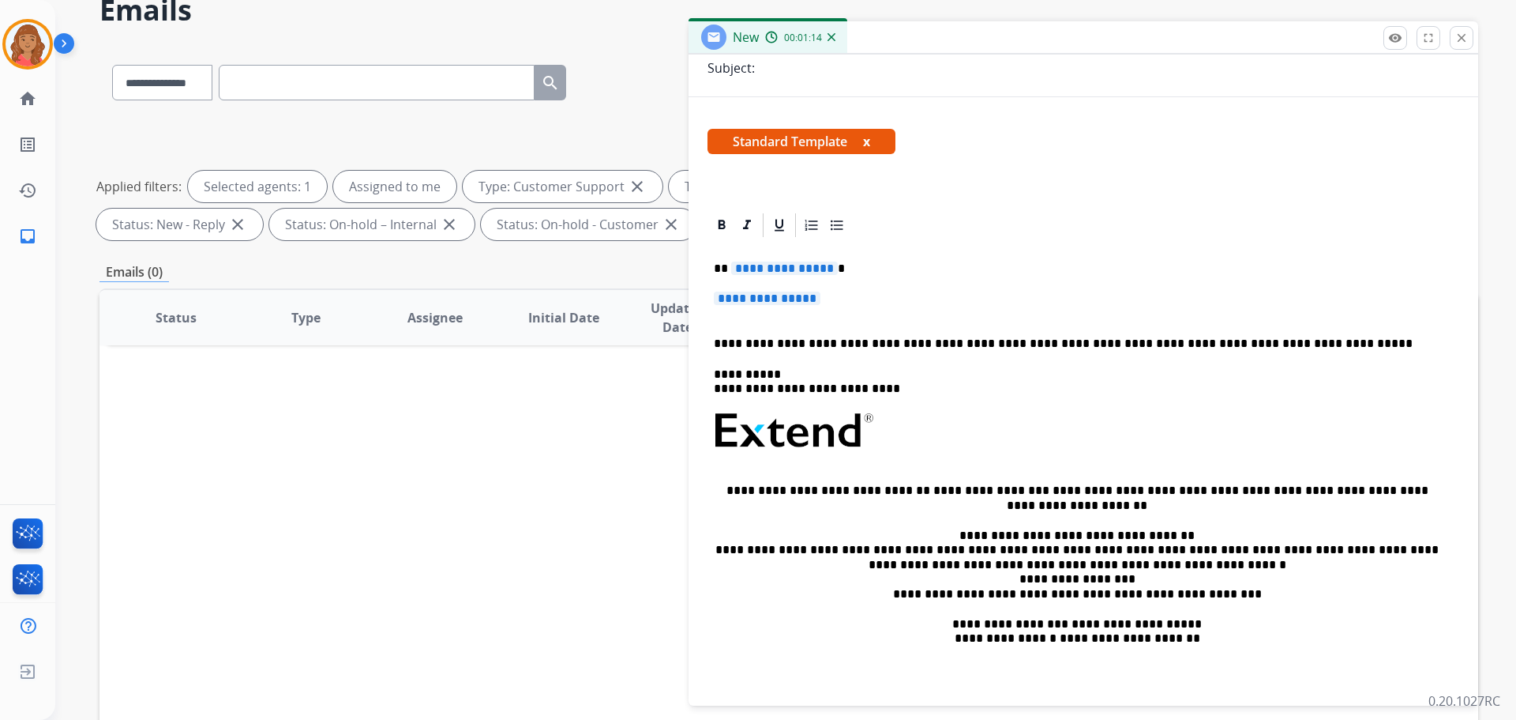
scroll to position [79, 0]
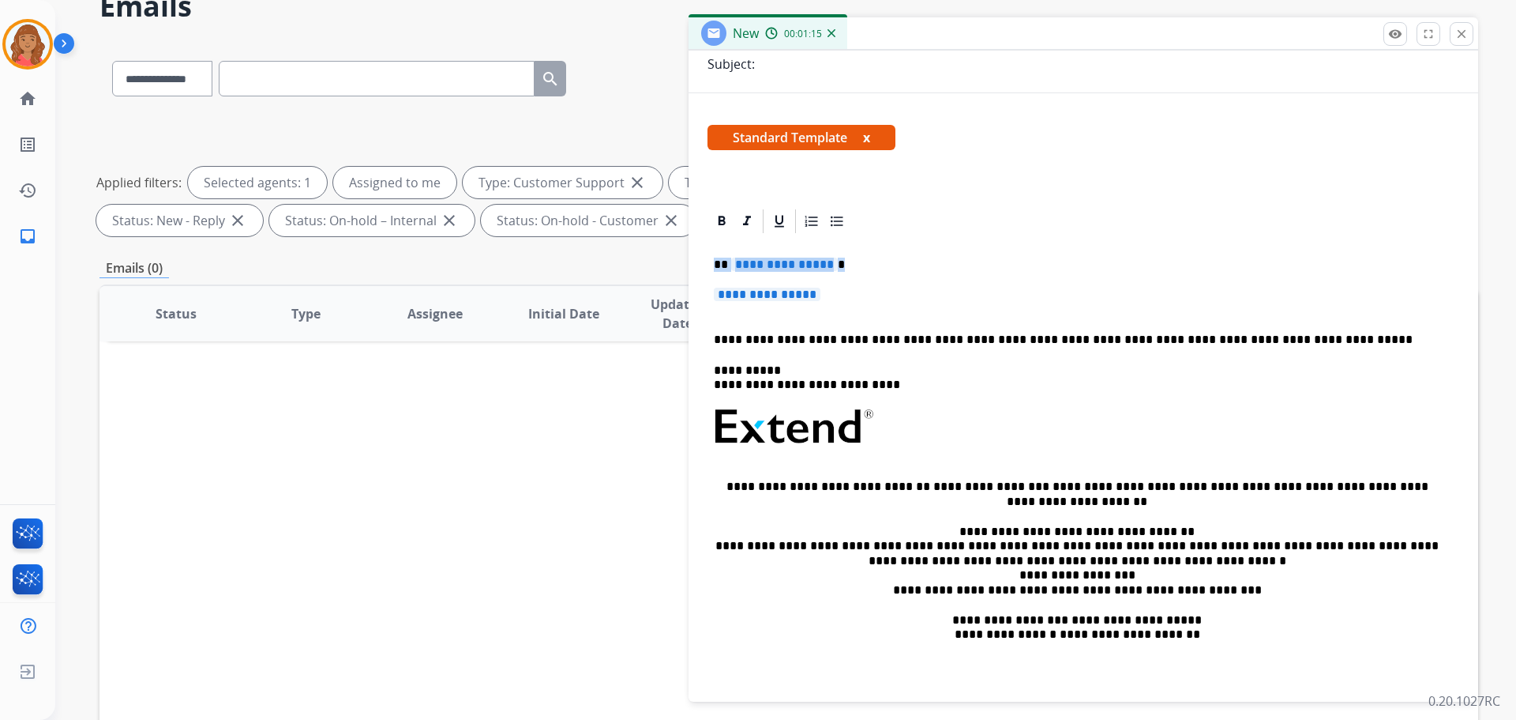
drag, startPoint x: 823, startPoint y: 304, endPoint x: 726, endPoint y: 279, distance: 100.4
click at [692, 251] on div "**********" at bounding box center [1084, 448] width 790 height 483
drag, startPoint x: 793, startPoint y: 291, endPoint x: 710, endPoint y: 271, distance: 85.4
click at [710, 271] on div "**********" at bounding box center [1084, 463] width 752 height 457
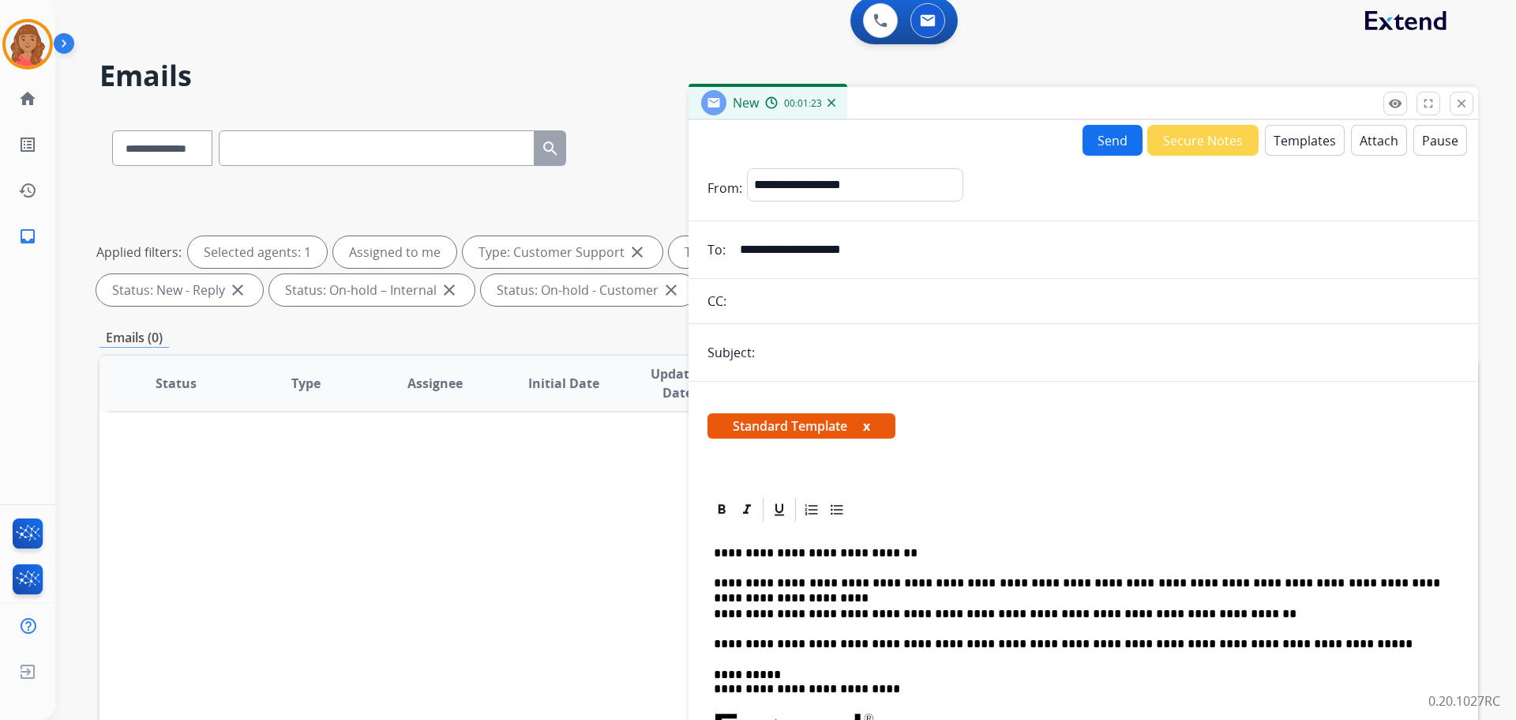
scroll to position [0, 0]
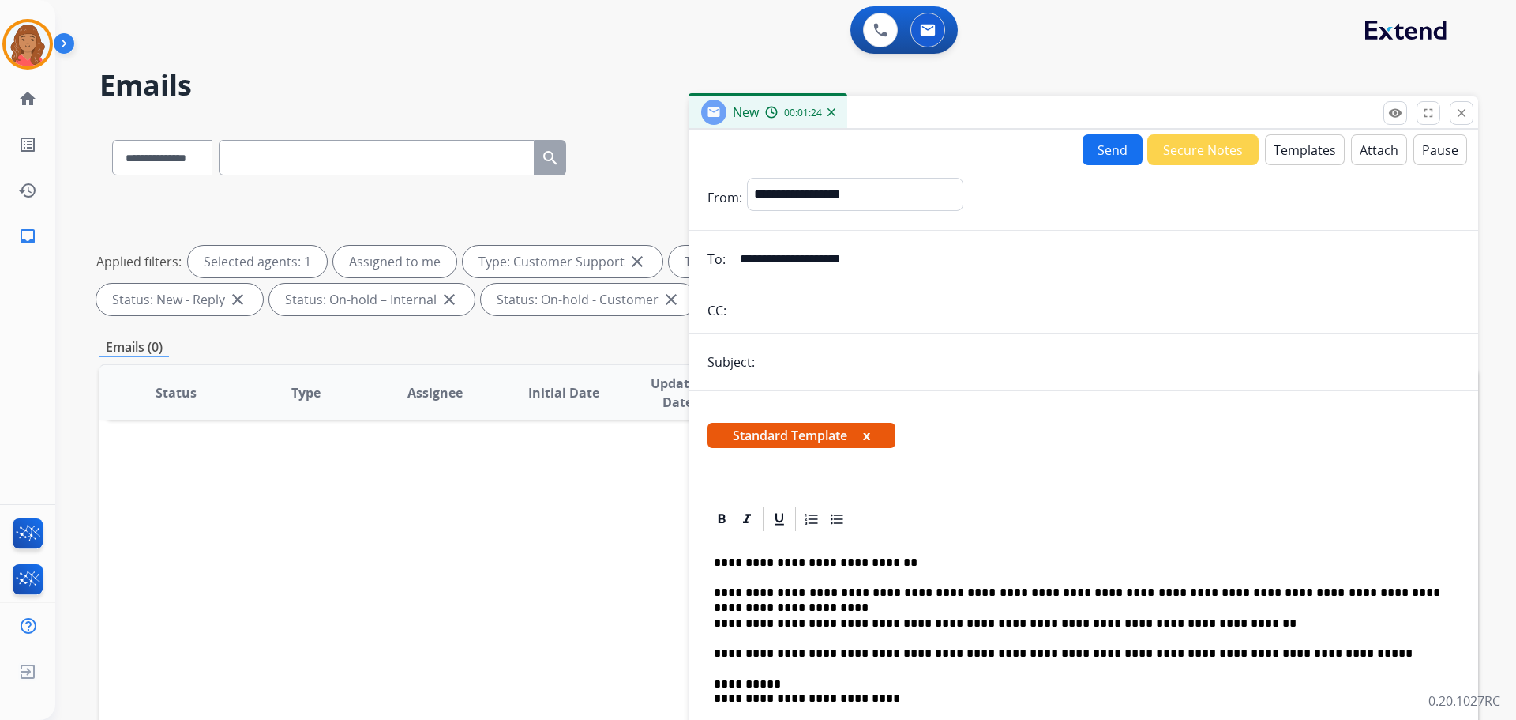
drag, startPoint x: 1099, startPoint y: 144, endPoint x: 1114, endPoint y: 154, distance: 17.5
click at [1103, 146] on button "Send" at bounding box center [1113, 149] width 60 height 31
click at [809, 370] on input "text" at bounding box center [1110, 362] width 700 height 33
type input "**********"
click at [1111, 146] on button "Send" at bounding box center [1113, 149] width 60 height 31
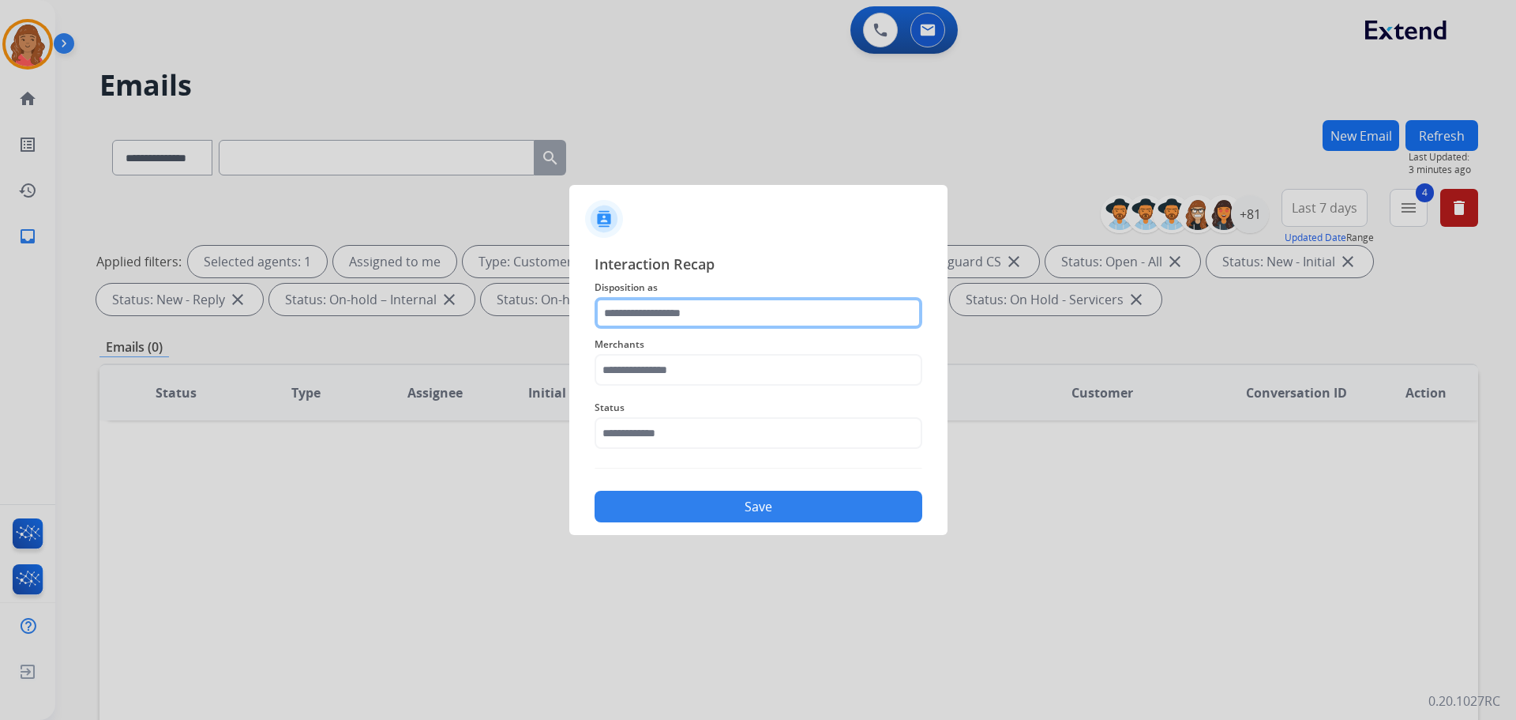
drag, startPoint x: 685, startPoint y: 302, endPoint x: 686, endPoint y: 325, distance: 22.9
click at [686, 309] on input "text" at bounding box center [759, 313] width 328 height 32
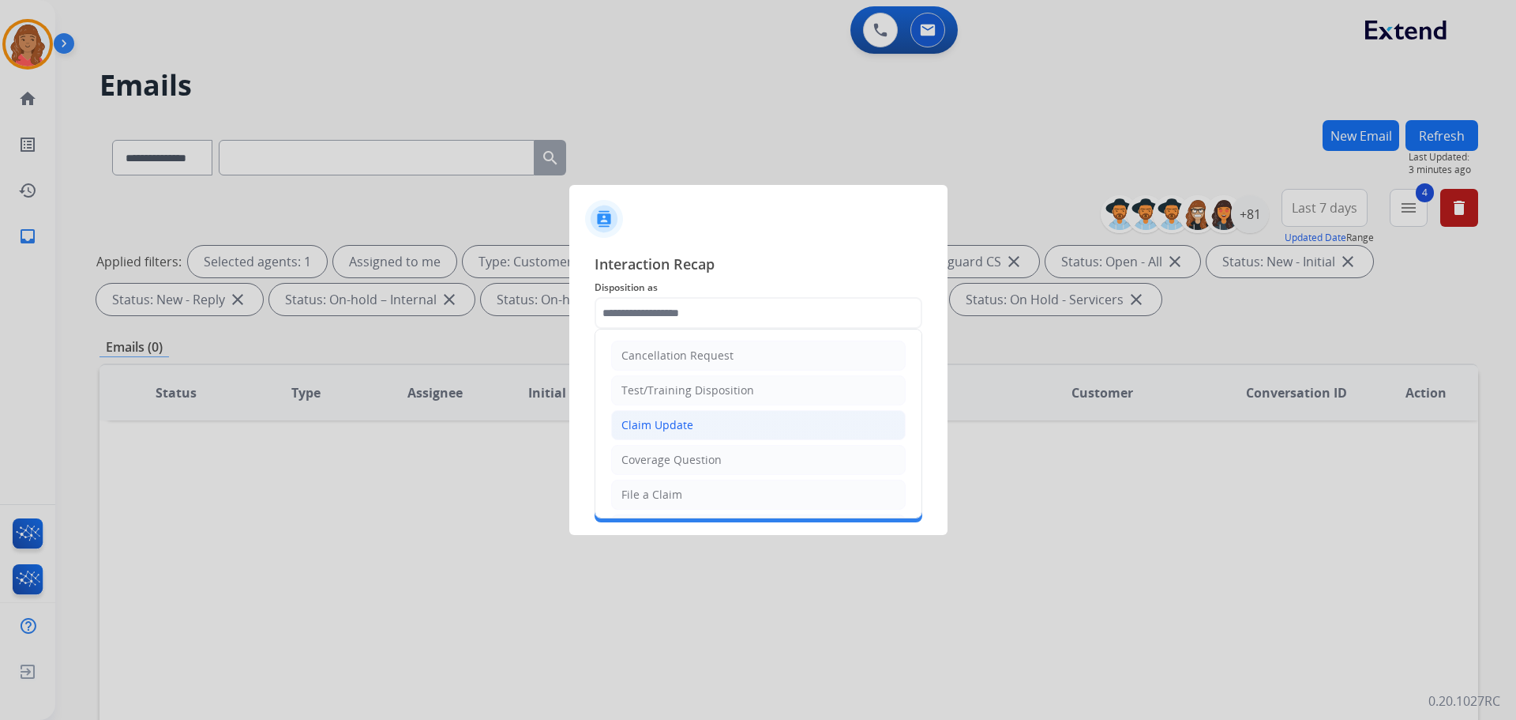
click at [656, 420] on div "Claim Update" at bounding box center [658, 425] width 72 height 16
type input "**********"
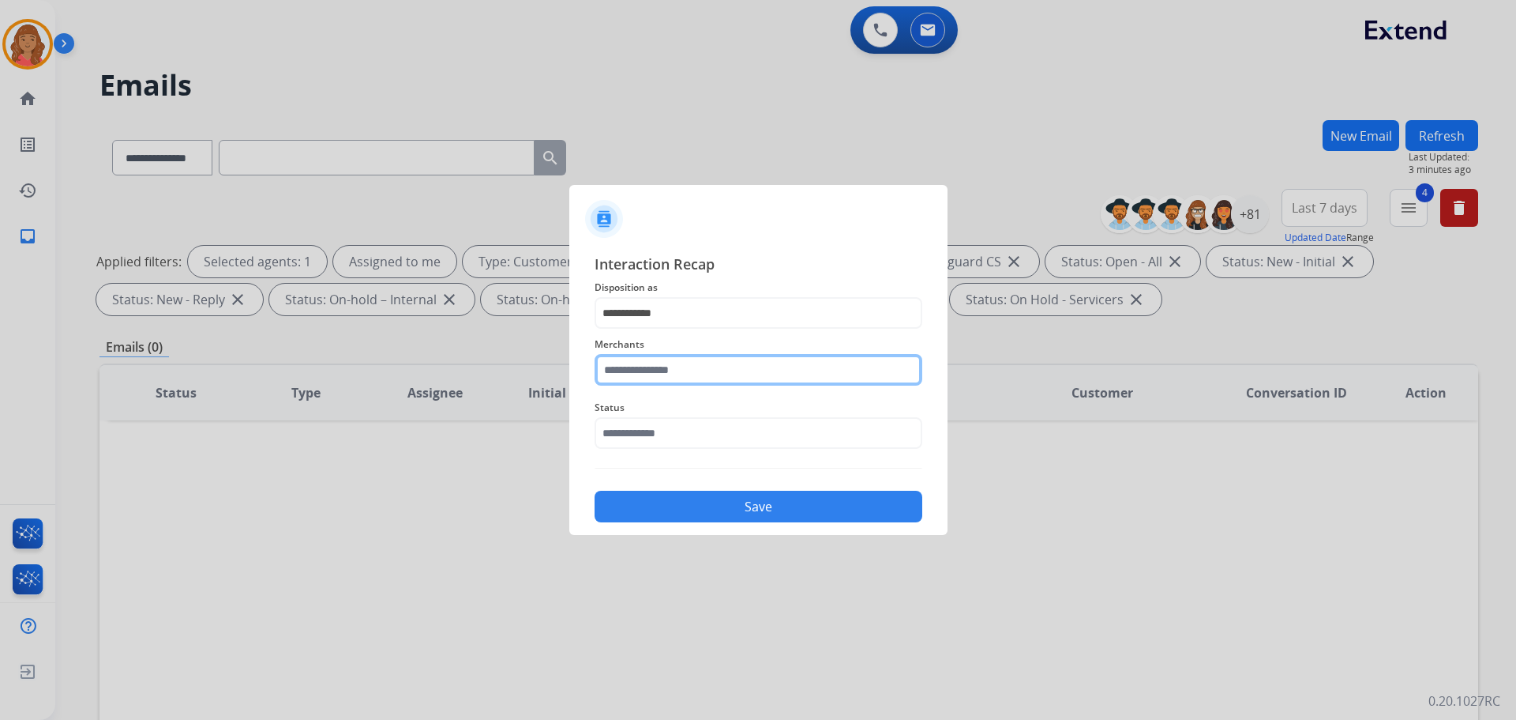
click at [641, 364] on input "text" at bounding box center [759, 370] width 328 height 32
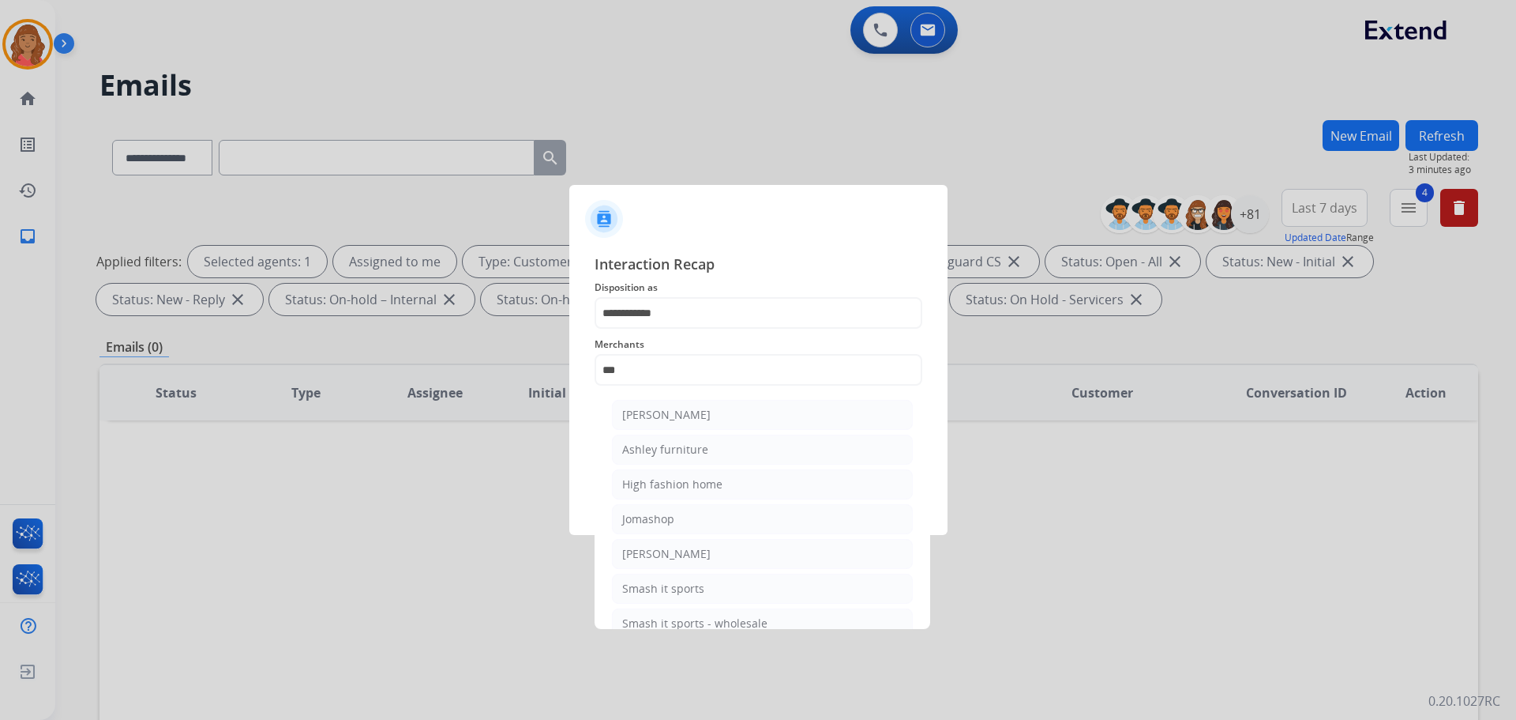
click at [663, 449] on div "Ashley furniture" at bounding box center [665, 449] width 86 height 16
type input "**********"
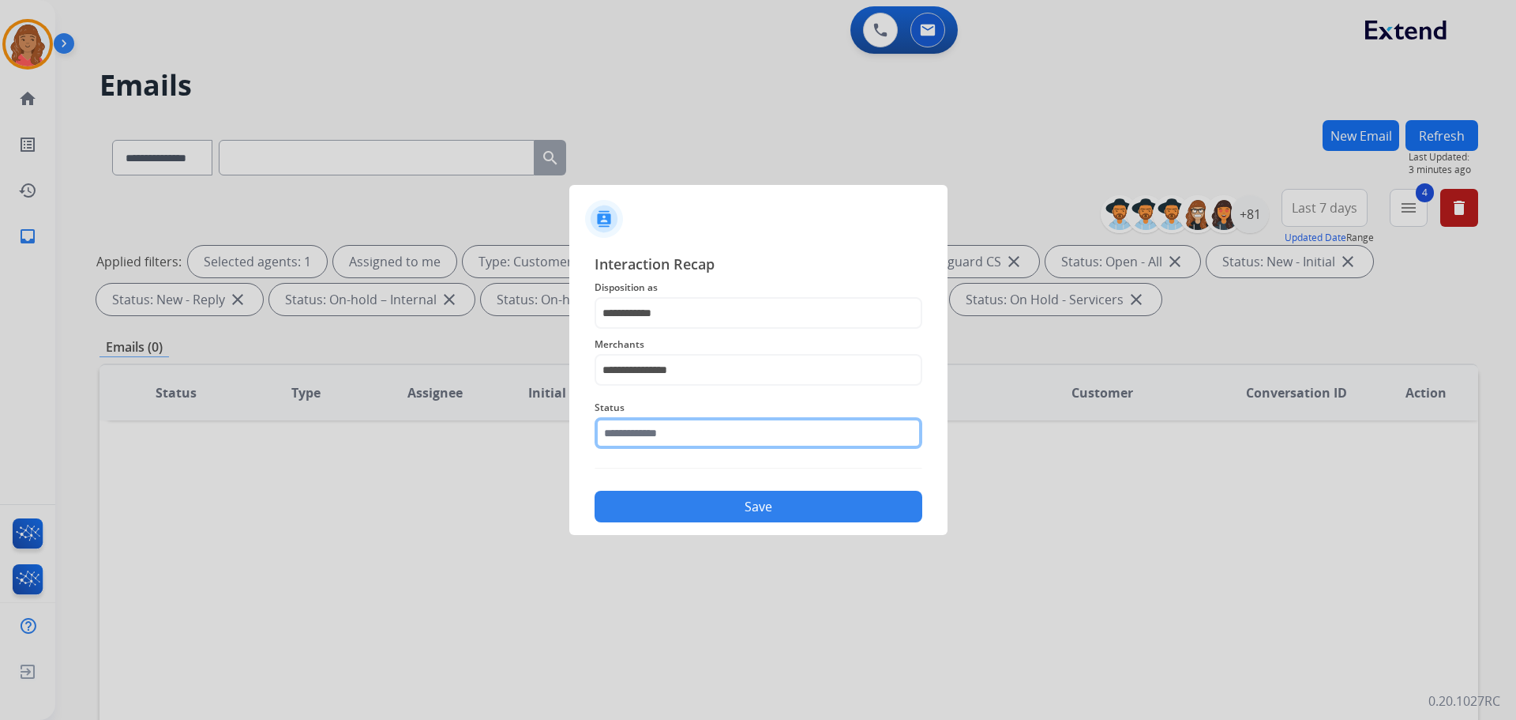
drag, startPoint x: 656, startPoint y: 438, endPoint x: 654, endPoint y: 453, distance: 15.2
click at [656, 438] on input "text" at bounding box center [759, 433] width 328 height 32
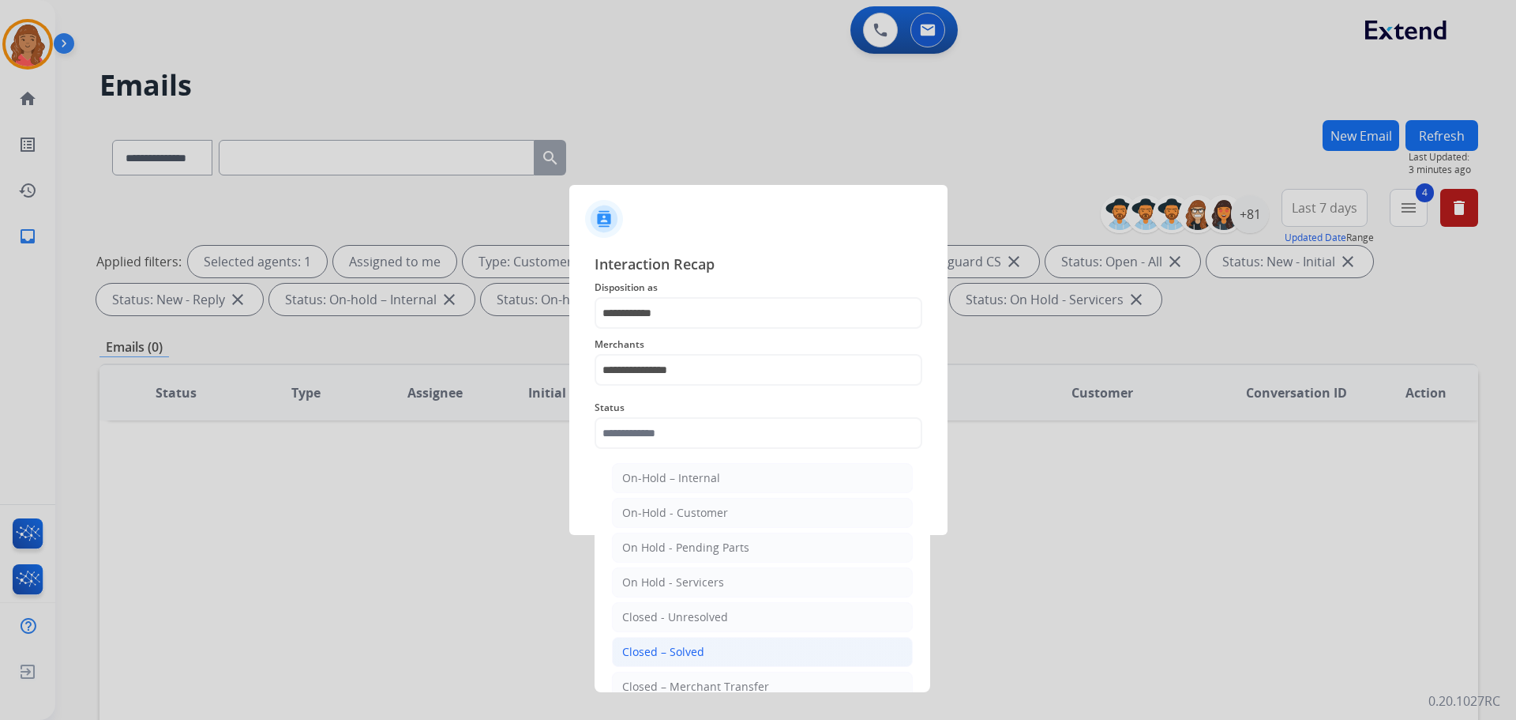
click at [674, 653] on div "Closed – Solved" at bounding box center [663, 652] width 82 height 16
type input "**********"
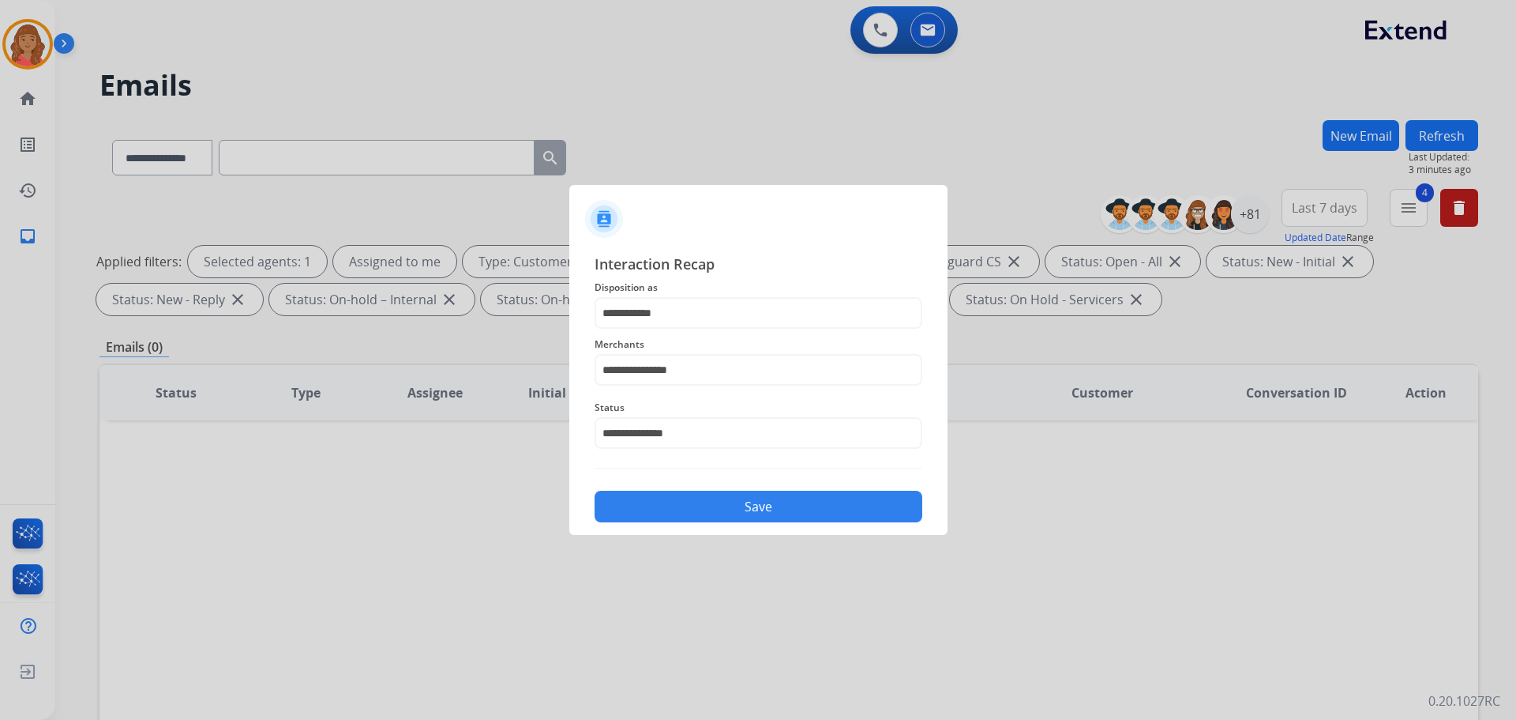
click at [683, 503] on button "Save" at bounding box center [759, 506] width 328 height 32
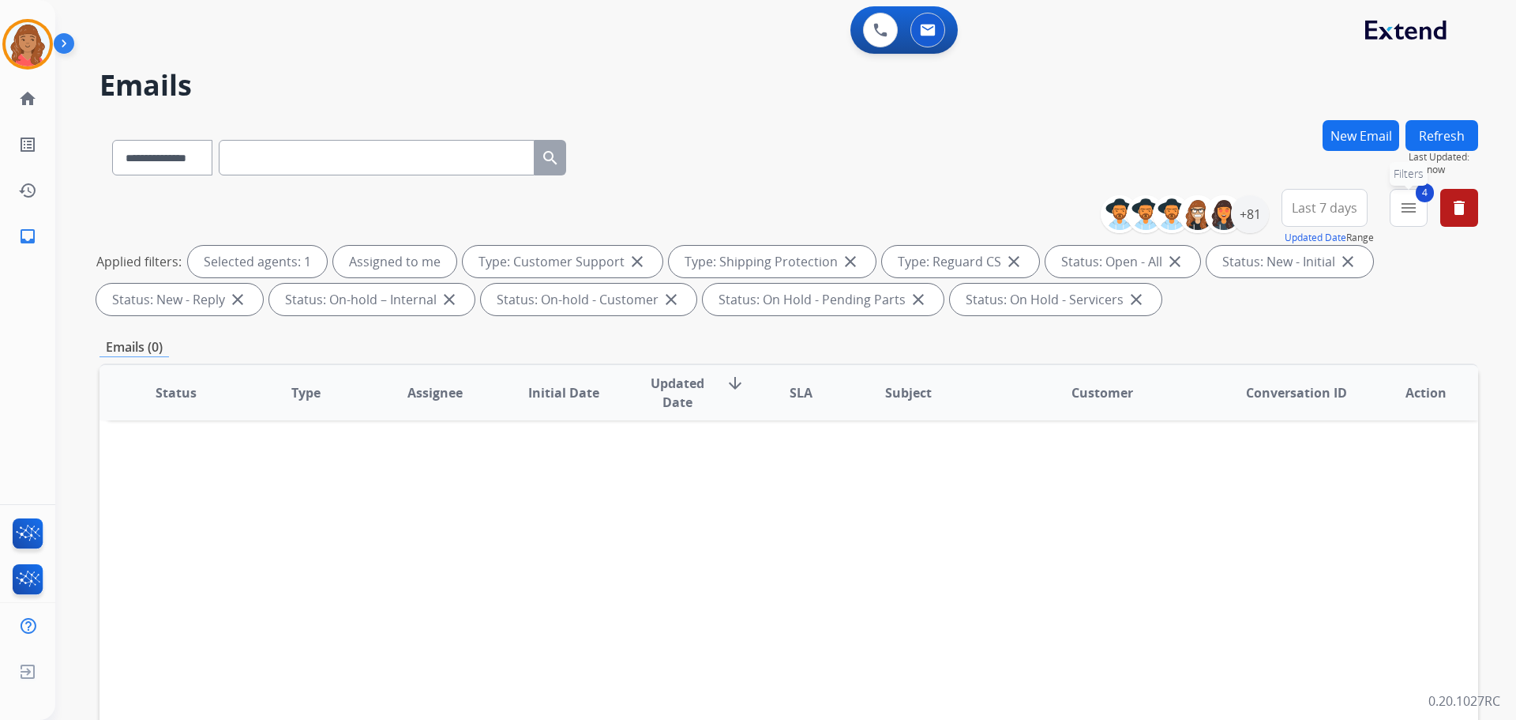
drag, startPoint x: 1407, startPoint y: 219, endPoint x: 1276, endPoint y: 271, distance: 140.4
click at [1402, 221] on button "4 menu Filters" at bounding box center [1409, 208] width 38 height 38
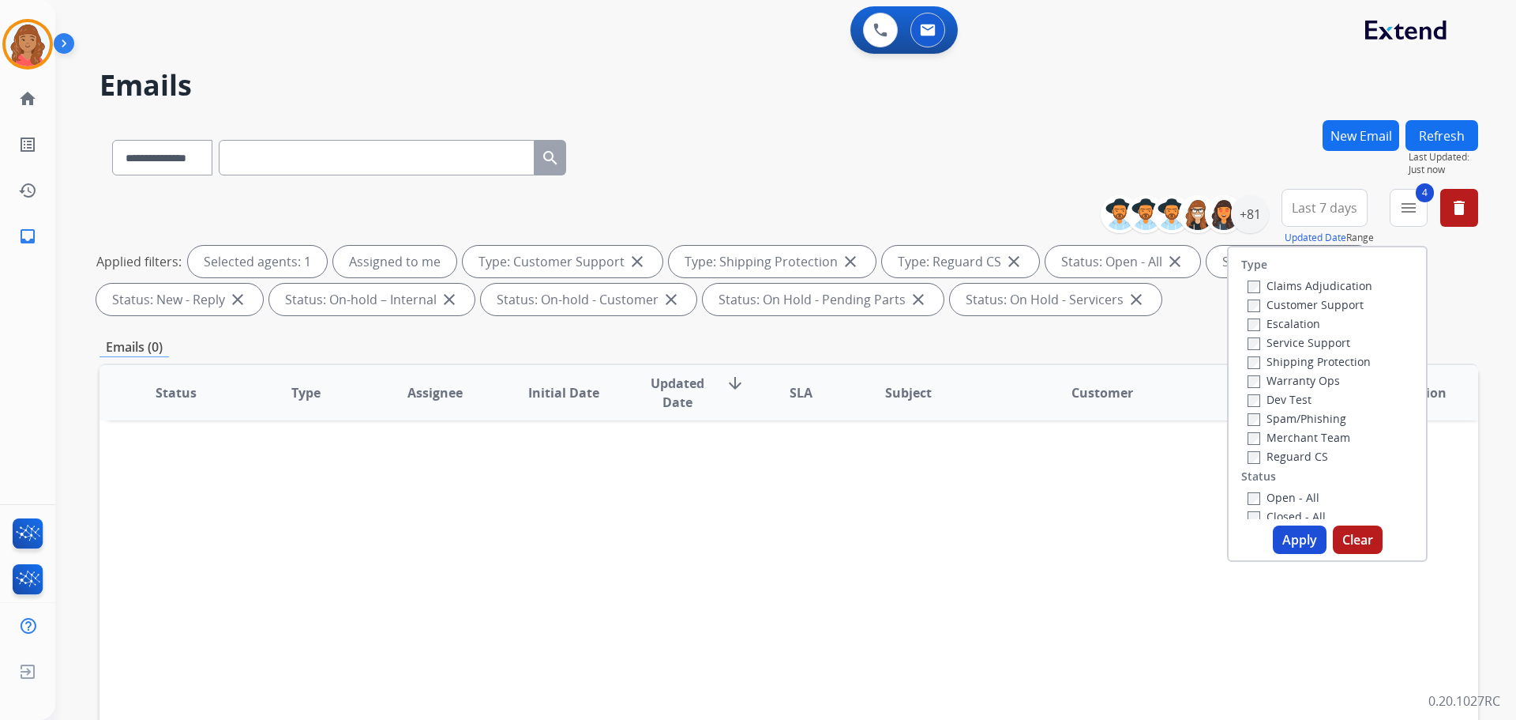
click at [1295, 542] on button "Apply" at bounding box center [1300, 539] width 54 height 28
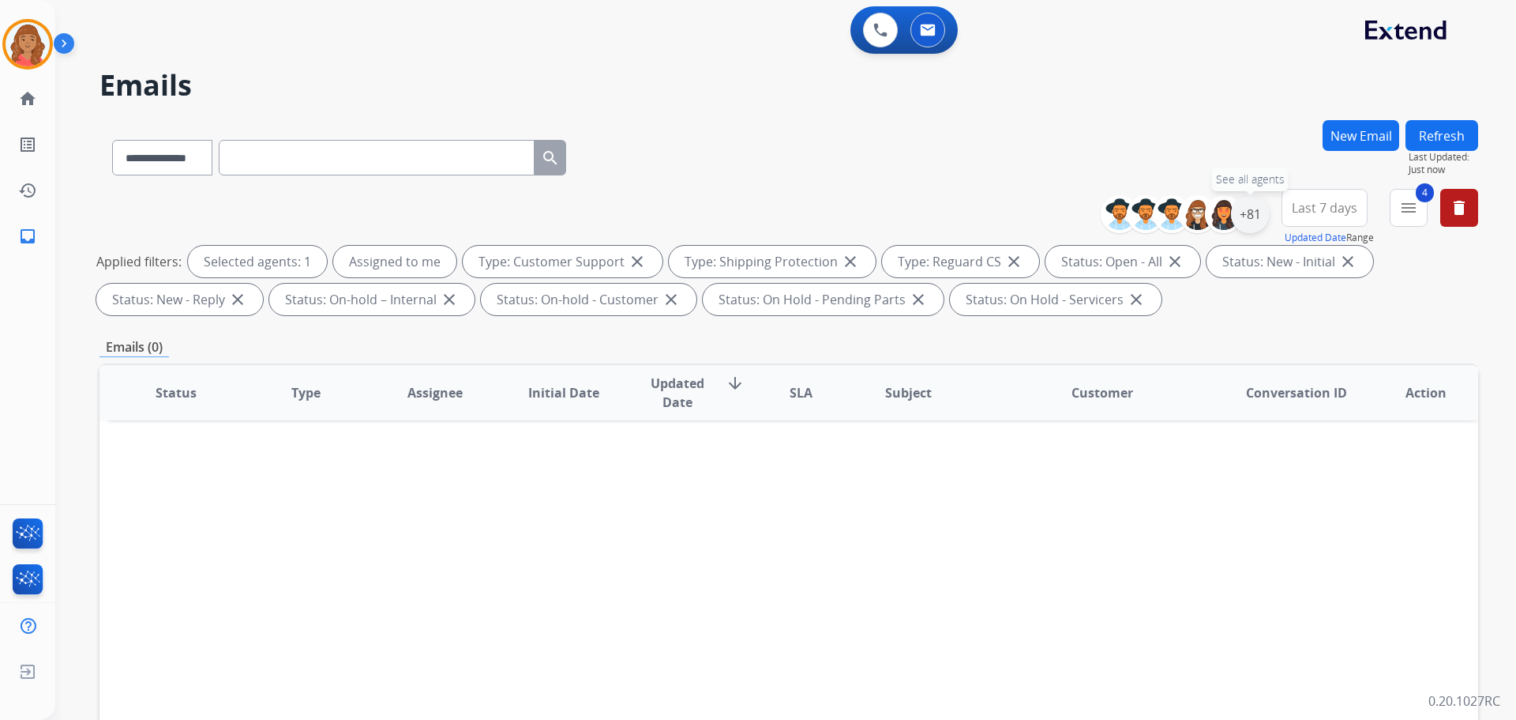
drag, startPoint x: 1244, startPoint y: 220, endPoint x: 1234, endPoint y: 271, distance: 52.2
click at [1245, 220] on div "+81" at bounding box center [1250, 214] width 38 height 38
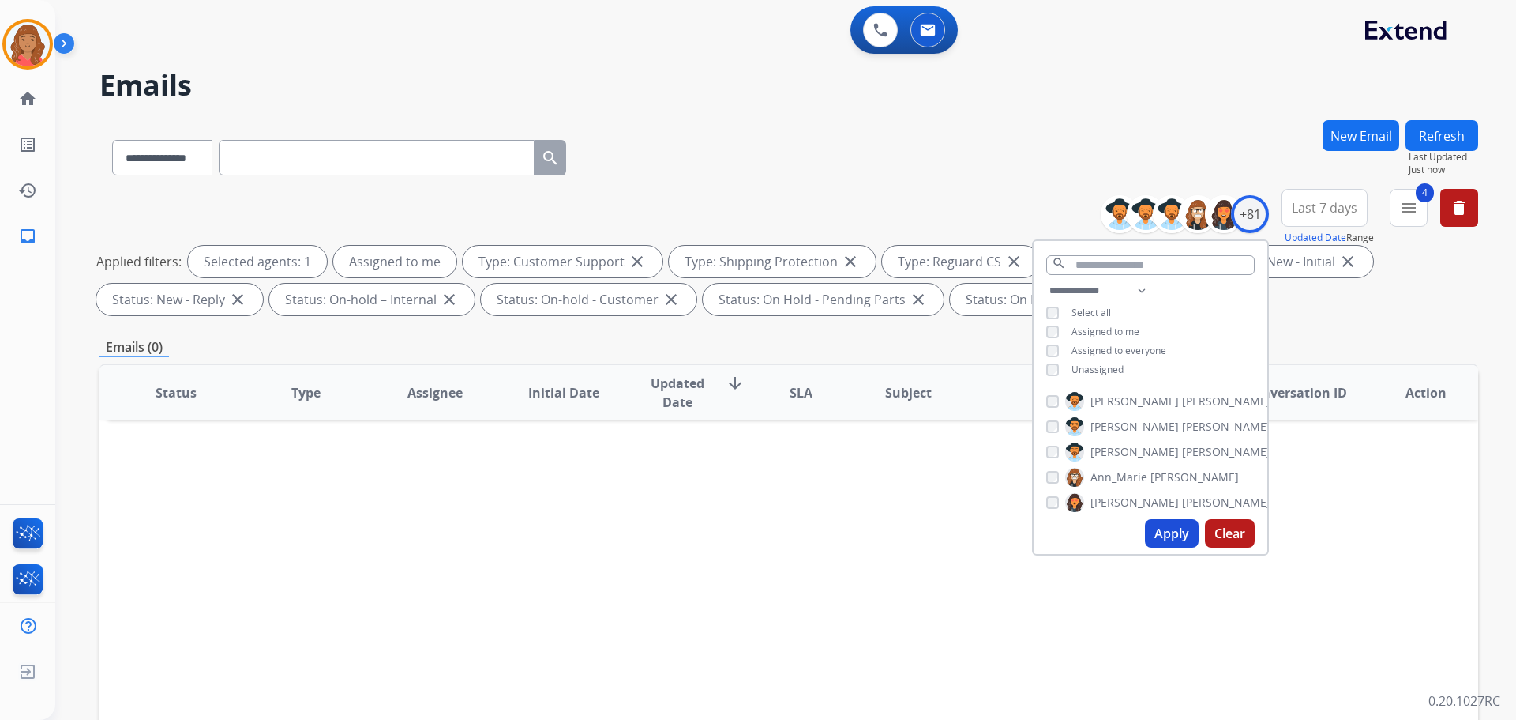
click at [836, 442] on div "Status Type Assignee Initial Date Updated Date arrow_downward SLA Subject Custo…" at bounding box center [789, 627] width 1379 height 529
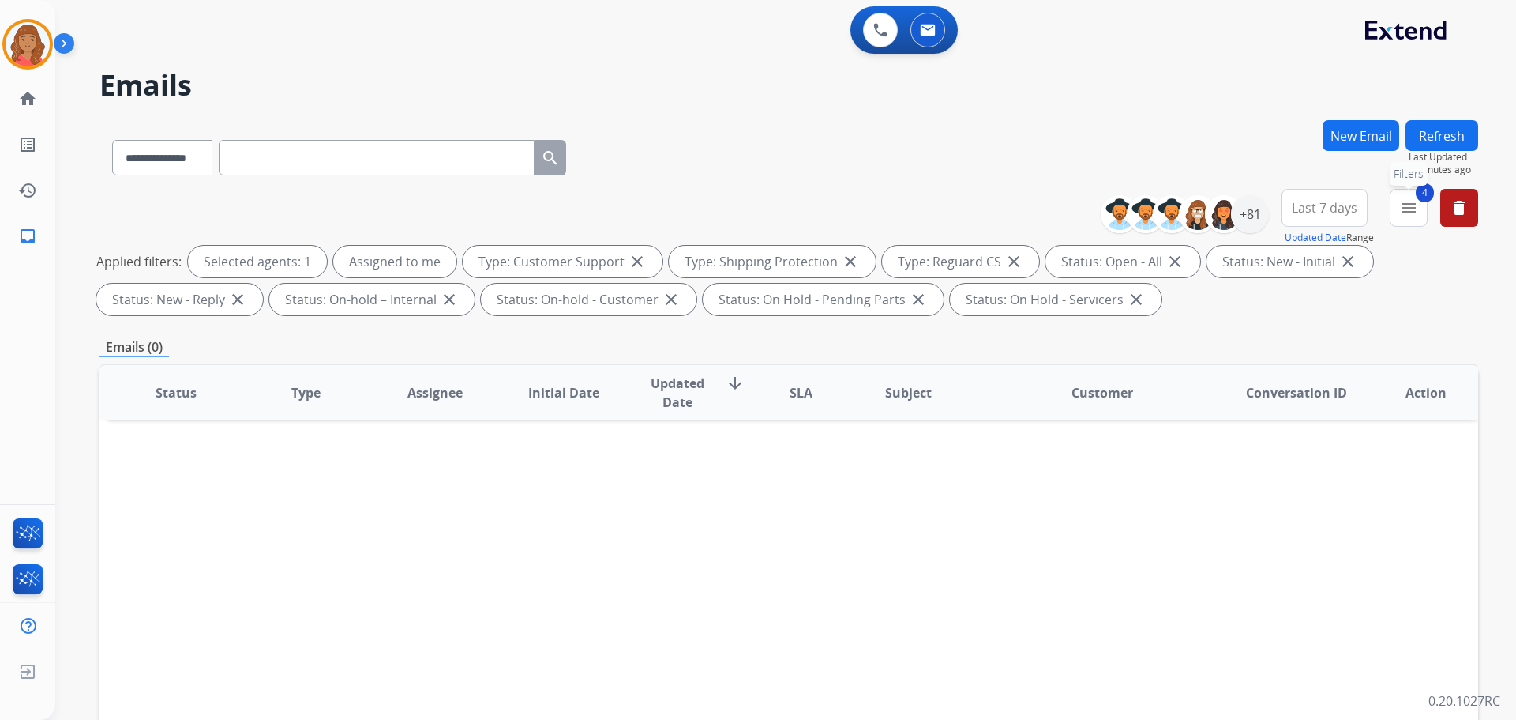
click at [1412, 211] on mat-icon "menu" at bounding box center [1409, 207] width 19 height 19
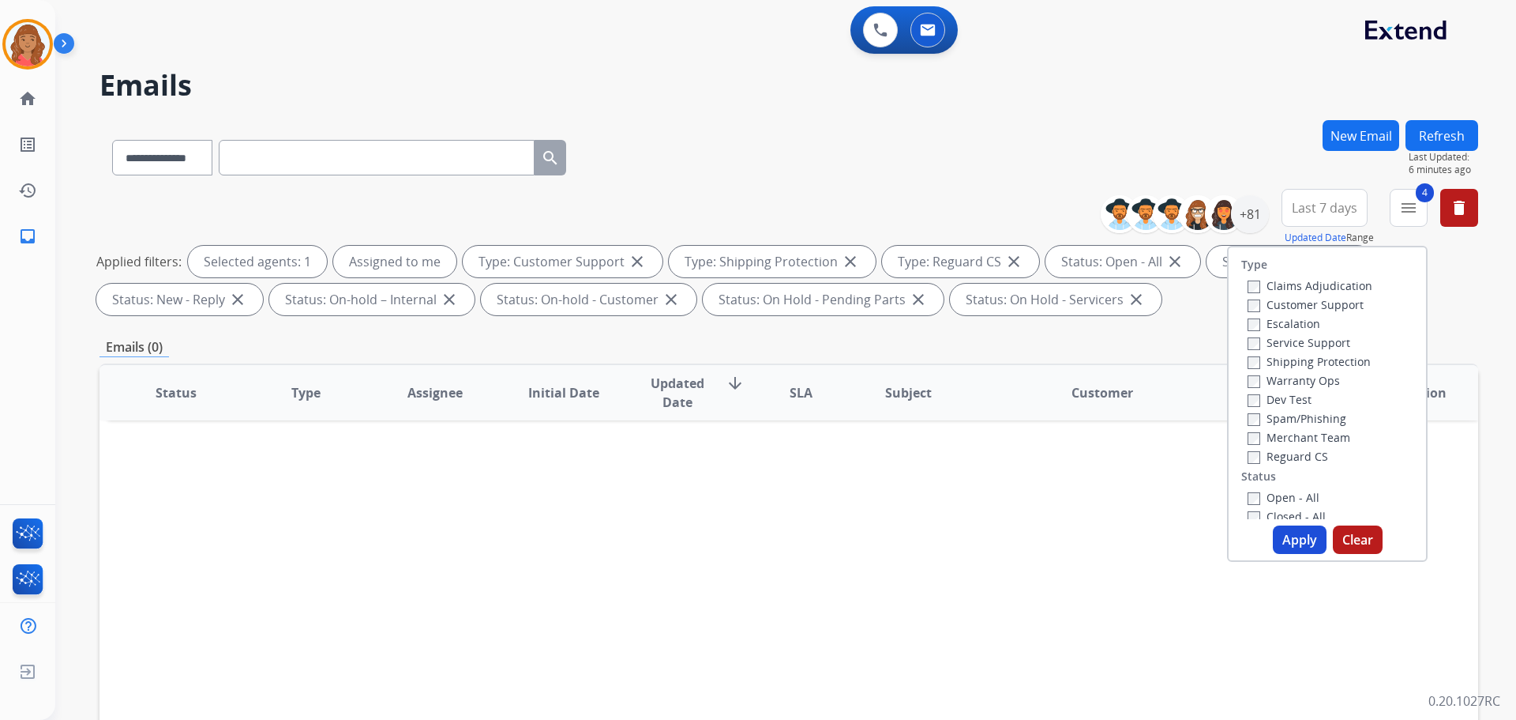
drag, startPoint x: 1426, startPoint y: 137, endPoint x: 1398, endPoint y: 161, distance: 36.9
click at [1430, 137] on button "Refresh" at bounding box center [1442, 135] width 73 height 31
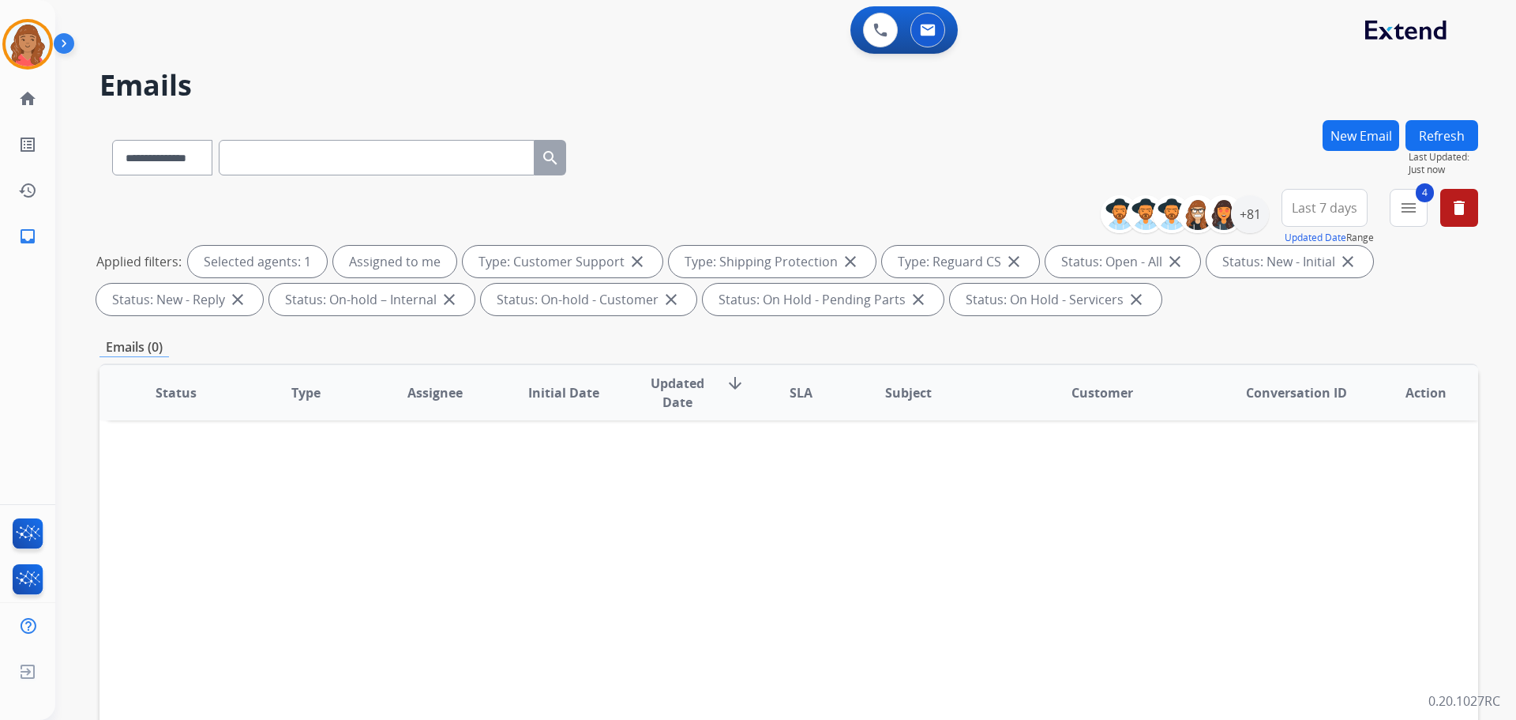
click at [1358, 129] on button "New Email" at bounding box center [1361, 135] width 77 height 31
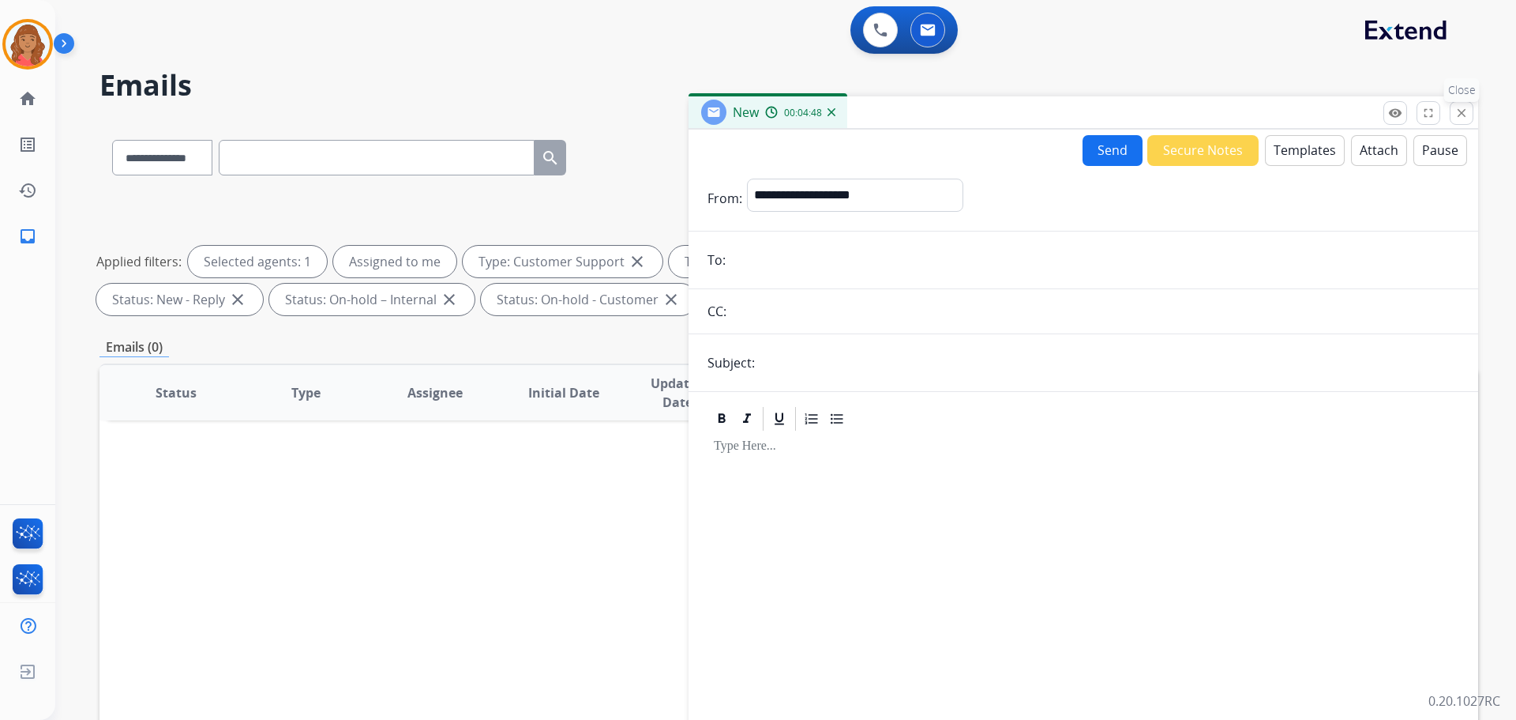
click at [1472, 118] on button "close Close" at bounding box center [1462, 113] width 24 height 24
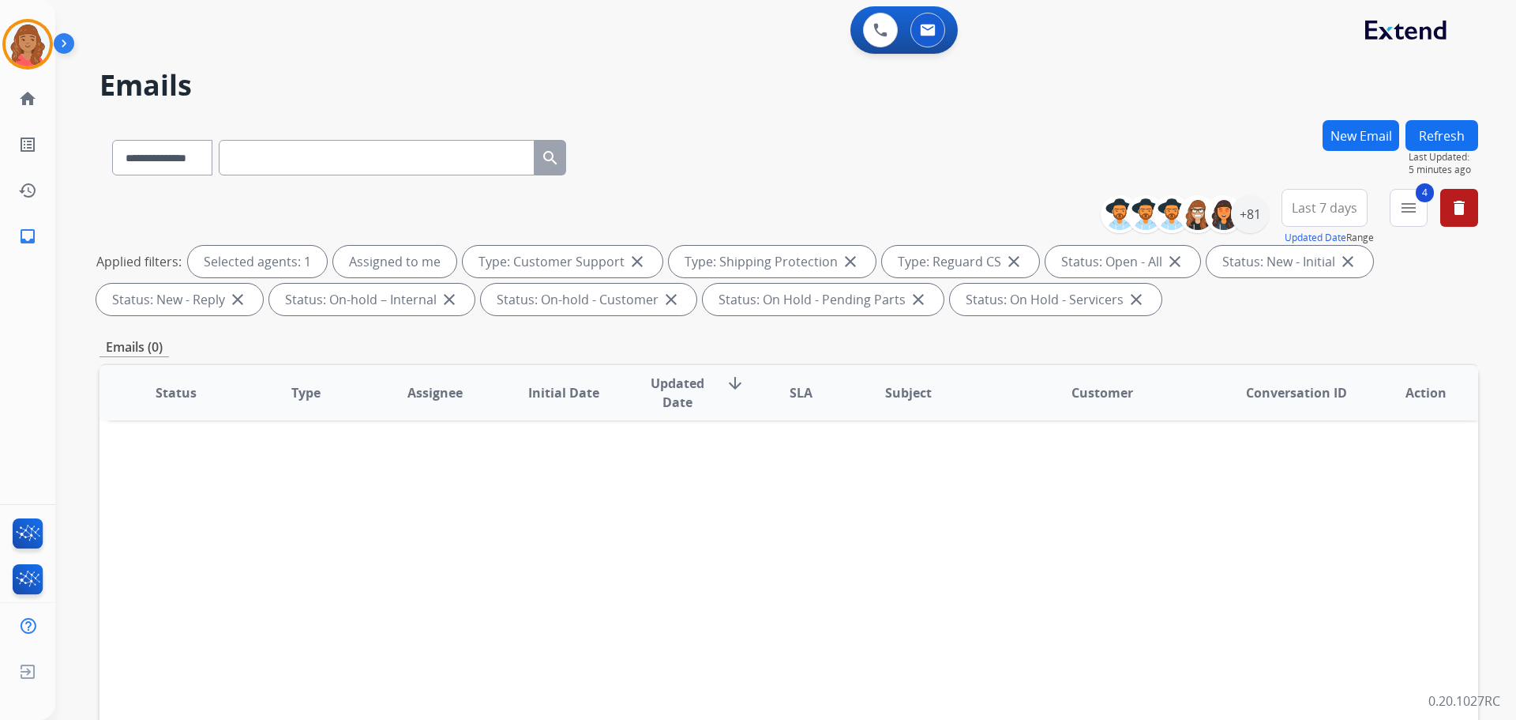
drag, startPoint x: 170, startPoint y: 491, endPoint x: 200, endPoint y: 483, distance: 31.0
click at [174, 490] on div "Status Type Assignee Initial Date Updated Date arrow_downward SLA Subject Custo…" at bounding box center [789, 627] width 1379 height 529
click at [31, 58] on img at bounding box center [28, 44] width 44 height 44
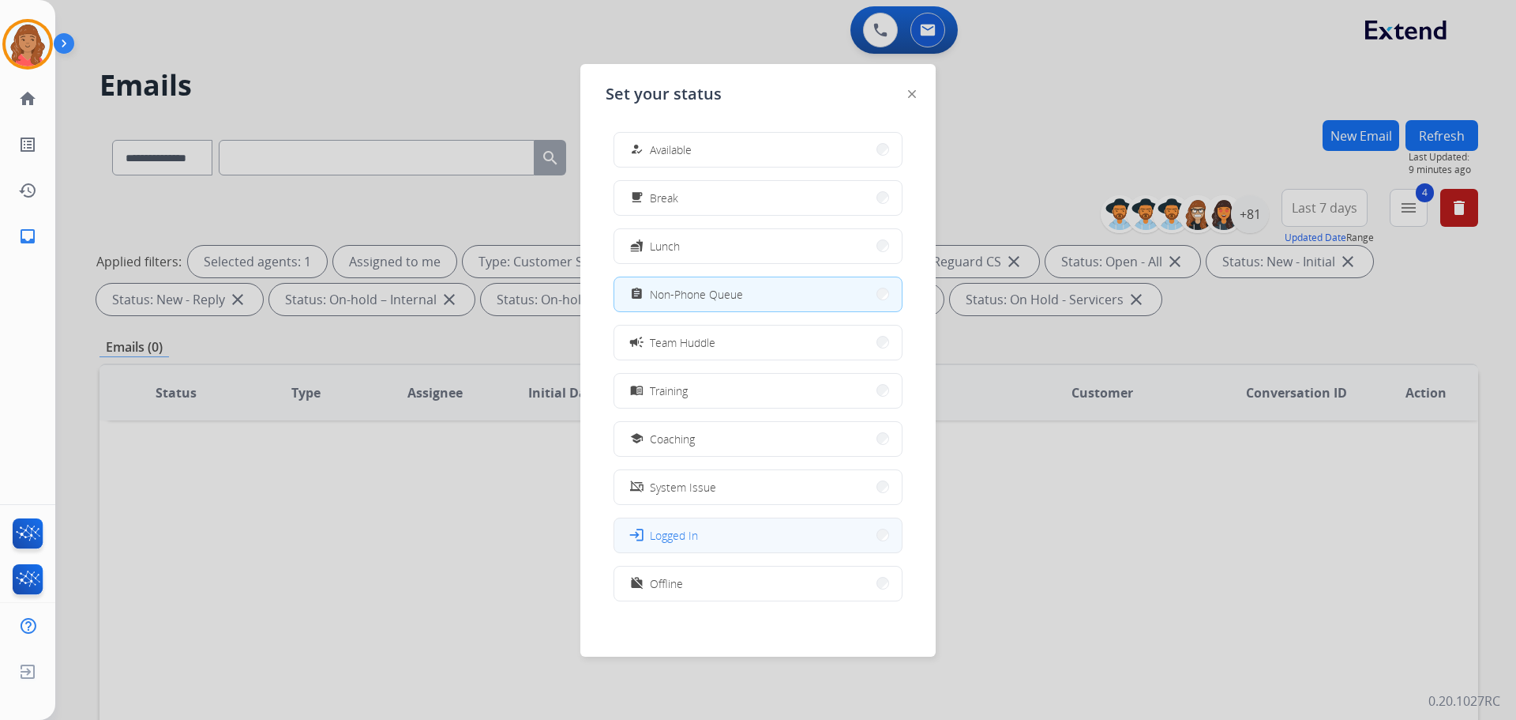
scroll to position [5, 0]
drag, startPoint x: 674, startPoint y: 581, endPoint x: 667, endPoint y: 542, distance: 39.3
click at [674, 577] on span "Offline" at bounding box center [666, 578] width 33 height 17
